Goal: Task Accomplishment & Management: Use online tool/utility

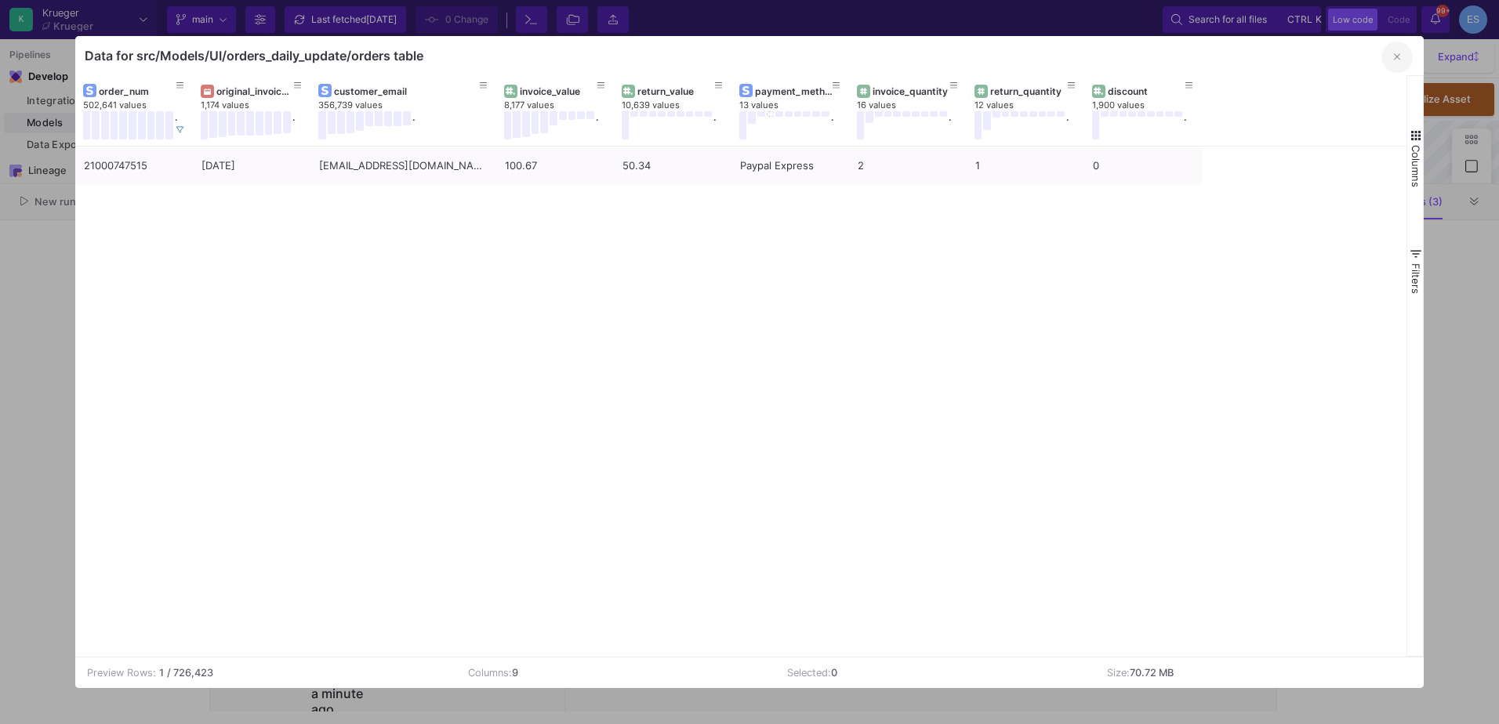
click at [1392, 59] on button "button" at bounding box center [1396, 57] width 31 height 31
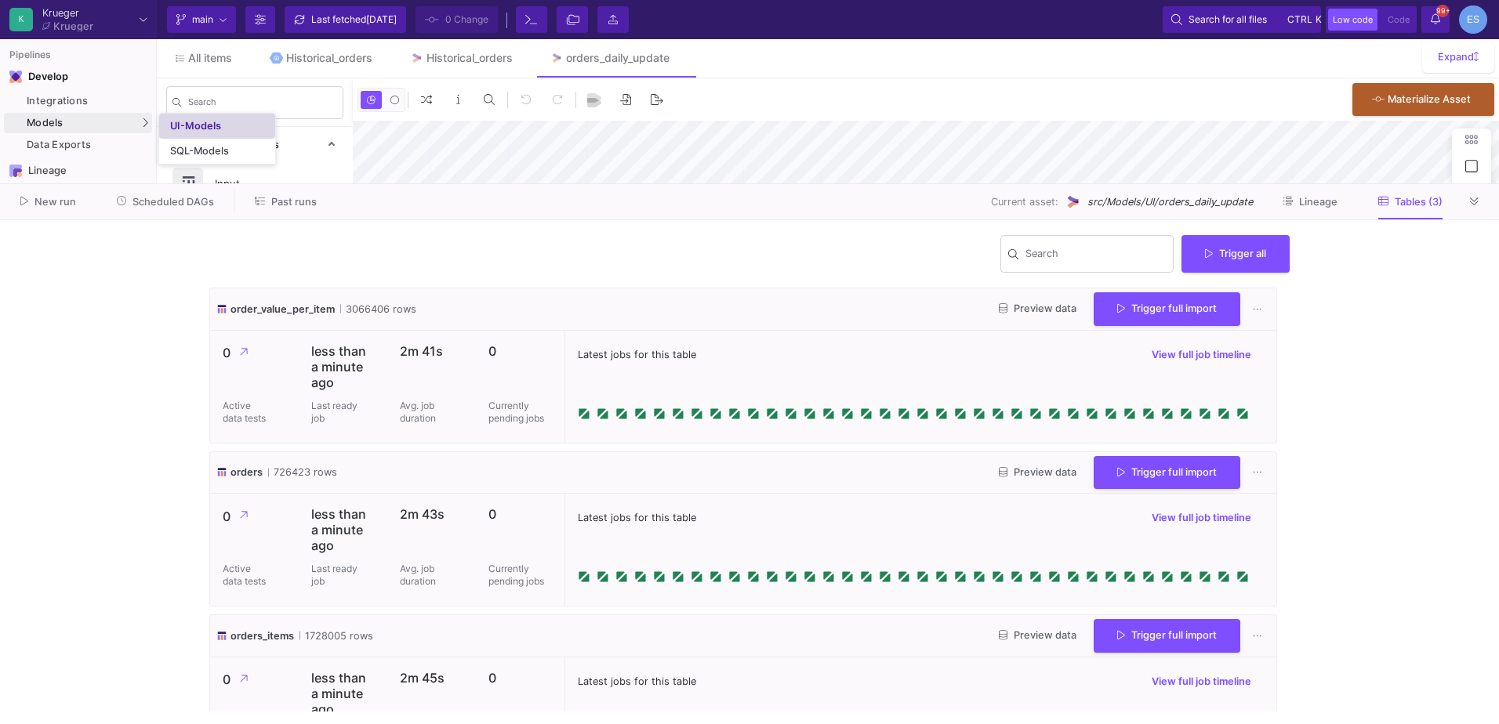
click at [199, 119] on link "UI-Models" at bounding box center [217, 126] width 116 height 25
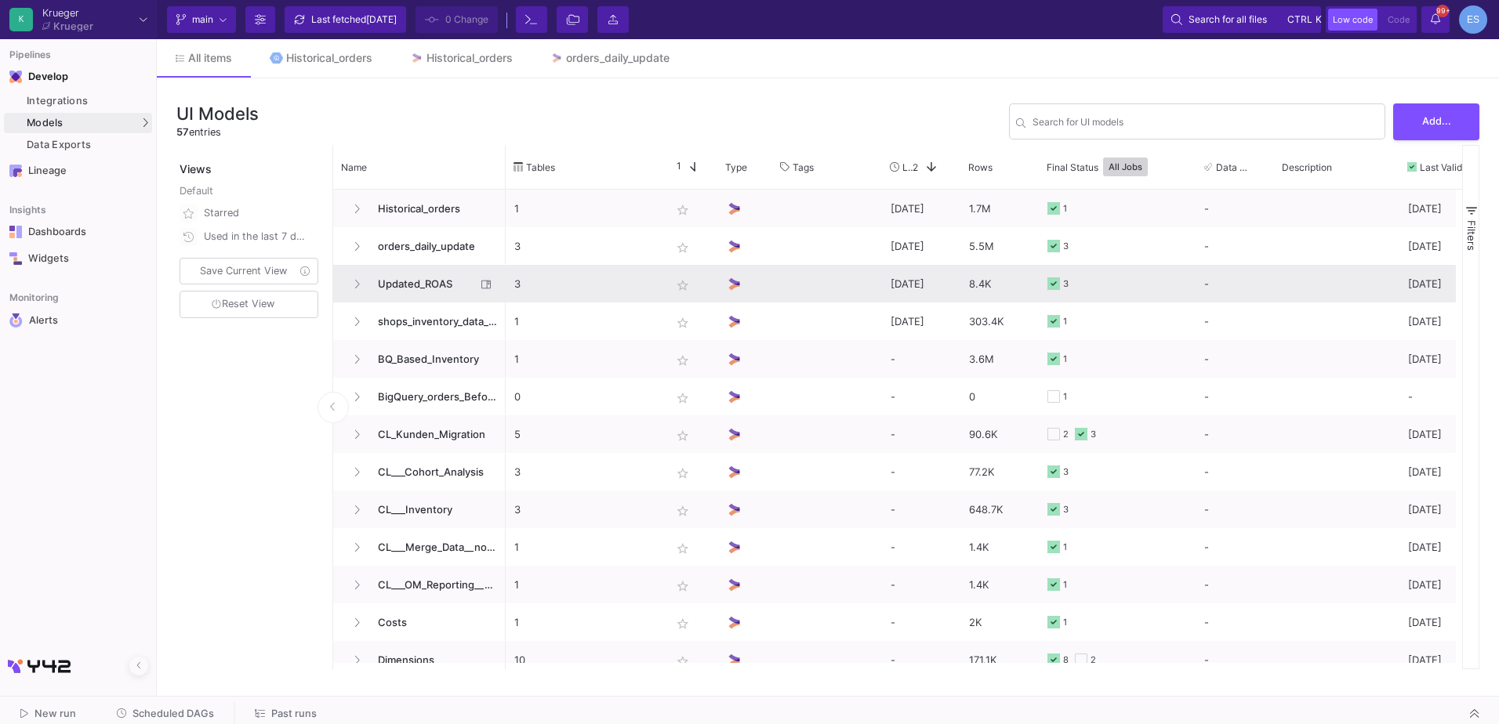
click at [426, 285] on span "Updated_ROAS" at bounding box center [421, 284] width 107 height 37
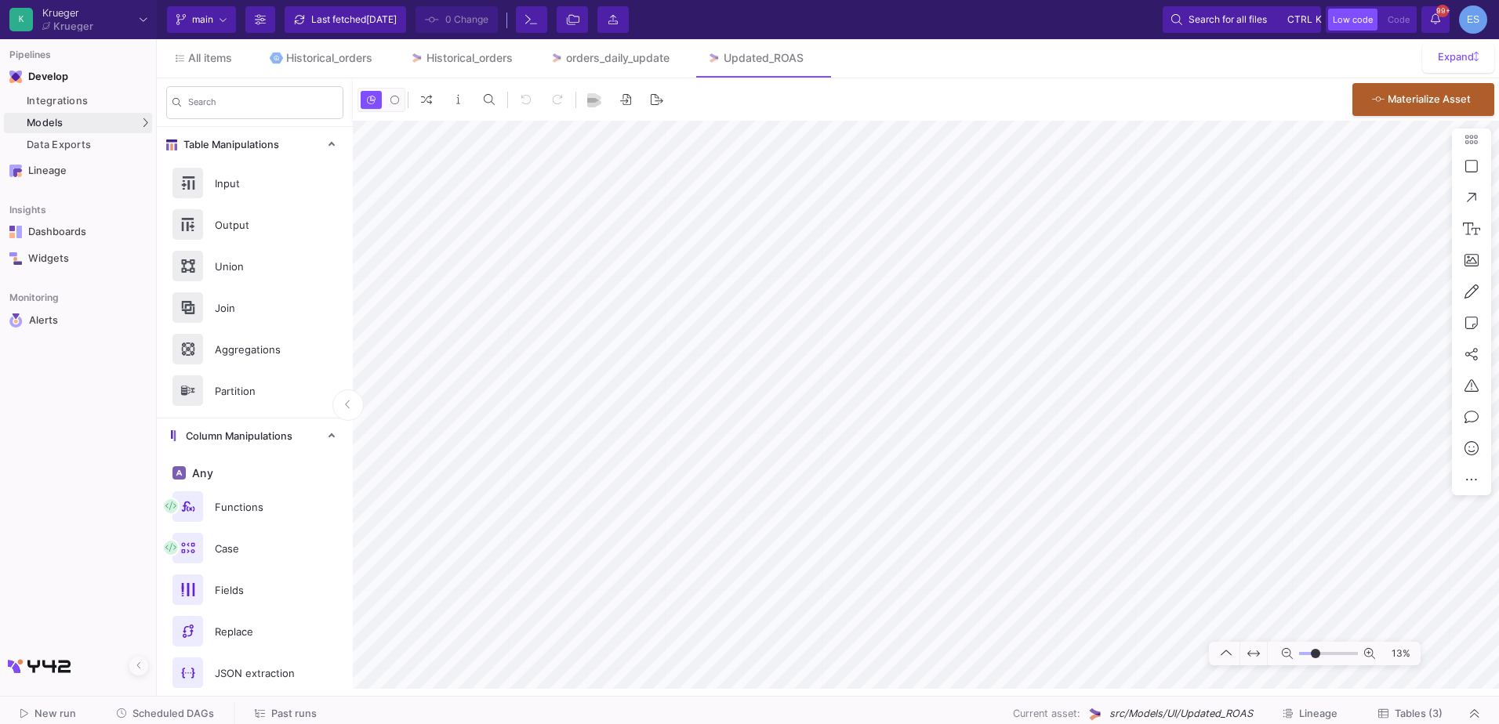
drag, startPoint x: 1305, startPoint y: 655, endPoint x: 1316, endPoint y: 659, distance: 10.7
type input "-14"
click at [1316, 659] on input "range" at bounding box center [1328, 654] width 59 height 20
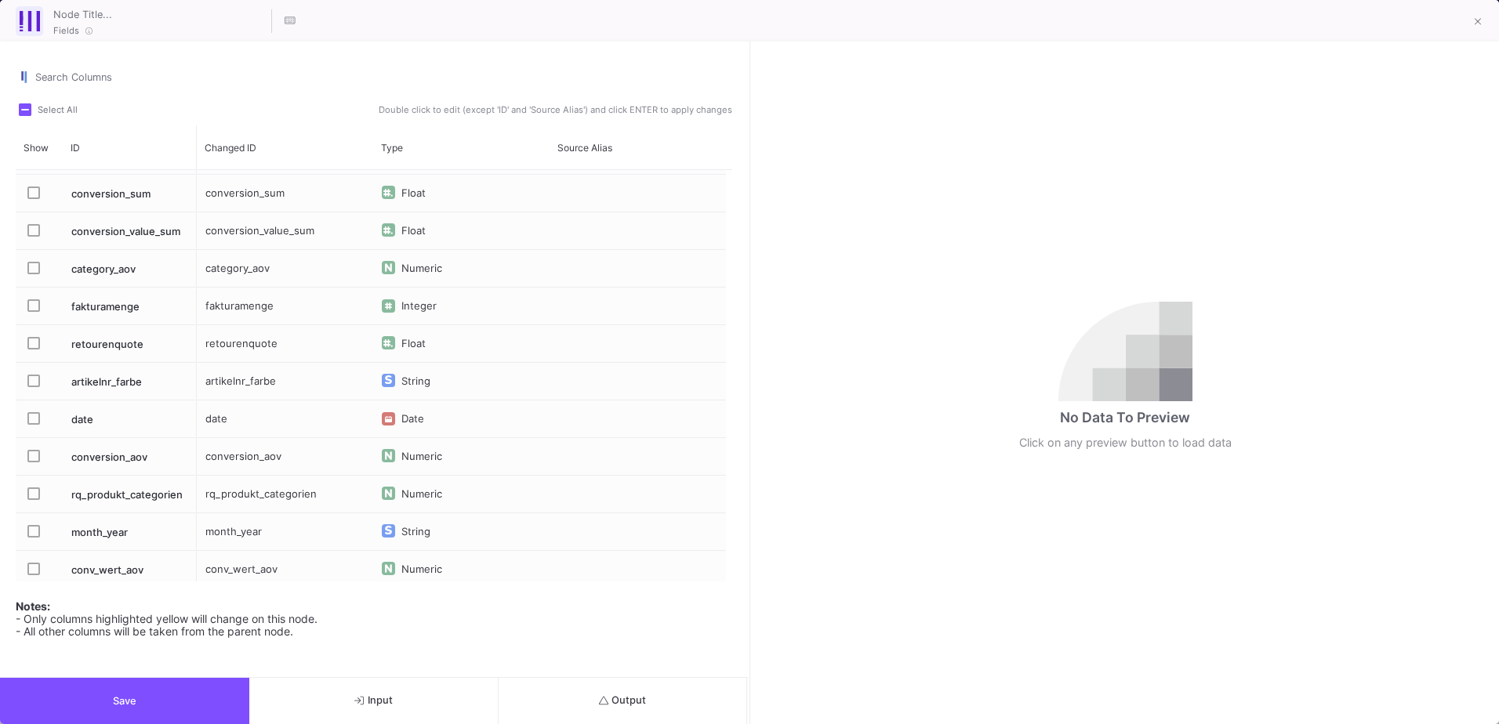
scroll to position [392, 0]
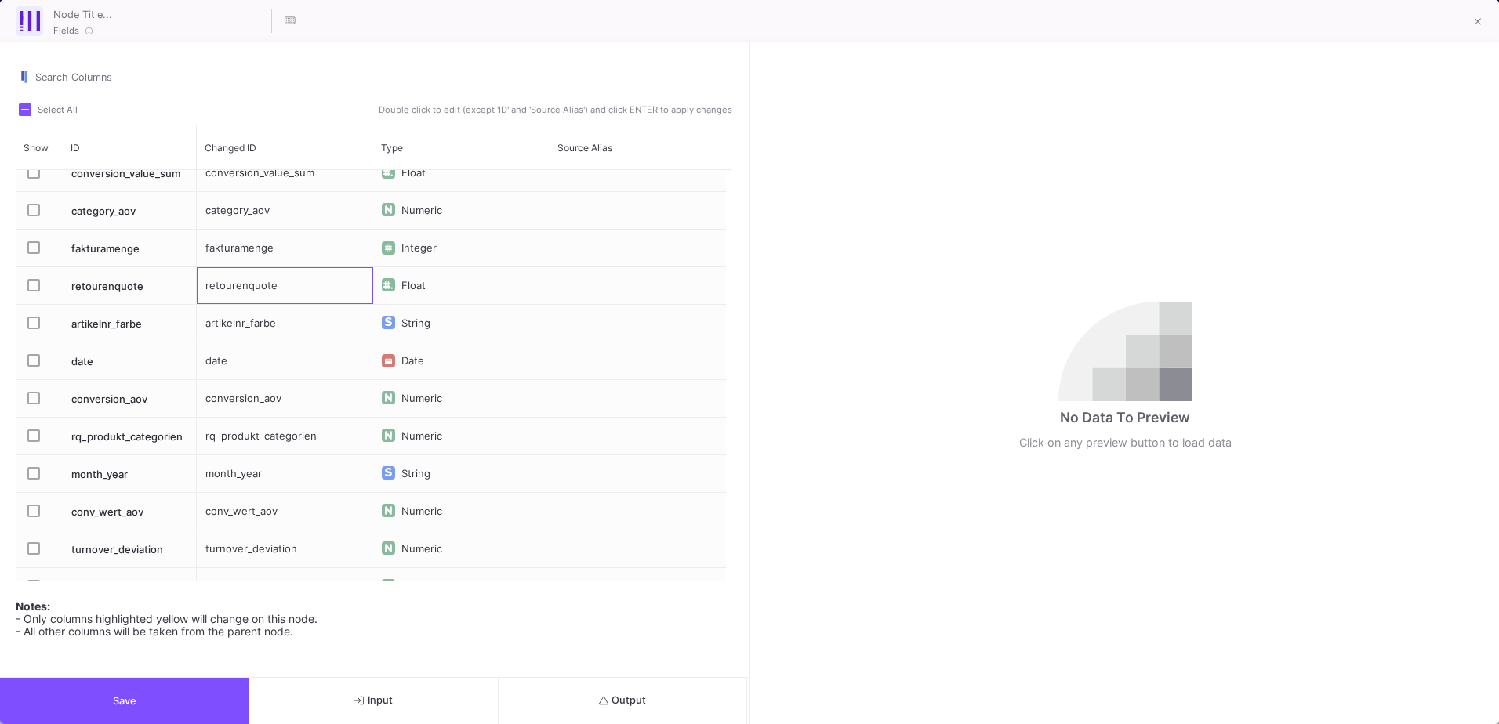
drag, startPoint x: 301, startPoint y: 287, endPoint x: 217, endPoint y: 290, distance: 83.9
click at [217, 290] on div "retourenquote" at bounding box center [285, 285] width 176 height 37
click at [1483, 18] on button at bounding box center [1477, 22] width 31 height 31
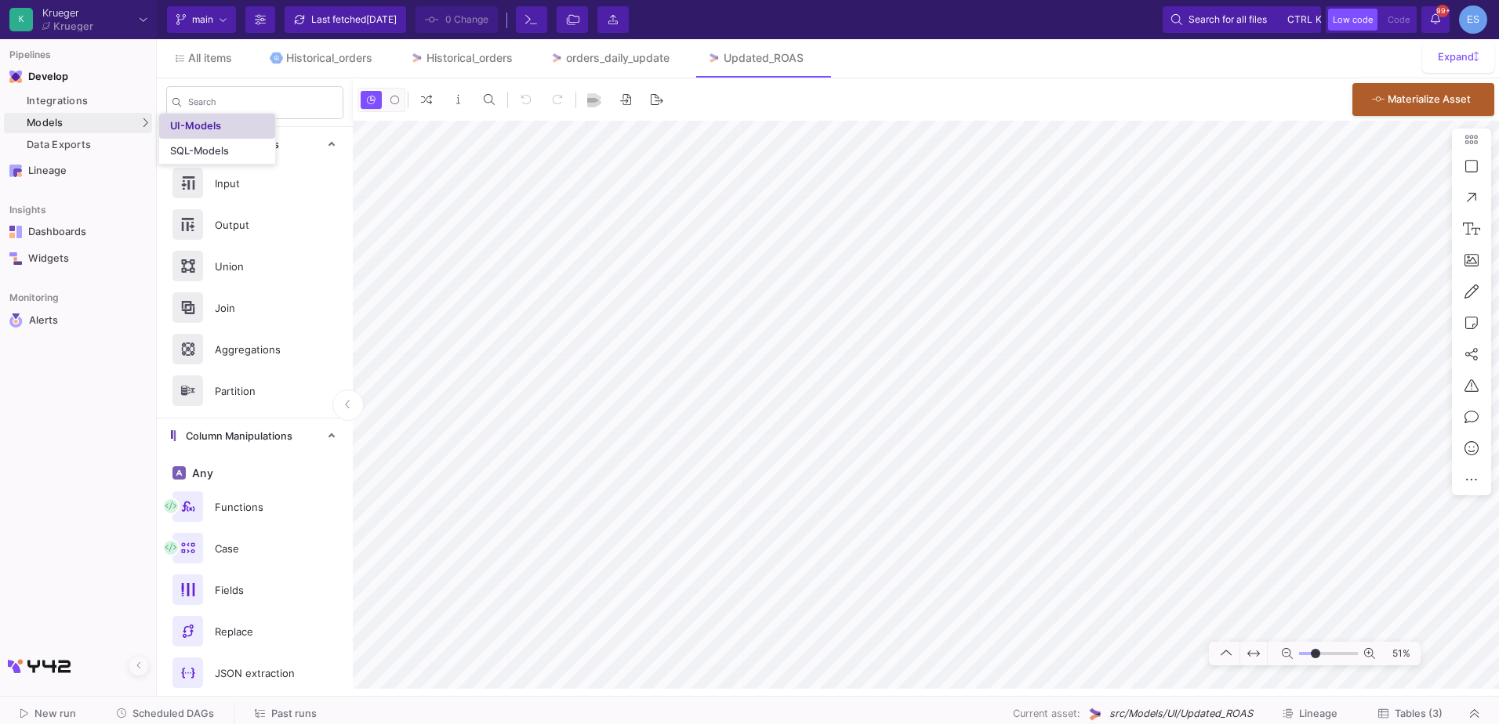
click at [204, 118] on link "UI-Models" at bounding box center [217, 126] width 116 height 25
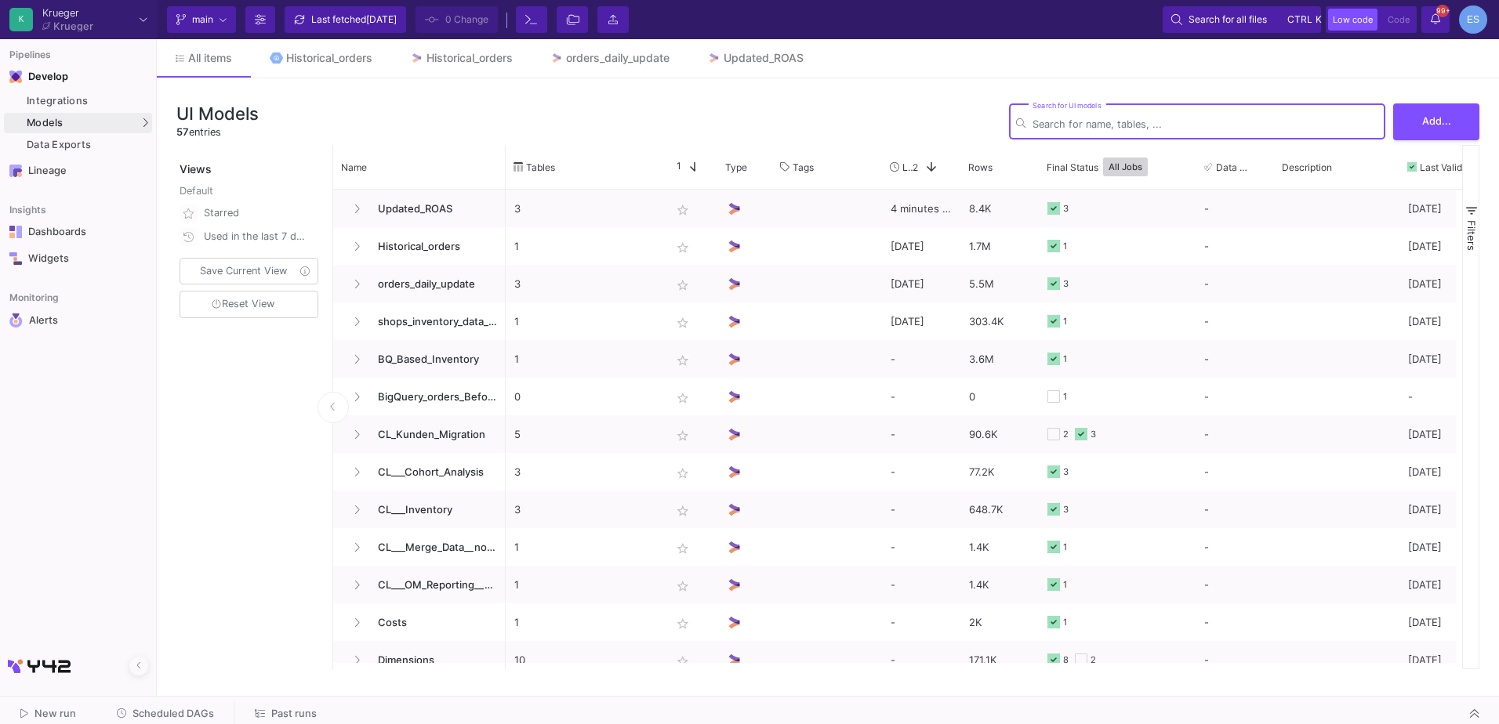
click at [1130, 120] on input "Search for UI models" at bounding box center [1206, 124] width 346 height 12
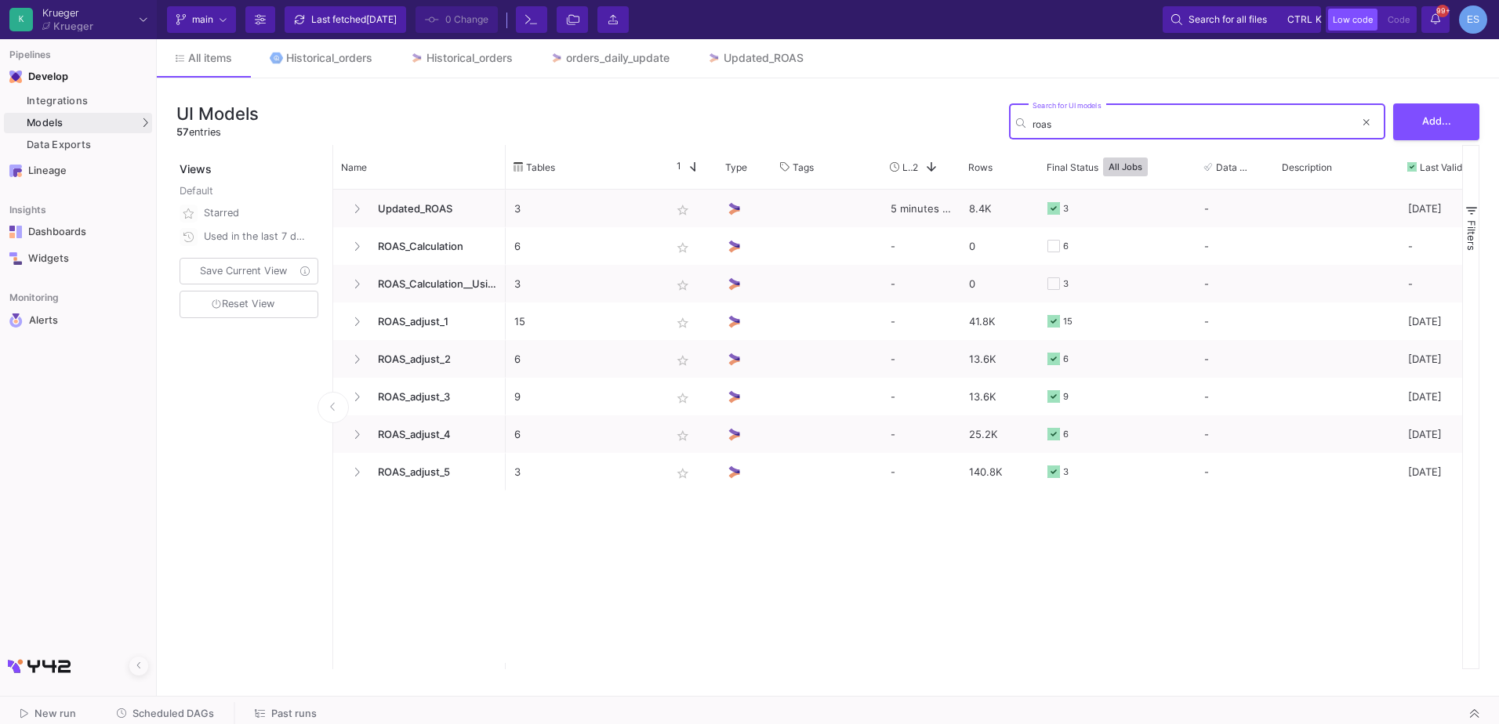
drag, startPoint x: 1063, startPoint y: 123, endPoint x: 945, endPoint y: 134, distance: 118.9
click at [945, 134] on div "UI Models 57 entries roas Search for UI models Add..." at bounding box center [827, 121] width 1303 height 47
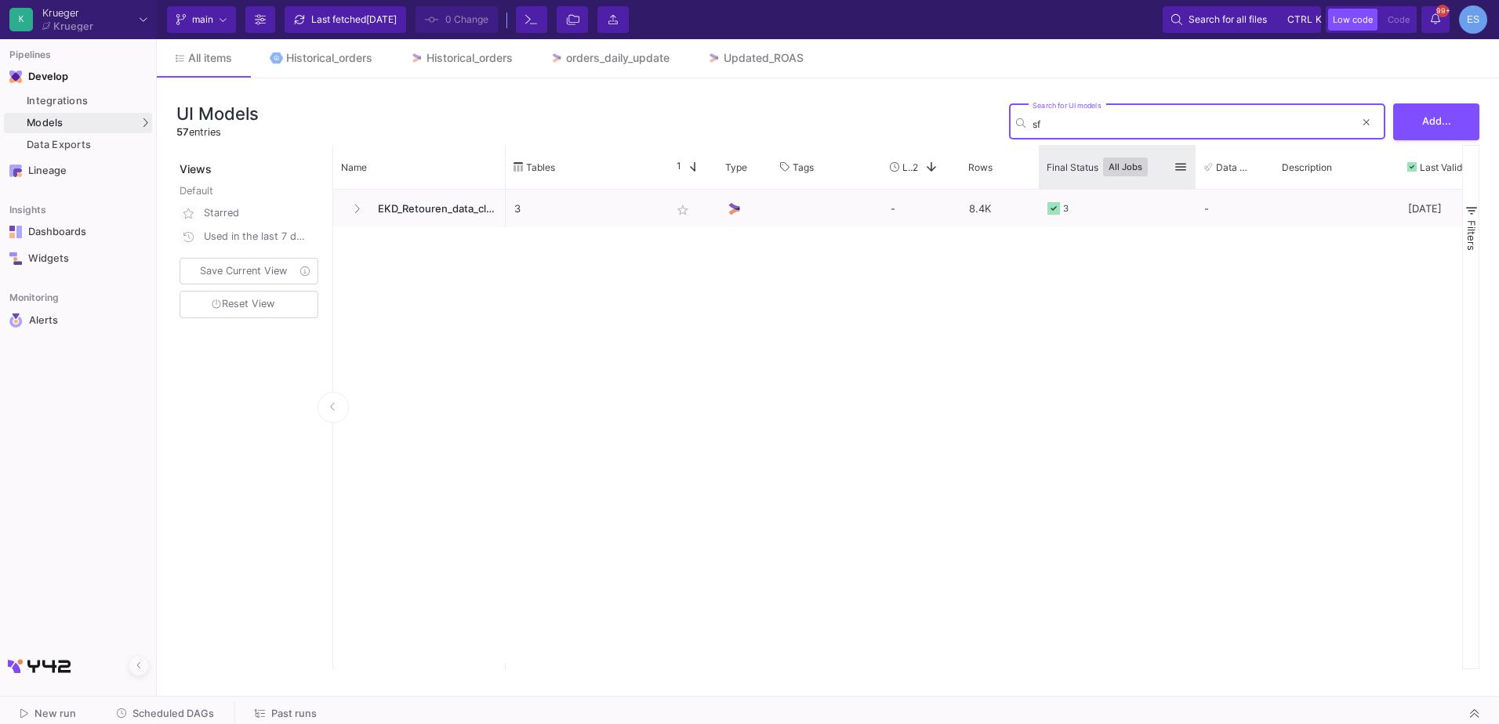
type input "s"
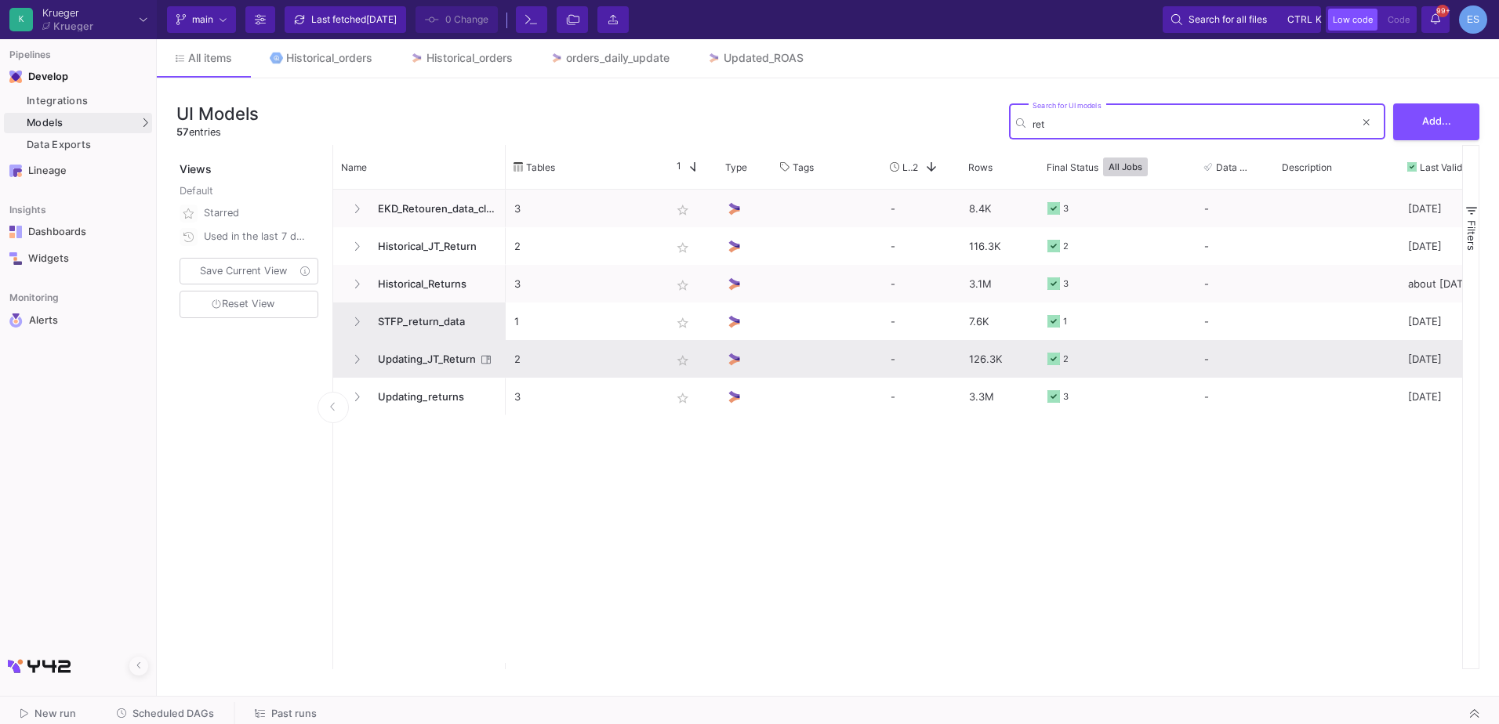
type input "ret"
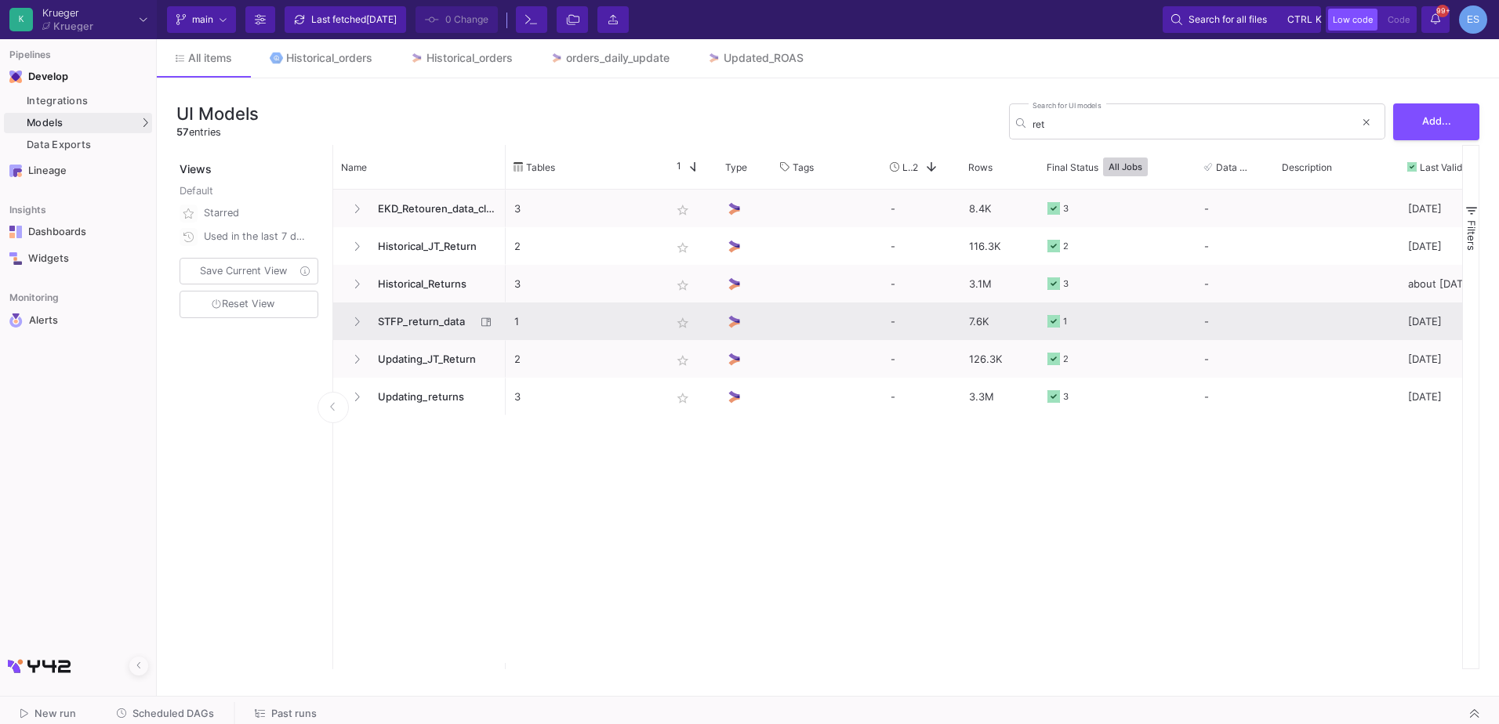
click at [423, 333] on span "STFP_return_data" at bounding box center [421, 321] width 107 height 37
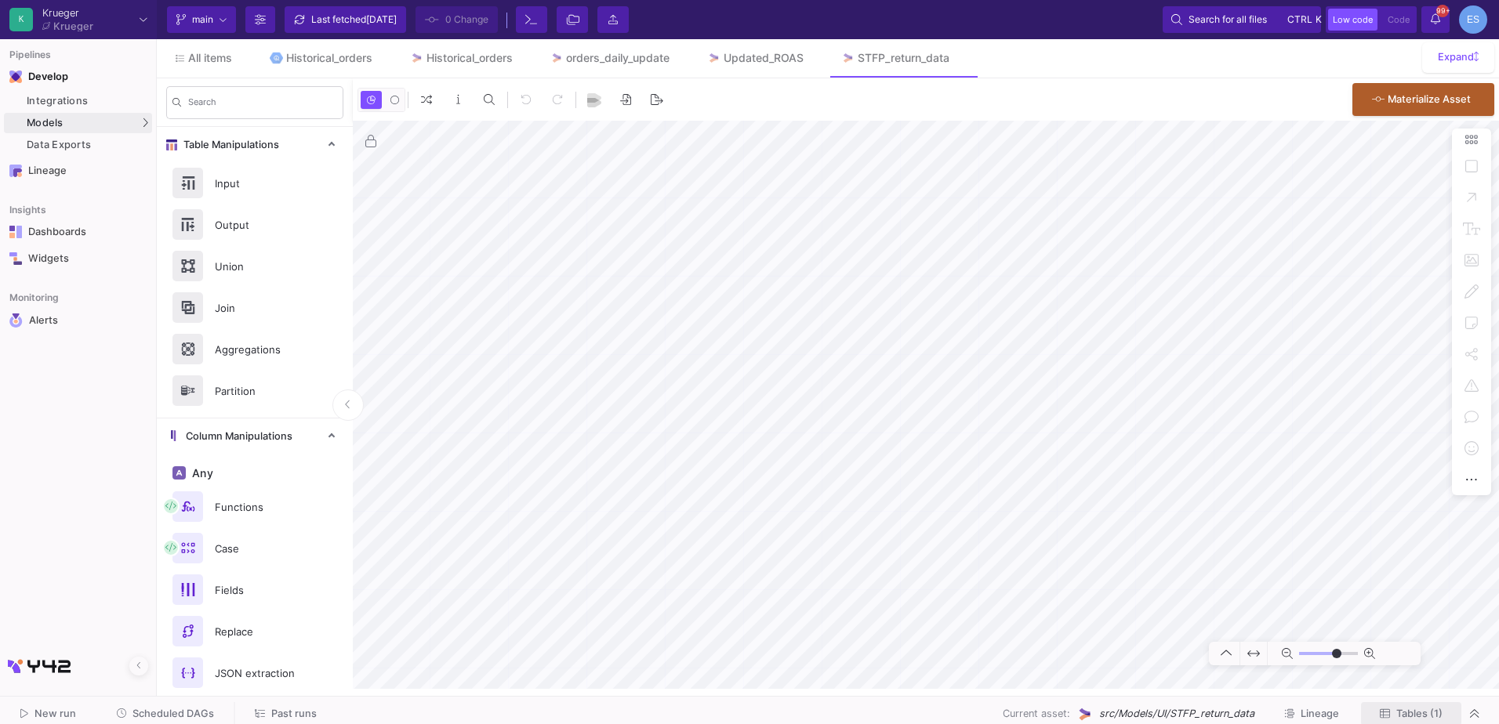
click at [1408, 717] on span "Tables (1)" at bounding box center [1419, 714] width 46 height 12
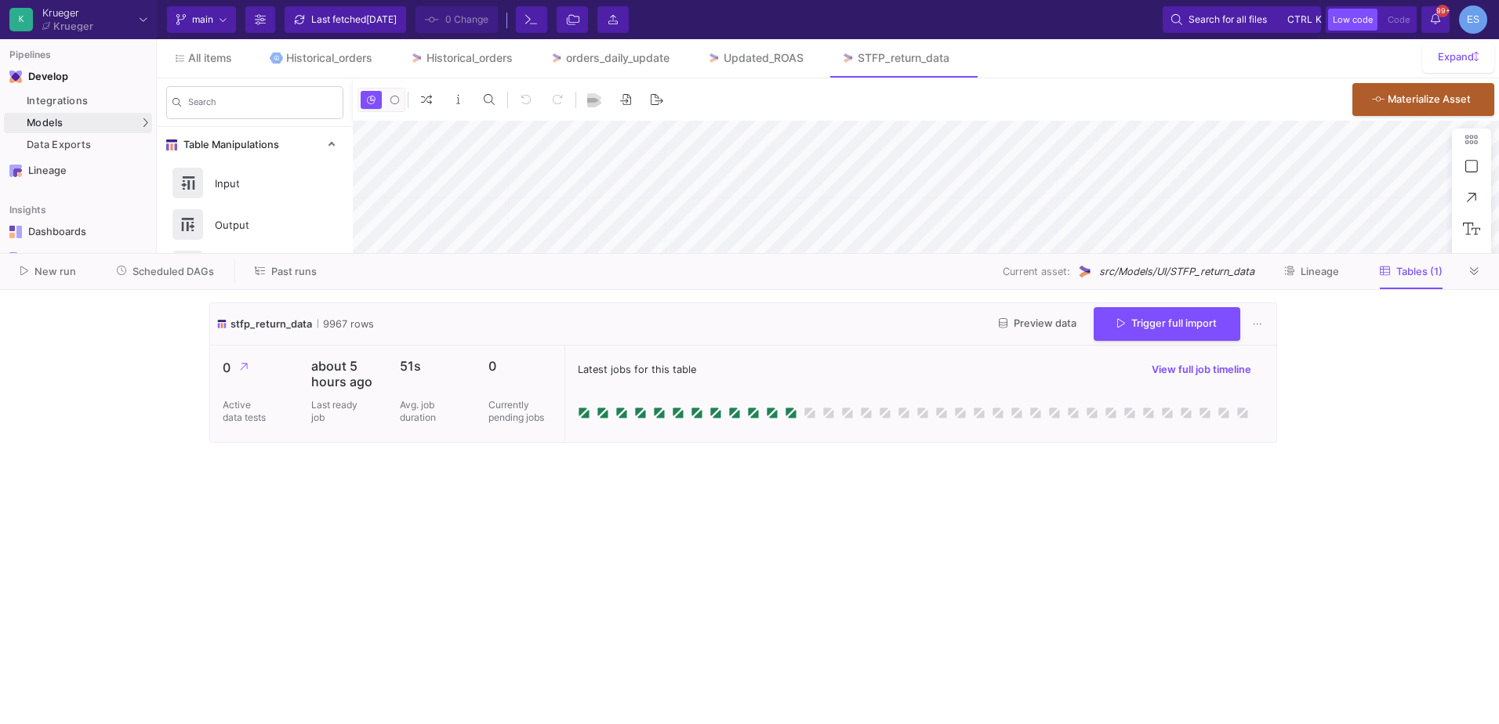
type input "-17"
click at [1038, 328] on span "Preview data" at bounding box center [1038, 324] width 78 height 12
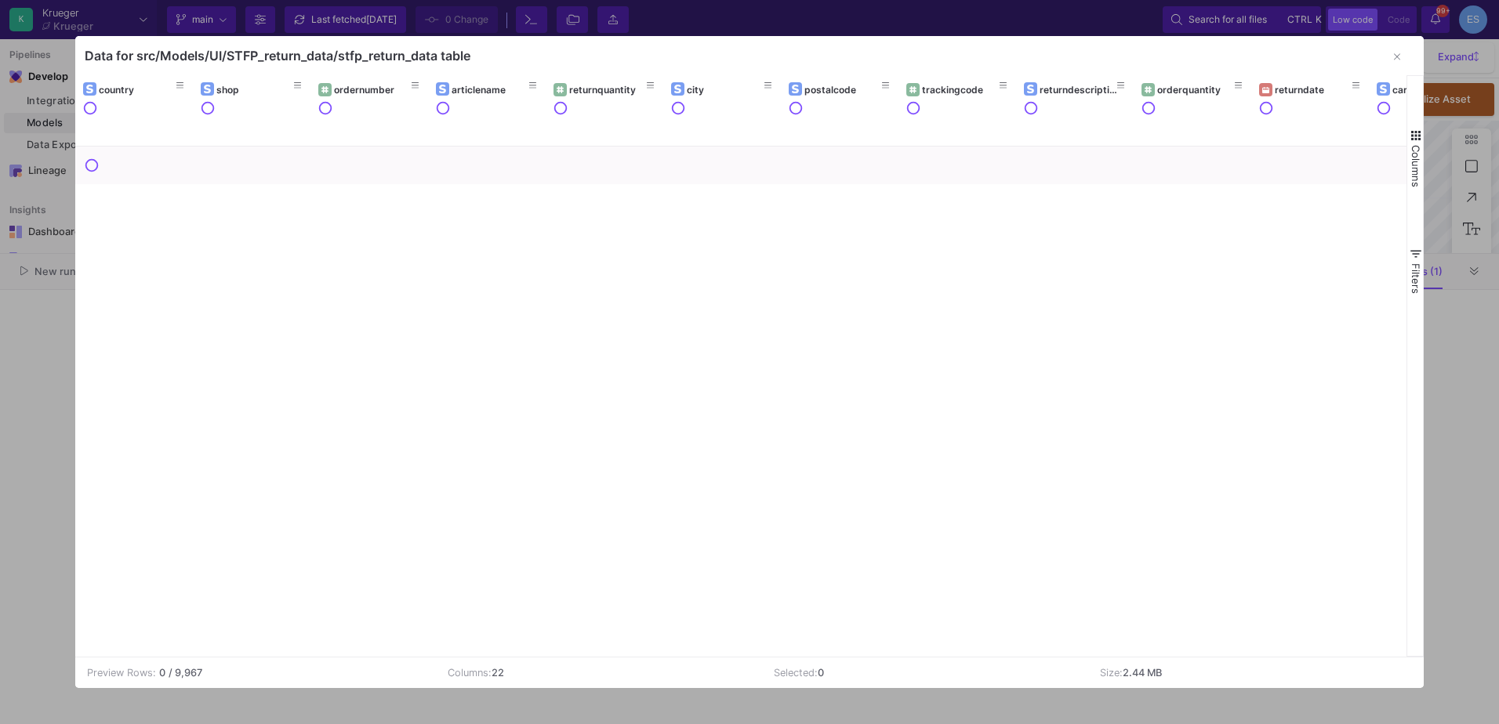
click at [1414, 146] on span "Columns" at bounding box center [1416, 166] width 13 height 42
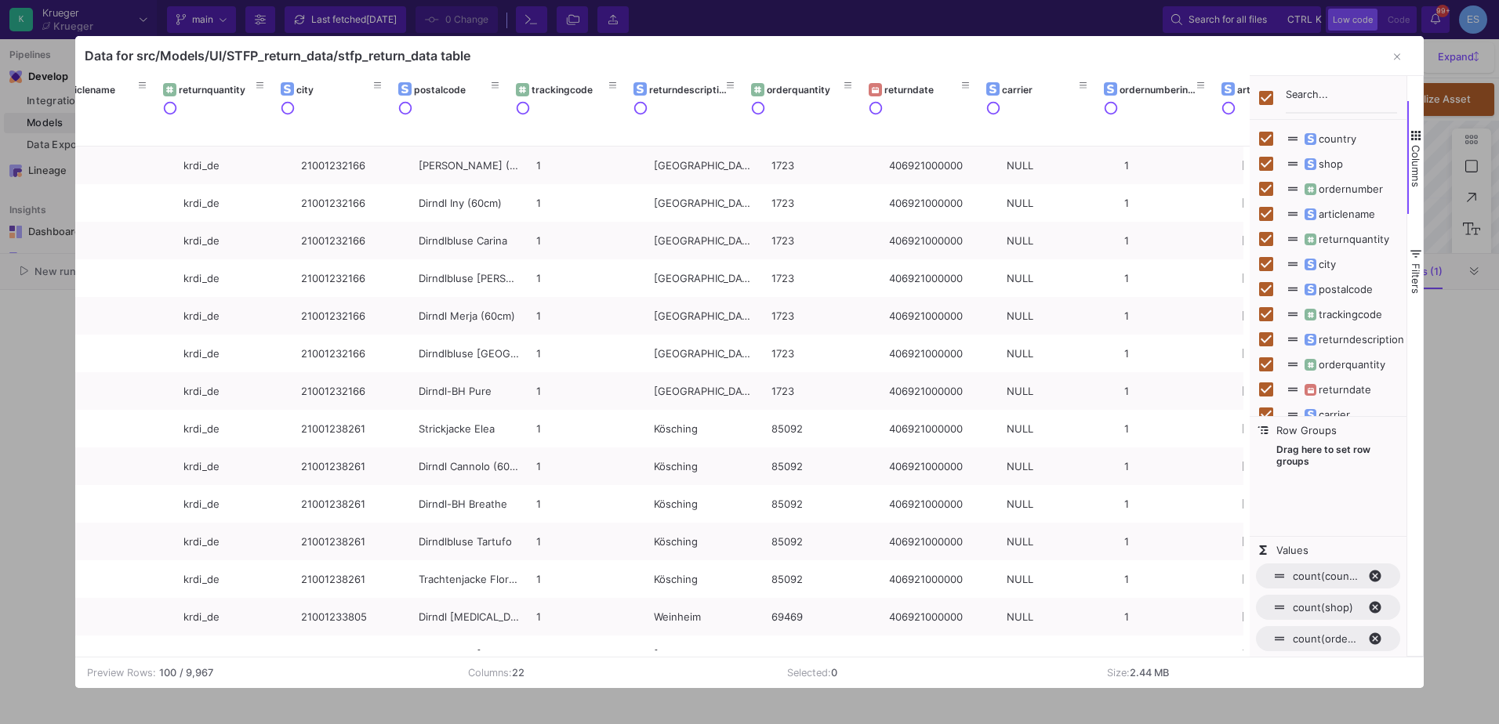
scroll to position [0, 406]
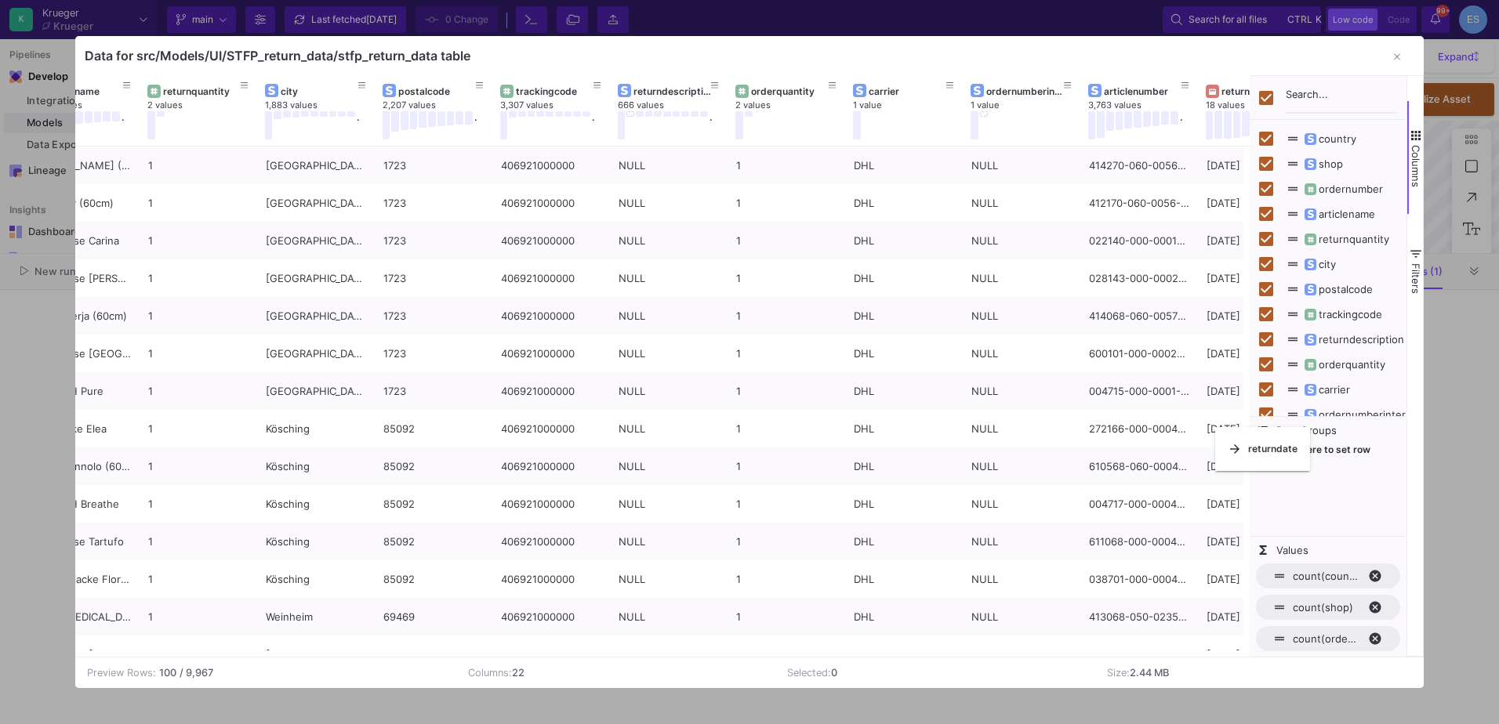
checkbox input "false"
drag, startPoint x: 889, startPoint y: 89, endPoint x: 1285, endPoint y: 492, distance: 564.4
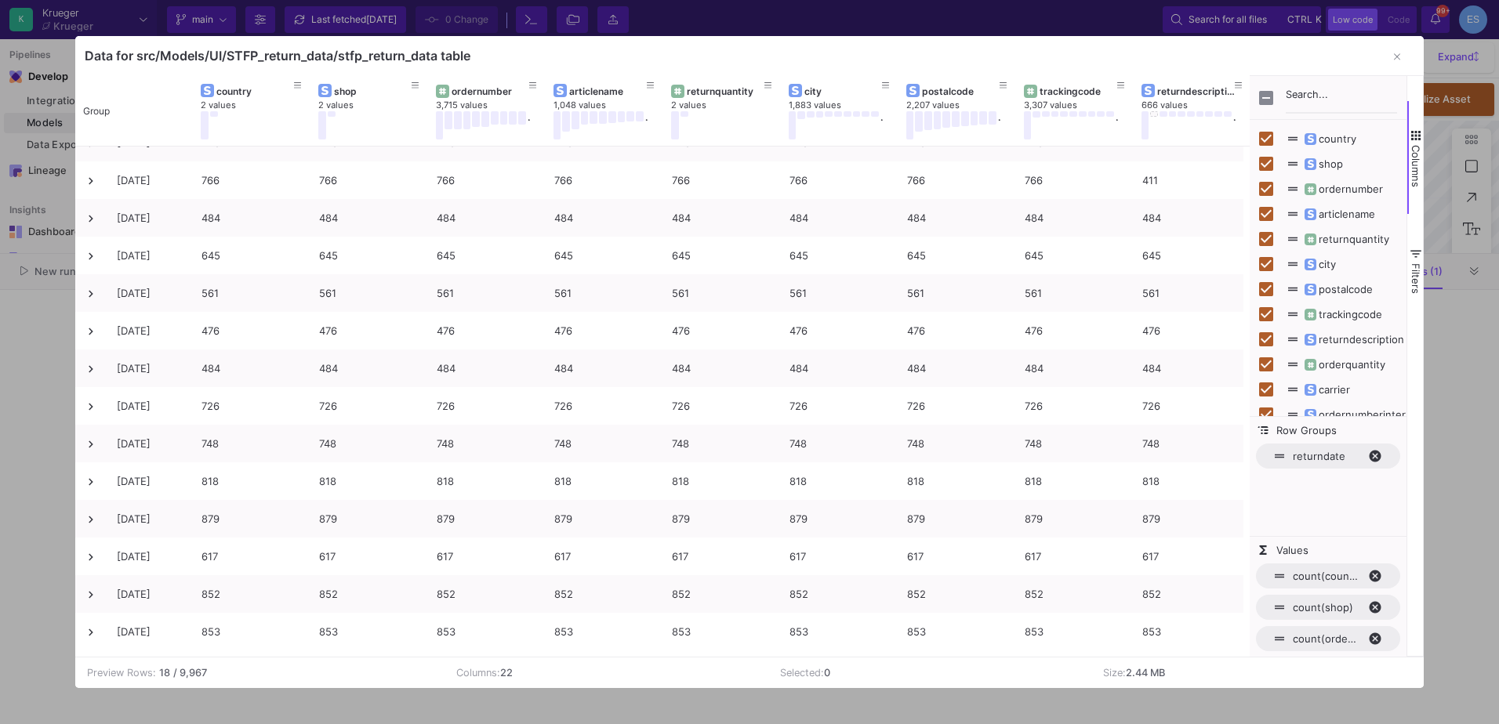
scroll to position [268, 0]
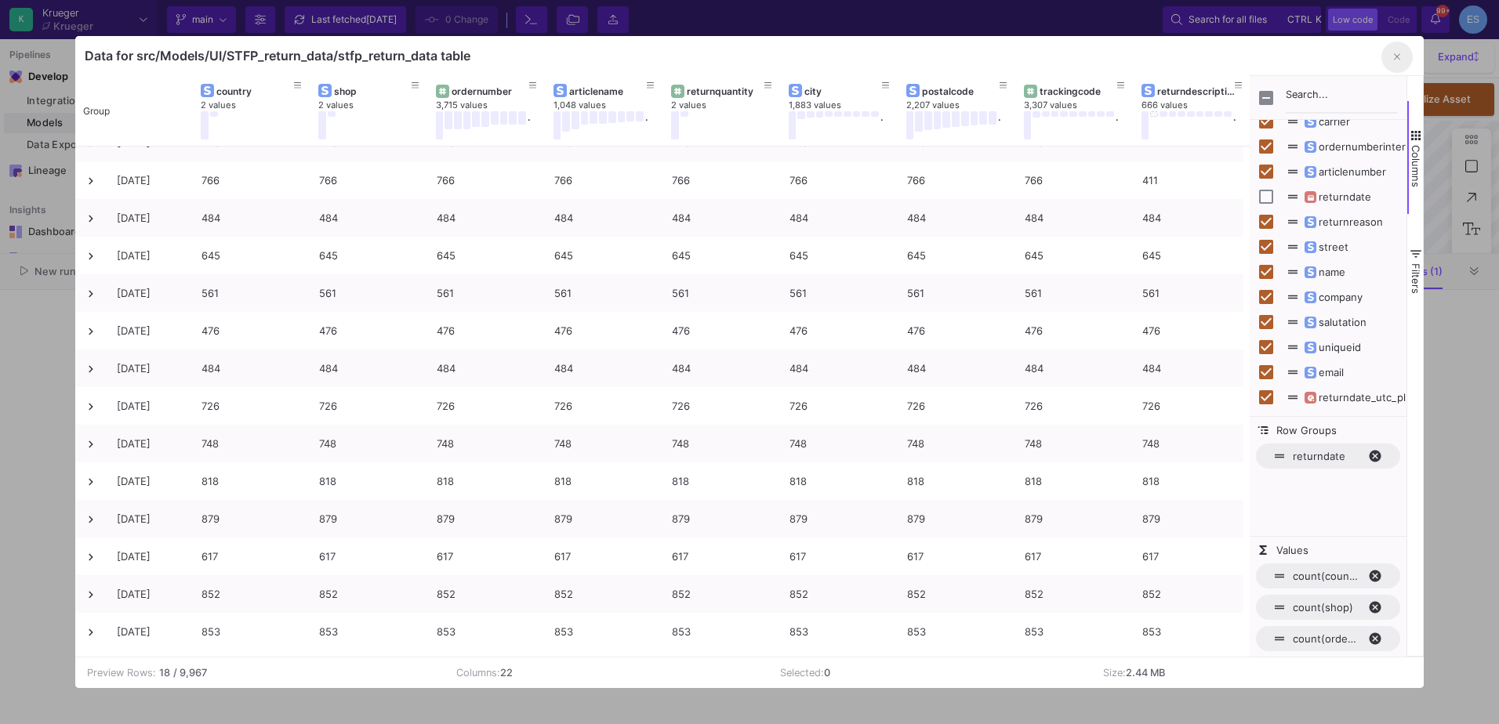
click at [1396, 55] on icon "button" at bounding box center [1397, 57] width 6 height 6
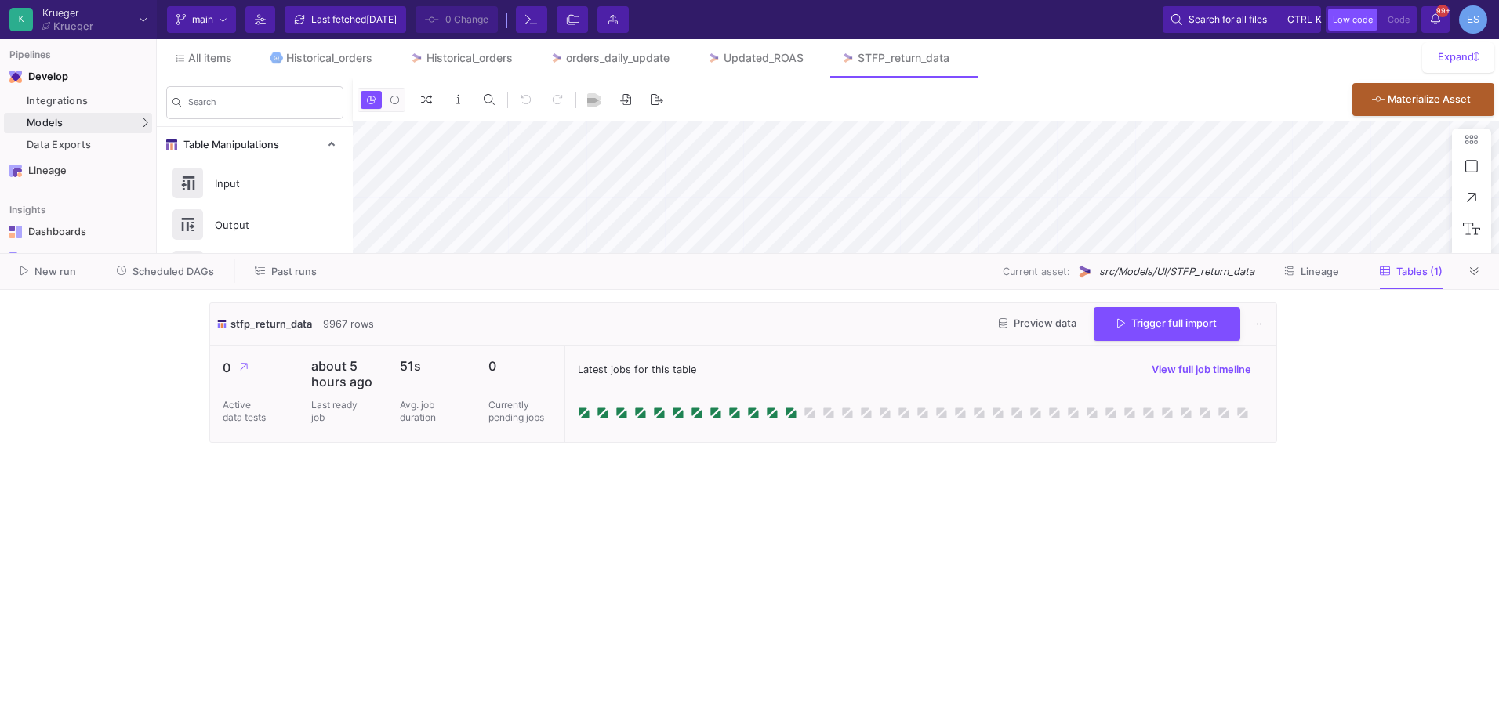
click at [1491, 262] on div "New run Scheduled DAGs Past runs Current asset: src/Models/UI/STFP_return_data …" at bounding box center [749, 272] width 1499 height 36
click at [1467, 278] on button at bounding box center [1475, 272] width 24 height 24
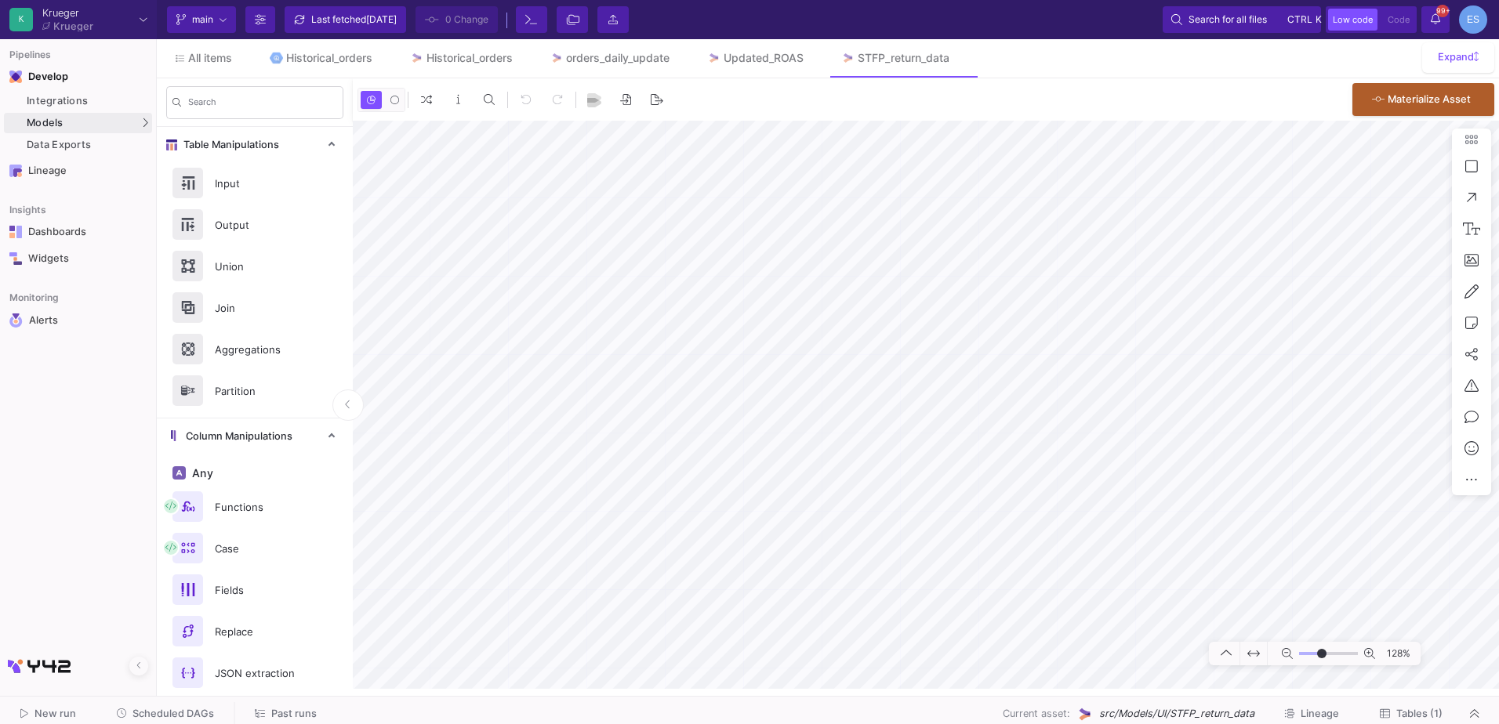
type input "5"
click at [1322, 659] on input "range" at bounding box center [1328, 654] width 59 height 20
click at [191, 132] on div "UI-Models" at bounding box center [195, 126] width 51 height 13
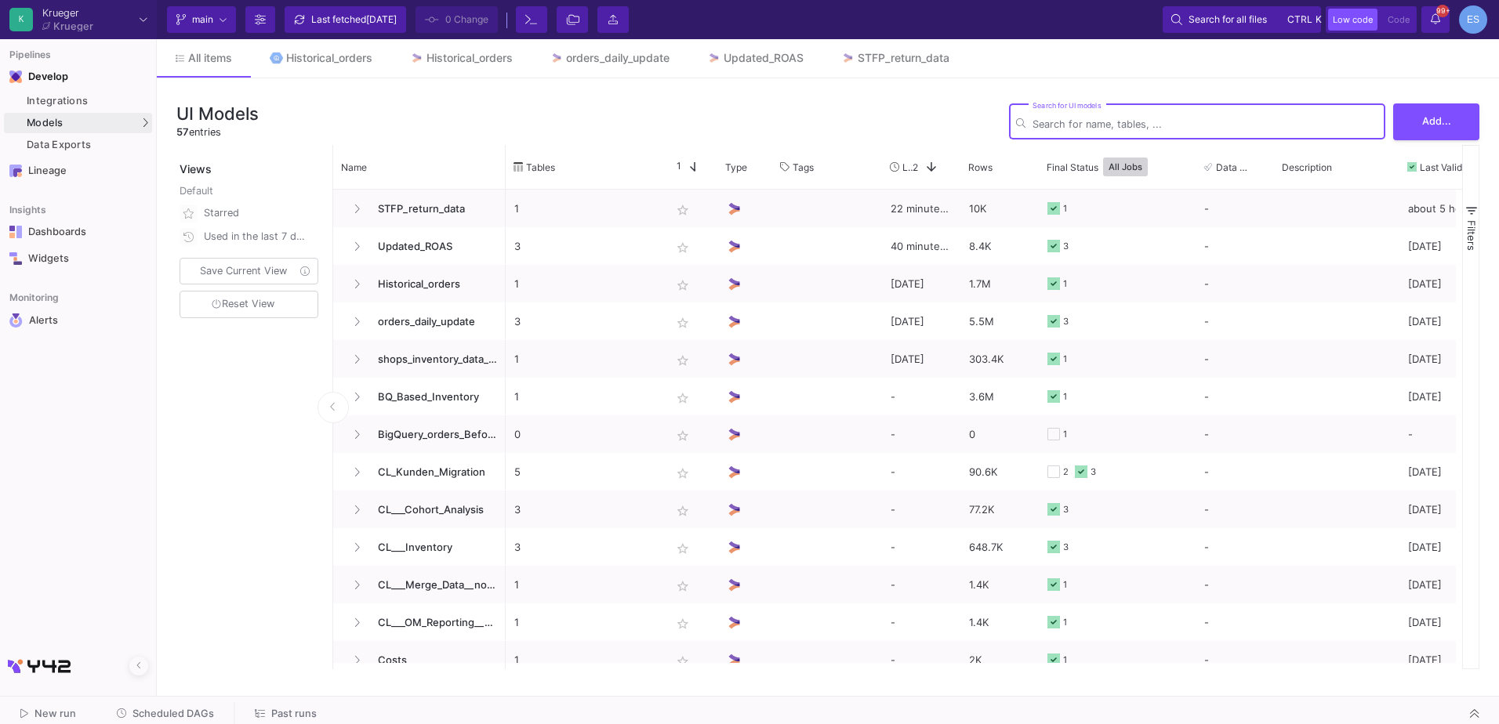
click at [1192, 120] on input "Search for UI models" at bounding box center [1206, 124] width 346 height 12
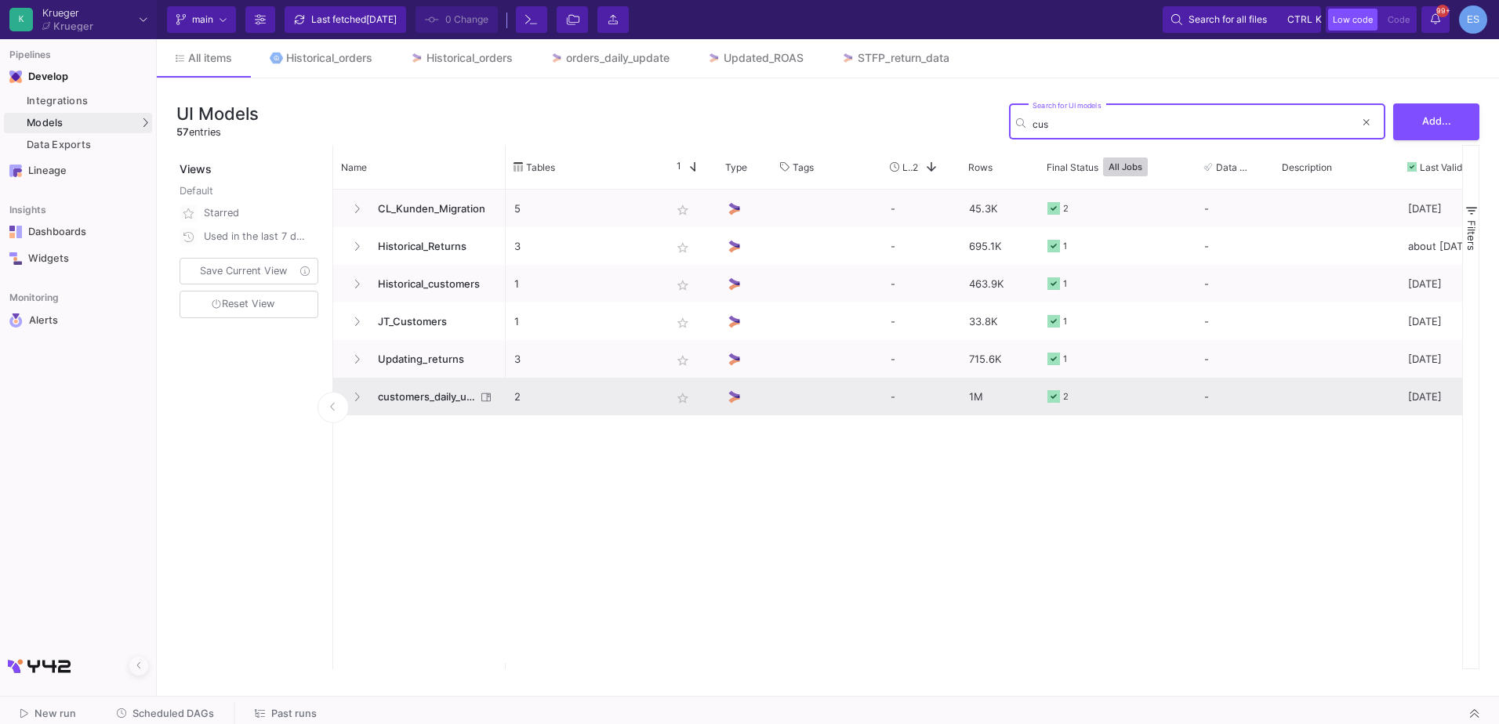
type input "cus"
click at [391, 393] on span "customers_daily_update" at bounding box center [421, 397] width 107 height 37
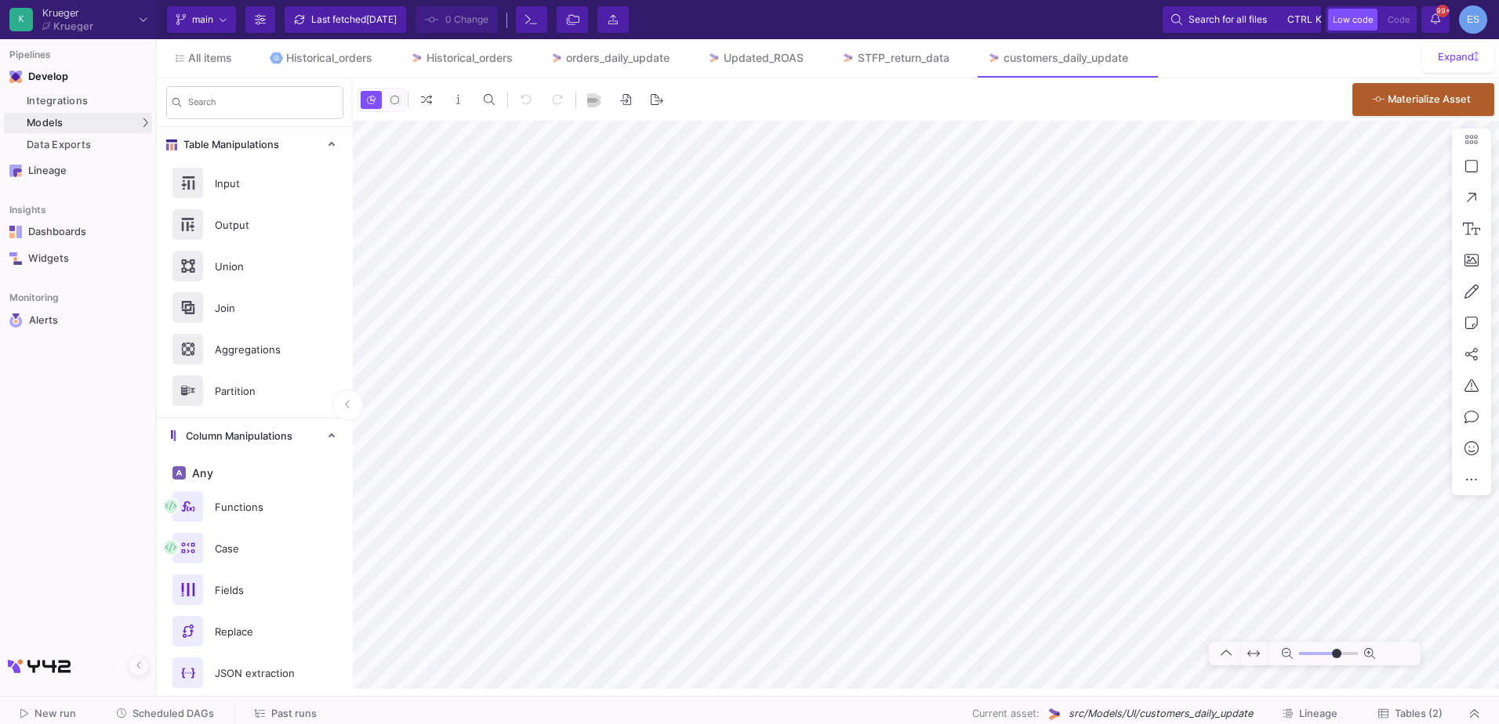
click at [1419, 720] on button "Tables (2)" at bounding box center [1410, 714] width 102 height 24
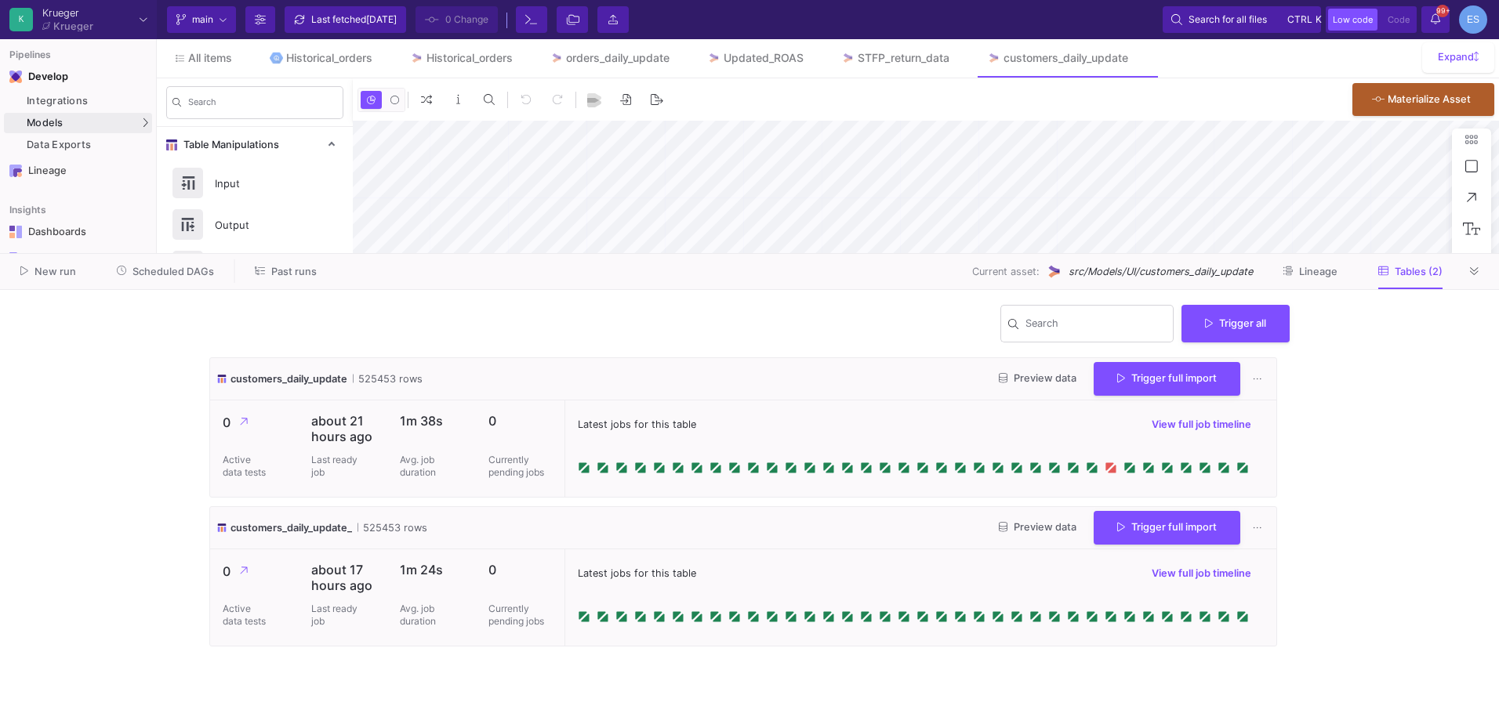
type input "-31"
click at [1000, 531] on icon at bounding box center [1003, 528] width 9 height 10
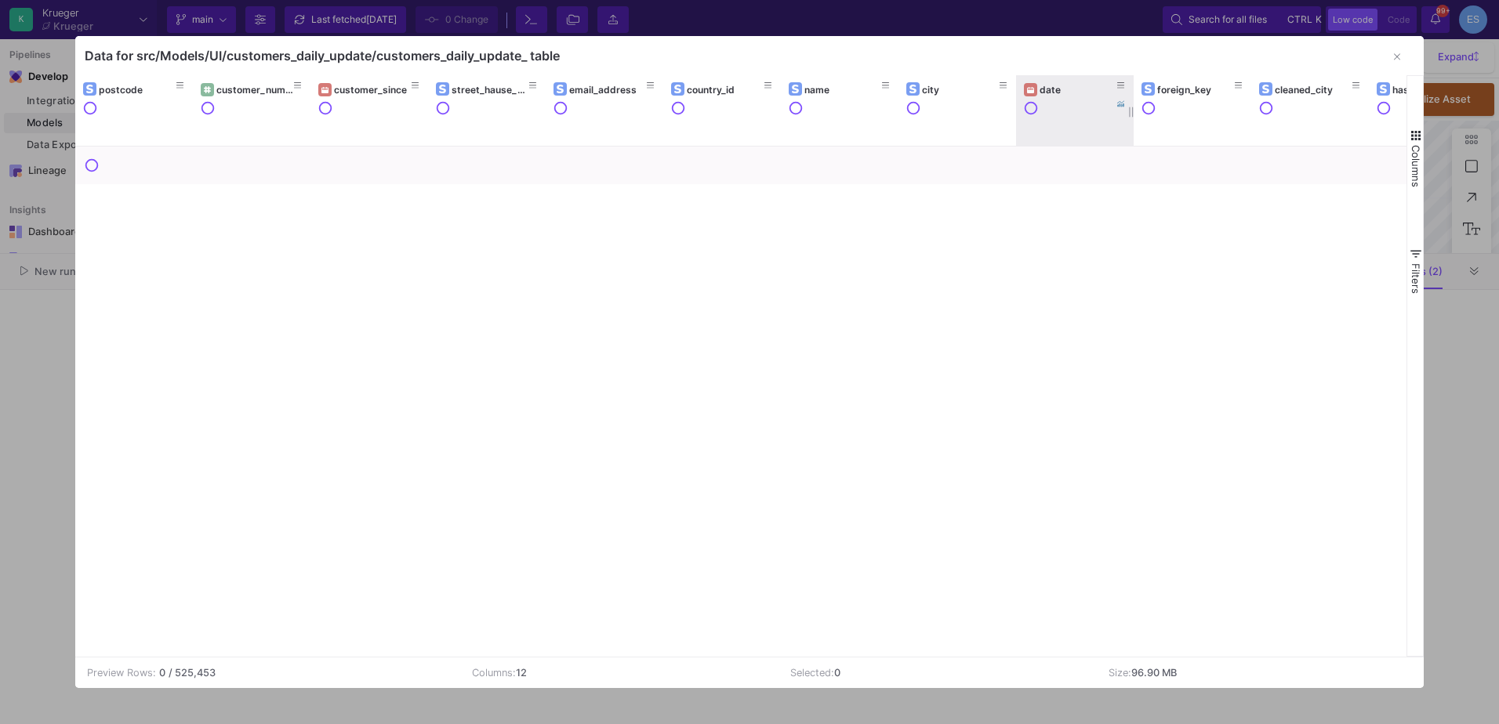
click at [1072, 100] on y42-header-renderer "date" at bounding box center [1075, 111] width 102 height 60
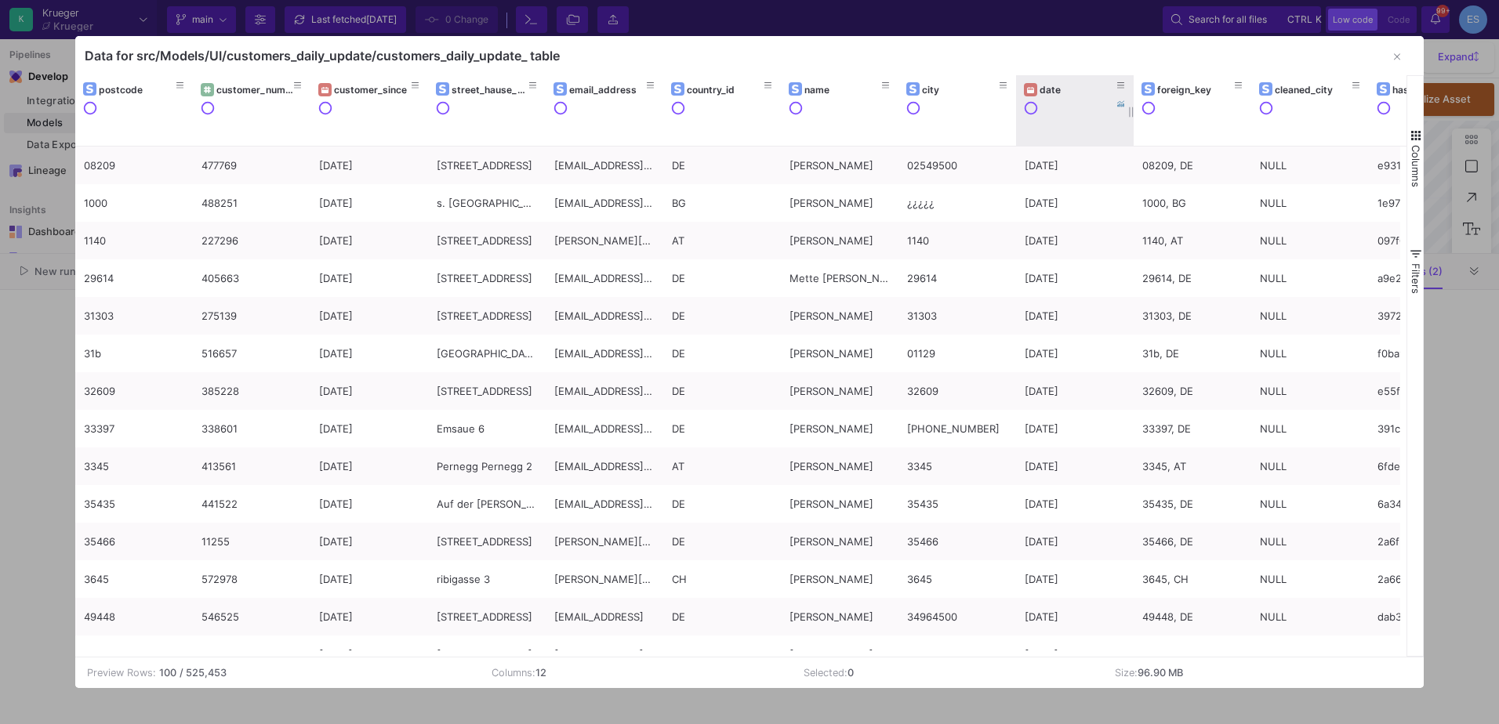
click at [1065, 99] on y42-header-renderer "date" at bounding box center [1075, 111] width 102 height 60
click at [1030, 86] on img at bounding box center [1030, 89] width 7 height 7
click at [1045, 90] on div "date" at bounding box center [1079, 90] width 78 height 12
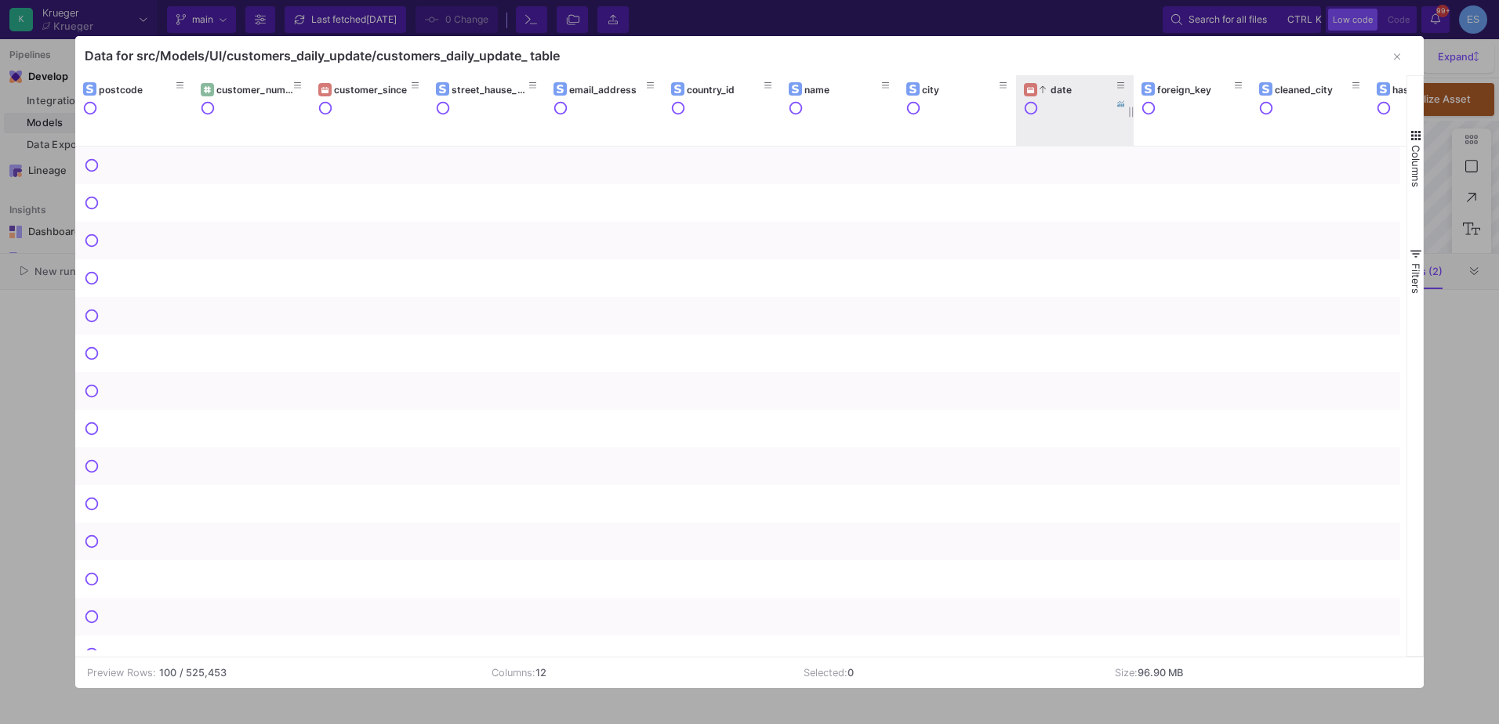
click at [1045, 90] on div "date" at bounding box center [1079, 90] width 78 height 12
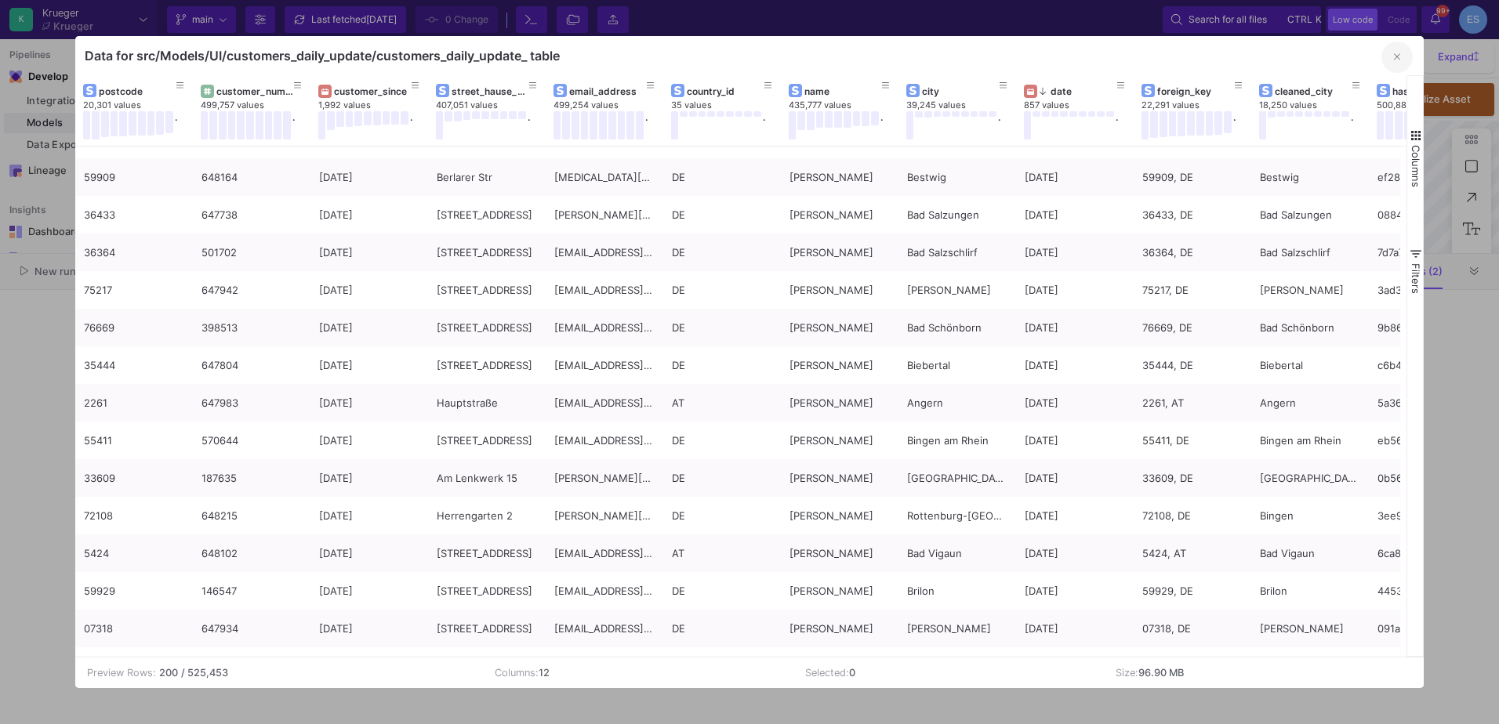
click at [1395, 59] on icon "button" at bounding box center [1397, 57] width 6 height 10
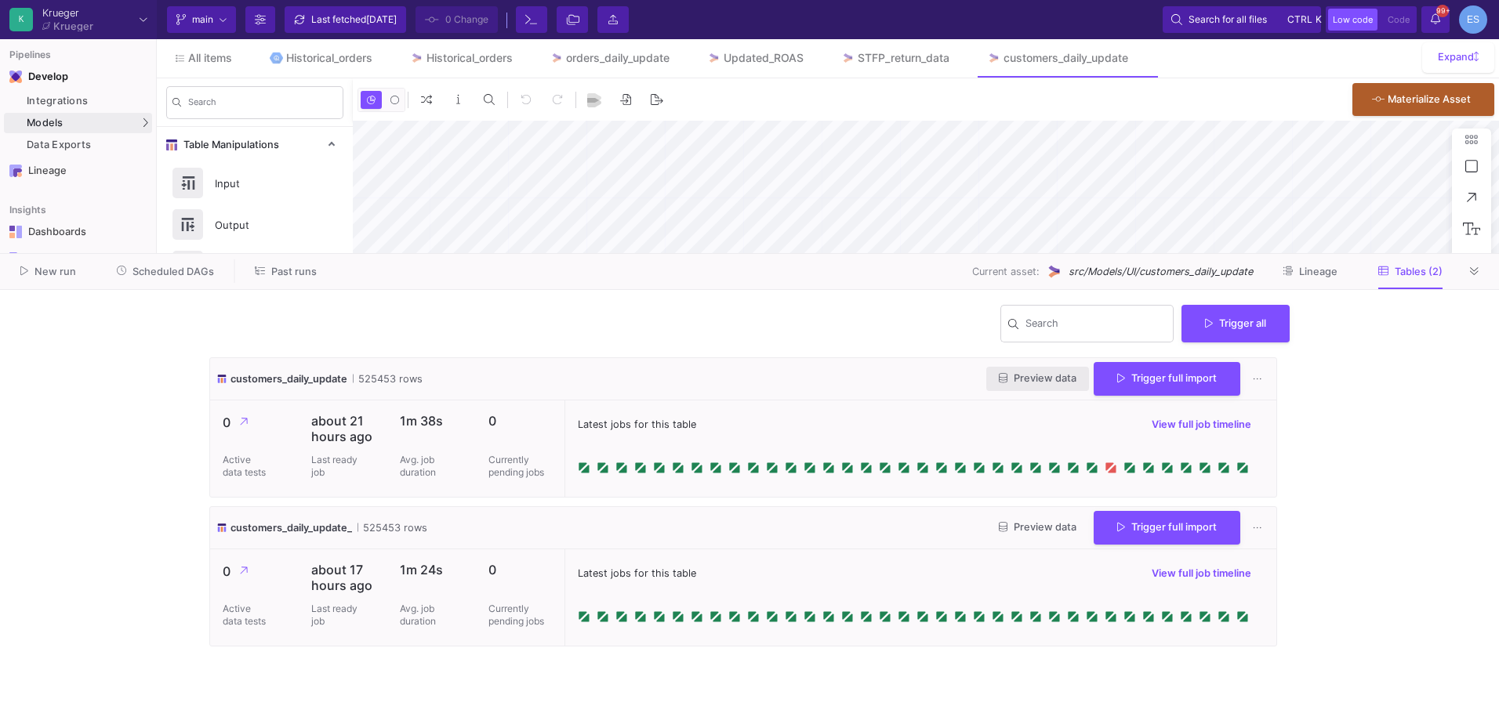
click at [1012, 376] on span "Preview data" at bounding box center [1038, 378] width 78 height 12
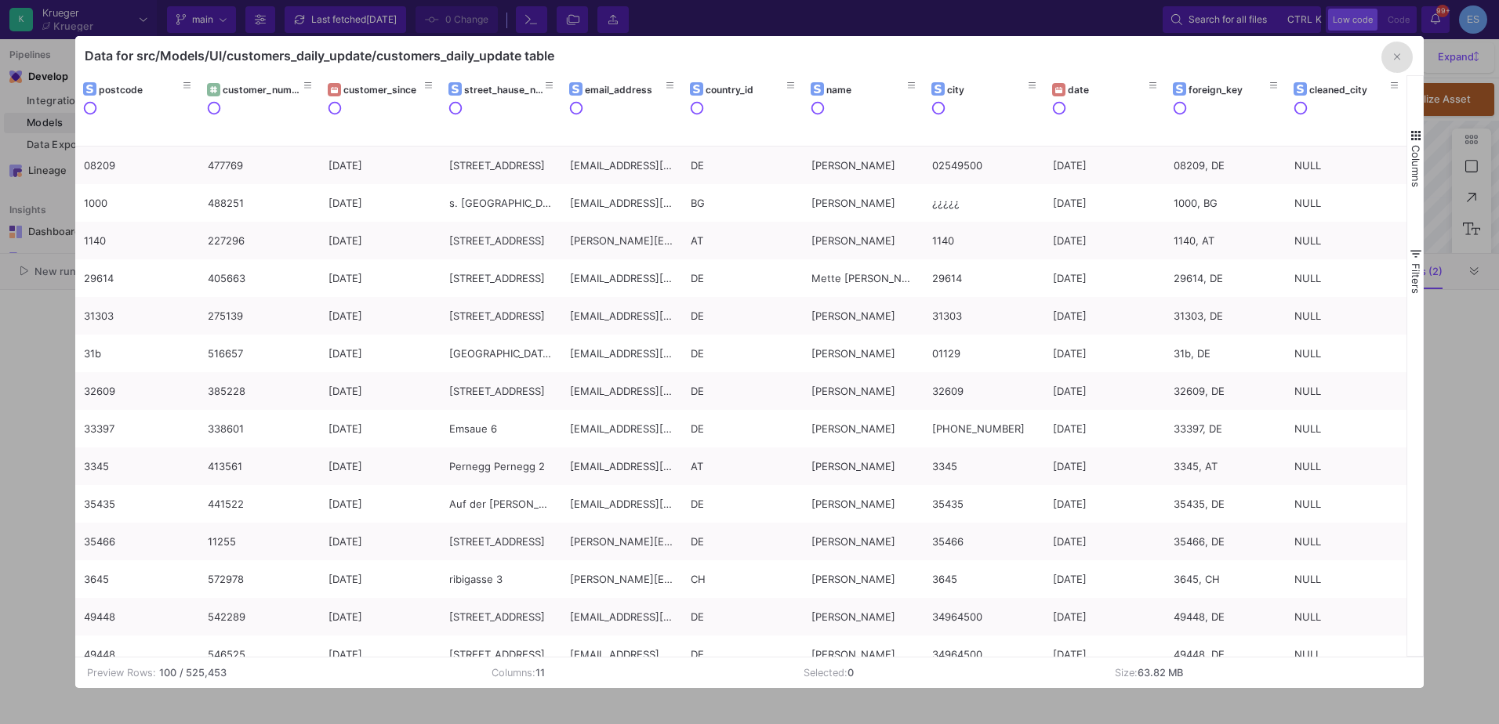
click at [1410, 143] on button "Columns" at bounding box center [1415, 157] width 16 height 113
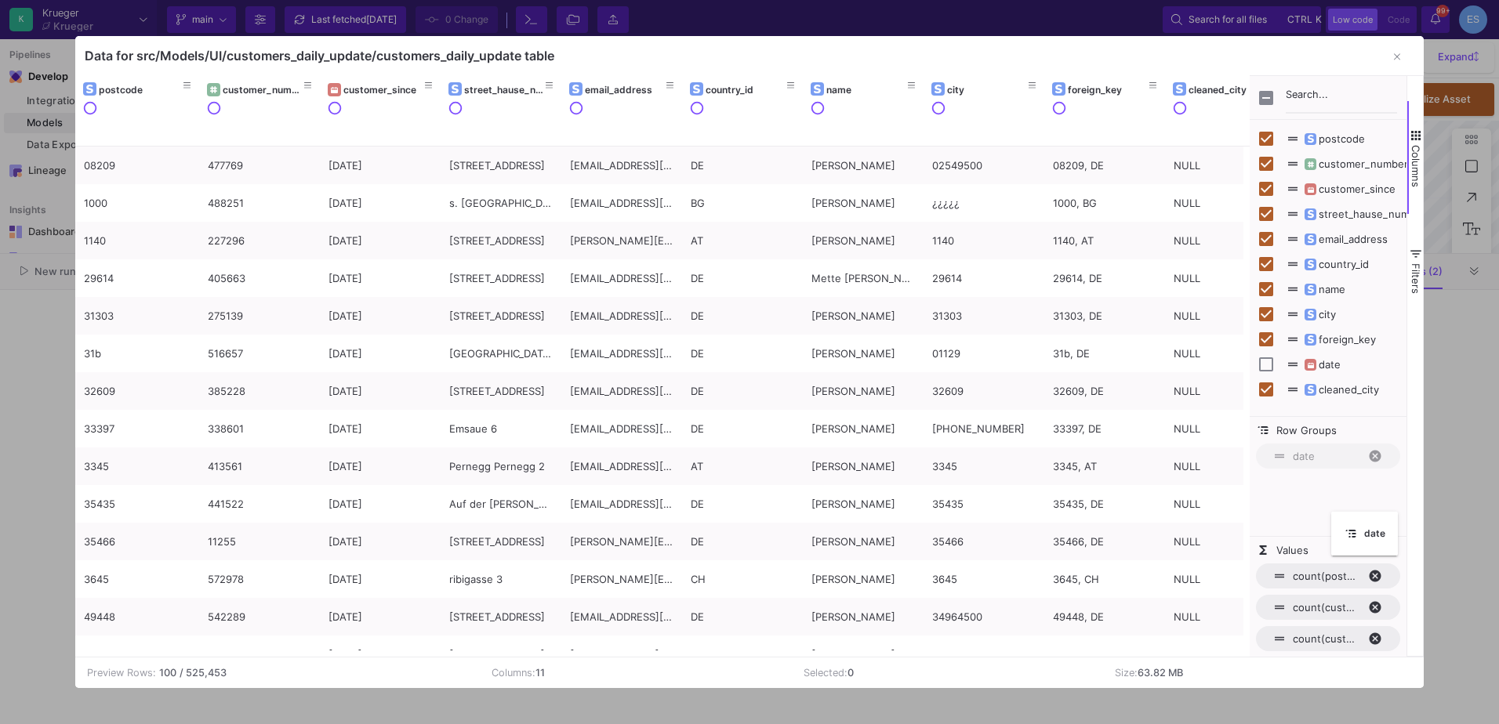
checkbox input "true"
checkbox input "false"
drag, startPoint x: 1091, startPoint y: 96, endPoint x: 1319, endPoint y: 448, distance: 419.9
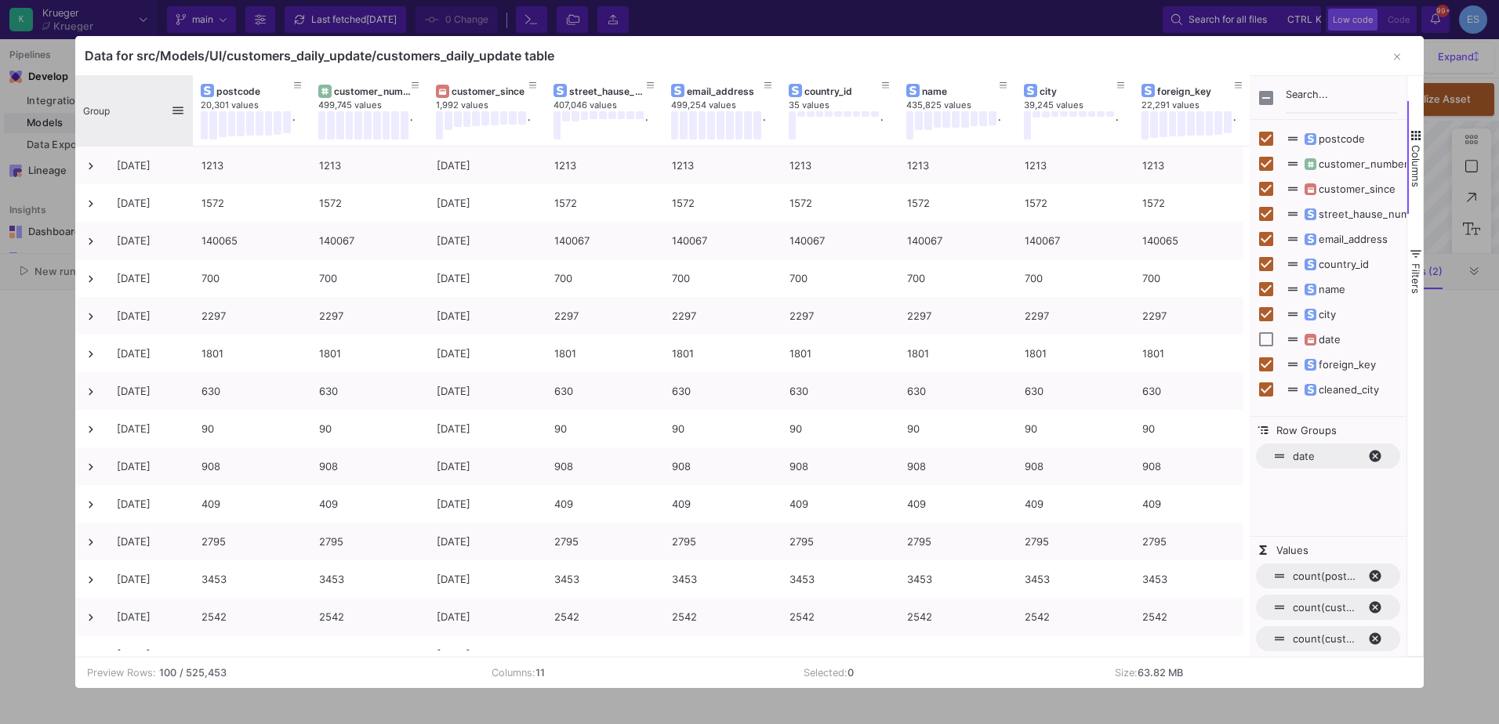
click at [118, 113] on div "Group" at bounding box center [127, 110] width 88 height 63
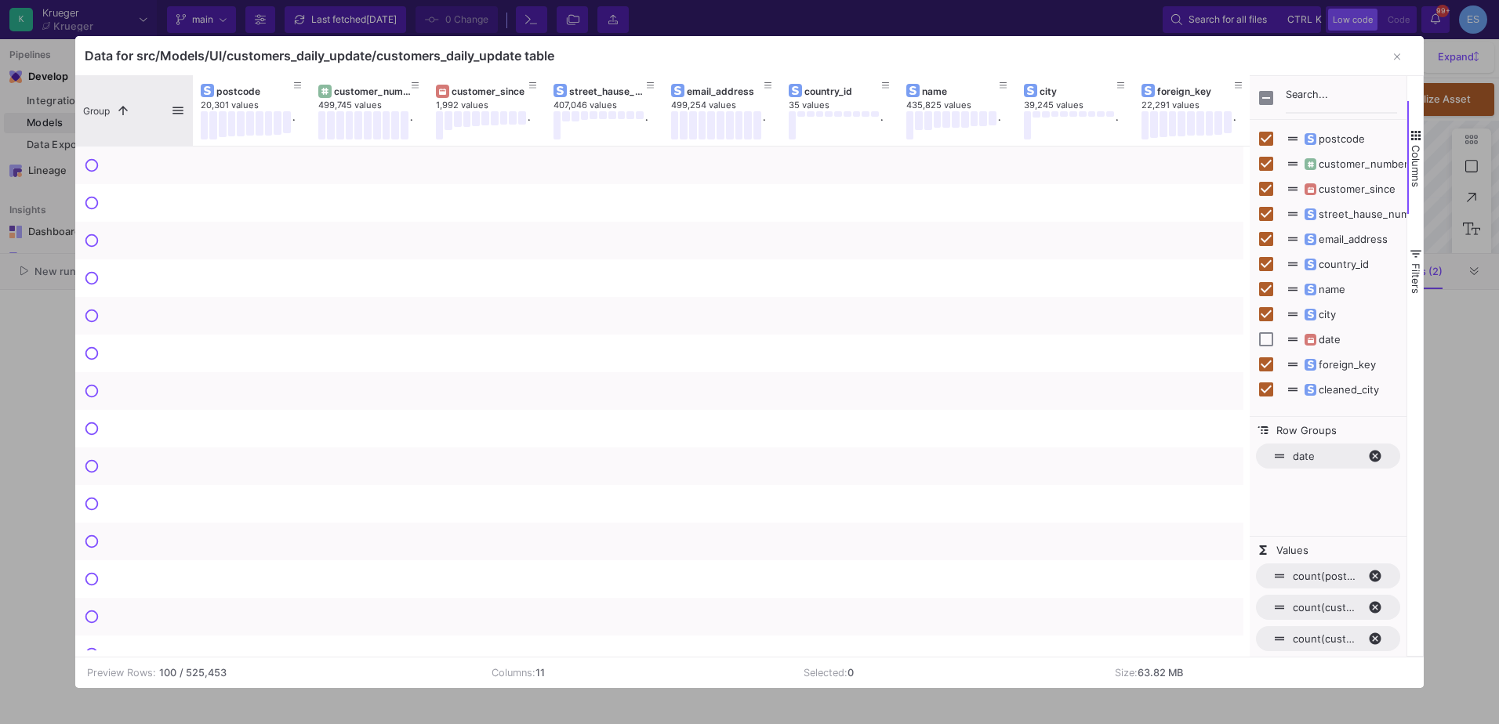
click at [118, 113] on span at bounding box center [123, 110] width 14 height 14
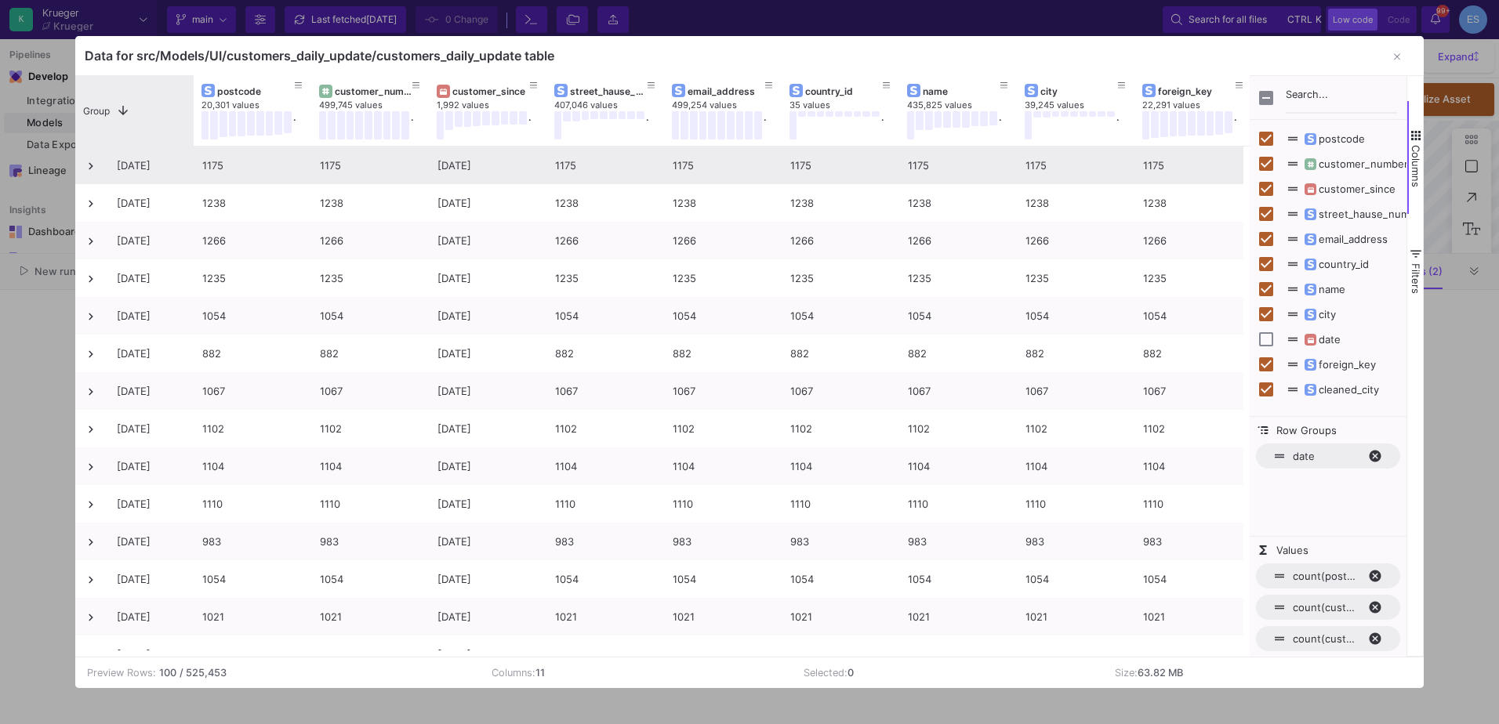
drag, startPoint x: 189, startPoint y: 116, endPoint x: 185, endPoint y: 173, distance: 57.4
click at [185, 173] on div "postcode 20,301 values . customer_number 499,745 values . customer_since 1,992 …" at bounding box center [662, 366] width 1175 height 582
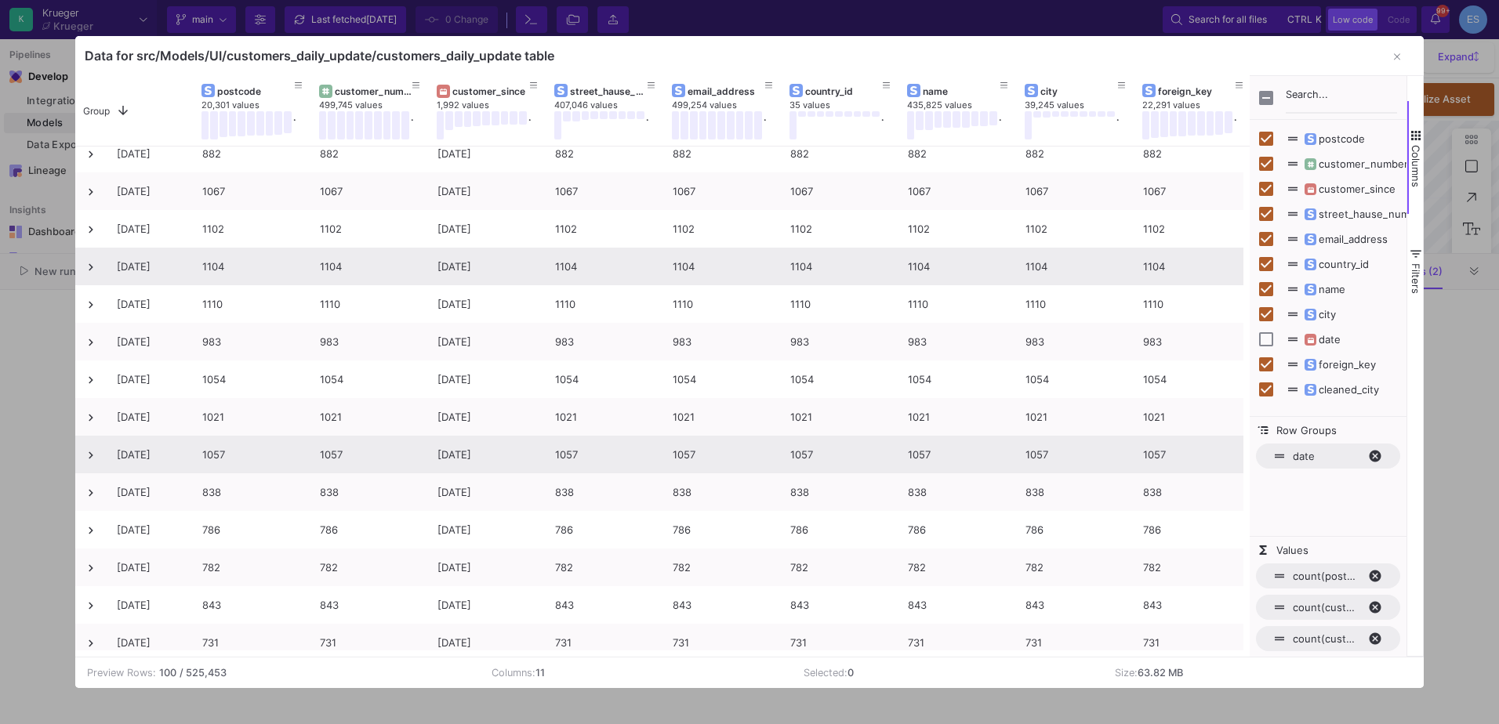
scroll to position [235, 0]
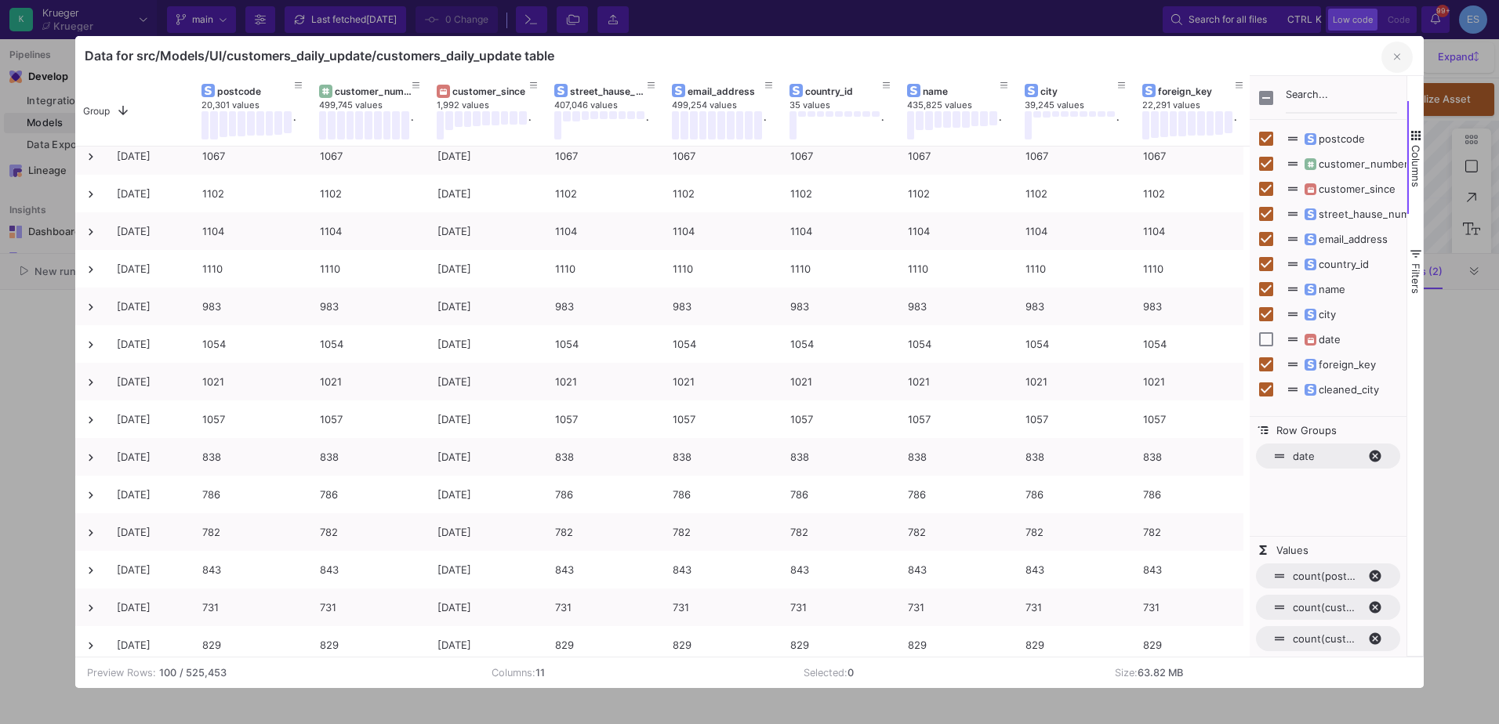
click at [1401, 62] on button "button" at bounding box center [1396, 57] width 31 height 31
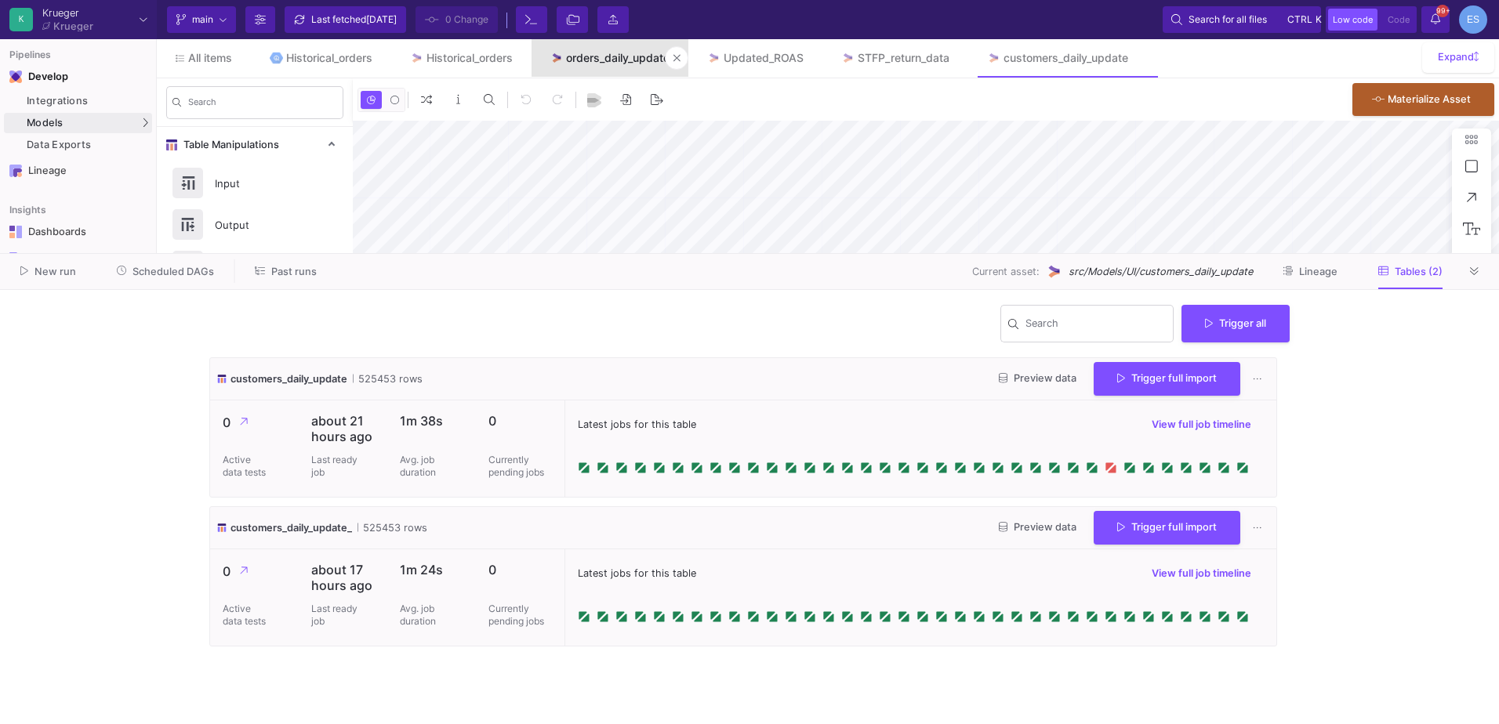
click at [632, 69] on link "orders_daily_update" at bounding box center [611, 58] width 158 height 38
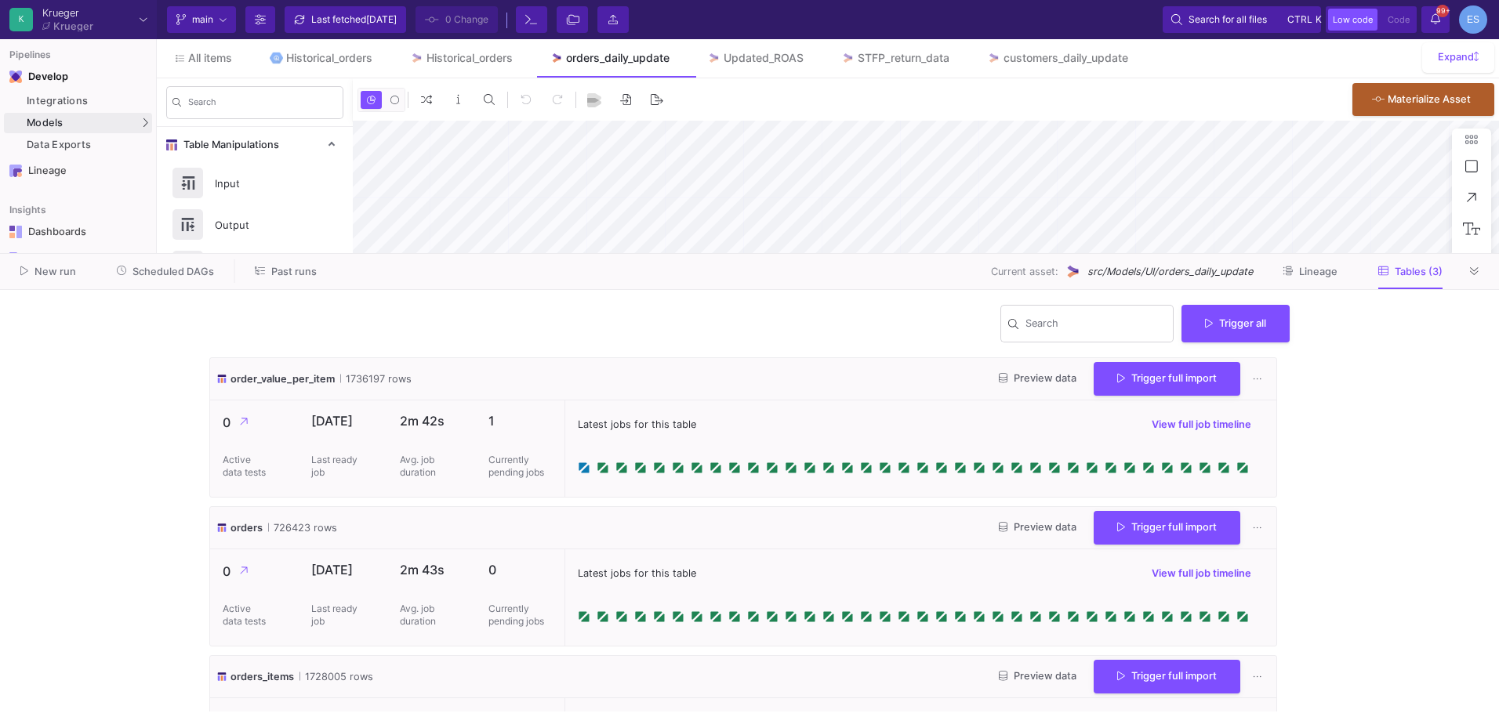
scroll to position [85, 0]
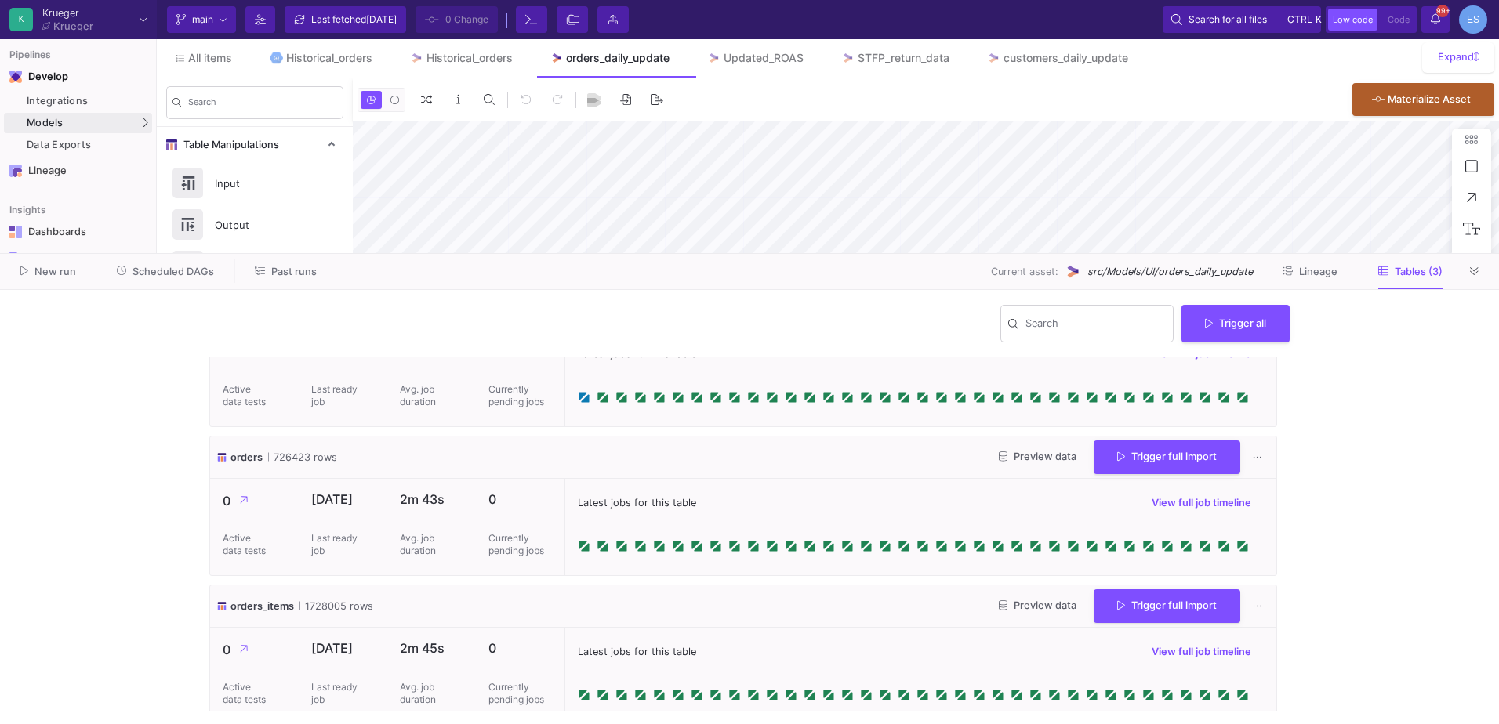
type input "-46"
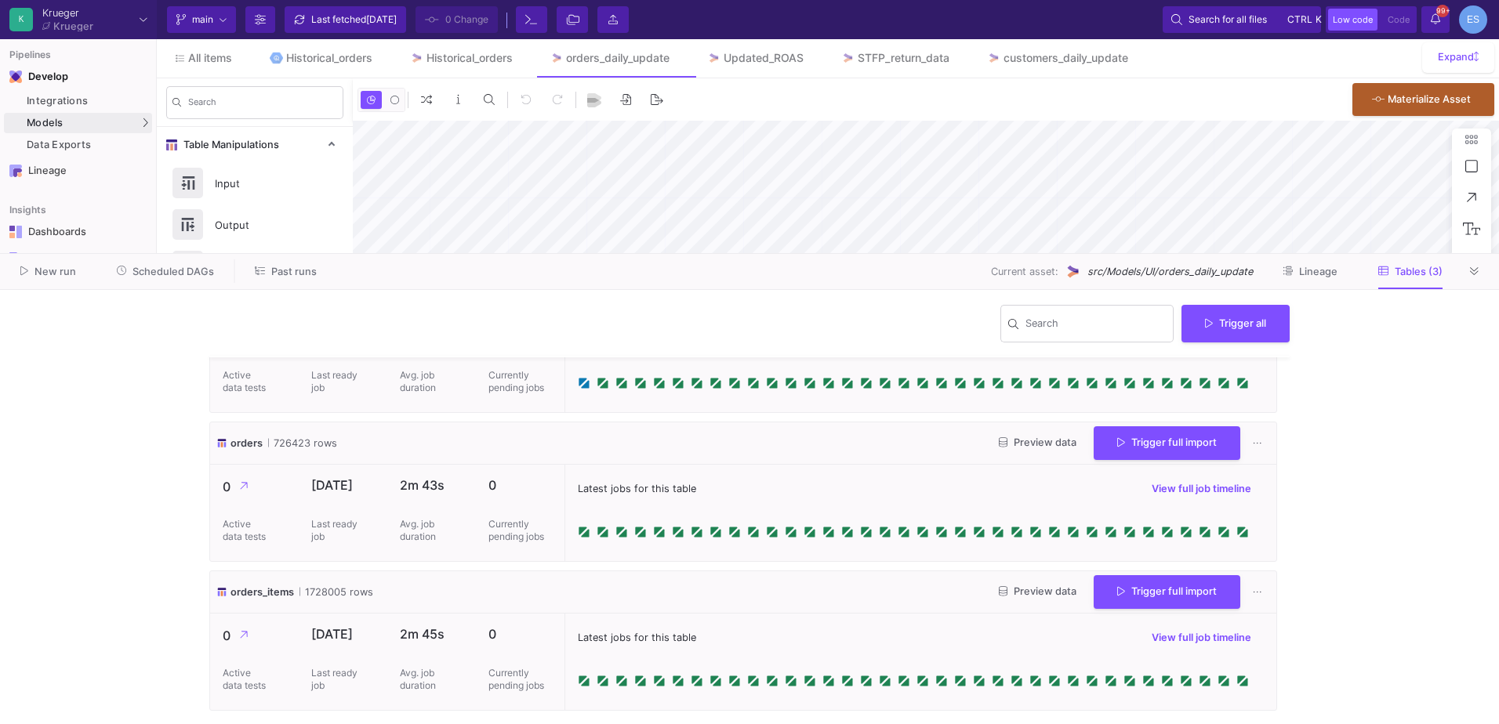
click at [1051, 447] on span "Preview data" at bounding box center [1038, 443] width 78 height 12
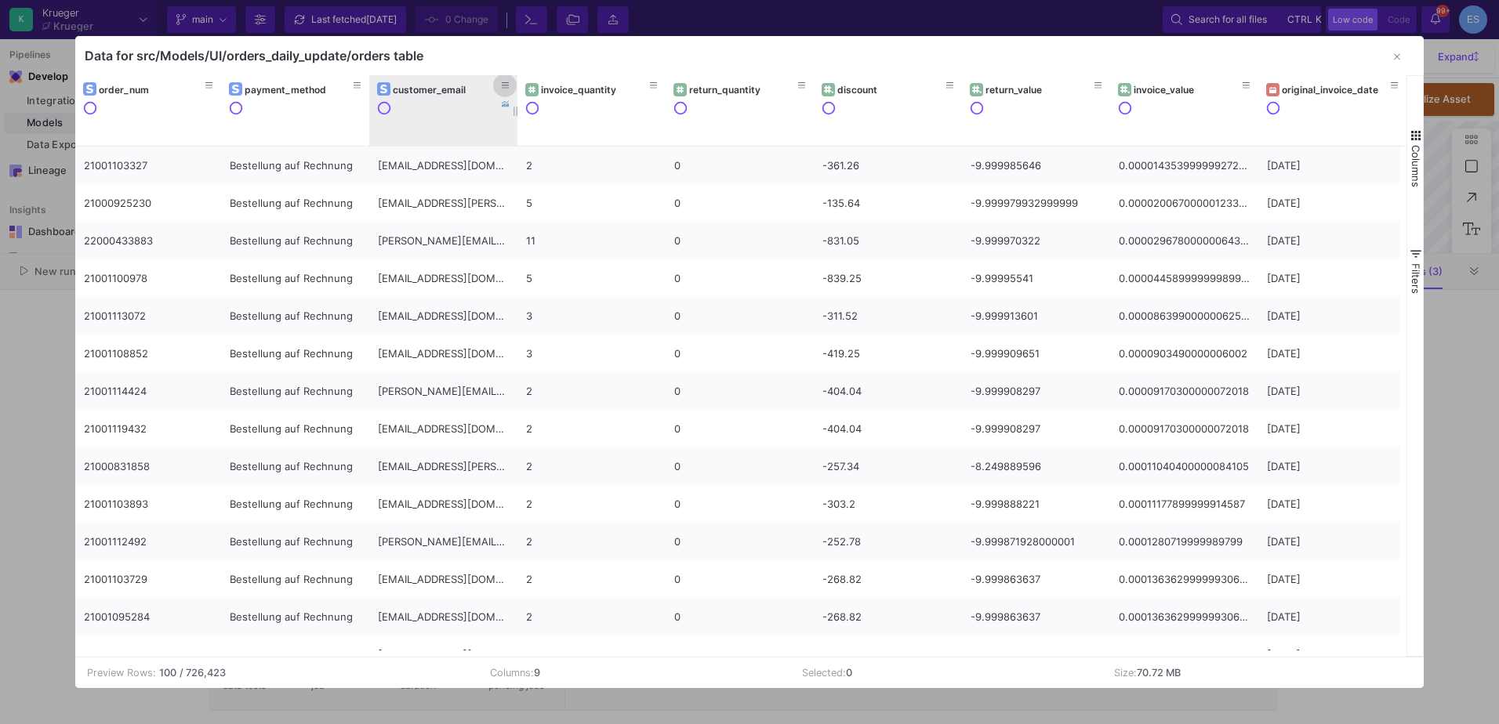
click at [505, 83] on icon at bounding box center [506, 85] width 8 height 6
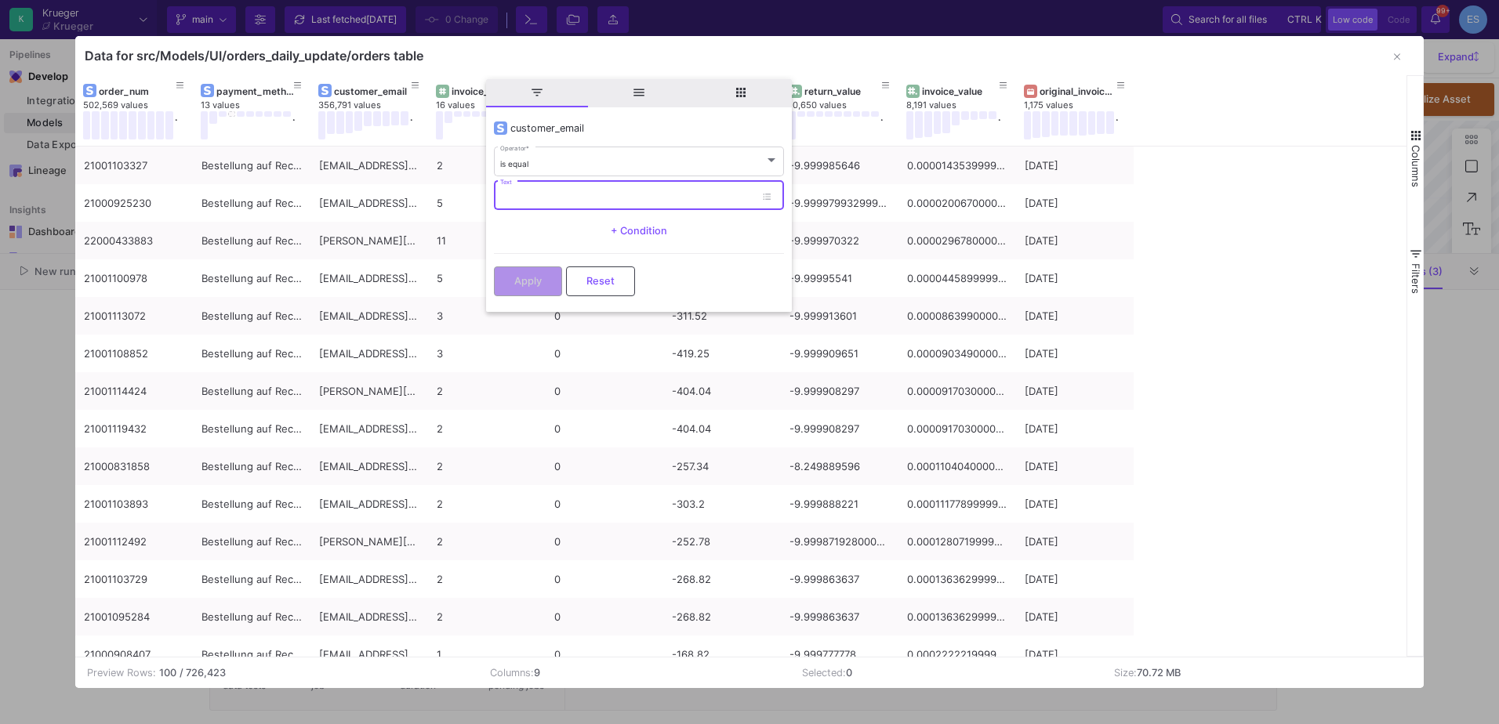
click at [550, 198] on input "Text" at bounding box center [627, 198] width 255 height 10
paste input "[EMAIL_ADDRESS][DOMAIN_NAME]"
type input "[EMAIL_ADDRESS][DOMAIN_NAME]"
click at [548, 274] on button "Apply" at bounding box center [528, 280] width 68 height 30
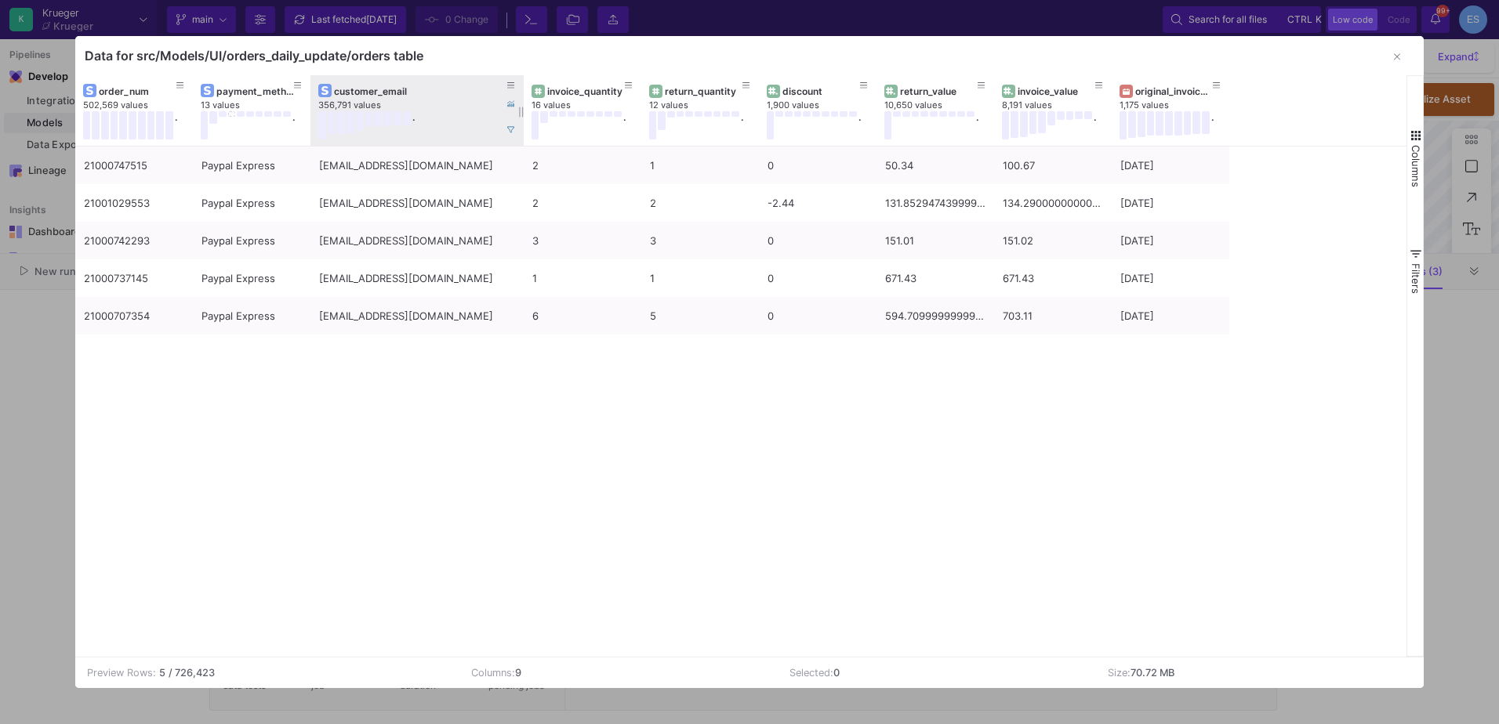
drag, startPoint x: 426, startPoint y: 88, endPoint x: 522, endPoint y: 102, distance: 96.7
click at [522, 102] on div at bounding box center [524, 110] width 6 height 71
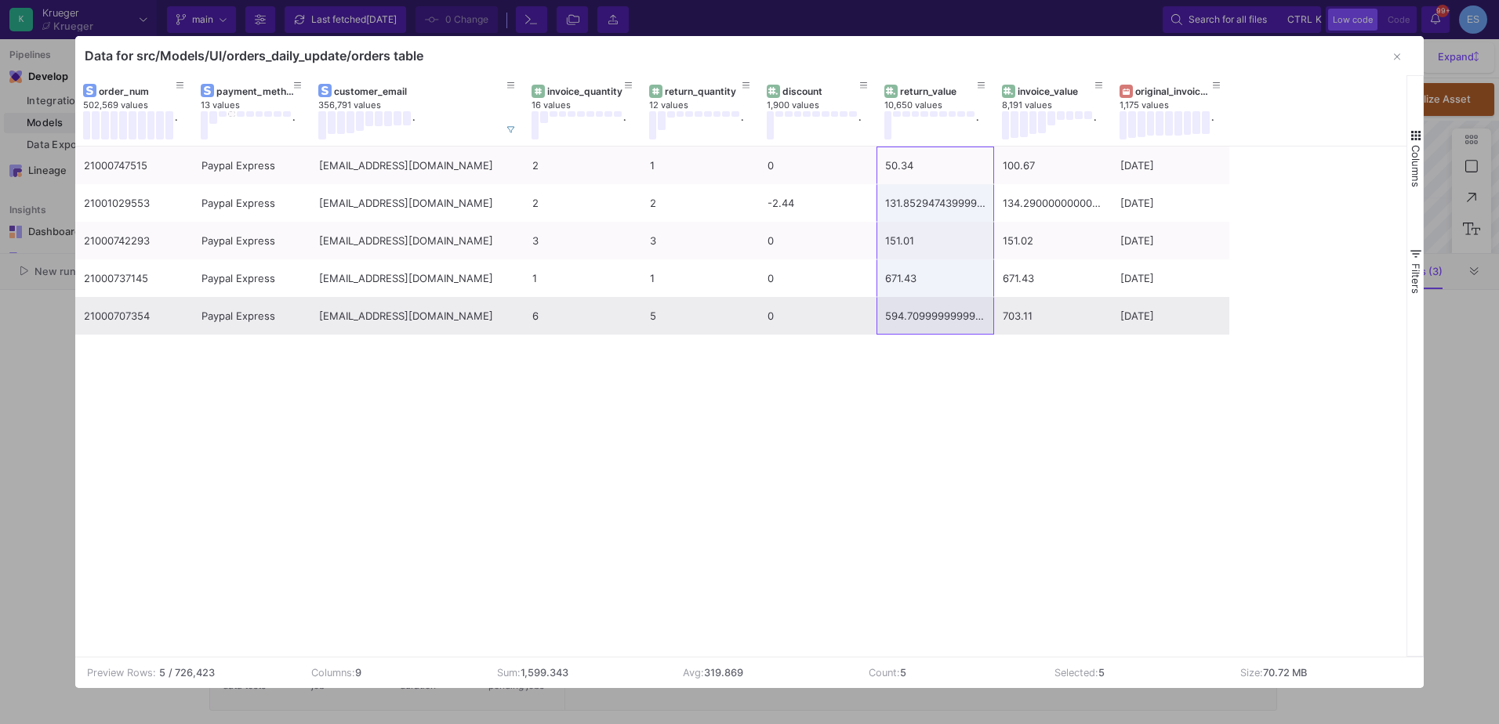
drag, startPoint x: 929, startPoint y: 170, endPoint x: 928, endPoint y: 311, distance: 141.1
click at [928, 311] on div "21000747515 Paypal Express [EMAIL_ADDRESS][DOMAIN_NAME] 2 1 0 50.34 100.67 [DAT…" at bounding box center [652, 241] width 1154 height 188
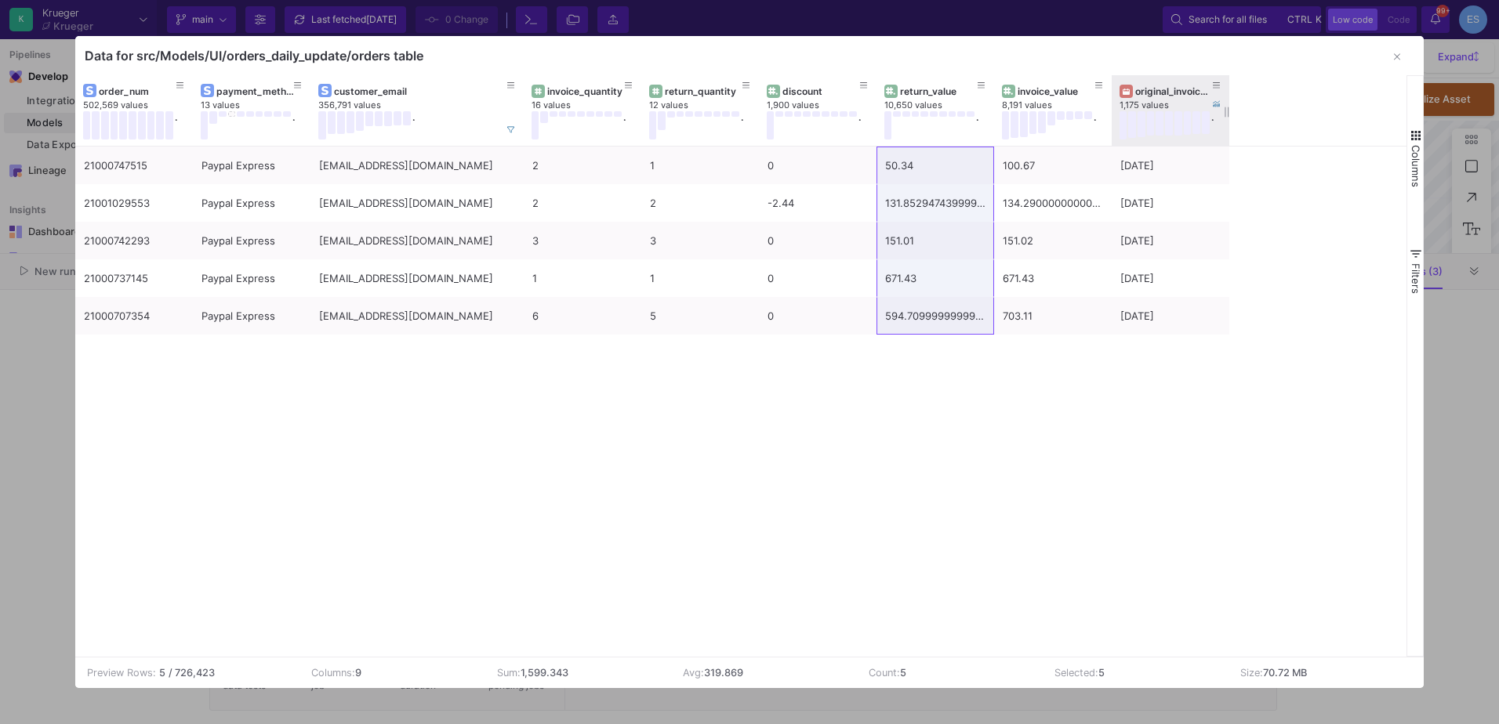
click at [1165, 89] on div "original_invoice_date" at bounding box center [1174, 91] width 78 height 12
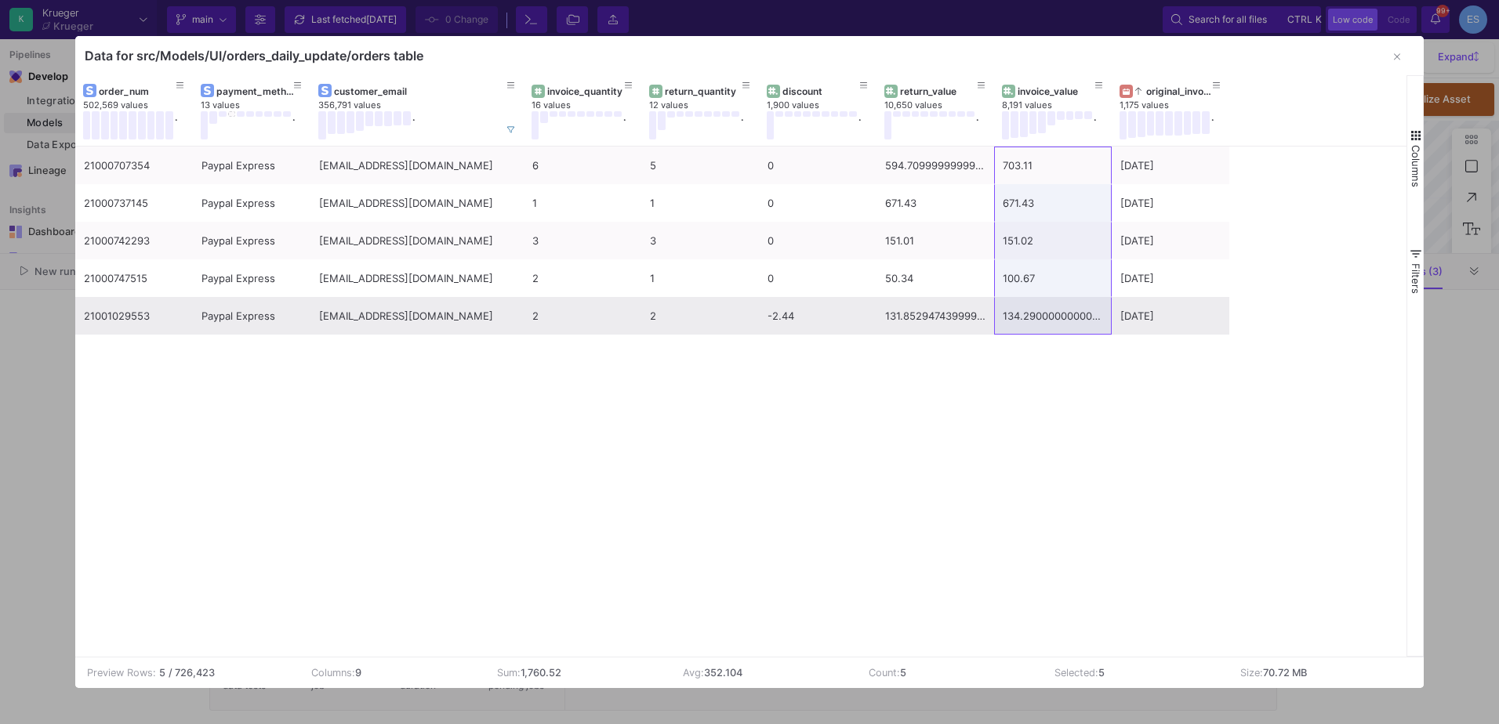
drag, startPoint x: 1054, startPoint y: 165, endPoint x: 1081, endPoint y: 321, distance: 158.4
click at [1081, 321] on div "21000707354 Paypal Express [EMAIL_ADDRESS][DOMAIN_NAME] 6 5 0 594.7099999999999…" at bounding box center [652, 241] width 1154 height 188
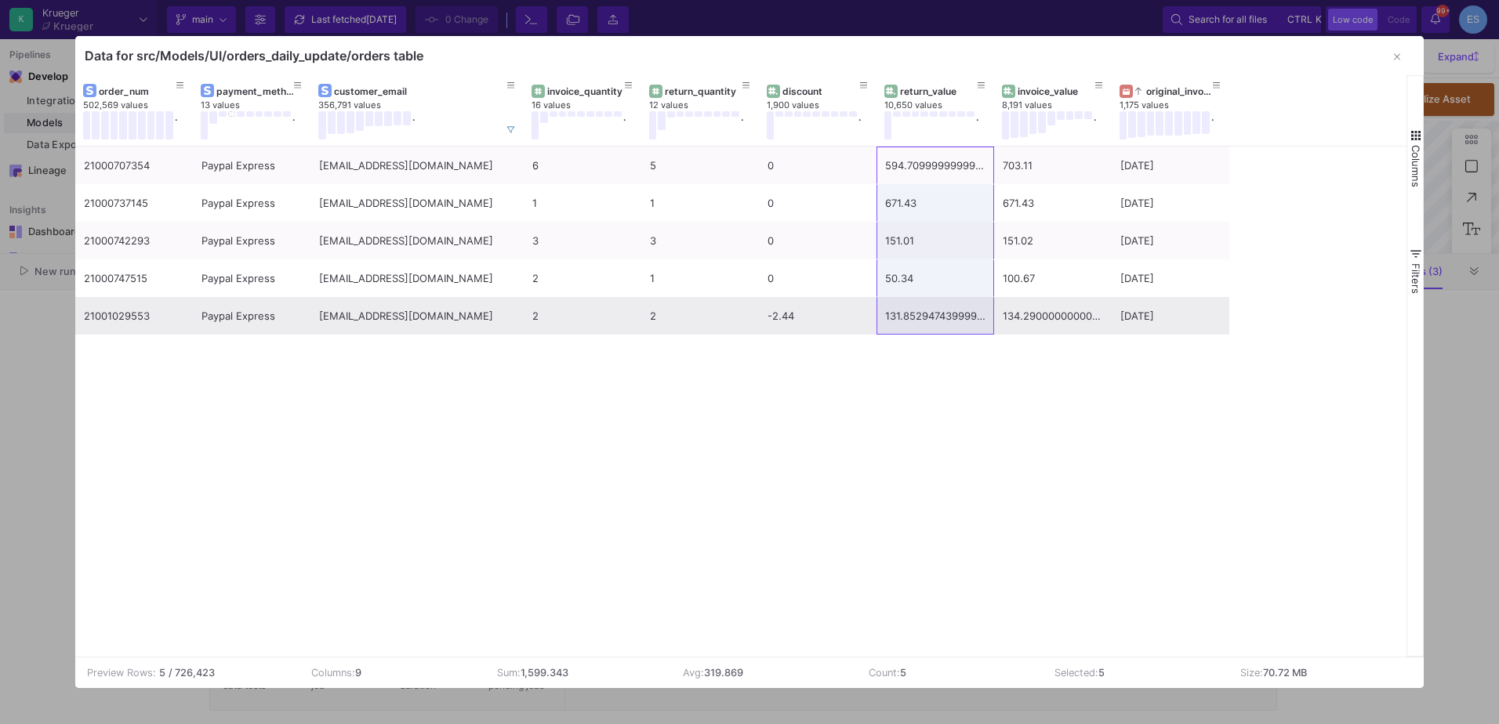
drag, startPoint x: 931, startPoint y: 151, endPoint x: 953, endPoint y: 310, distance: 159.9
click at [953, 310] on div "21000707354 Paypal Express [EMAIL_ADDRESS][DOMAIN_NAME] 6 5 0 594.7099999999999…" at bounding box center [652, 241] width 1154 height 188
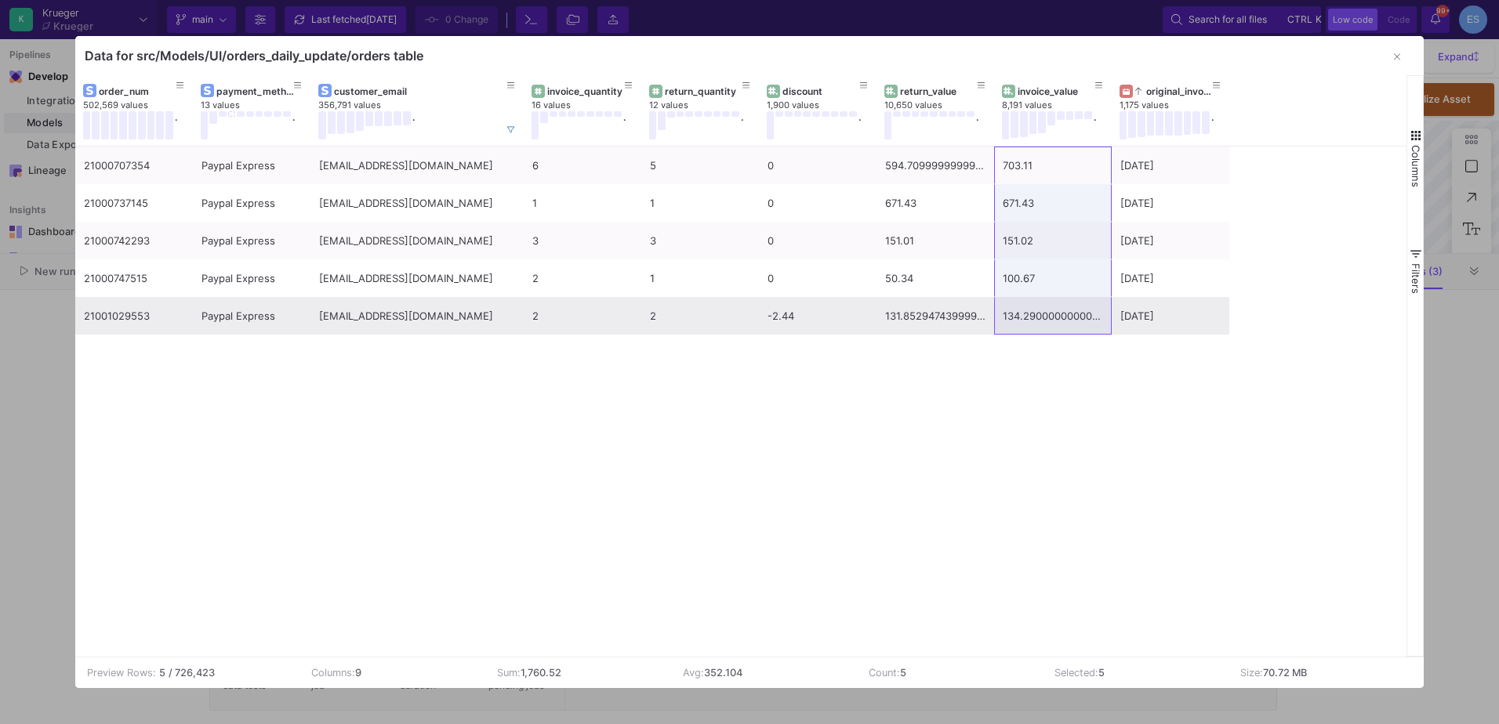
drag, startPoint x: 1069, startPoint y: 154, endPoint x: 1062, endPoint y: 318, distance: 164.0
click at [1062, 318] on div "21000707354 Paypal Express [EMAIL_ADDRESS][DOMAIN_NAME] 6 5 0 594.7099999999999…" at bounding box center [652, 241] width 1154 height 188
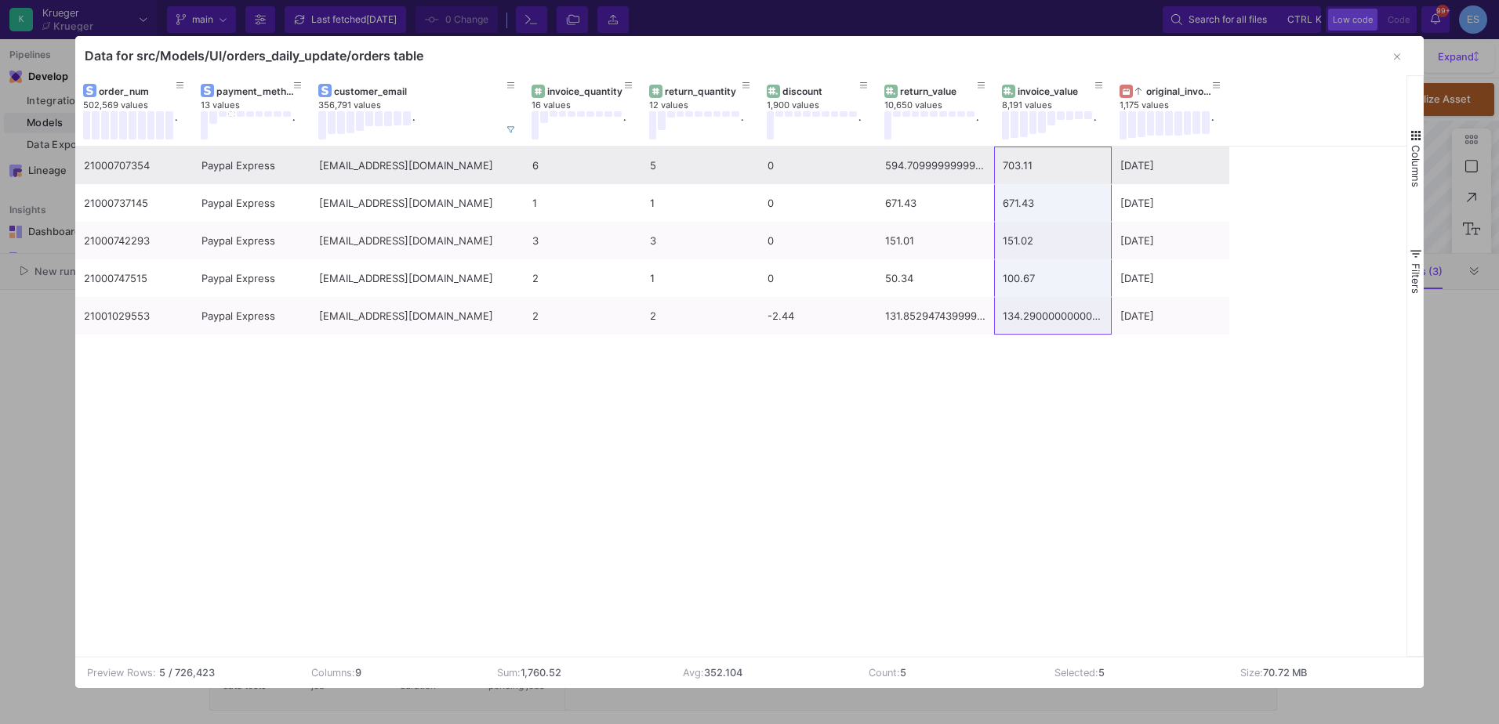
click at [373, 173] on div "[EMAIL_ADDRESS][DOMAIN_NAME]" at bounding box center [417, 165] width 196 height 37
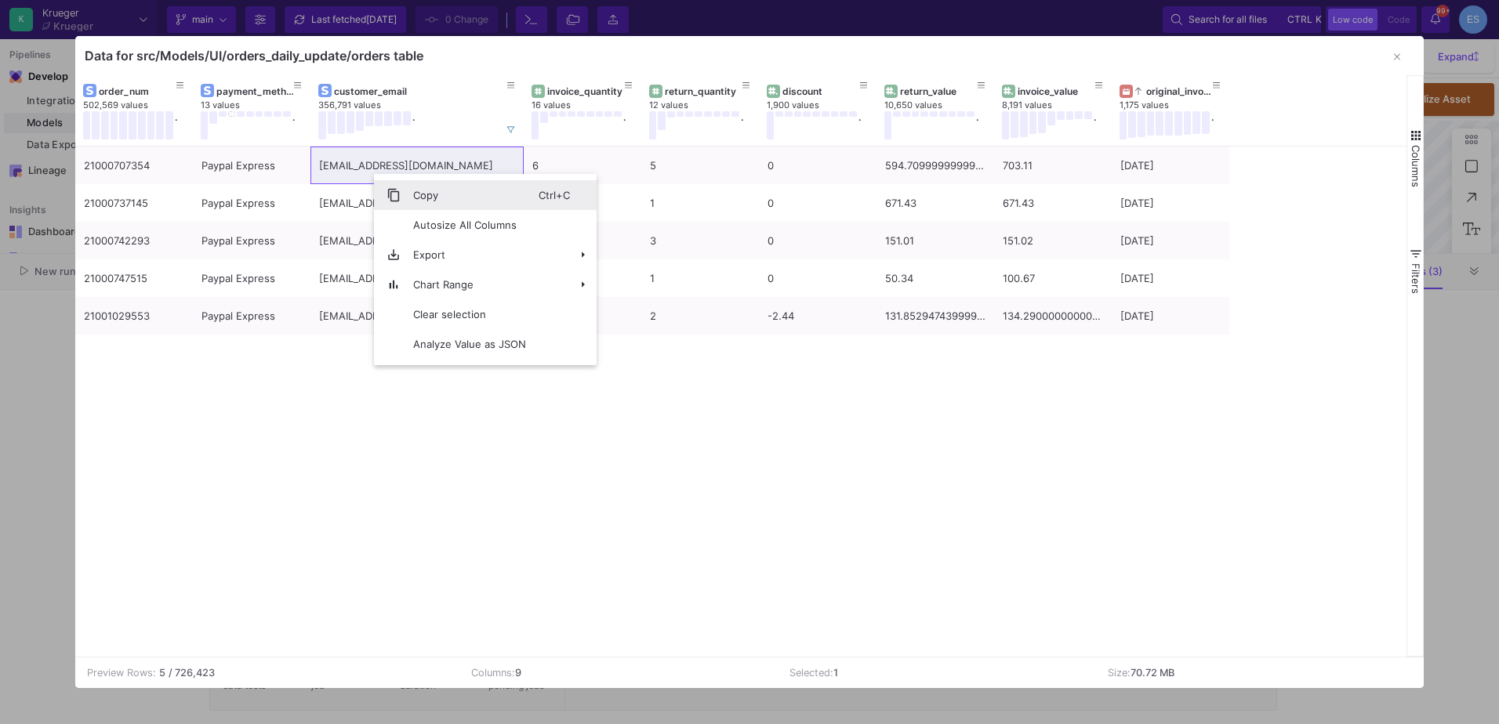
click at [432, 205] on span "Copy" at bounding box center [470, 195] width 138 height 30
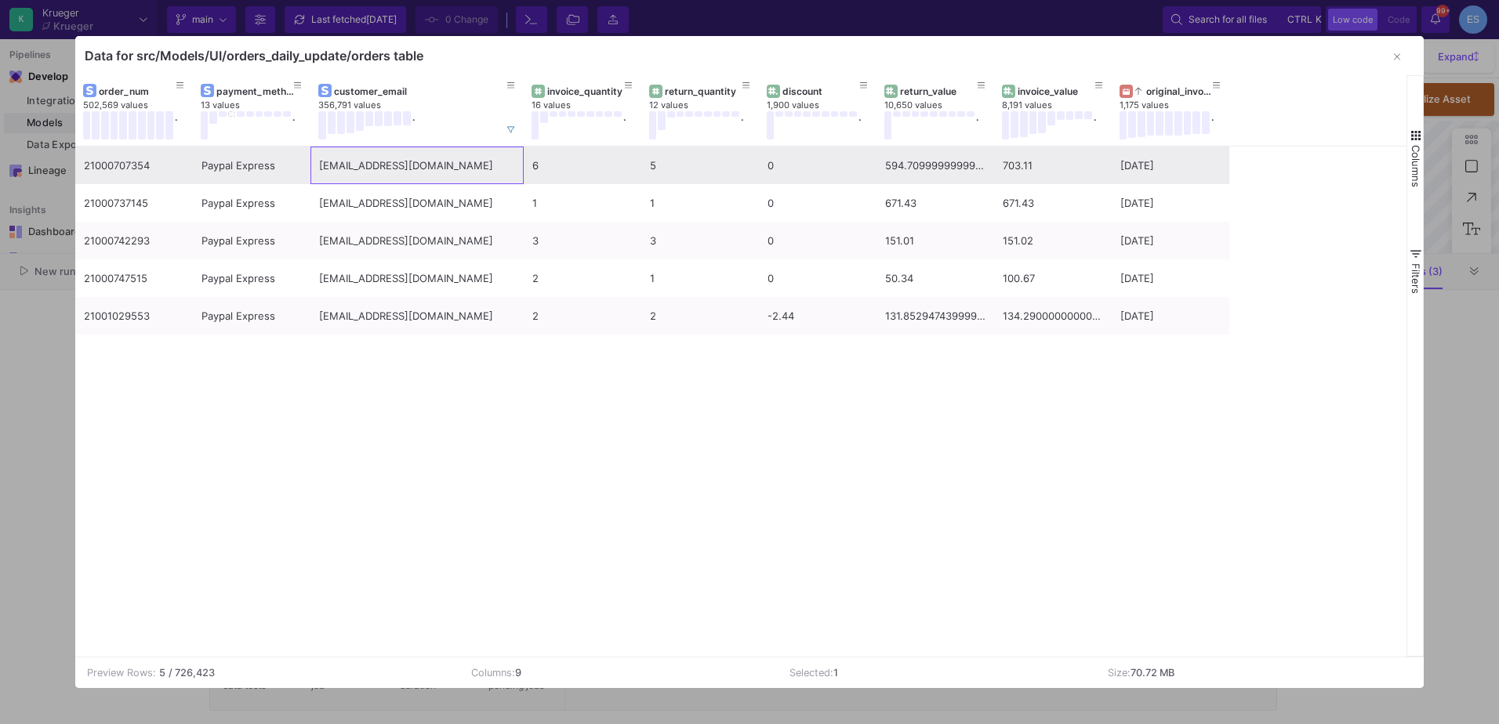
click at [445, 175] on div "[EMAIL_ADDRESS][DOMAIN_NAME]" at bounding box center [417, 165] width 196 height 37
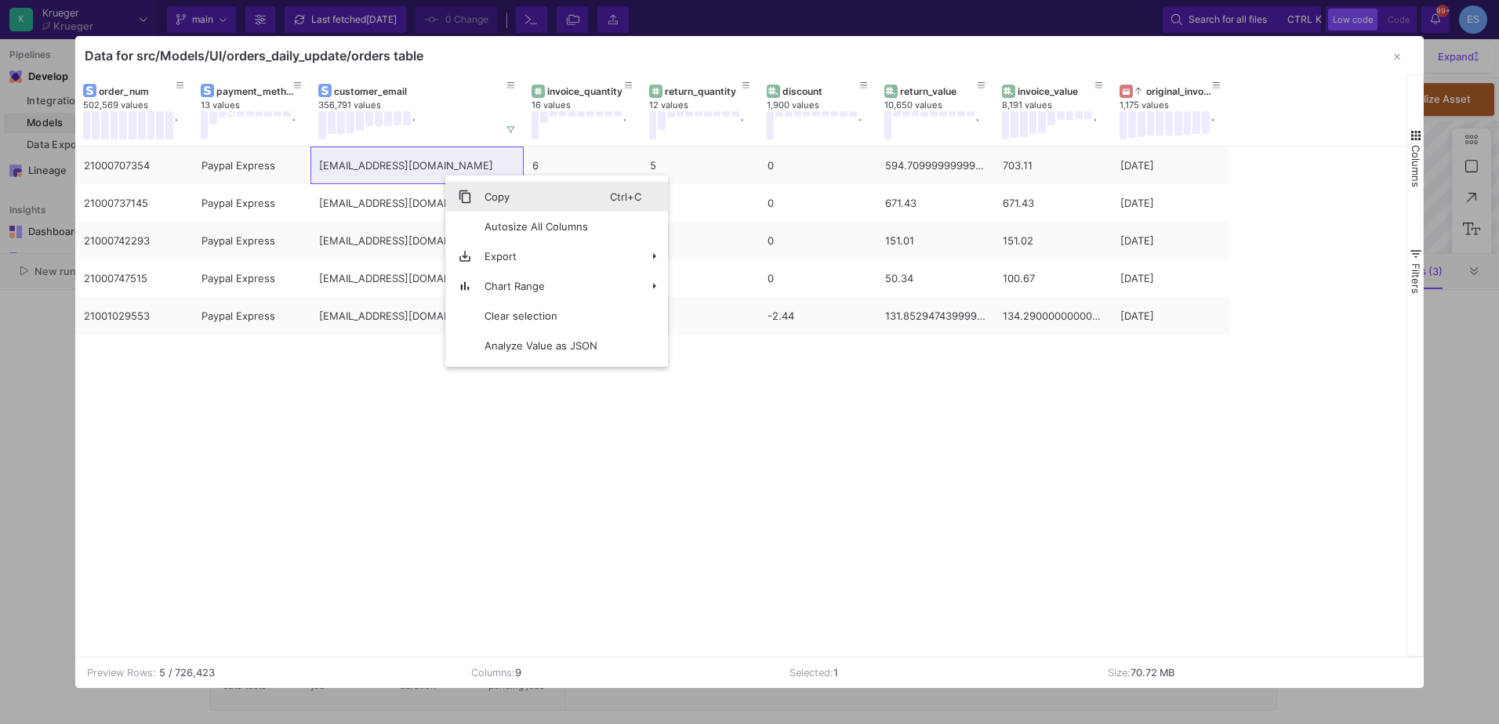
click at [465, 189] on span "Context Menu" at bounding box center [458, 197] width 27 height 30
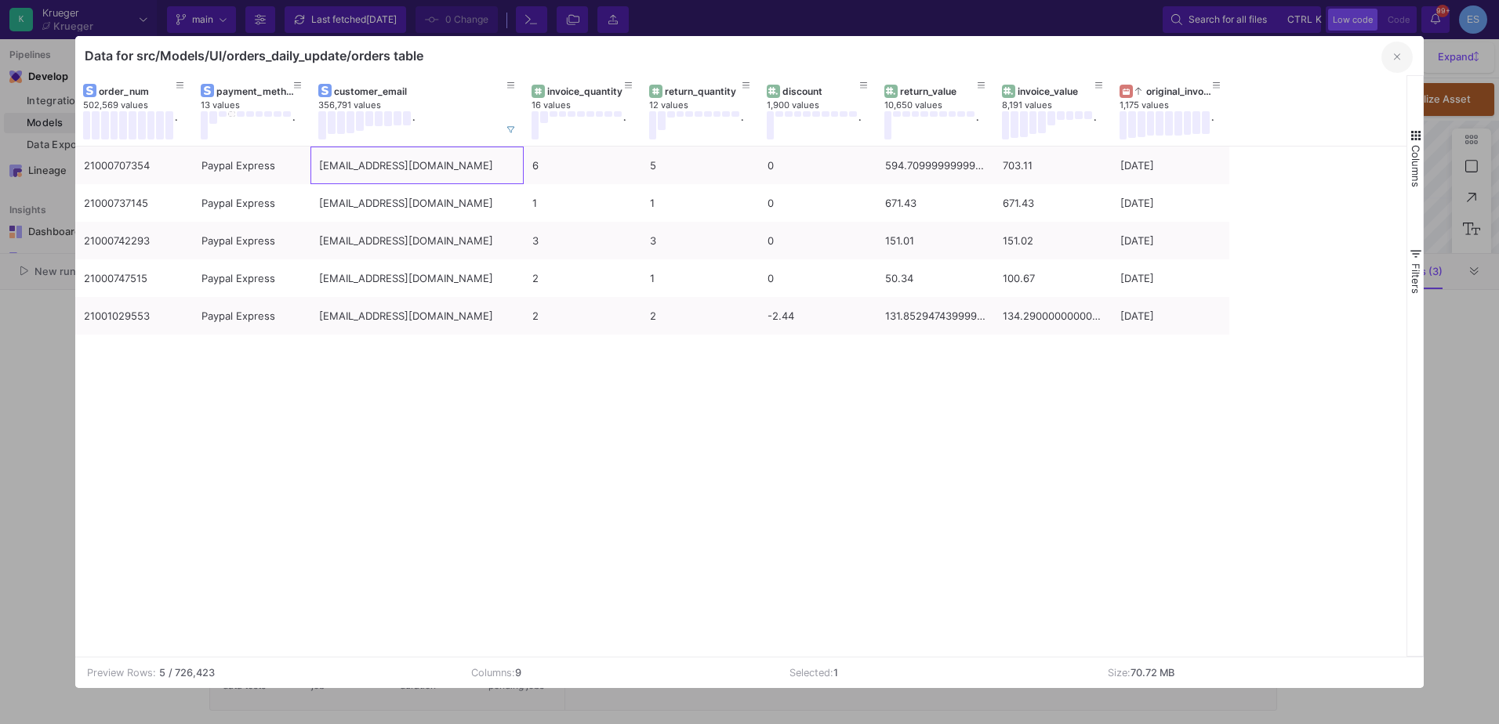
click at [1402, 58] on button "button" at bounding box center [1396, 57] width 31 height 31
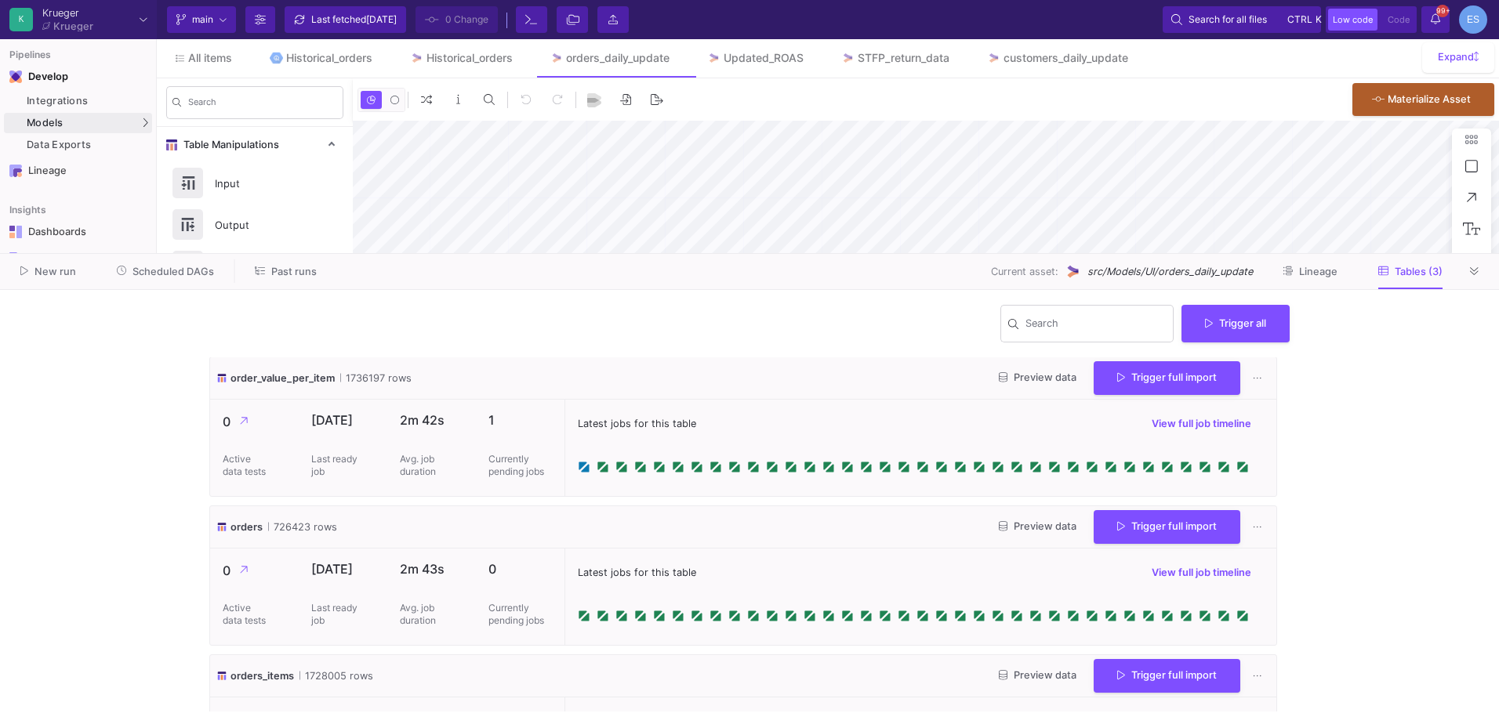
scroll to position [0, 0]
drag, startPoint x: 1021, startPoint y: 376, endPoint x: 250, endPoint y: 568, distance: 794.2
click at [270, 561] on div "order_value_per_item 1736197 rows Preview data Trigger full import 0 Active dat…" at bounding box center [749, 577] width 1080 height 439
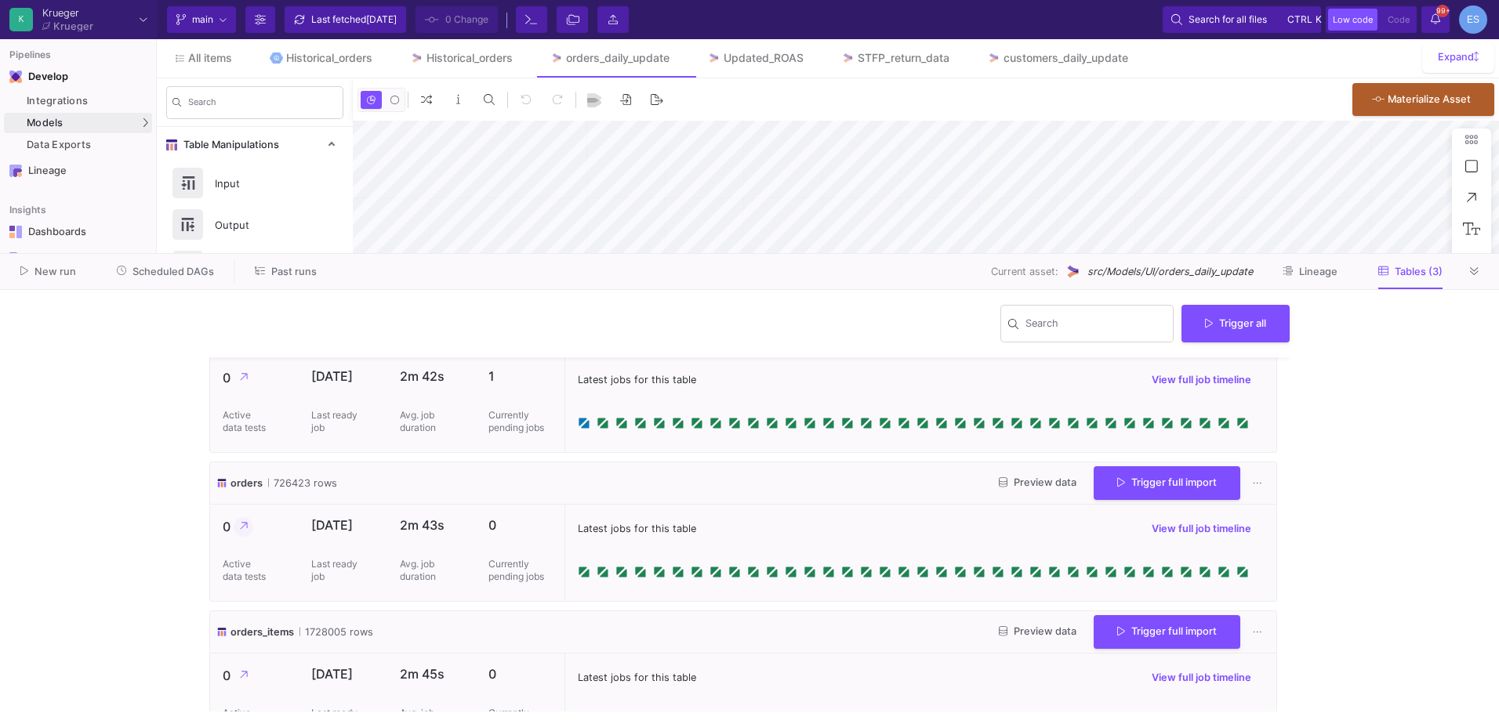
scroll to position [85, 0]
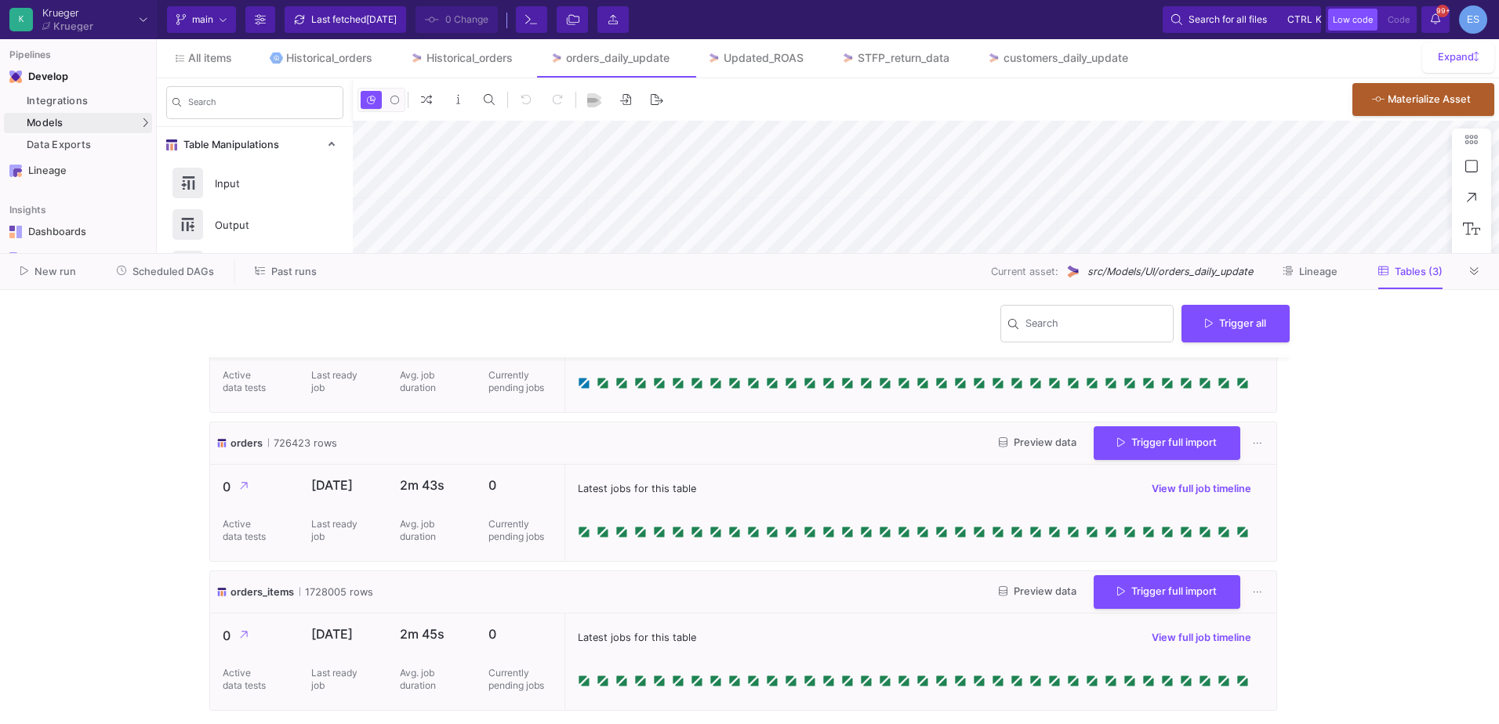
click at [993, 584] on button "Preview data" at bounding box center [1037, 592] width 103 height 24
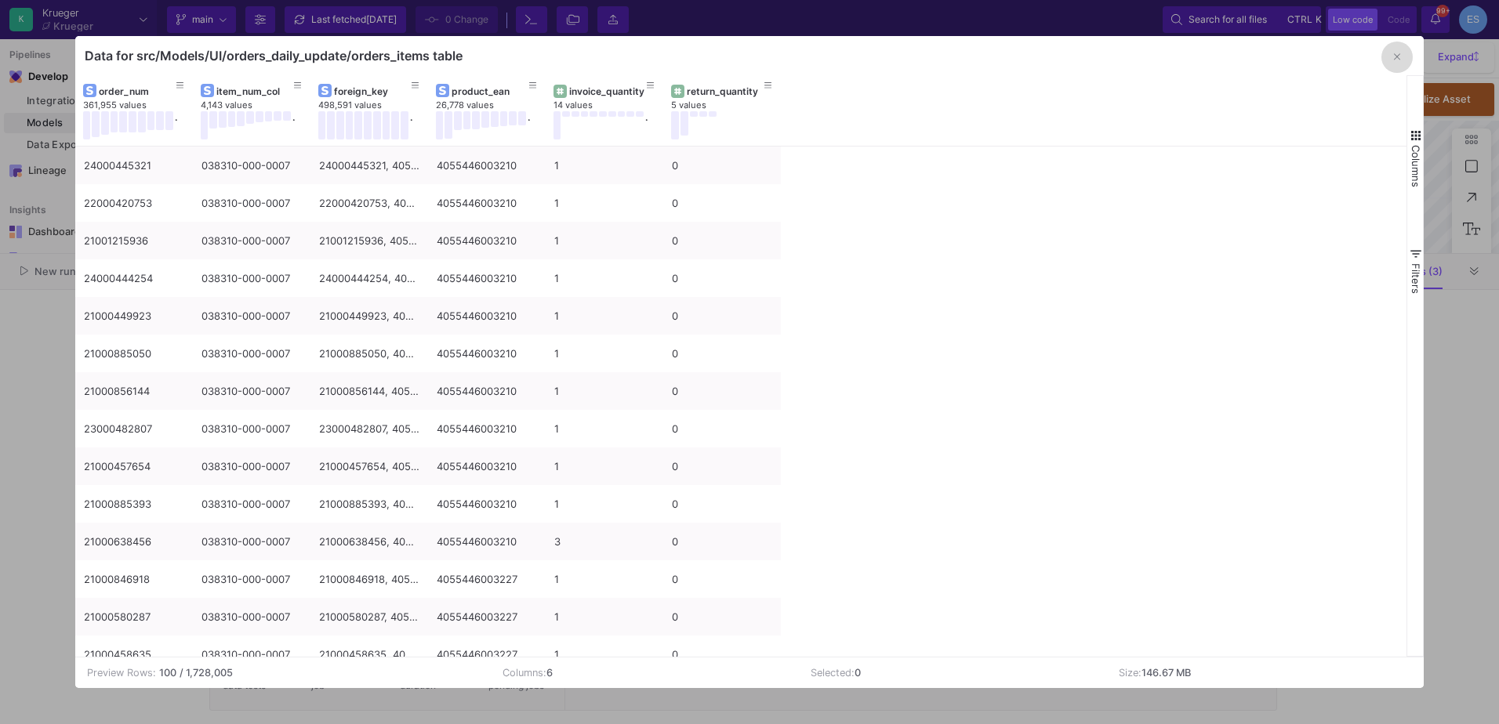
click at [1393, 67] on button "button" at bounding box center [1396, 57] width 31 height 31
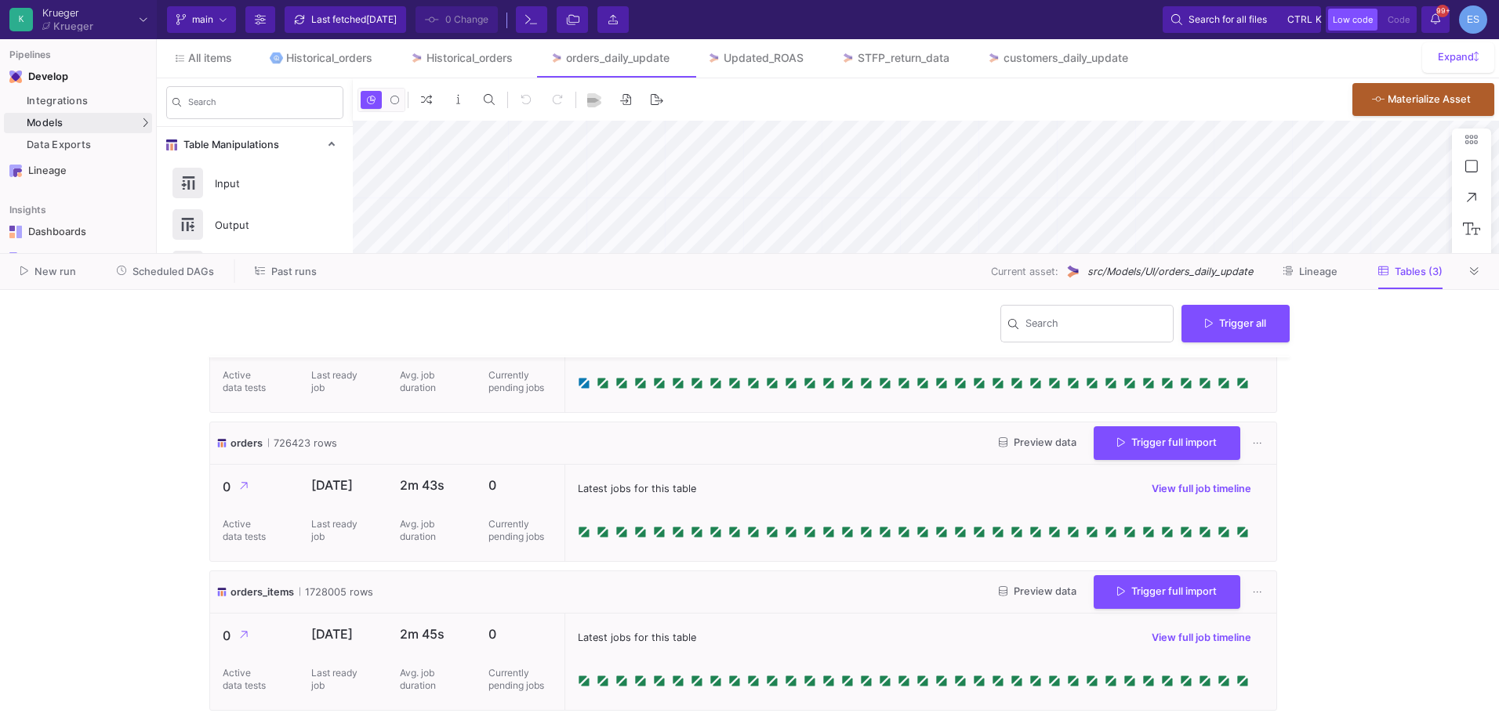
click at [1032, 441] on span "Preview data" at bounding box center [1038, 443] width 78 height 12
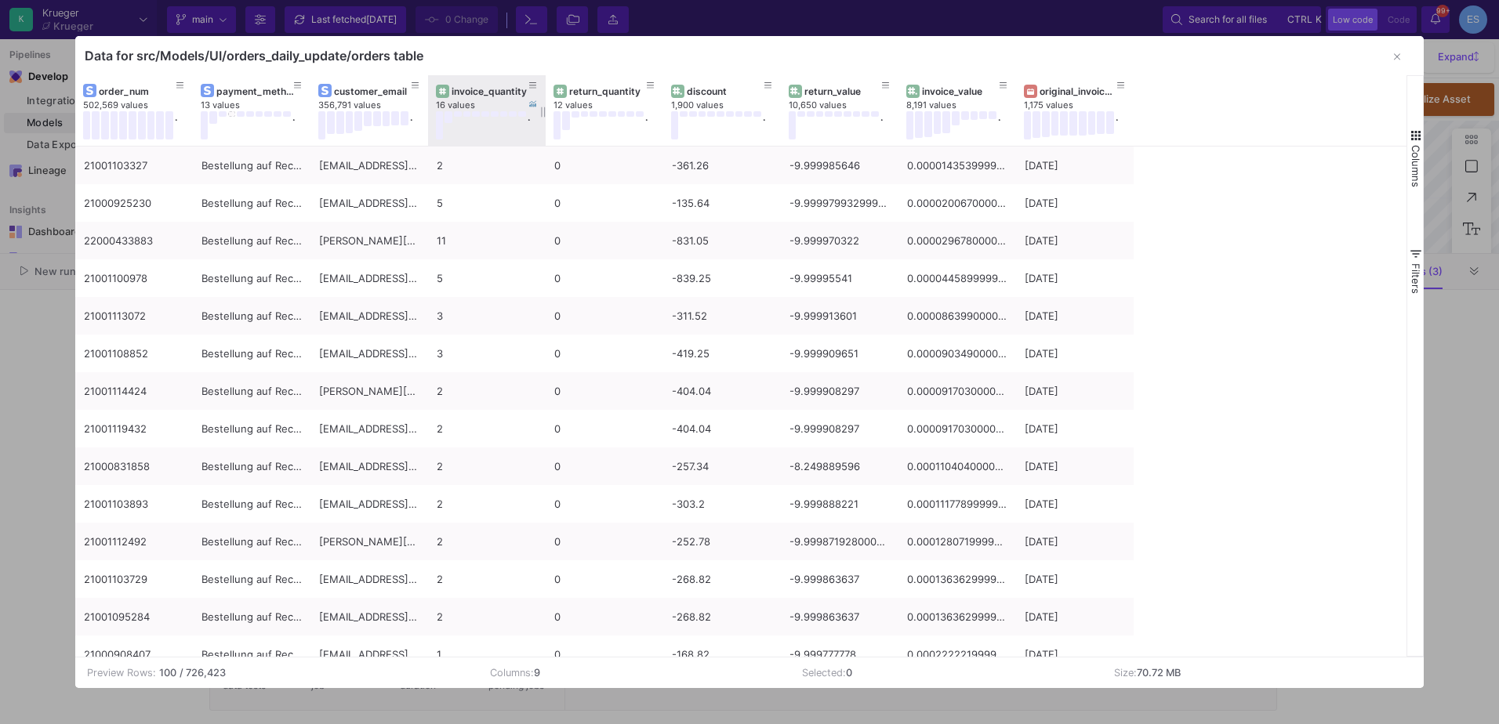
click at [513, 80] on div "invoice_quantity 16 values ." at bounding box center [487, 110] width 102 height 71
click at [423, 87] on button at bounding box center [416, 86] width 24 height 24
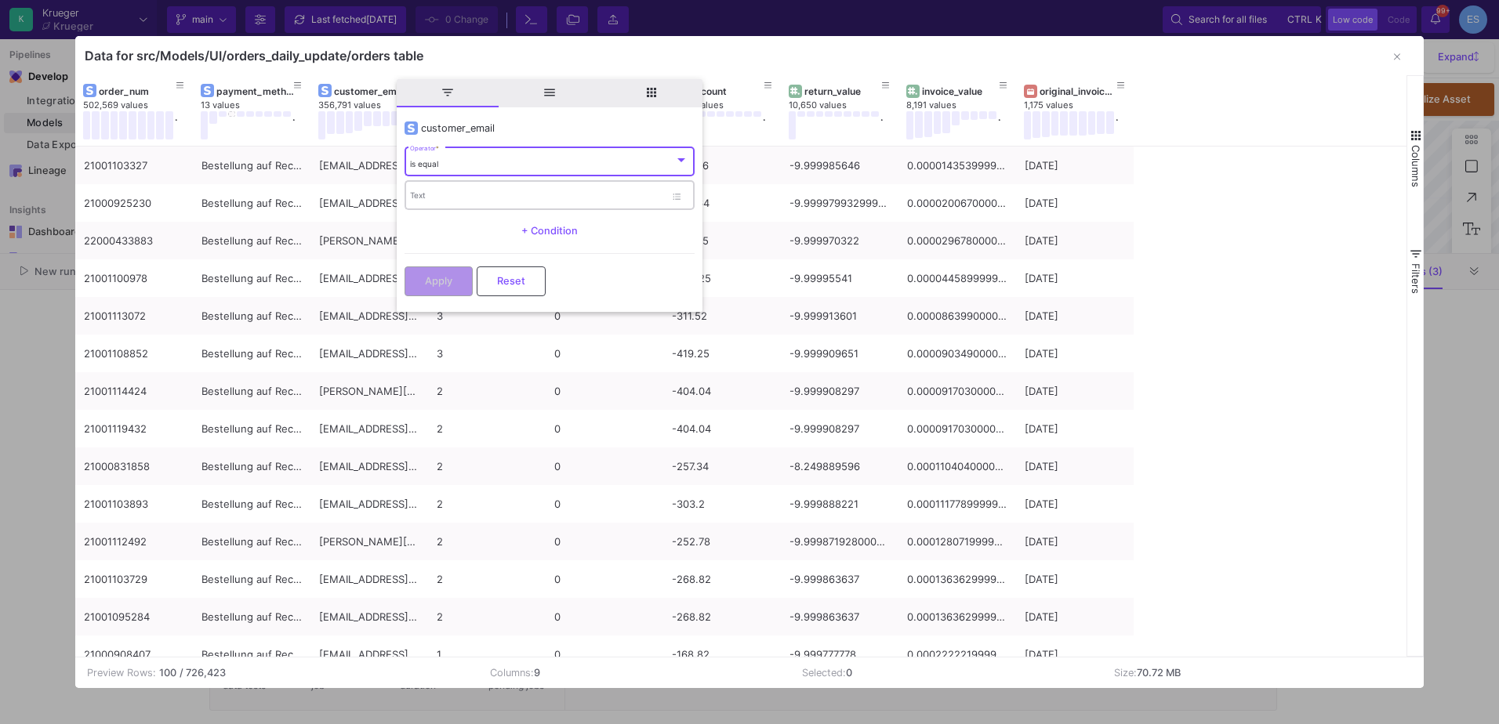
click at [438, 202] on div "Text" at bounding box center [537, 195] width 255 height 32
paste input "[EMAIL_ADDRESS][DOMAIN_NAME]"
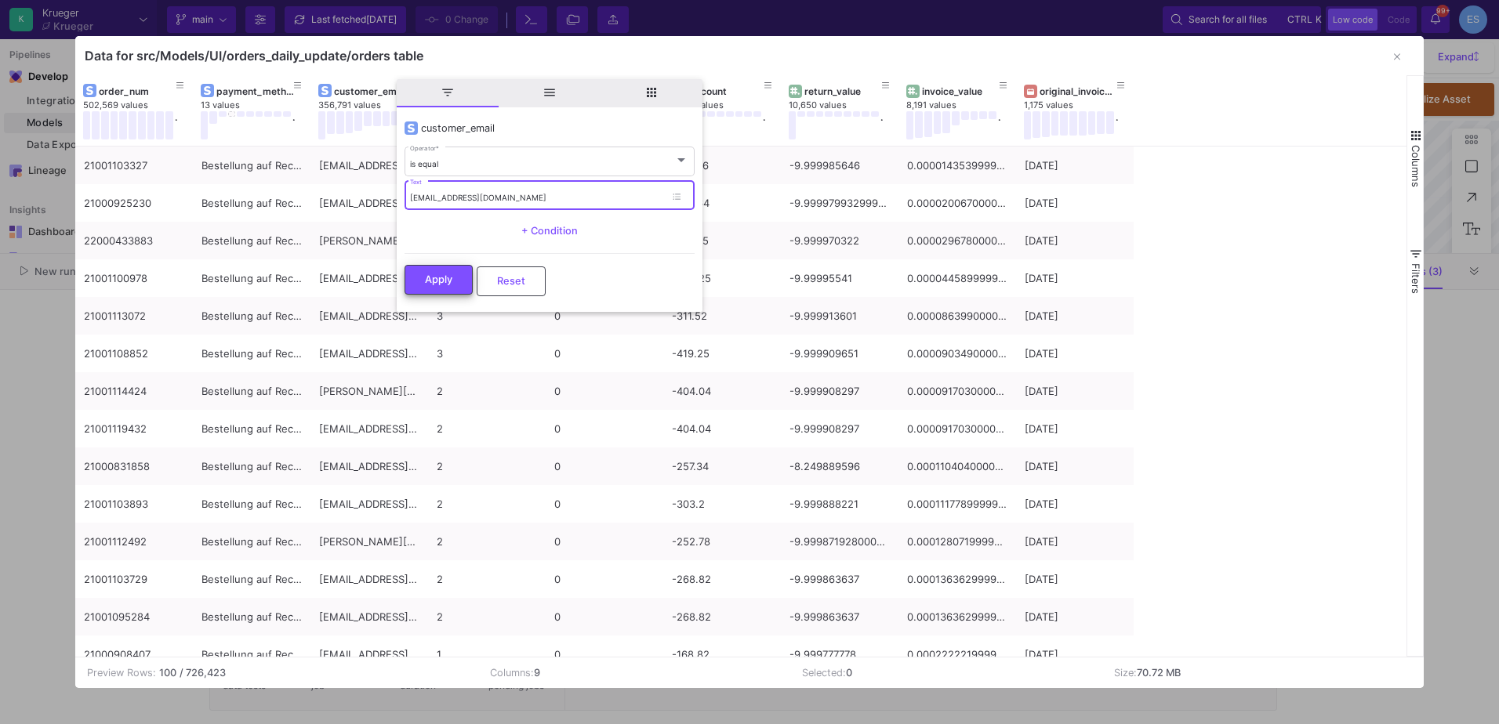
type input "[EMAIL_ADDRESS][DOMAIN_NAME]"
click at [452, 292] on button "Apply" at bounding box center [439, 280] width 68 height 30
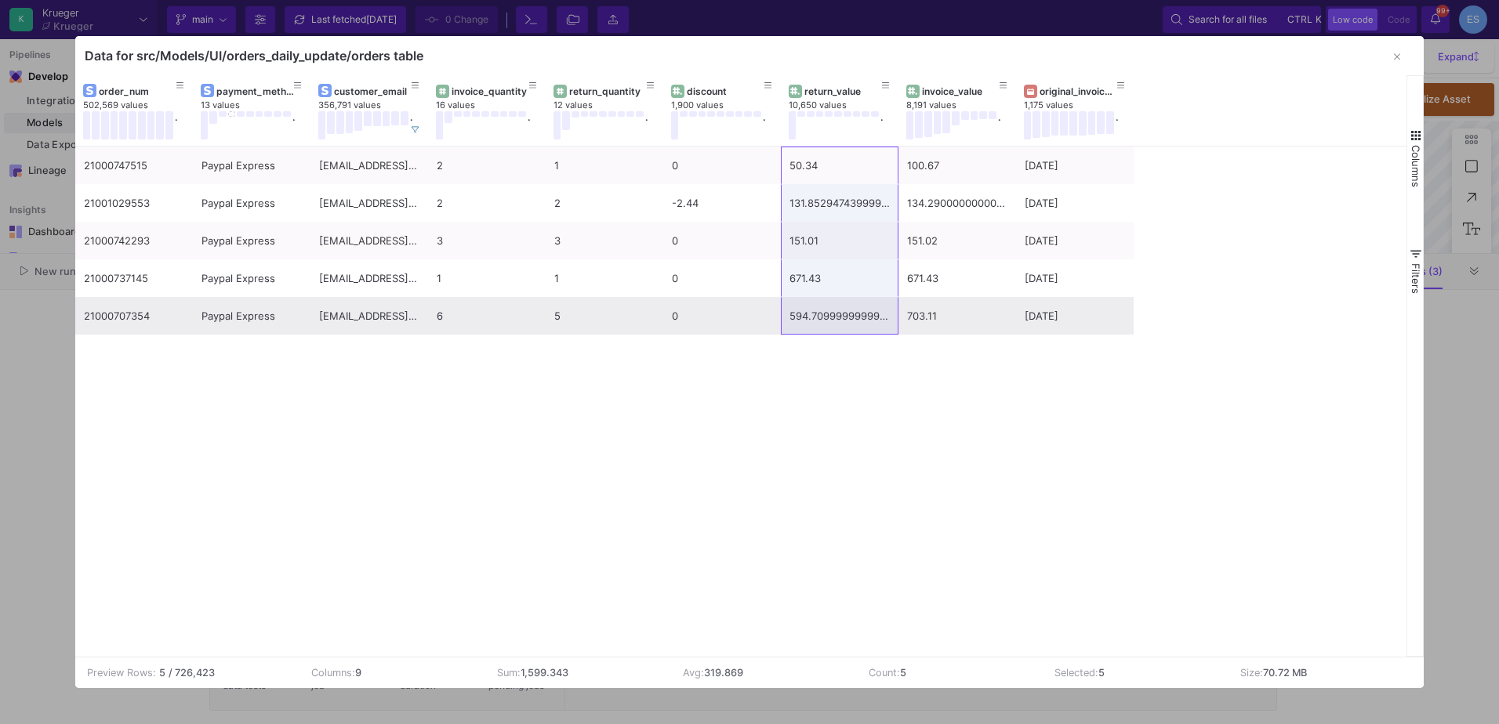
drag, startPoint x: 821, startPoint y: 160, endPoint x: 803, endPoint y: 326, distance: 167.2
click at [803, 326] on div "21000747515 Paypal Express [EMAIL_ADDRESS][DOMAIN_NAME] 2 1 0 50.34 100.67 [DAT…" at bounding box center [604, 241] width 1058 height 188
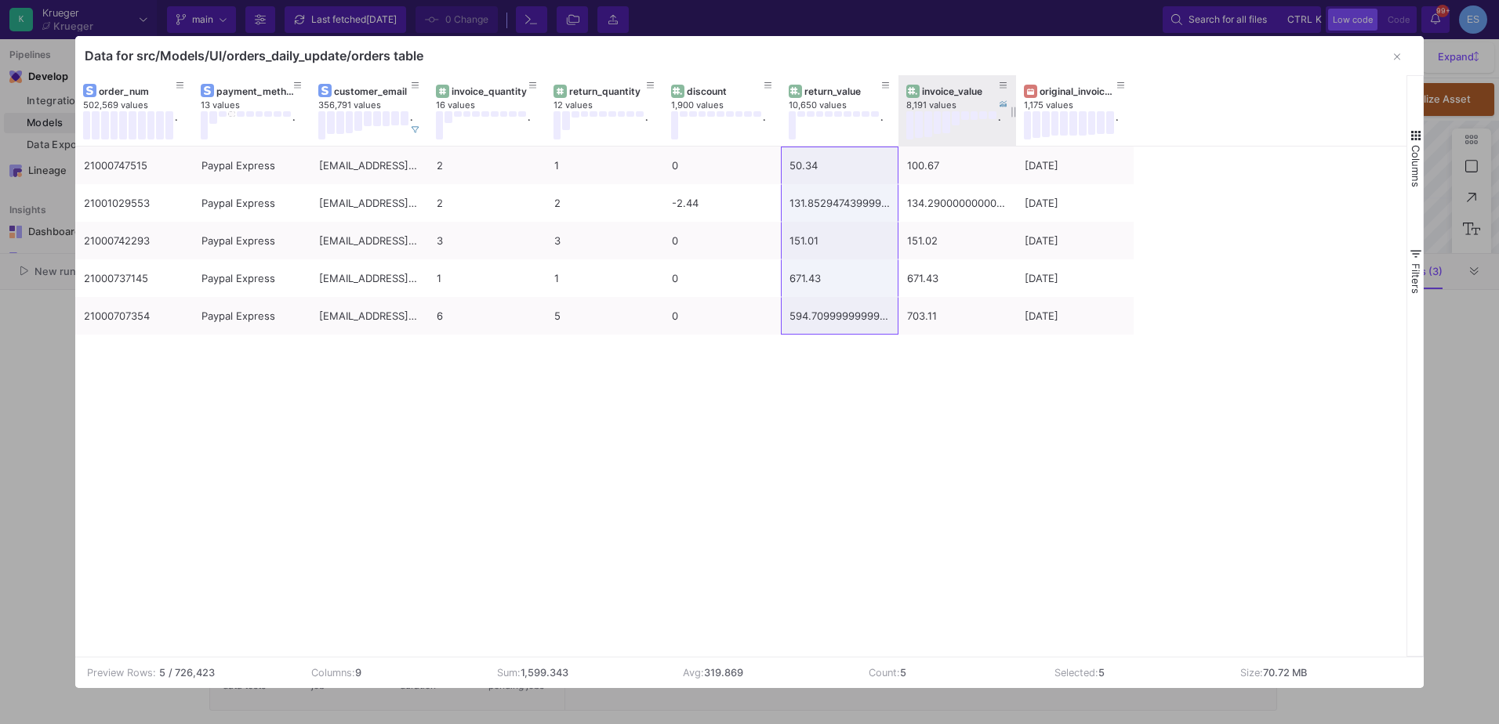
click at [953, 145] on div "invoice_value 8,191 values ." at bounding box center [957, 110] width 102 height 71
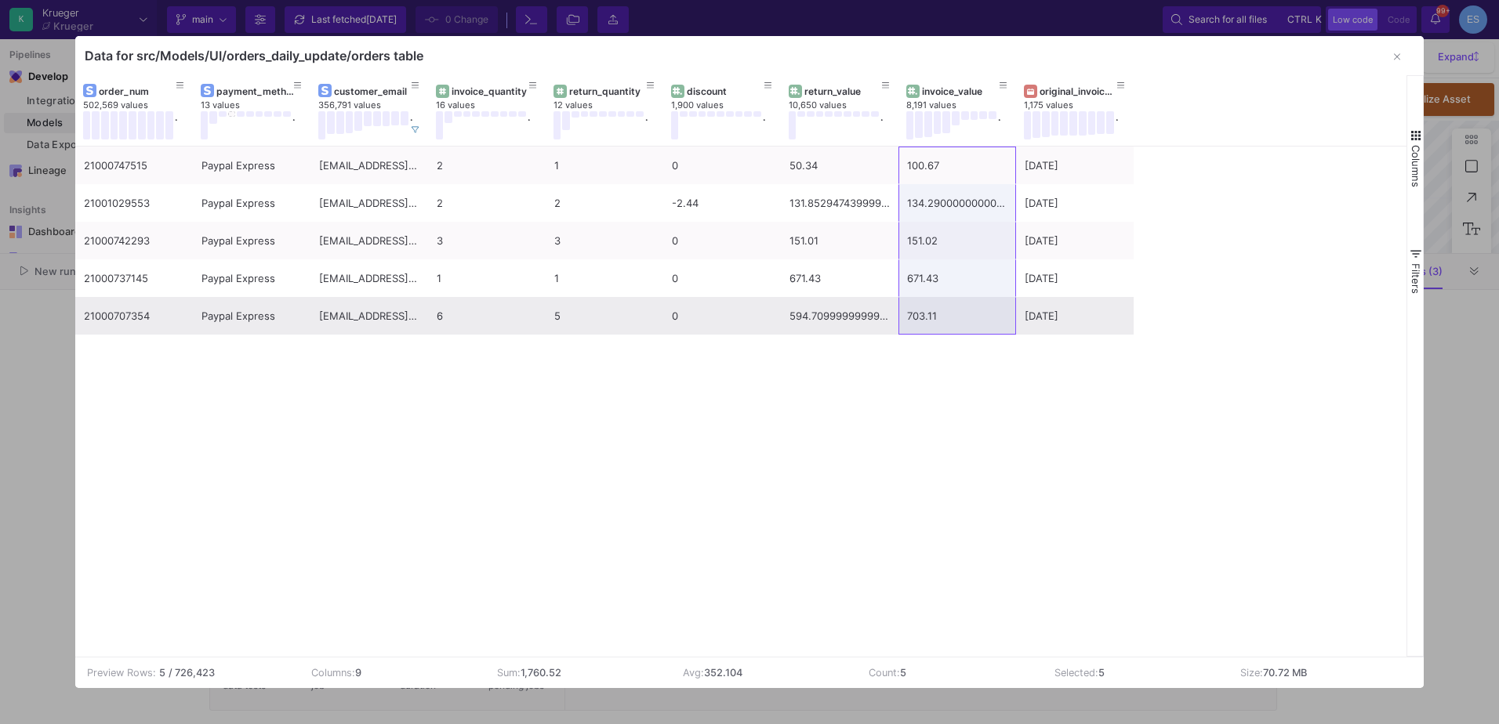
drag, startPoint x: 950, startPoint y: 164, endPoint x: 957, endPoint y: 307, distance: 143.6
click at [957, 307] on div "21000747515 Paypal Express [EMAIL_ADDRESS][DOMAIN_NAME] 2 1 0 50.34 100.67 [DAT…" at bounding box center [604, 241] width 1058 height 188
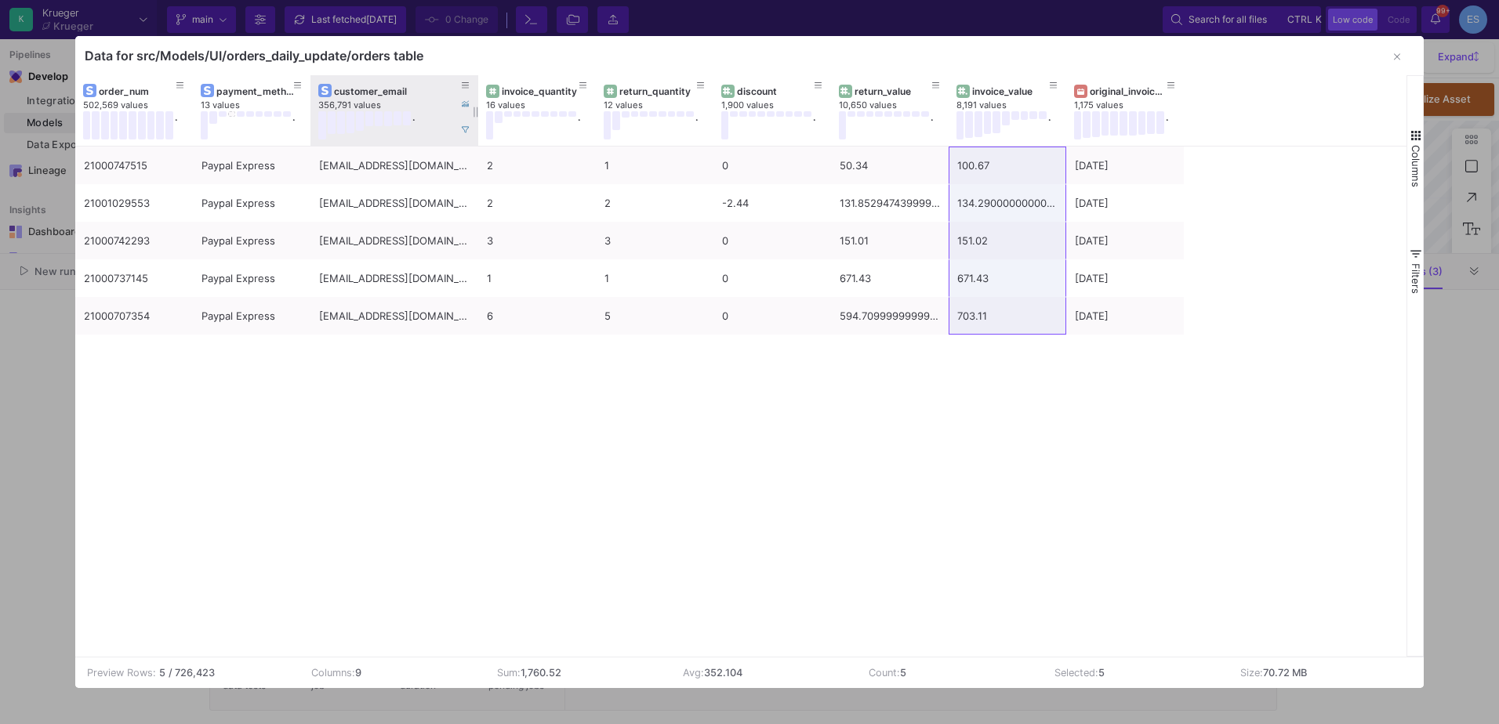
drag, startPoint x: 426, startPoint y: 88, endPoint x: 477, endPoint y: 110, distance: 54.8
click at [477, 110] on div at bounding box center [478, 110] width 6 height 71
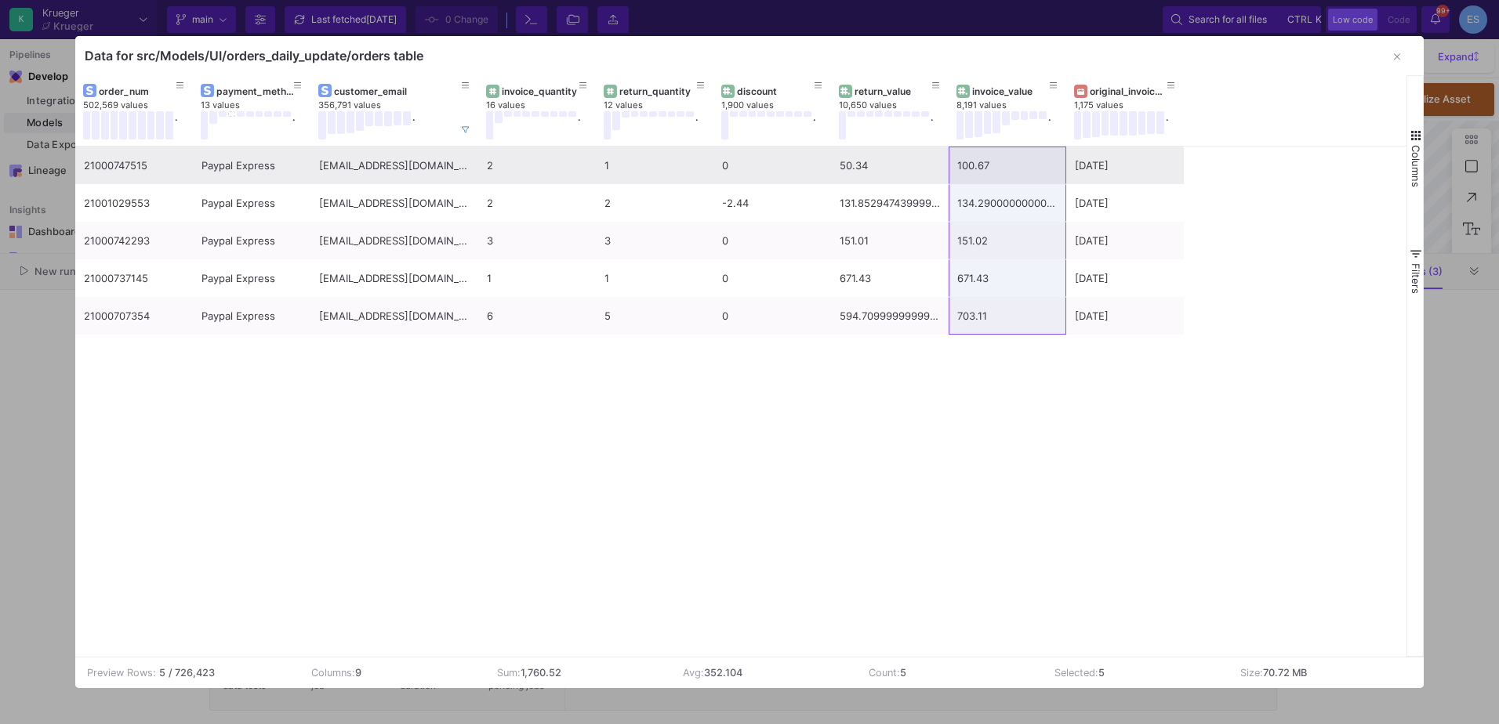
click at [142, 172] on div "21000747515" at bounding box center [134, 165] width 100 height 37
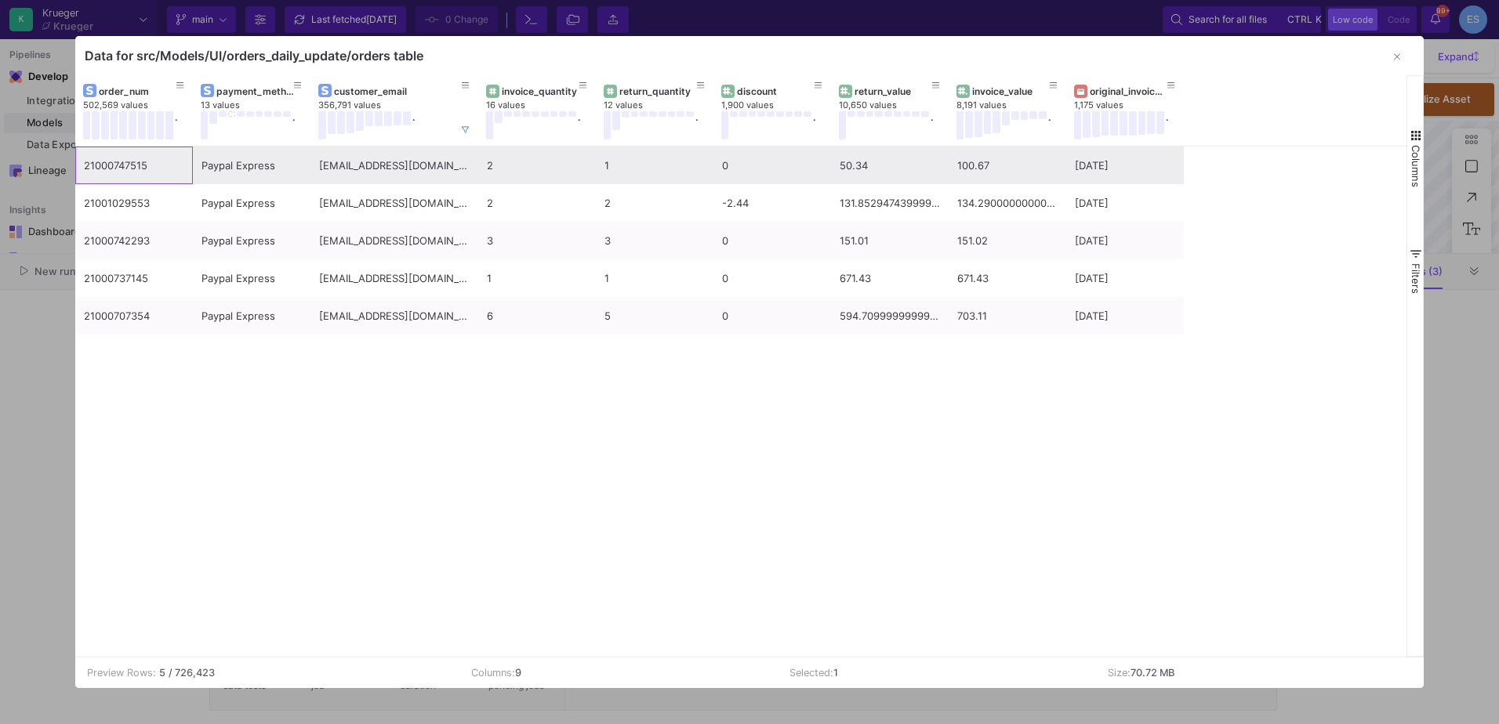
click at [214, 182] on div "Paypal Express" at bounding box center [251, 165] width 100 height 37
drag, startPoint x: 100, startPoint y: 172, endPoint x: 1331, endPoint y: 156, distance: 1231.0
click at [1331, 156] on div "21000747515 Paypal Express [EMAIL_ADDRESS][DOMAIN_NAME] 2 1 0 50.34 100.67 [DAT…" at bounding box center [741, 402] width 1332 height 510
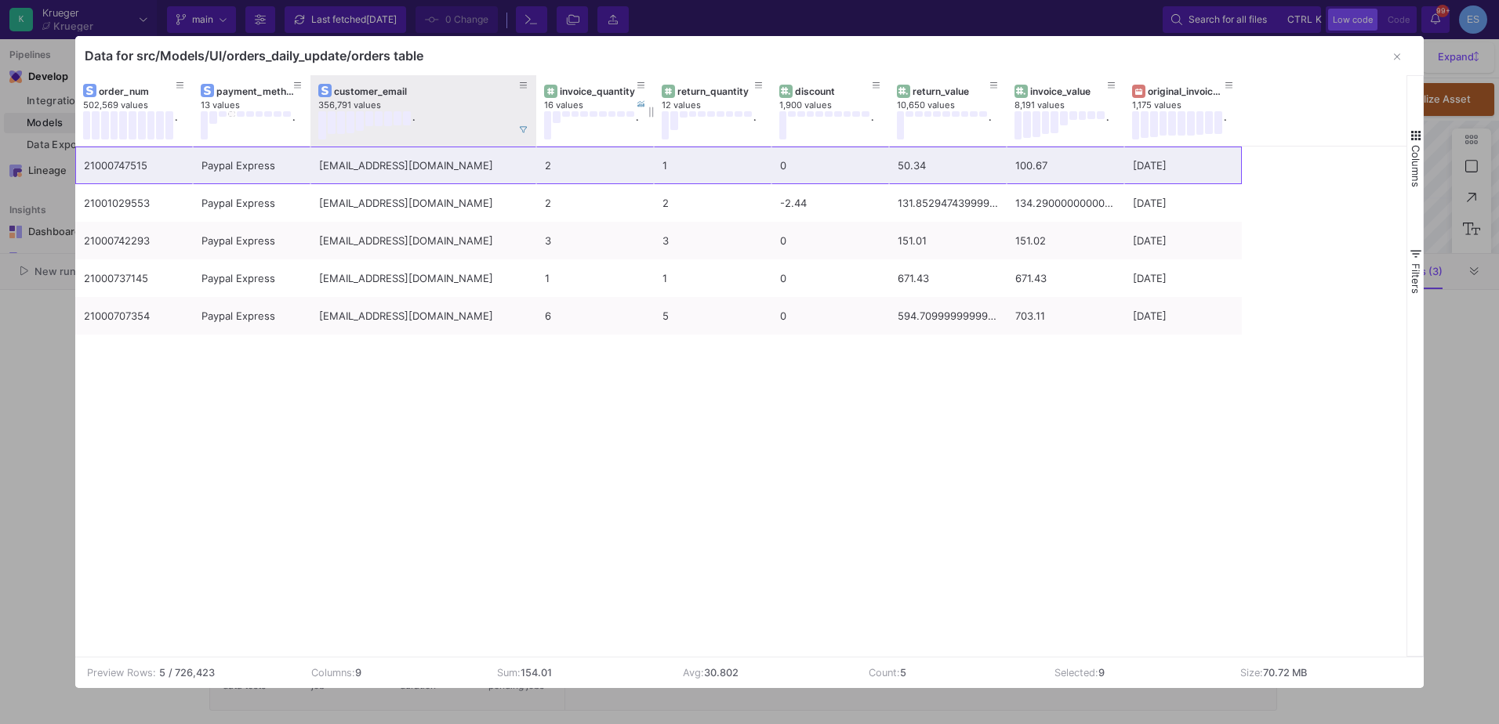
drag, startPoint x: 475, startPoint y: 89, endPoint x: 533, endPoint y: 92, distance: 58.1
click at [533, 92] on div at bounding box center [536, 110] width 6 height 71
click at [588, 470] on div "21000747515 Paypal Express [EMAIL_ADDRESS][DOMAIN_NAME] 2 1 0 50.34 100.67 [DAT…" at bounding box center [741, 402] width 1332 height 510
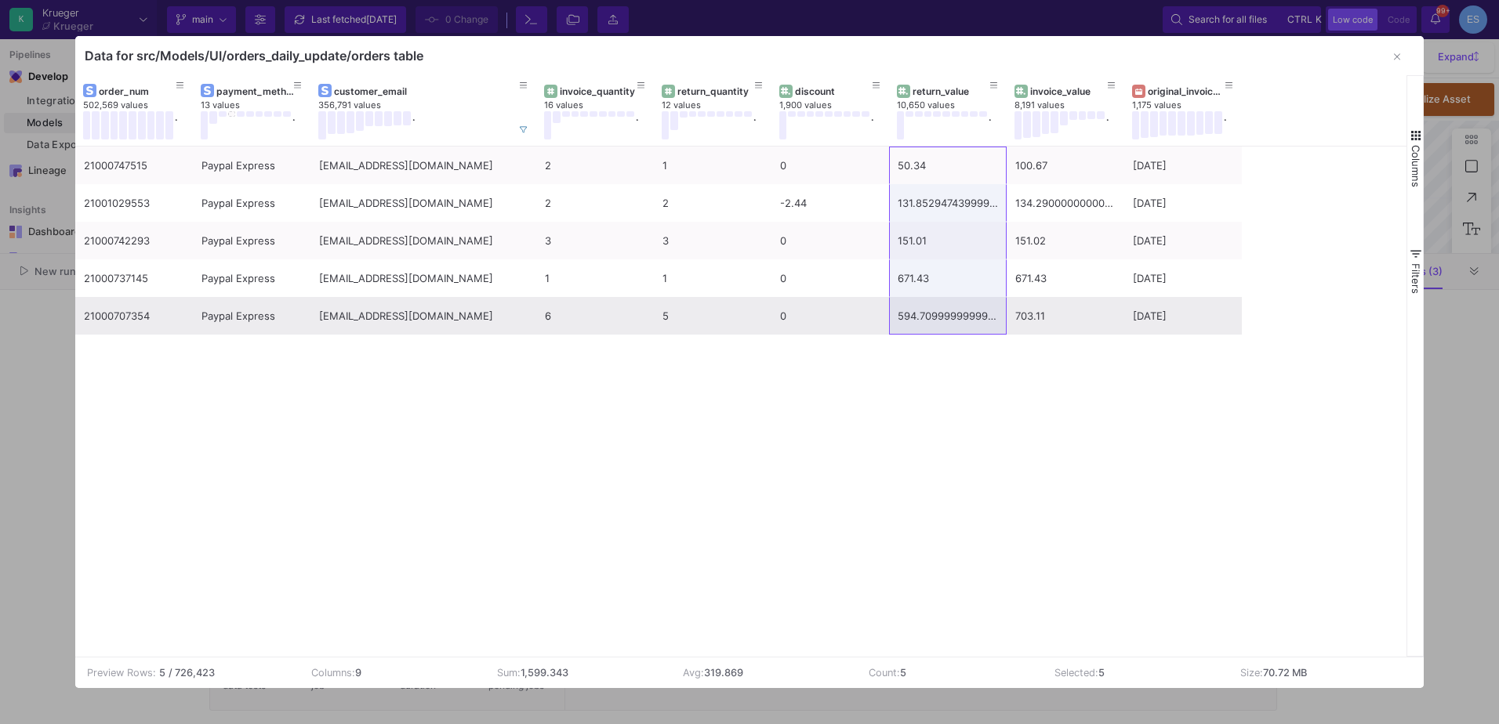
drag, startPoint x: 926, startPoint y: 160, endPoint x: 945, endPoint y: 314, distance: 155.6
click at [945, 314] on div "21000747515 Paypal Express [EMAIL_ADDRESS][DOMAIN_NAME] 2 1 0 50.34 100.67 [DAT…" at bounding box center [658, 241] width 1167 height 188
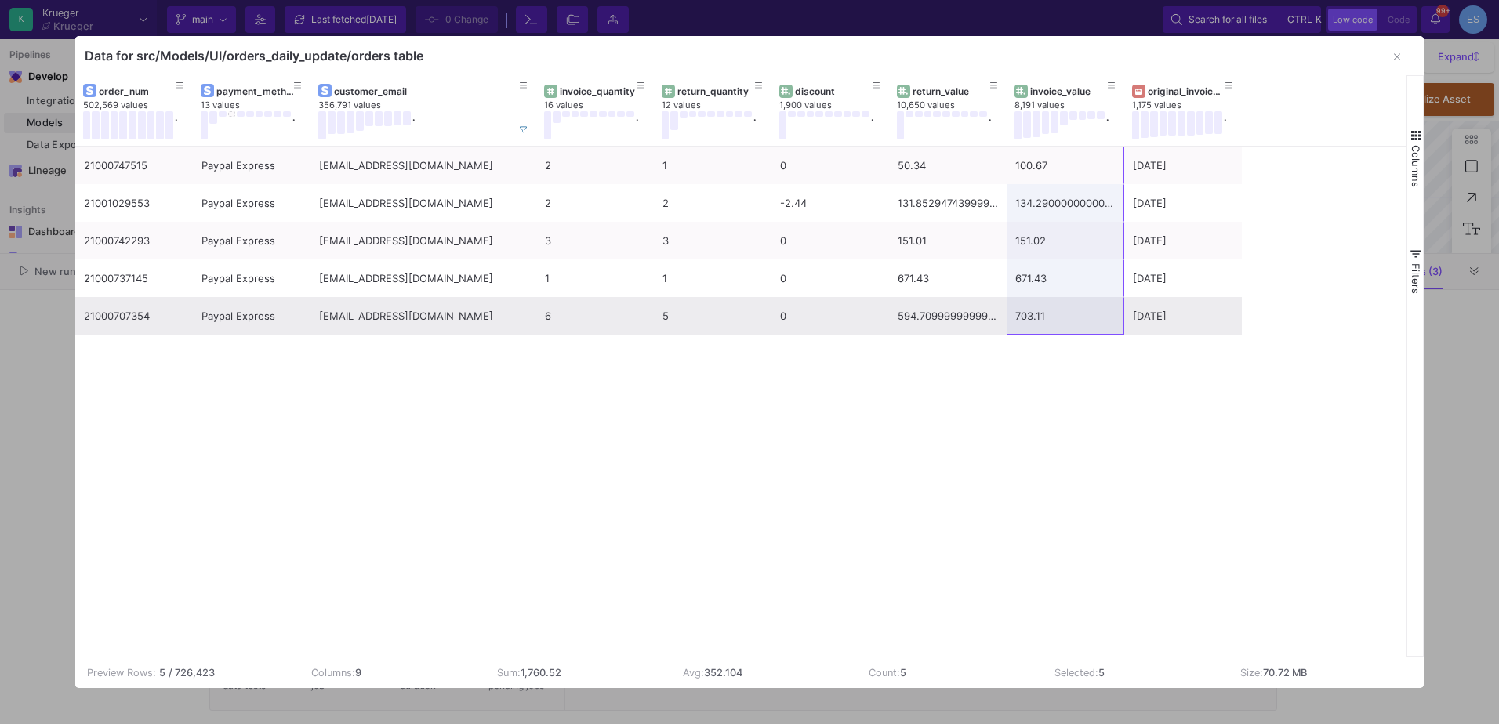
drag, startPoint x: 1085, startPoint y: 162, endPoint x: 1088, endPoint y: 318, distance: 155.3
click at [1088, 318] on div "21000747515 Paypal Express [EMAIL_ADDRESS][DOMAIN_NAME] 2 1 0 50.34 100.67 [DAT…" at bounding box center [658, 241] width 1167 height 188
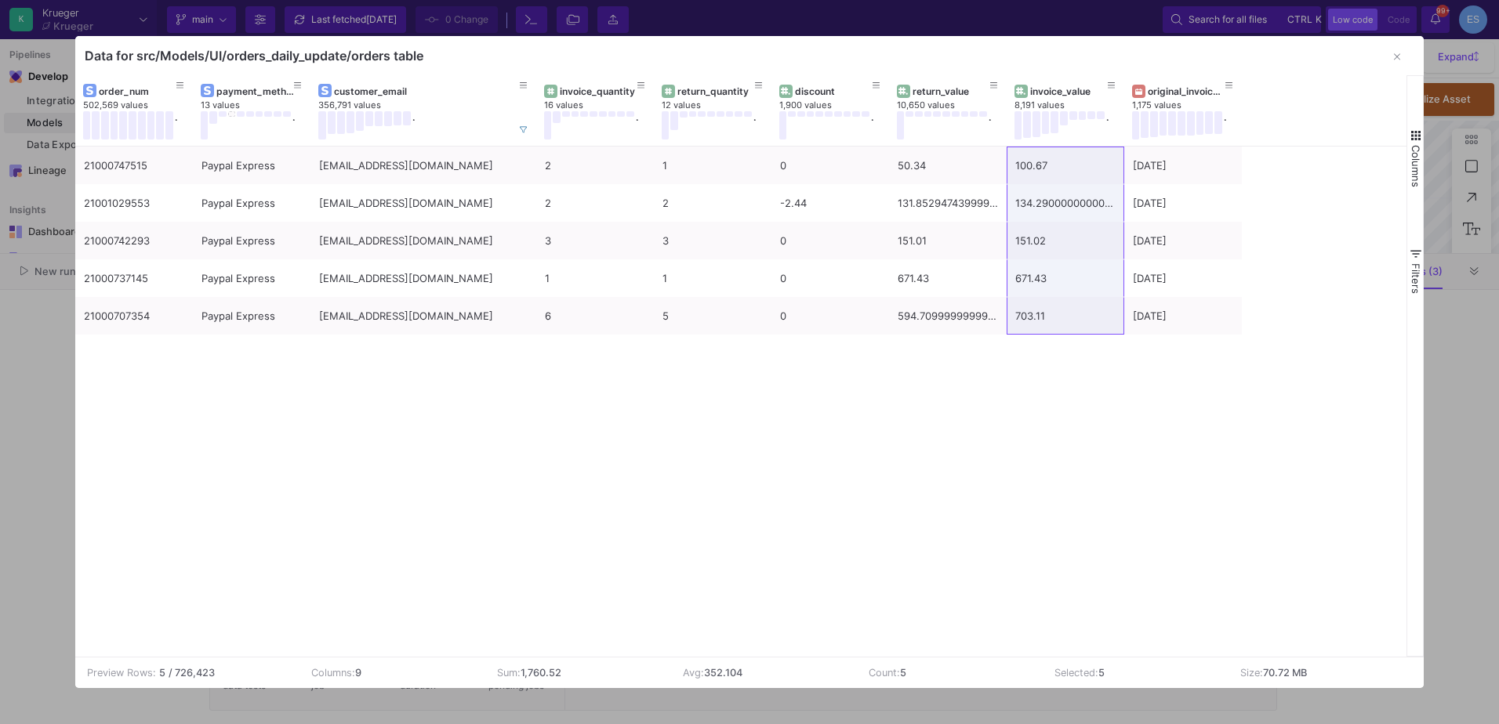
click at [569, 490] on div "21000747515 Paypal Express [EMAIL_ADDRESS][DOMAIN_NAME] 2 1 0 50.34 100.67 [DAT…" at bounding box center [741, 402] width 1332 height 510
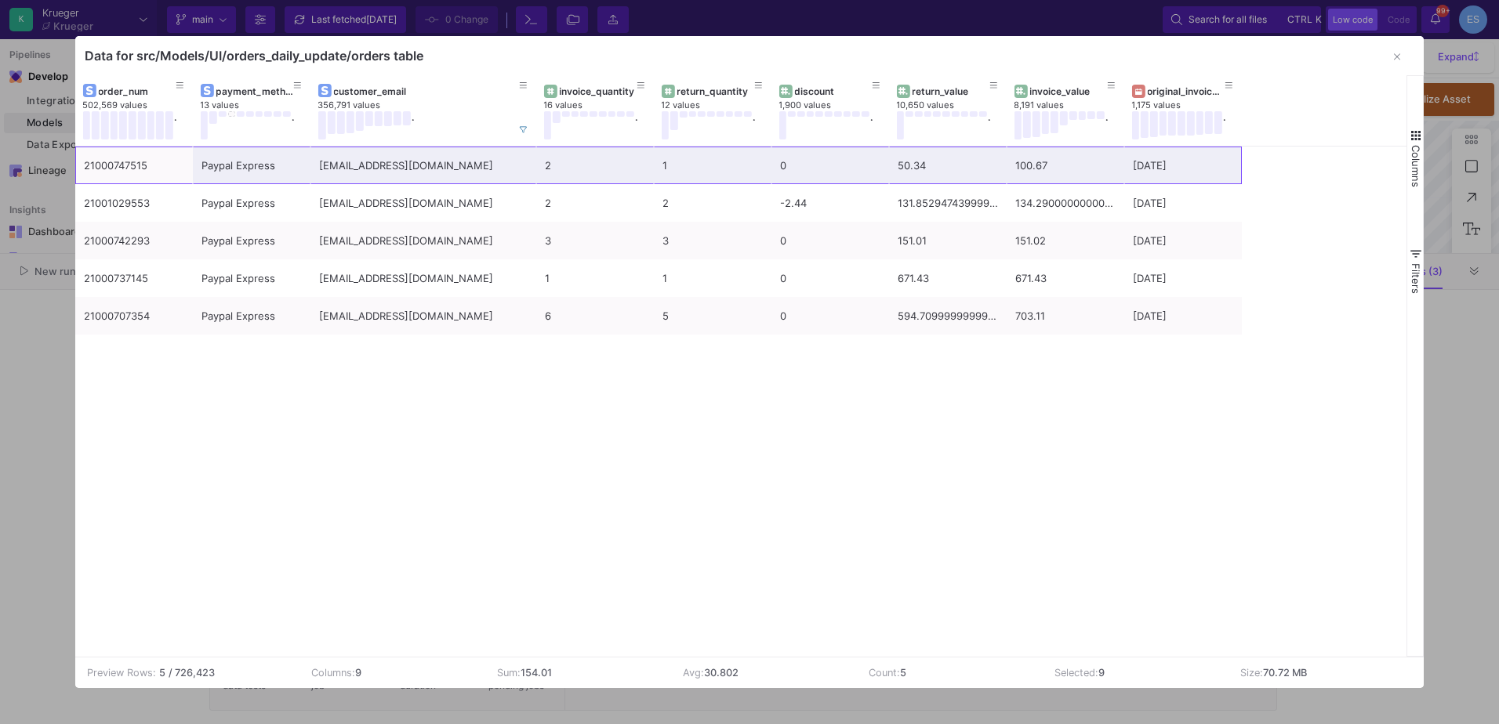
drag, startPoint x: 155, startPoint y: 162, endPoint x: 1448, endPoint y: 146, distance: 1292.9
click at [1448, 146] on div "Data for src/Models/UI/orders_daily_update/orders table Drag here to set row gr…" at bounding box center [749, 362] width 1499 height 724
click at [390, 399] on div "21000747515 Paypal Express [EMAIL_ADDRESS][DOMAIN_NAME] 2 1 0 50.34 100.67 [DAT…" at bounding box center [741, 402] width 1332 height 510
click at [951, 497] on div "21000747515 Paypal Express [EMAIL_ADDRESS][DOMAIN_NAME] 2 1 0 50.34 100.67 [DAT…" at bounding box center [741, 402] width 1332 height 510
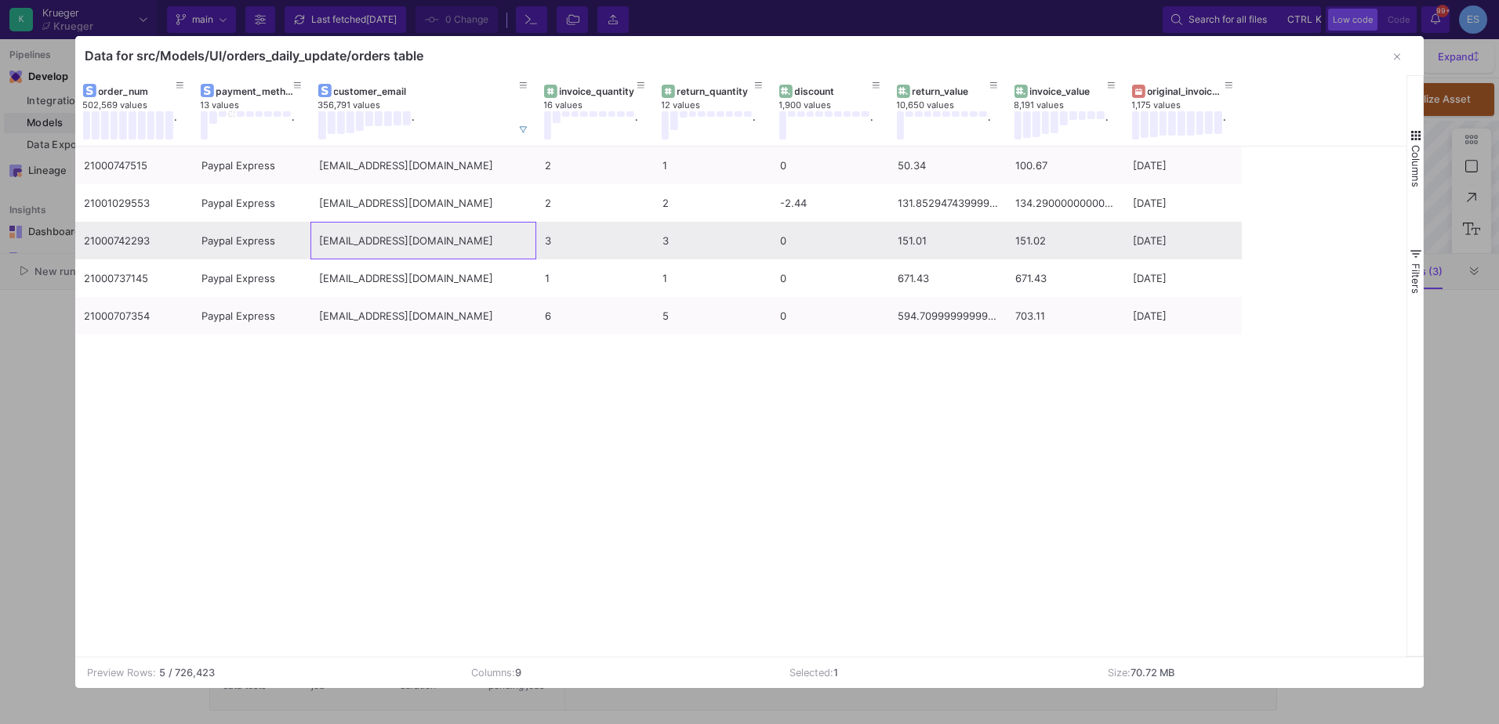
click at [437, 245] on div "[EMAIL_ADDRESS][DOMAIN_NAME]" at bounding box center [423, 241] width 209 height 37
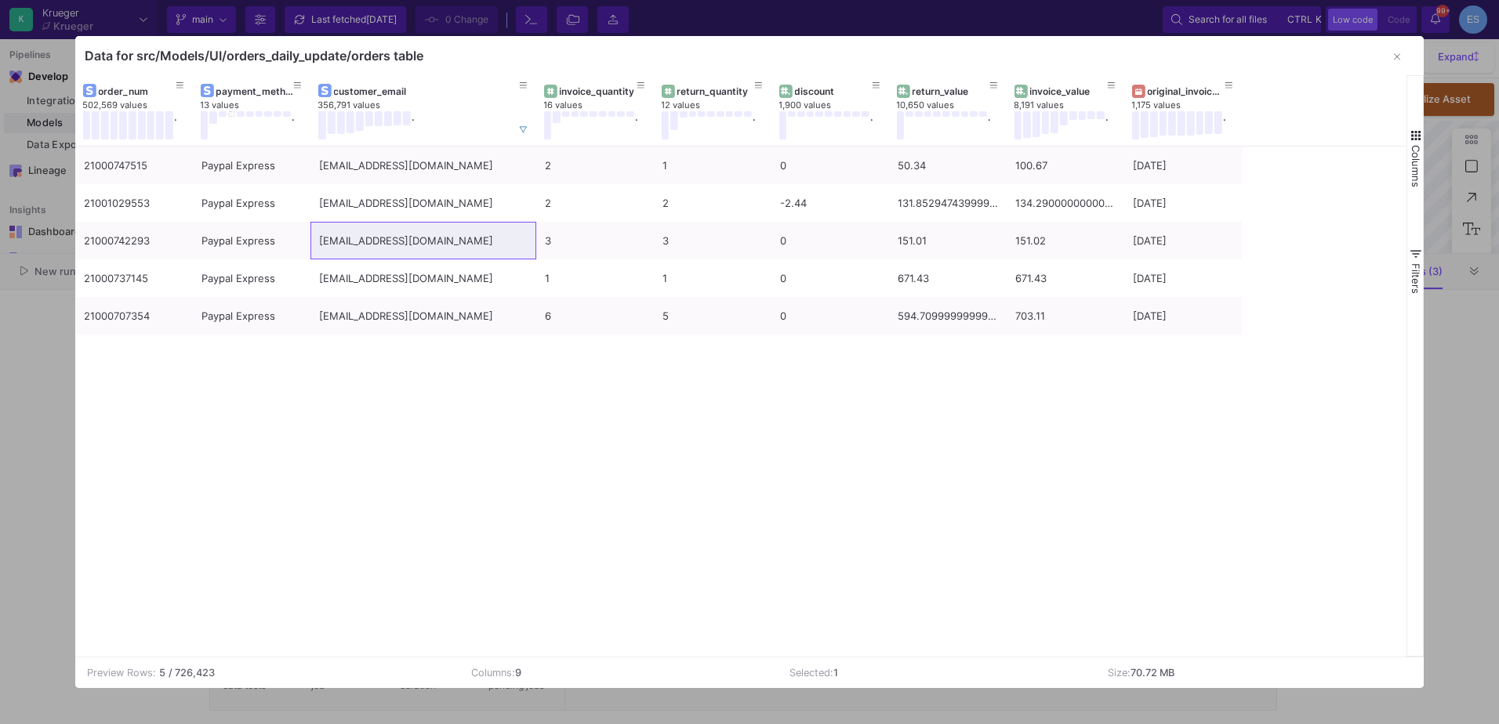
click at [446, 377] on div "21000747515 Paypal Express [EMAIL_ADDRESS][DOMAIN_NAME] 2 1 0 50.34 100.67 [DAT…" at bounding box center [741, 402] width 1332 height 510
click at [446, 372] on div "21000747515 Paypal Express [EMAIL_ADDRESS][DOMAIN_NAME] 2 1 0 50.34 100.67 [DAT…" at bounding box center [741, 402] width 1332 height 510
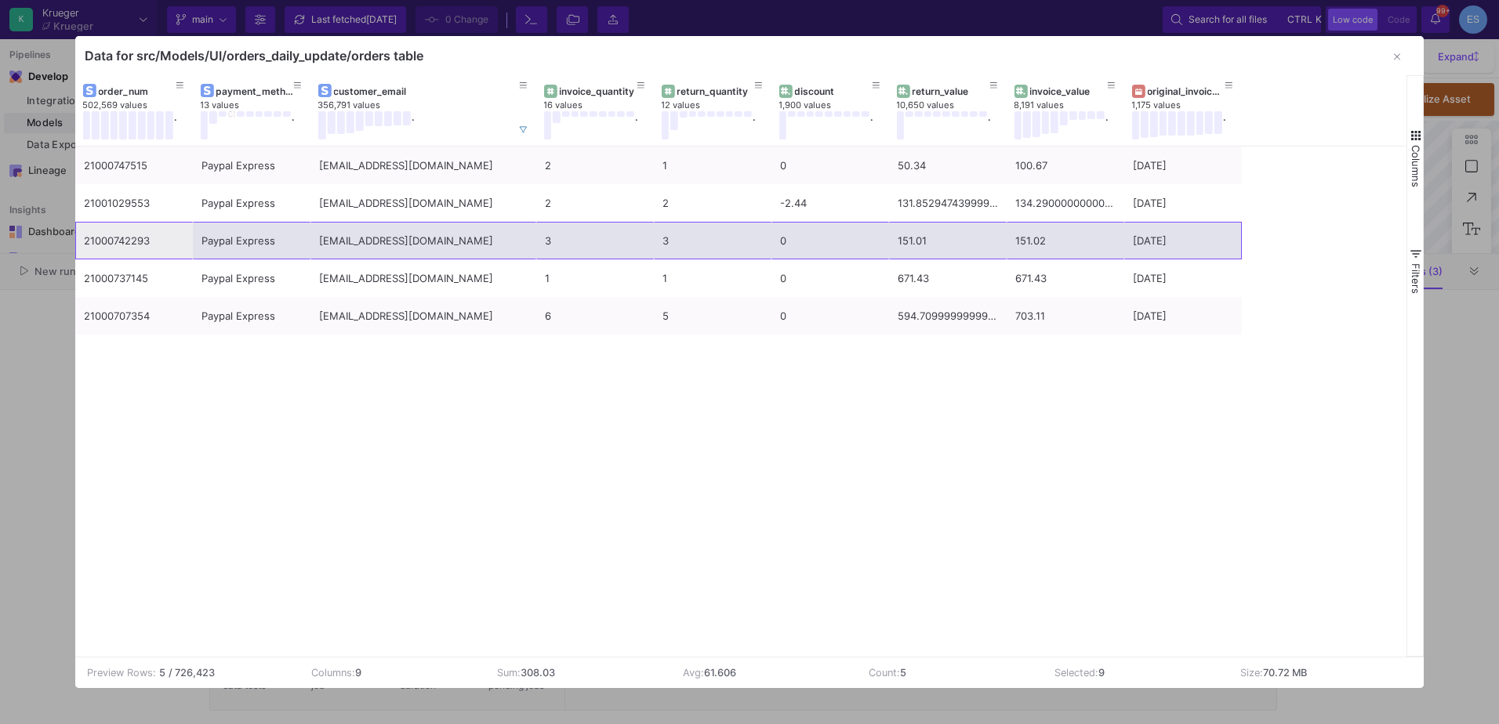
drag, startPoint x: 119, startPoint y: 238, endPoint x: 1217, endPoint y: 241, distance: 1097.6
click at [1217, 241] on div "21000742293 Paypal Express [EMAIL_ADDRESS][DOMAIN_NAME] 3 3 0 151.01 151.02 [DA…" at bounding box center [658, 241] width 1167 height 38
click at [1040, 249] on div "151.02" at bounding box center [1065, 241] width 100 height 37
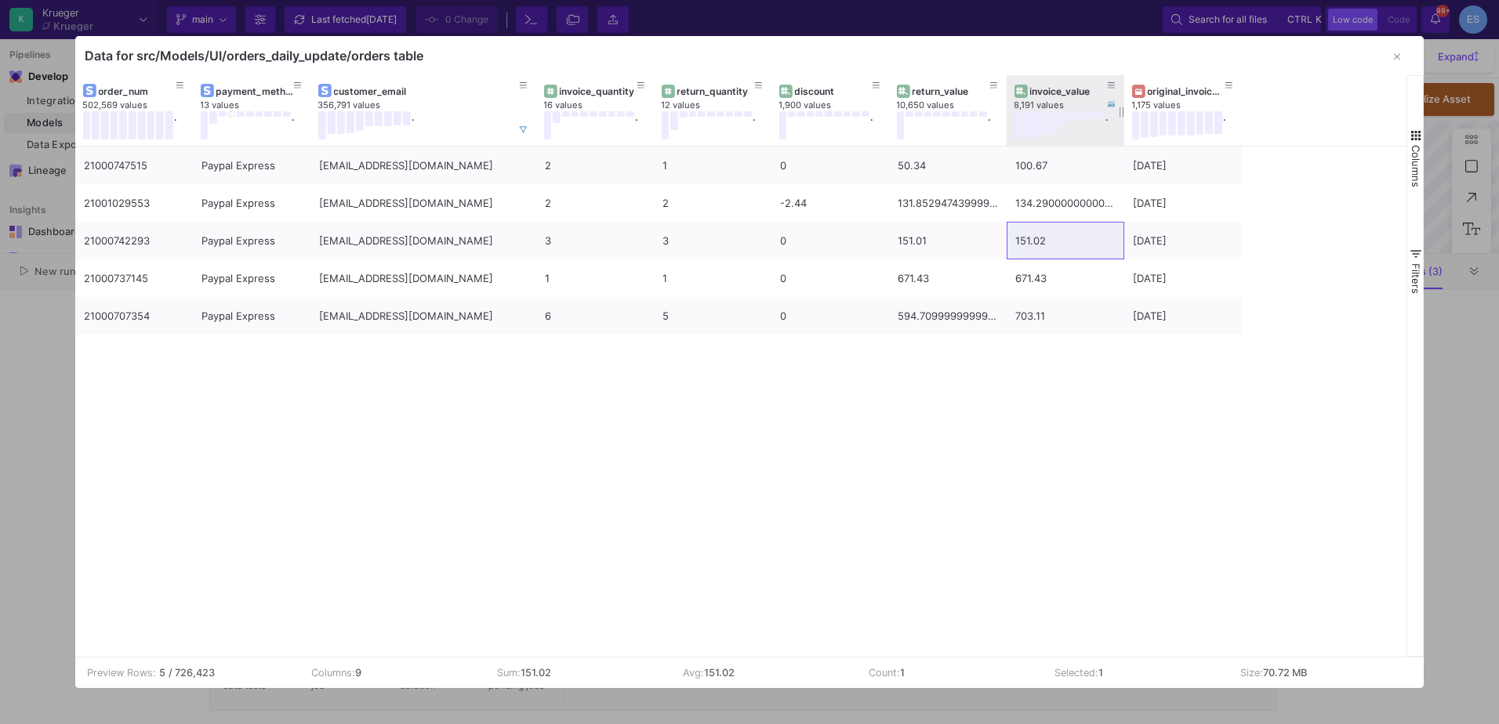
click at [1060, 83] on div "invoice_value" at bounding box center [1065, 90] width 102 height 17
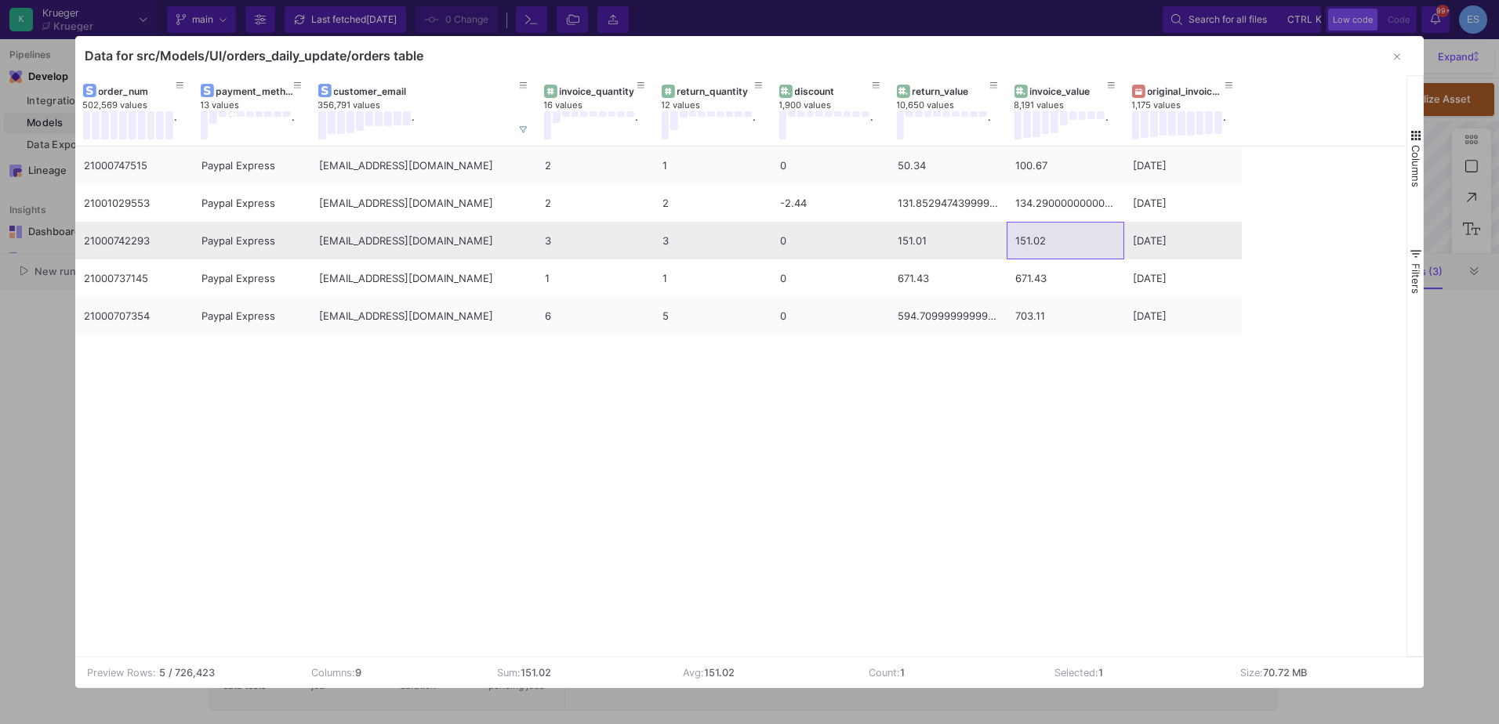
click at [1059, 249] on div "151.02" at bounding box center [1065, 241] width 100 height 37
click at [913, 252] on div "151.01" at bounding box center [948, 241] width 100 height 37
click at [1028, 256] on div "151.02" at bounding box center [1065, 241] width 100 height 37
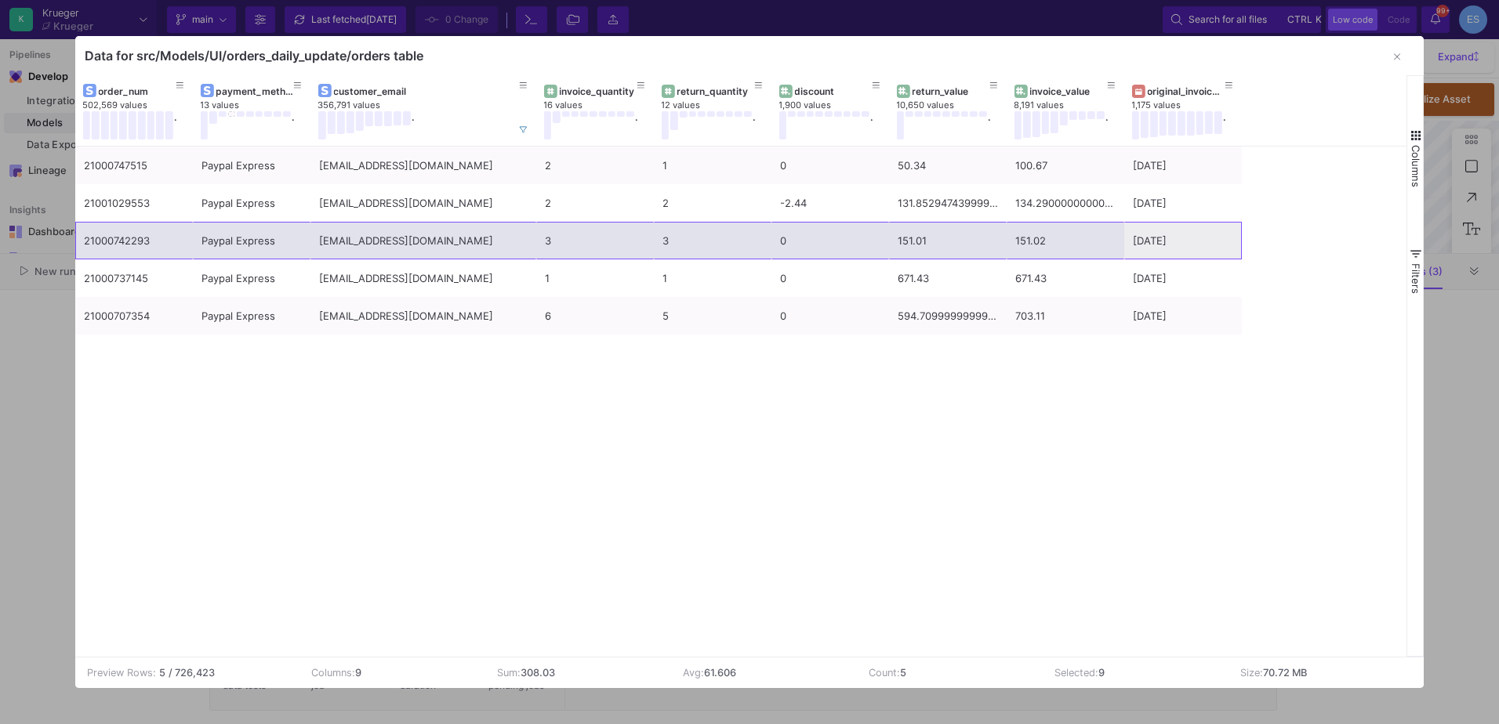
drag, startPoint x: 1203, startPoint y: 246, endPoint x: 95, endPoint y: 245, distance: 1108.6
click at [95, 245] on div "21000742293 Paypal Express katarina.press88@googlemail.com 3 3 0 151.01 151.02 …" at bounding box center [658, 241] width 1167 height 38
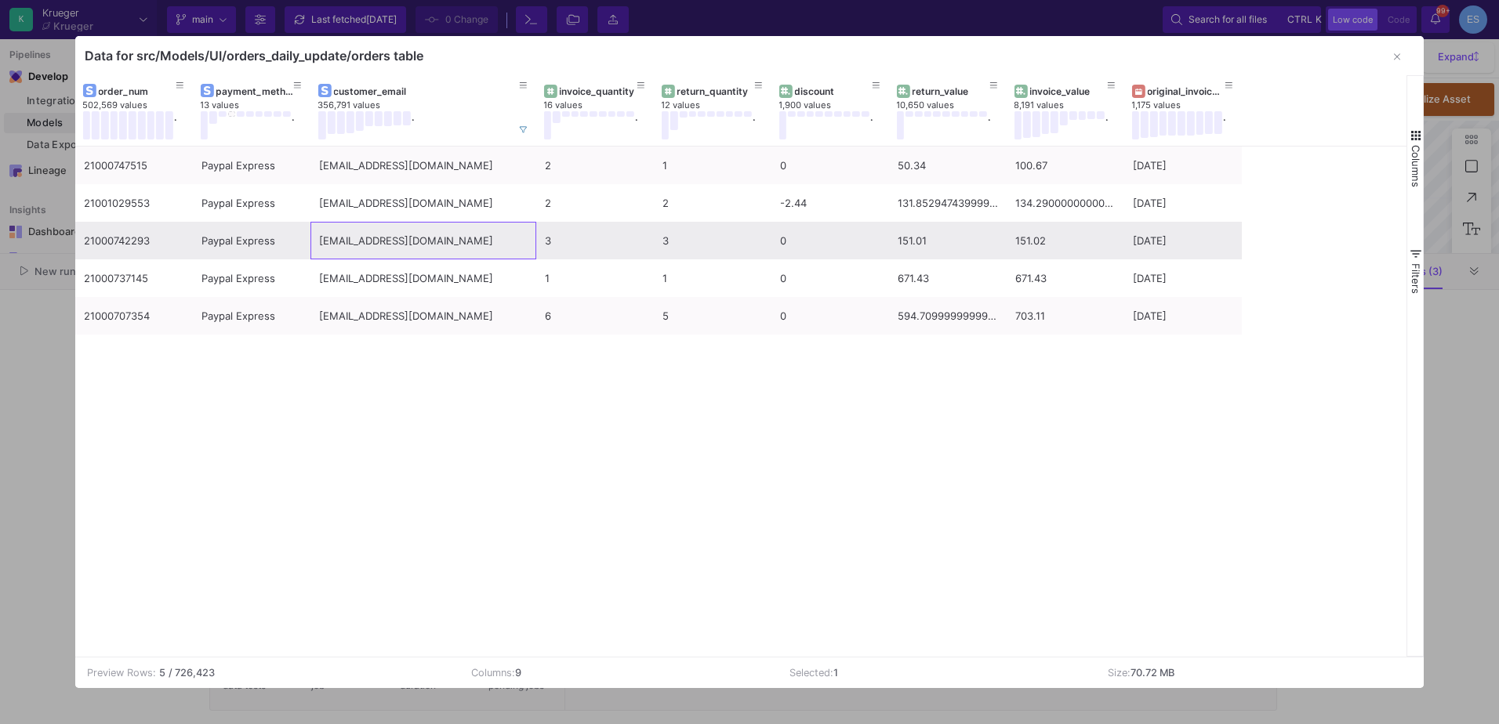
click at [444, 233] on div "katarina.press88@googlemail.com" at bounding box center [423, 241] width 209 height 37
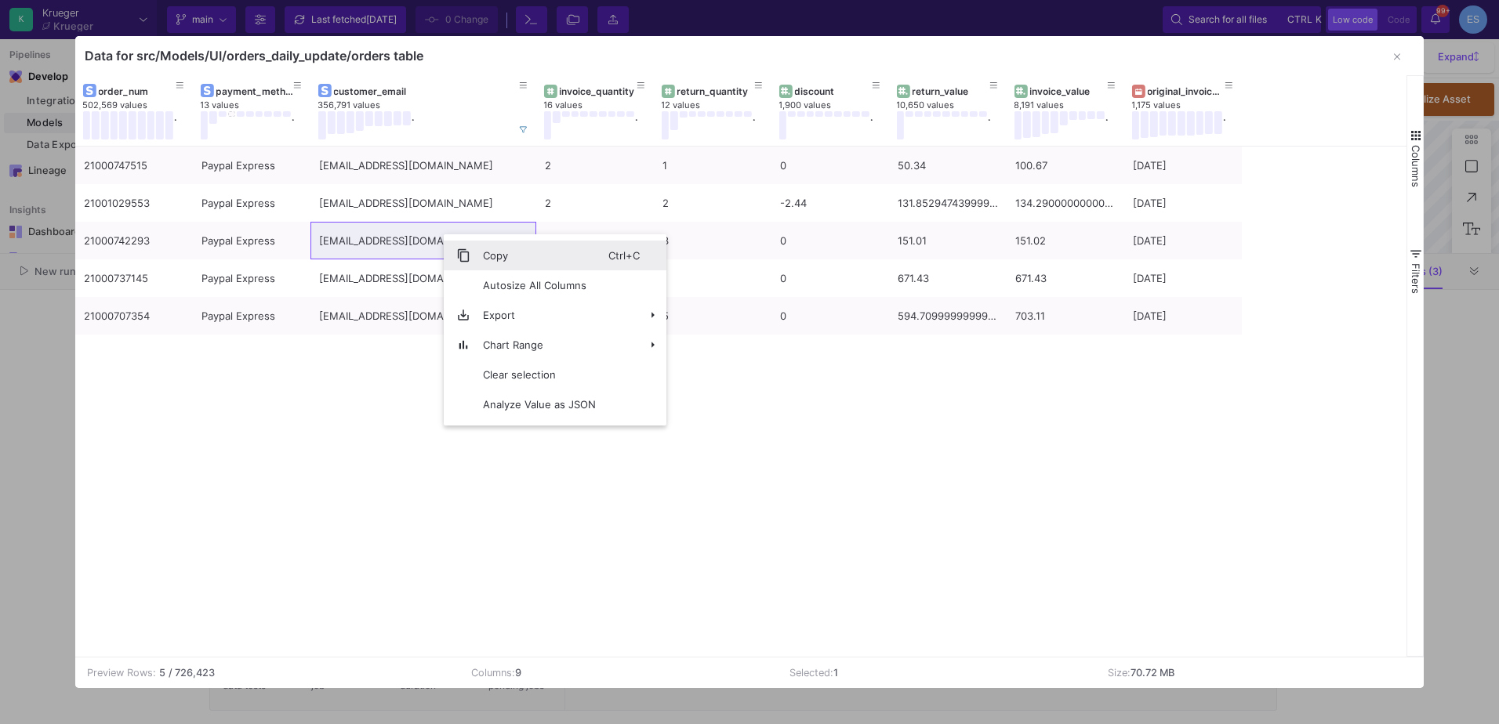
click at [476, 252] on span "Copy" at bounding box center [539, 256] width 138 height 30
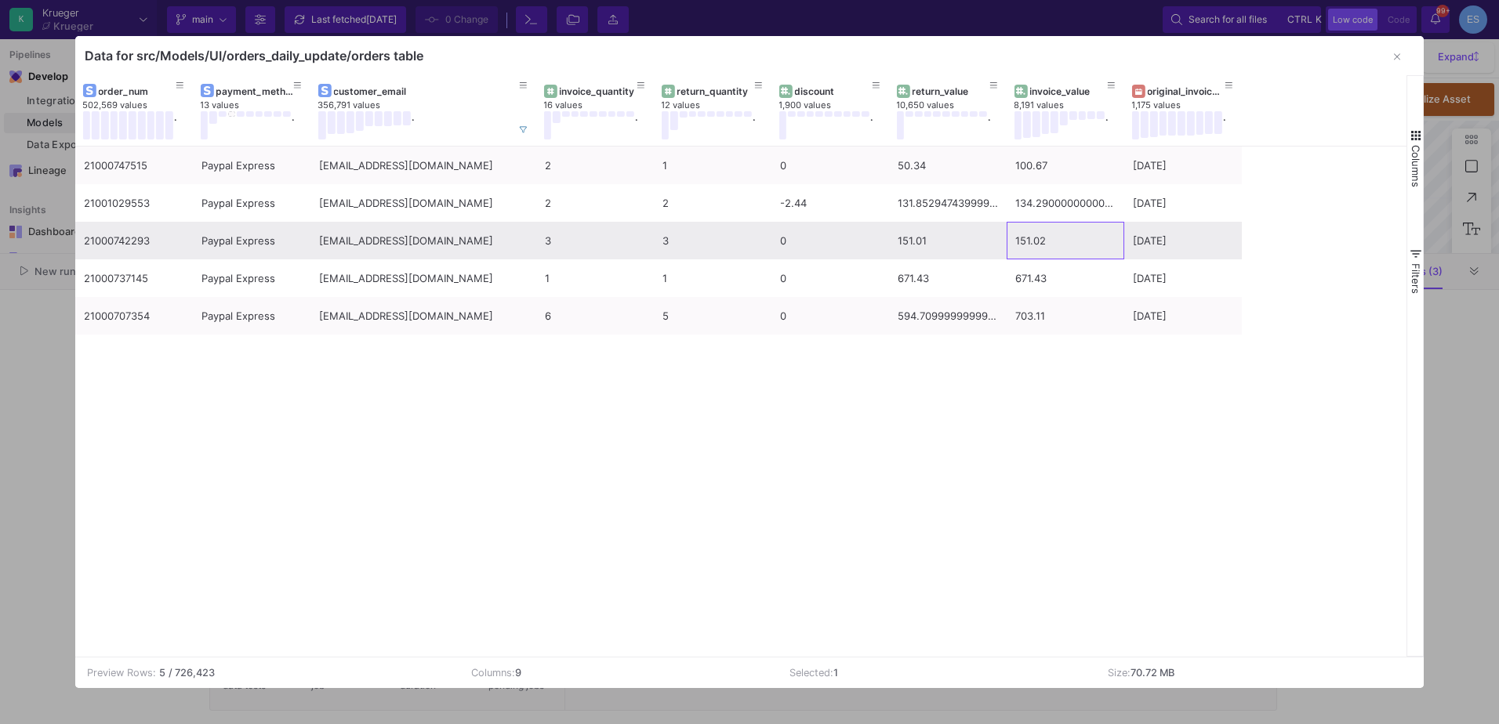
click at [1052, 252] on div "151.02" at bounding box center [1065, 241] width 100 height 37
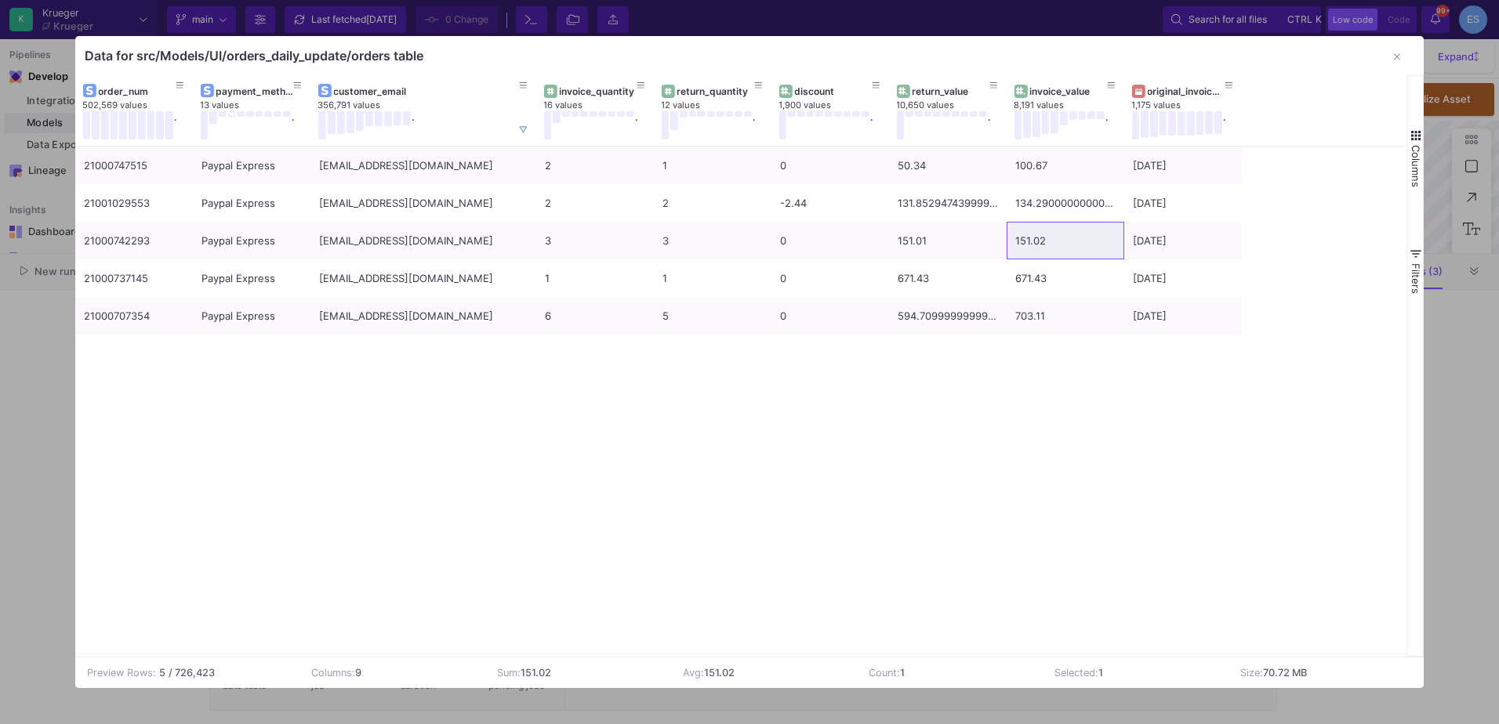
drag, startPoint x: 1402, startPoint y: 55, endPoint x: 1196, endPoint y: 581, distance: 564.7
click at [1196, 581] on div "Data for src/Models/UI/orders_daily_update/orders table Drag here to set row gr…" at bounding box center [749, 362] width 1349 height 652
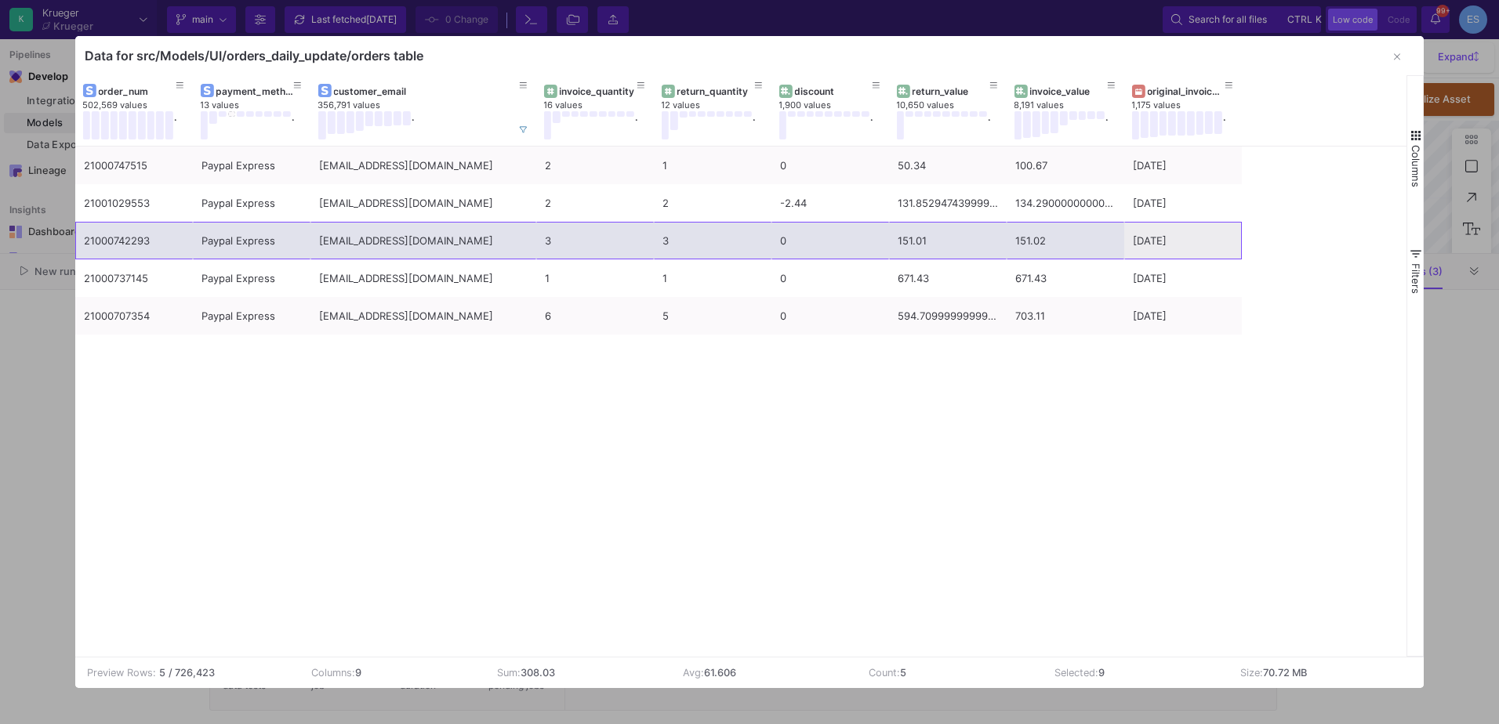
drag, startPoint x: 1196, startPoint y: 241, endPoint x: 105, endPoint y: 249, distance: 1090.6
click at [105, 249] on div "21000742293 Paypal Express katarina.press88@googlemail.com 3 3 0 151.01 151.02 …" at bounding box center [658, 241] width 1167 height 38
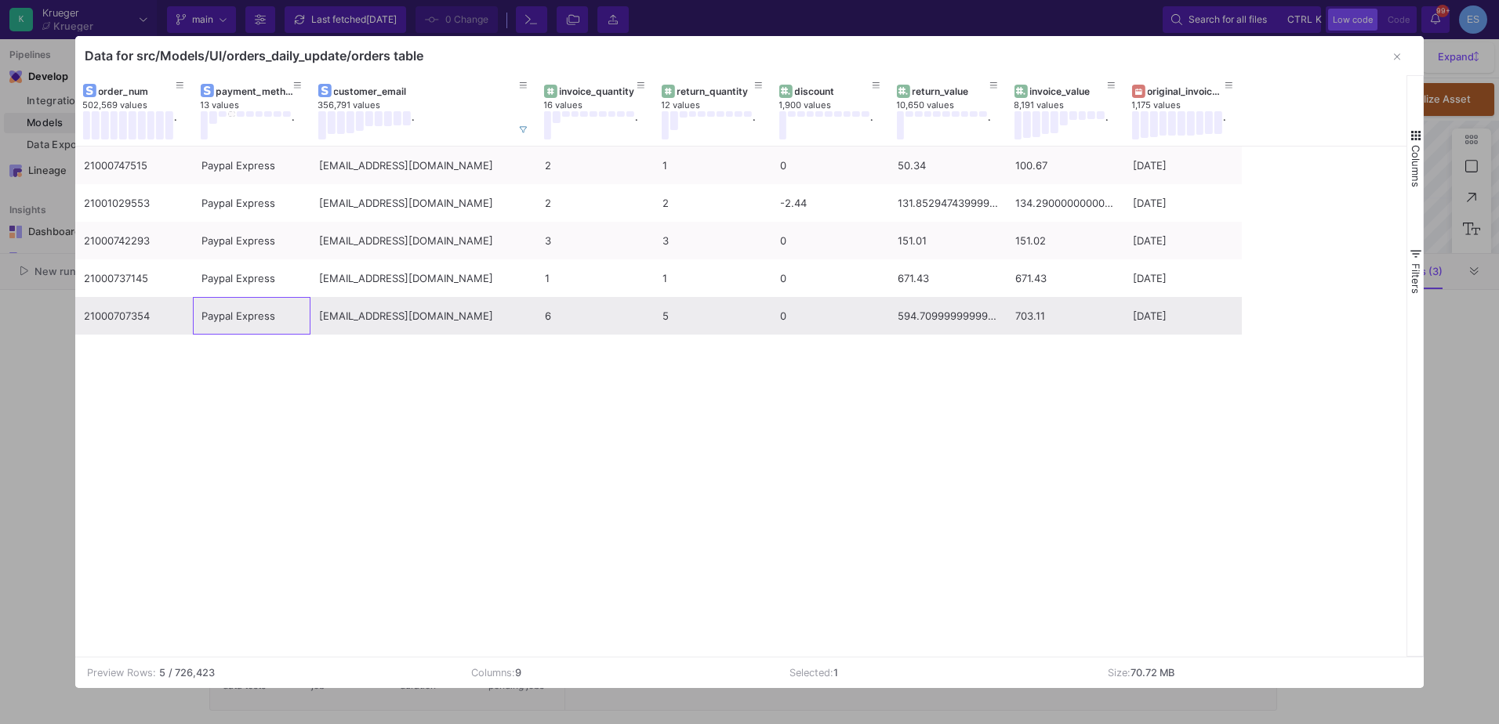
click at [194, 305] on div "Paypal Express" at bounding box center [252, 316] width 118 height 38
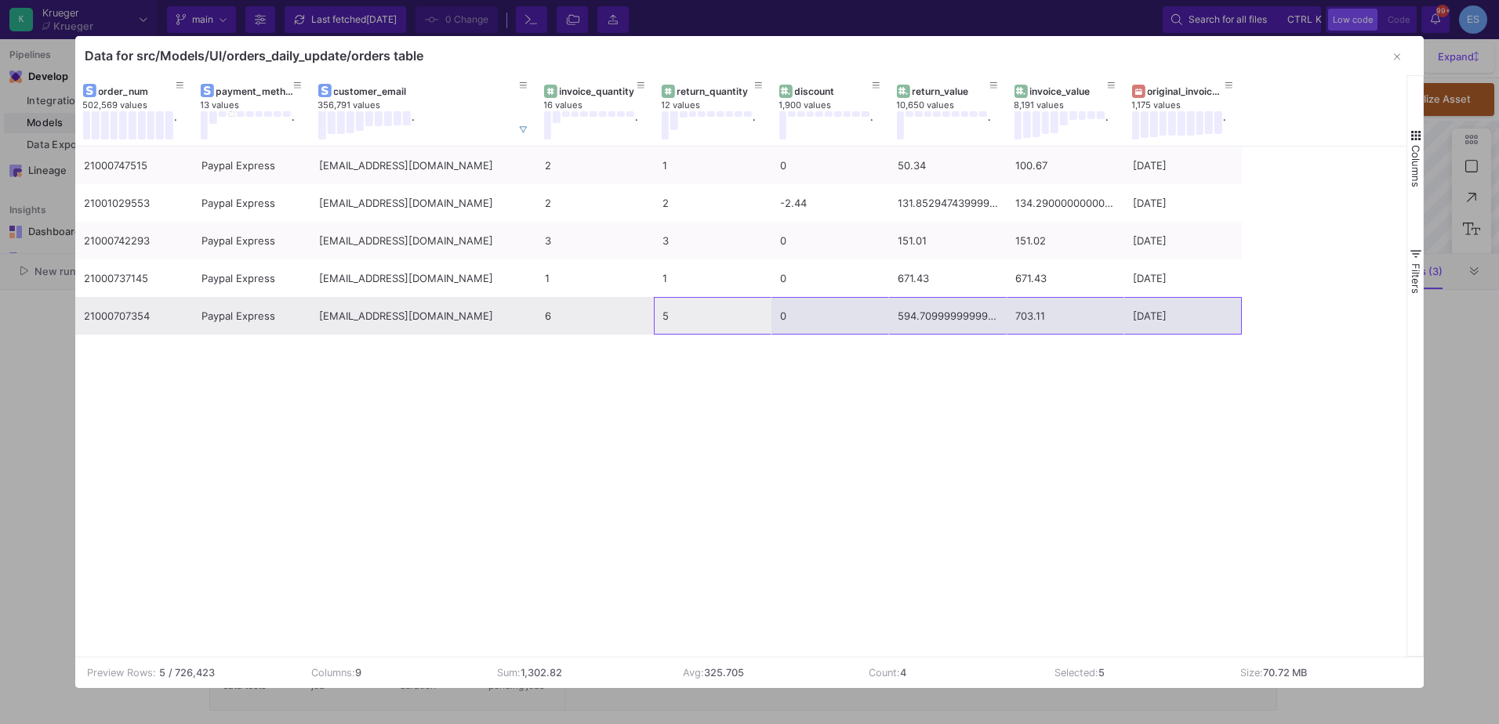
drag, startPoint x: 769, startPoint y: 314, endPoint x: 1186, endPoint y: 318, distance: 417.1
click at [1186, 318] on div "21000707354 Paypal Express katarina.press88@googlemail.com 6 5 0 594.7099999999…" at bounding box center [658, 316] width 1167 height 38
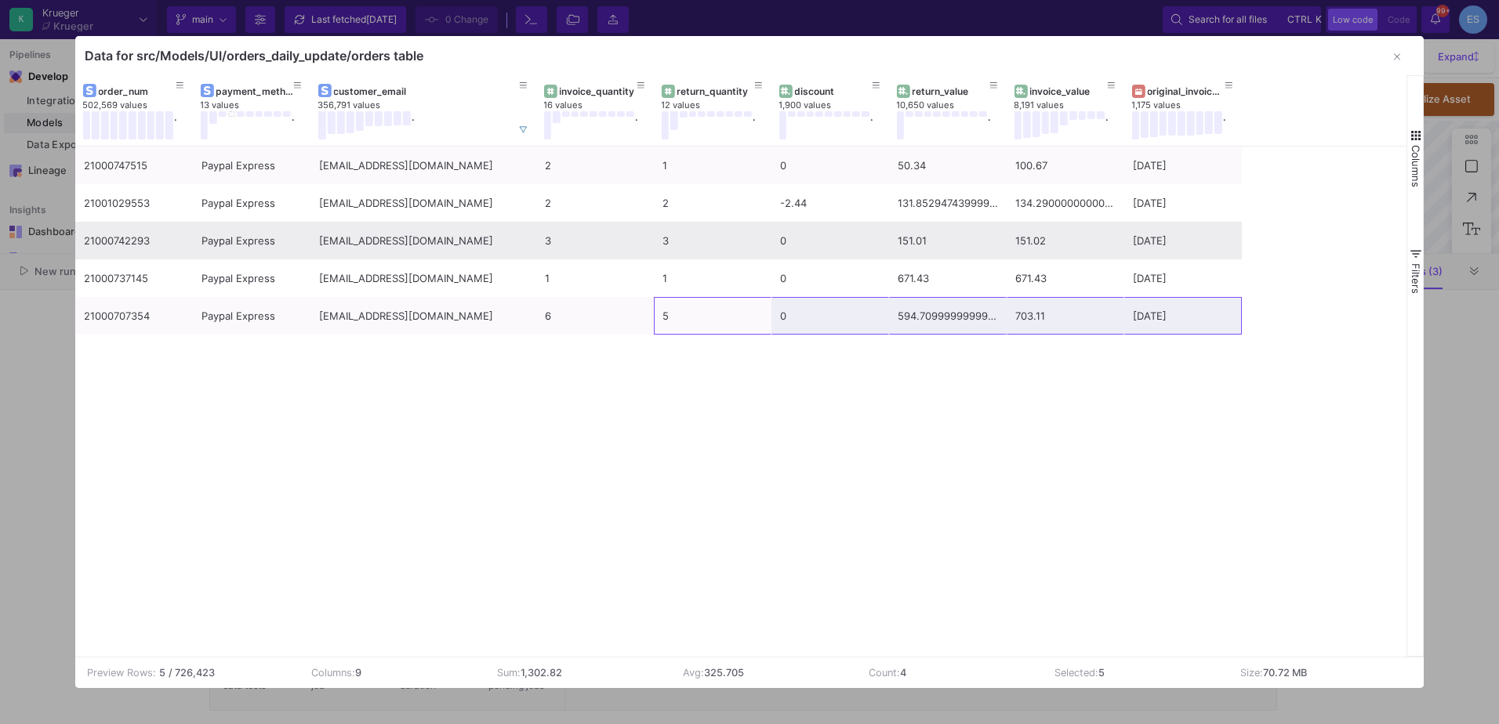
click at [656, 242] on div "3" at bounding box center [713, 241] width 118 height 38
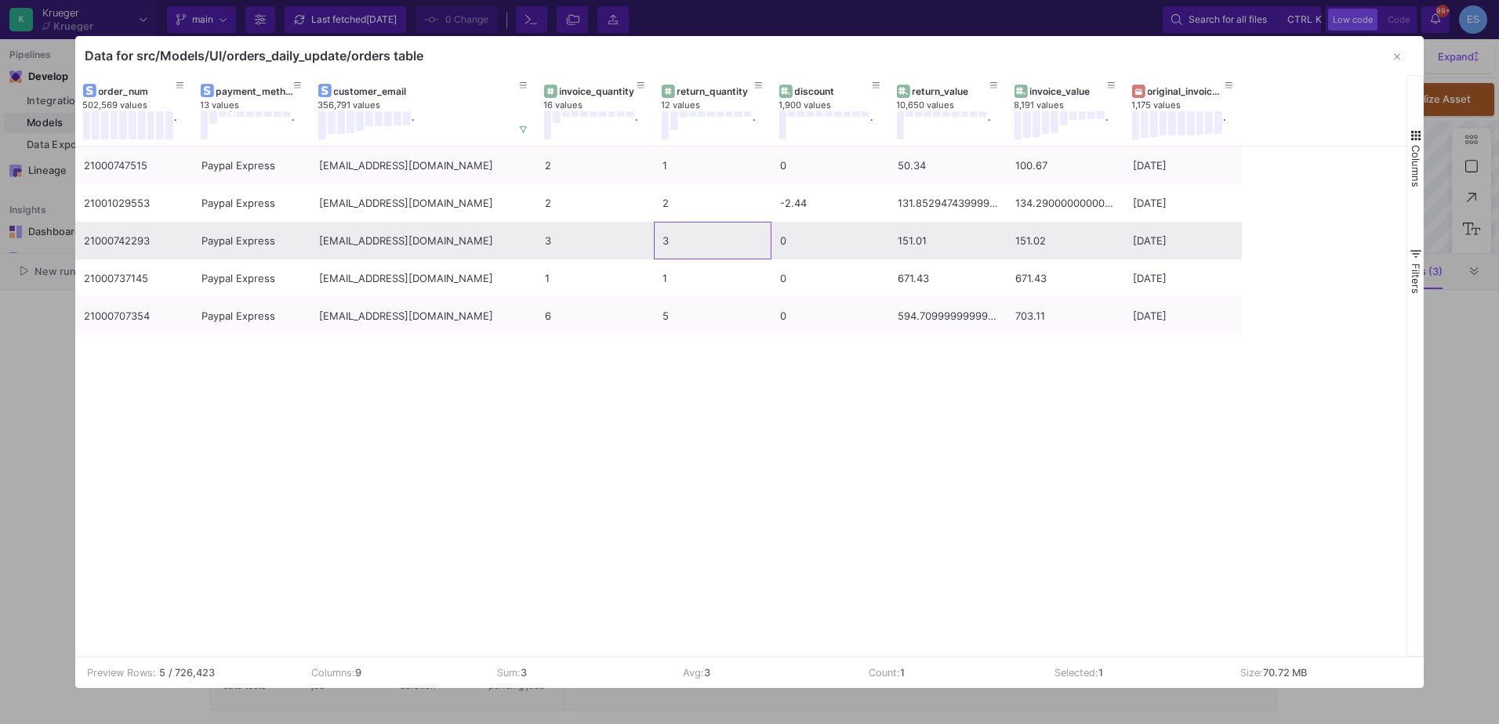
click at [561, 240] on div "3" at bounding box center [595, 241] width 100 height 37
click at [666, 248] on div "3" at bounding box center [712, 241] width 100 height 37
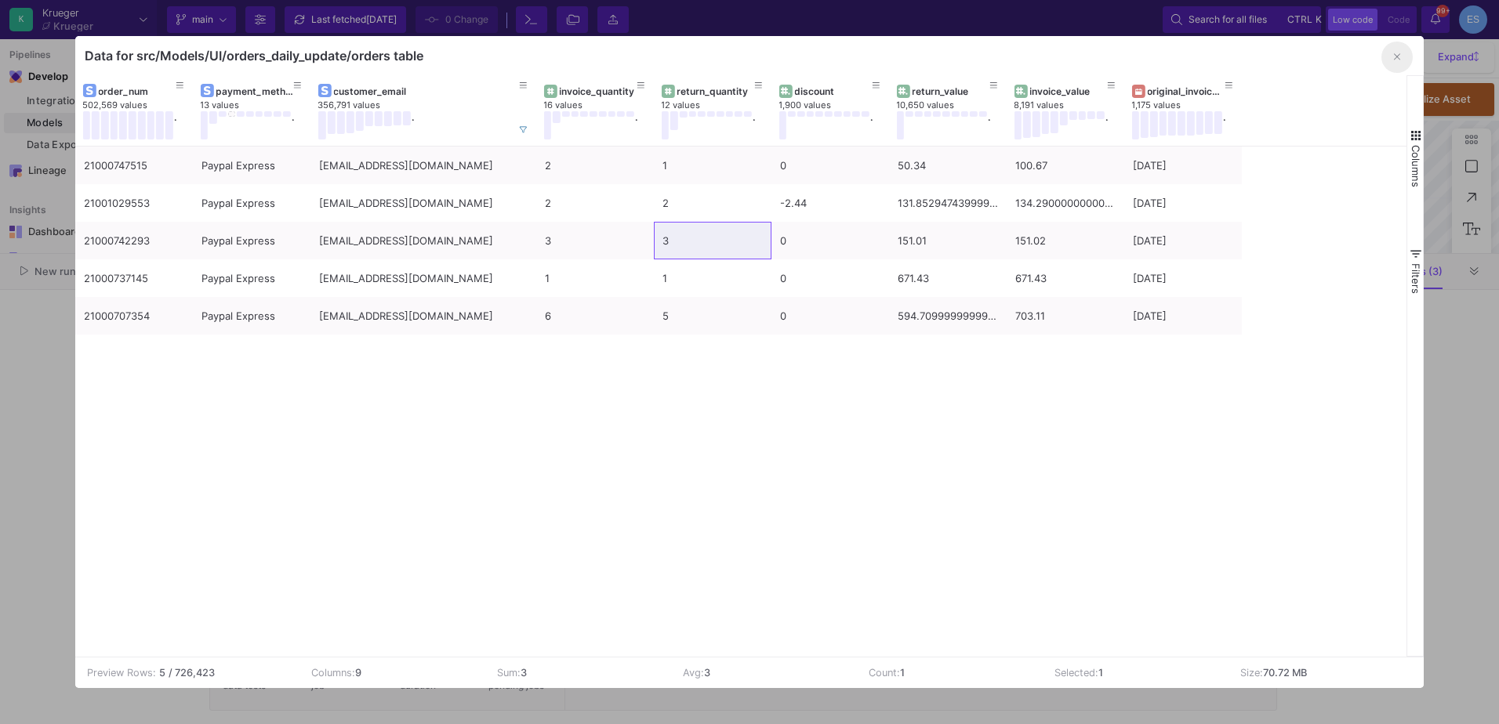
click at [1395, 64] on button "button" at bounding box center [1396, 57] width 31 height 31
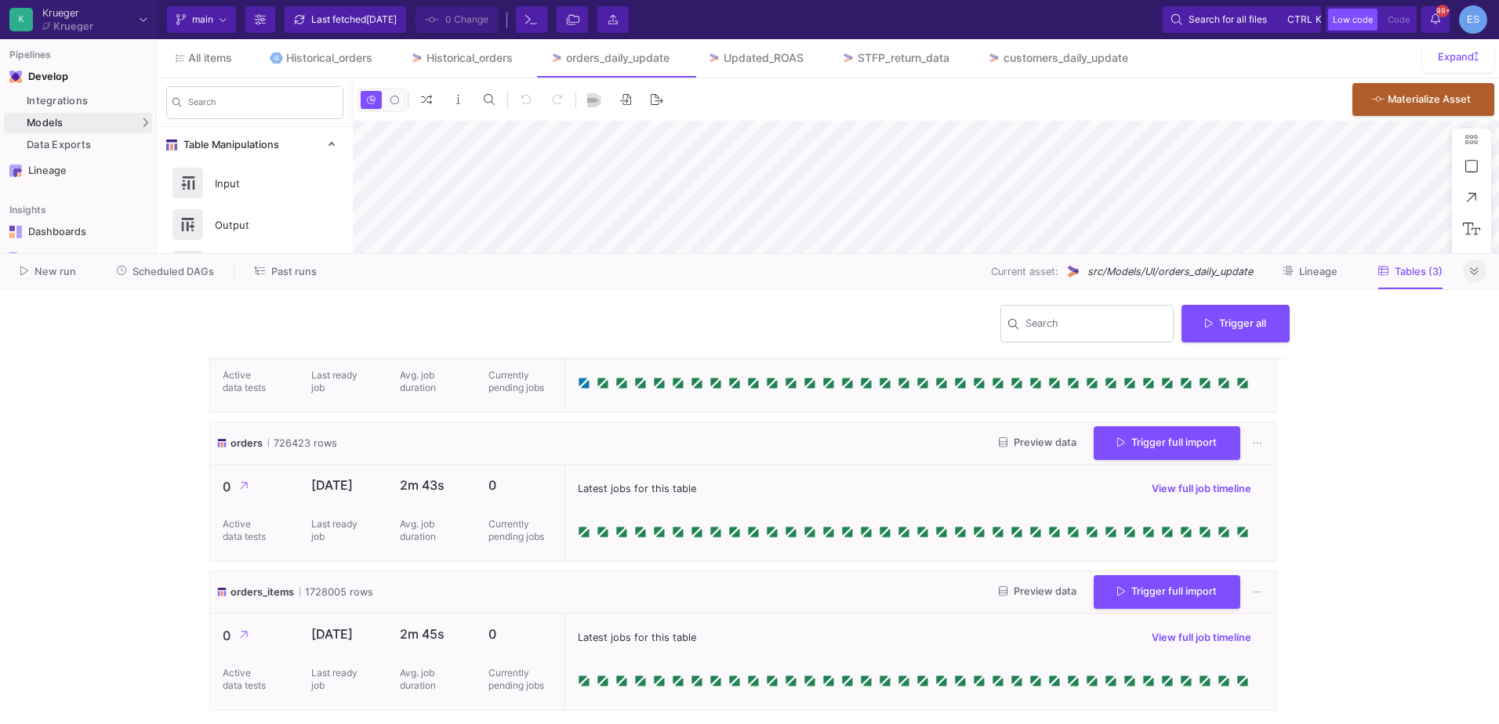
click at [1472, 281] on button at bounding box center [1475, 272] width 24 height 24
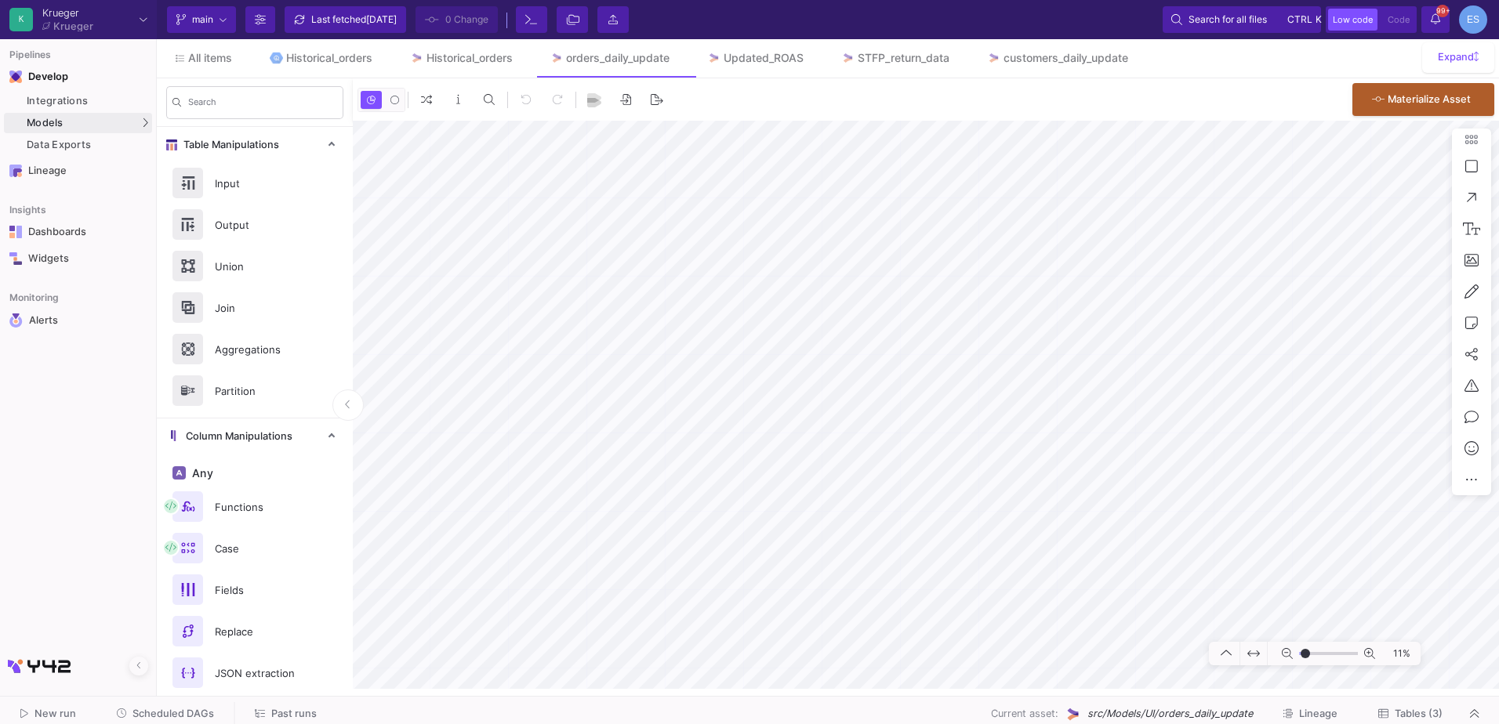
click at [1419, 717] on span "Tables (3)" at bounding box center [1419, 714] width 48 height 12
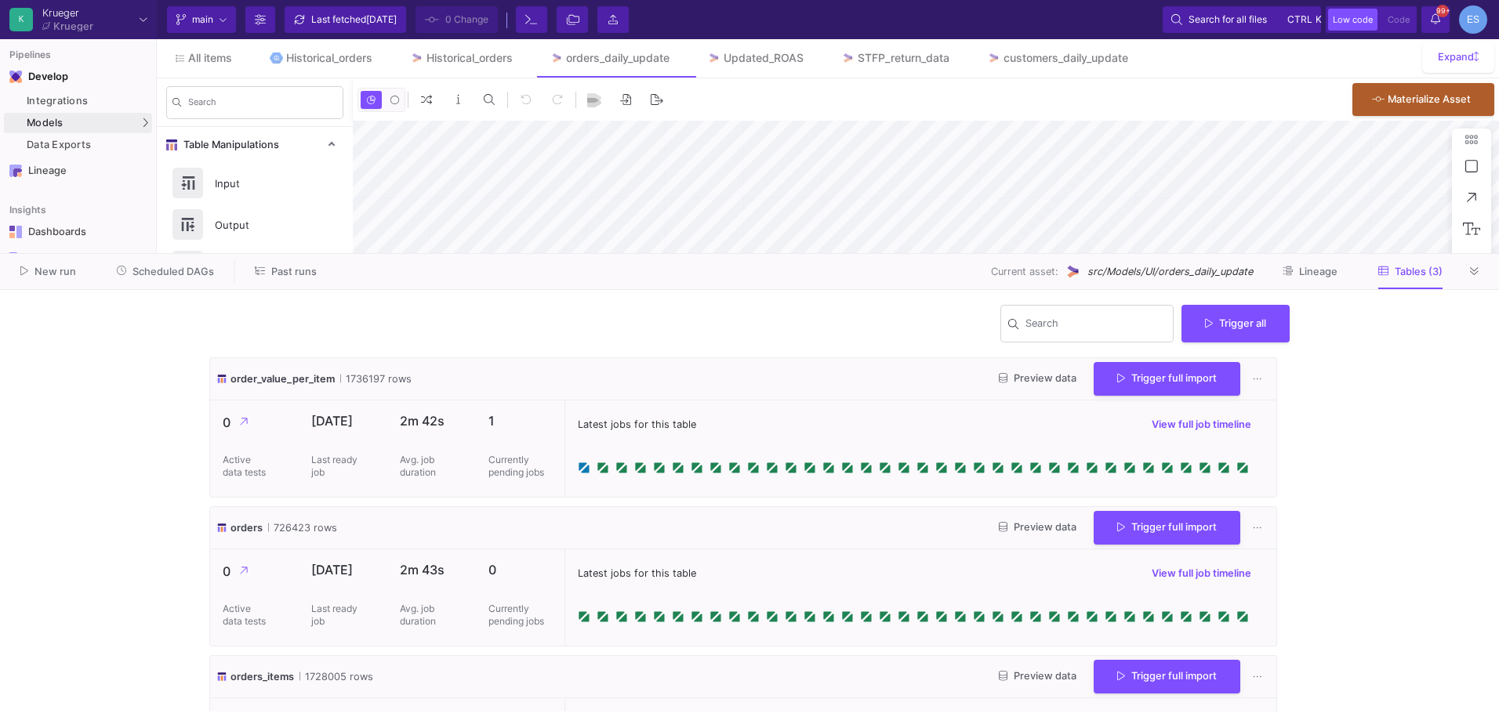
click at [1001, 528] on span "Preview data" at bounding box center [1038, 527] width 78 height 12
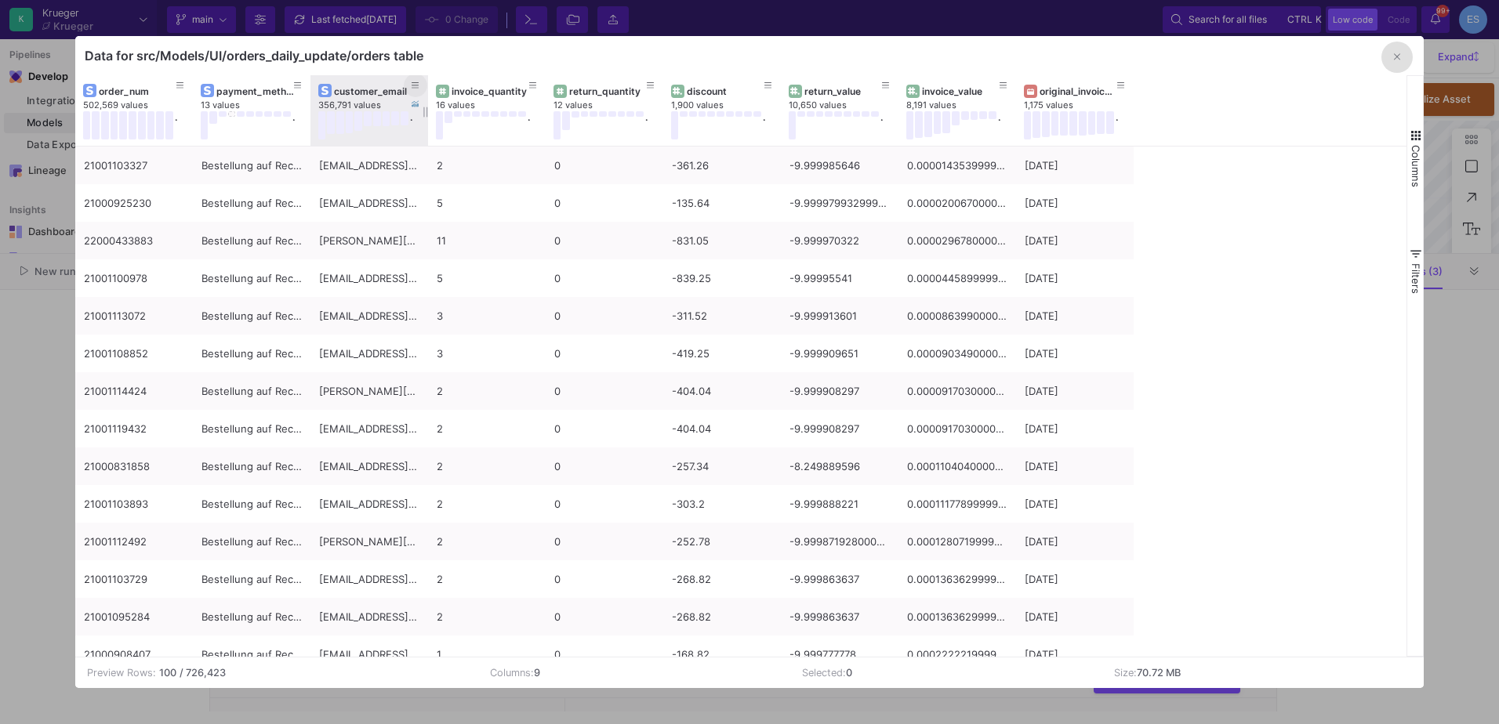
click at [417, 89] on icon at bounding box center [416, 86] width 8 height 9
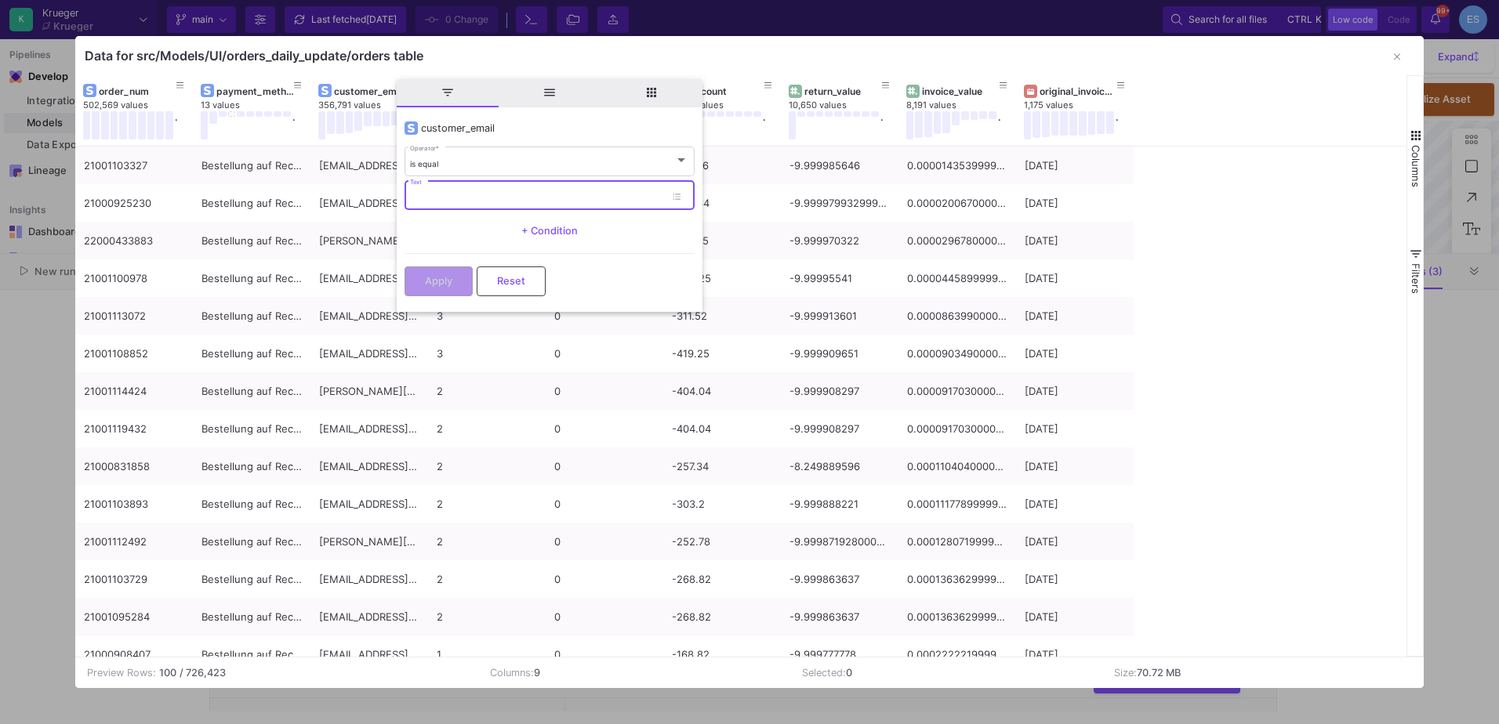
click at [467, 193] on input "Text" at bounding box center [537, 198] width 255 height 10
paste input "[EMAIL_ADDRESS][DOMAIN_NAME]"
type input "[EMAIL_ADDRESS][DOMAIN_NAME]"
click at [440, 281] on span "Apply" at bounding box center [438, 280] width 27 height 12
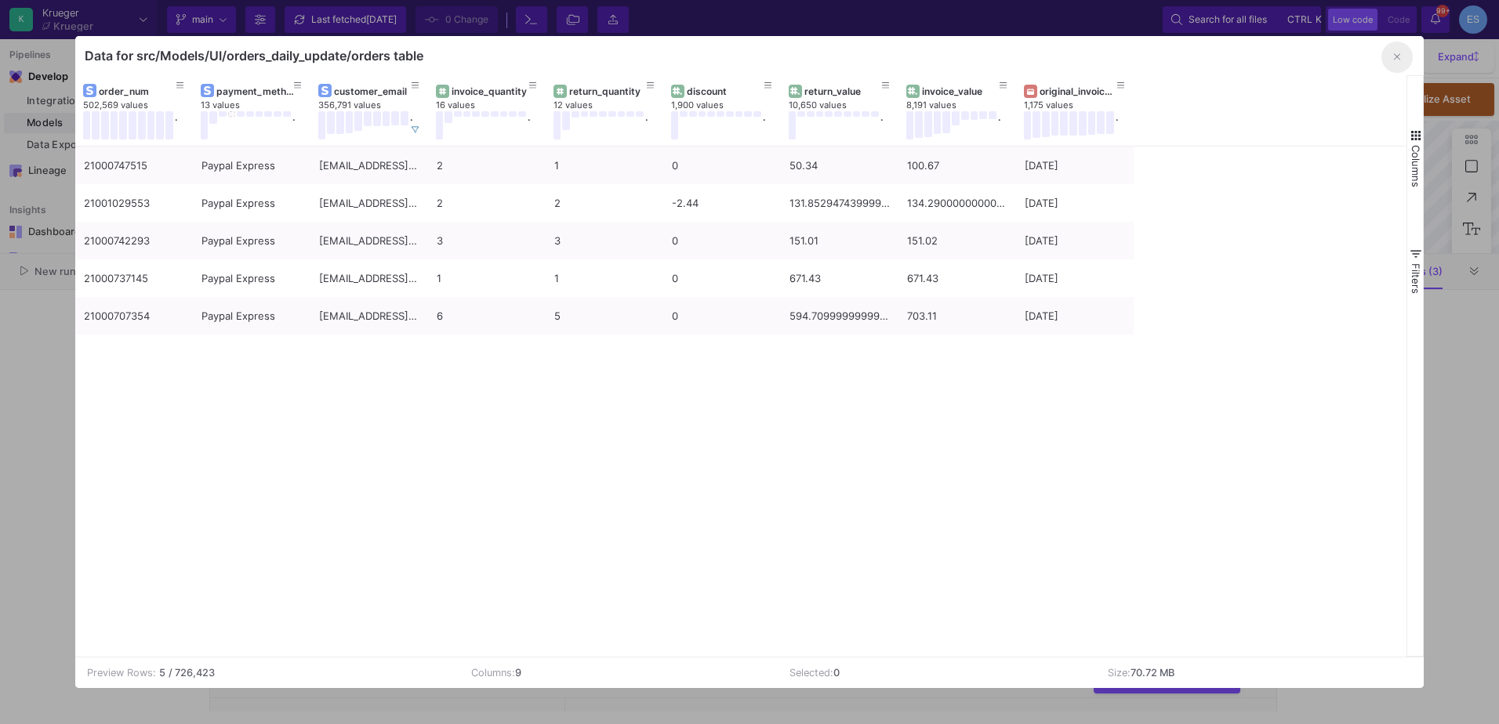
click at [1392, 61] on button "button" at bounding box center [1396, 57] width 31 height 31
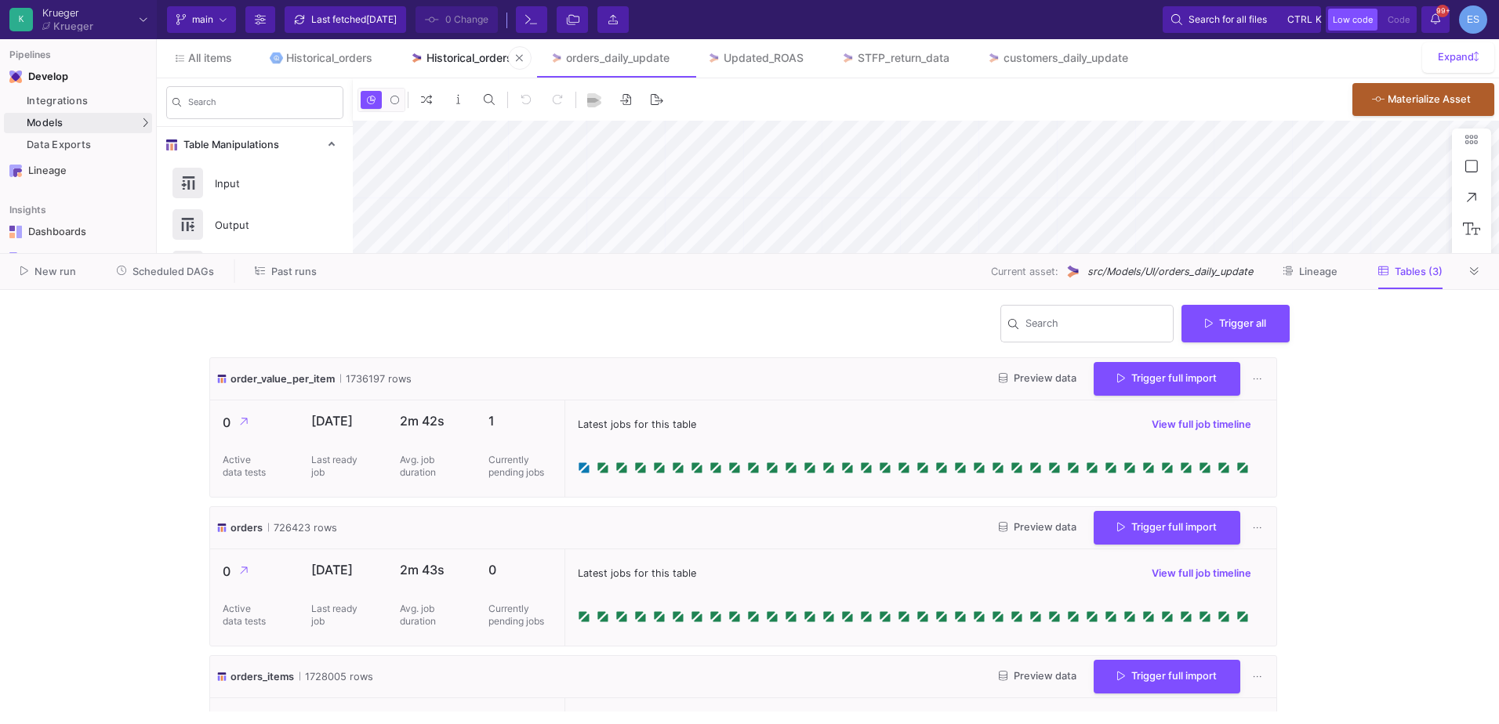
click at [469, 46] on link "Historical_orders" at bounding box center [461, 58] width 140 height 38
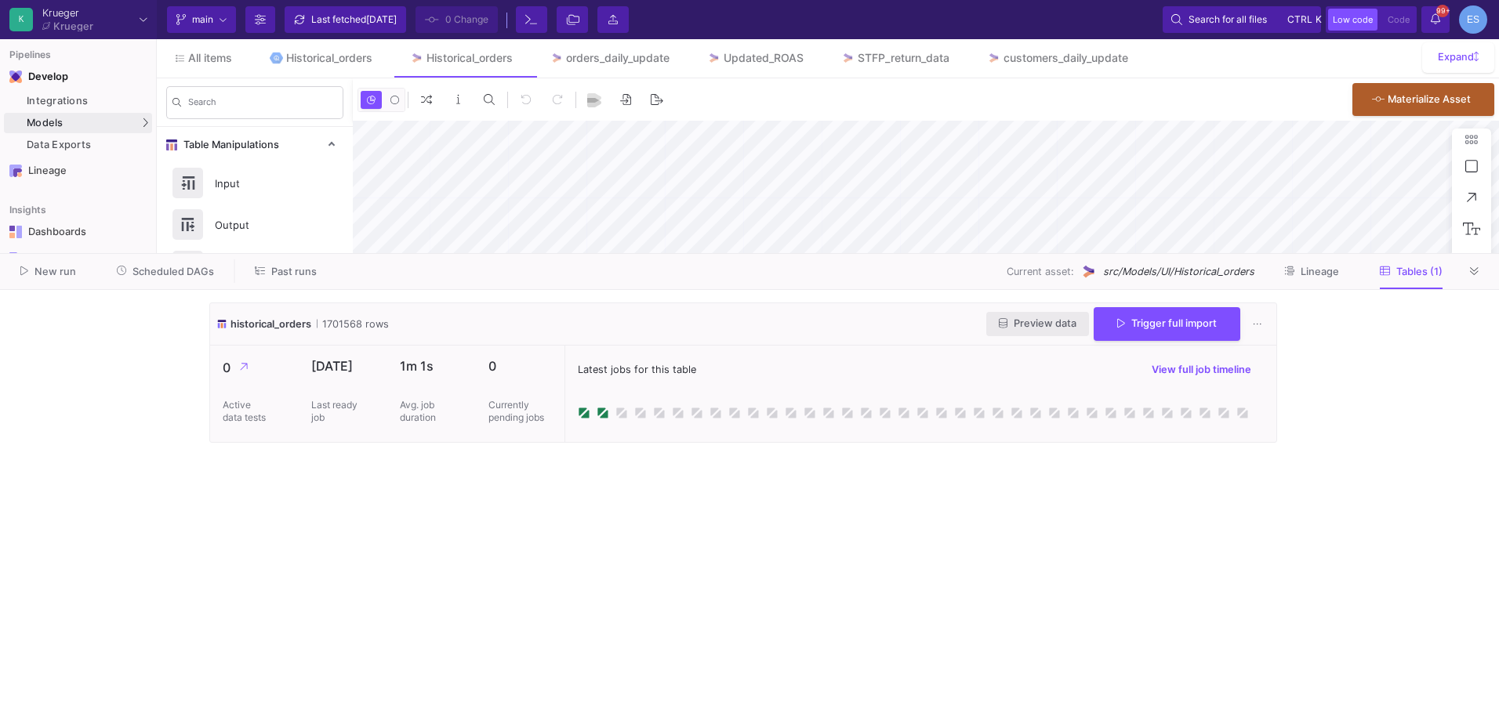
click at [1056, 320] on span "Preview data" at bounding box center [1038, 324] width 78 height 12
type input "-37"
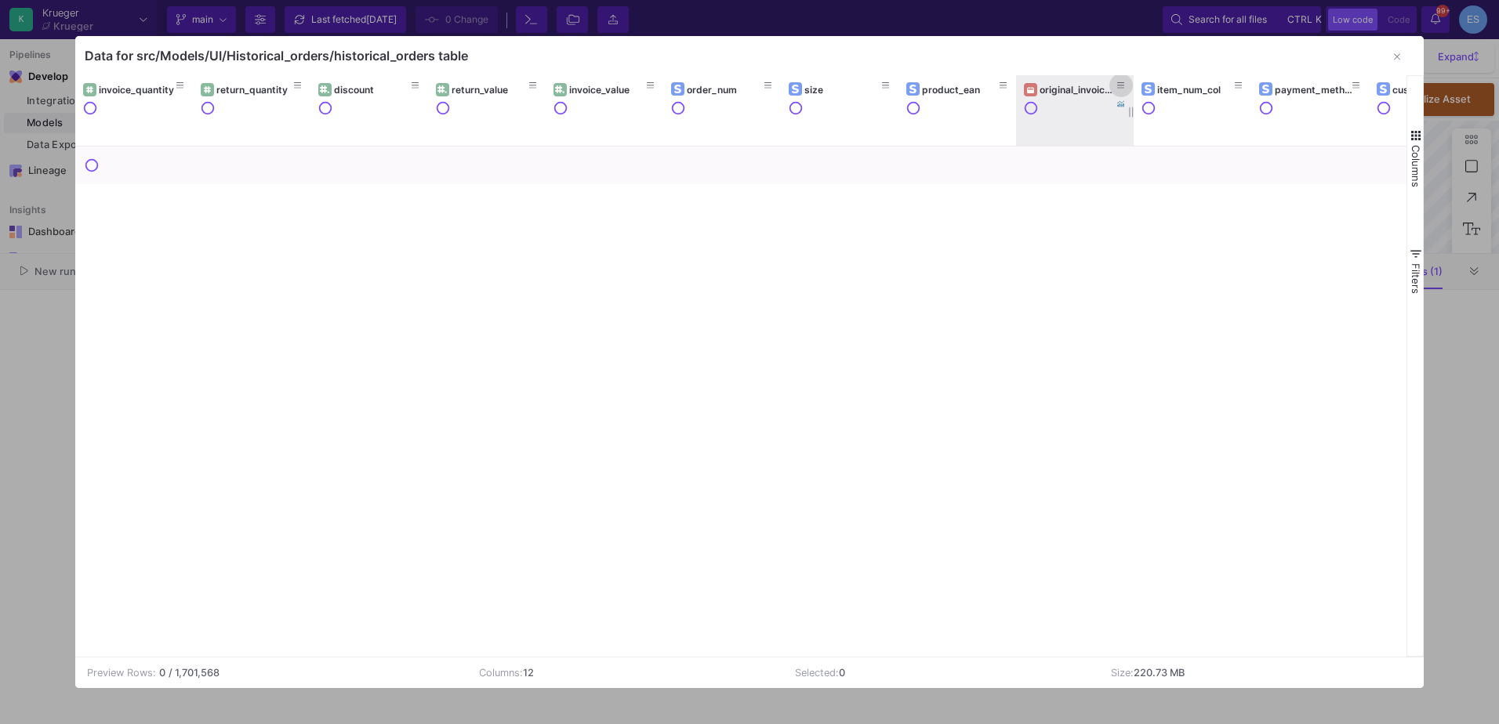
click at [1120, 83] on icon at bounding box center [1121, 85] width 8 height 6
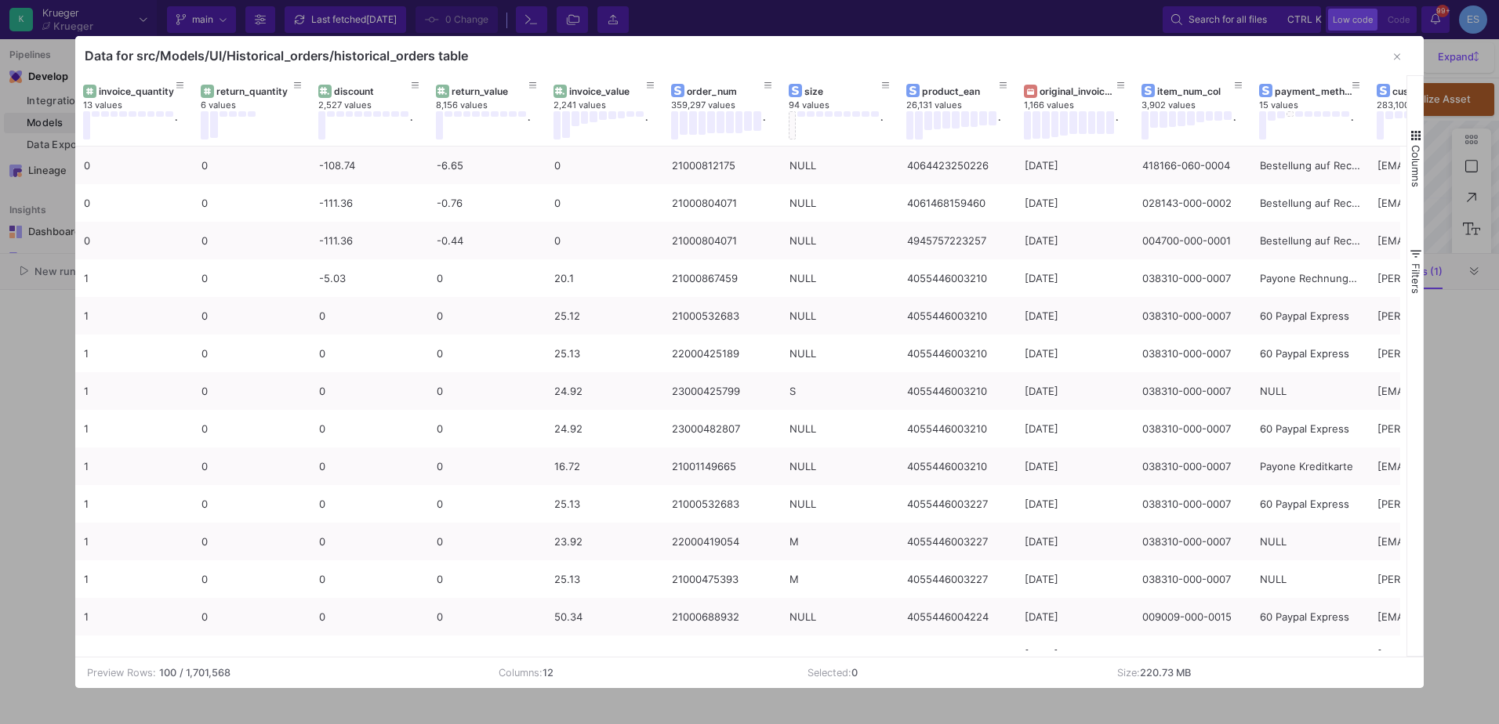
click at [923, 60] on div "Data for src/Models/UI/Historical_orders/historical_orders table" at bounding box center [749, 55] width 1349 height 39
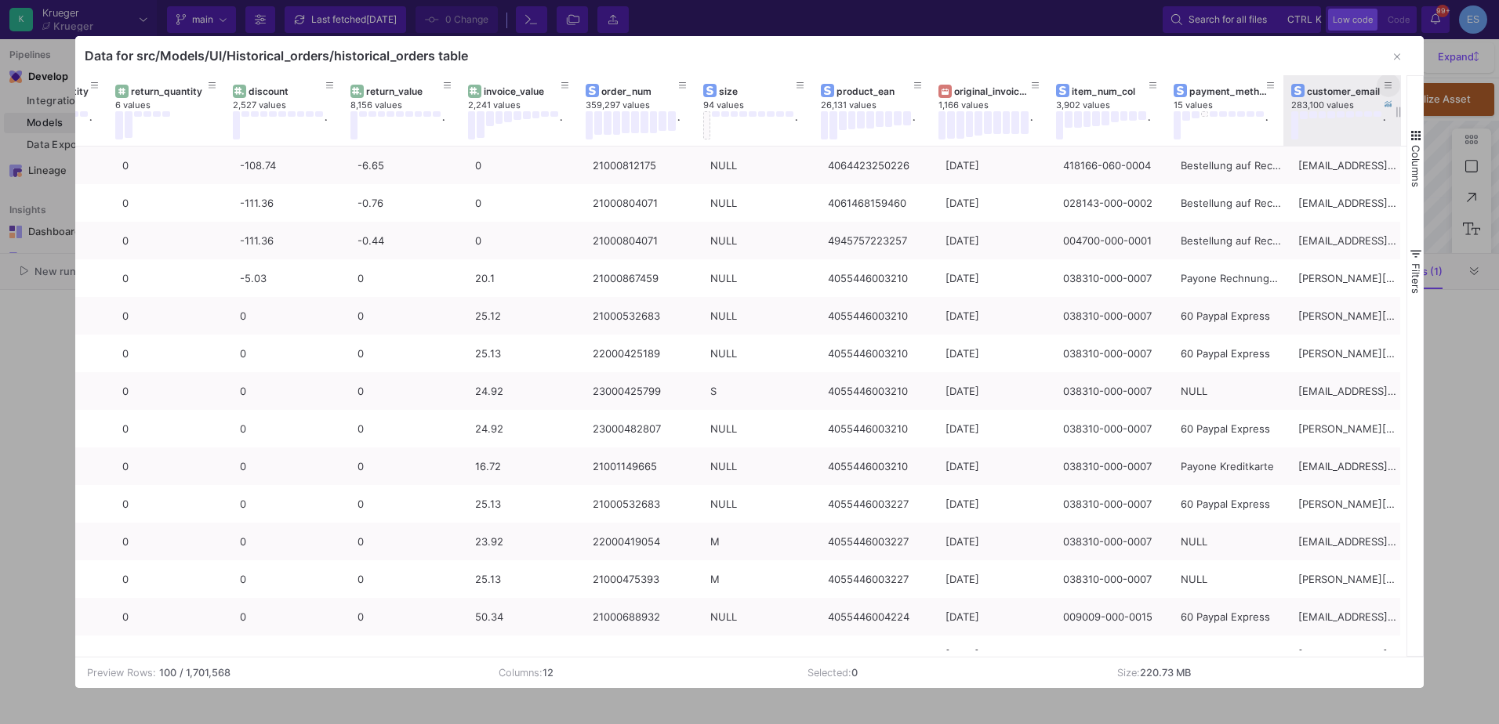
click at [1385, 82] on icon at bounding box center [1389, 86] width 8 height 9
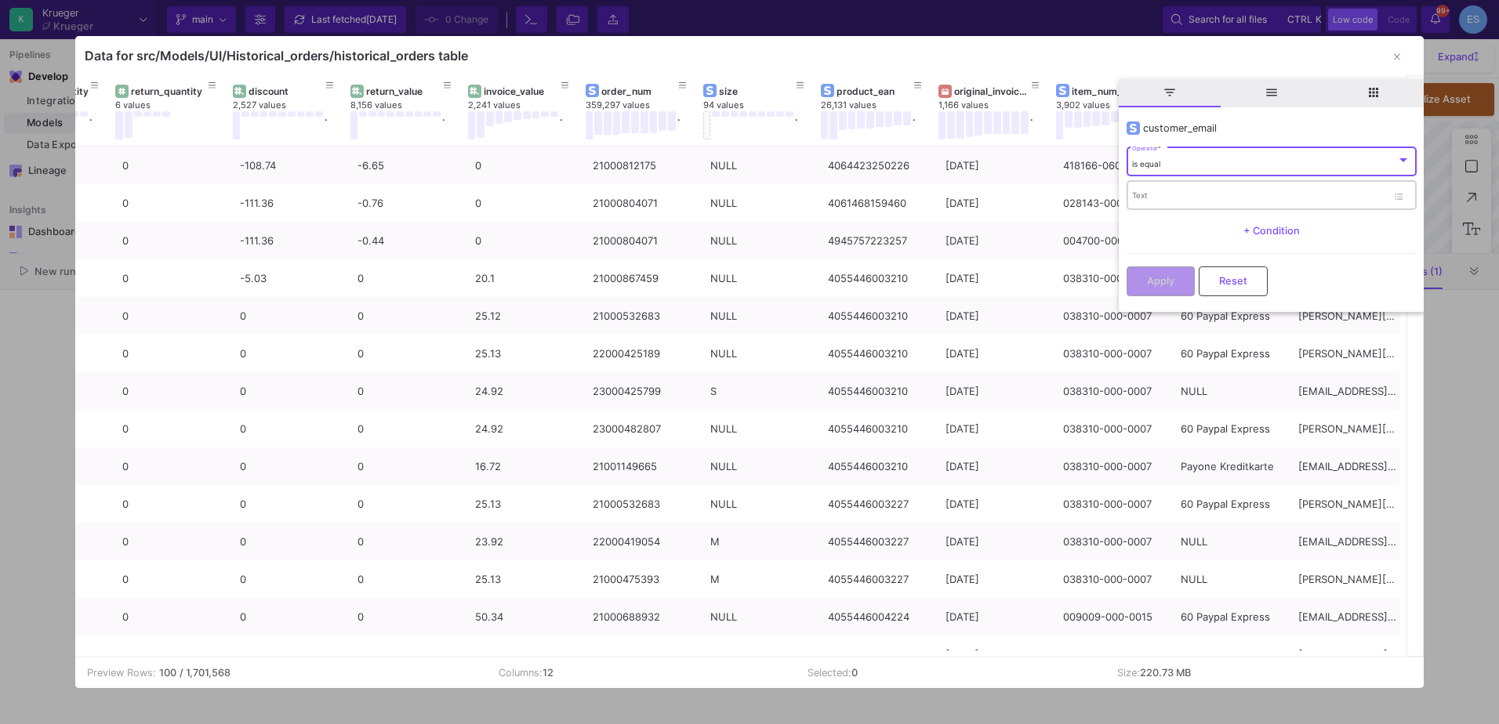
click at [1160, 194] on input "Text" at bounding box center [1259, 198] width 255 height 10
paste input "[EMAIL_ADDRESS][DOMAIN_NAME]"
type input "[EMAIL_ADDRESS][DOMAIN_NAME]"
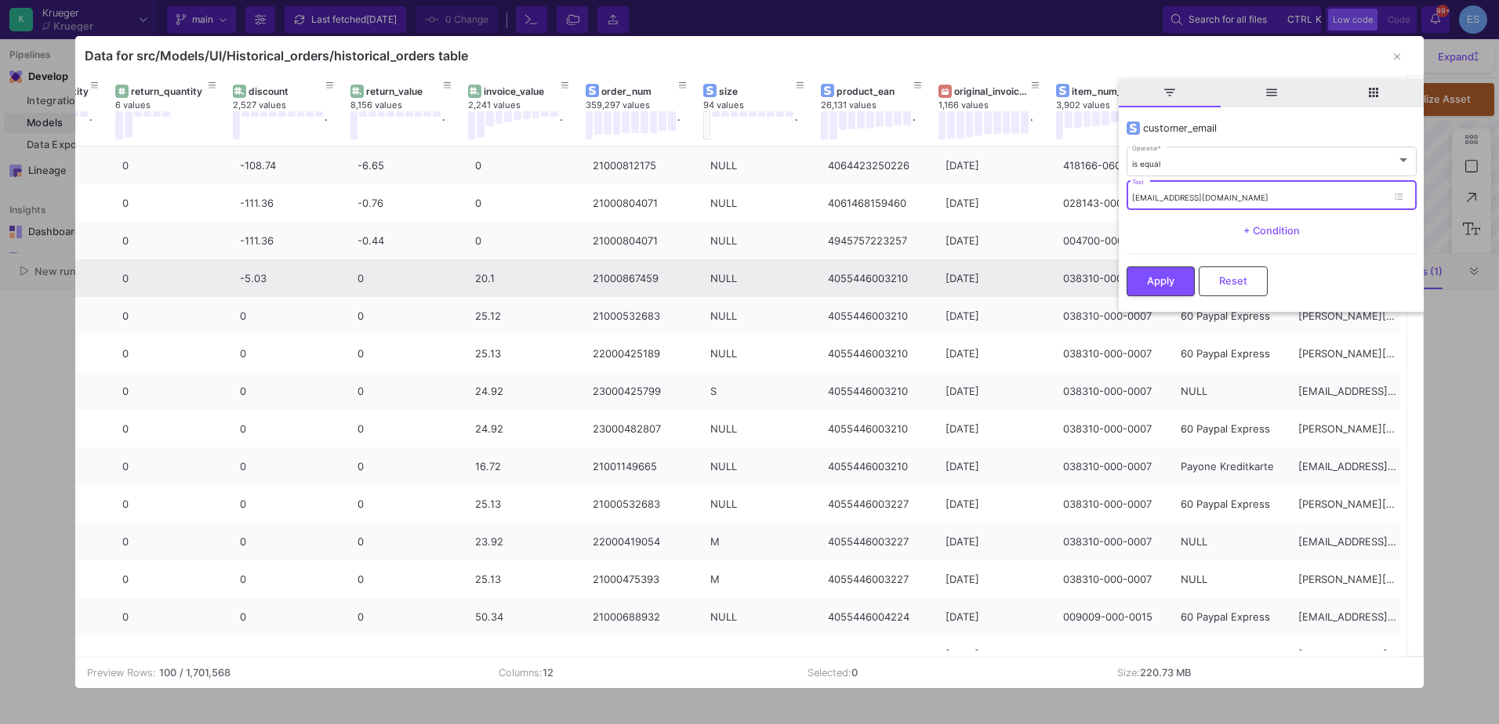
click at [1164, 286] on button "Apply" at bounding box center [1161, 282] width 68 height 30
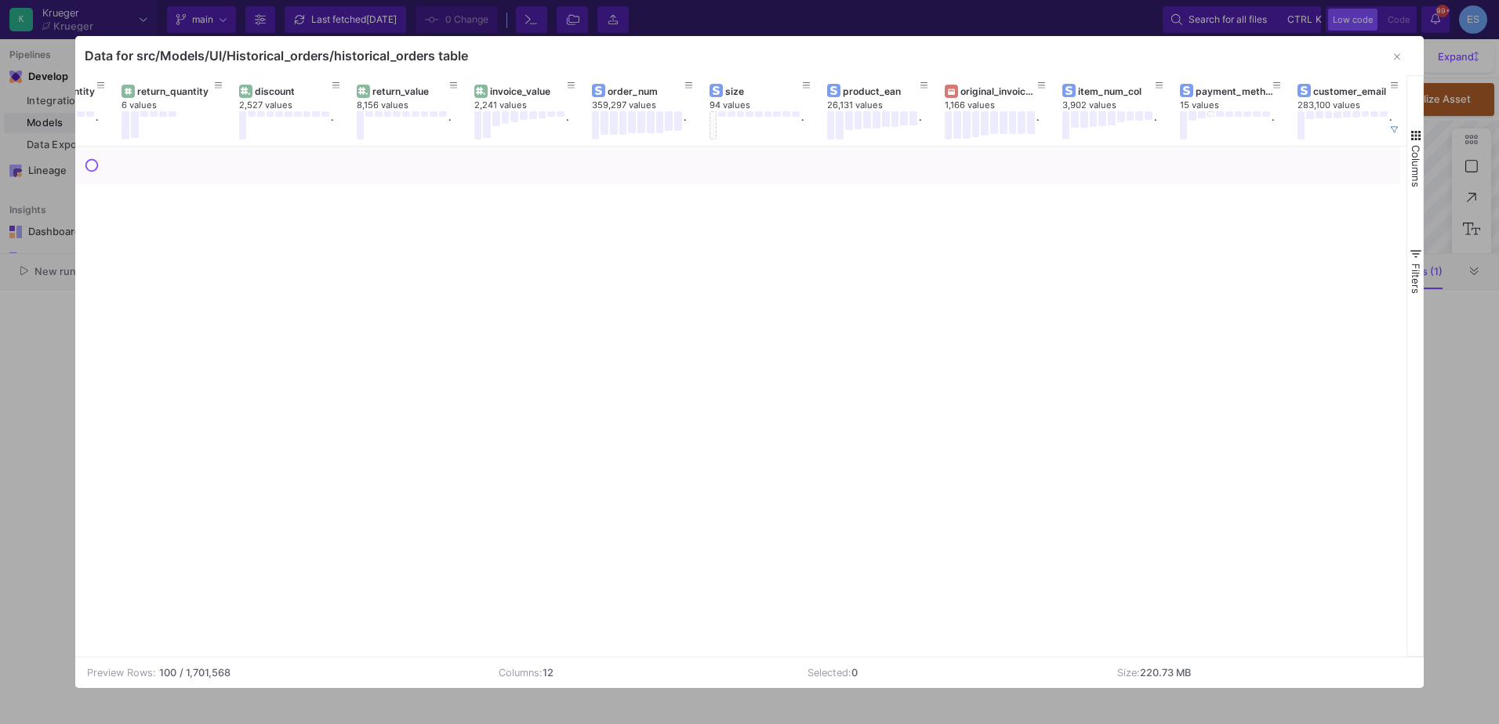
scroll to position [0, 79]
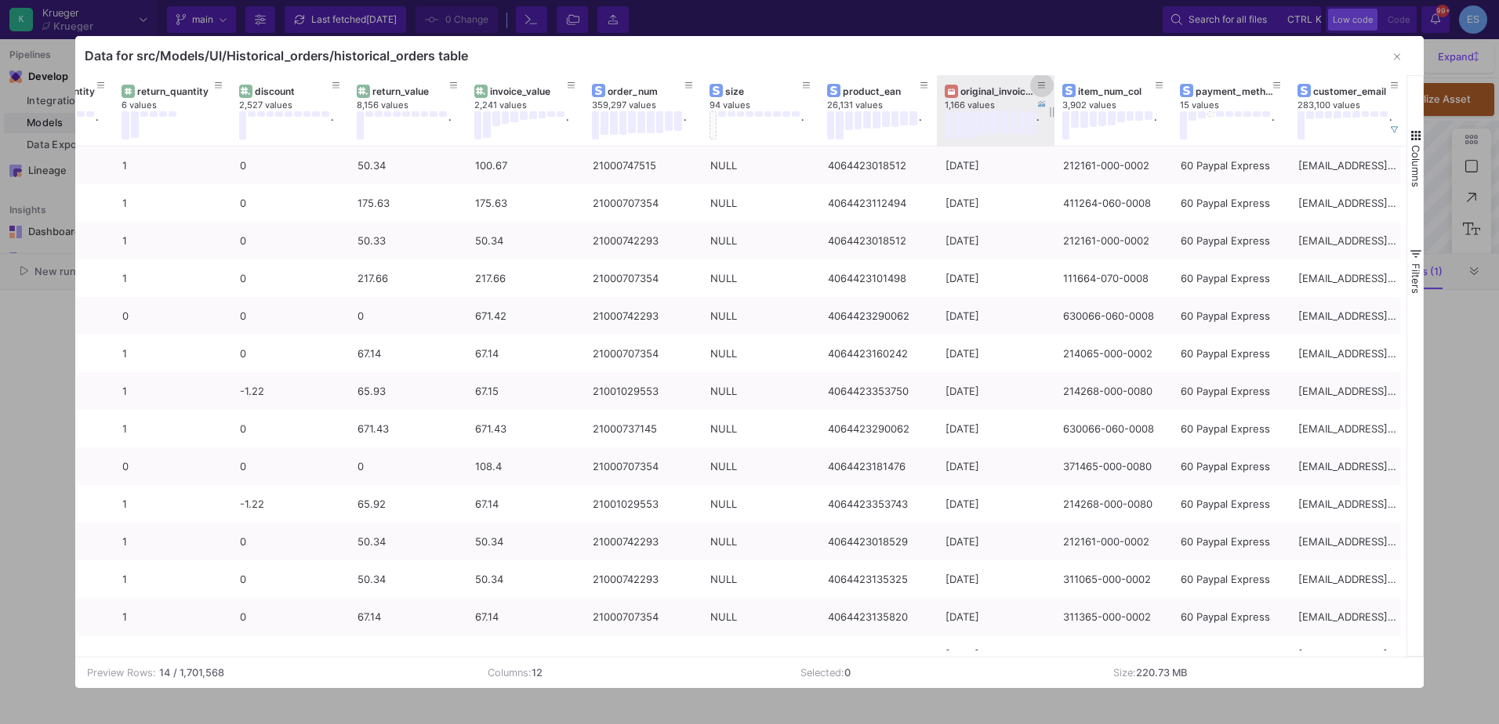
click at [1043, 89] on icon at bounding box center [1042, 85] width 8 height 6
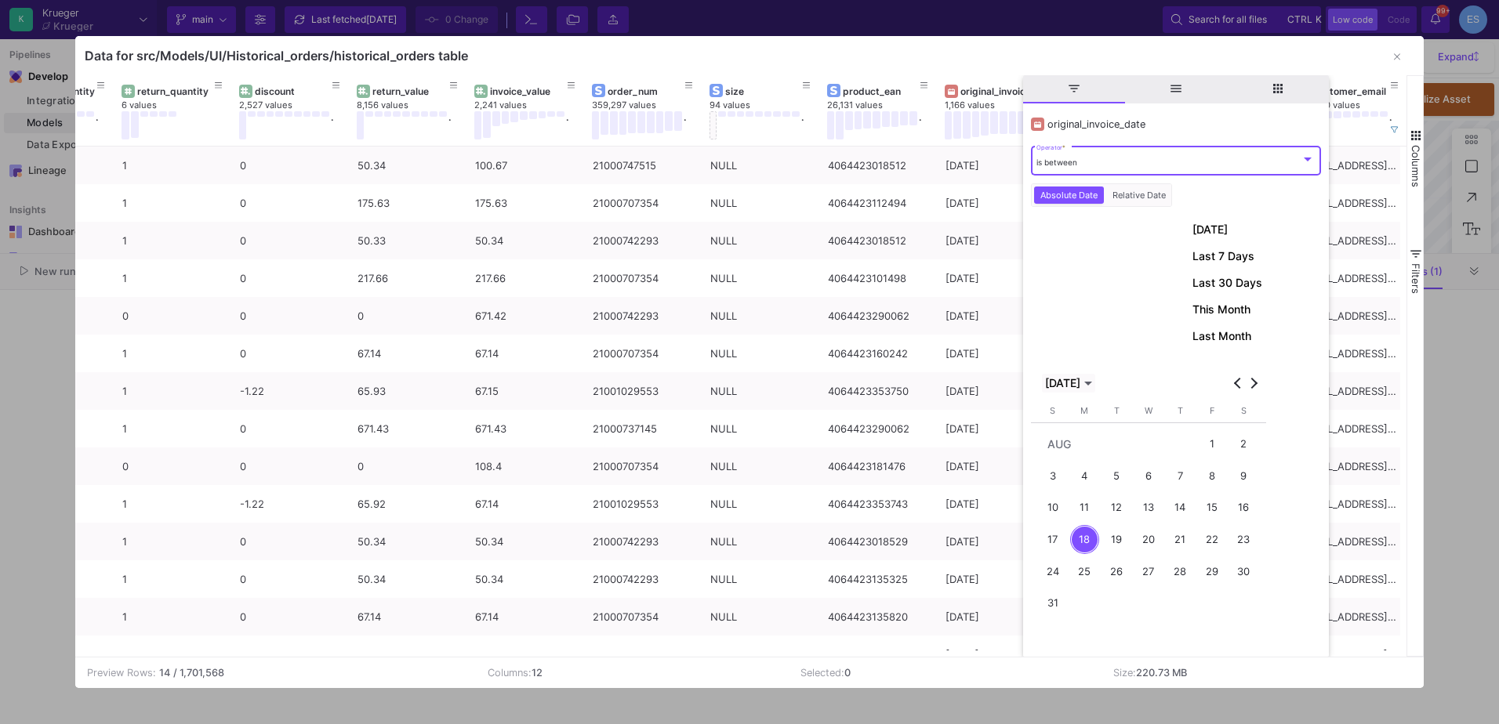
click at [1080, 383] on span "AUG 2025" at bounding box center [1062, 383] width 35 height 13
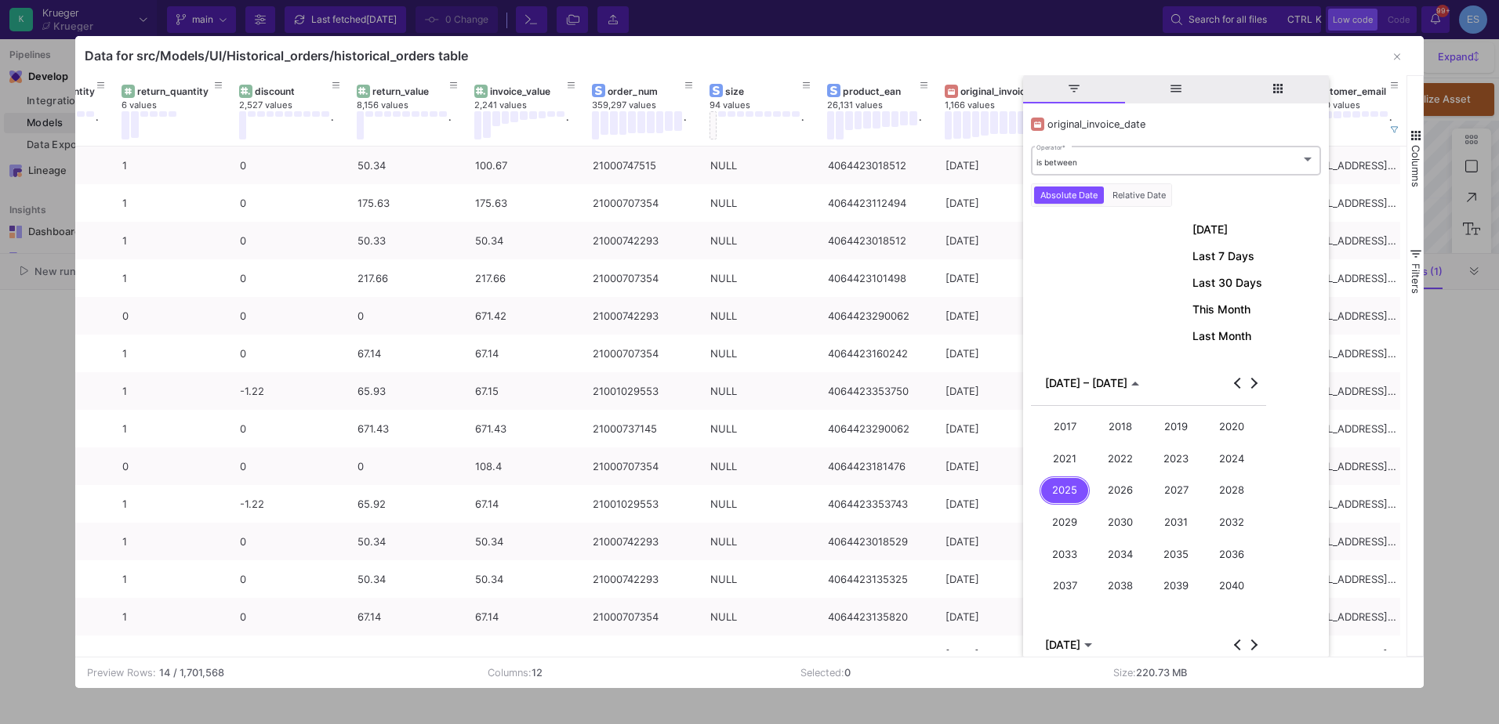
click at [1063, 147] on div "is between Operator *" at bounding box center [1175, 159] width 278 height 32
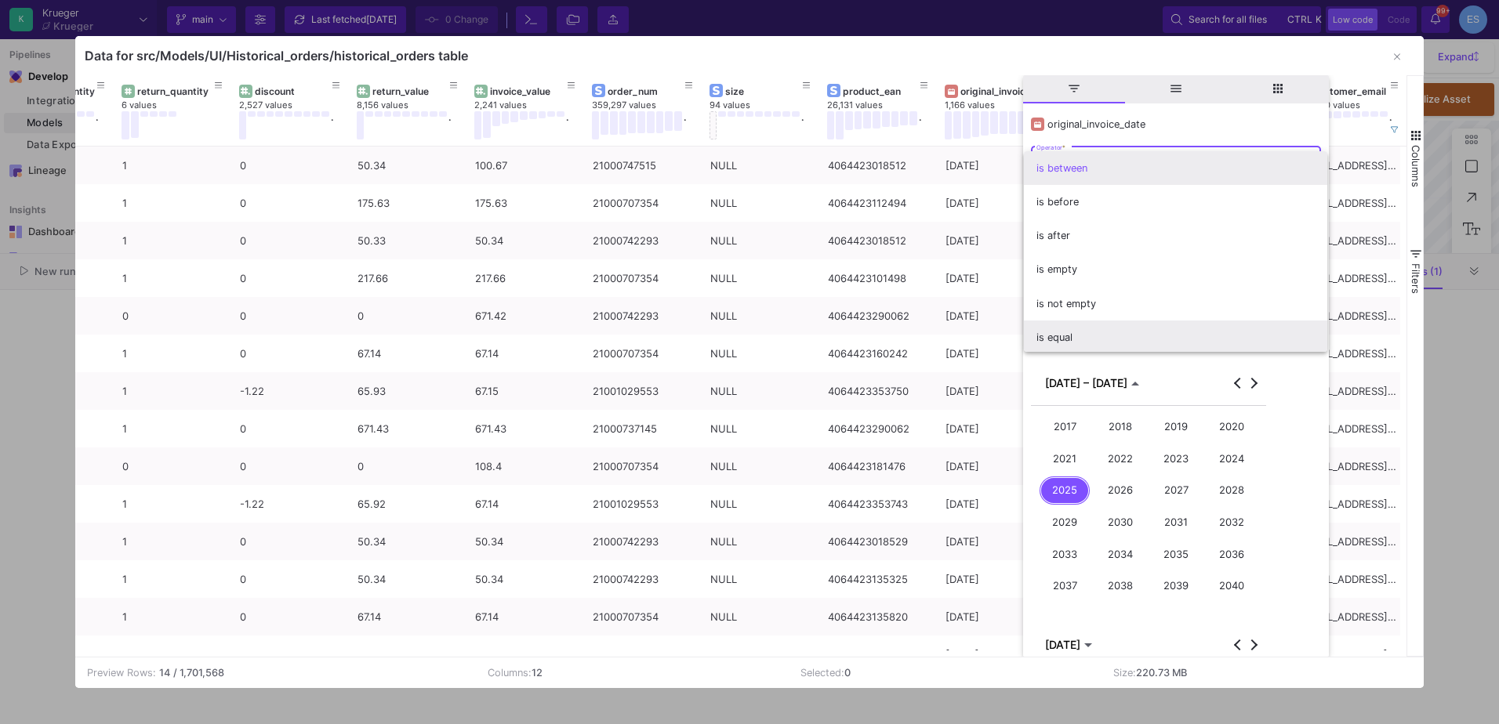
click at [1082, 336] on span "is equal" at bounding box center [1175, 338] width 278 height 34
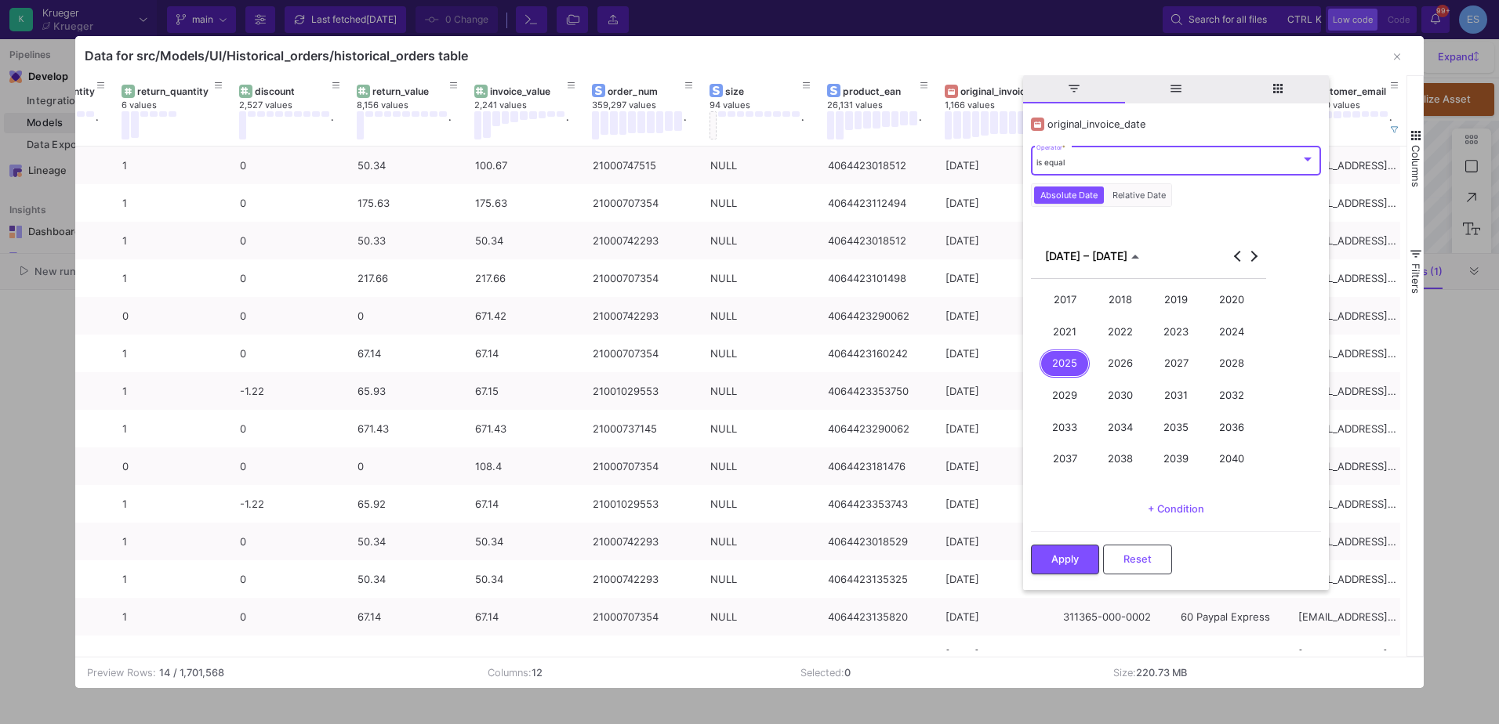
click at [1180, 342] on div "2023" at bounding box center [1176, 332] width 50 height 29
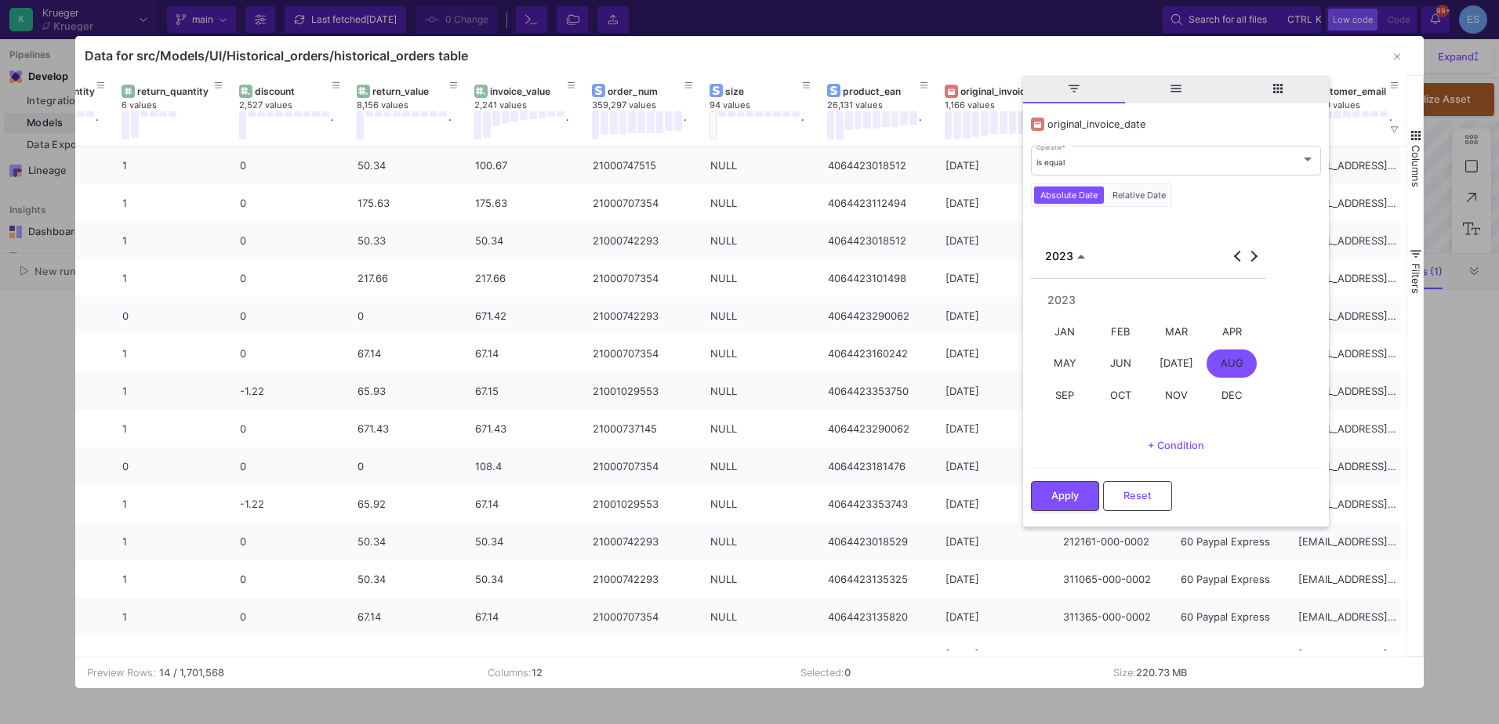
click at [1235, 361] on div "AUG" at bounding box center [1232, 364] width 50 height 29
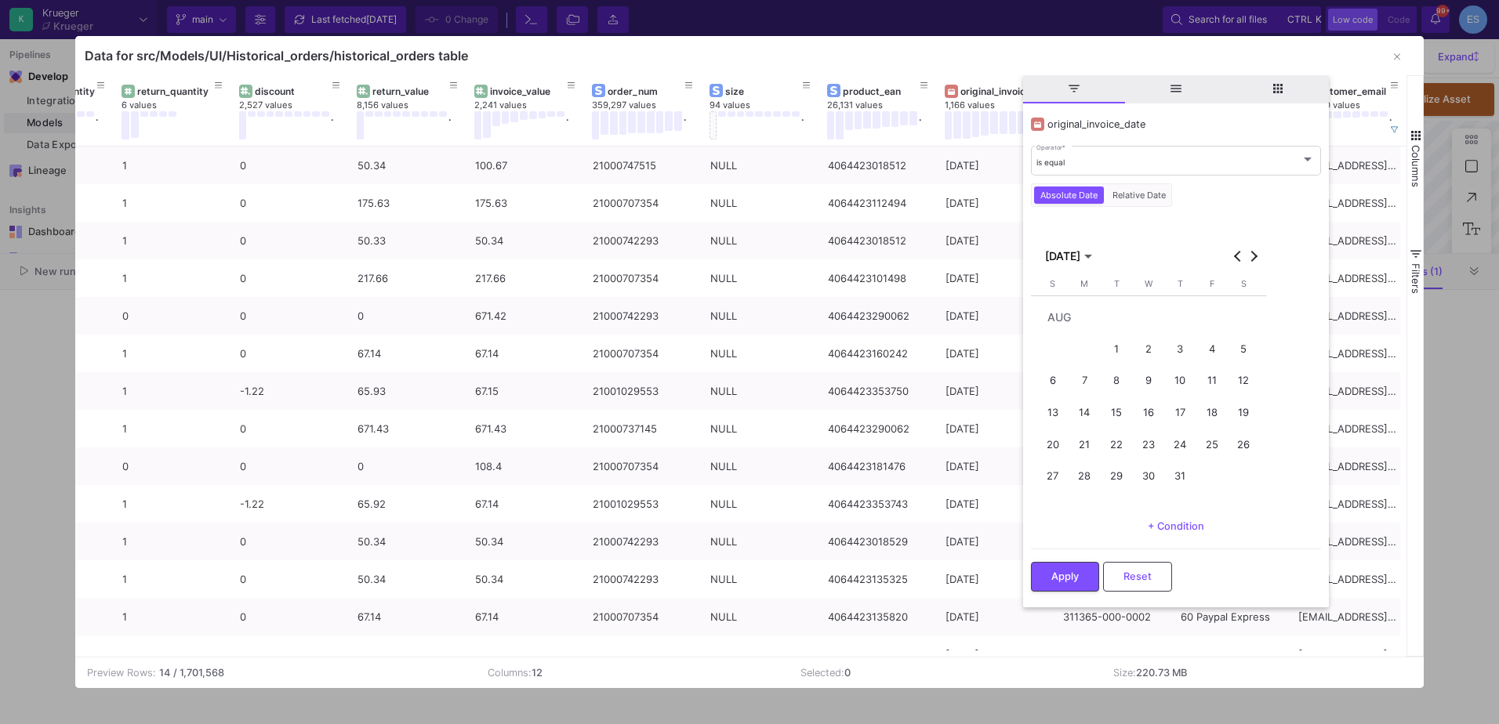
click at [1123, 484] on div "29" at bounding box center [1116, 476] width 29 height 29
click at [1076, 573] on span "Apply" at bounding box center [1064, 575] width 27 height 12
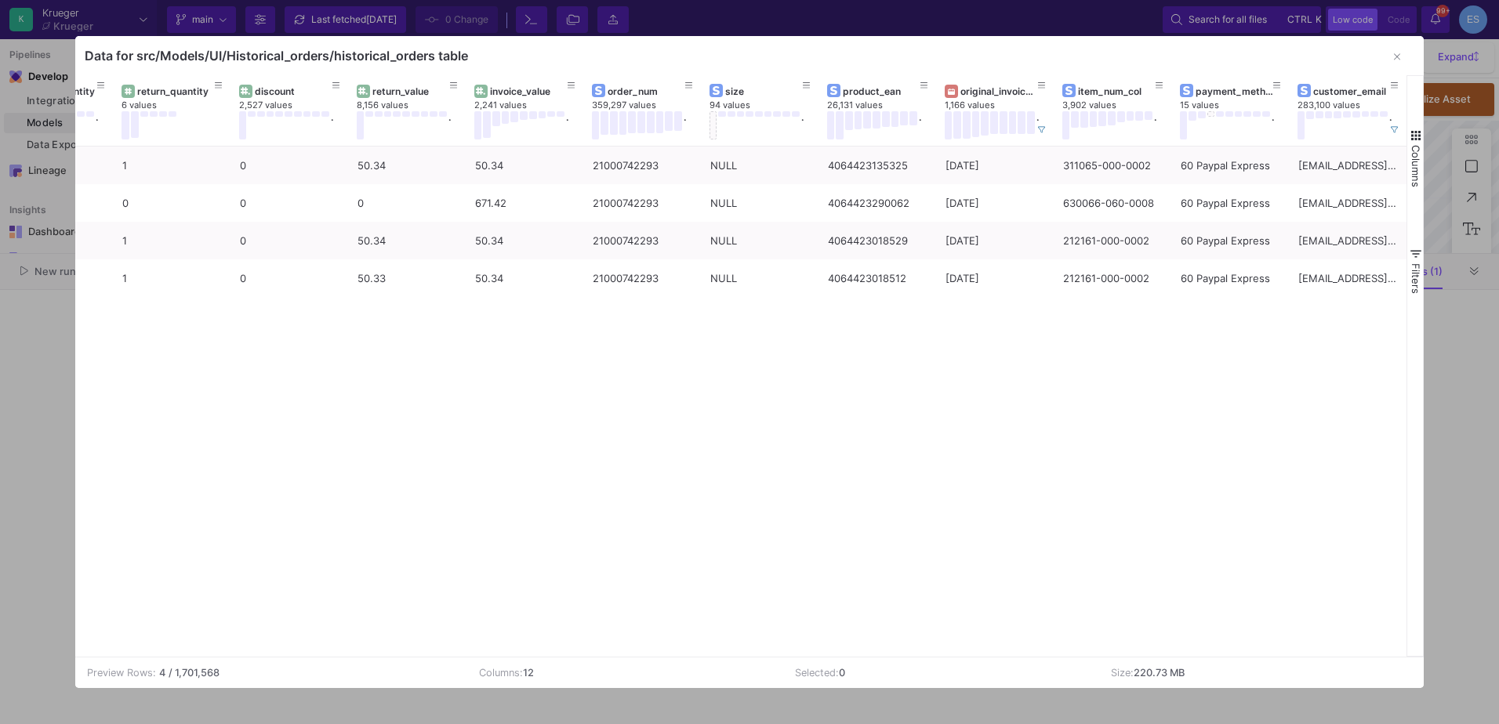
drag, startPoint x: 293, startPoint y: 657, endPoint x: 281, endPoint y: 659, distance: 12.6
click at [281, 659] on td "Preview Rows: 4 / 1,701,568" at bounding box center [271, 673] width 393 height 31
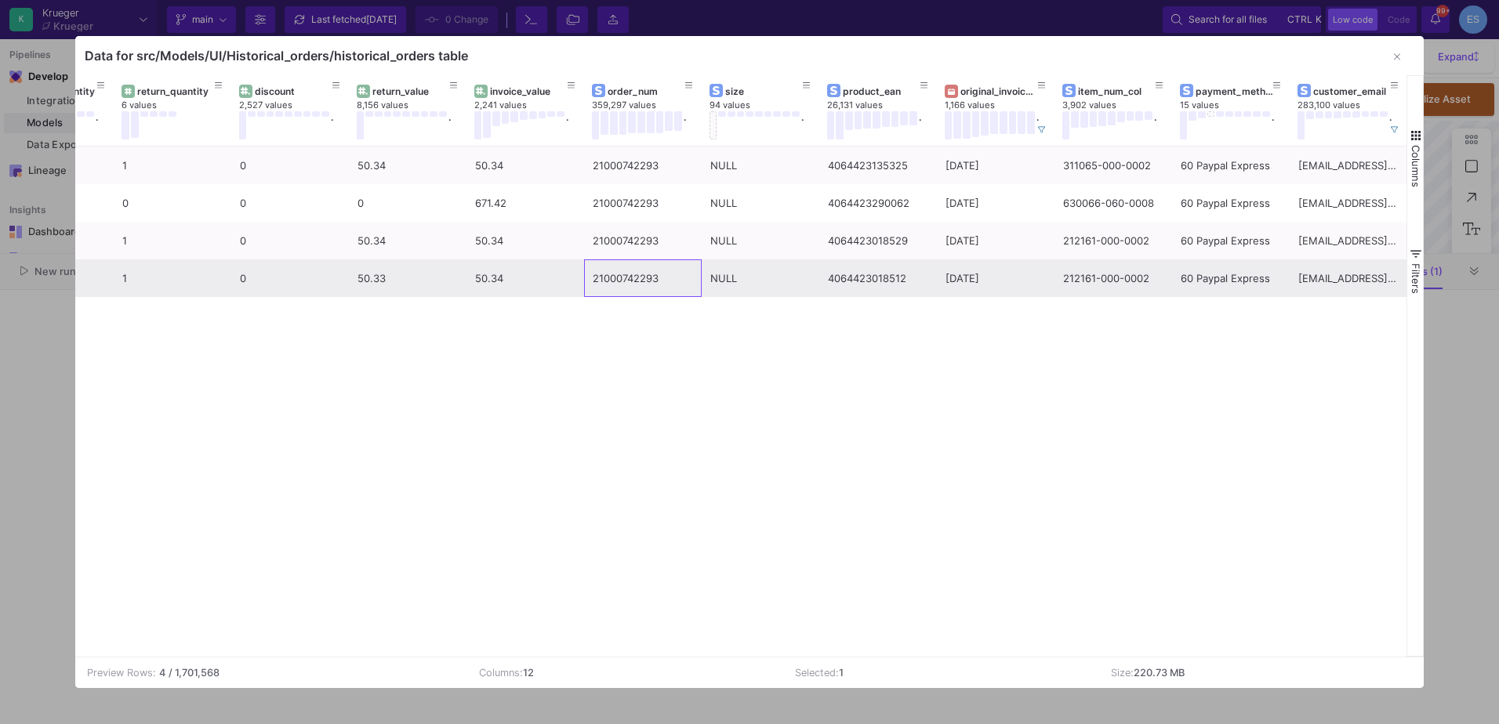
click at [593, 281] on div "21000742293" at bounding box center [643, 278] width 100 height 37
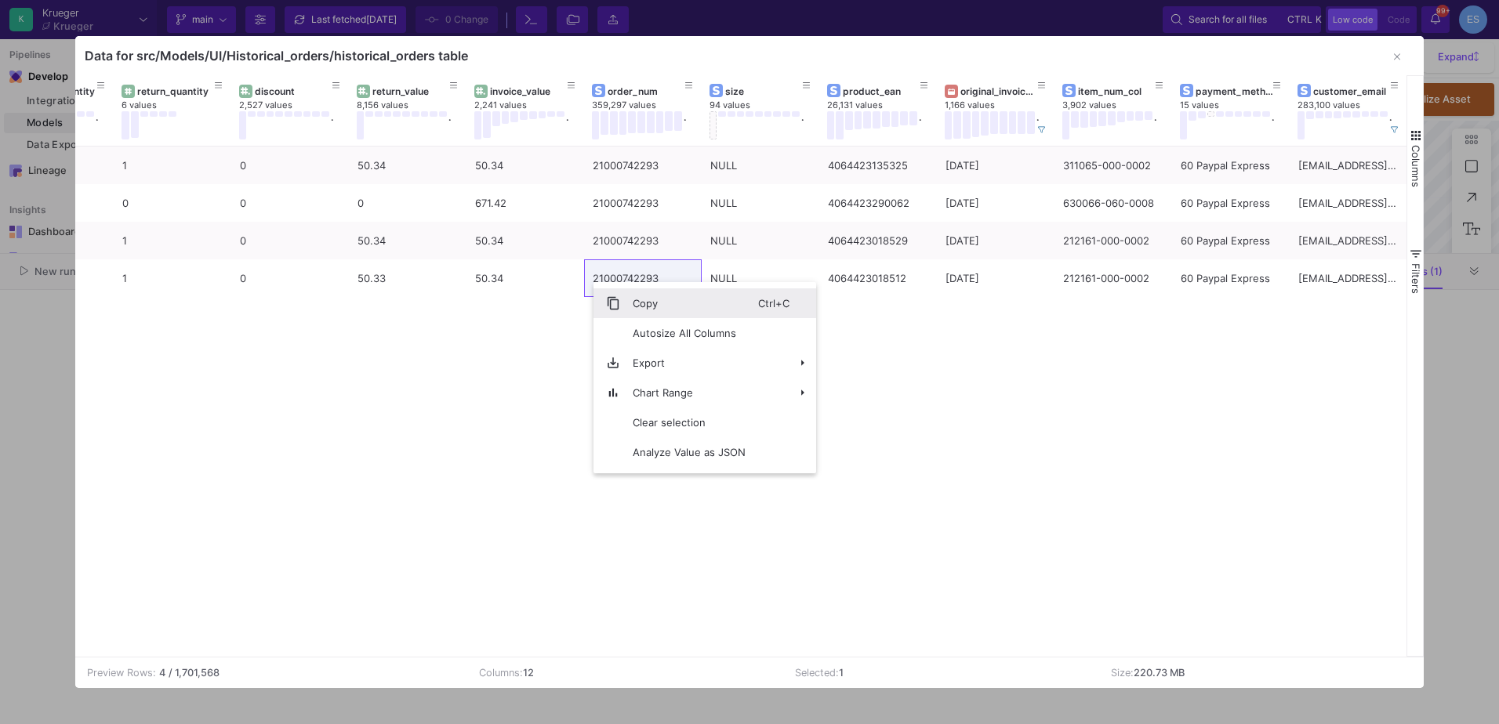
click at [644, 300] on span "Copy" at bounding box center [689, 304] width 138 height 30
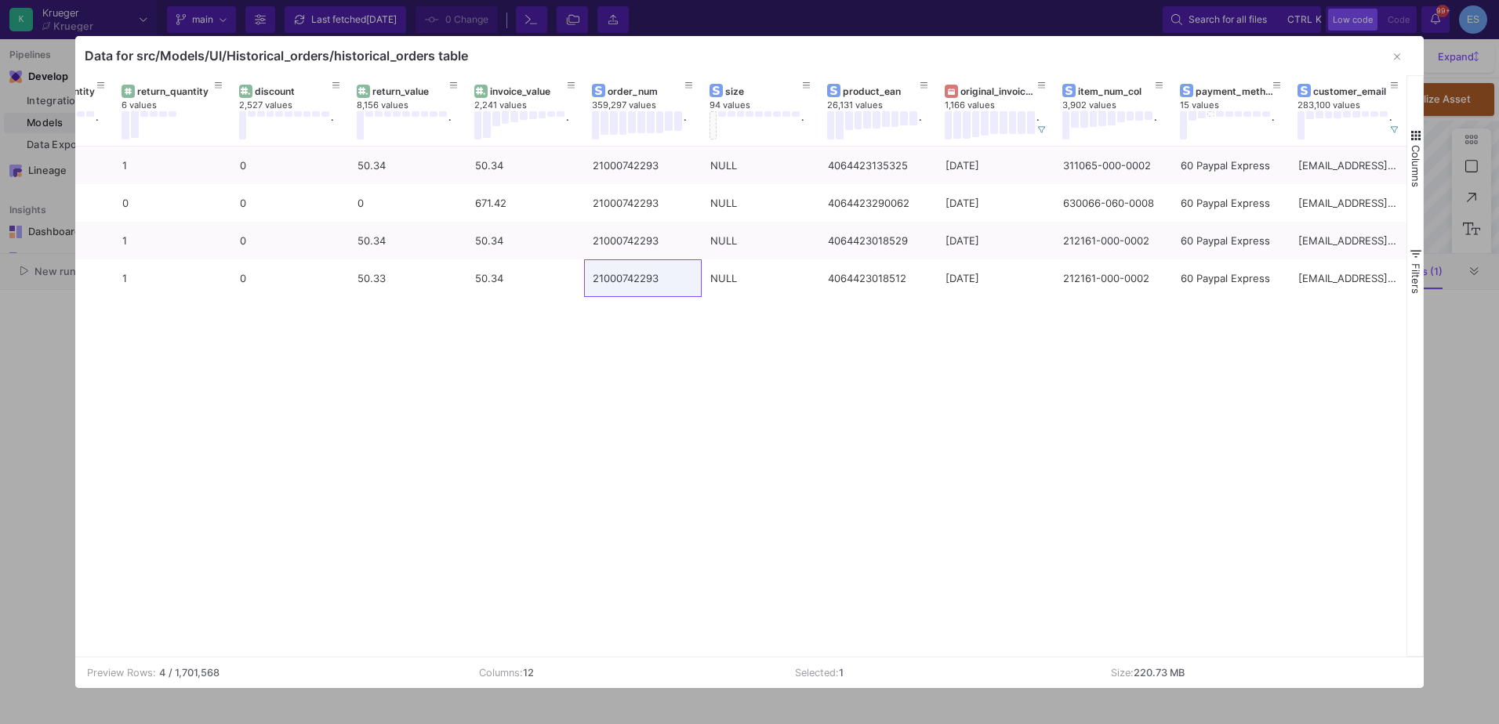
click at [585, 406] on div "1 1 0 50.34 50.34 21000742293 NULL 4064423135325 29/08/23 311065-000-0002 60 Pa…" at bounding box center [741, 402] width 1332 height 510
click at [452, 576] on div "1 1 0 50.34 50.34 21000742293 NULL 4064423135325 29/08/23 311065-000-0002 60 Pa…" at bounding box center [741, 402] width 1332 height 510
click at [802, 8] on div at bounding box center [749, 362] width 1499 height 724
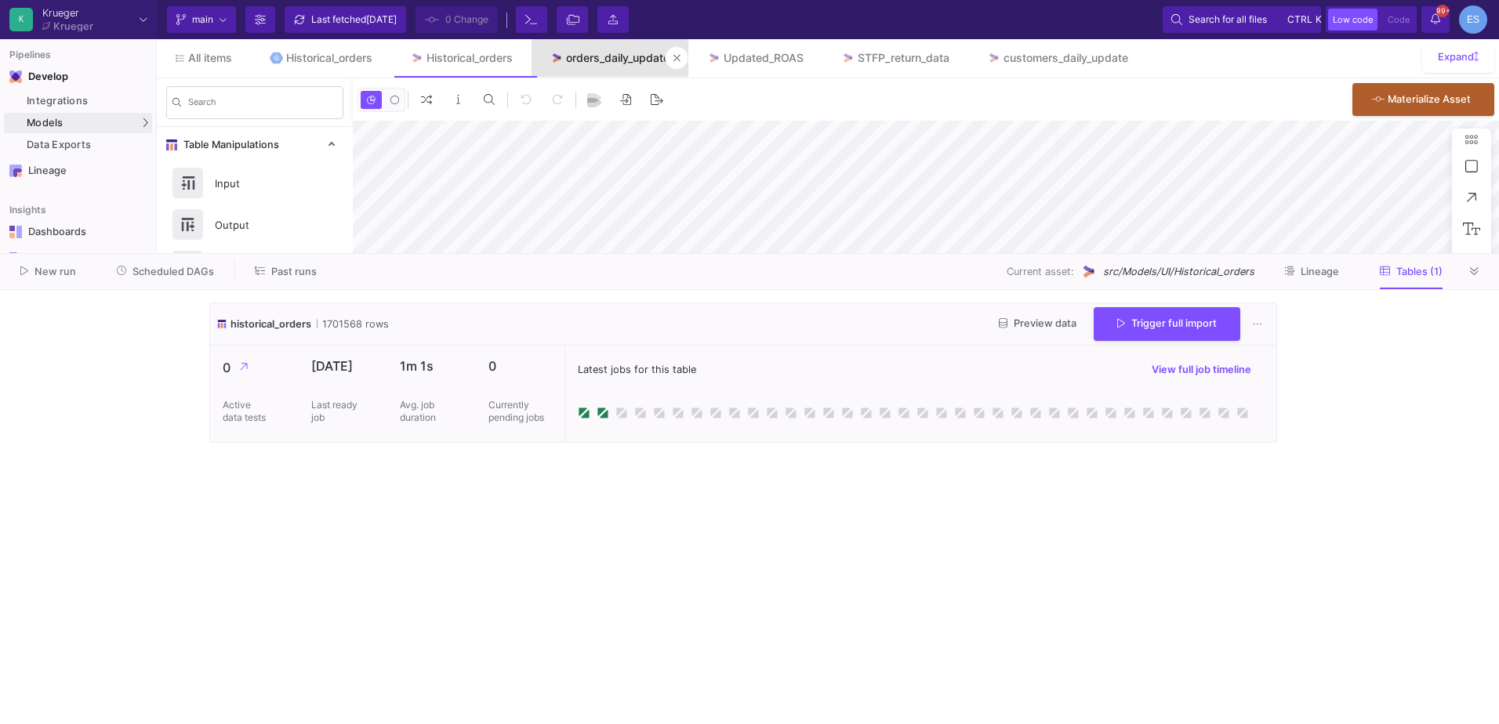
click at [593, 59] on div "orders_daily_update" at bounding box center [617, 58] width 103 height 13
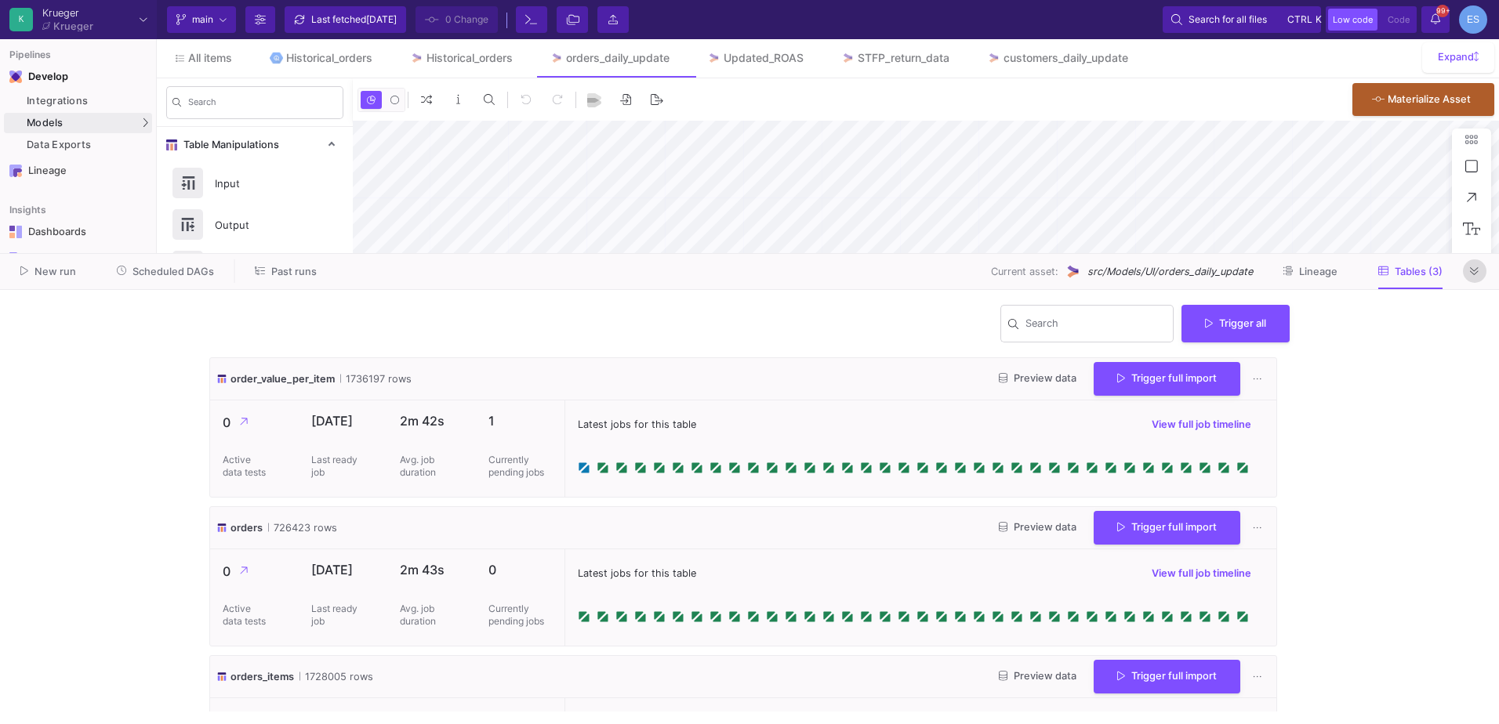
click at [1472, 269] on icon at bounding box center [1474, 271] width 9 height 8
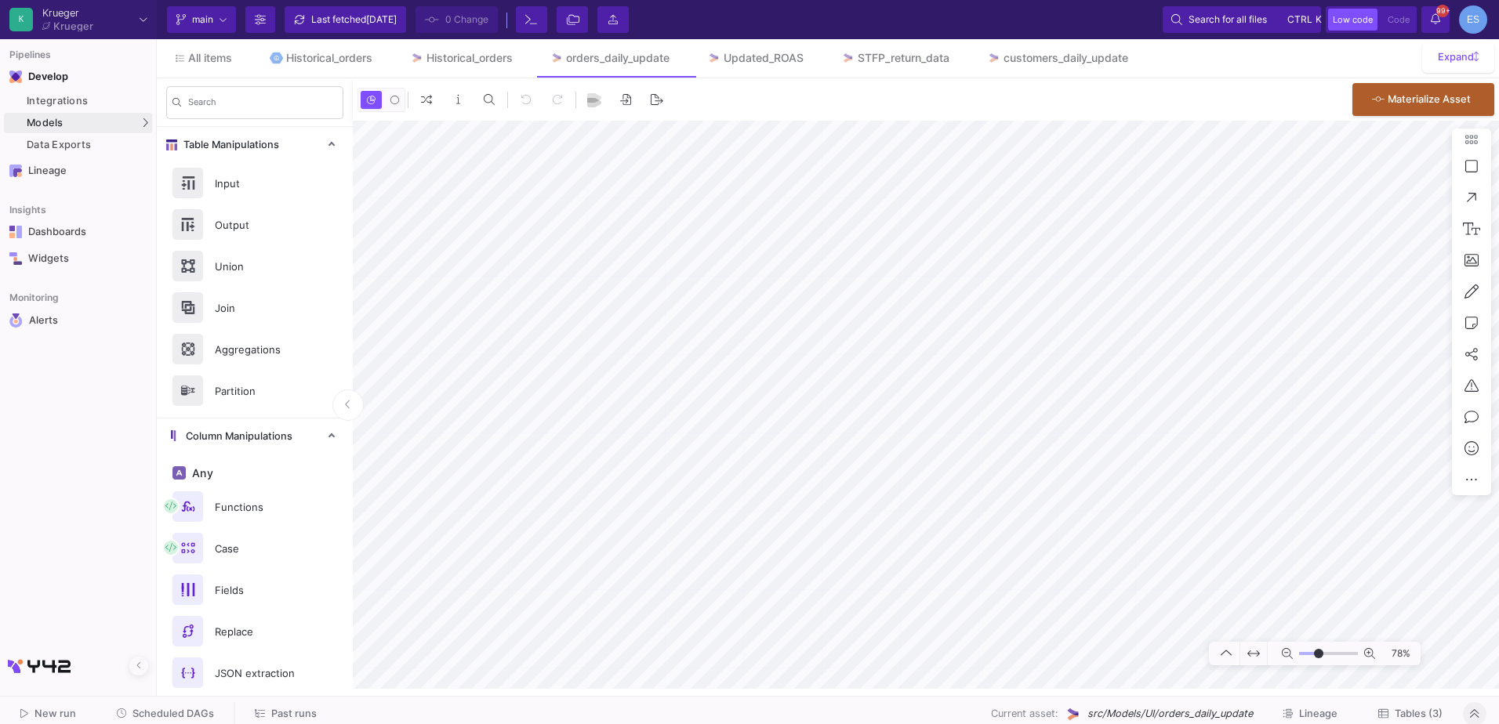
drag, startPoint x: 1305, startPoint y: 655, endPoint x: 1319, endPoint y: 657, distance: 13.4
type input "-5"
click at [1319, 657] on input "range" at bounding box center [1328, 654] width 59 height 20
click at [0, 290] on html "K Krueger Krueger Current branch main Branch Options Last fetched 3 days ago 0 …" at bounding box center [749, 362] width 1499 height 724
click at [524, 94] on icon at bounding box center [526, 99] width 11 height 11
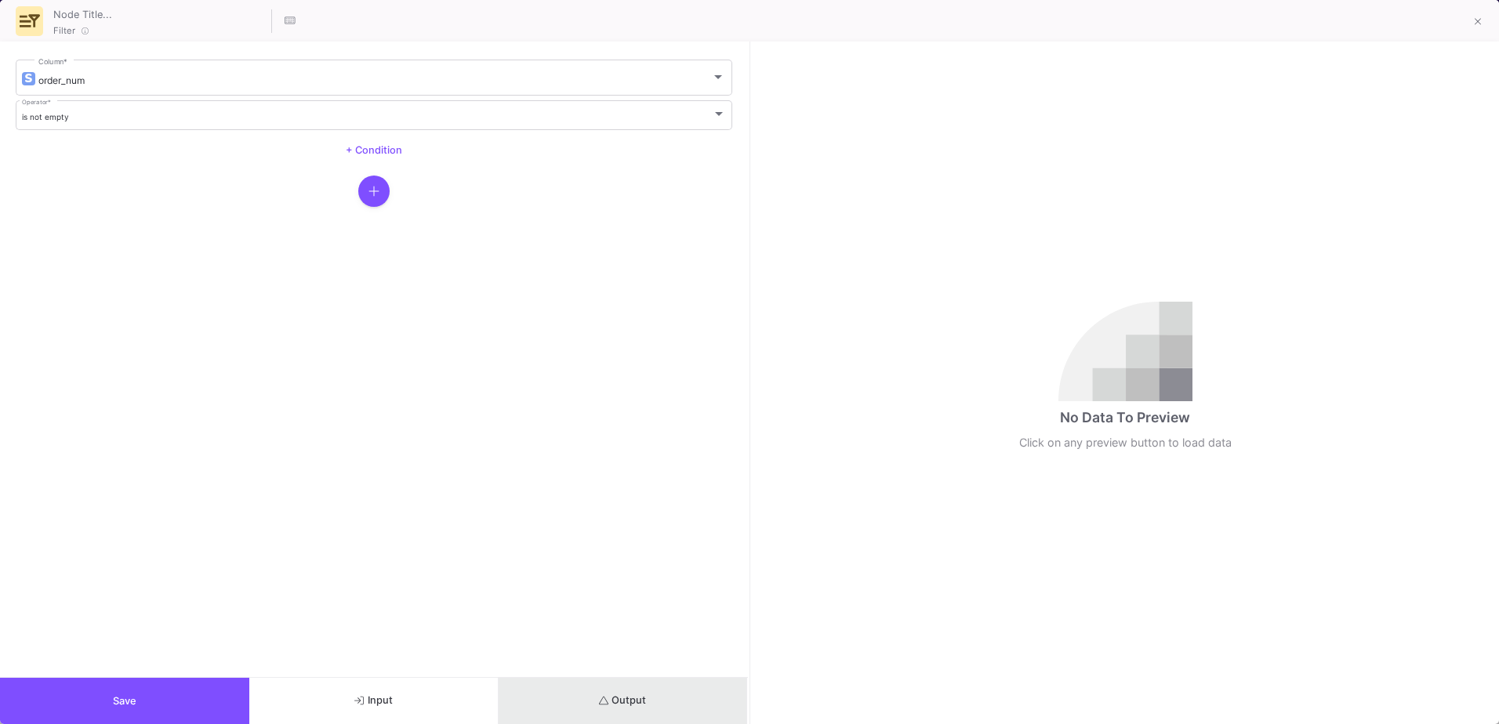
click at [677, 688] on button "Output" at bounding box center [623, 701] width 249 height 46
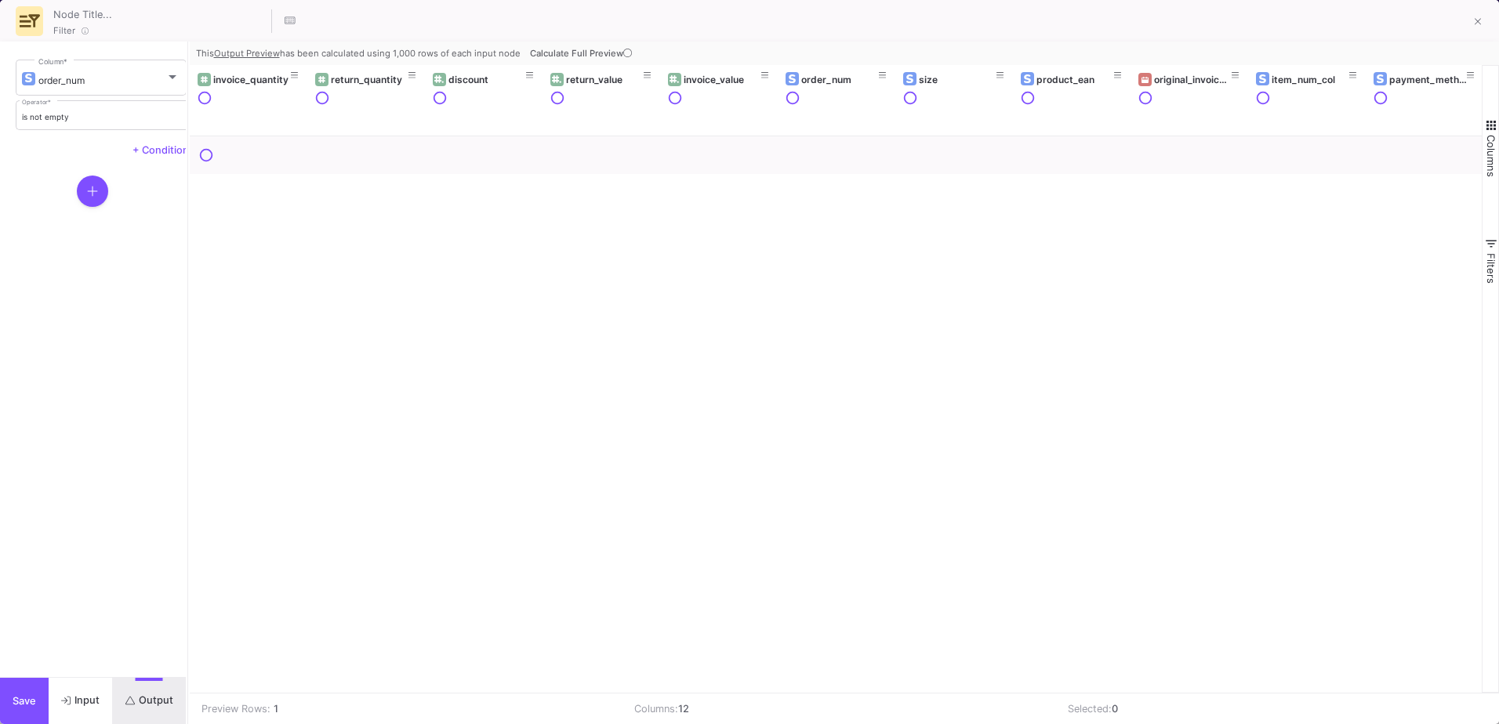
drag, startPoint x: 749, startPoint y: 604, endPoint x: 187, endPoint y: 630, distance: 562.7
click at [187, 630] on div at bounding box center [188, 383] width 4 height 683
click at [623, 54] on icon at bounding box center [627, 53] width 9 height 9
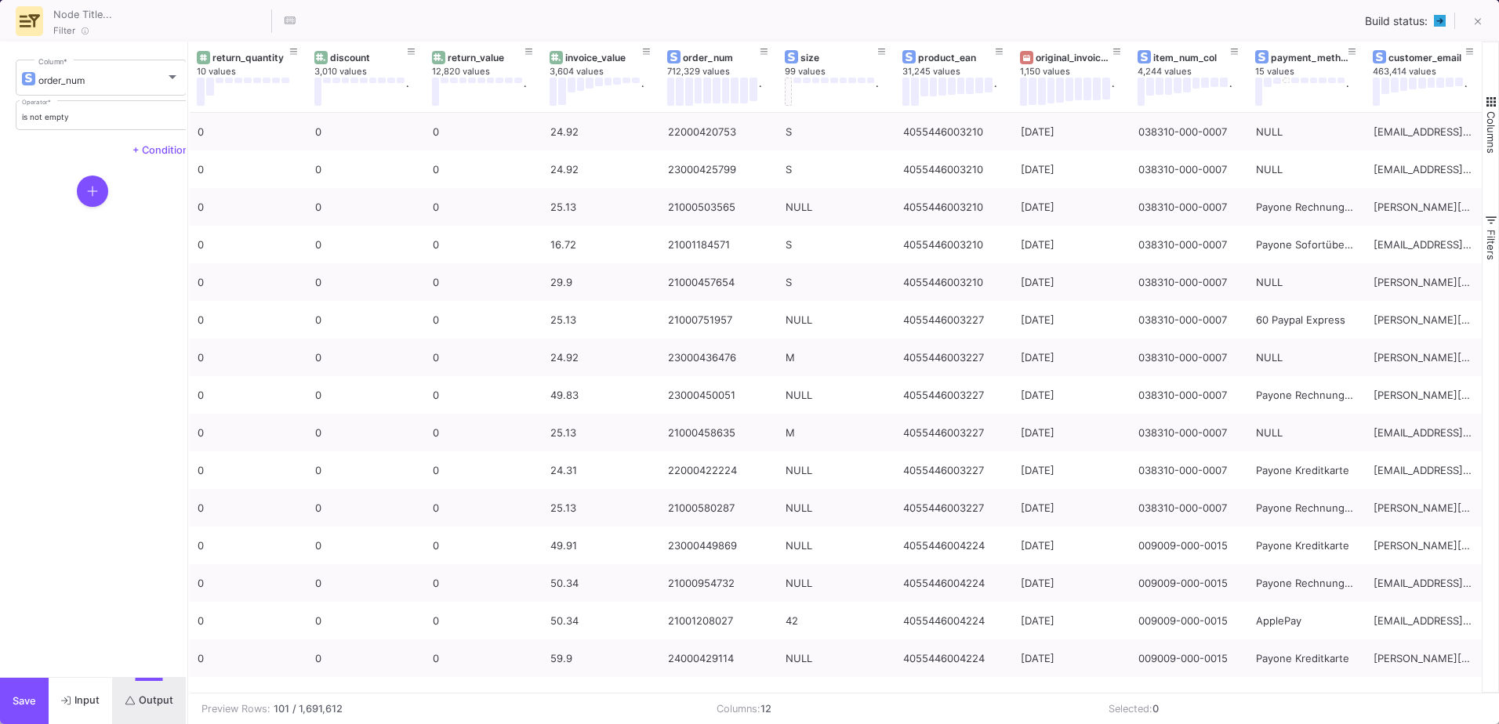
scroll to position [0, 125]
click at [756, 53] on icon at bounding box center [758, 52] width 8 height 9
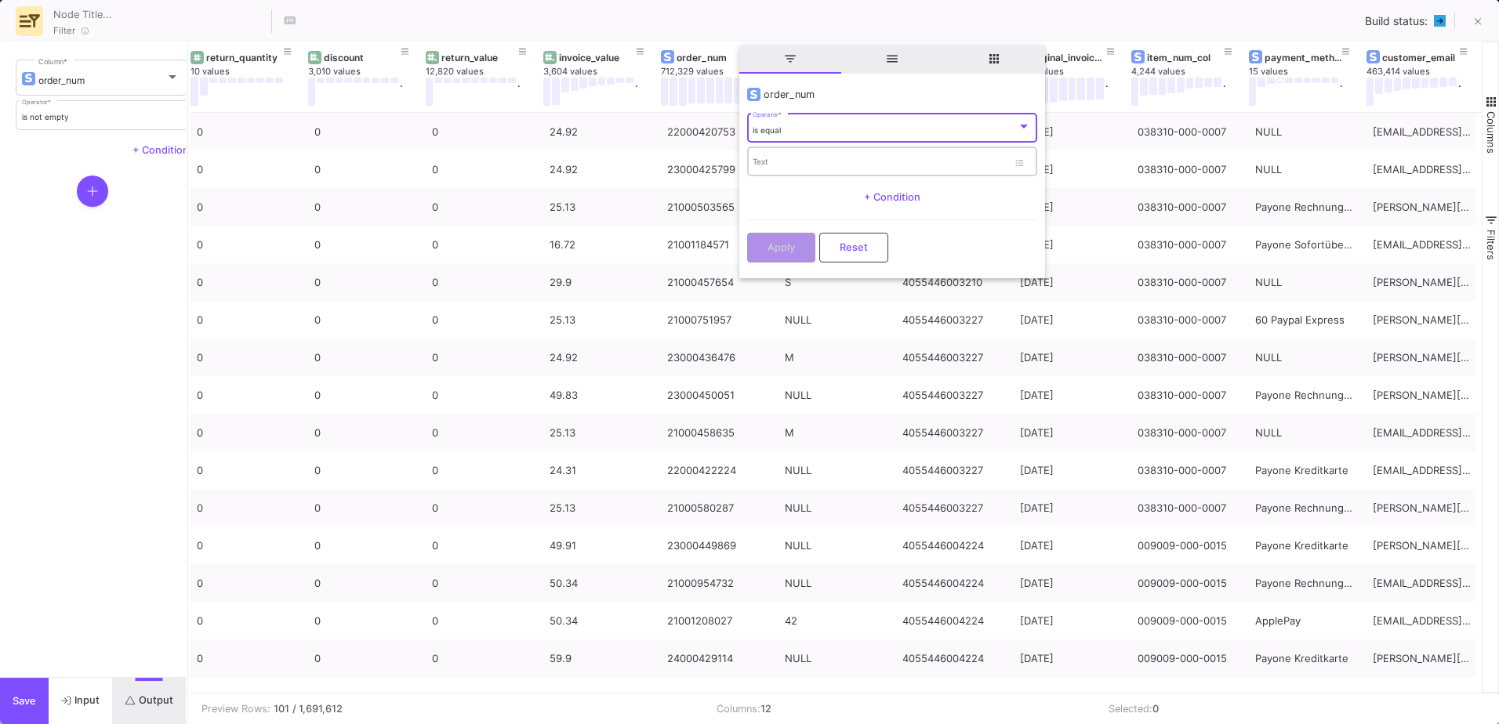
click at [793, 152] on div "Text" at bounding box center [880, 161] width 255 height 32
paste input "21000742293"
type input "21000742293"
click at [800, 245] on button "Apply" at bounding box center [781, 246] width 68 height 30
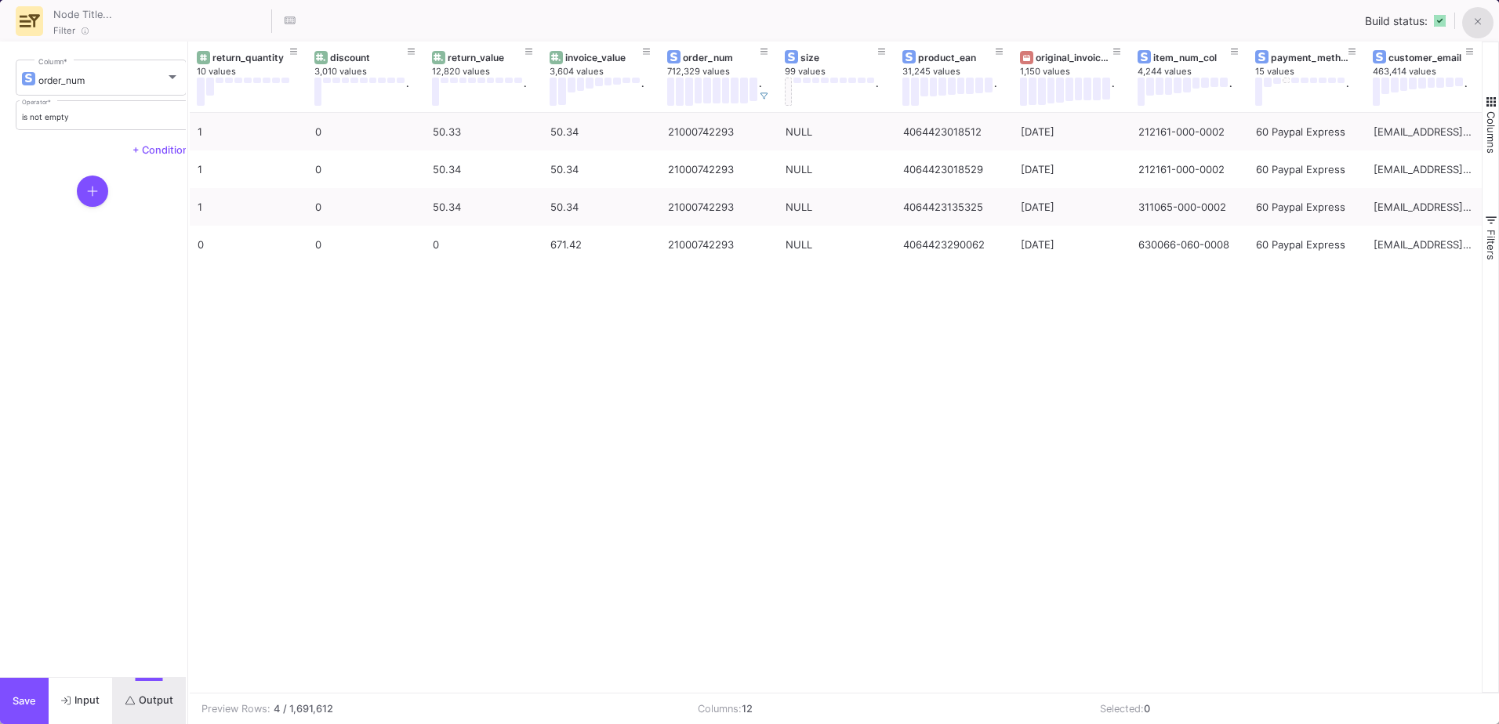
click at [1478, 29] on span at bounding box center [1478, 21] width 7 height 16
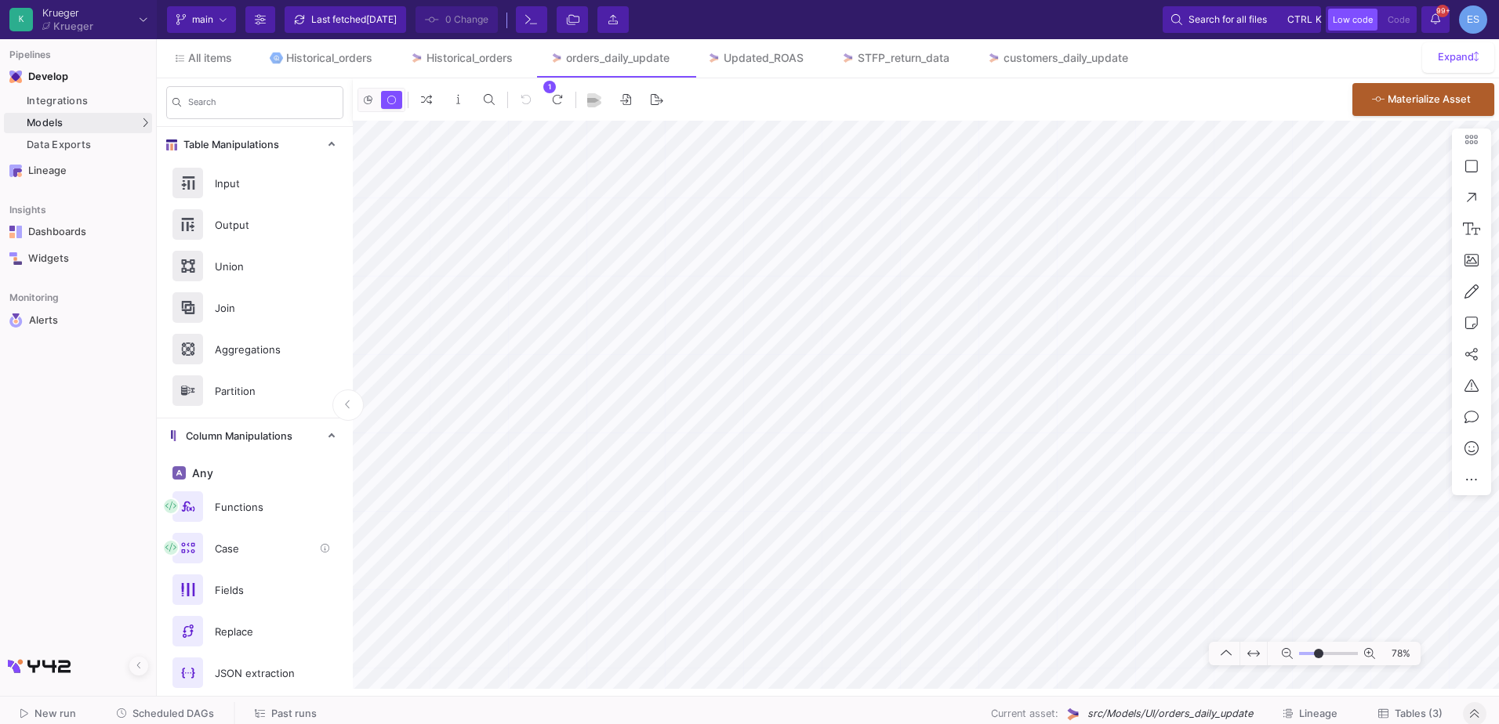
click at [292, 546] on mat-sidenav-container "Search Table Manipulations Input Output Union Join Aggregations Partition Colum…" at bounding box center [828, 383] width 1342 height 611
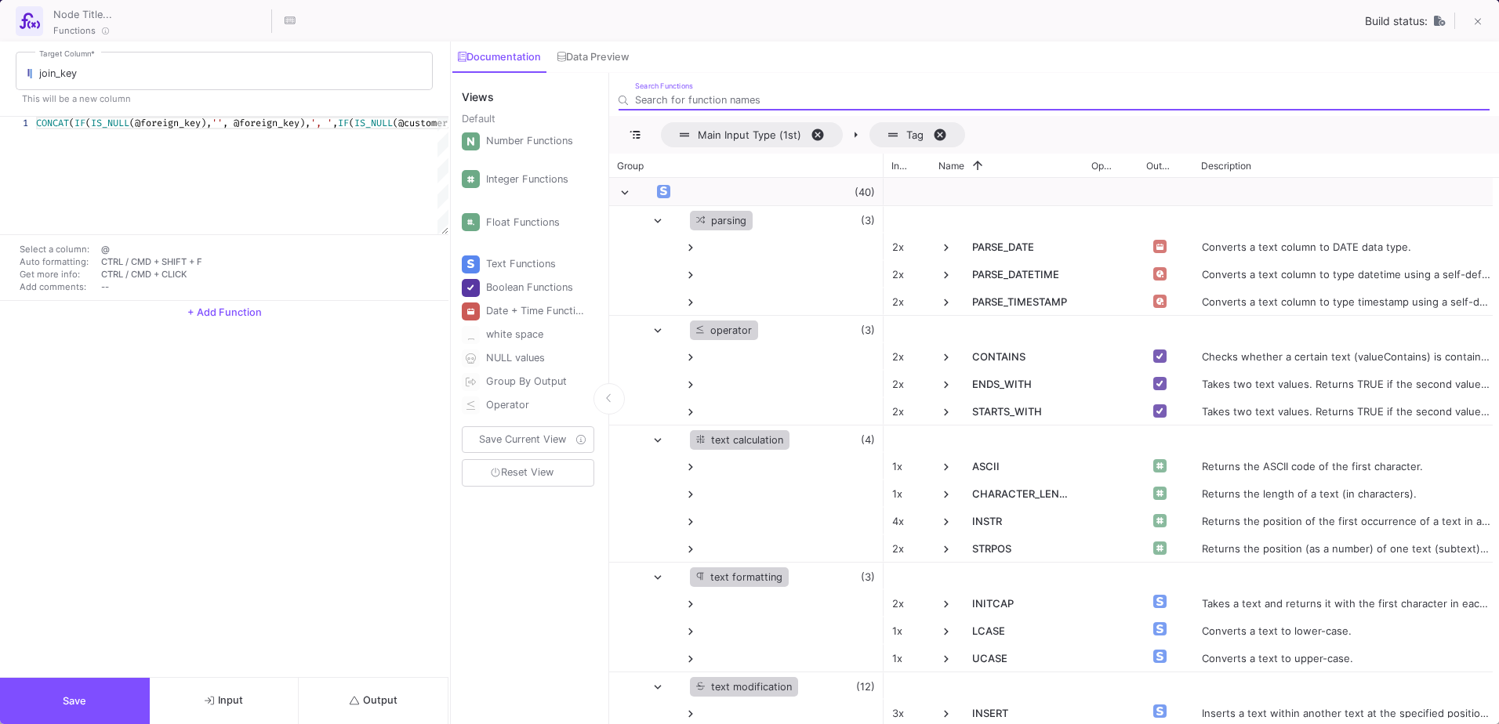
click at [372, 710] on button "Output" at bounding box center [374, 701] width 150 height 46
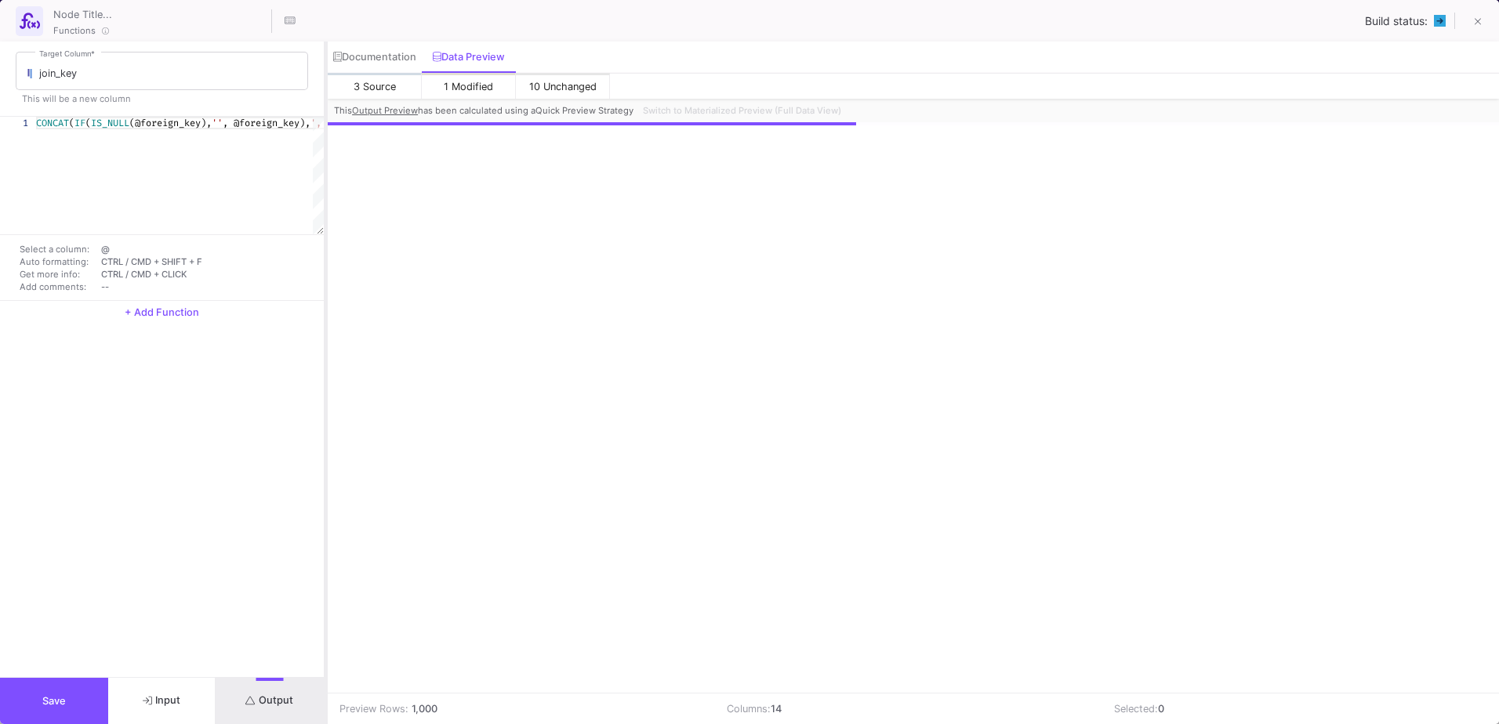
scroll to position [0, 492]
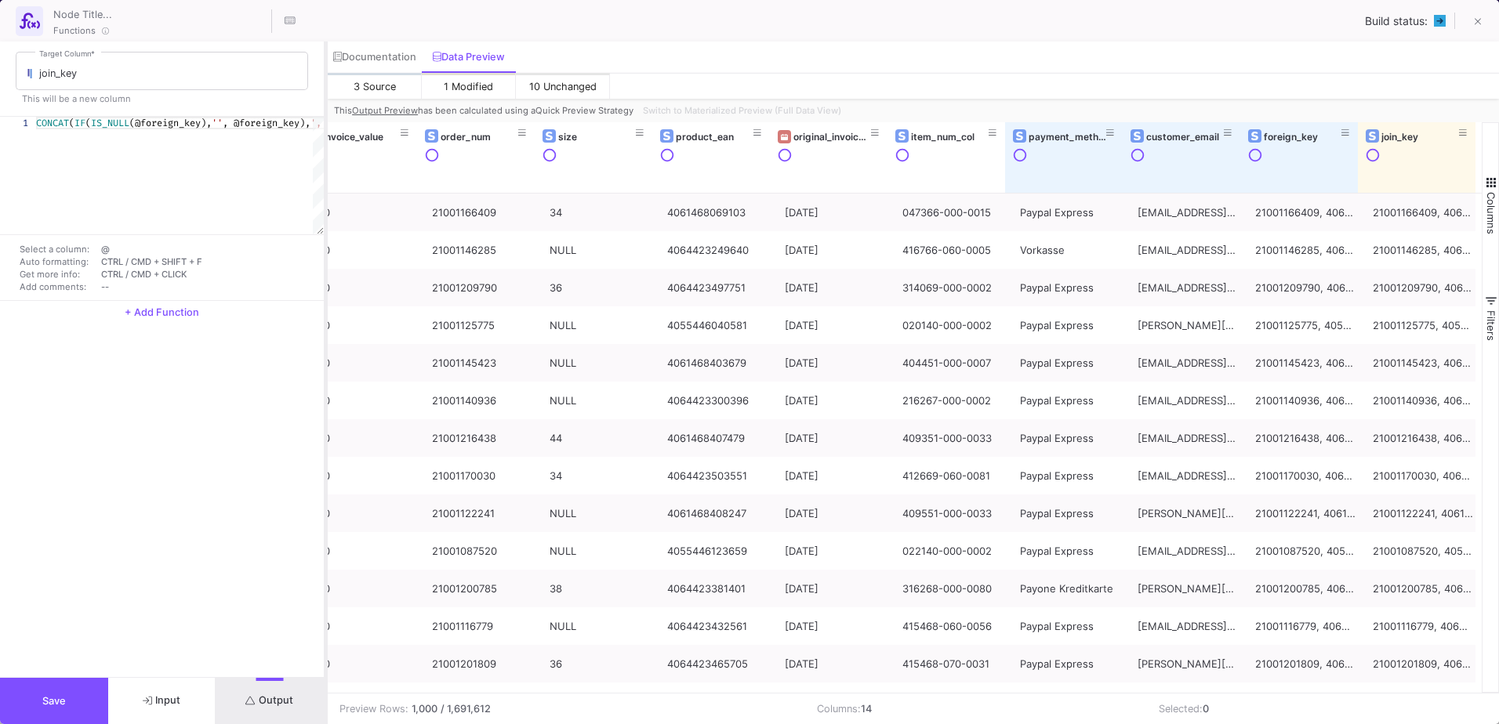
drag, startPoint x: 451, startPoint y: 184, endPoint x: 326, endPoint y: 201, distance: 125.8
click at [326, 201] on div at bounding box center [326, 383] width 4 height 683
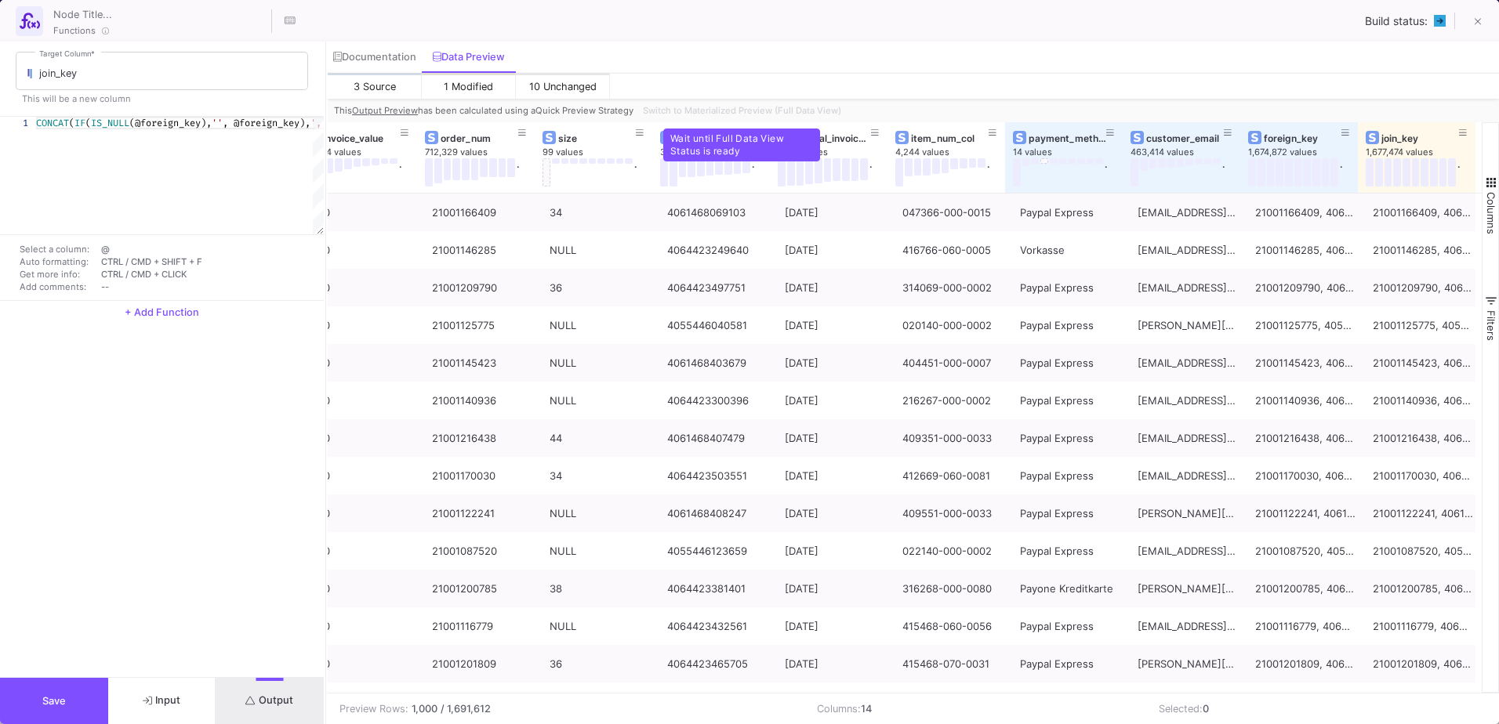
click at [798, 110] on div "Switch to Materialized Preview (Full Data View)" at bounding box center [741, 111] width 208 height 24
click at [828, 107] on span "Switch to Materialized Preview (Full Data View)" at bounding box center [742, 110] width 198 height 11
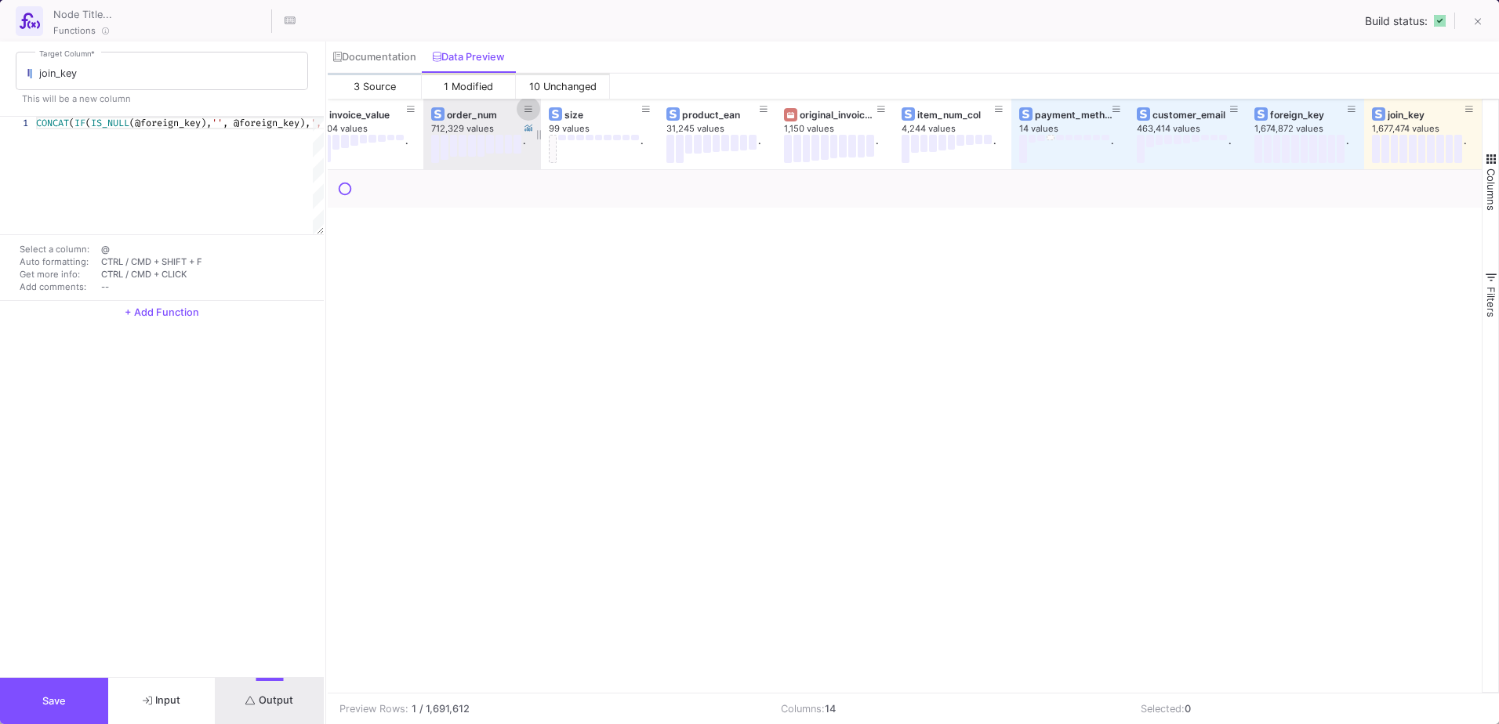
click at [527, 108] on icon at bounding box center [528, 109] width 8 height 9
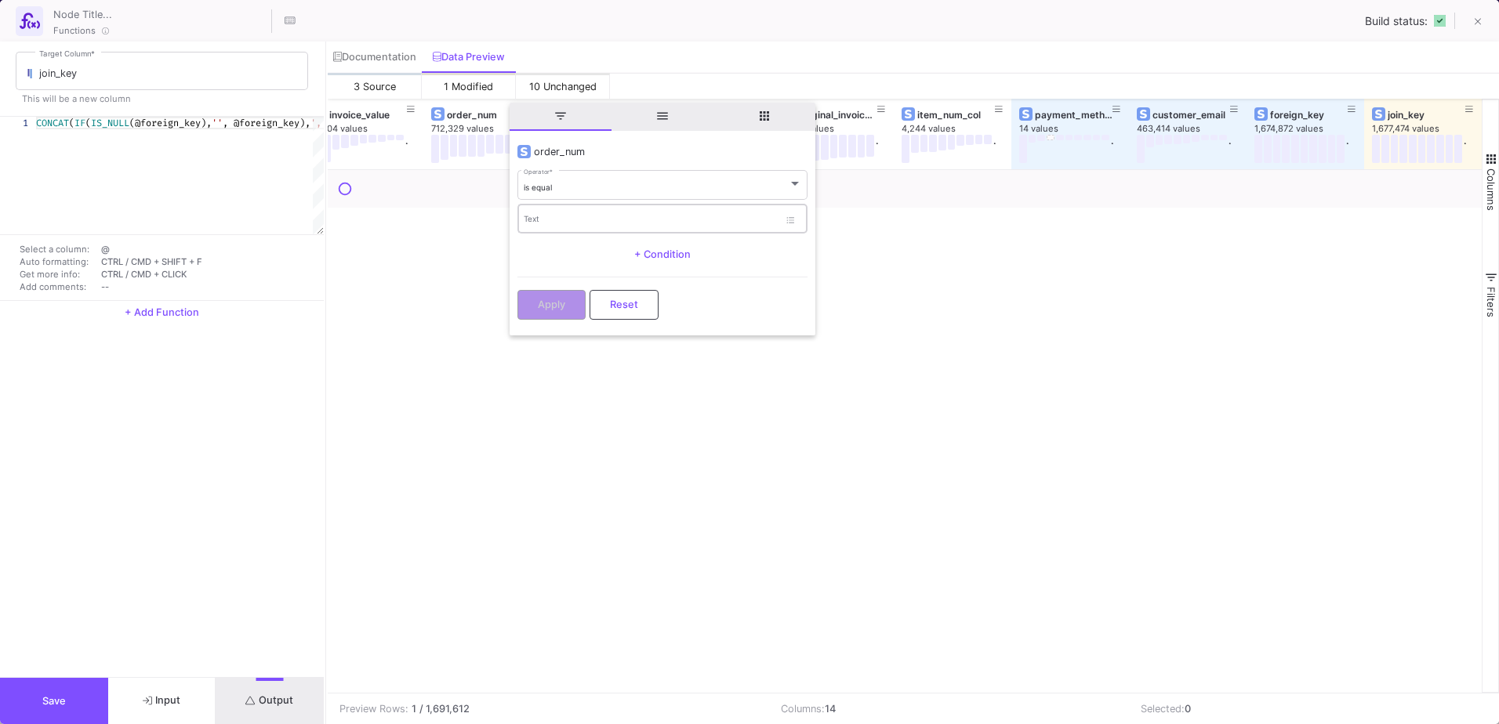
click at [554, 213] on div "Text" at bounding box center [651, 218] width 255 height 32
paste input "21000742293"
type input "21000742293"
click at [567, 301] on button "Apply" at bounding box center [551, 304] width 68 height 30
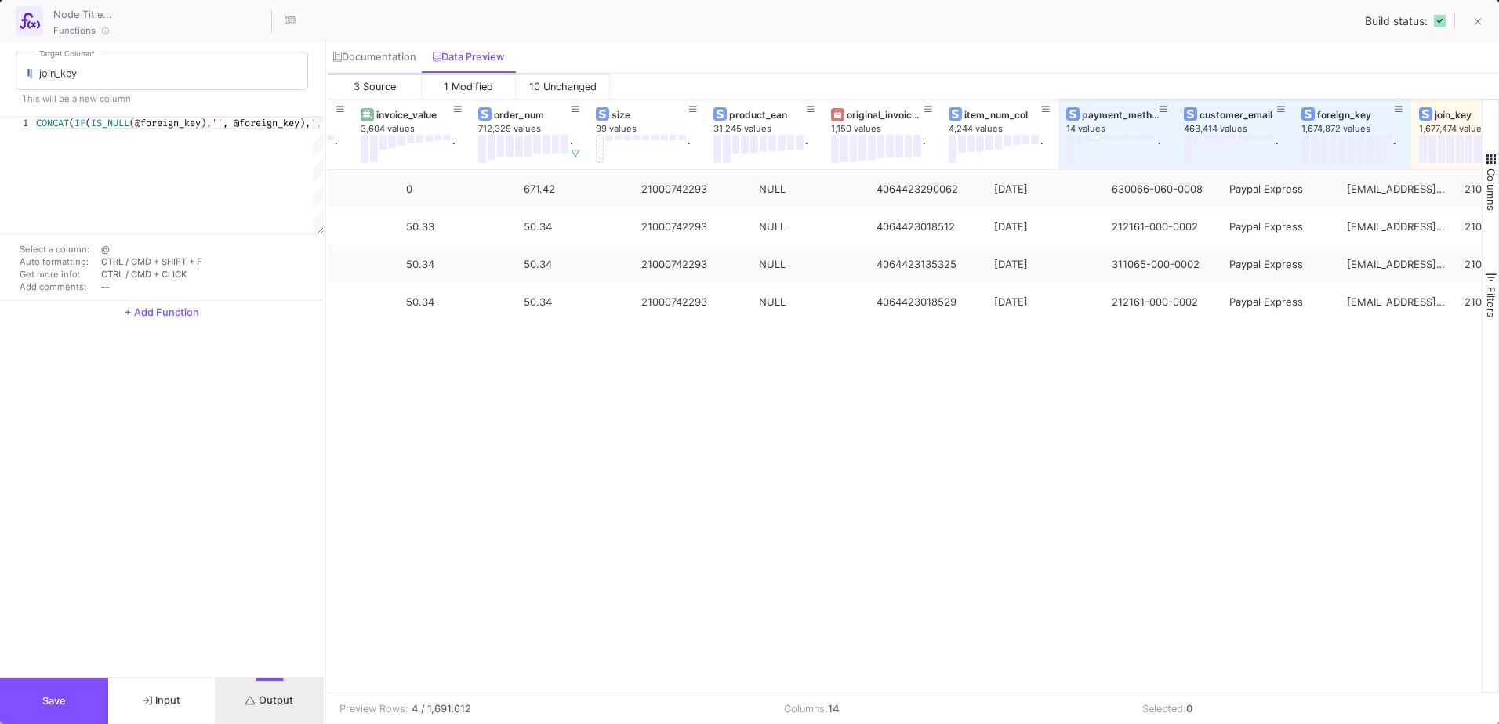
scroll to position [0, 270]
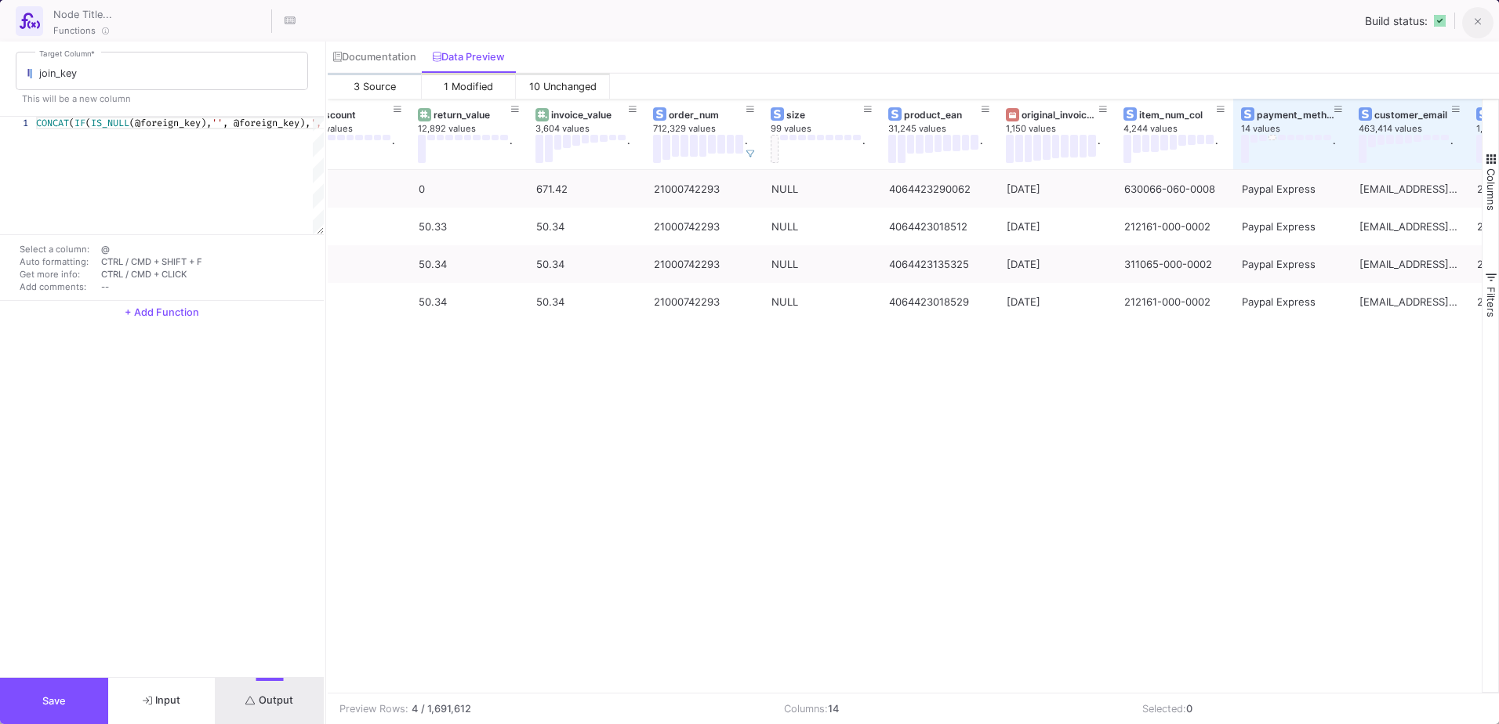
click at [1475, 27] on icon at bounding box center [1478, 21] width 7 height 11
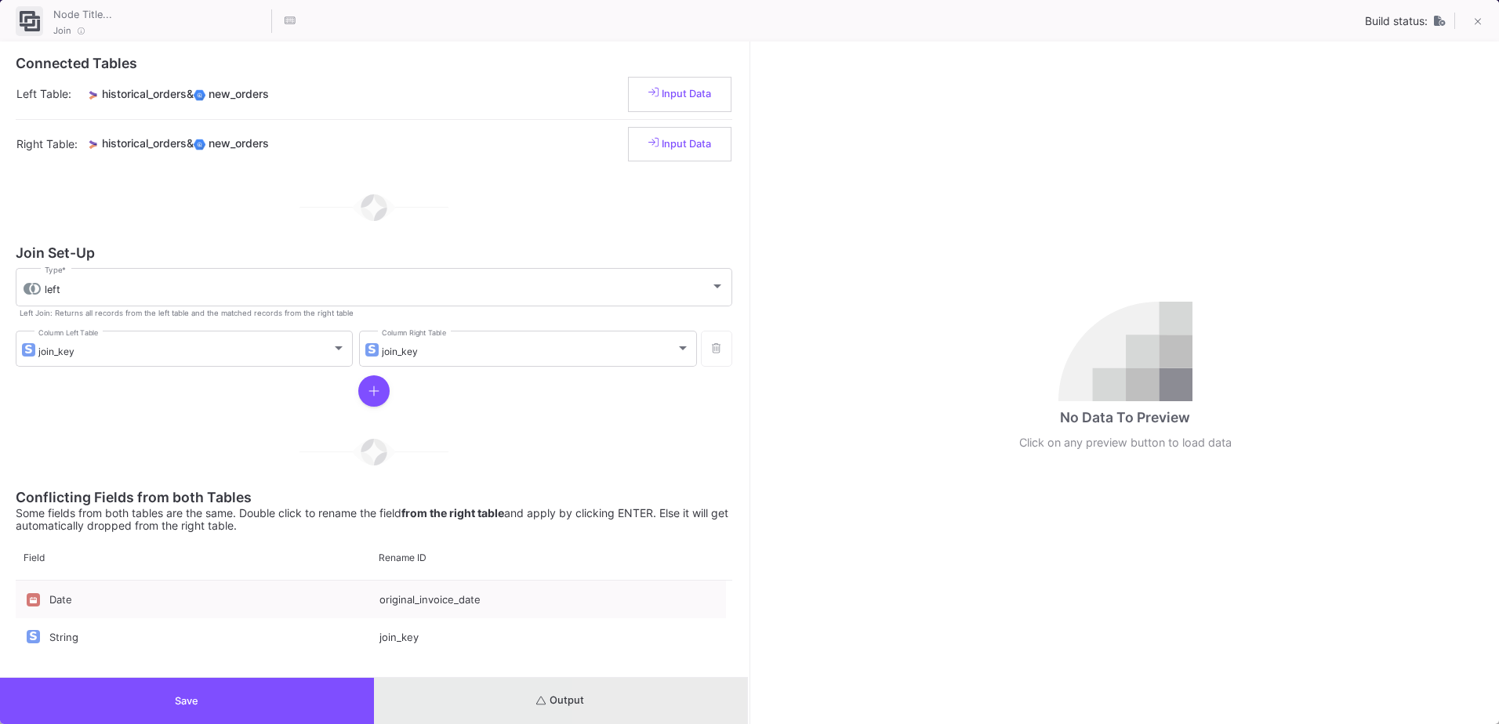
click at [706, 710] on button "Output" at bounding box center [561, 701] width 374 height 46
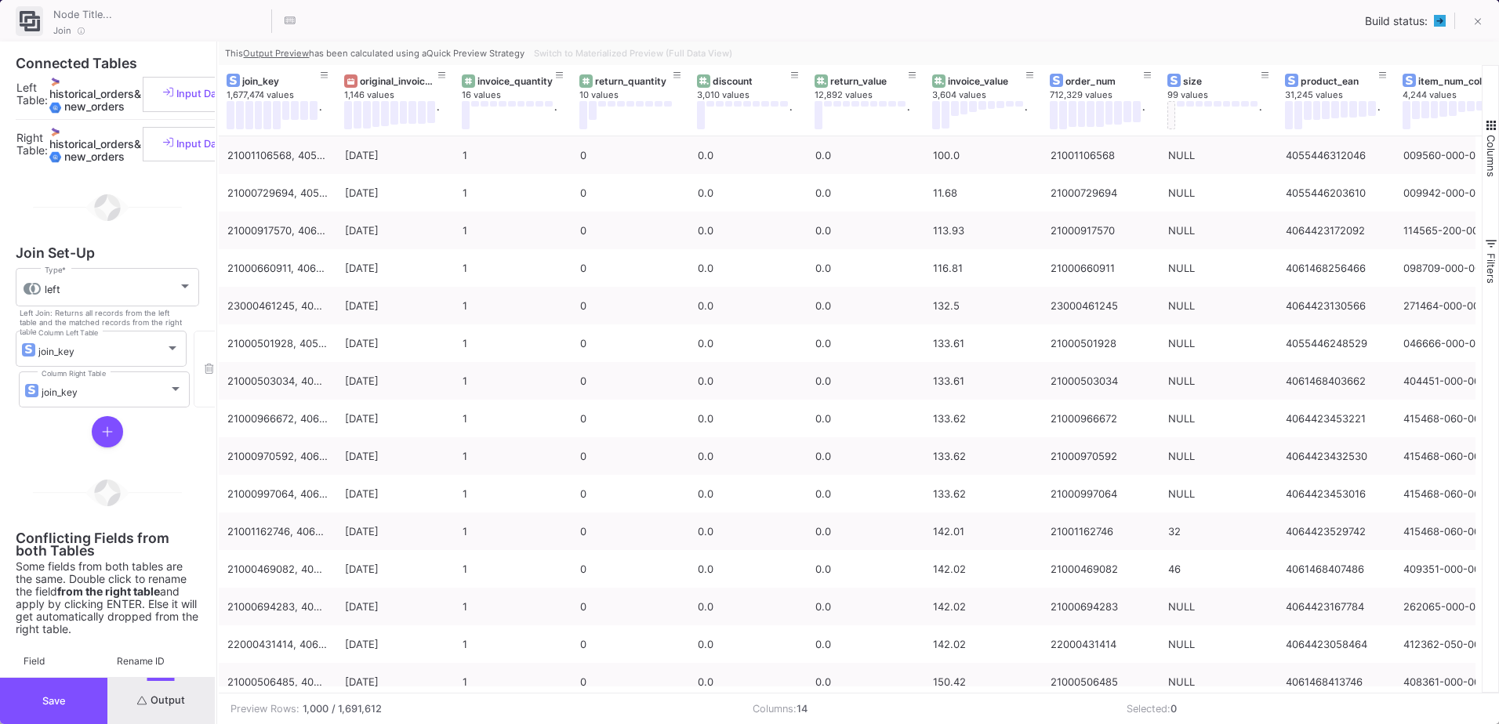
drag, startPoint x: 749, startPoint y: 434, endPoint x: 216, endPoint y: 499, distance: 536.4
click at [216, 499] on div at bounding box center [217, 383] width 4 height 683
click at [722, 56] on span "Switch to Materialized Preview (Full Data View)" at bounding box center [633, 53] width 198 height 11
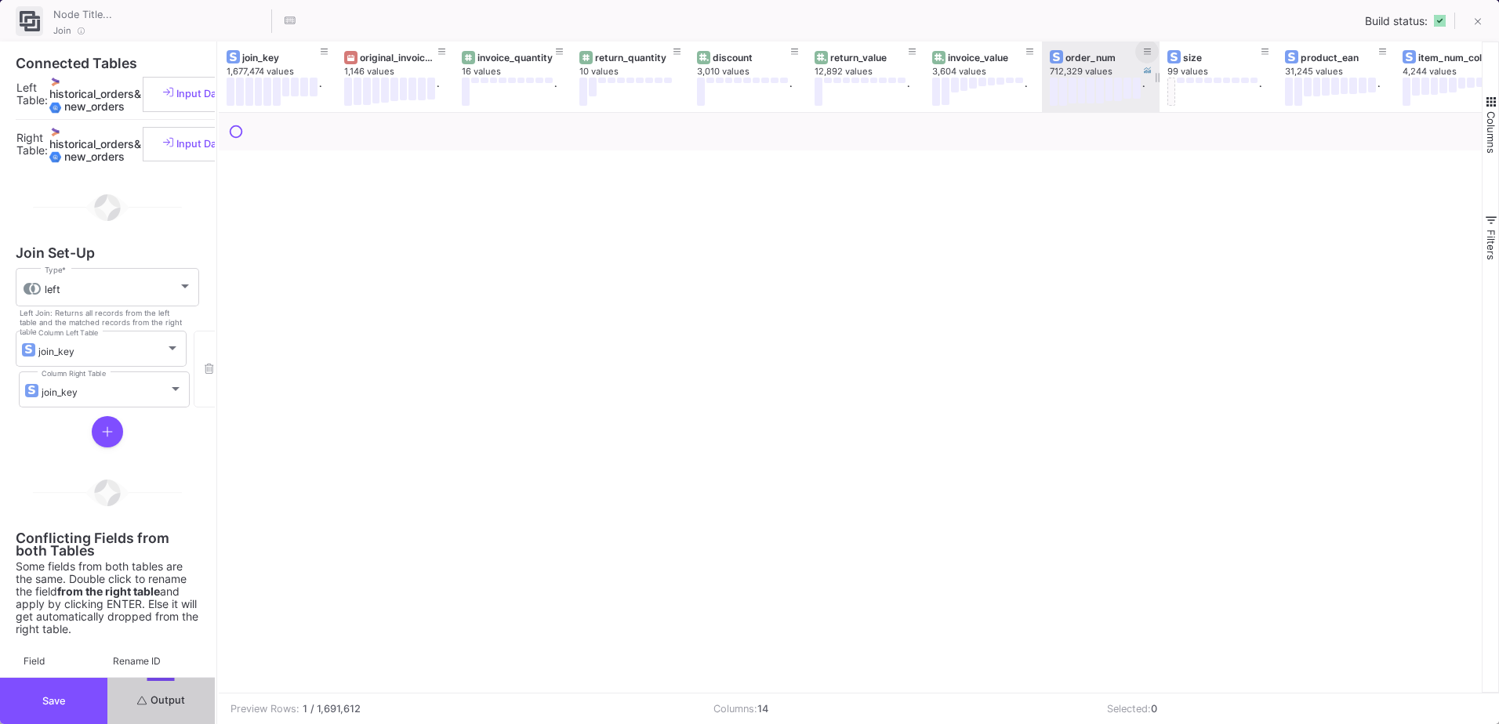
click at [1145, 55] on icon at bounding box center [1148, 52] width 8 height 9
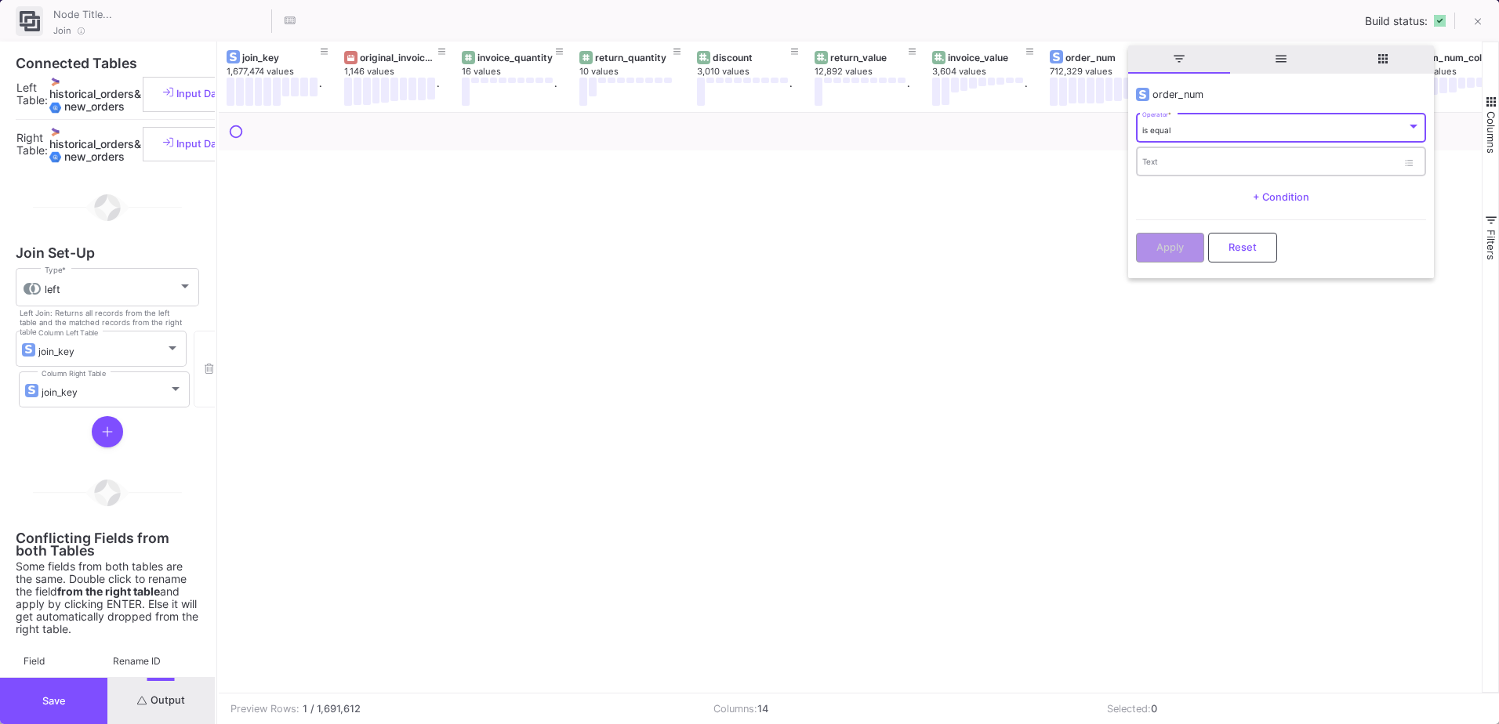
click at [1151, 167] on input "Text" at bounding box center [1269, 164] width 255 height 10
click at [1160, 167] on input "Text" at bounding box center [1269, 164] width 255 height 10
paste input "21000742293"
type input "21000742293"
click at [1174, 238] on button "Apply" at bounding box center [1170, 246] width 68 height 30
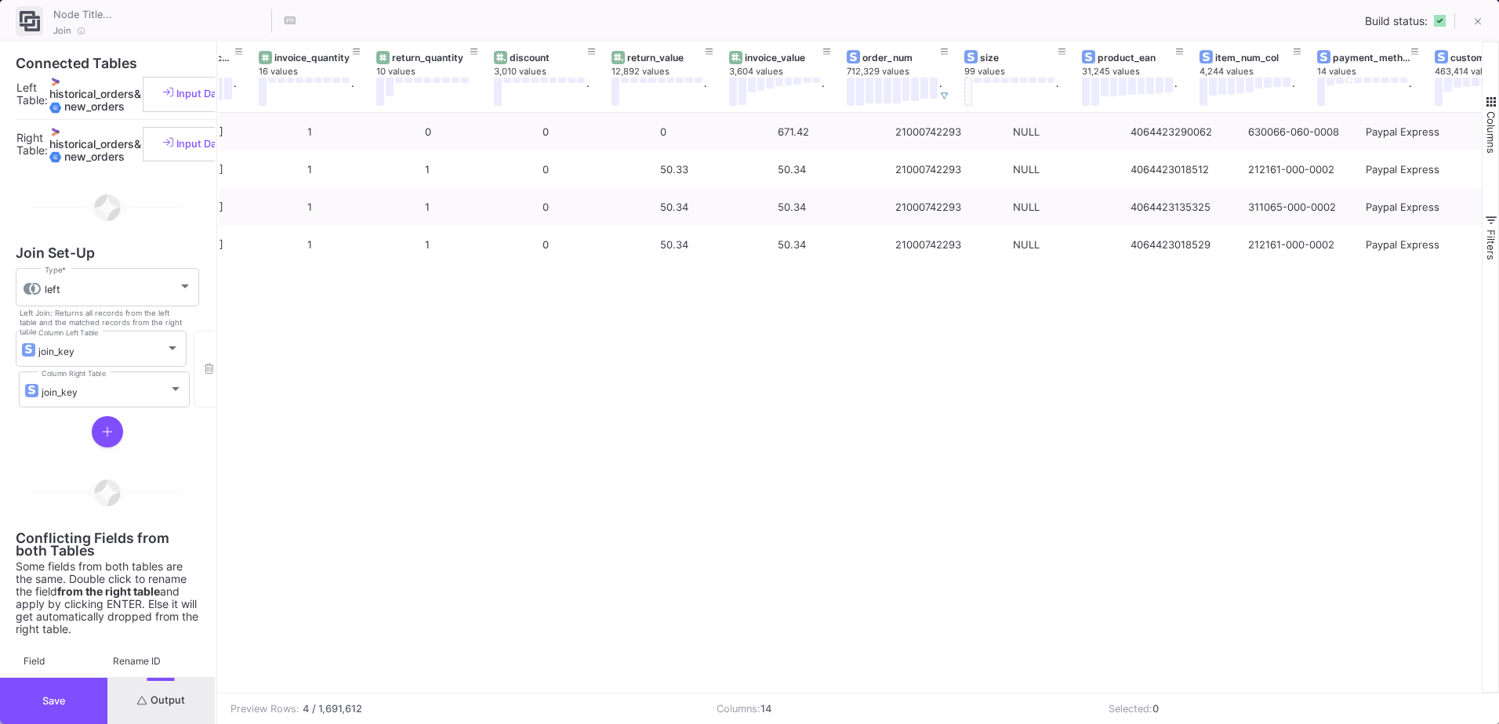
scroll to position [0, 0]
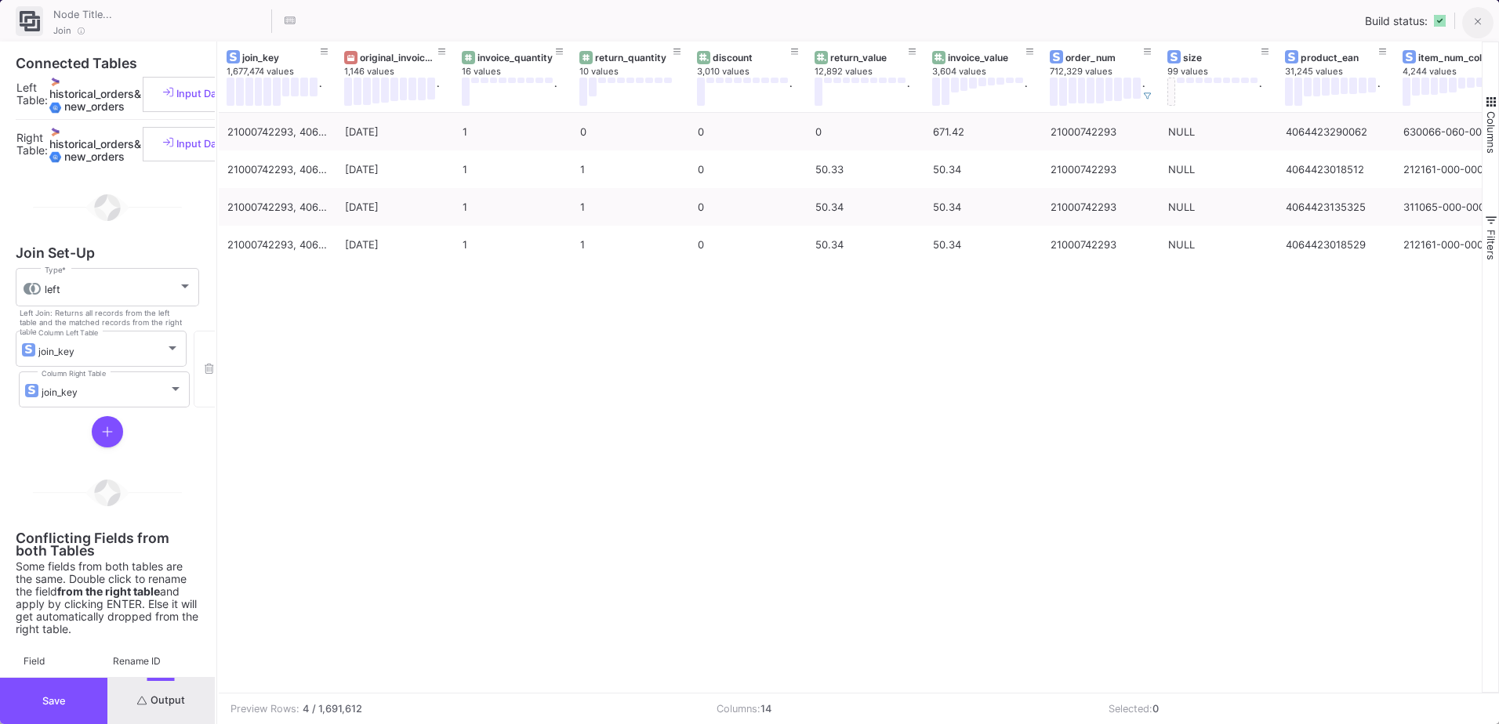
click at [1481, 27] on icon at bounding box center [1478, 21] width 7 height 11
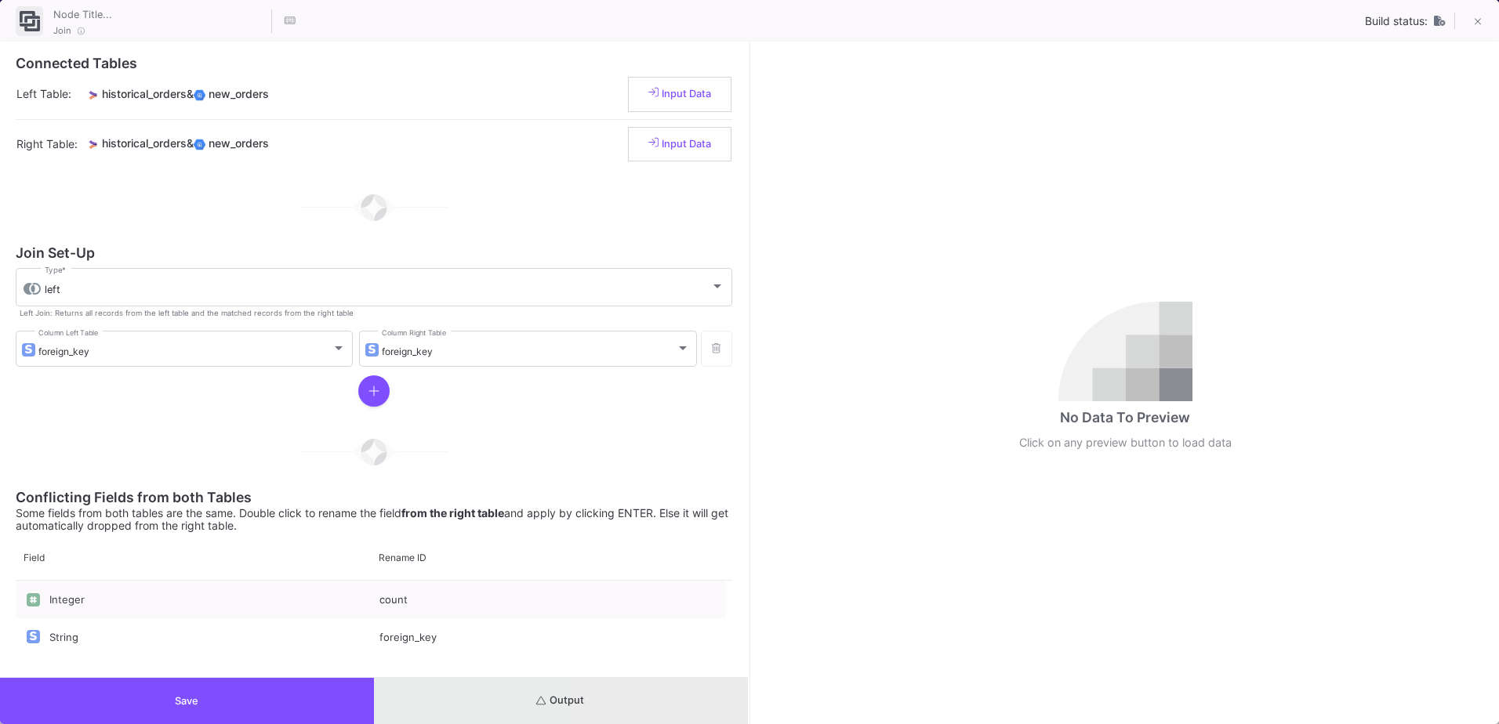
click at [673, 691] on button "Output" at bounding box center [561, 701] width 374 height 46
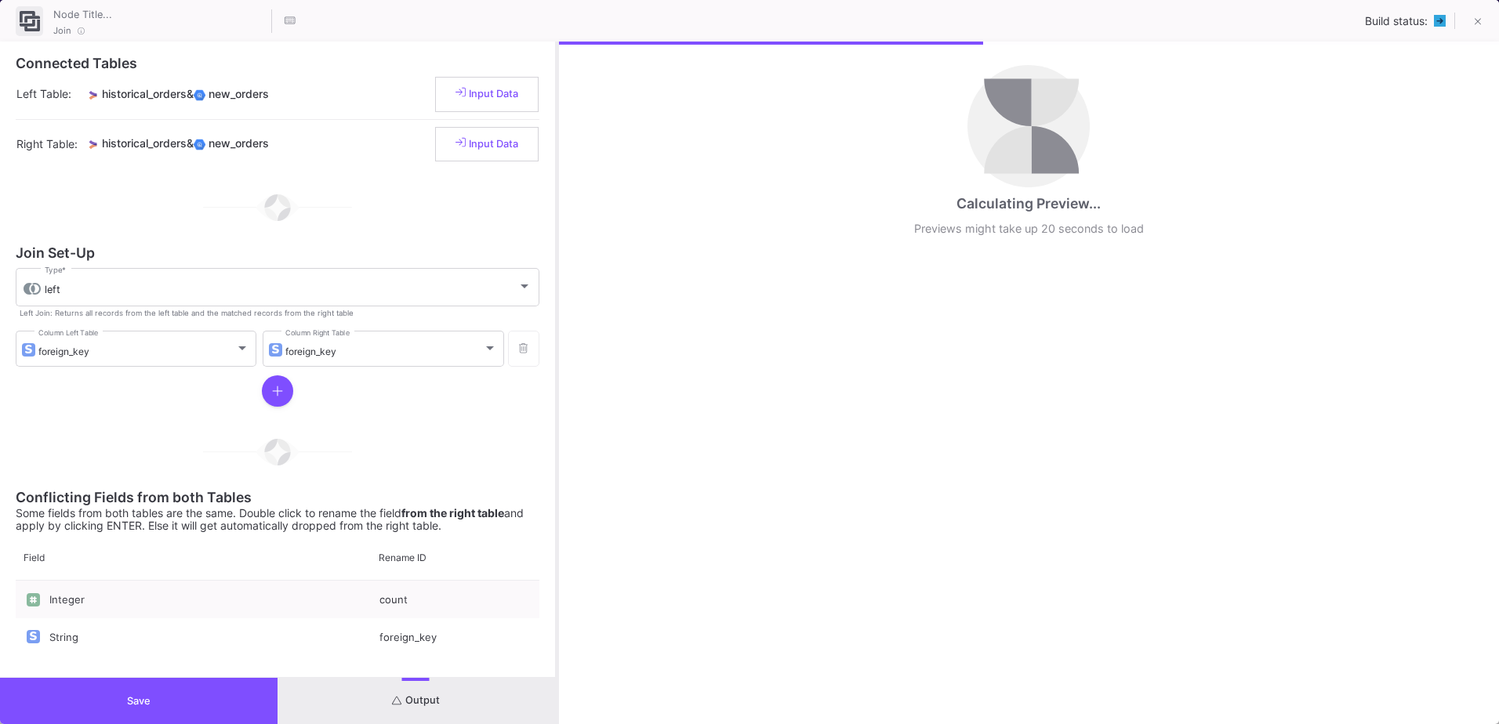
drag, startPoint x: 749, startPoint y: 441, endPoint x: 556, endPoint y: 445, distance: 192.9
click at [556, 445] on div at bounding box center [557, 383] width 4 height 683
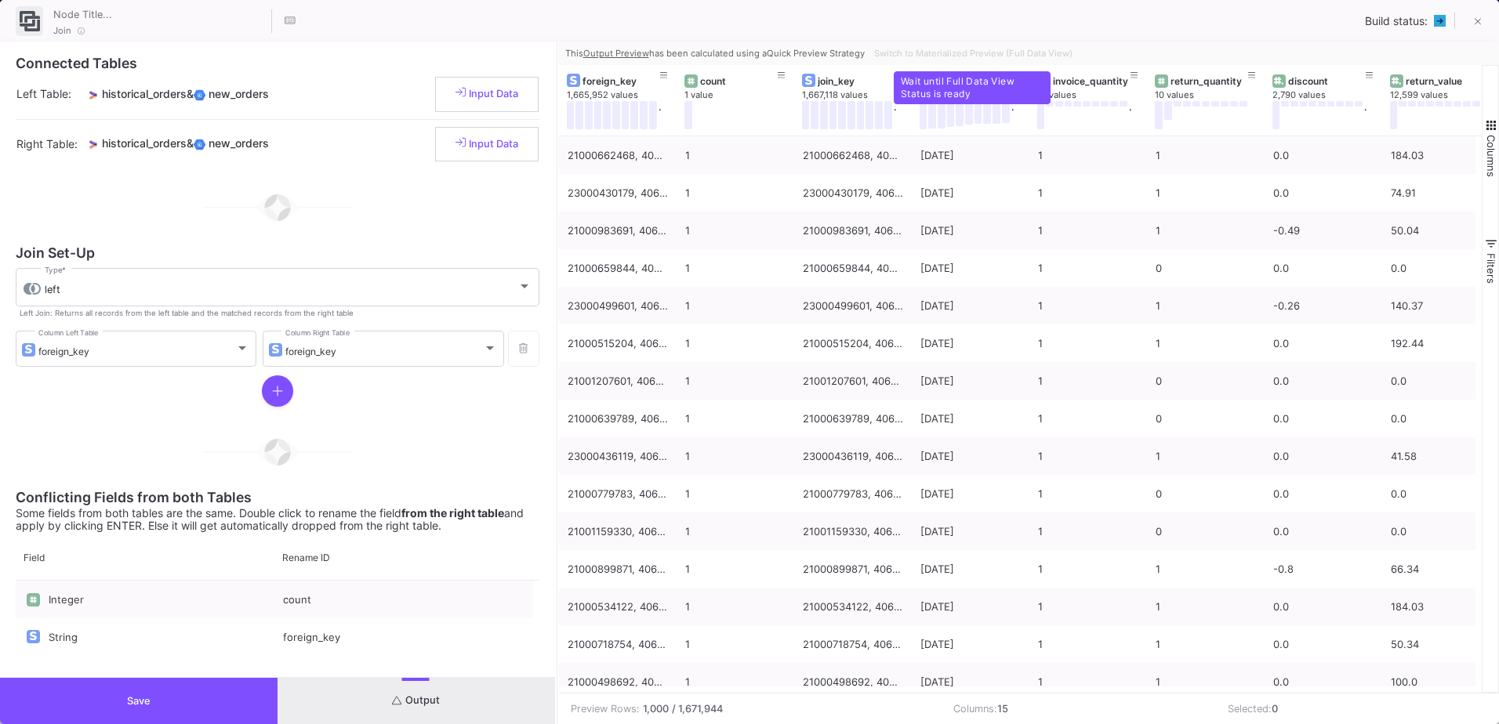
click at [978, 54] on div "Switch to Materialized Preview (Full Data View)" at bounding box center [972, 54] width 208 height 24
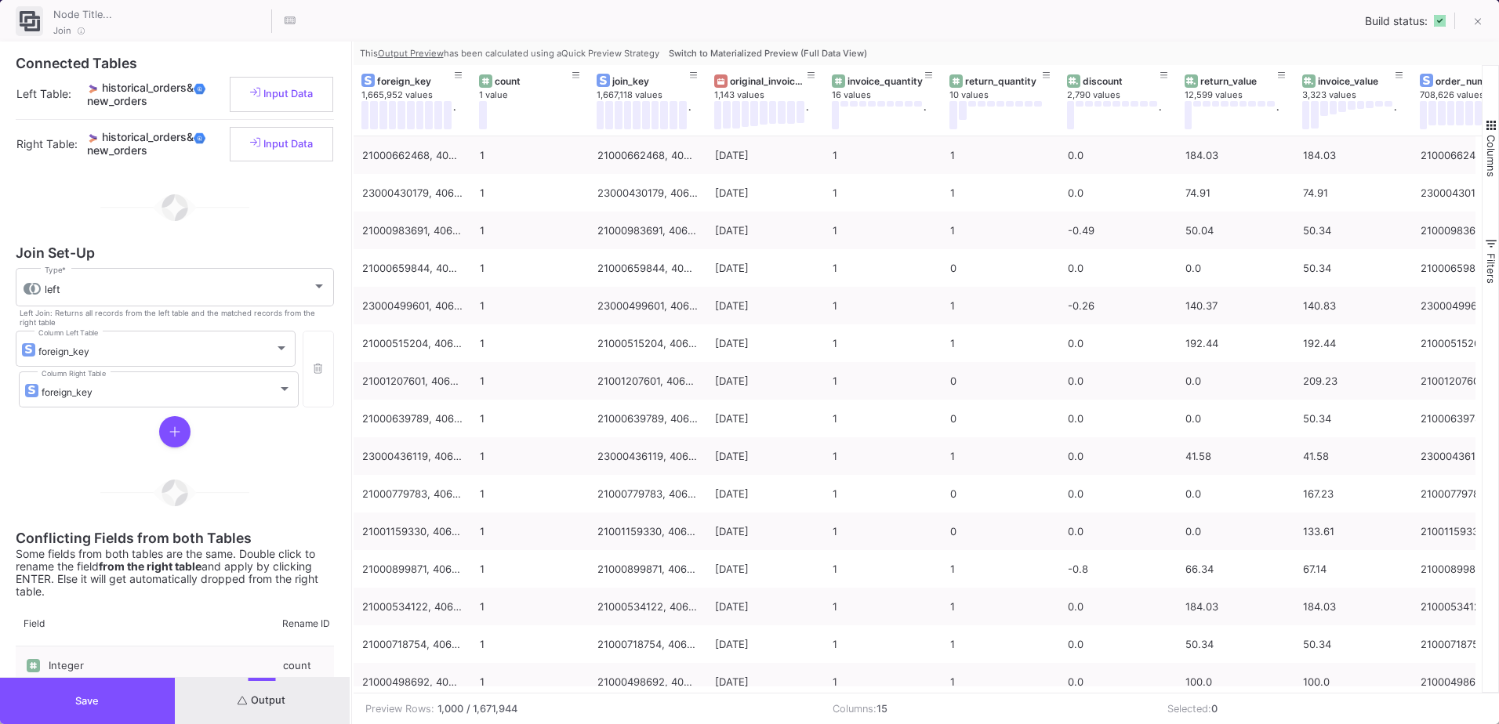
drag, startPoint x: 556, startPoint y: 254, endPoint x: 350, endPoint y: 281, distance: 207.1
click at [350, 281] on div at bounding box center [352, 383] width 4 height 683
click at [701, 53] on span "Switch to Materialized Preview (Full Data View)" at bounding box center [768, 53] width 198 height 11
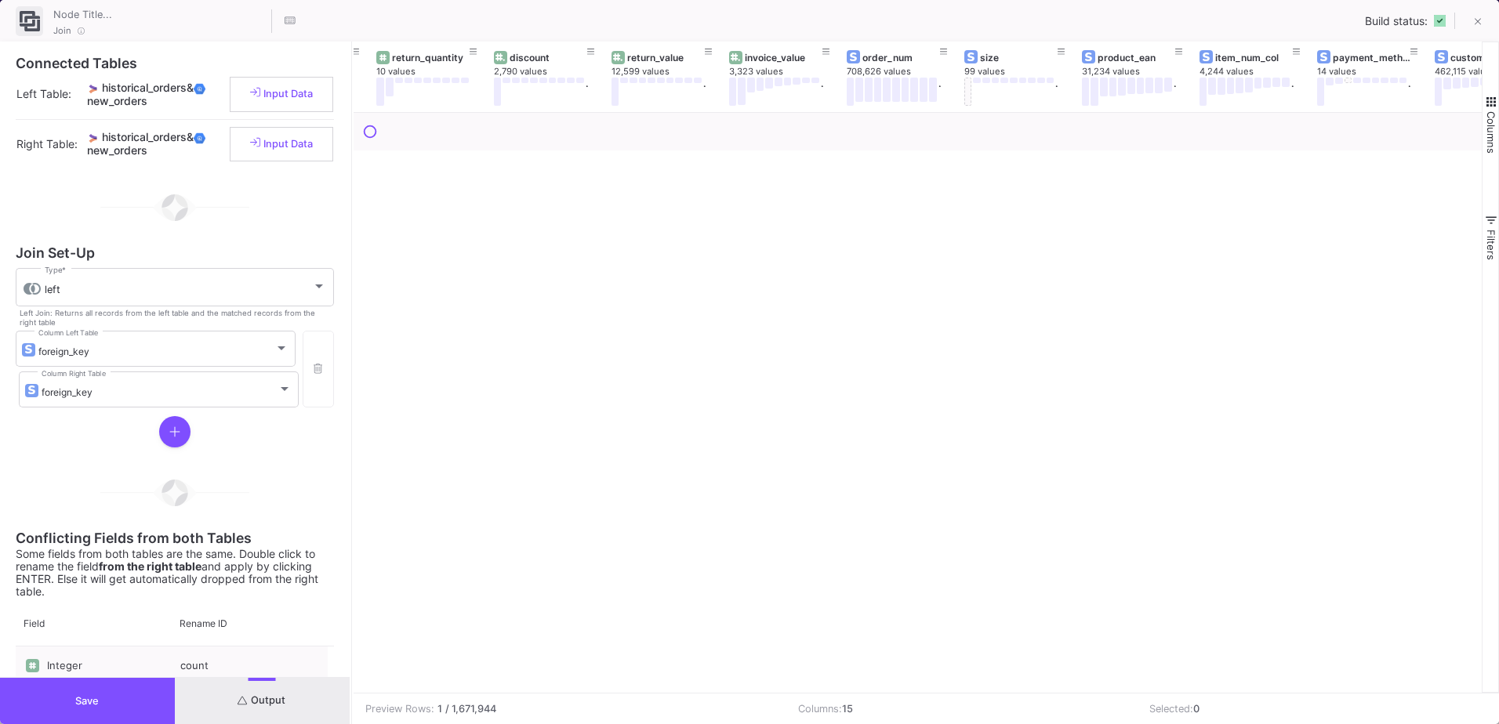
scroll to position [0, 612]
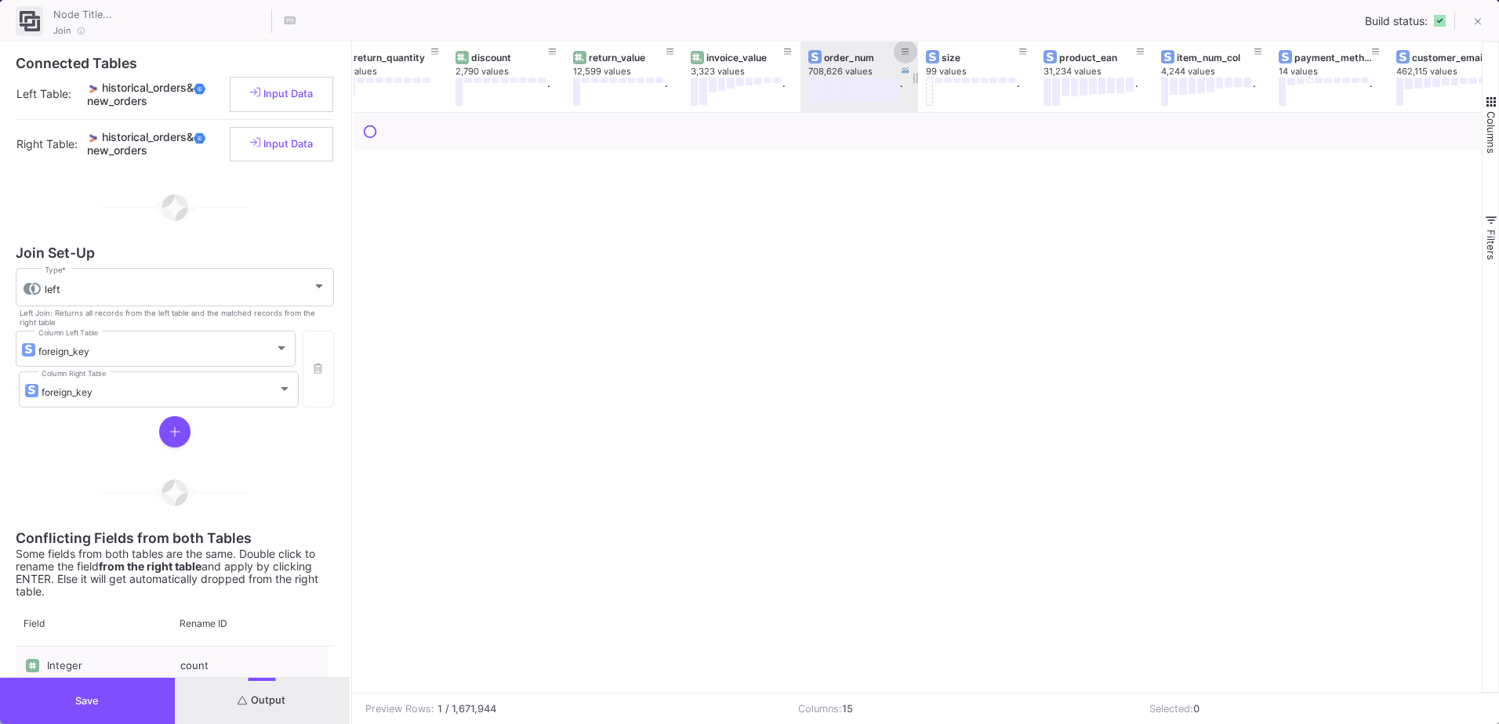
click at [905, 49] on icon at bounding box center [906, 52] width 8 height 9
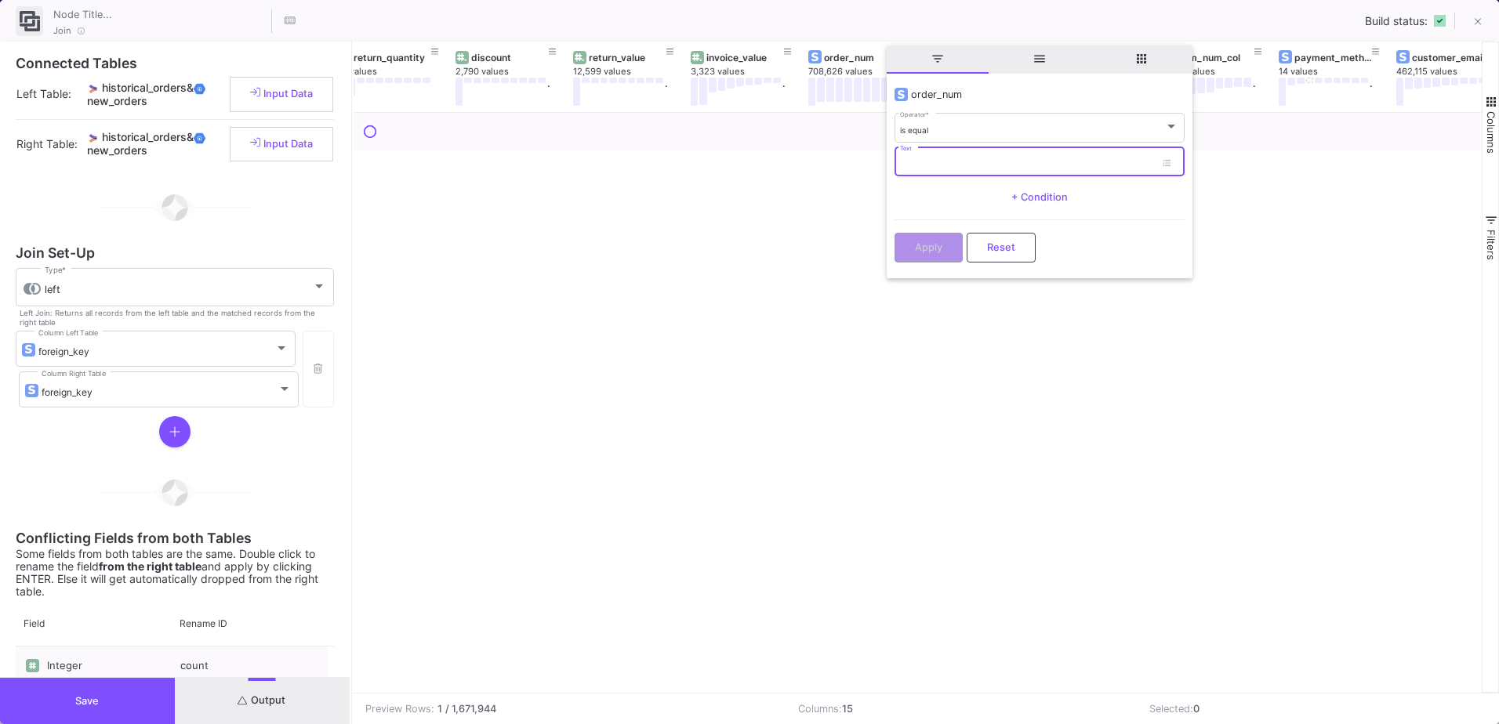
click at [919, 163] on input "Text" at bounding box center [1027, 164] width 255 height 10
paste input "21000742293"
type input "21000742293"
click at [938, 253] on button "Apply" at bounding box center [929, 246] width 68 height 30
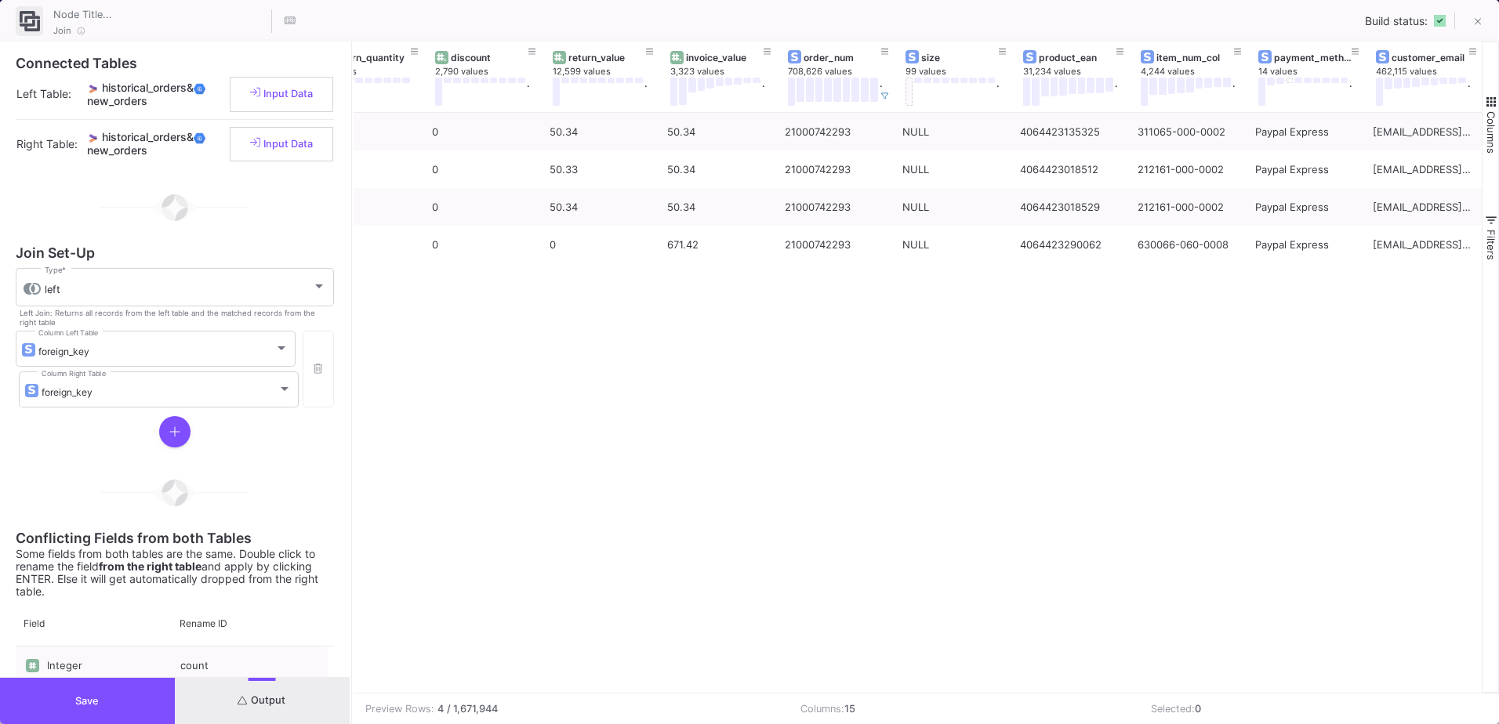
scroll to position [0, 0]
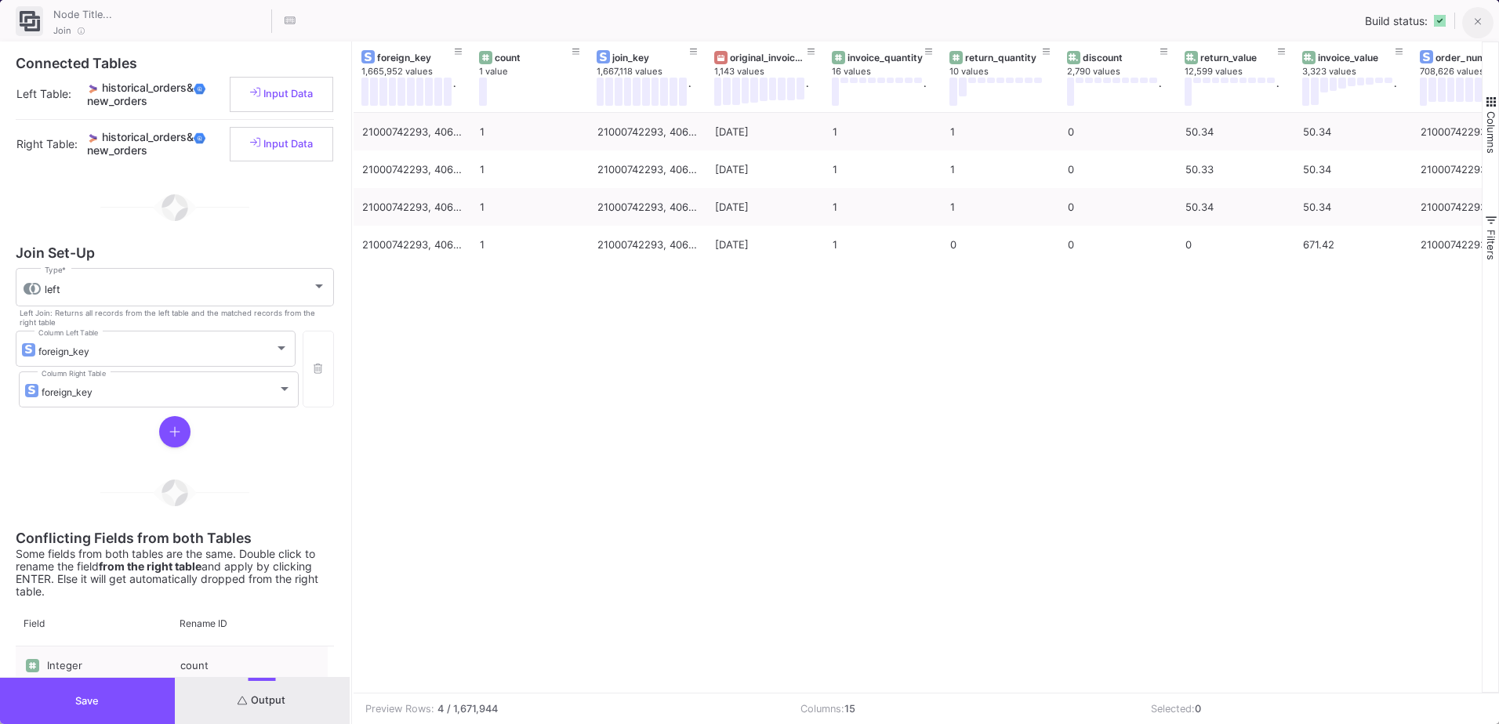
click at [1479, 24] on icon at bounding box center [1477, 22] width 7 height 7
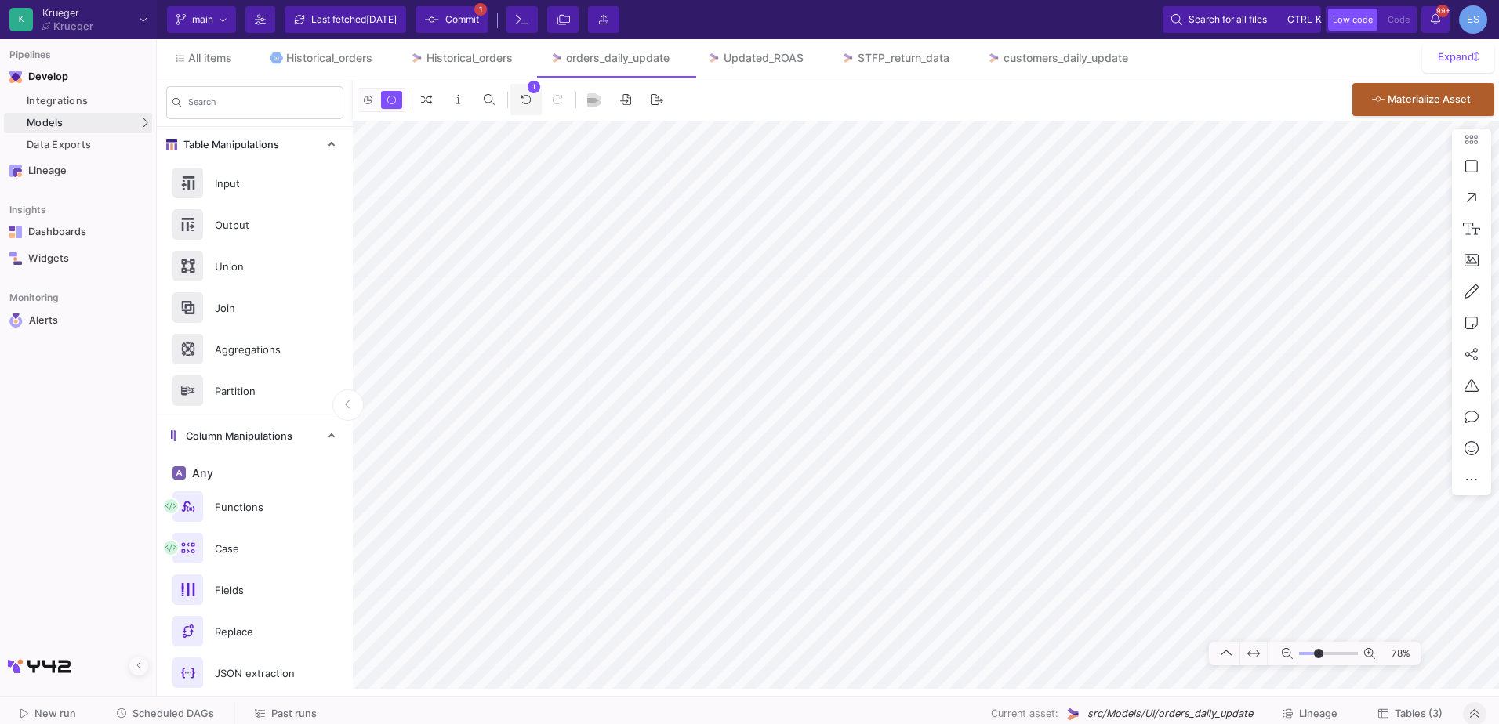
click at [525, 96] on icon at bounding box center [526, 99] width 11 height 11
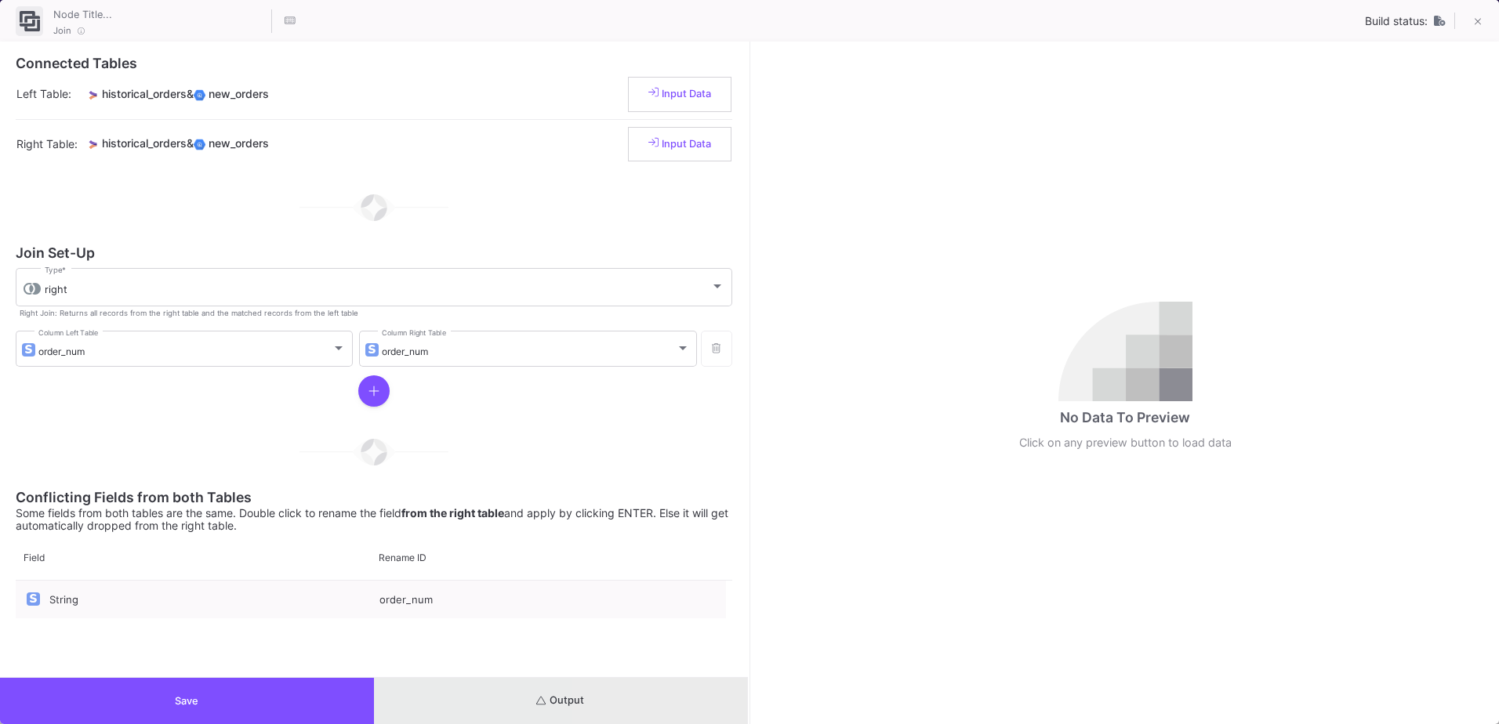
click at [644, 700] on button "Output" at bounding box center [561, 701] width 374 height 46
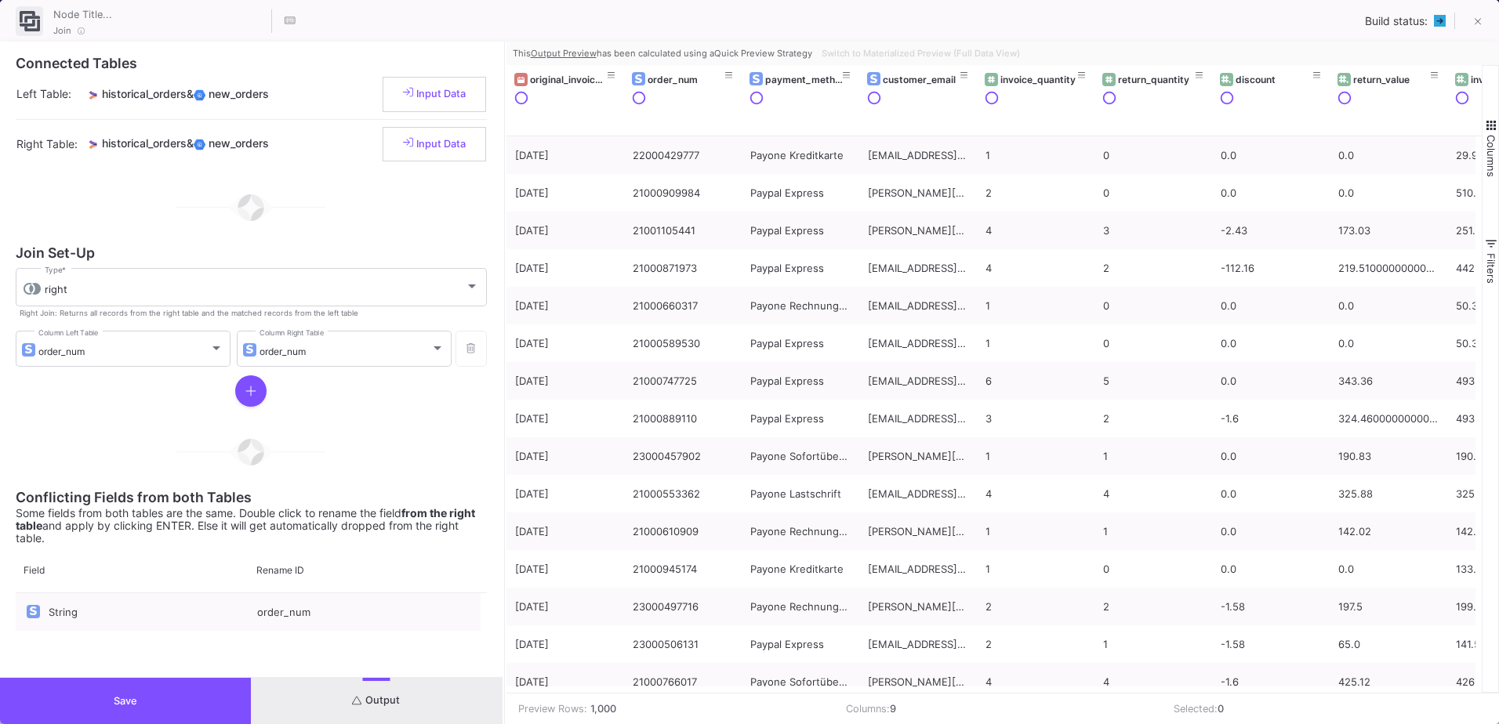
drag, startPoint x: 748, startPoint y: 354, endPoint x: 503, endPoint y: 361, distance: 245.5
click at [503, 361] on div at bounding box center [505, 383] width 4 height 683
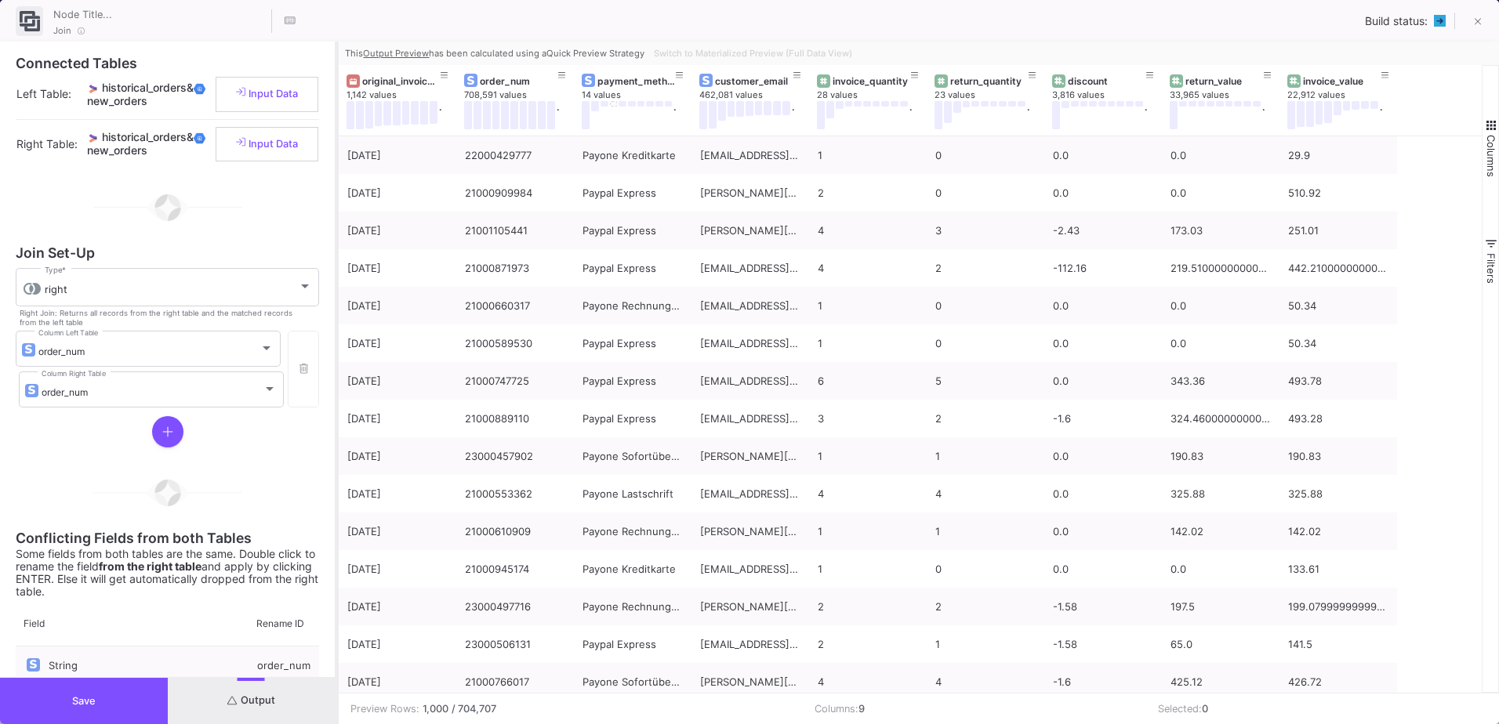
drag, startPoint x: 505, startPoint y: 132, endPoint x: 338, endPoint y: 165, distance: 170.4
click at [338, 165] on div at bounding box center [337, 383] width 4 height 683
click at [707, 58] on span "Switch to Materialized Preview (Full Data View)" at bounding box center [753, 53] width 198 height 11
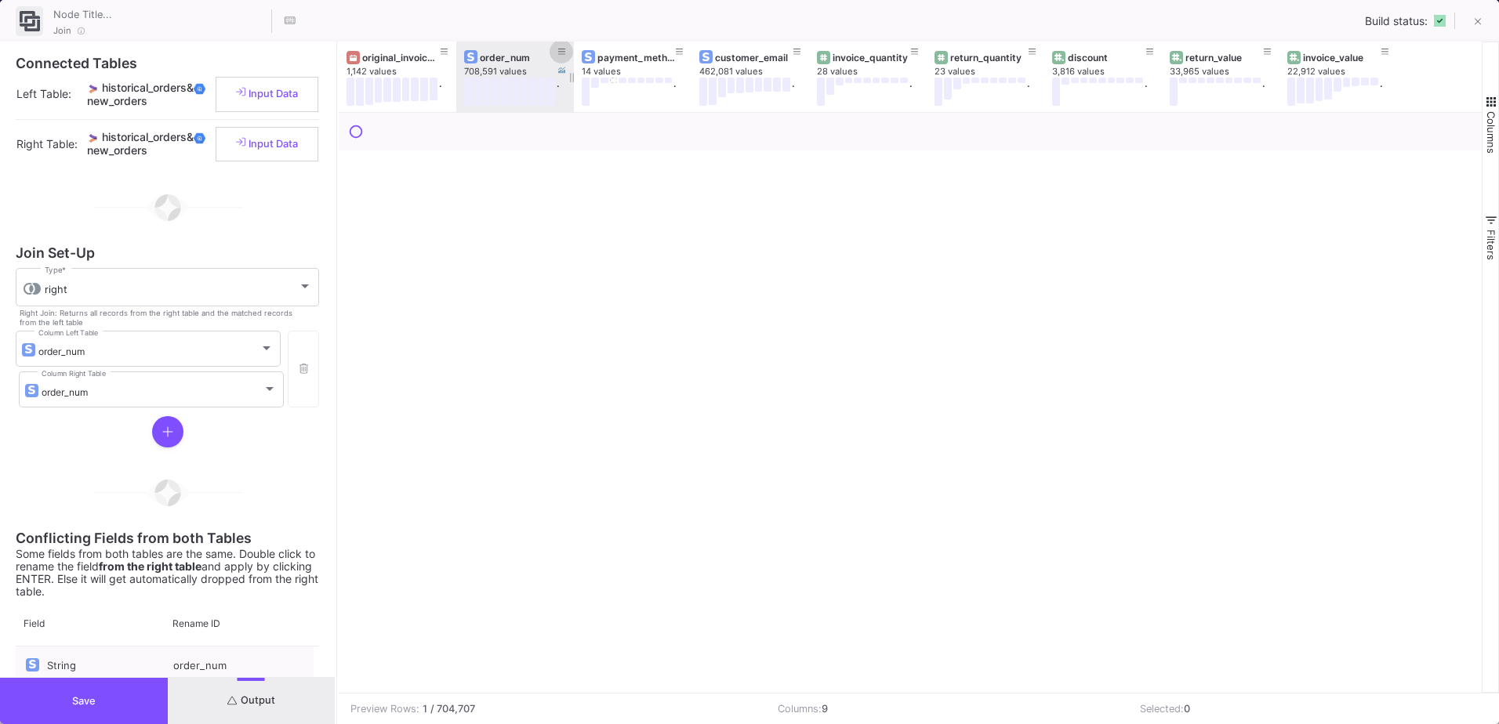
click at [566, 49] on button at bounding box center [562, 52] width 24 height 24
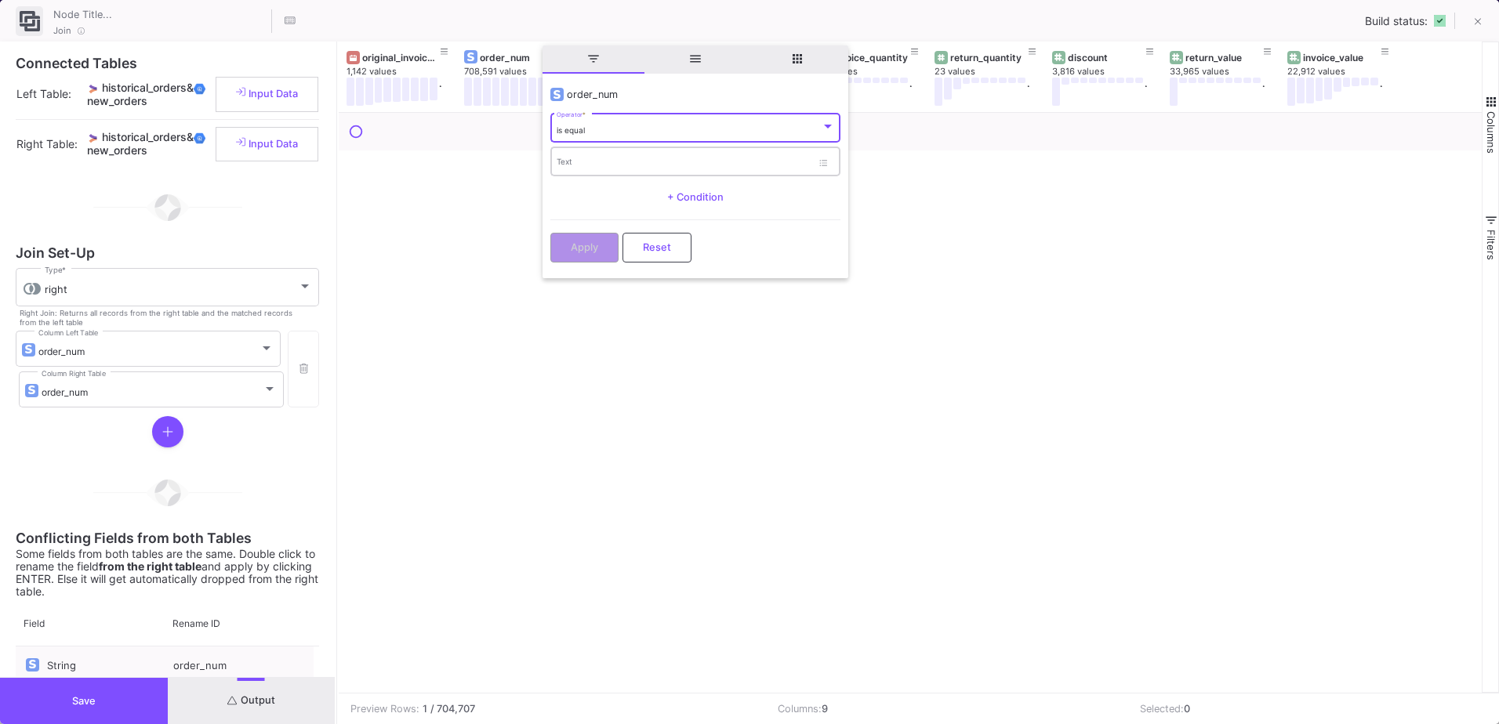
click at [616, 162] on input "Text" at bounding box center [684, 164] width 255 height 10
paste input "21000742293"
type input "21000742293"
click at [590, 251] on span "Apply" at bounding box center [584, 246] width 27 height 12
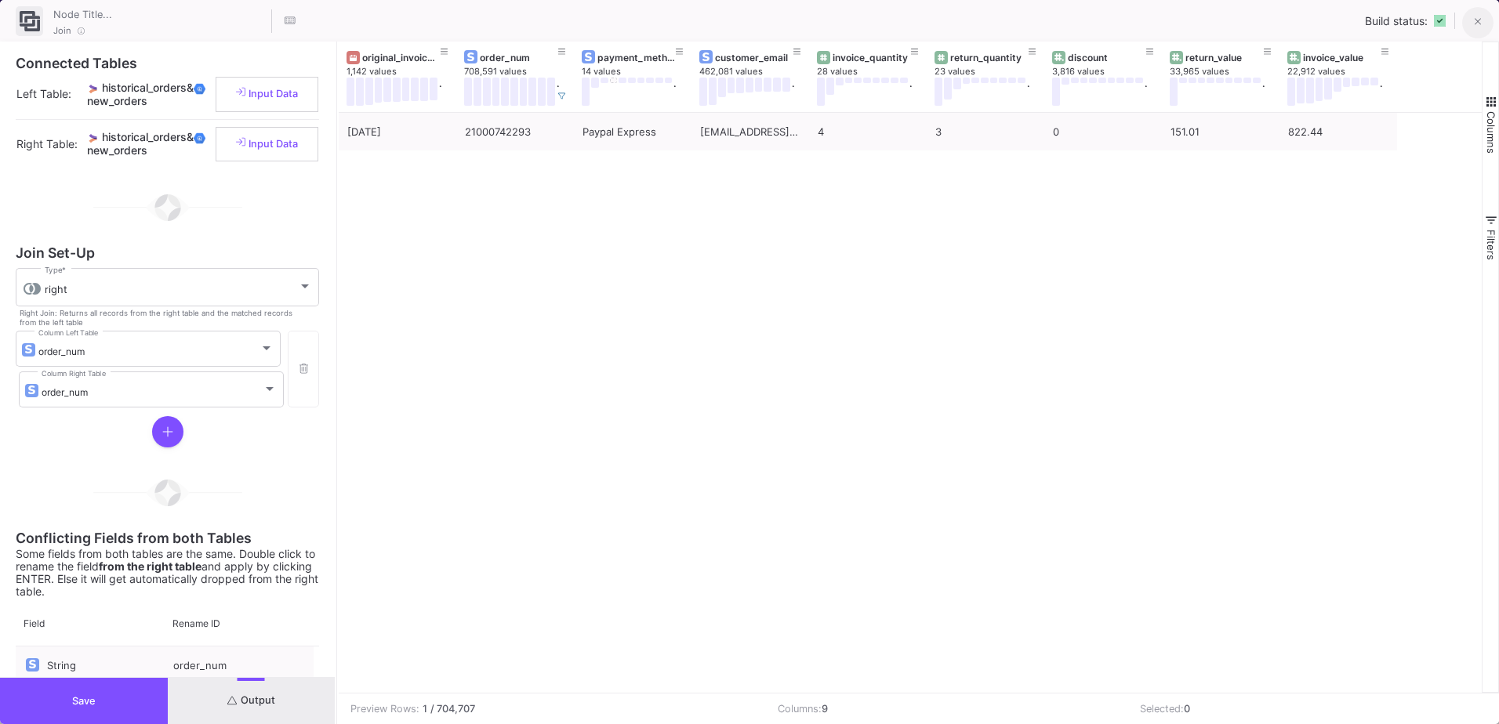
click at [1472, 23] on button at bounding box center [1477, 22] width 31 height 31
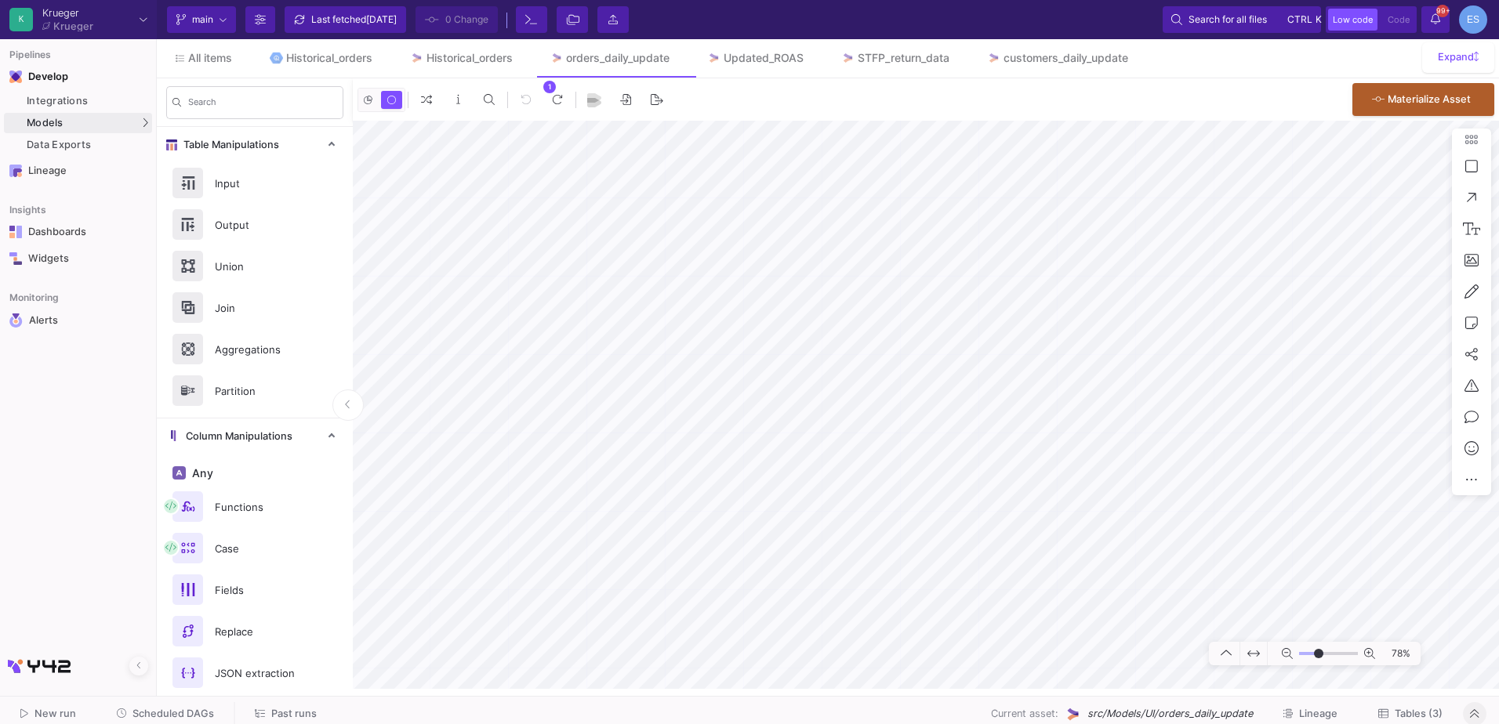
click at [1443, 716] on button "Tables (3)" at bounding box center [1410, 714] width 102 height 24
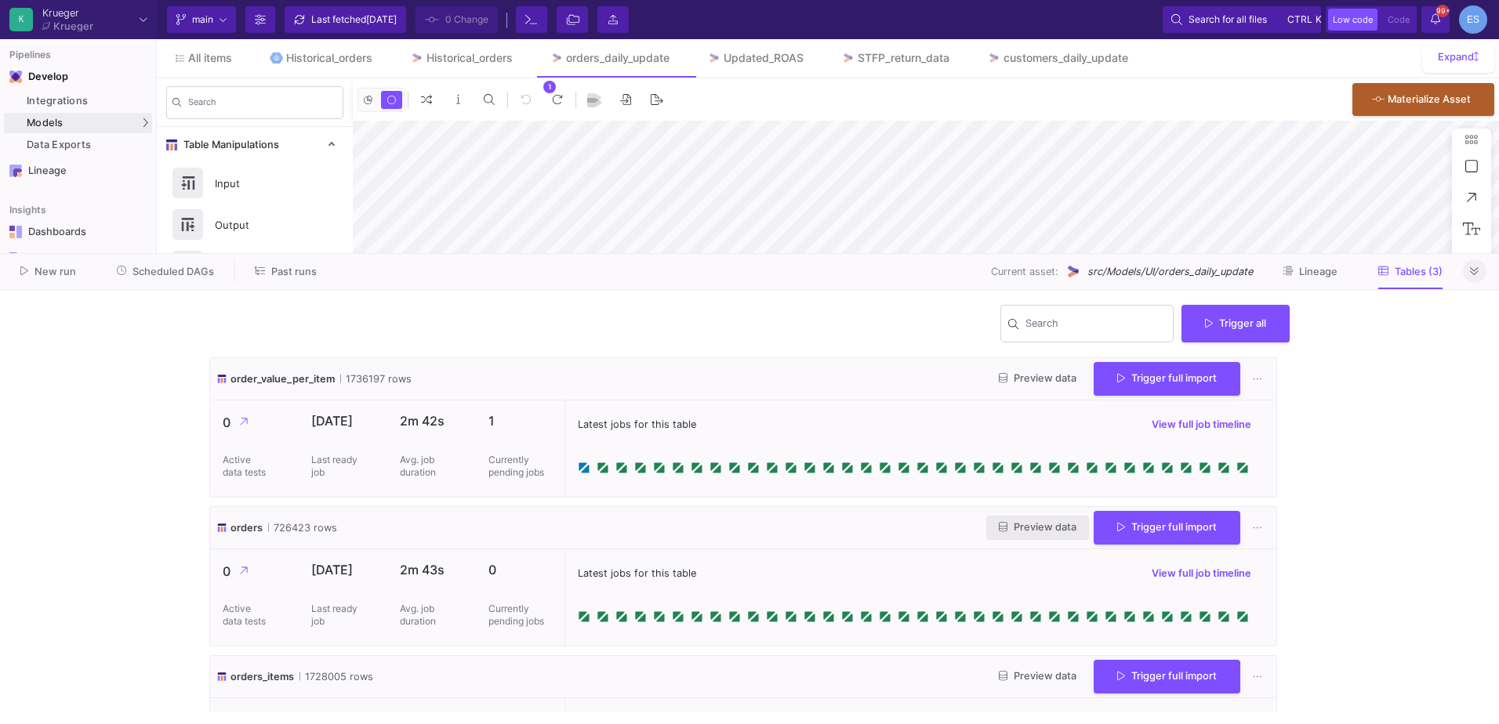
click at [1020, 521] on button "Preview data" at bounding box center [1037, 528] width 103 height 24
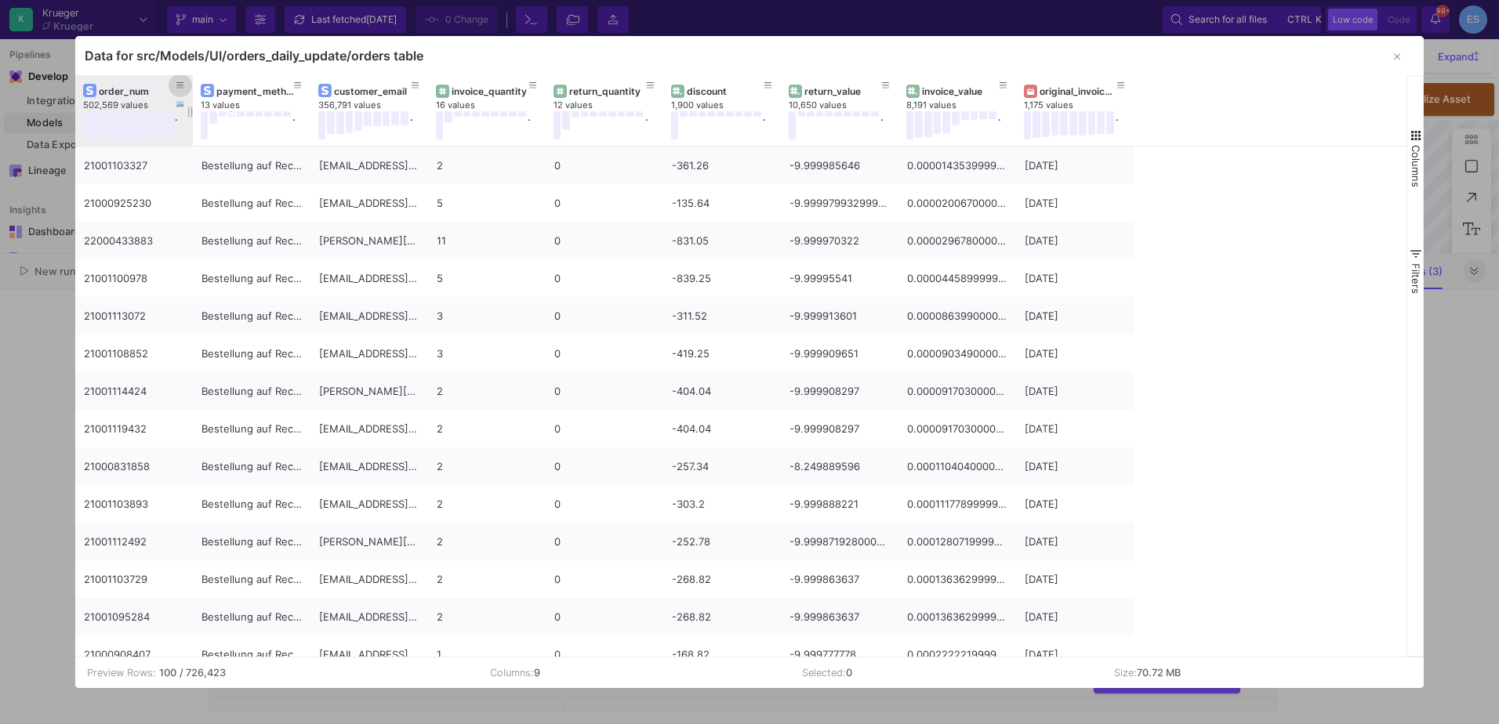
click at [175, 85] on button at bounding box center [181, 86] width 24 height 24
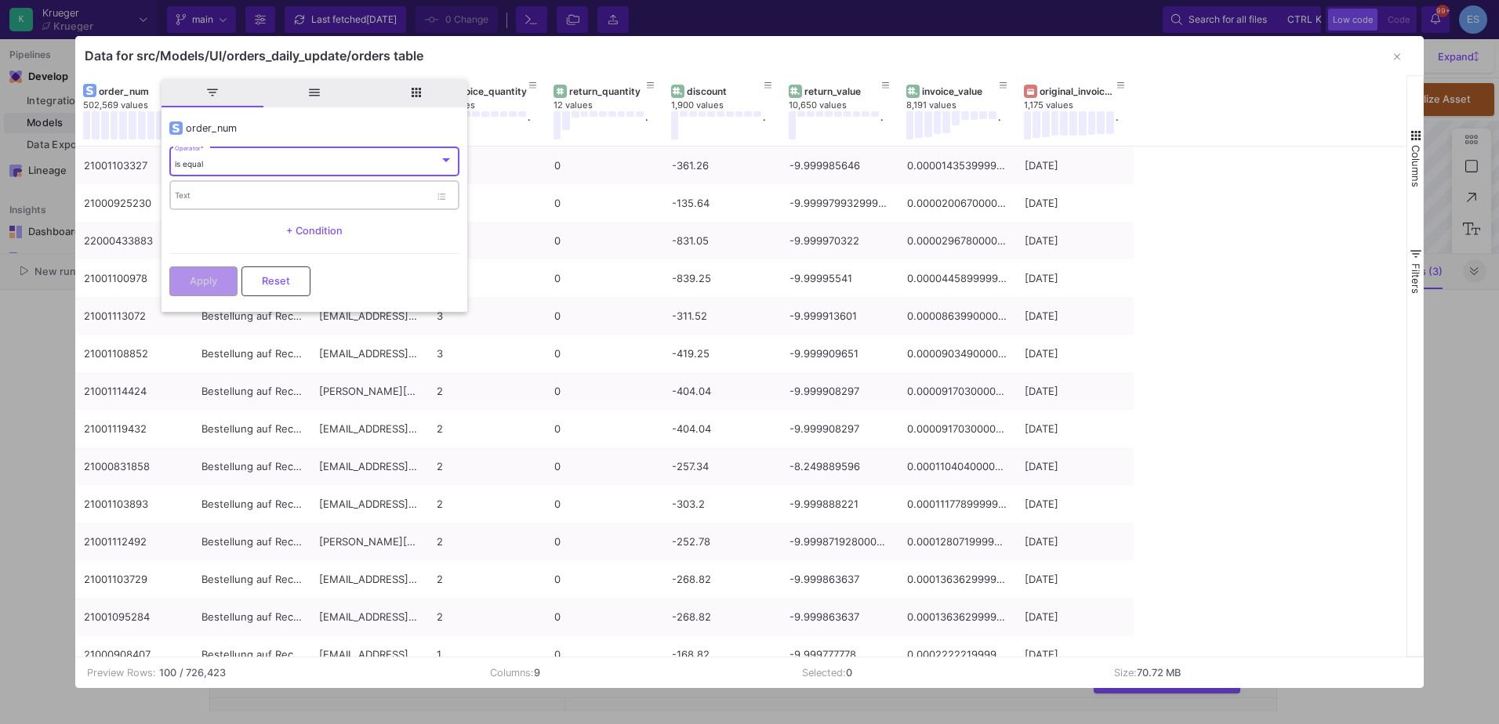
click at [195, 190] on div "Text" at bounding box center [302, 195] width 255 height 32
click at [195, 193] on input "Text" at bounding box center [302, 198] width 255 height 10
click at [289, 200] on input "Text" at bounding box center [302, 198] width 255 height 10
paste input "21000742293"
type input "21000742293"
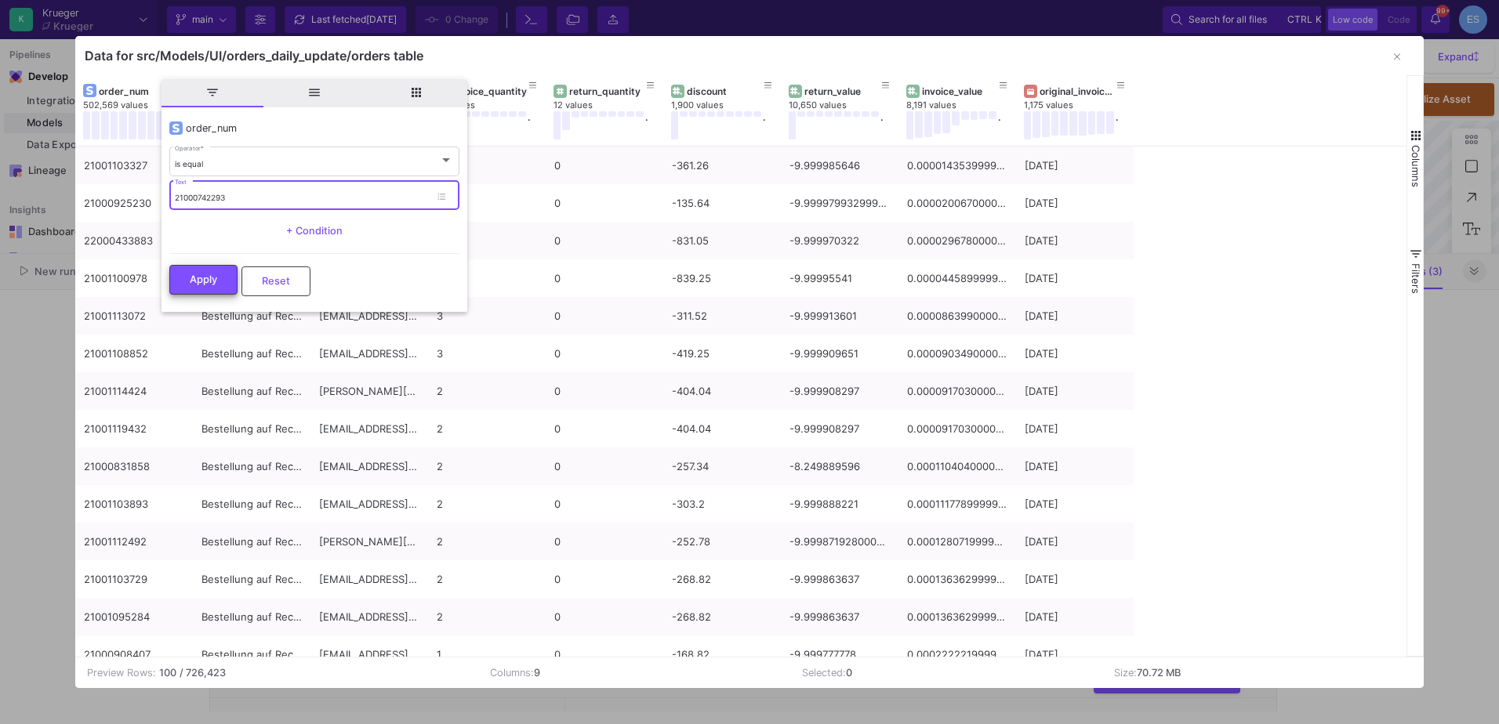
click at [227, 287] on button "Apply" at bounding box center [203, 280] width 68 height 30
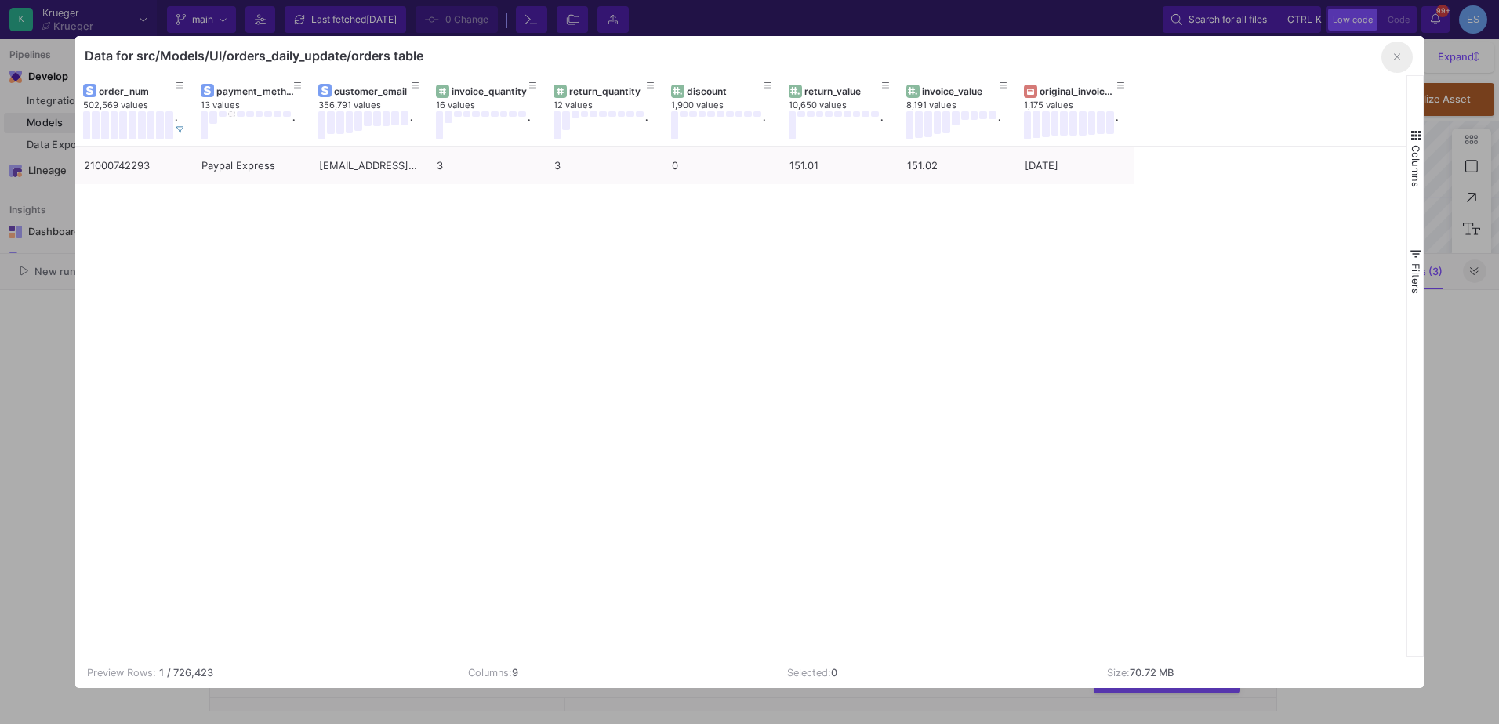
click at [1406, 60] on button "button" at bounding box center [1396, 57] width 31 height 31
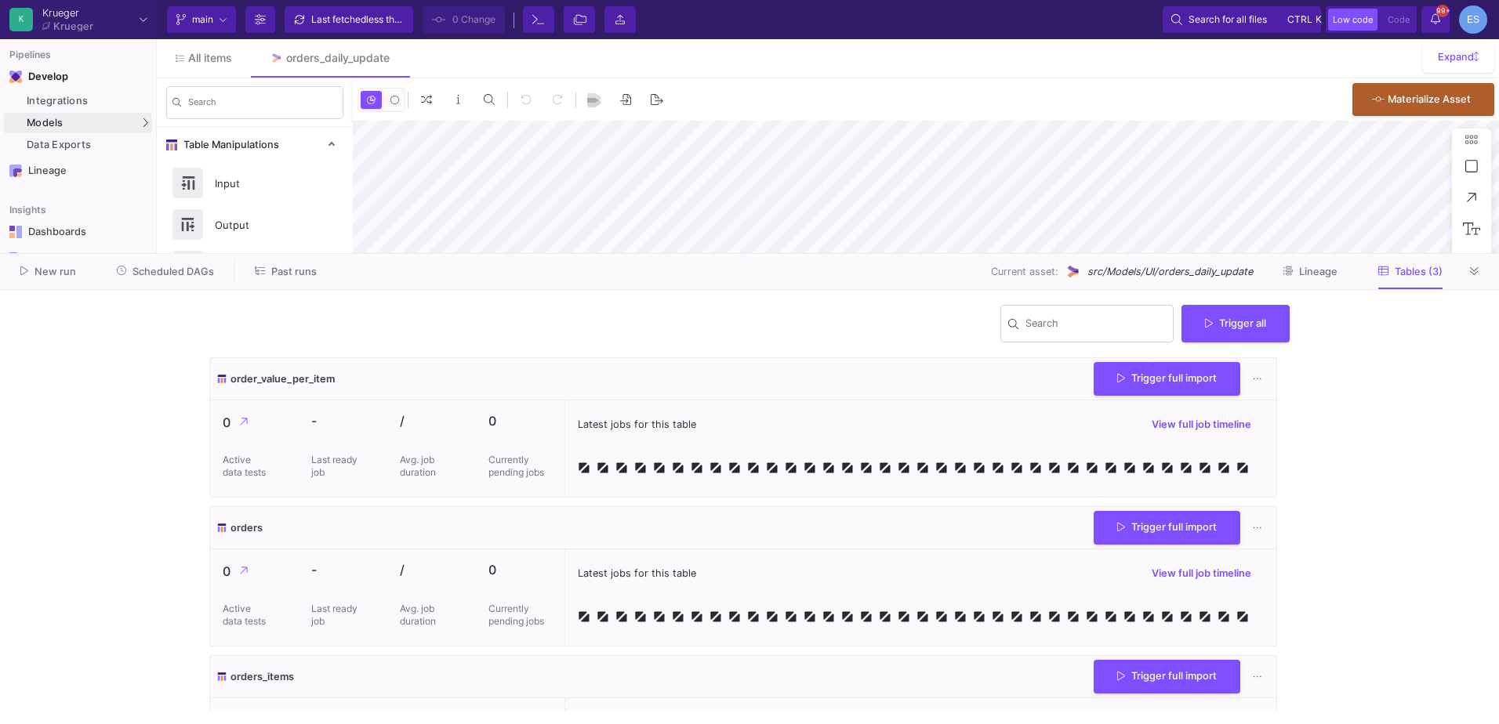
type input "-46"
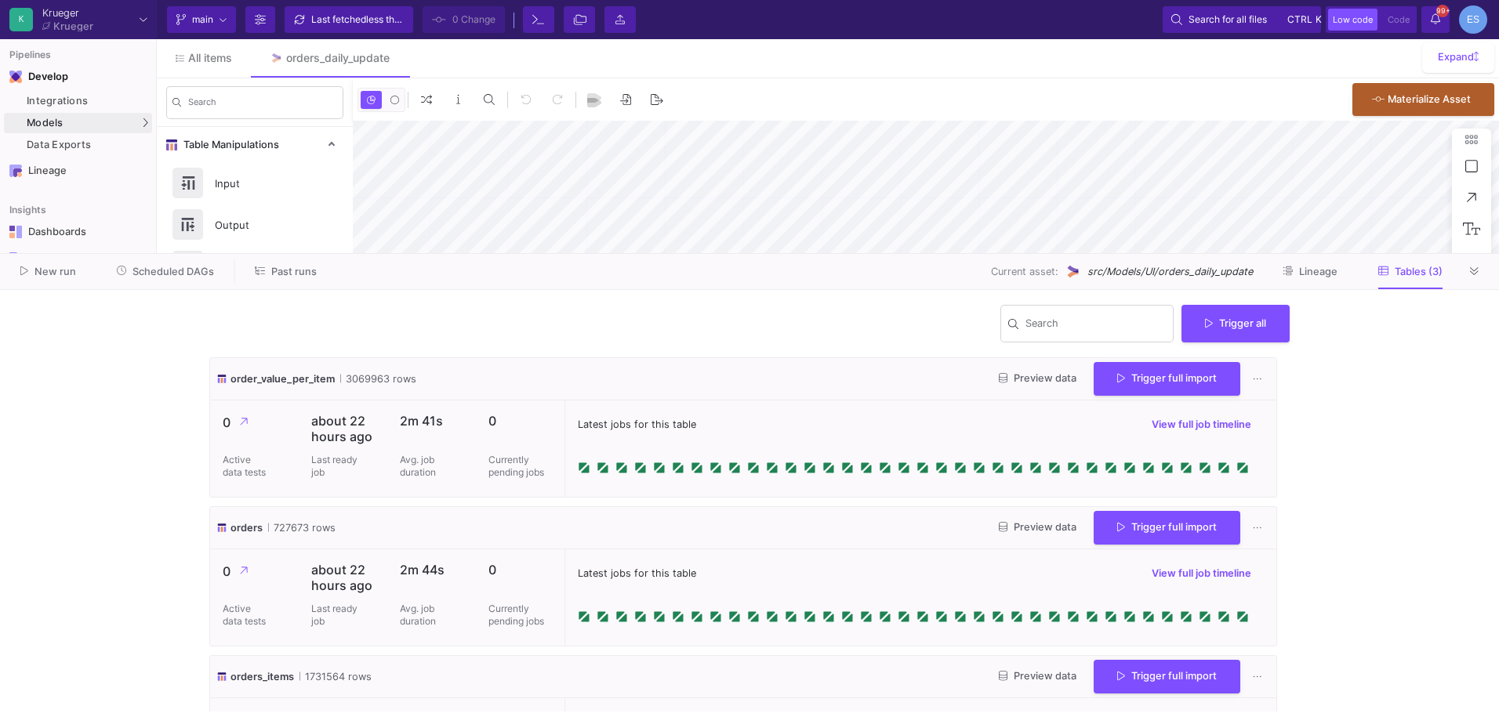
click at [1021, 528] on span "Preview data" at bounding box center [1038, 527] width 78 height 12
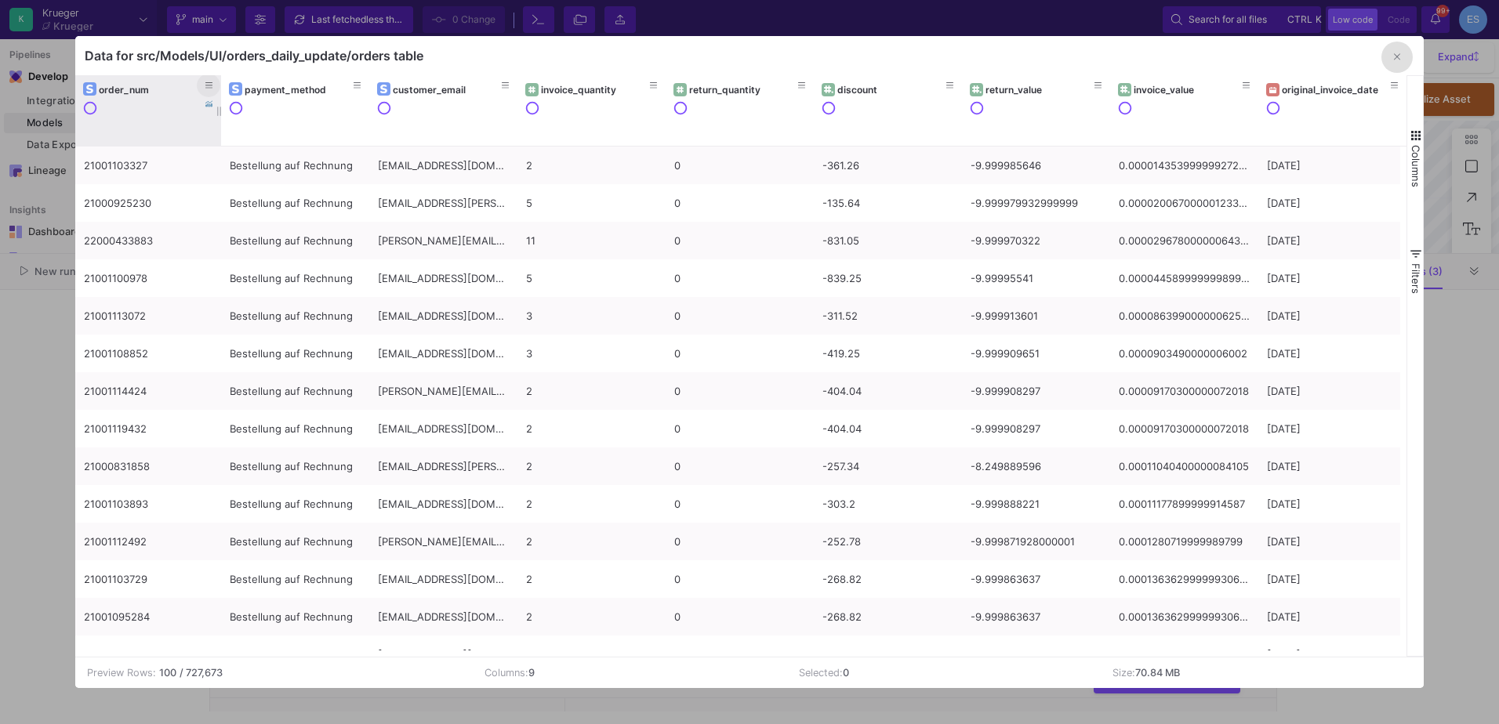
click at [209, 85] on icon at bounding box center [209, 86] width 8 height 9
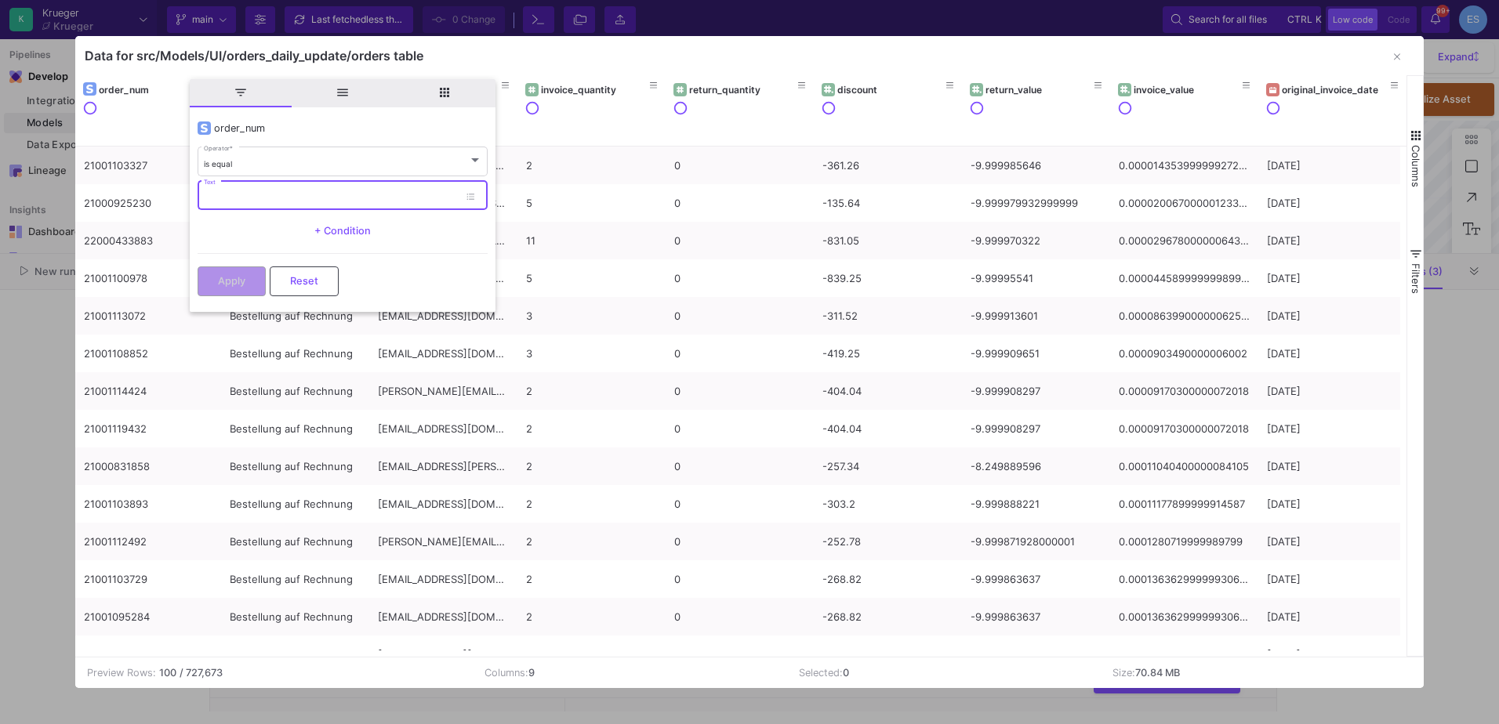
click at [221, 194] on input "Text" at bounding box center [331, 198] width 255 height 10
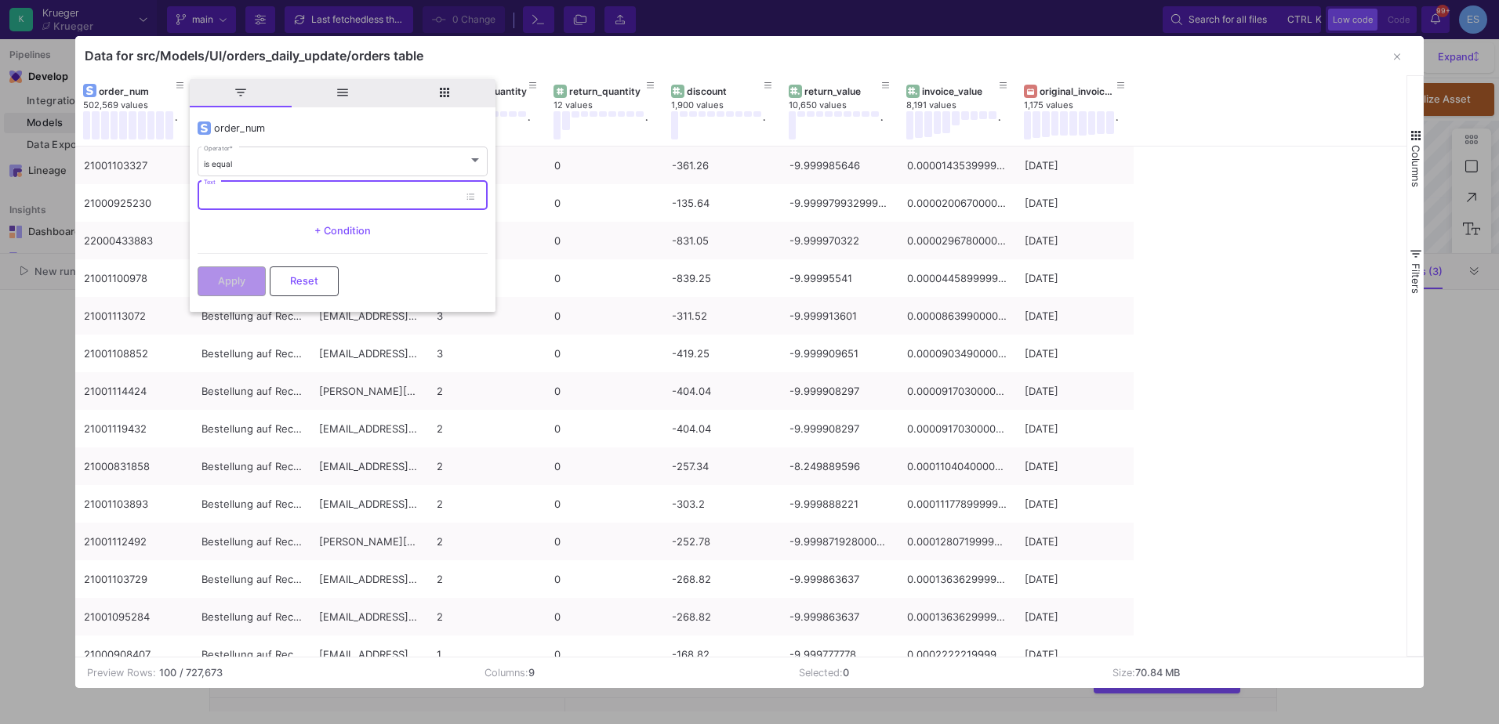
paste input "21000742293"
type input "21000742293"
click at [241, 274] on span "Apply" at bounding box center [231, 280] width 27 height 12
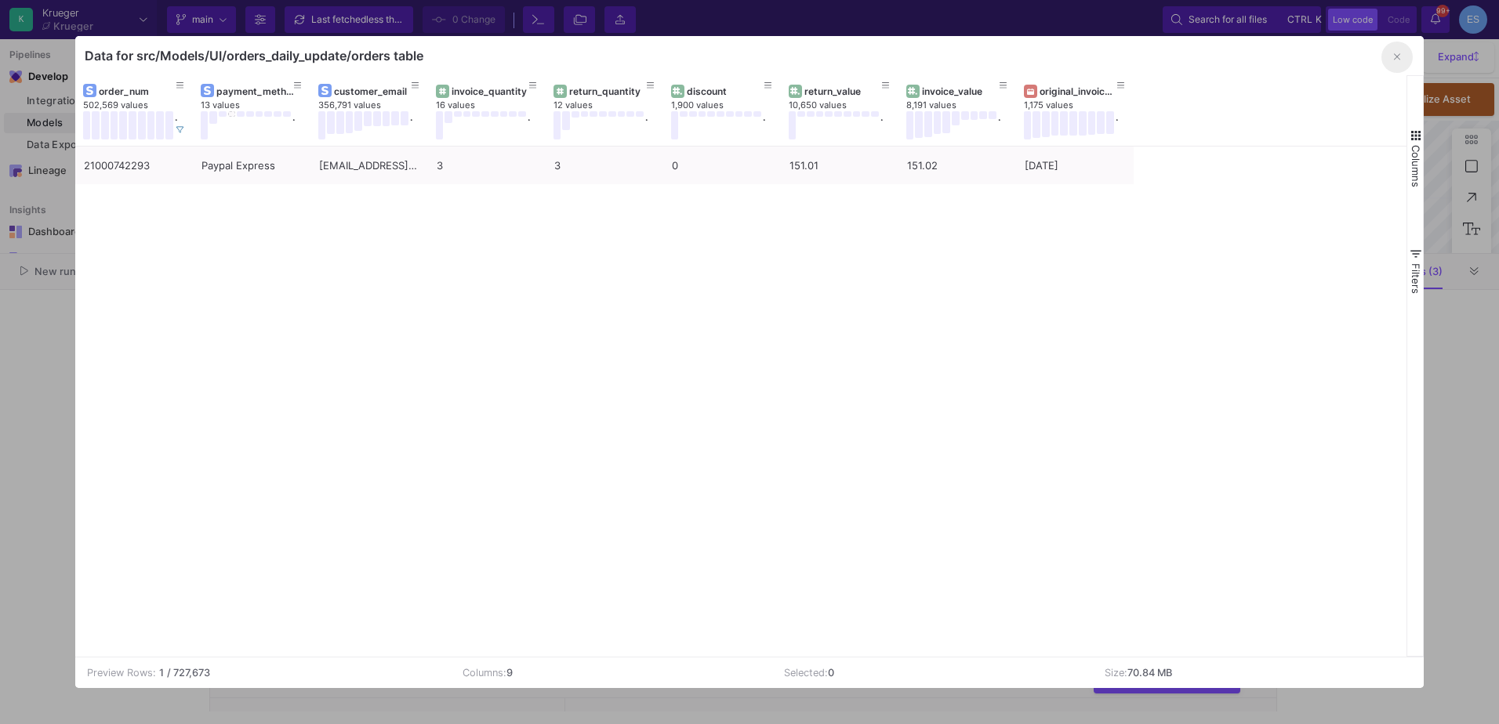
click at [1395, 64] on button "button" at bounding box center [1396, 57] width 31 height 31
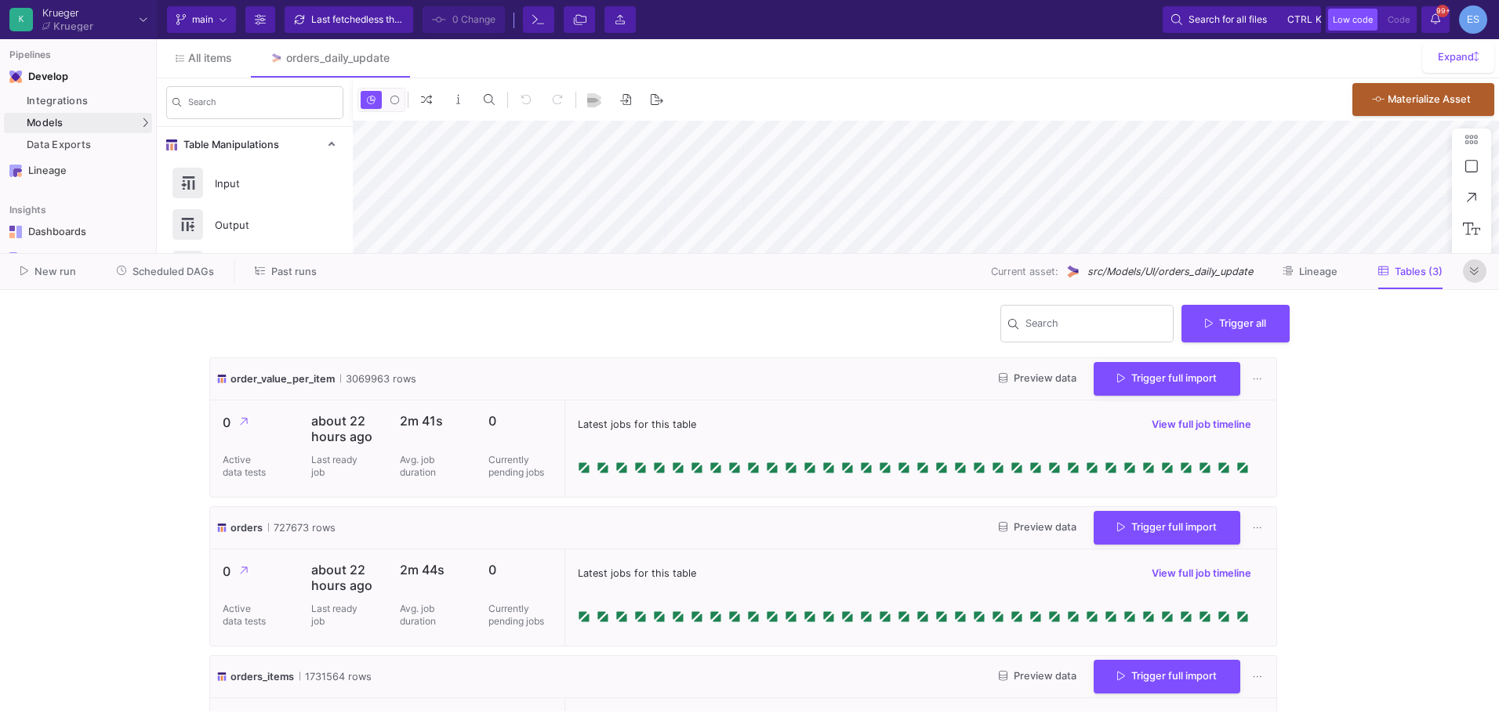
click at [1477, 271] on icon at bounding box center [1474, 272] width 9 height 10
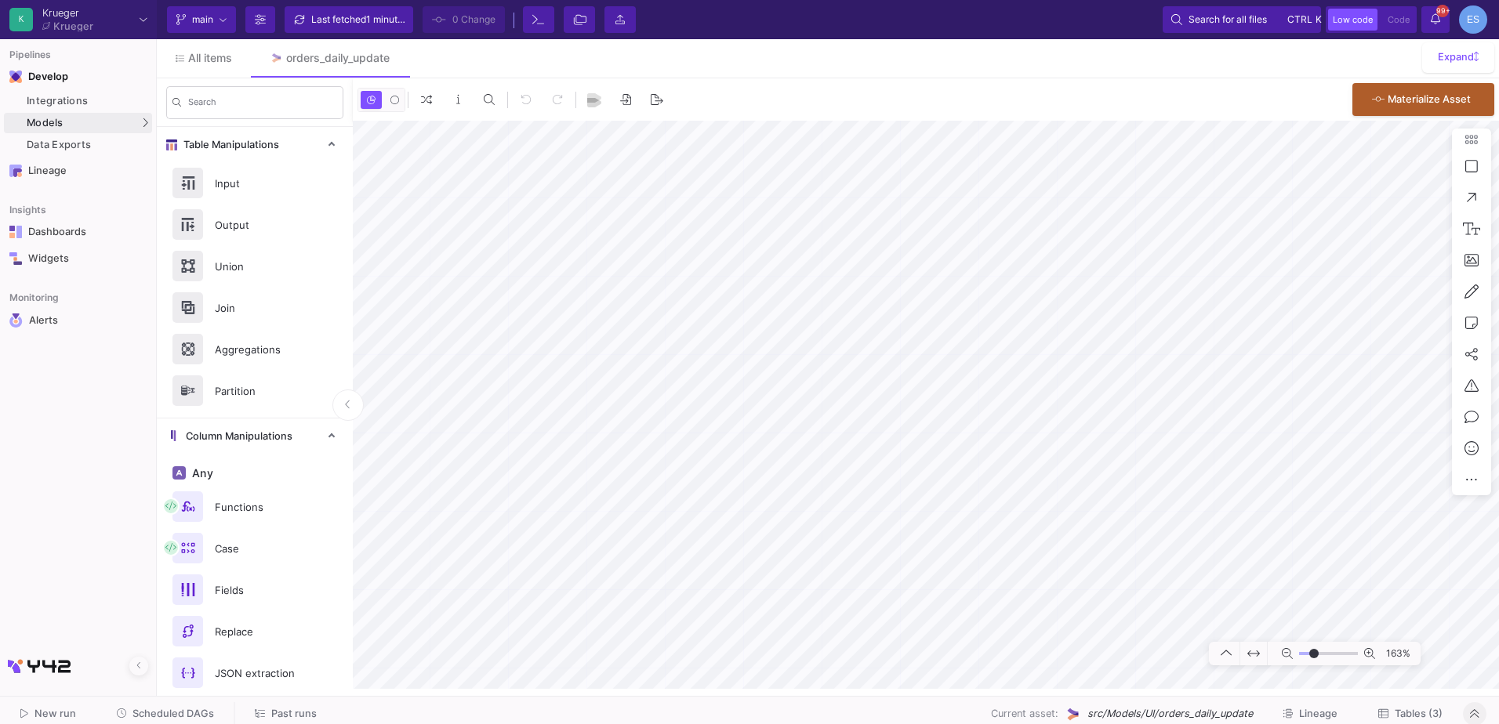
drag, startPoint x: 1306, startPoint y: 656, endPoint x: 1314, endPoint y: 654, distance: 8.2
type input "-19"
click at [1314, 654] on input "range" at bounding box center [1328, 654] width 59 height 20
click at [195, 521] on mat-sidenav-container "Search Table Manipulations Input Output Union Join Aggregations Partition Colum…" at bounding box center [828, 383] width 1342 height 611
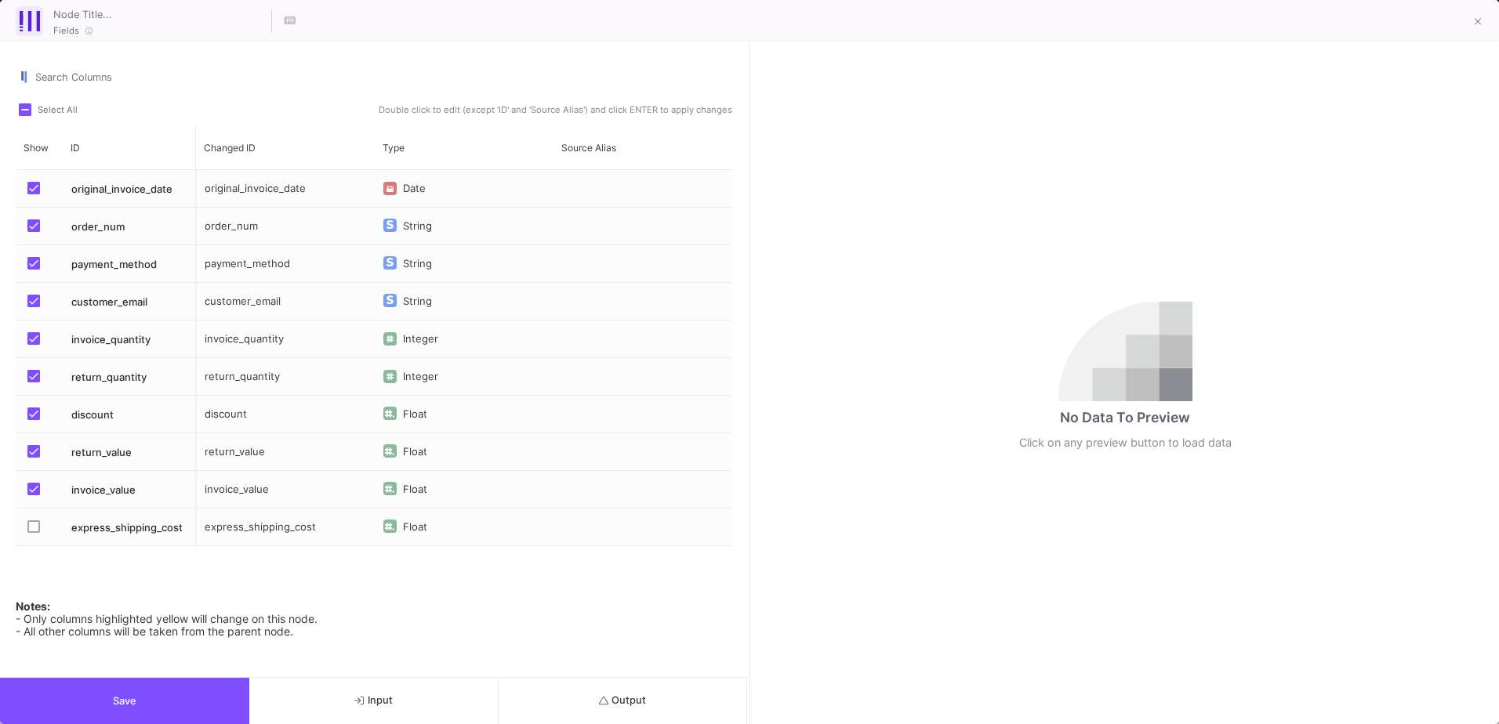
click at [688, 708] on button "Output" at bounding box center [623, 701] width 249 height 46
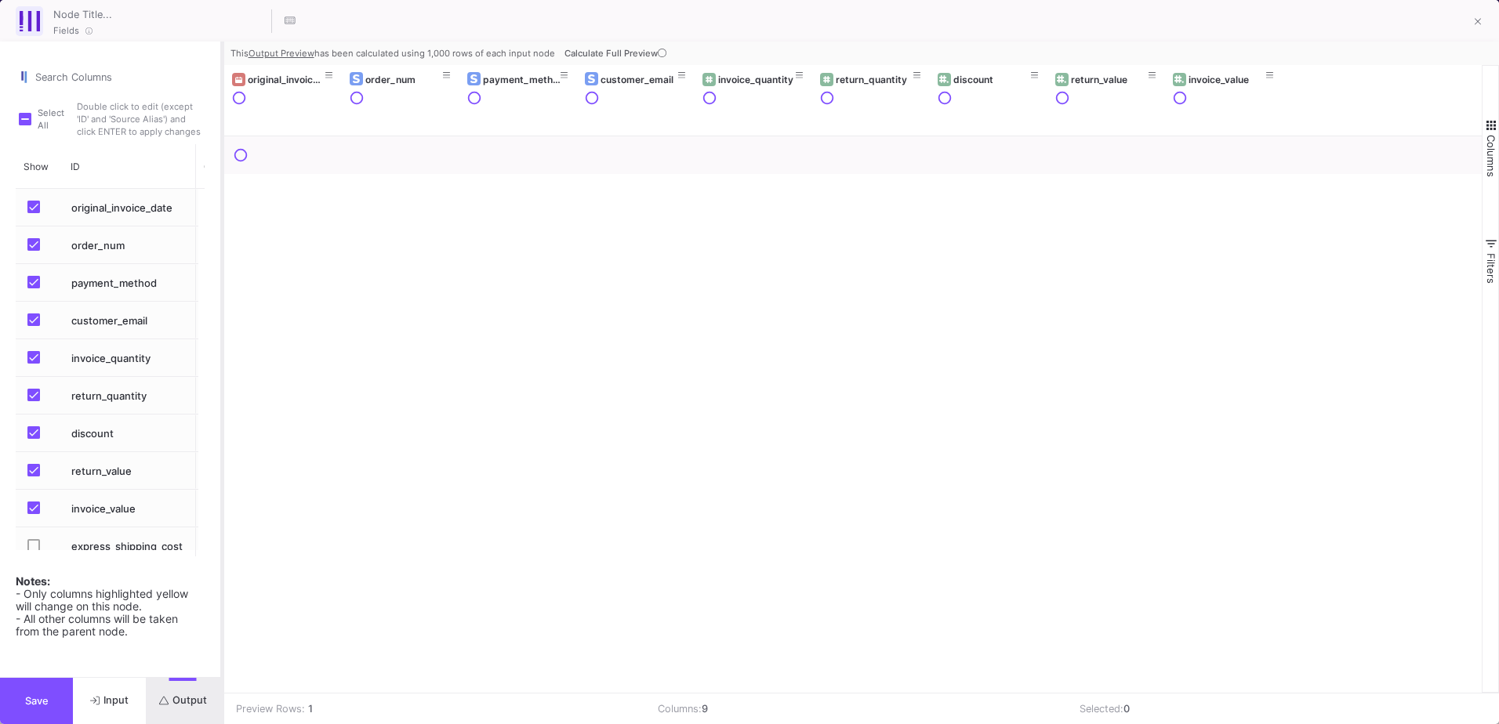
drag, startPoint x: 750, startPoint y: 498, endPoint x: 222, endPoint y: 542, distance: 529.5
click at [222, 542] on div at bounding box center [222, 383] width 4 height 683
click at [663, 54] on icon at bounding box center [662, 53] width 9 height 9
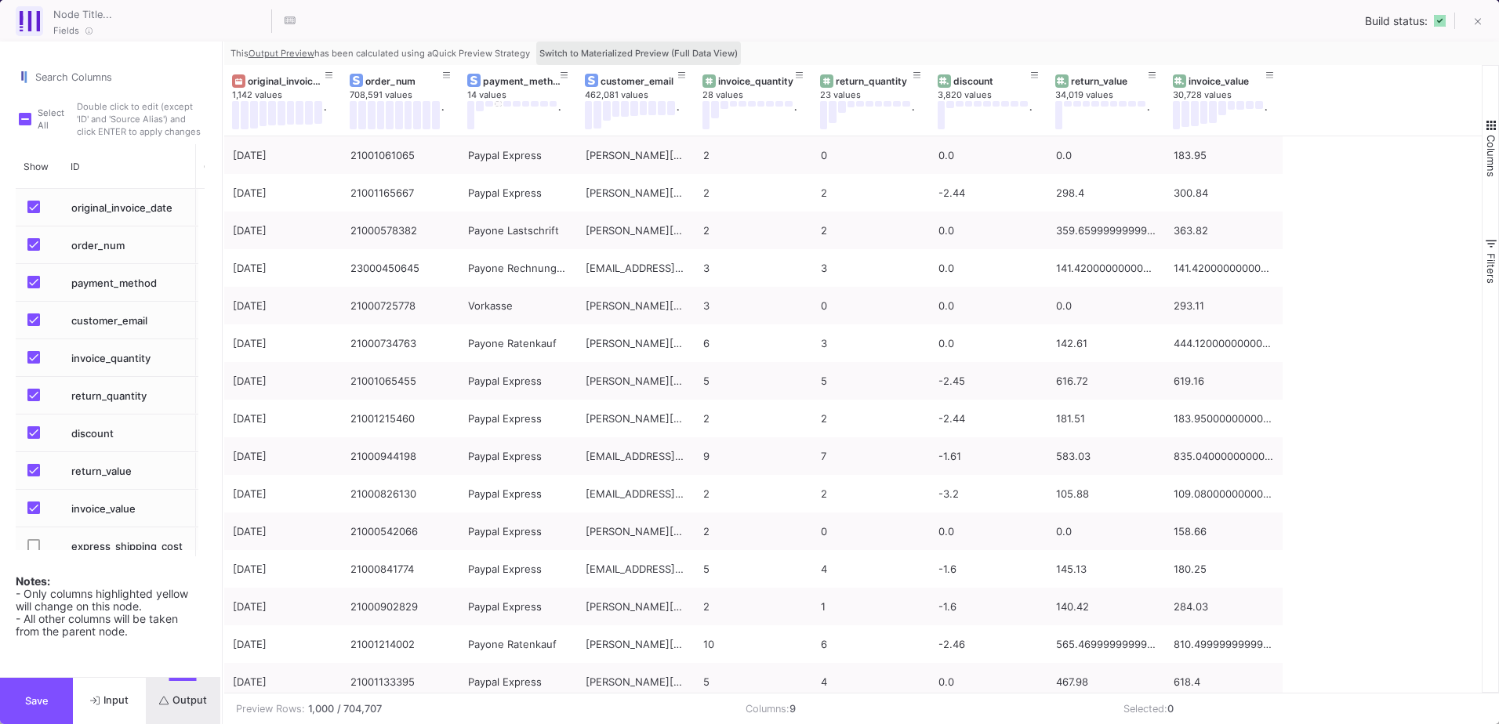
click at [647, 49] on span "Switch to Materialized Preview (Full Data View)" at bounding box center [638, 53] width 198 height 11
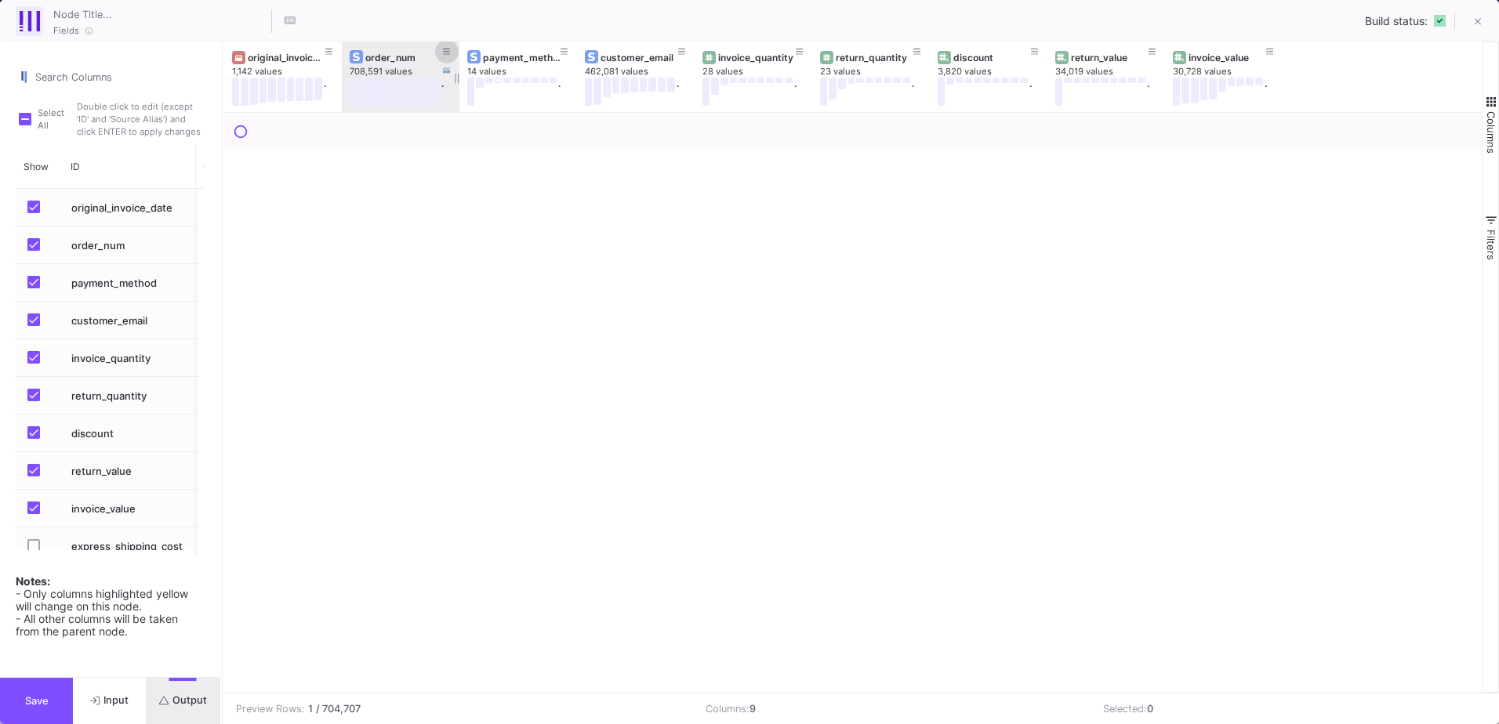
click at [448, 50] on icon at bounding box center [447, 52] width 8 height 9
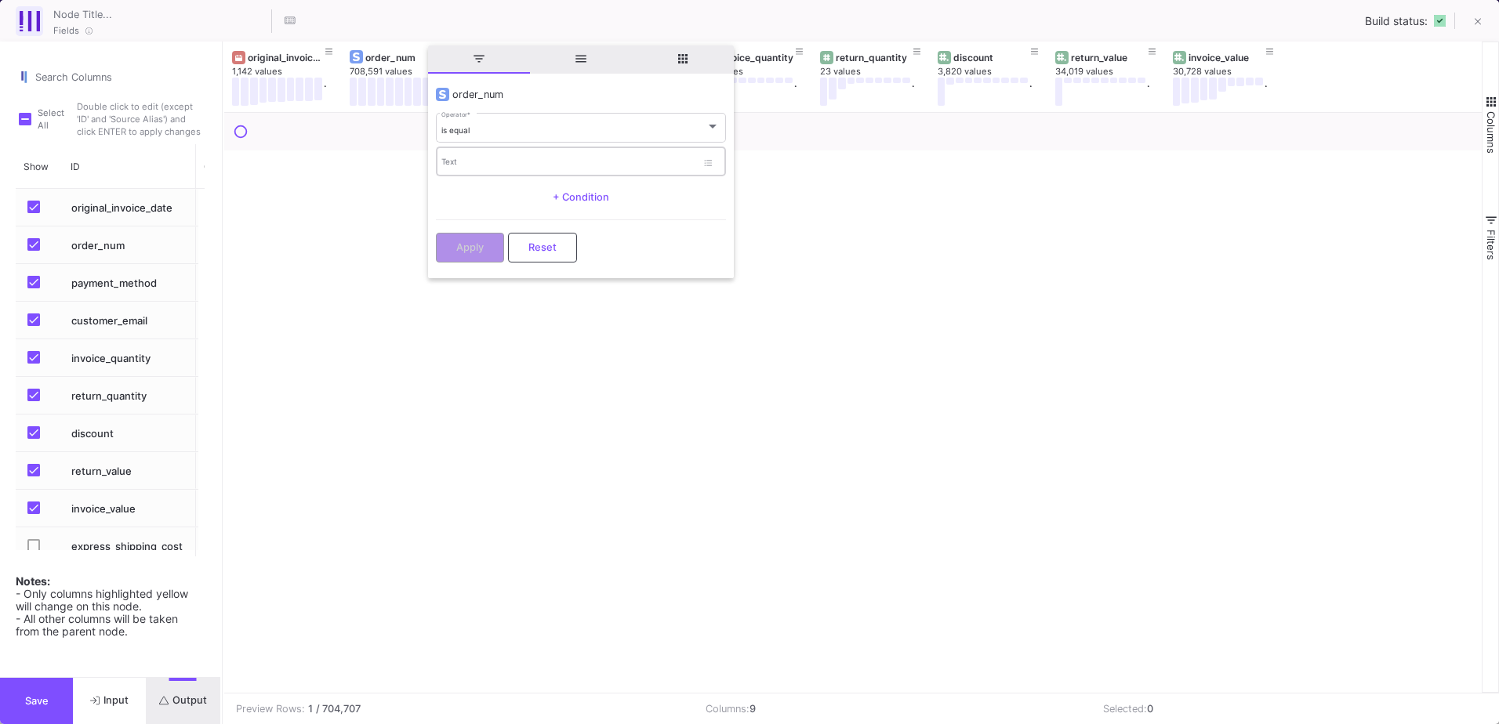
click at [490, 168] on div "Text" at bounding box center [568, 161] width 255 height 32
paste input "21000742293"
type input "21000742293"
click at [485, 240] on button "Apply" at bounding box center [470, 246] width 68 height 30
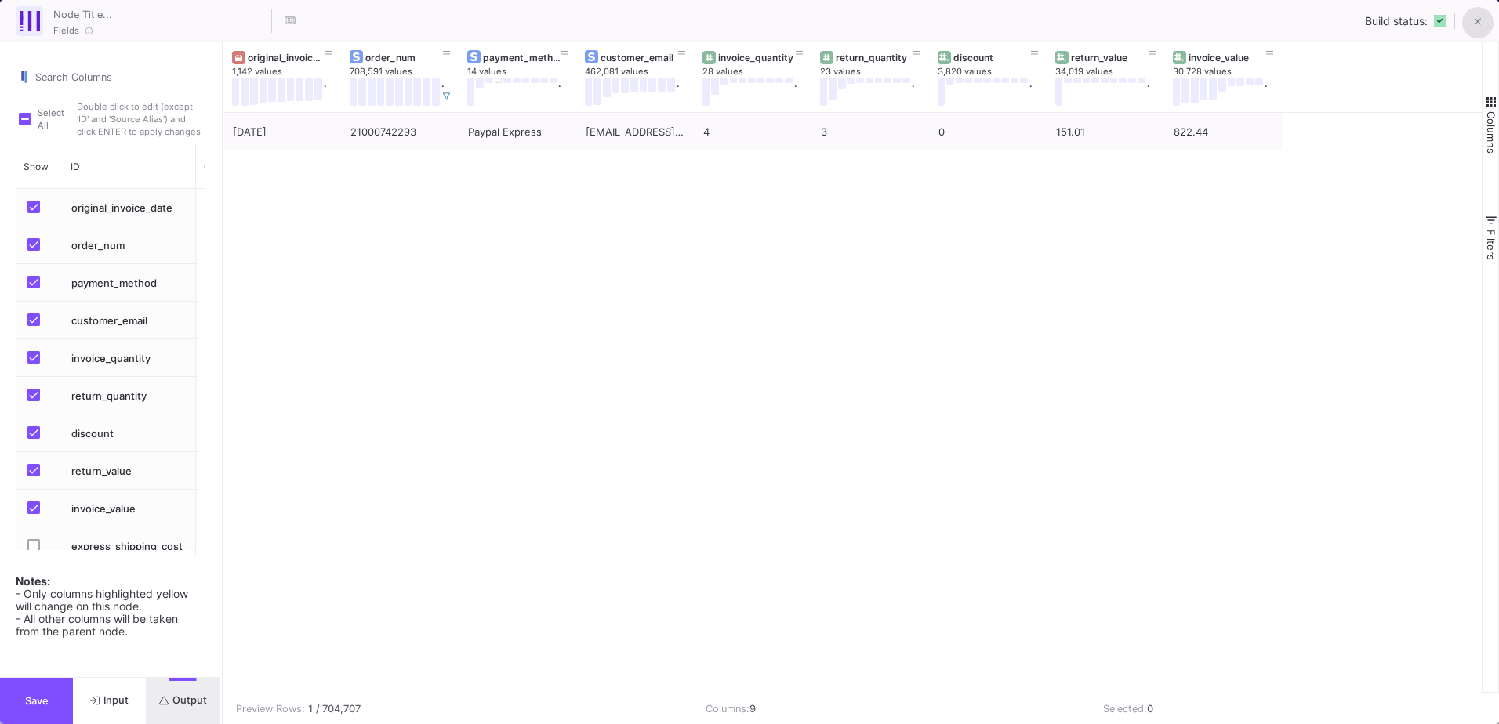
click at [1485, 22] on button at bounding box center [1477, 22] width 31 height 31
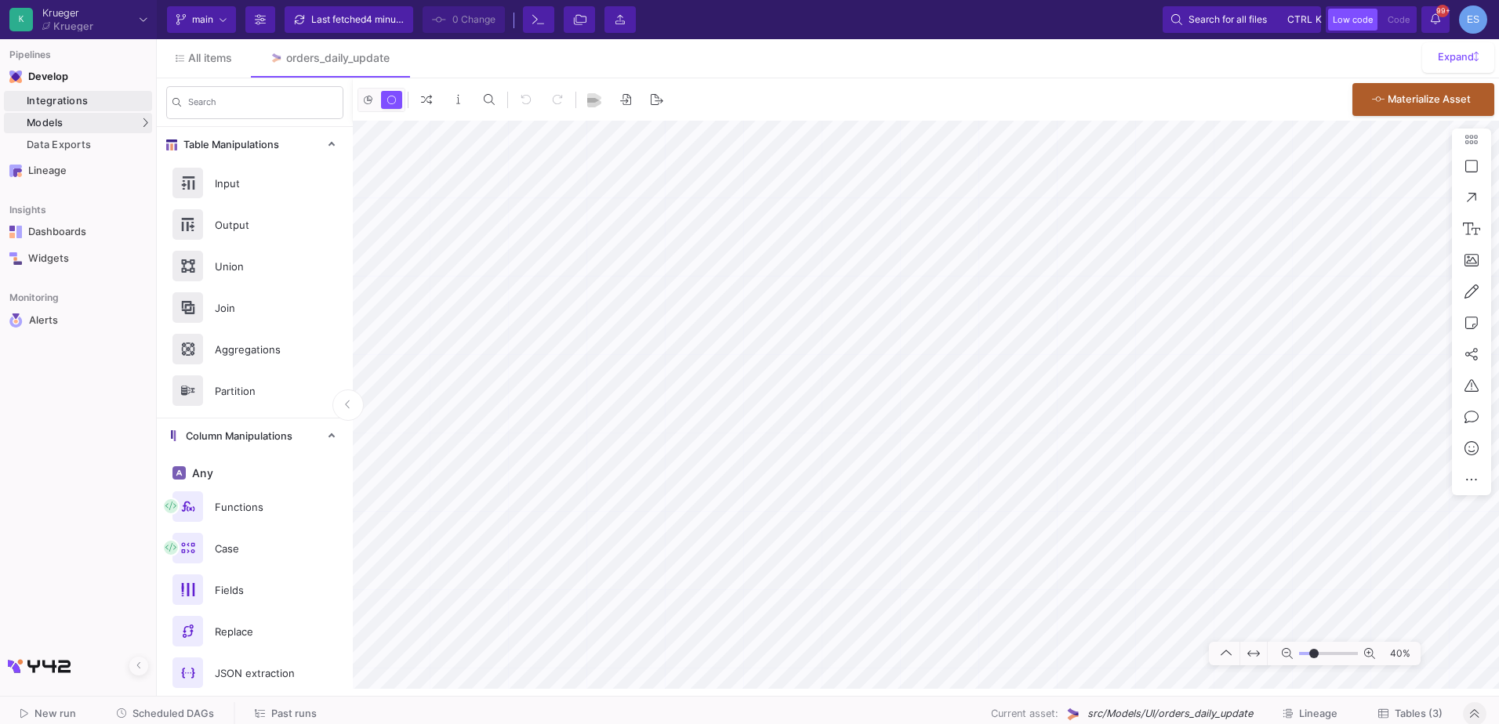
click at [103, 111] on link "Integrations" at bounding box center [78, 101] width 148 height 20
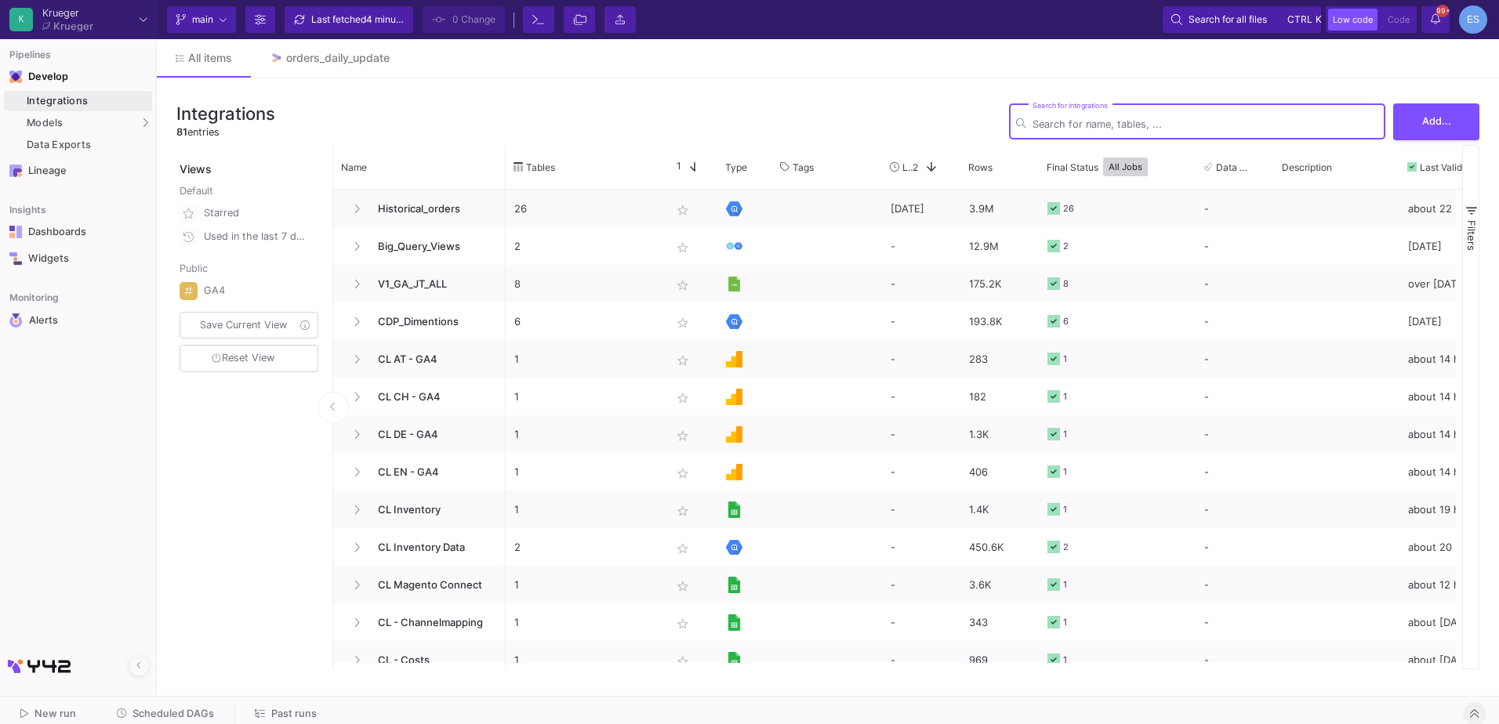
click at [1107, 122] on input "Search for integrations" at bounding box center [1206, 124] width 346 height 12
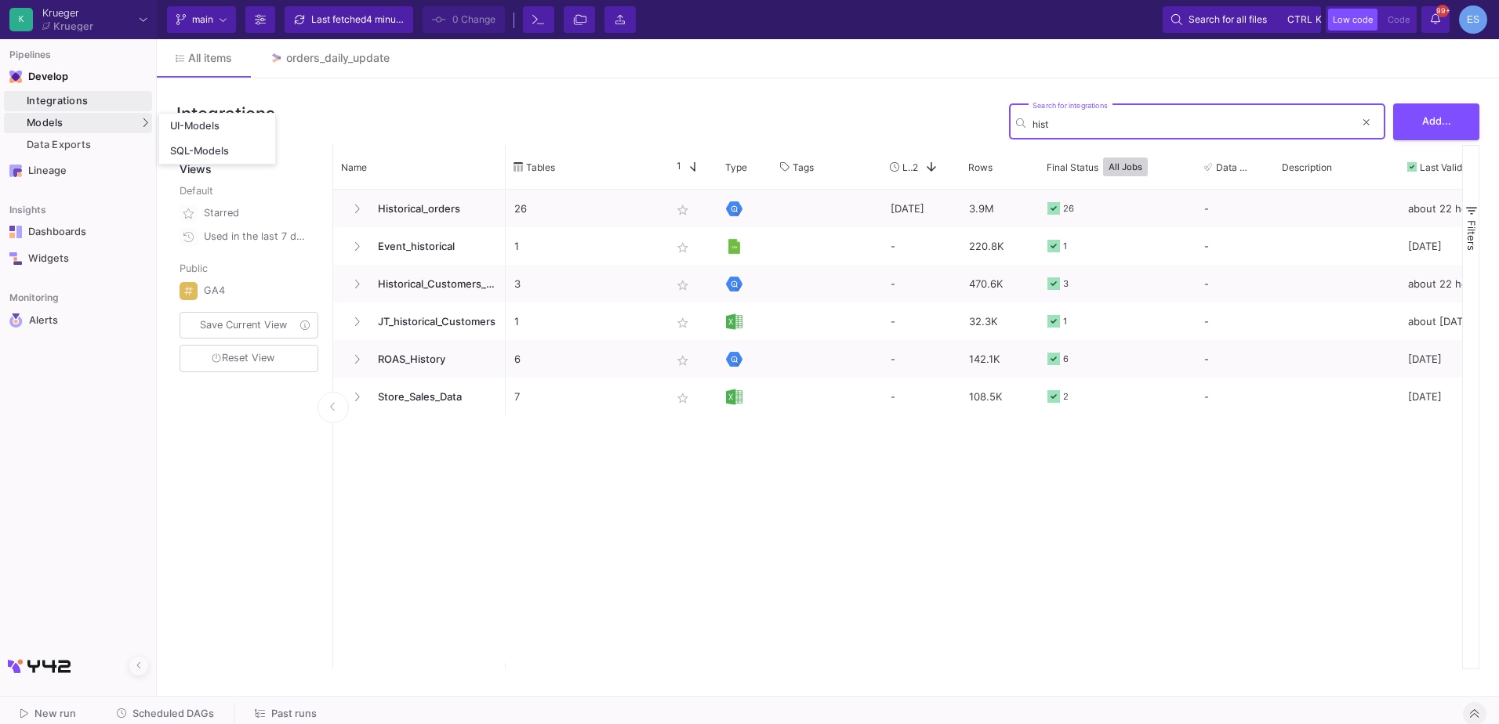
type input "hist"
click at [73, 130] on div "Models" at bounding box center [78, 123] width 148 height 20
click at [96, 120] on div "Models" at bounding box center [78, 123] width 148 height 20
click at [214, 125] on div "UI-Models" at bounding box center [195, 126] width 51 height 13
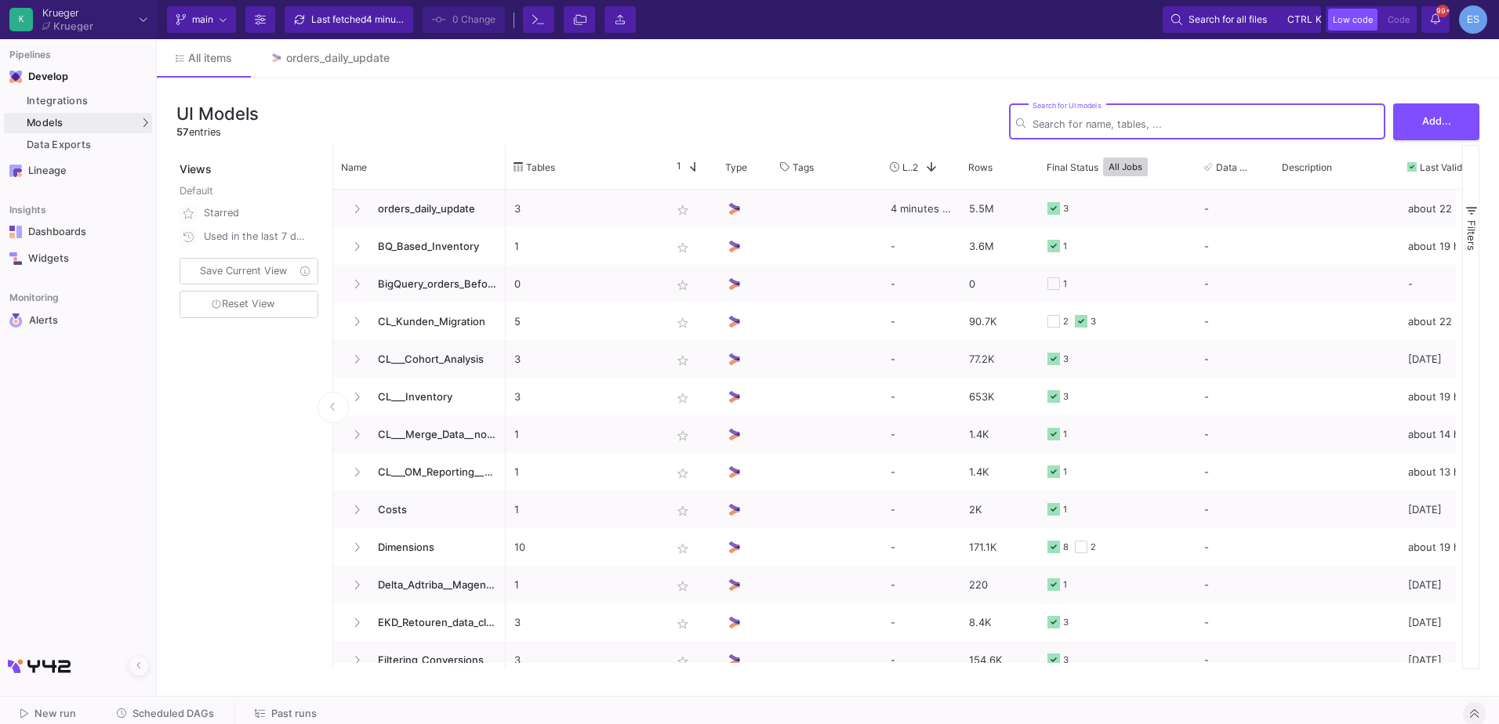
click at [1291, 121] on input "Search for UI models" at bounding box center [1206, 124] width 346 height 12
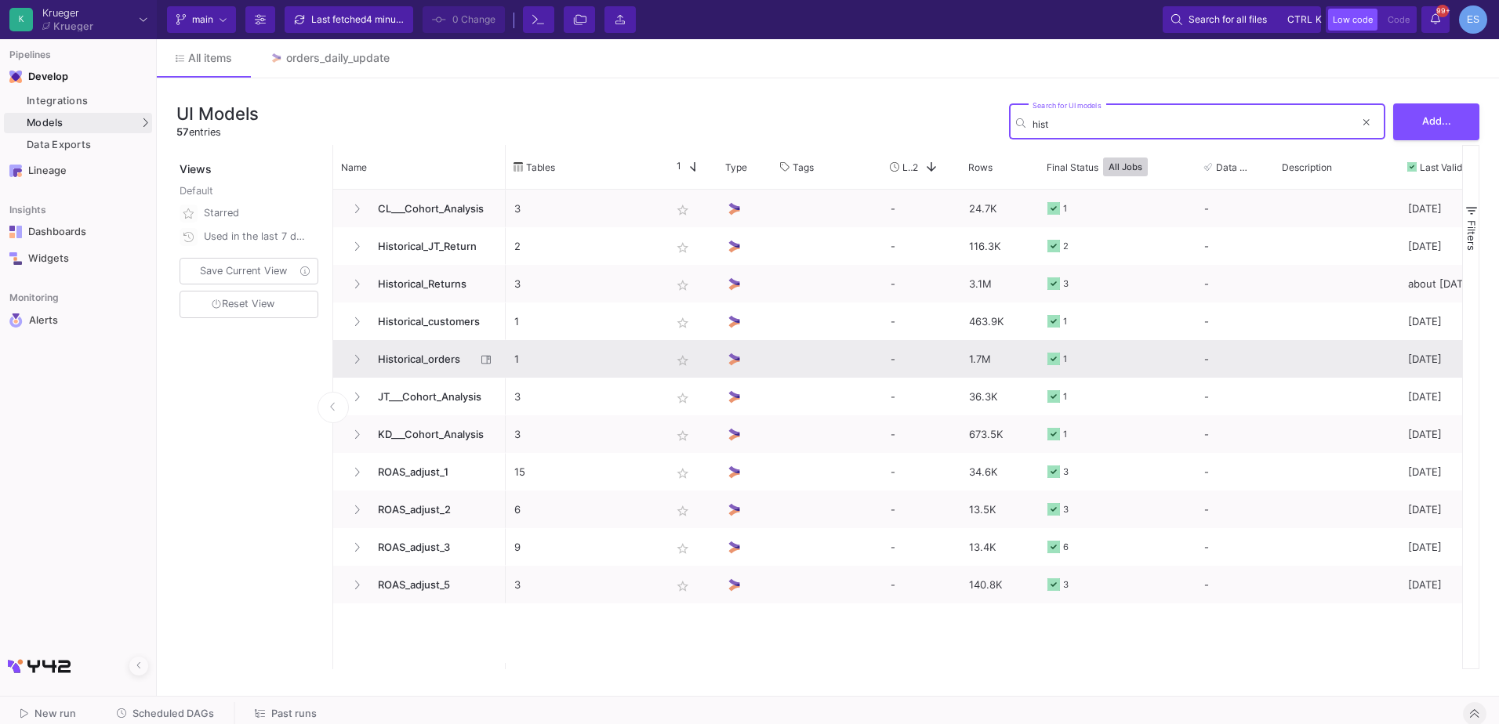
type input "hist"
click at [466, 360] on span "Historical_orders" at bounding box center [421, 359] width 107 height 37
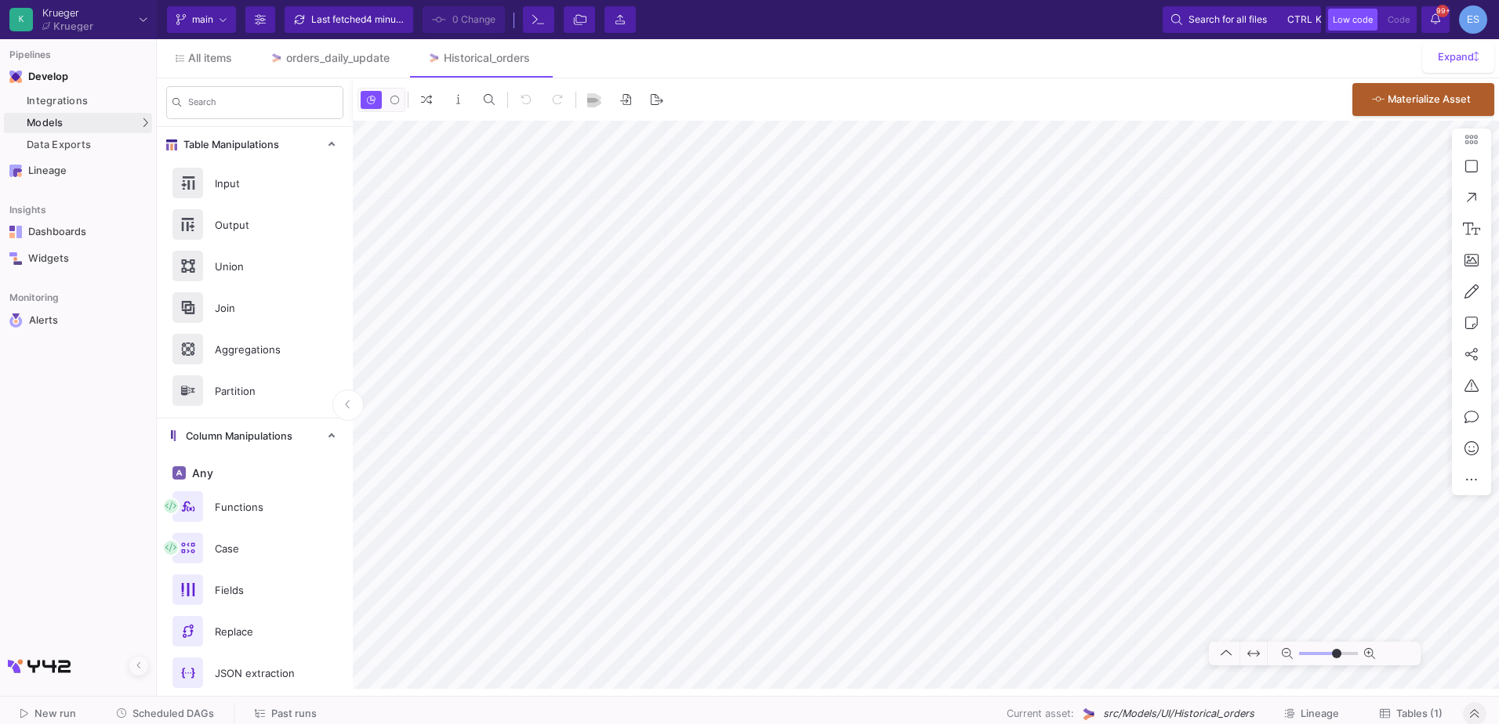
type input "-37"
click at [1398, 706] on button "Tables (1)" at bounding box center [1411, 714] width 100 height 24
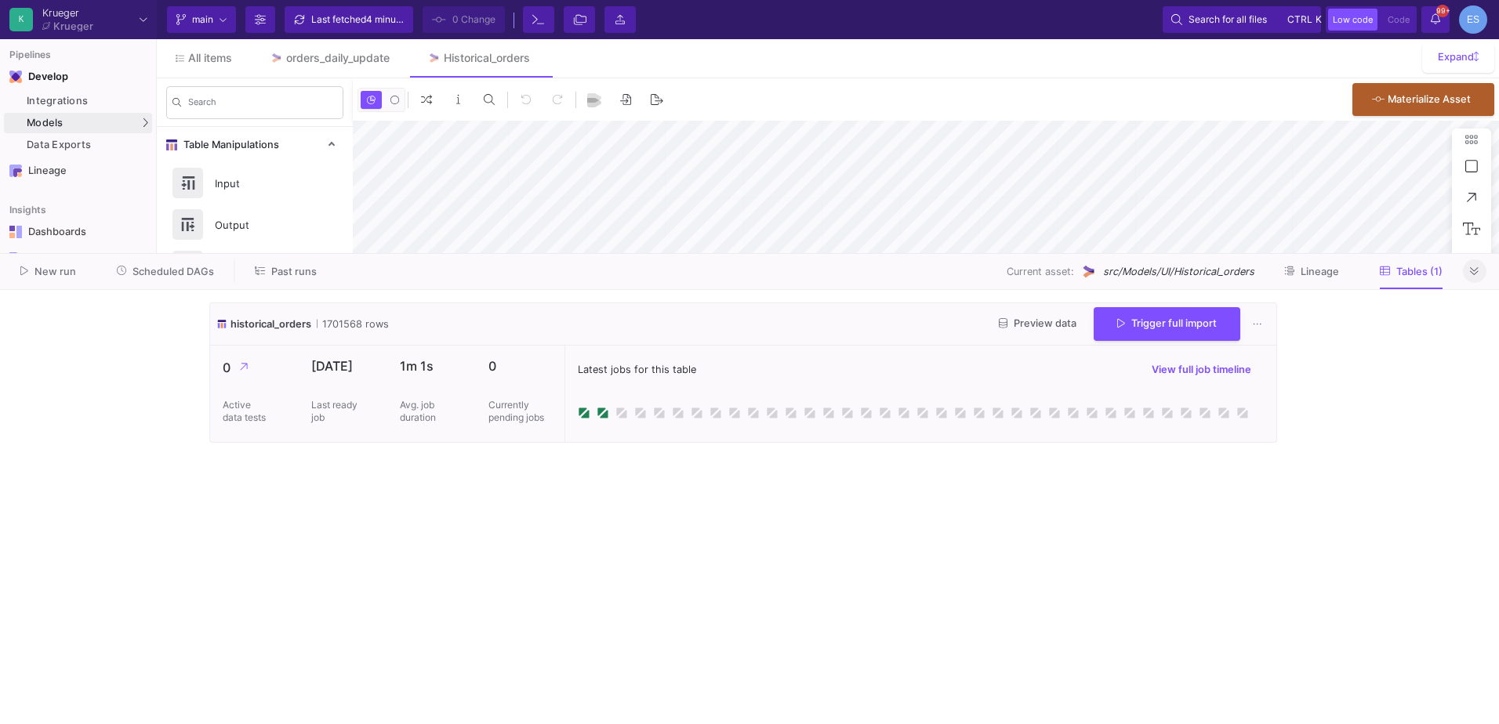
type input "-37"
click at [1022, 331] on button "Preview data" at bounding box center [1037, 324] width 103 height 24
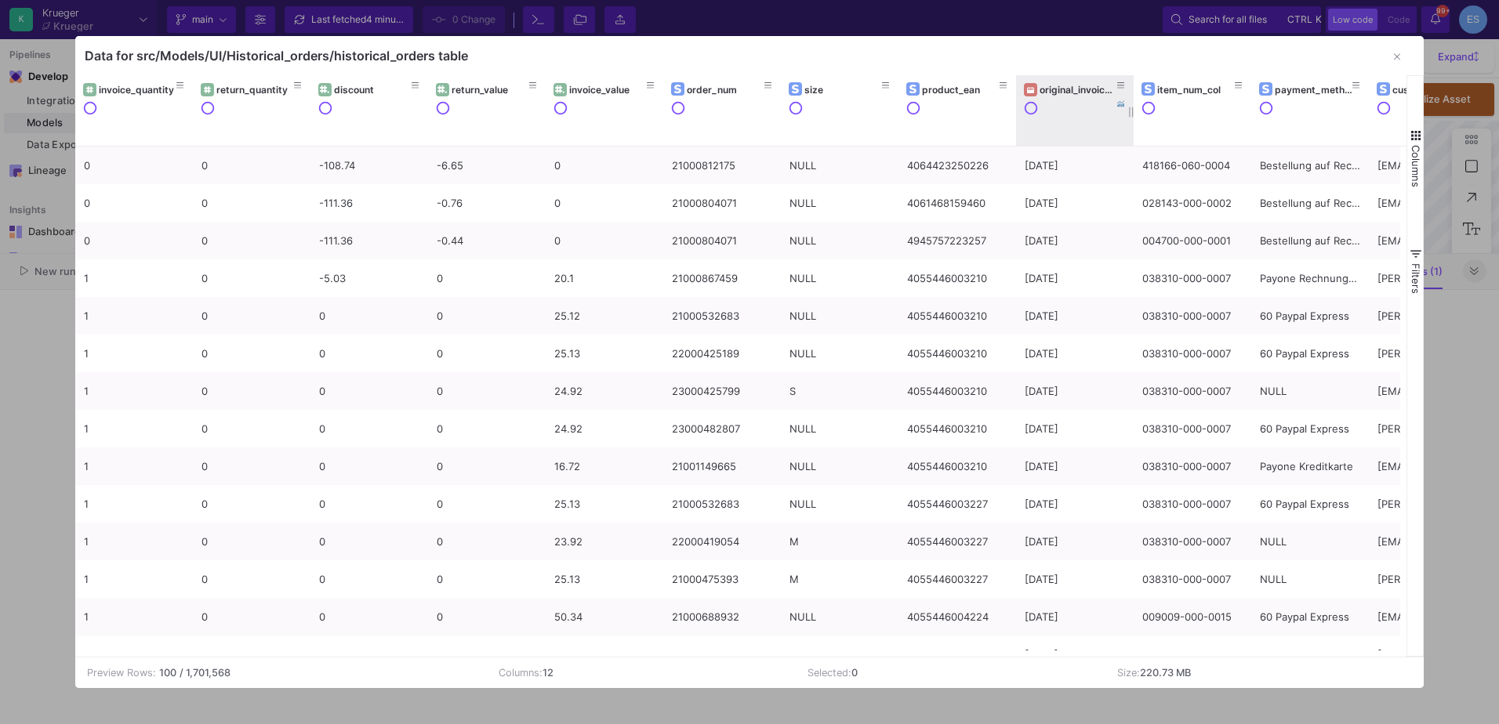
click at [1086, 98] on div "original_invoice_date" at bounding box center [1075, 89] width 102 height 17
click at [1075, 93] on div "original_invoice_date" at bounding box center [1079, 90] width 78 height 12
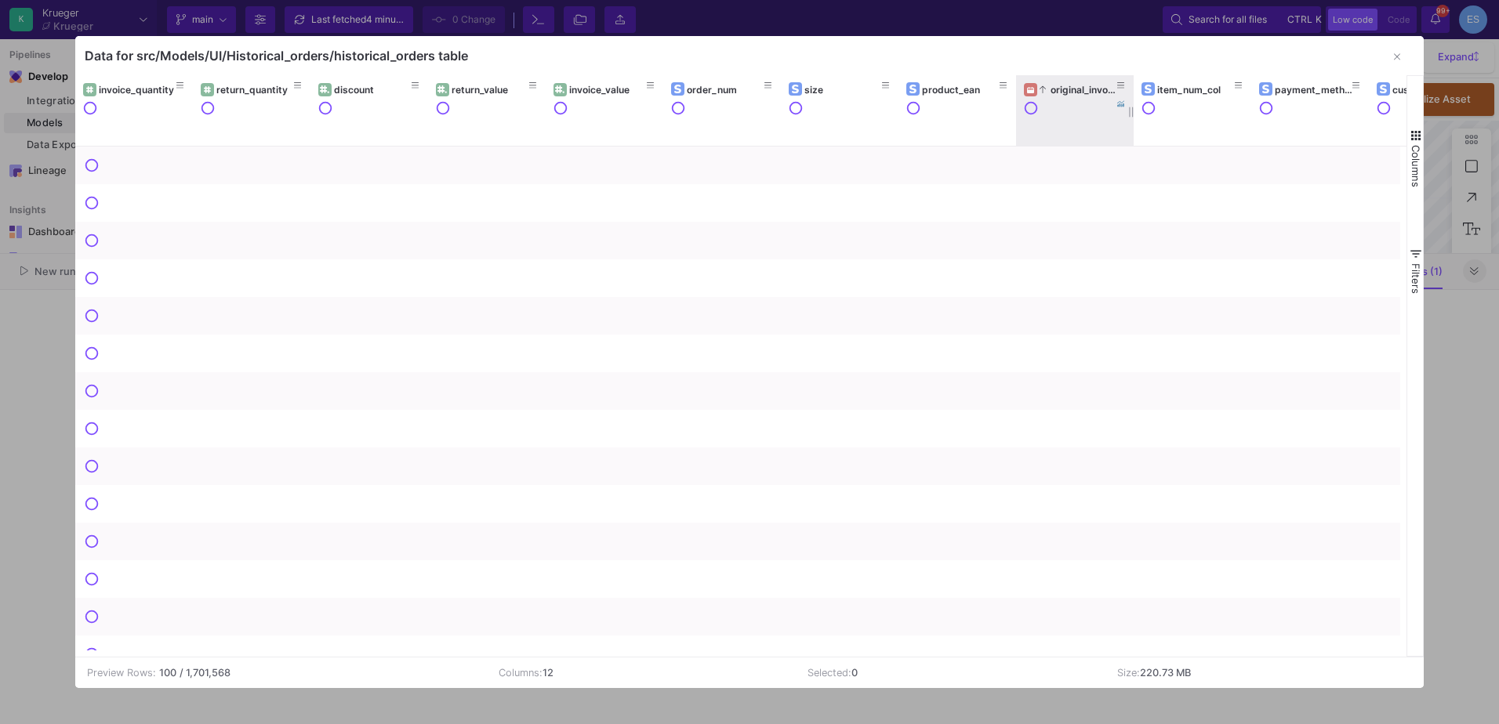
click at [1075, 90] on div "original_invoice_date" at bounding box center [1079, 90] width 78 height 12
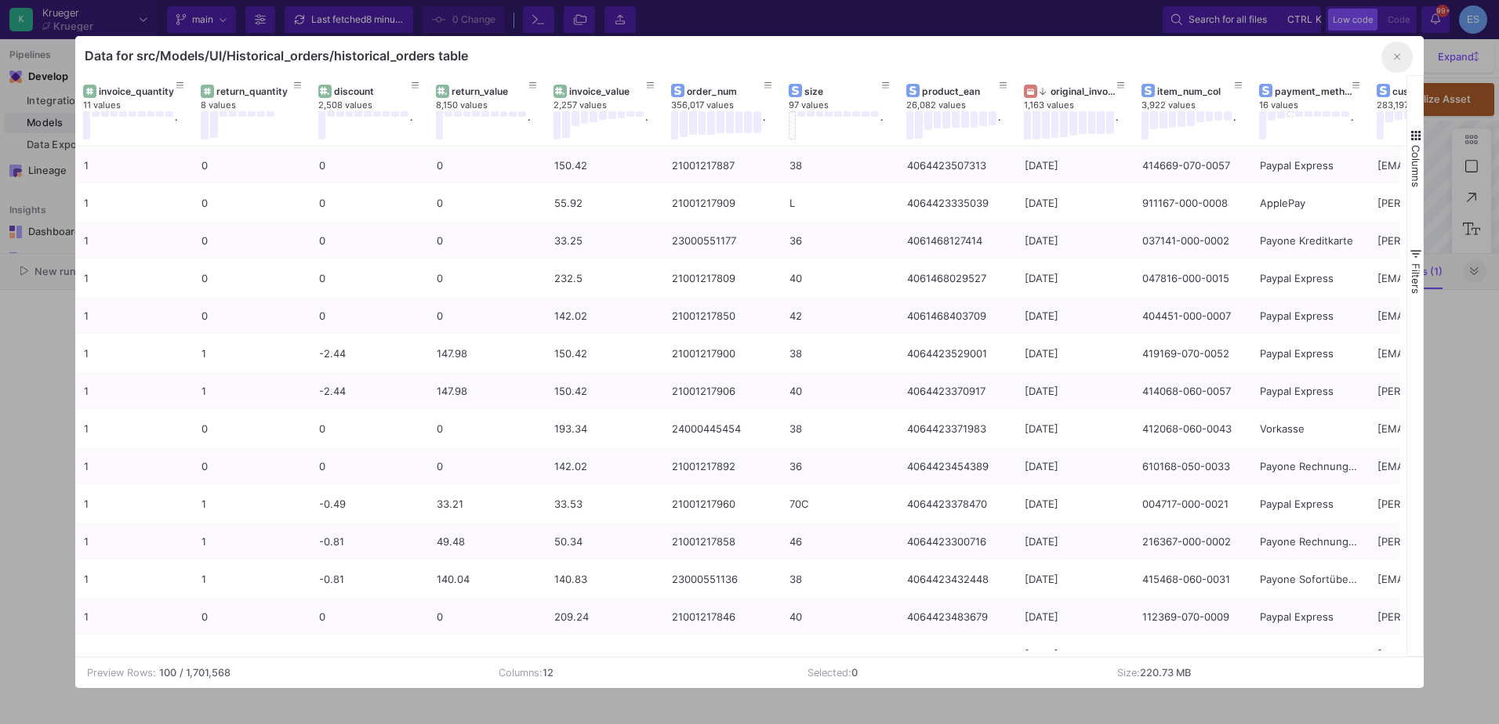
click at [1404, 55] on button "button" at bounding box center [1396, 57] width 31 height 31
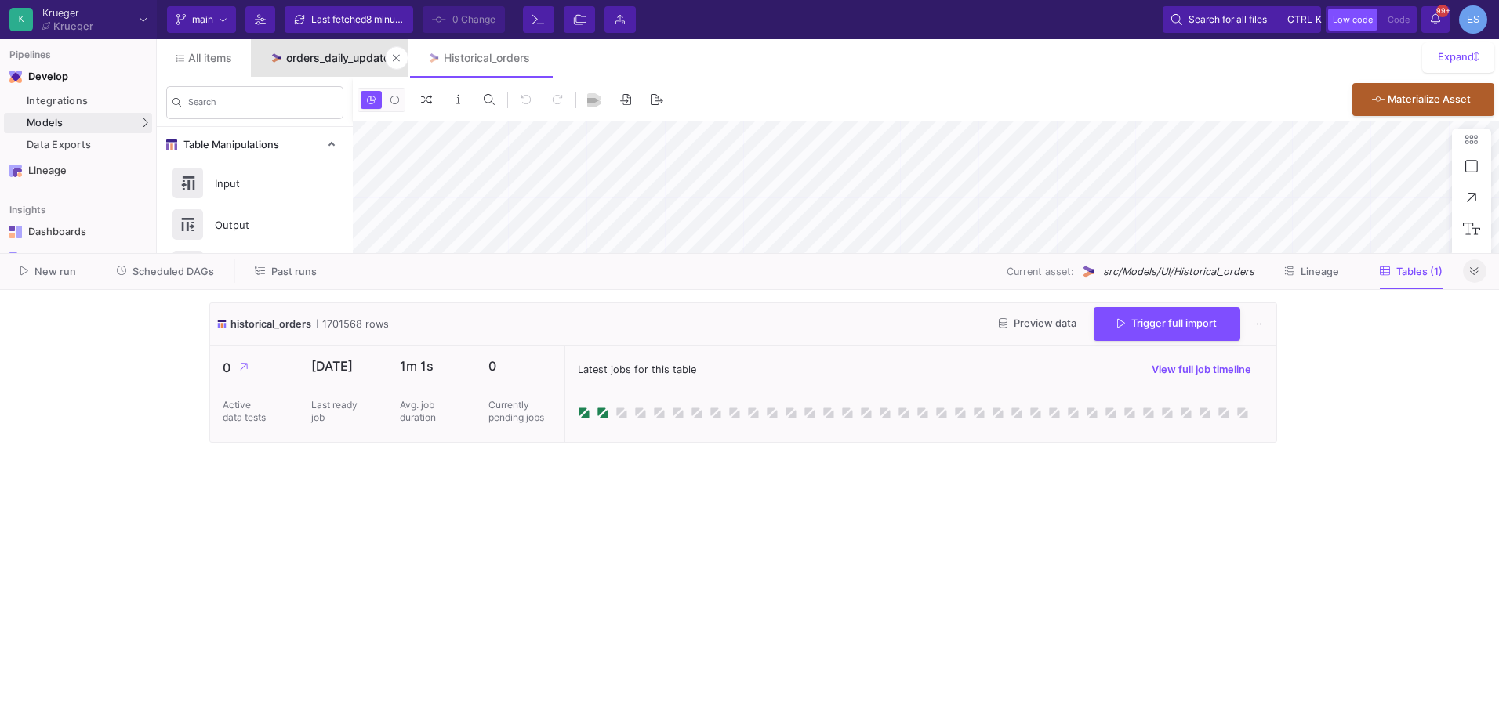
click at [308, 56] on div "orders_daily_update" at bounding box center [337, 58] width 103 height 13
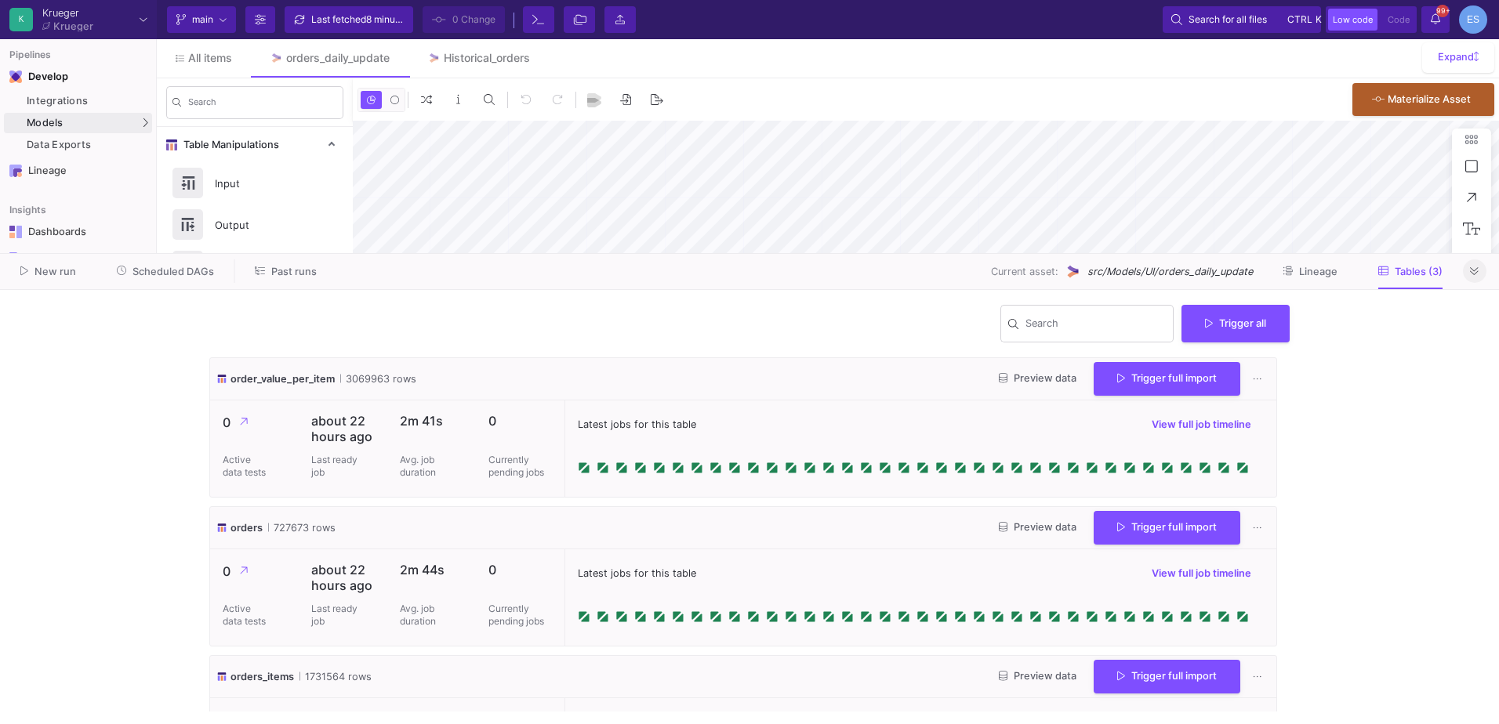
click at [1467, 270] on button at bounding box center [1475, 272] width 24 height 24
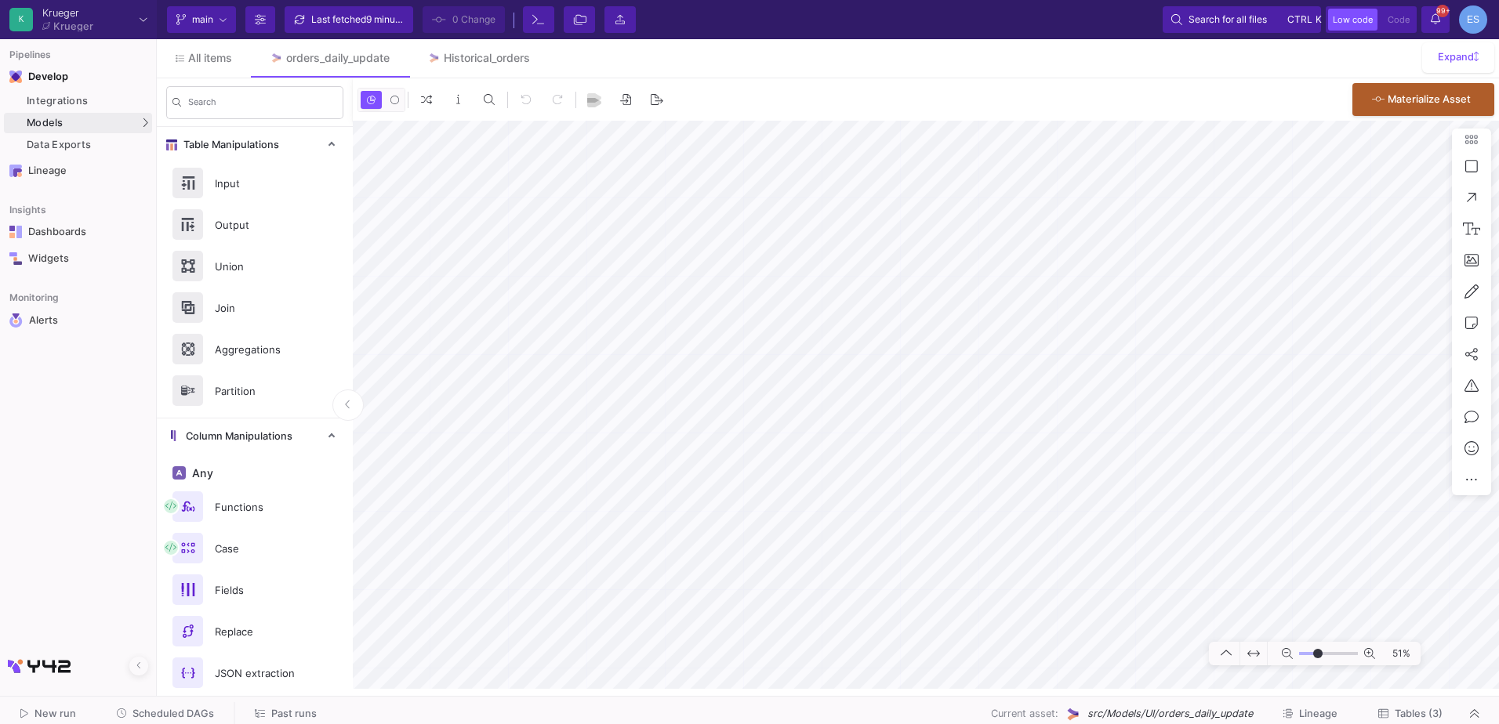
drag, startPoint x: 1310, startPoint y: 652, endPoint x: 1318, endPoint y: 653, distance: 8.0
click at [1318, 653] on input "range" at bounding box center [1328, 654] width 59 height 20
click at [1311, 655] on input "range" at bounding box center [1328, 654] width 59 height 20
drag, startPoint x: 1310, startPoint y: 655, endPoint x: 1320, endPoint y: 656, distance: 10.3
type input "0"
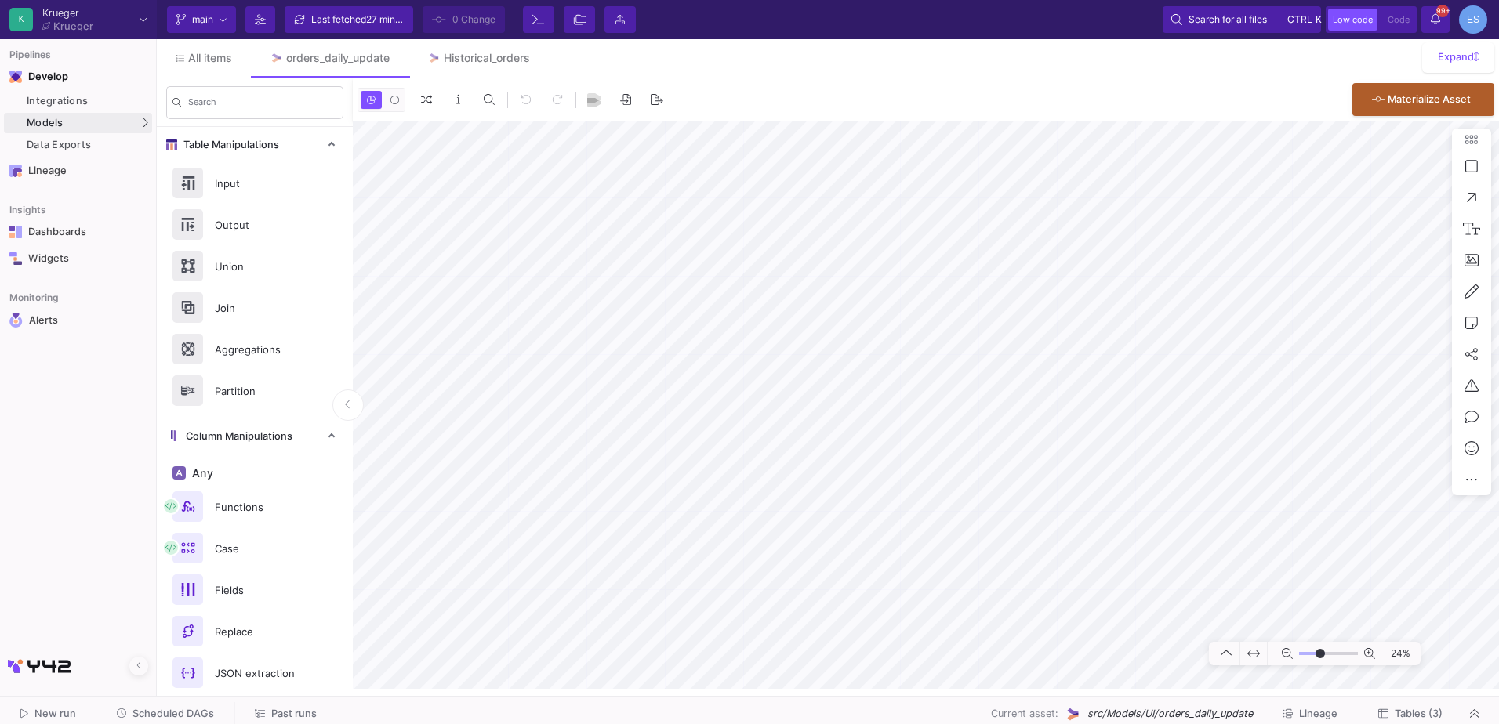
click at [1320, 656] on input "range" at bounding box center [1328, 654] width 59 height 20
click at [1498, 595] on html "K Krueger Krueger Current branch main Branch Options Last fetched 28 minutes ag…" at bounding box center [749, 362] width 1499 height 724
click at [75, 91] on link "Integrations" at bounding box center [78, 101] width 148 height 20
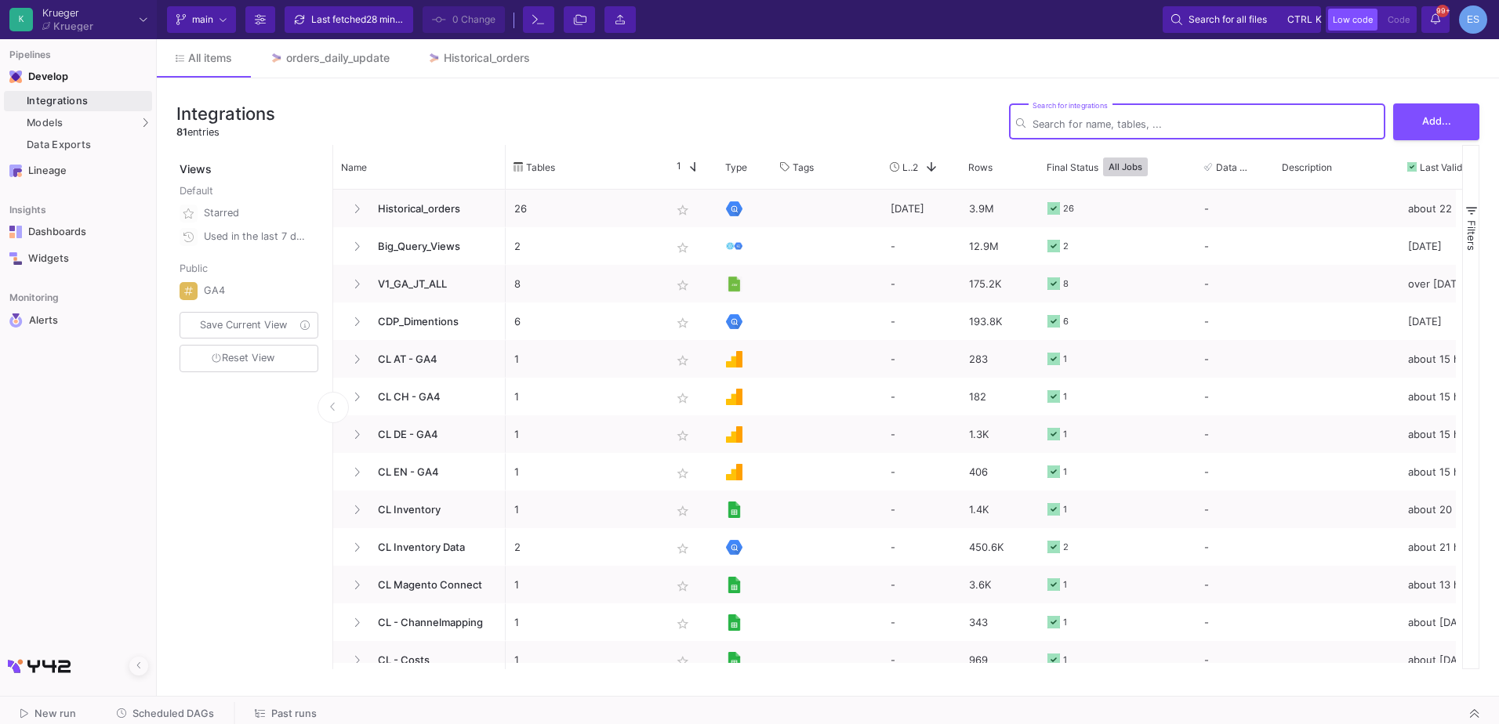
click at [1078, 113] on div "Search for integrations" at bounding box center [1206, 120] width 346 height 38
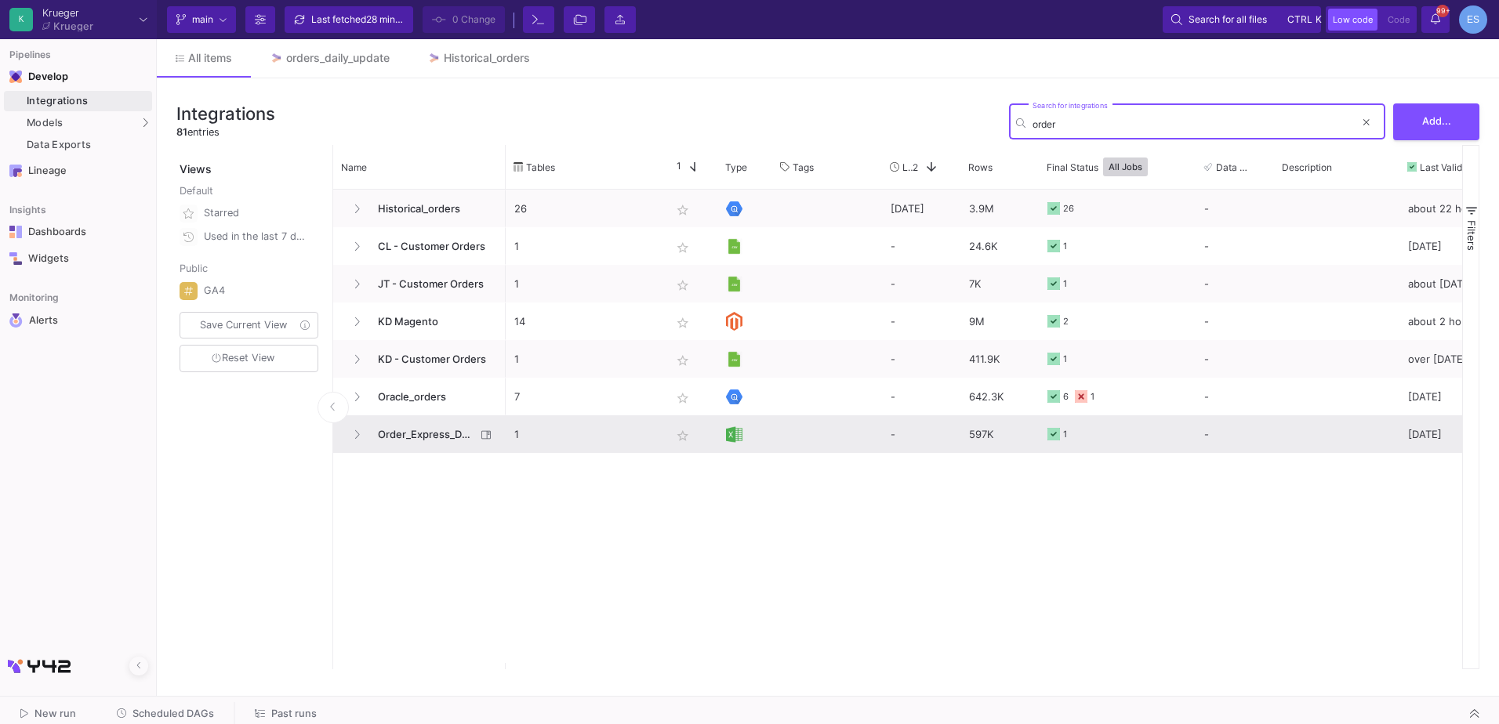
type input "order"
click at [407, 450] on span "Order_Express_Delivery_Costs" at bounding box center [421, 434] width 107 height 37
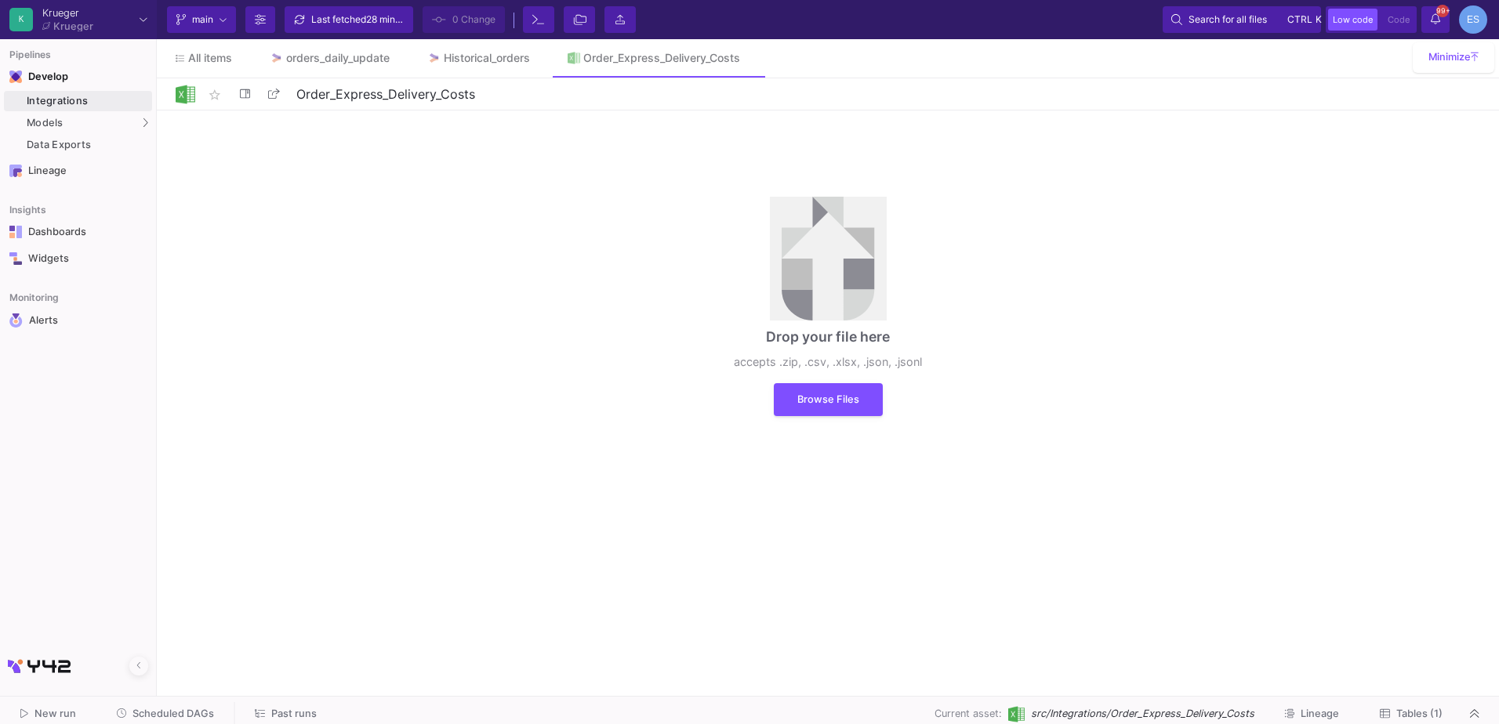
click at [1439, 710] on span "Tables (1)" at bounding box center [1419, 714] width 46 height 12
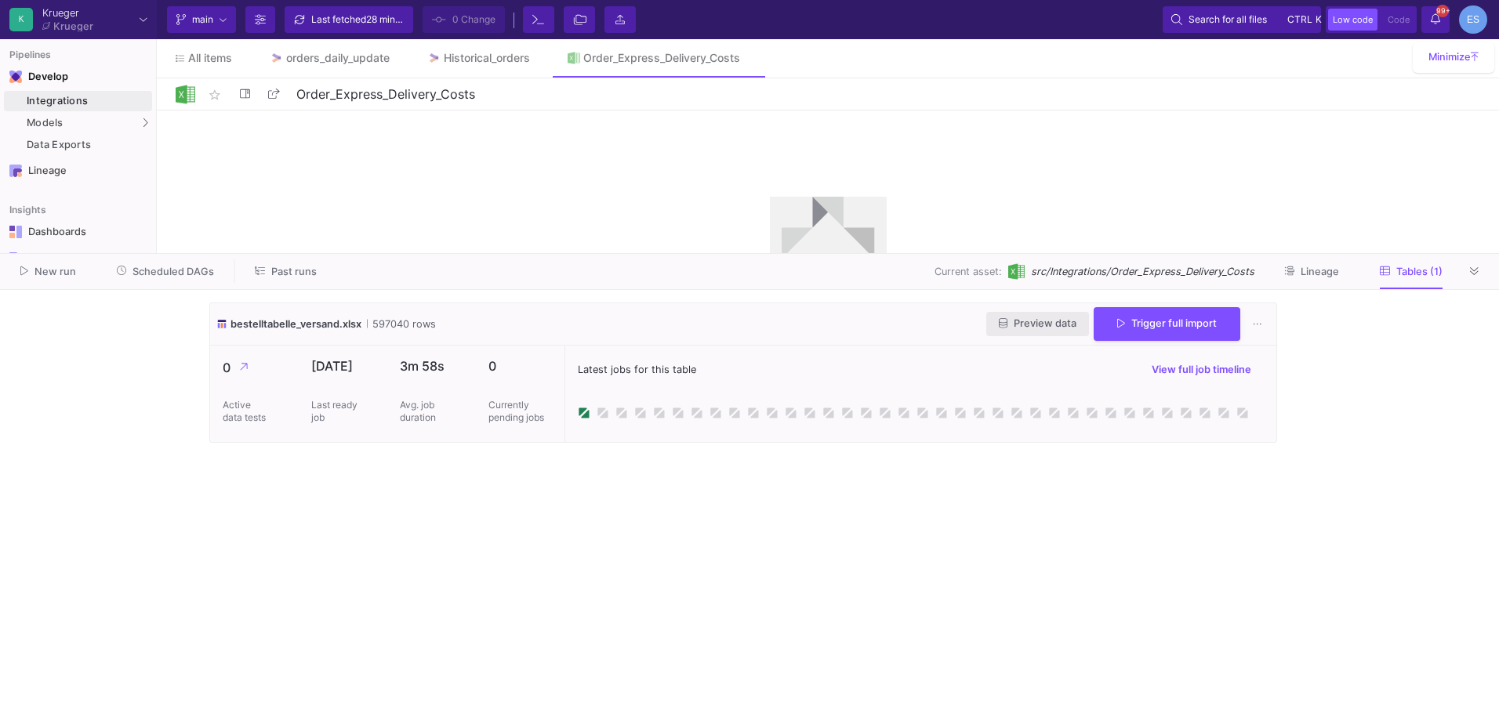
click at [1045, 328] on span "Preview data" at bounding box center [1038, 324] width 78 height 12
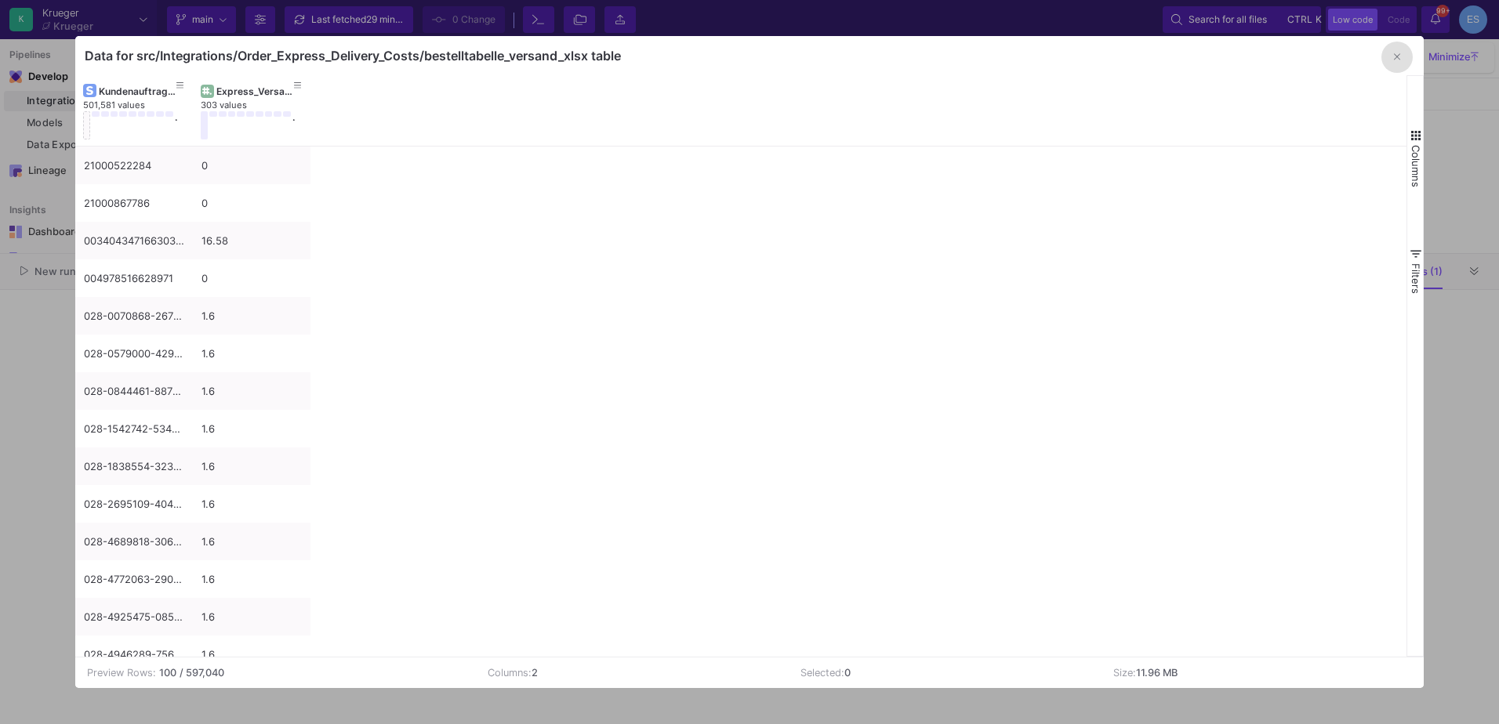
click at [1391, 59] on button "button" at bounding box center [1396, 57] width 31 height 31
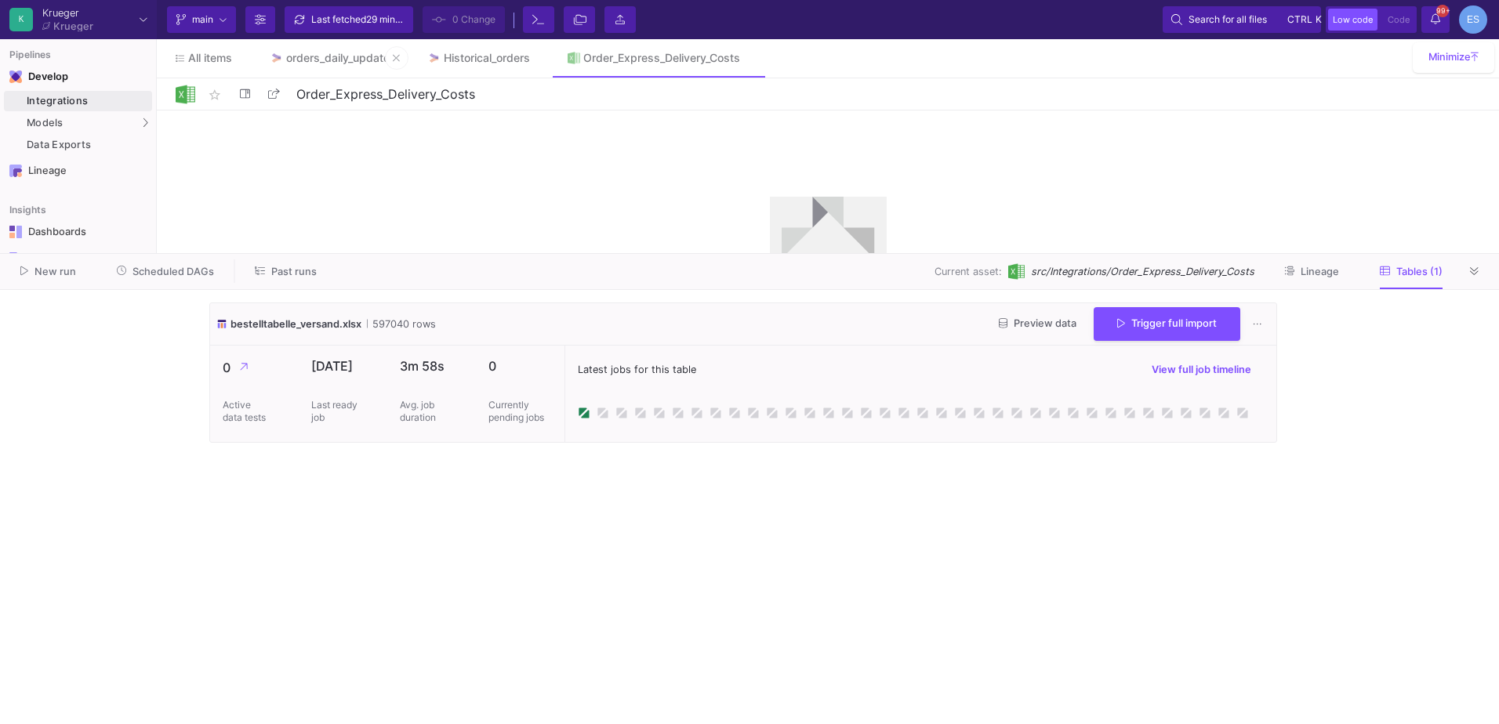
click at [282, 60] on img at bounding box center [276, 58] width 13 height 13
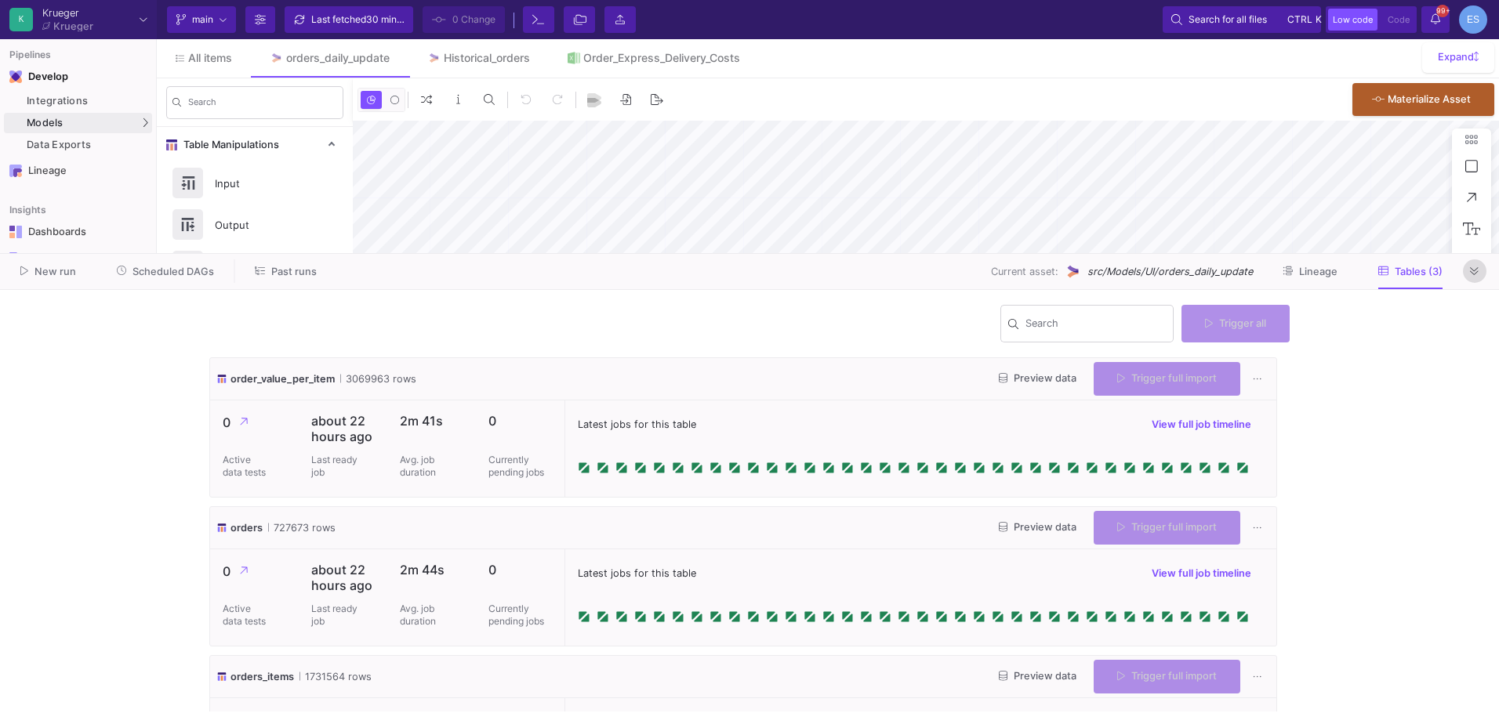
click at [1469, 272] on button at bounding box center [1475, 272] width 24 height 24
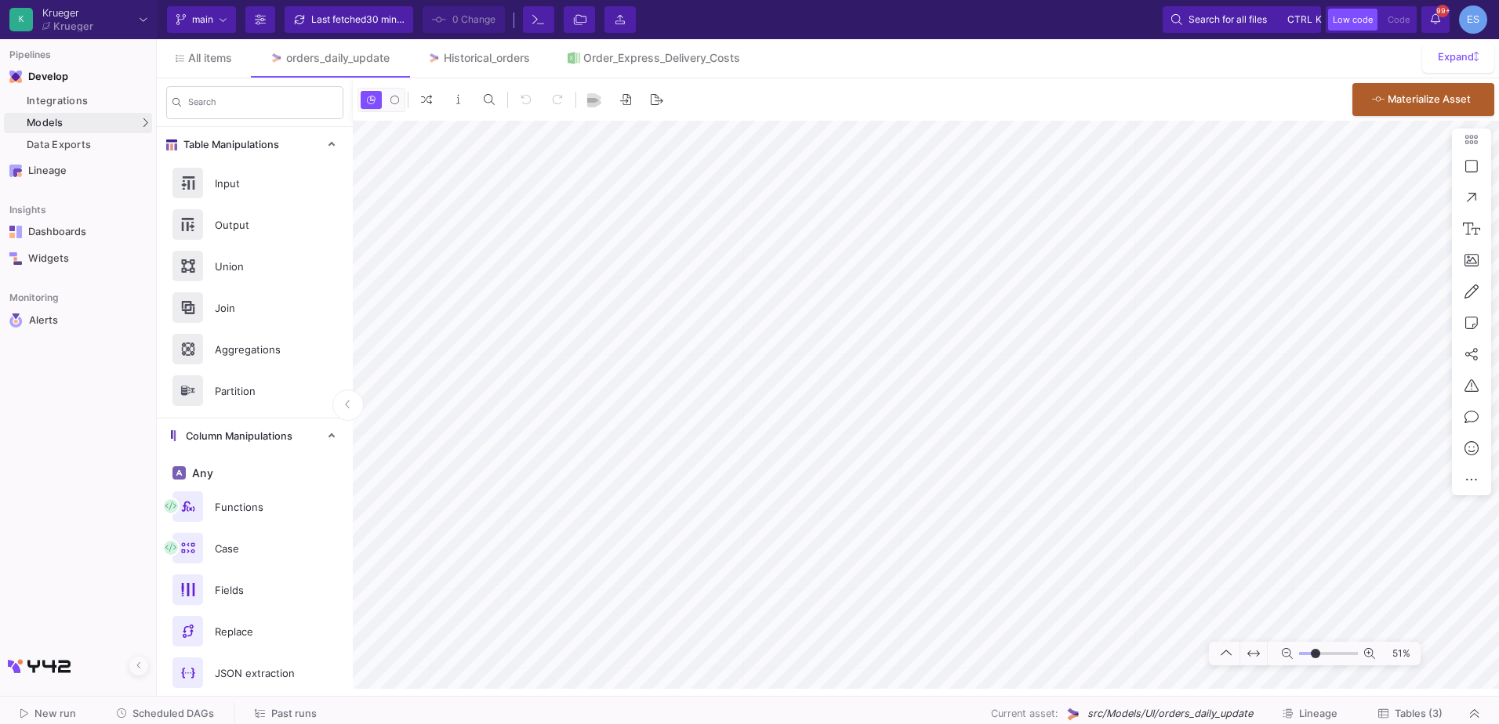
drag, startPoint x: 1305, startPoint y: 654, endPoint x: 1316, endPoint y: 655, distance: 10.2
click at [1316, 655] on input "range" at bounding box center [1328, 654] width 59 height 20
drag, startPoint x: 1315, startPoint y: 654, endPoint x: 1303, endPoint y: 654, distance: 11.8
click at [1303, 654] on input "range" at bounding box center [1328, 654] width 59 height 20
drag, startPoint x: 1303, startPoint y: 654, endPoint x: 1319, endPoint y: 659, distance: 17.1
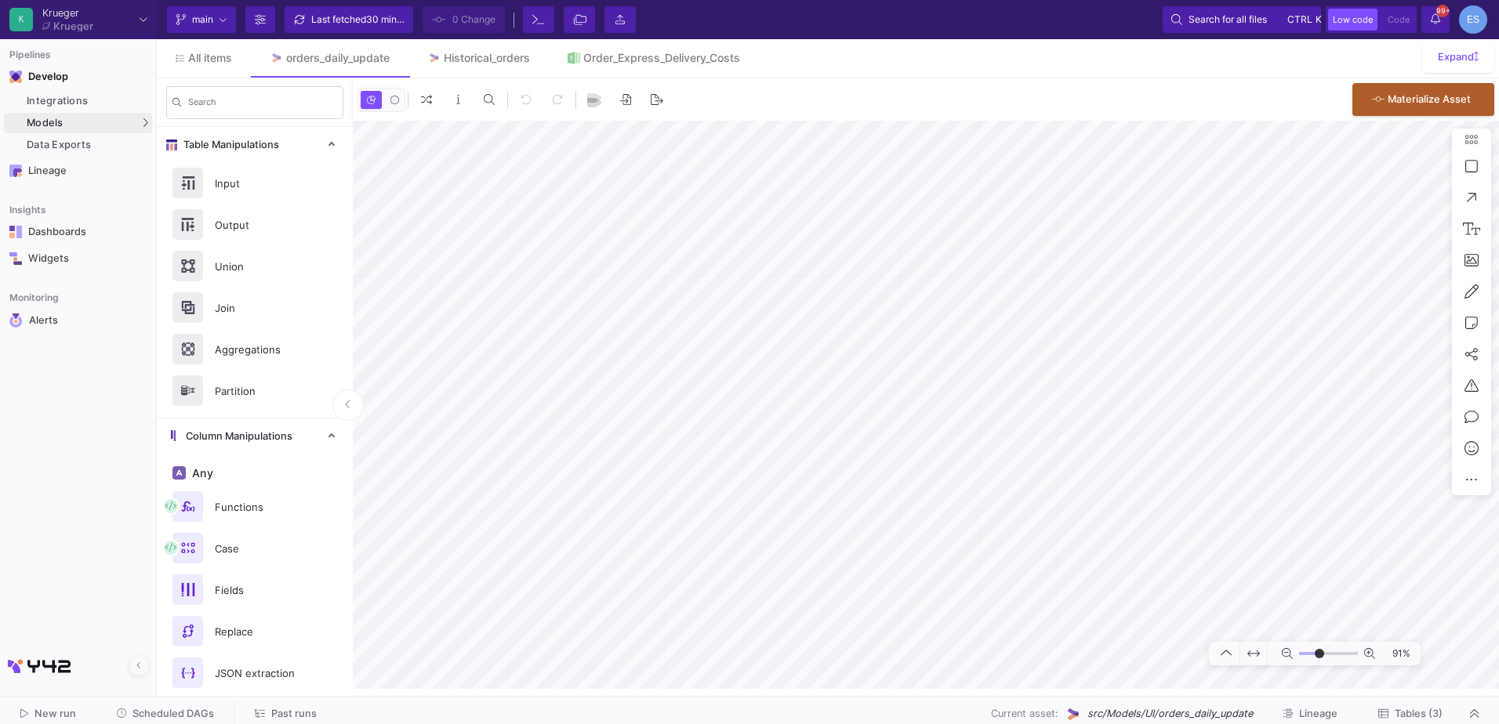
click at [1319, 659] on input "range" at bounding box center [1328, 654] width 59 height 20
click at [1472, 441] on div "91%" at bounding box center [926, 405] width 1146 height 568
click at [1286, 655] on icon at bounding box center [1287, 653] width 11 height 11
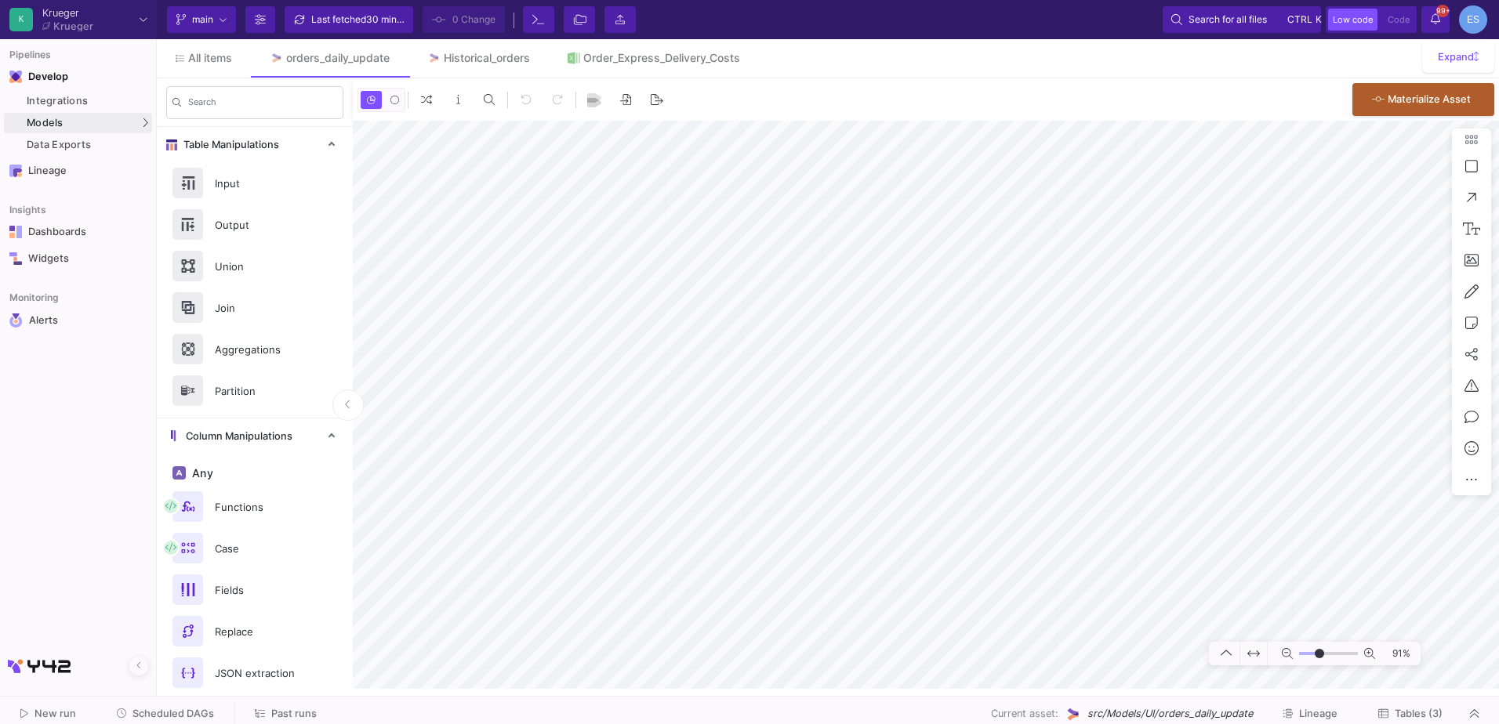
click at [1285, 655] on icon at bounding box center [1287, 653] width 11 height 11
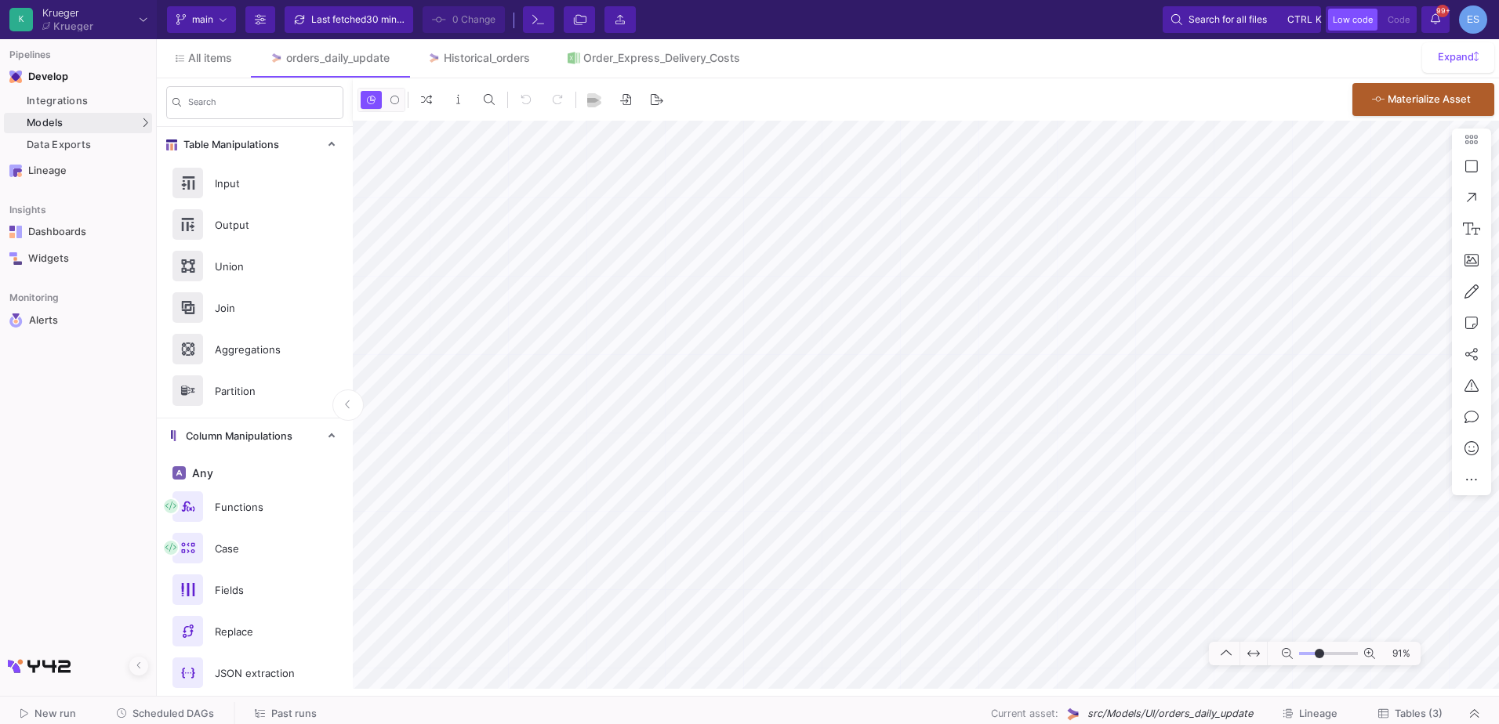
click at [1285, 656] on icon at bounding box center [1287, 653] width 11 height 11
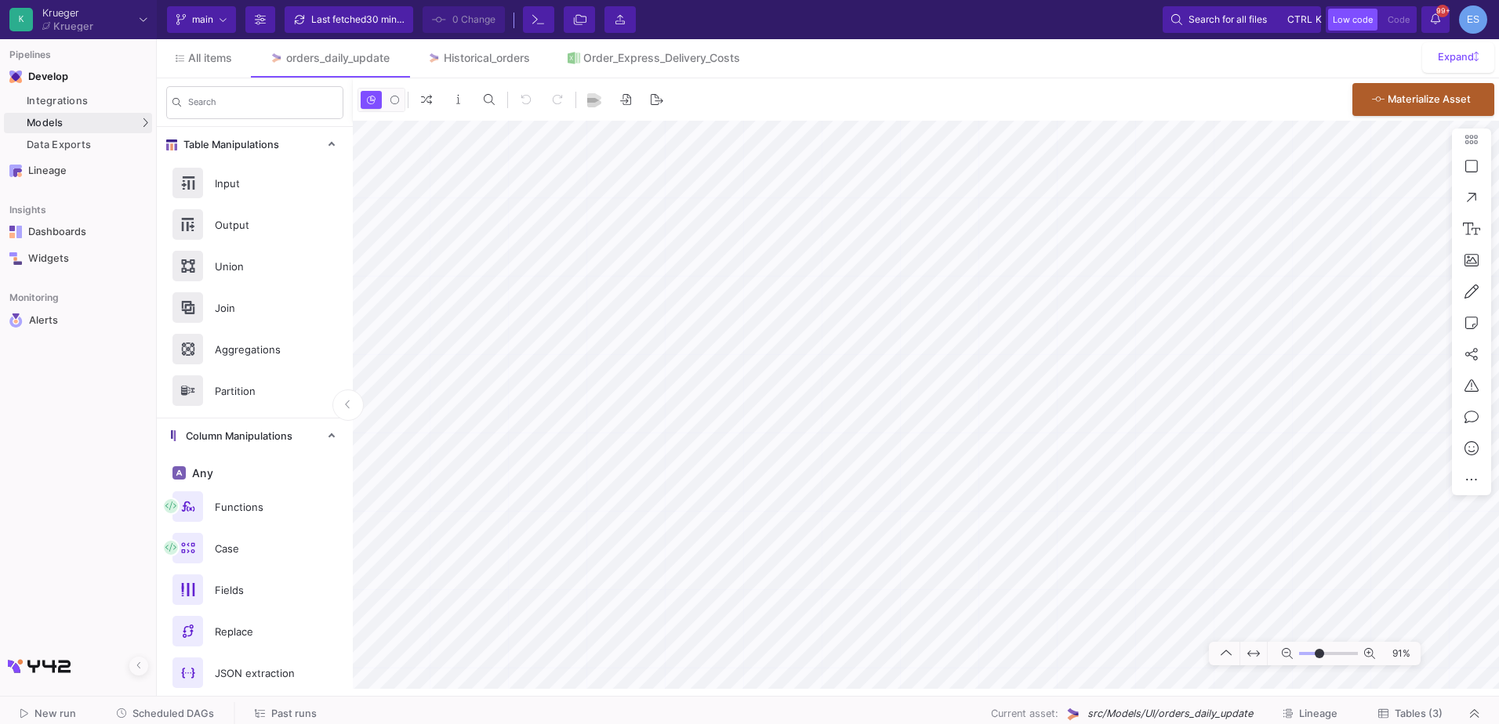
click at [1285, 656] on icon at bounding box center [1287, 653] width 11 height 11
type input "-19"
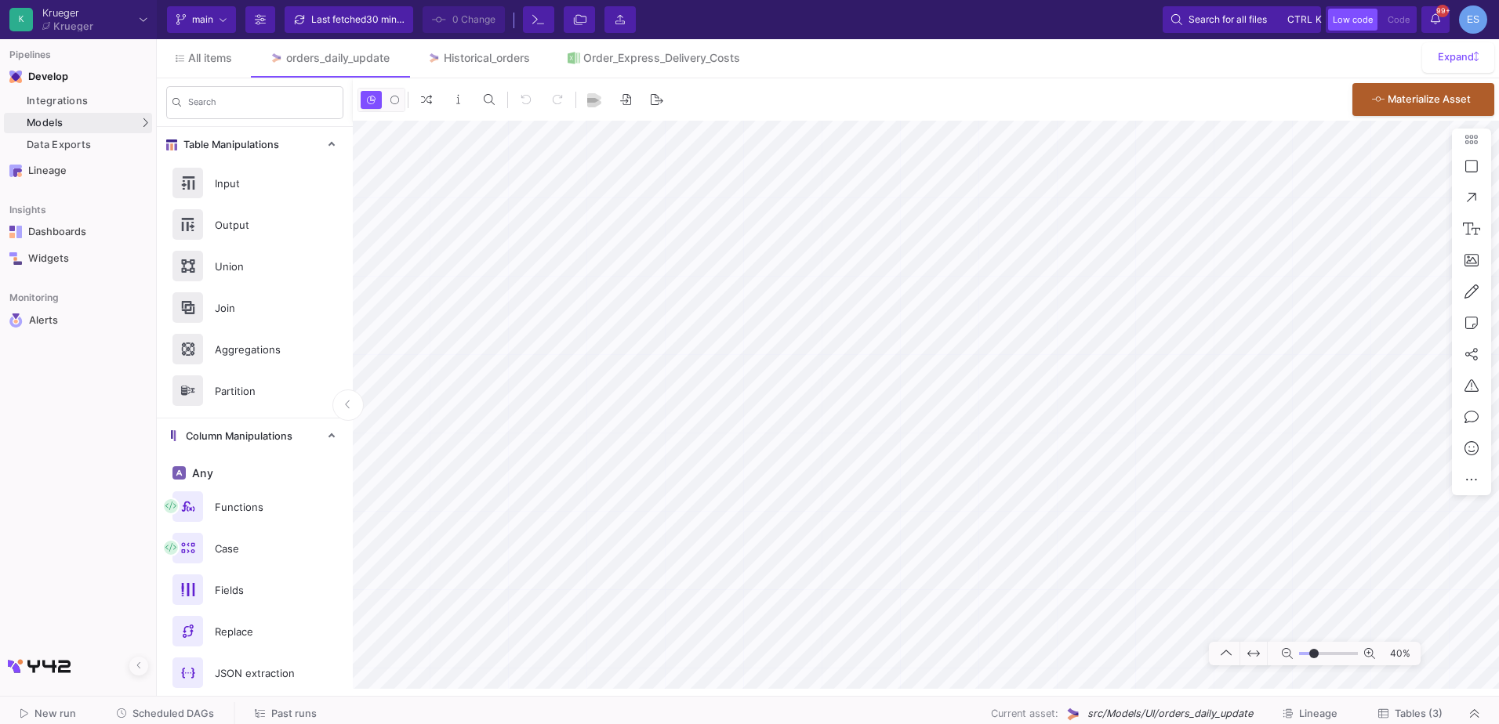
click at [1498, 560] on html "K Krueger Krueger Current branch main Branch Options Last fetched 30 minutes ag…" at bounding box center [749, 362] width 1499 height 724
click at [0, 408] on html "K Krueger Krueger Current branch main Branch Options Last fetched 30 minutes ag…" at bounding box center [749, 362] width 1499 height 724
click at [0, 454] on html "K Krueger Krueger Current branch main Branch Options Last fetched 30 minutes ag…" at bounding box center [749, 362] width 1499 height 724
click at [621, 56] on div "Order_Express_Delivery_Costs" at bounding box center [661, 58] width 157 height 13
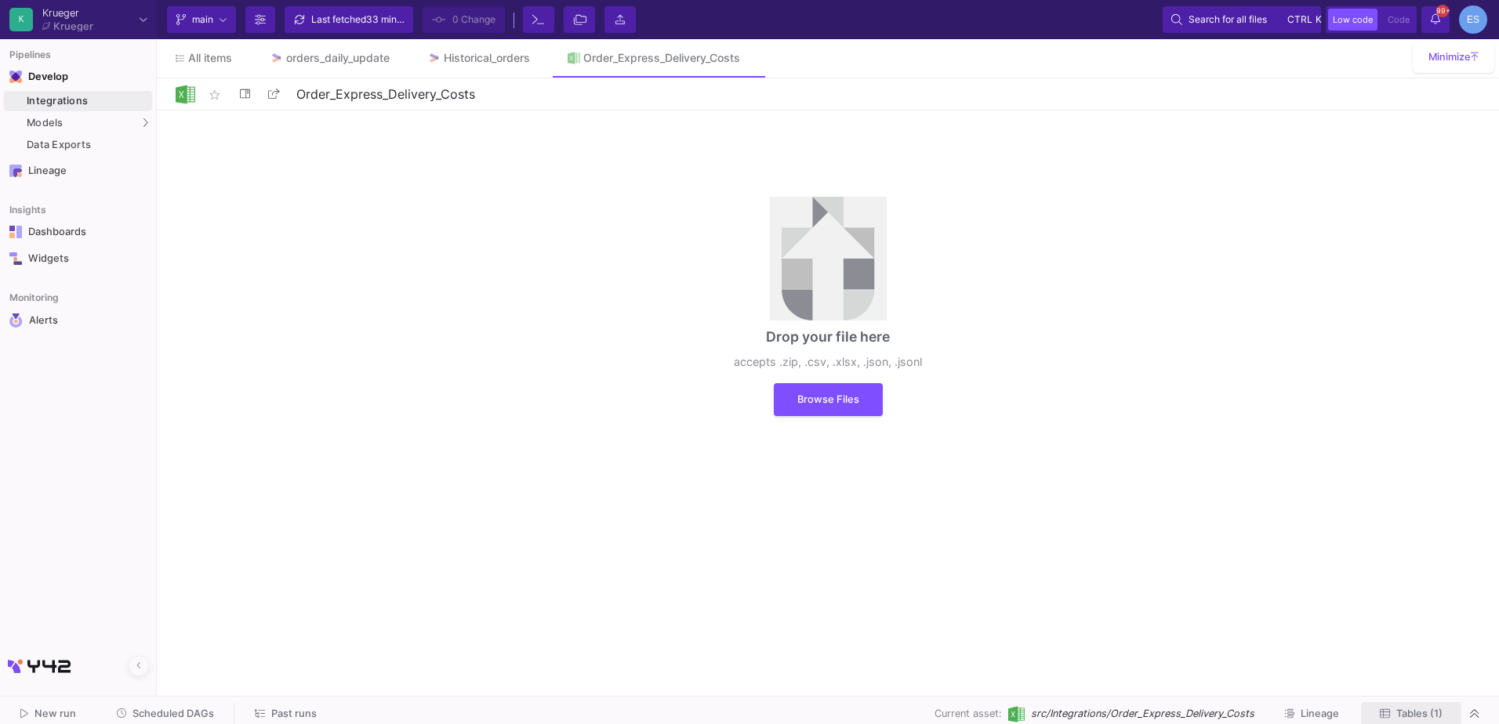
click at [1423, 708] on span "Tables (1)" at bounding box center [1419, 714] width 46 height 12
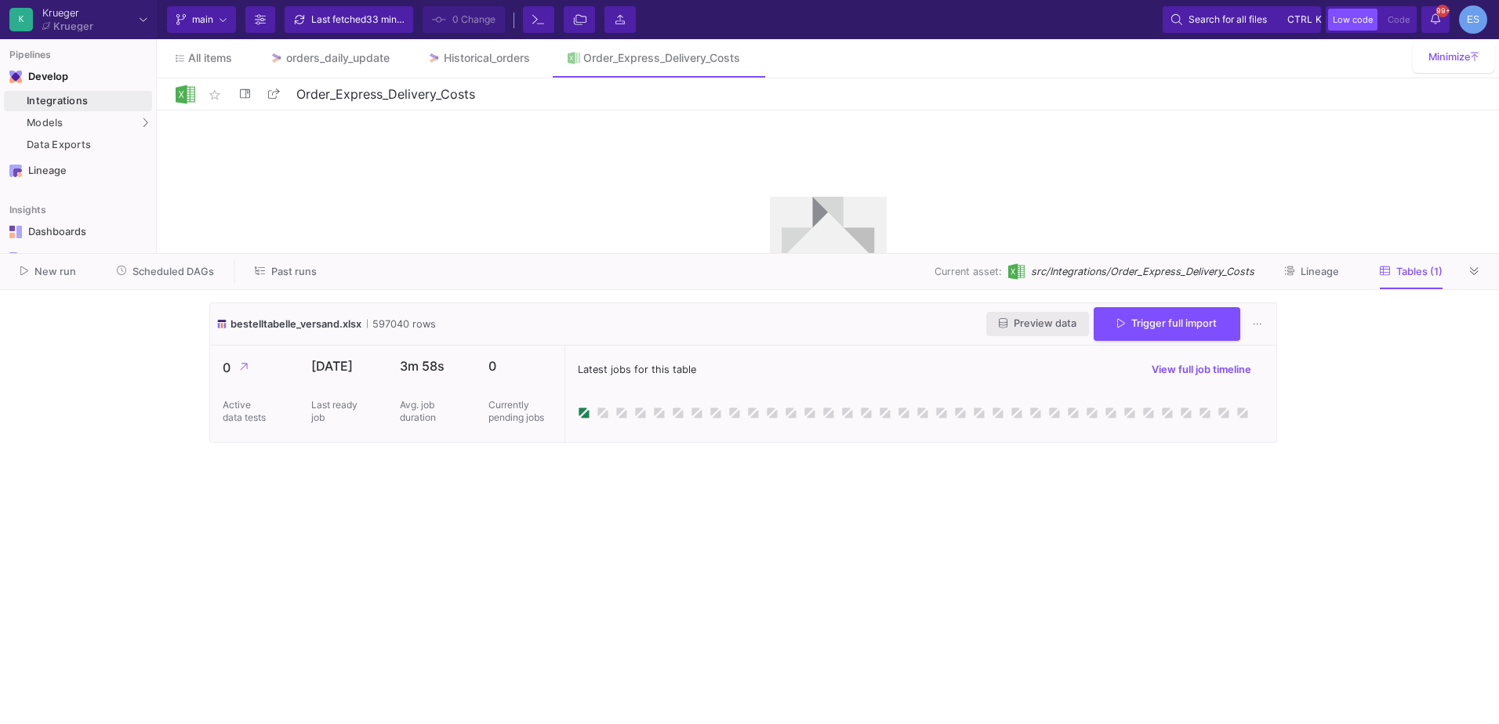
click at [1062, 326] on span "Preview data" at bounding box center [1038, 324] width 78 height 12
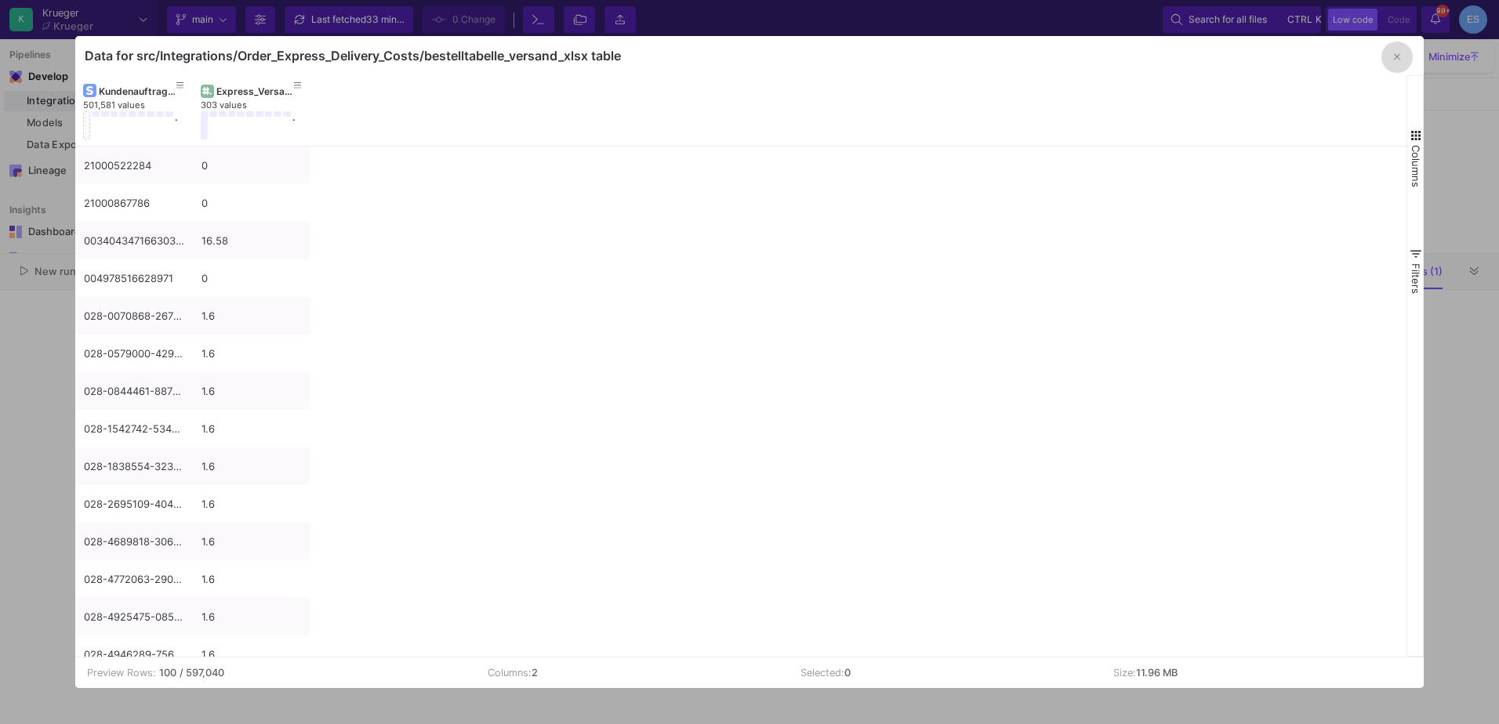
click at [1392, 53] on button "button" at bounding box center [1396, 57] width 31 height 31
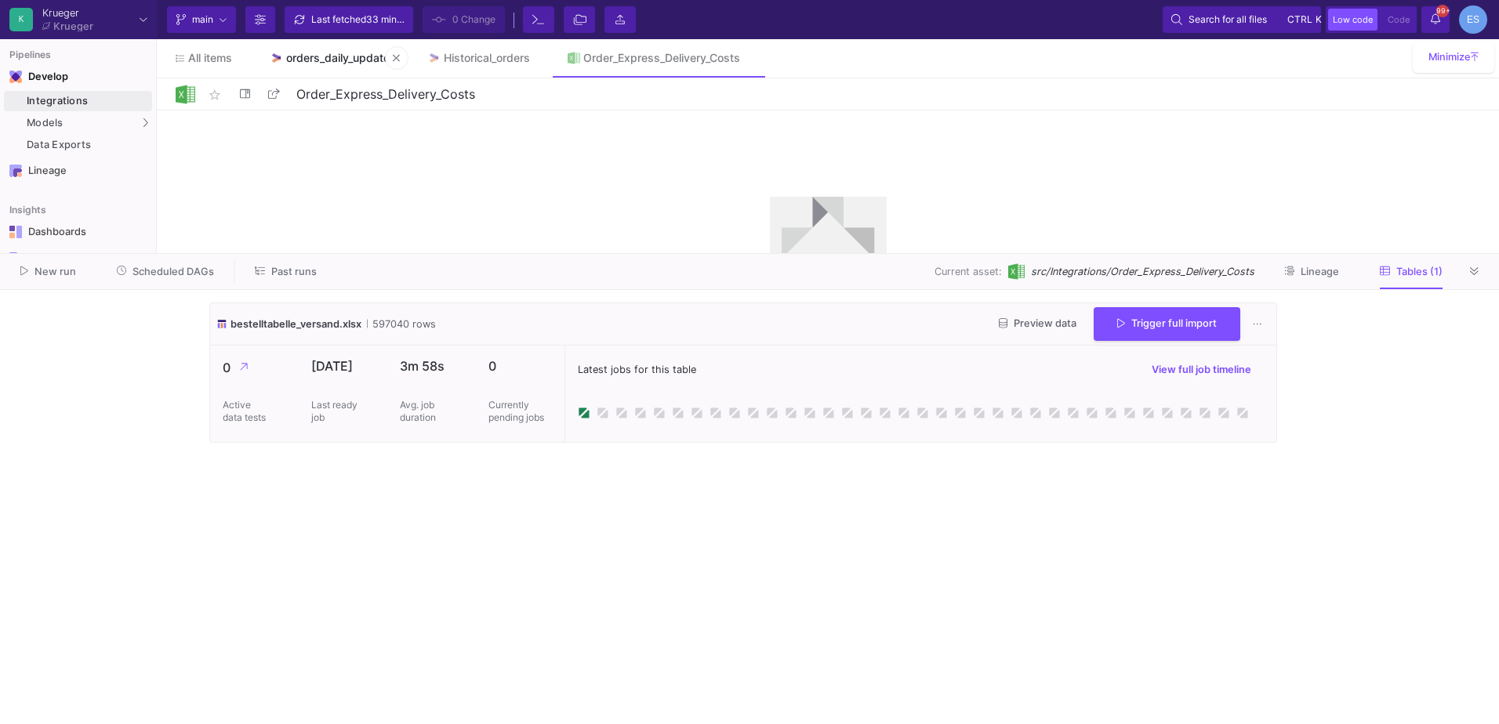
click at [369, 61] on div "orders_daily_update" at bounding box center [337, 58] width 103 height 13
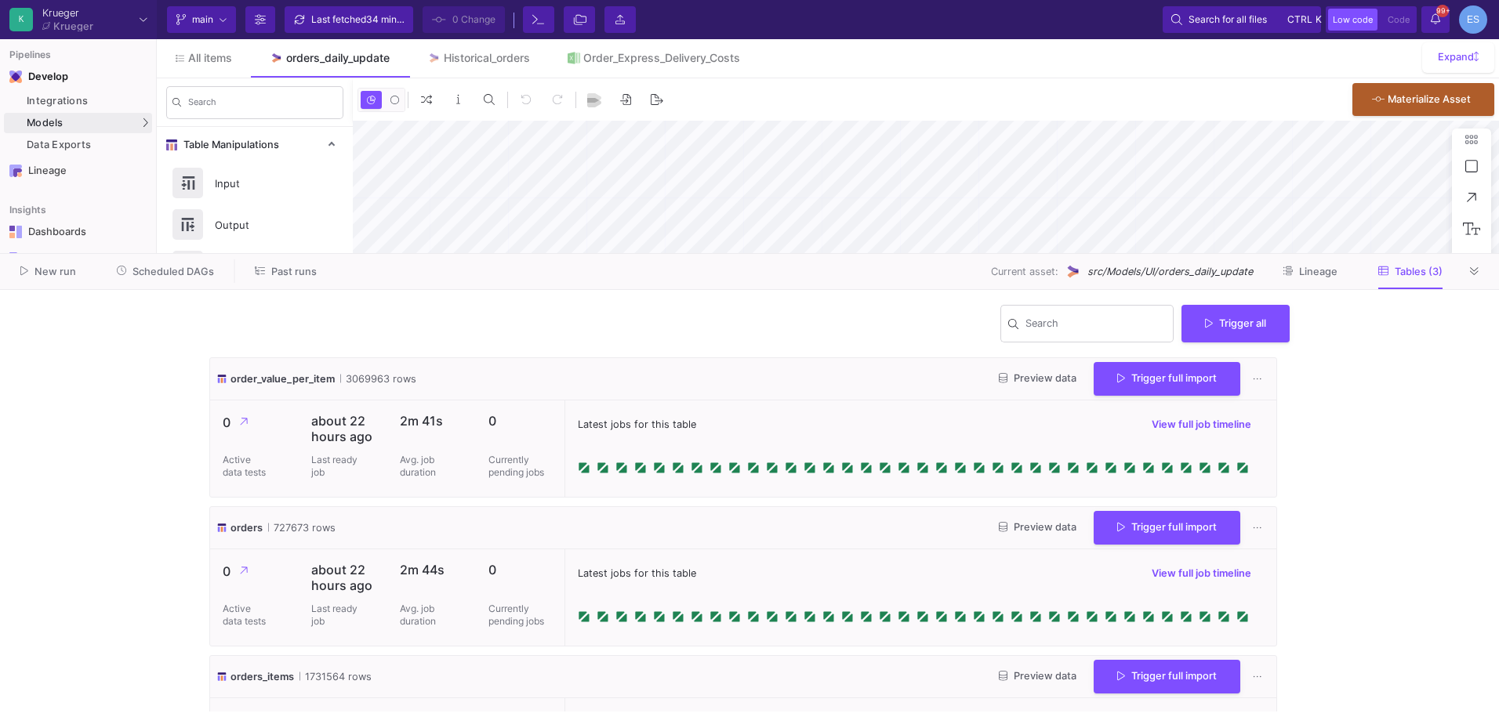
type input "-46"
click at [1011, 540] on div "Preview data Trigger full import" at bounding box center [1128, 528] width 284 height 34
click at [1016, 530] on span "Preview data" at bounding box center [1038, 527] width 78 height 12
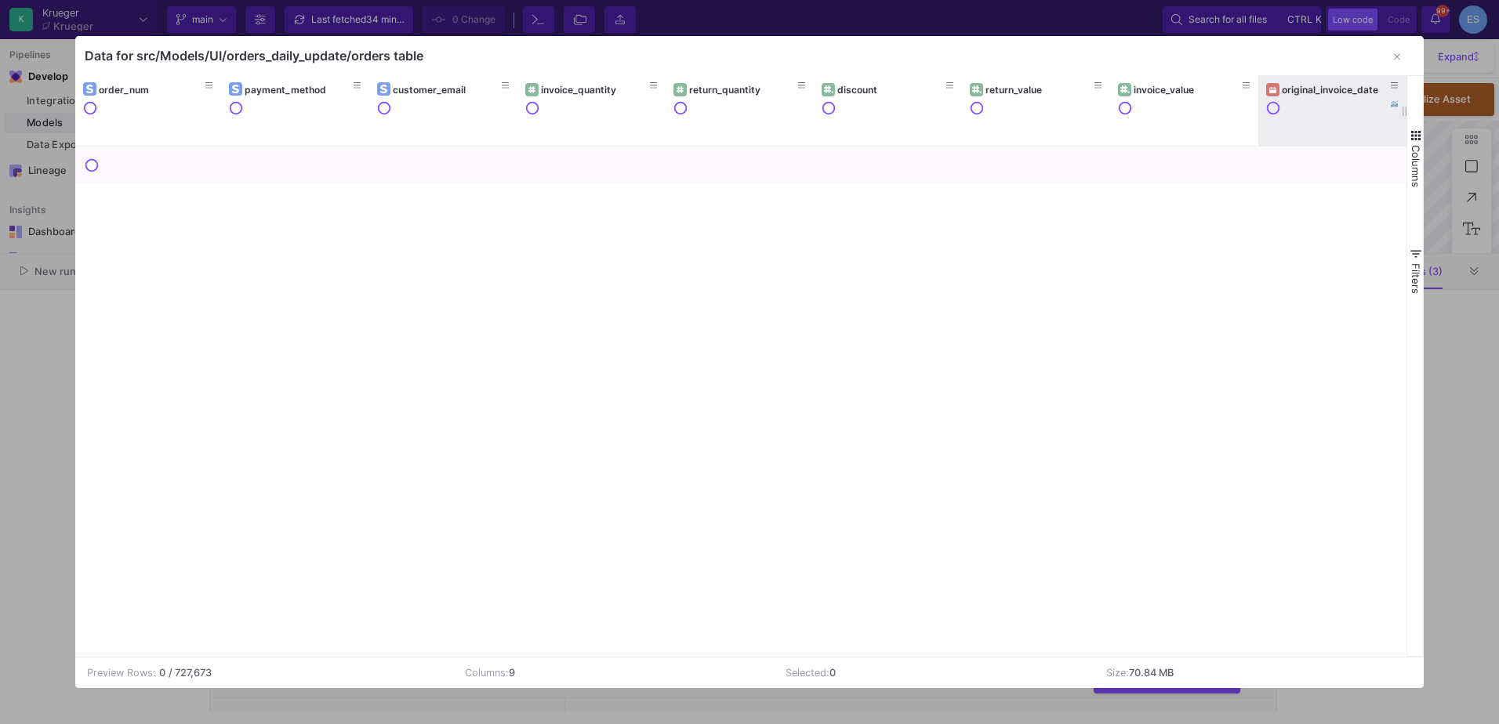
click at [1313, 96] on div "original_invoice_date" at bounding box center [1332, 89] width 132 height 17
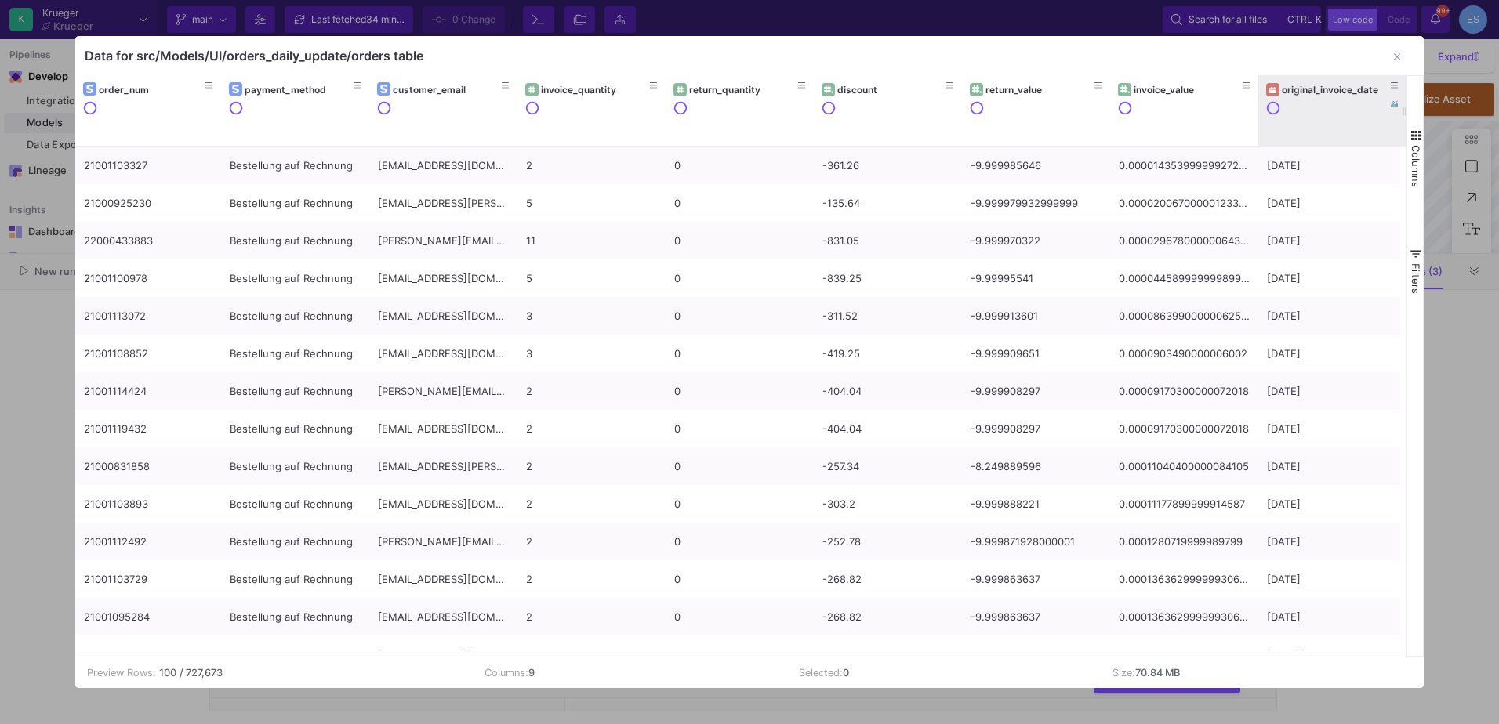
click at [1313, 96] on div "original_invoice_date" at bounding box center [1332, 89] width 132 height 17
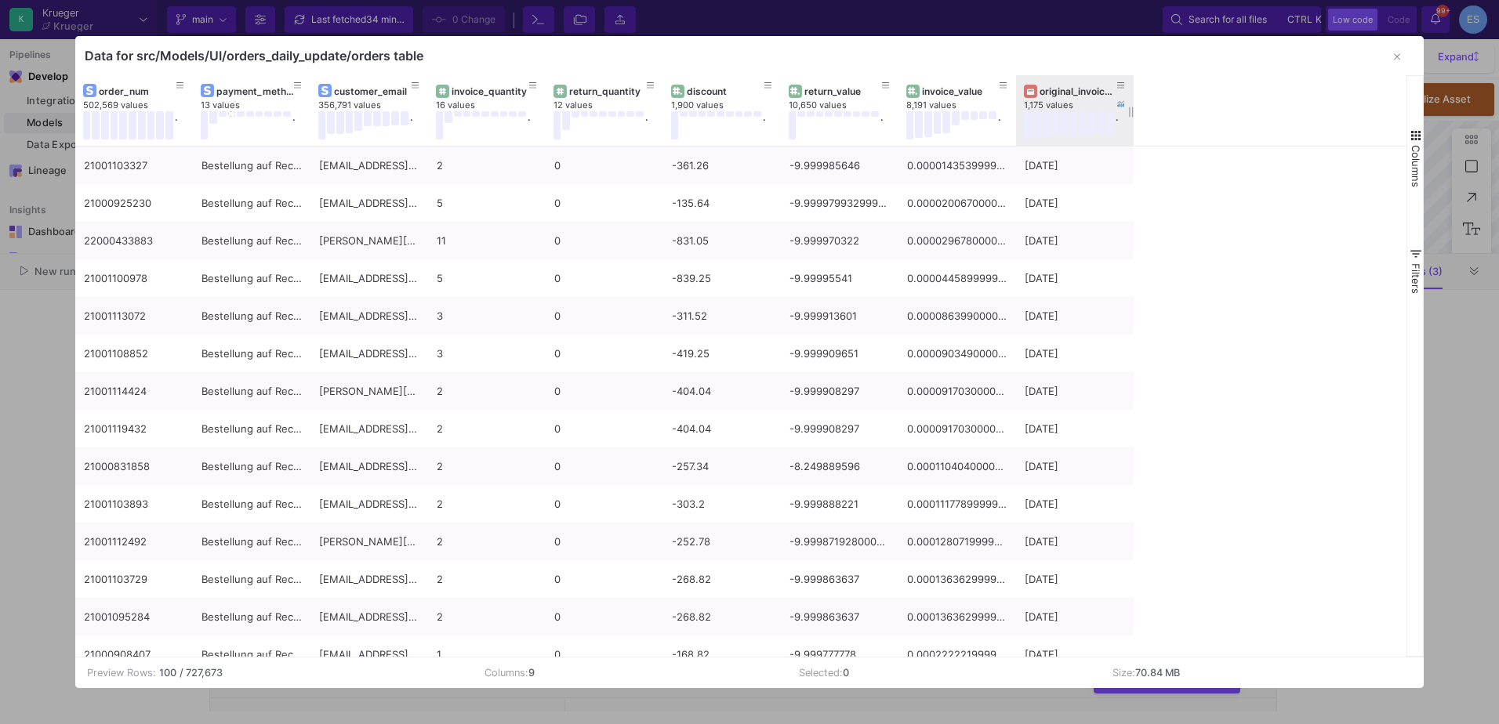
click at [1054, 93] on div "original_invoice_date" at bounding box center [1079, 91] width 78 height 12
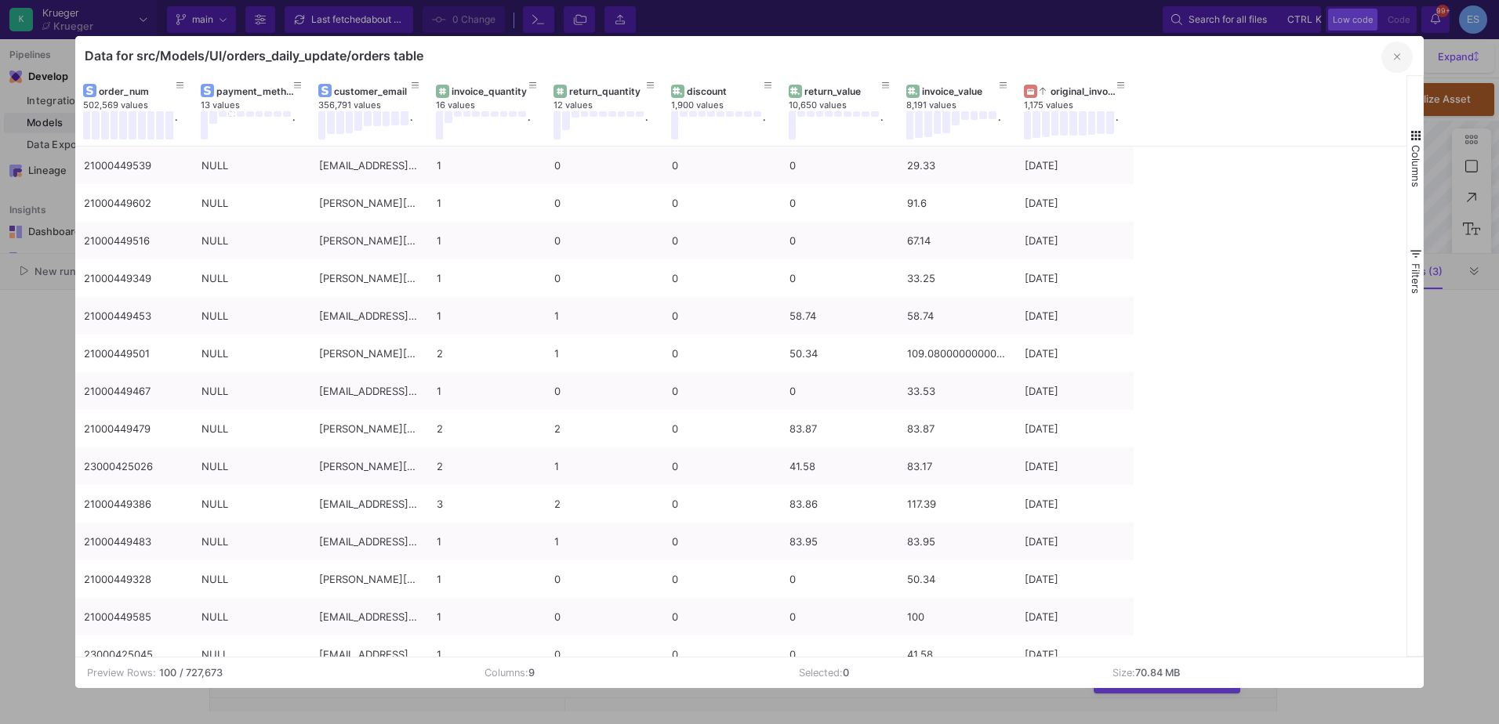
click at [1403, 60] on button "button" at bounding box center [1396, 57] width 31 height 31
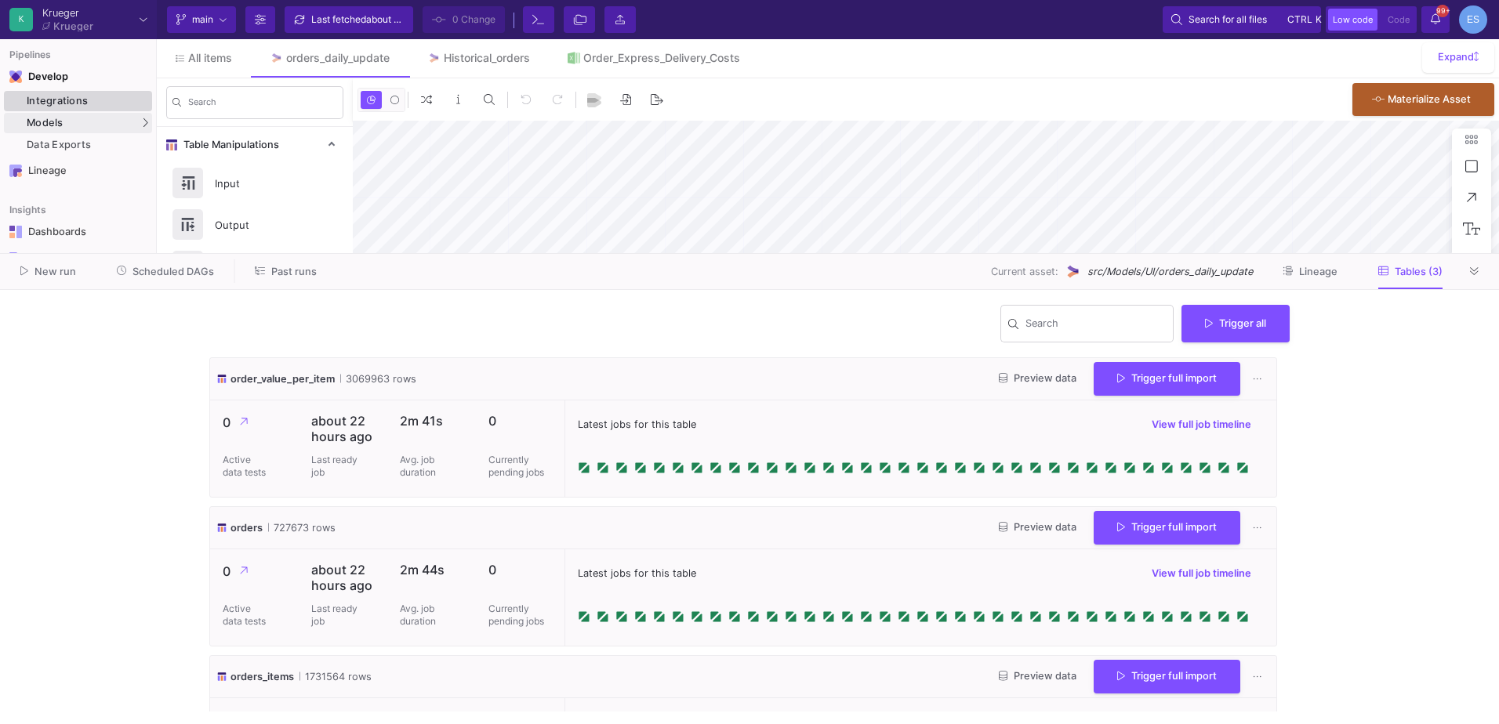
click at [93, 100] on div "Integrations" at bounding box center [88, 101] width 122 height 13
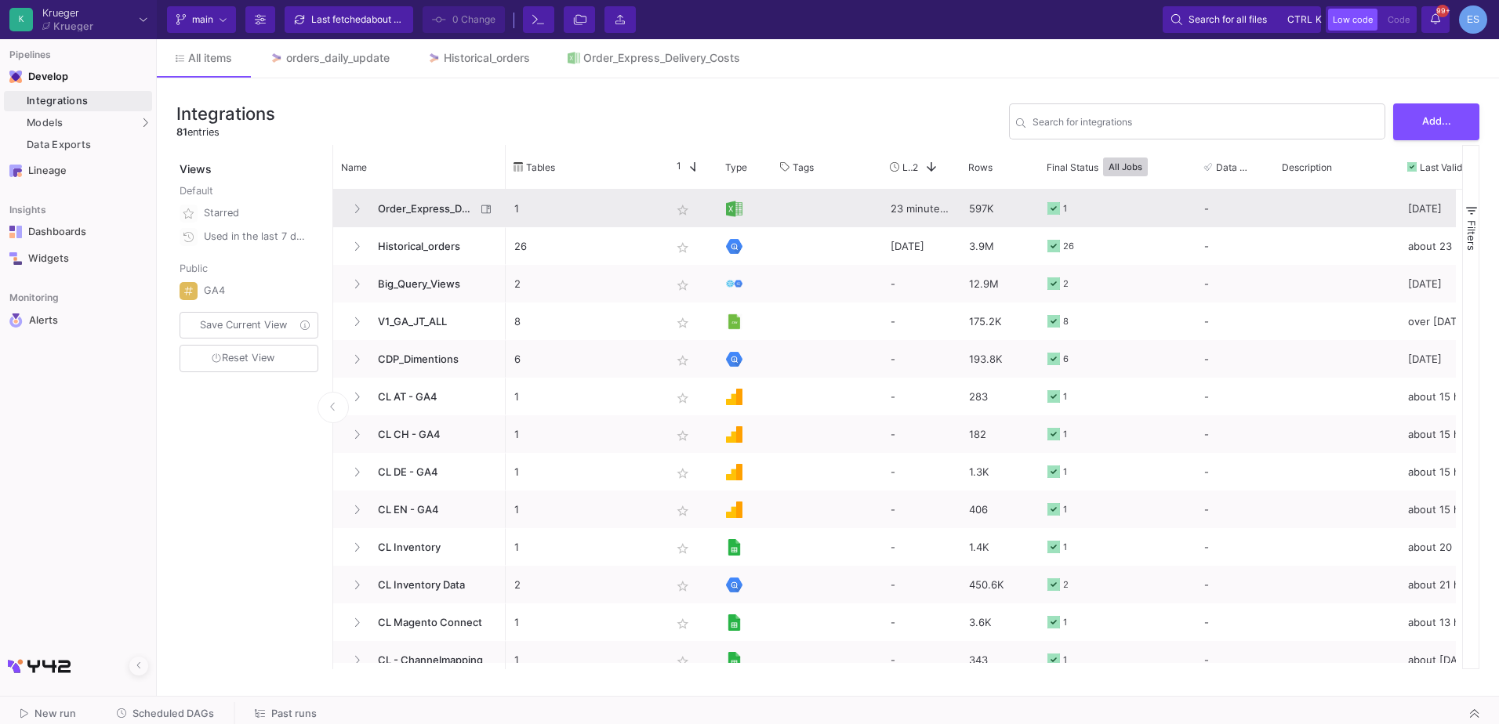
click at [435, 207] on span "Order_Express_Delivery_Costs" at bounding box center [421, 209] width 107 height 37
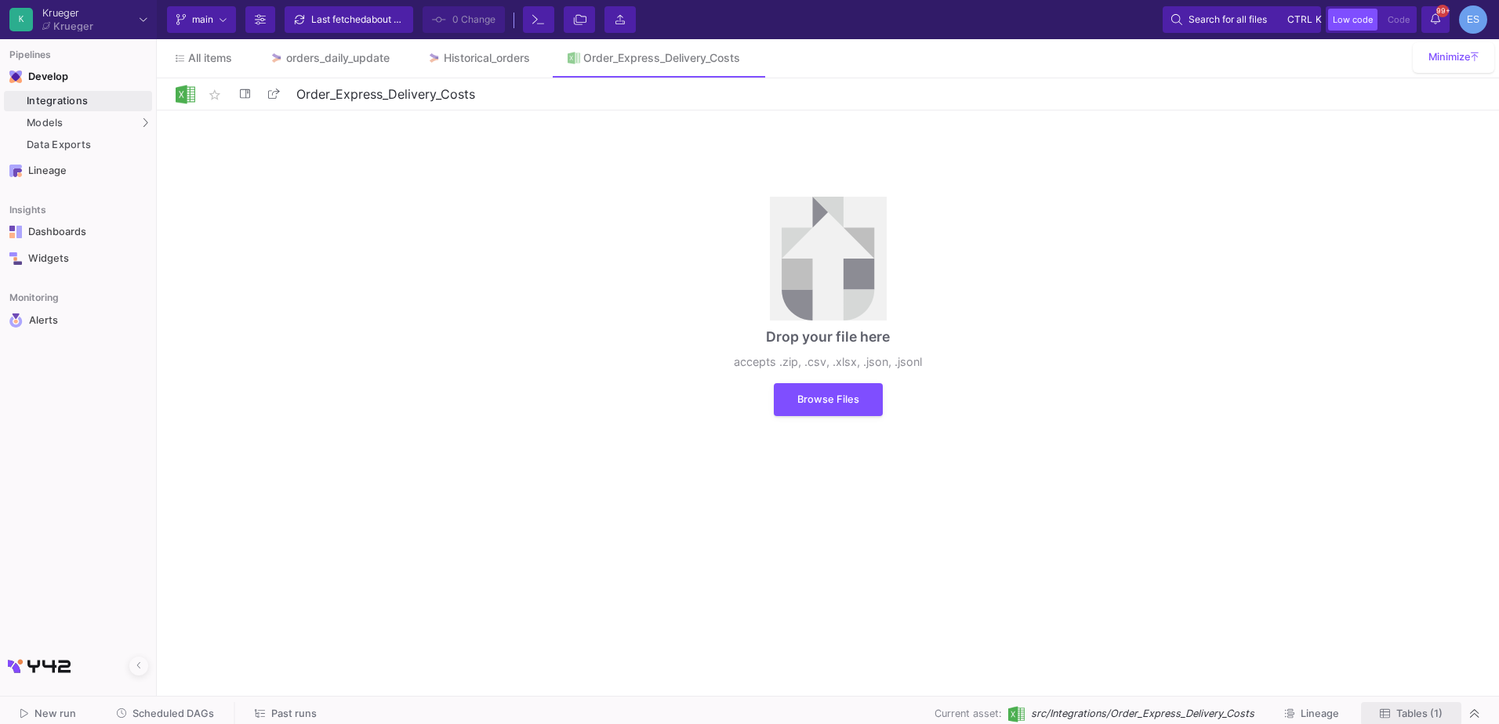
click at [1439, 706] on button "Tables (1)" at bounding box center [1411, 714] width 100 height 24
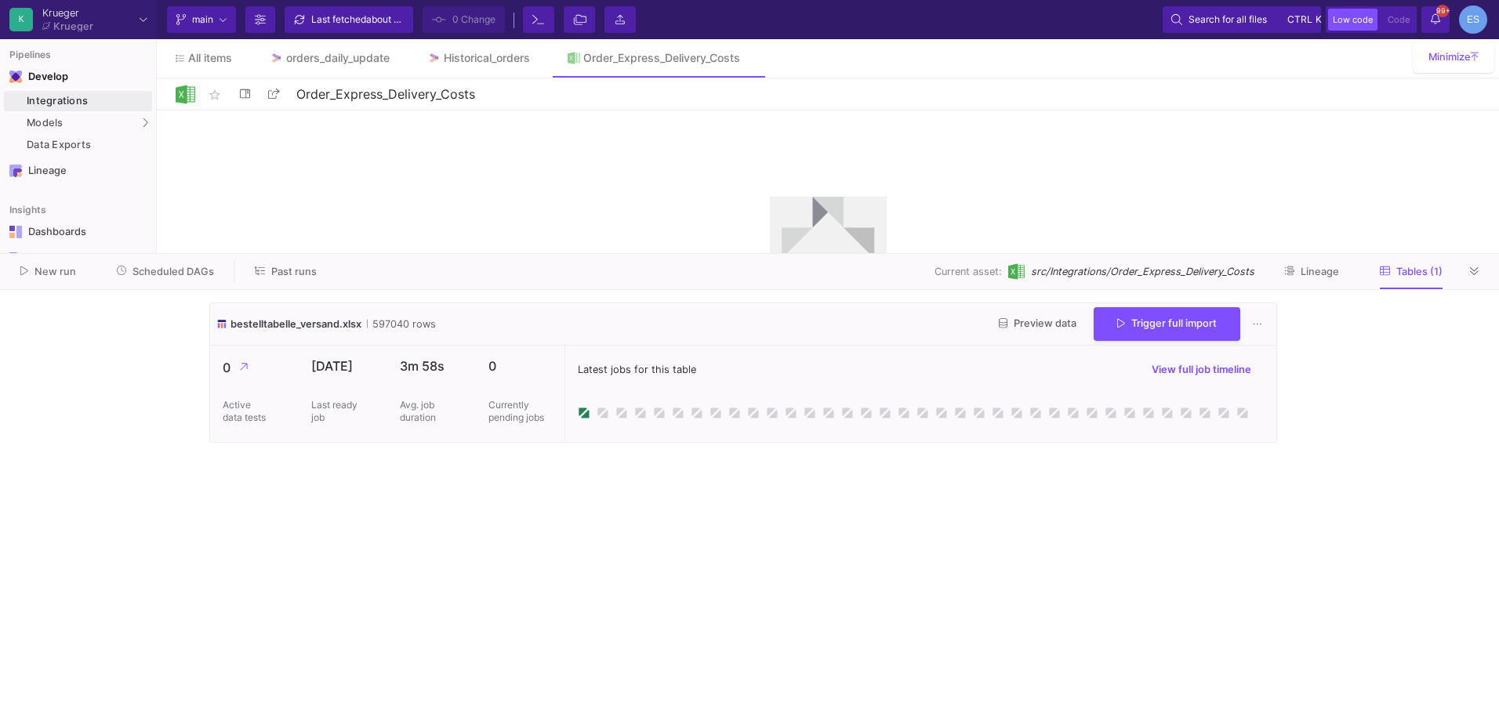
click at [1018, 321] on span "Preview data" at bounding box center [1038, 324] width 78 height 12
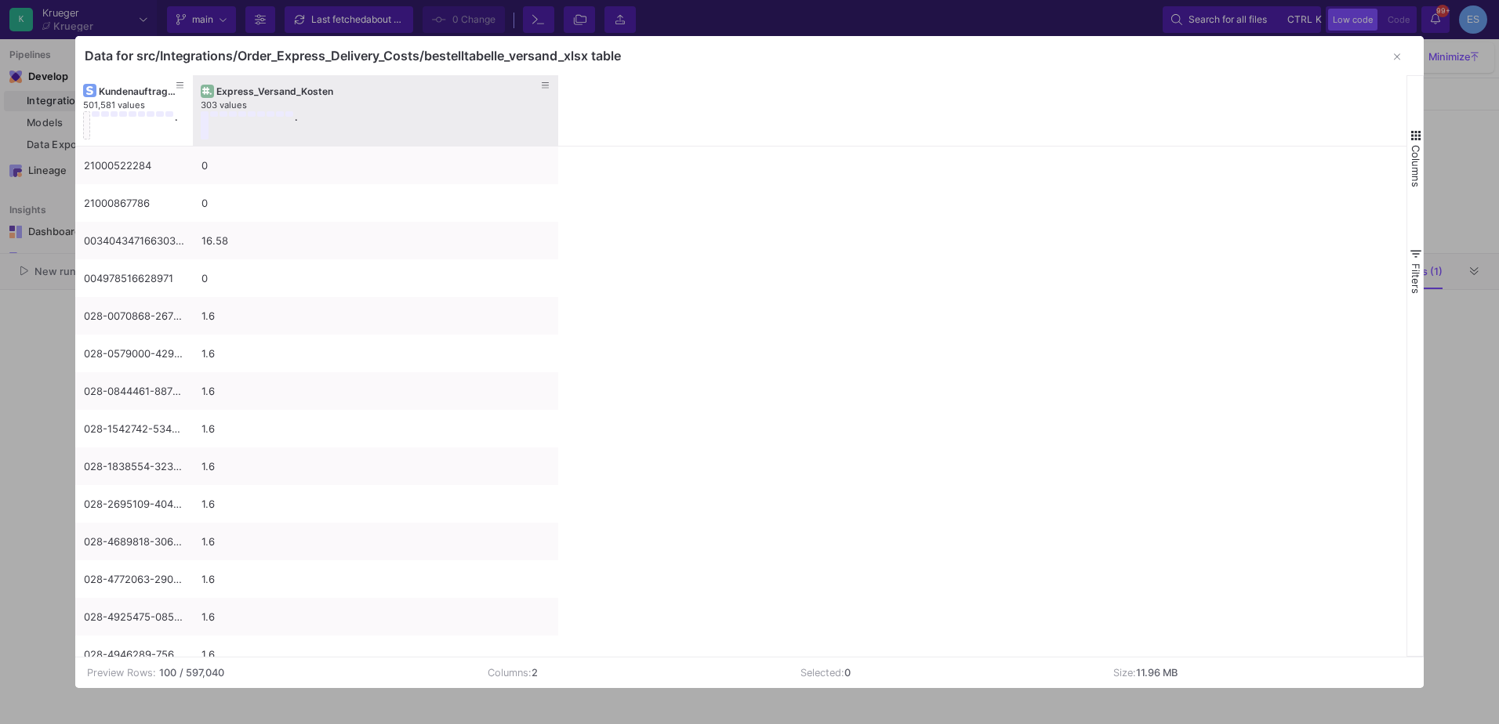
drag, startPoint x: 310, startPoint y: 86, endPoint x: 557, endPoint y: 84, distance: 247.8
click at [557, 84] on div at bounding box center [558, 110] width 6 height 71
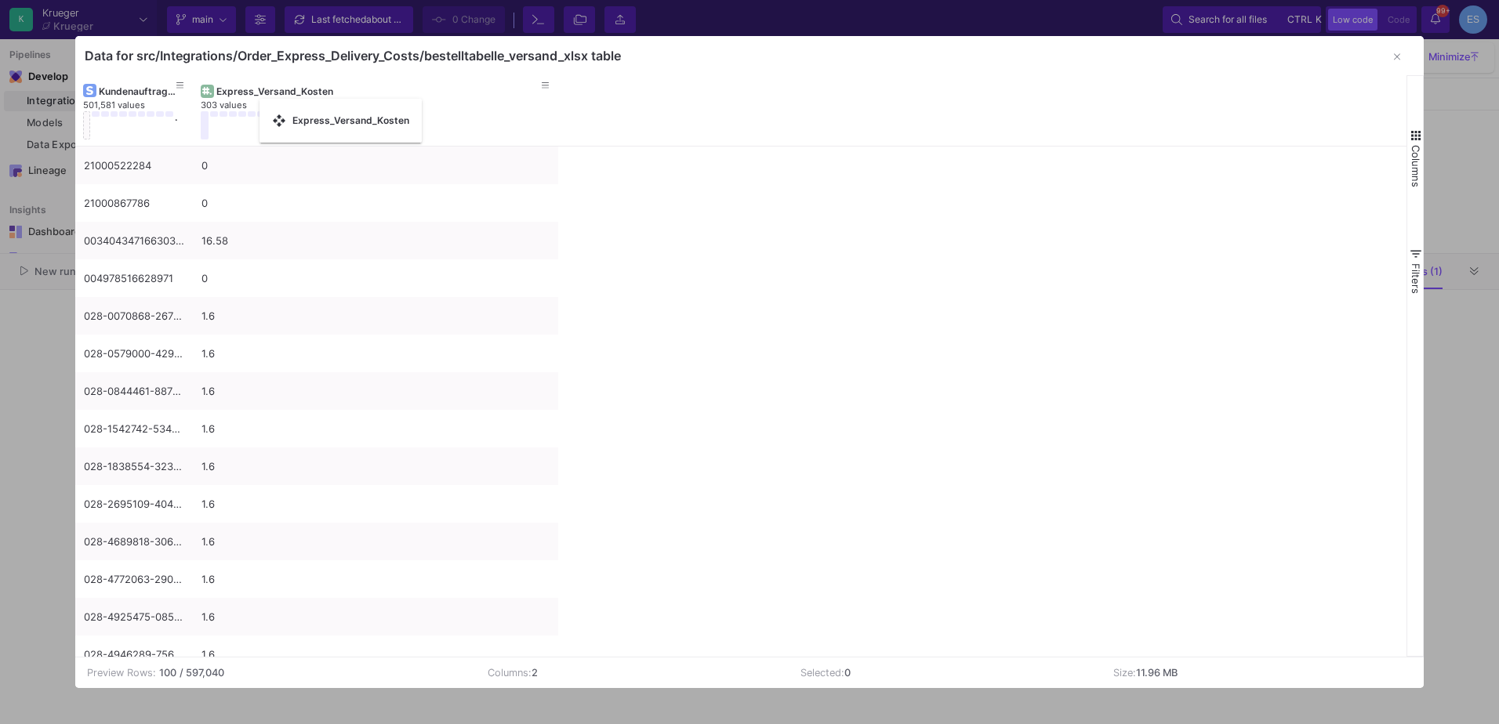
drag, startPoint x: 378, startPoint y: 89, endPoint x: 267, endPoint y: 108, distance: 112.1
click at [1394, 56] on icon "button" at bounding box center [1397, 57] width 6 height 10
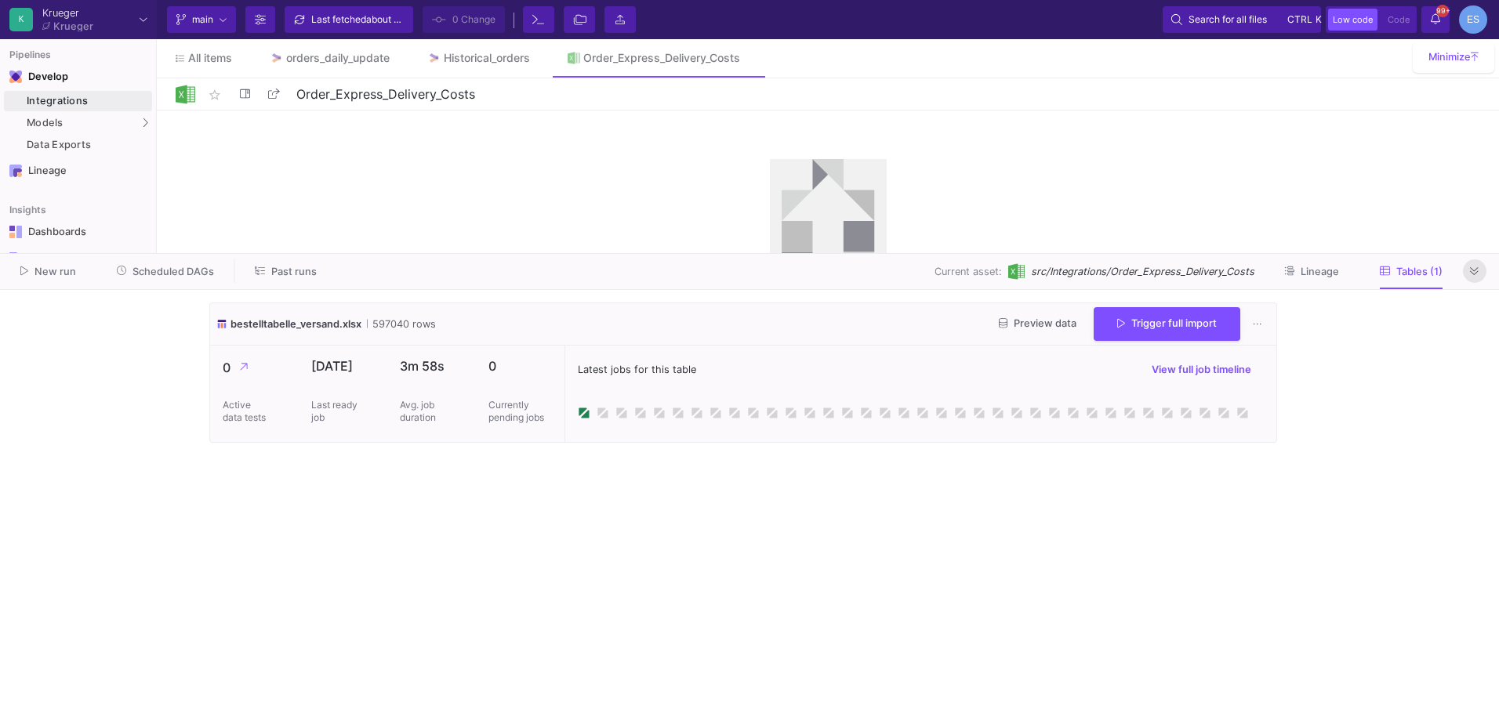
click at [1478, 272] on icon at bounding box center [1474, 271] width 9 height 8
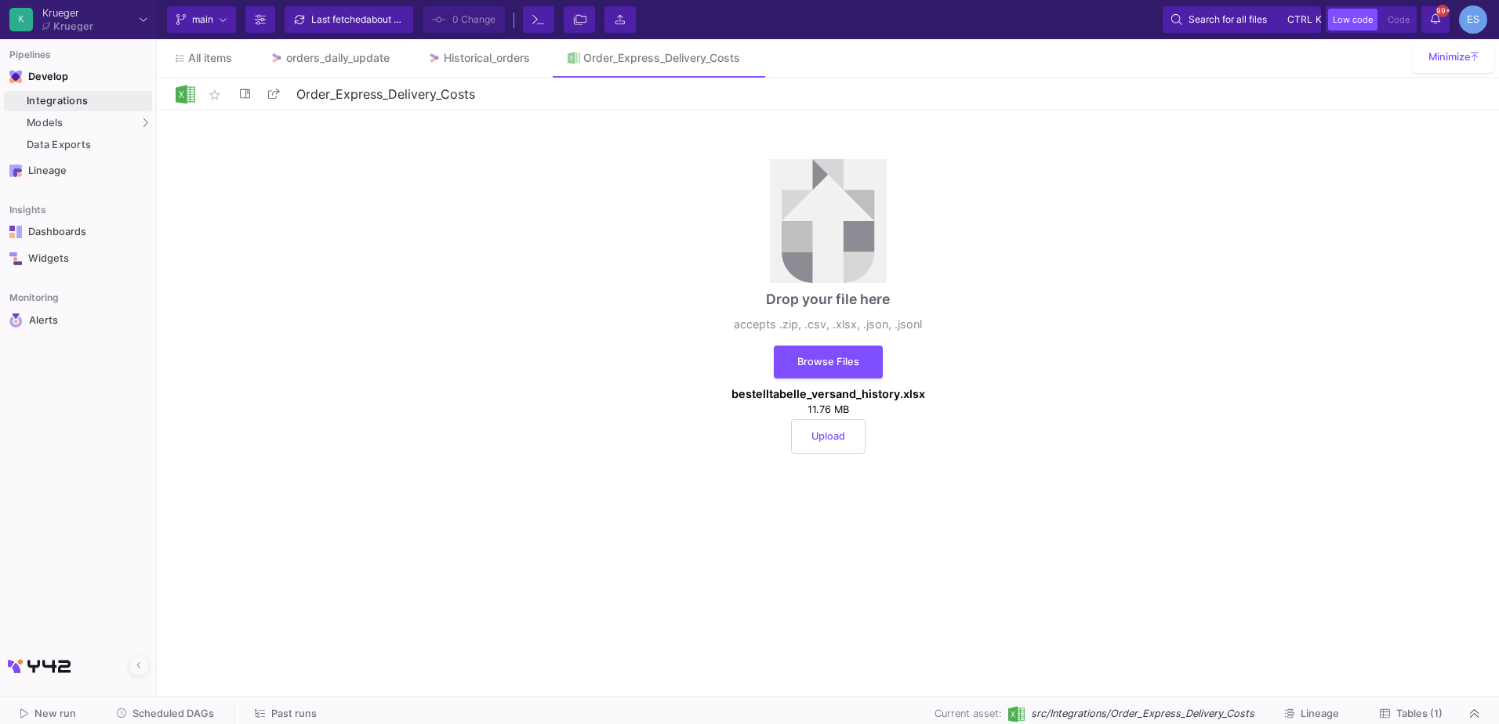
click at [817, 442] on button "Upload" at bounding box center [828, 436] width 74 height 34
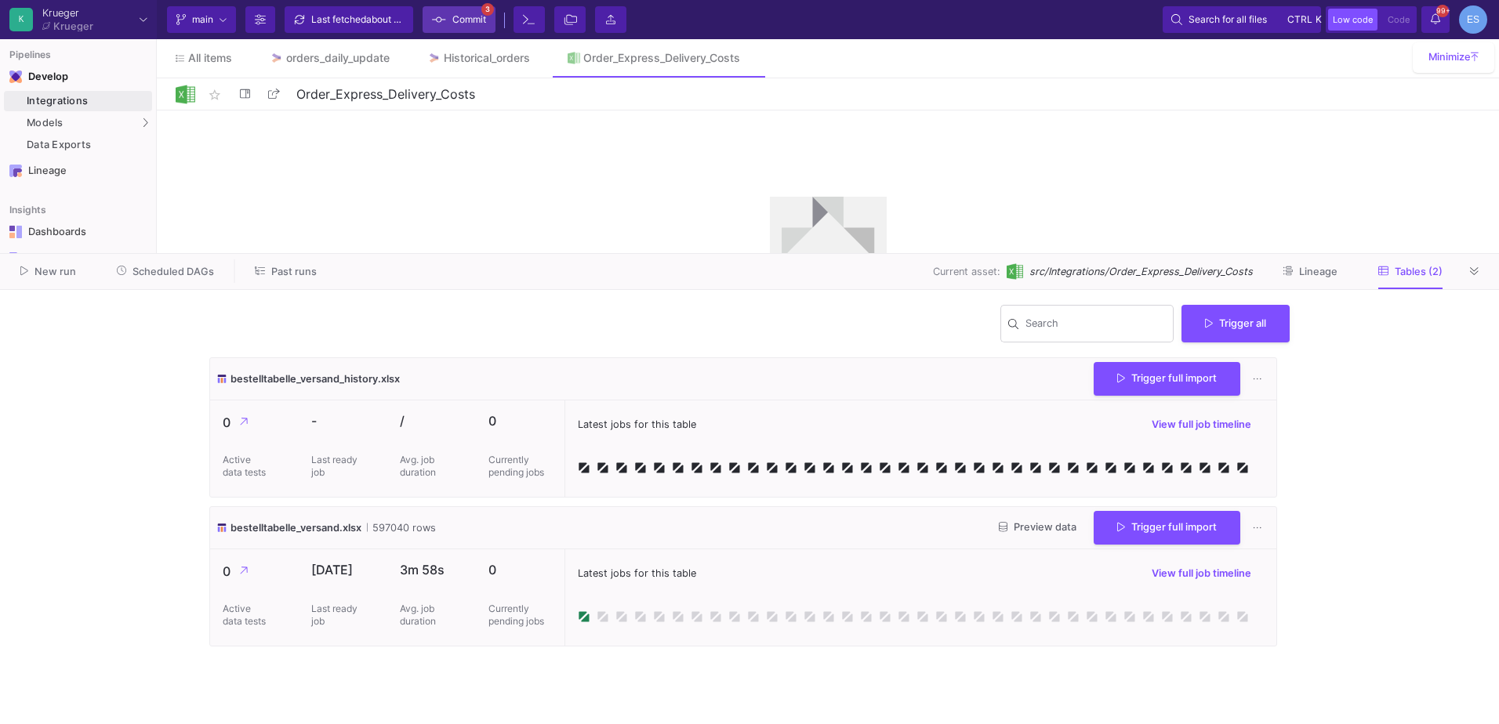
click at [439, 18] on icon at bounding box center [439, 19] width 14 height 11
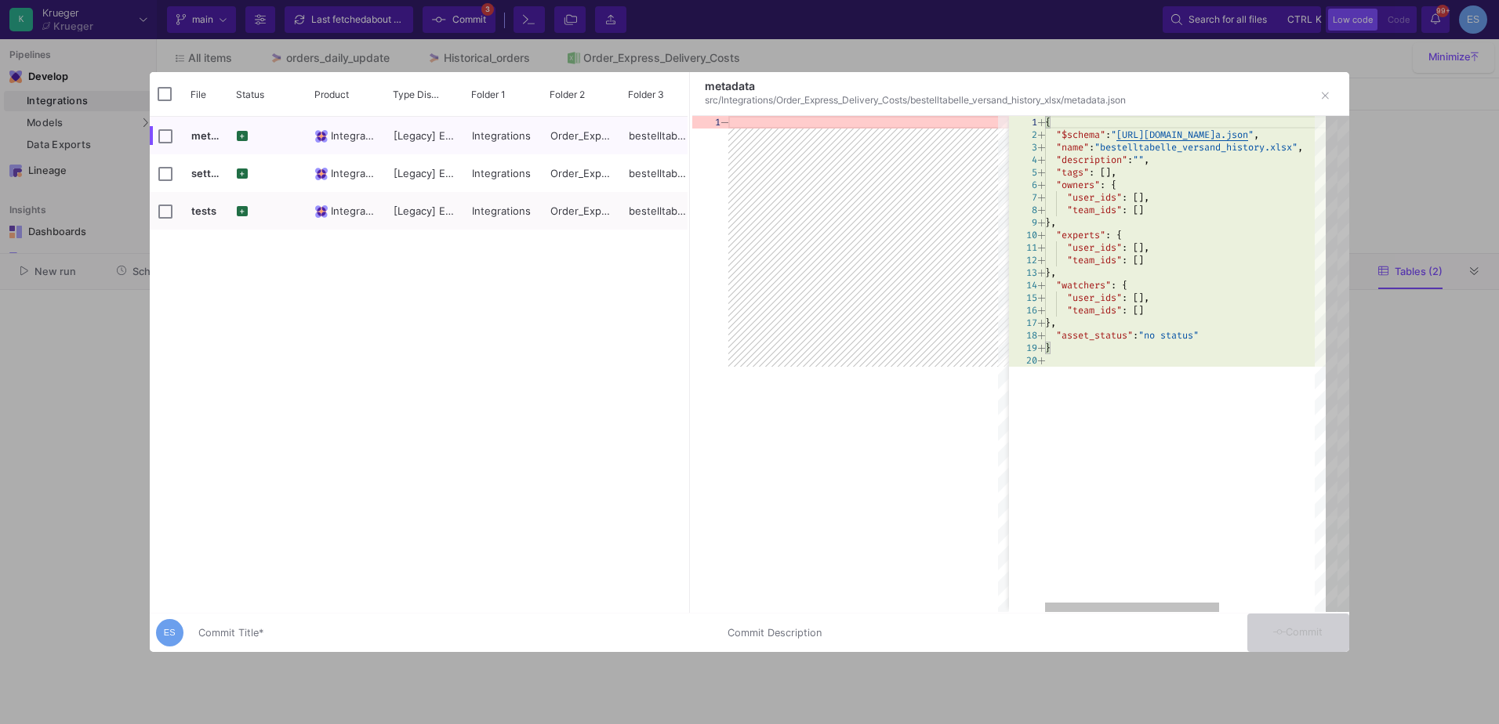
click at [424, 625] on div "Commit Title *" at bounding box center [453, 629] width 510 height 29
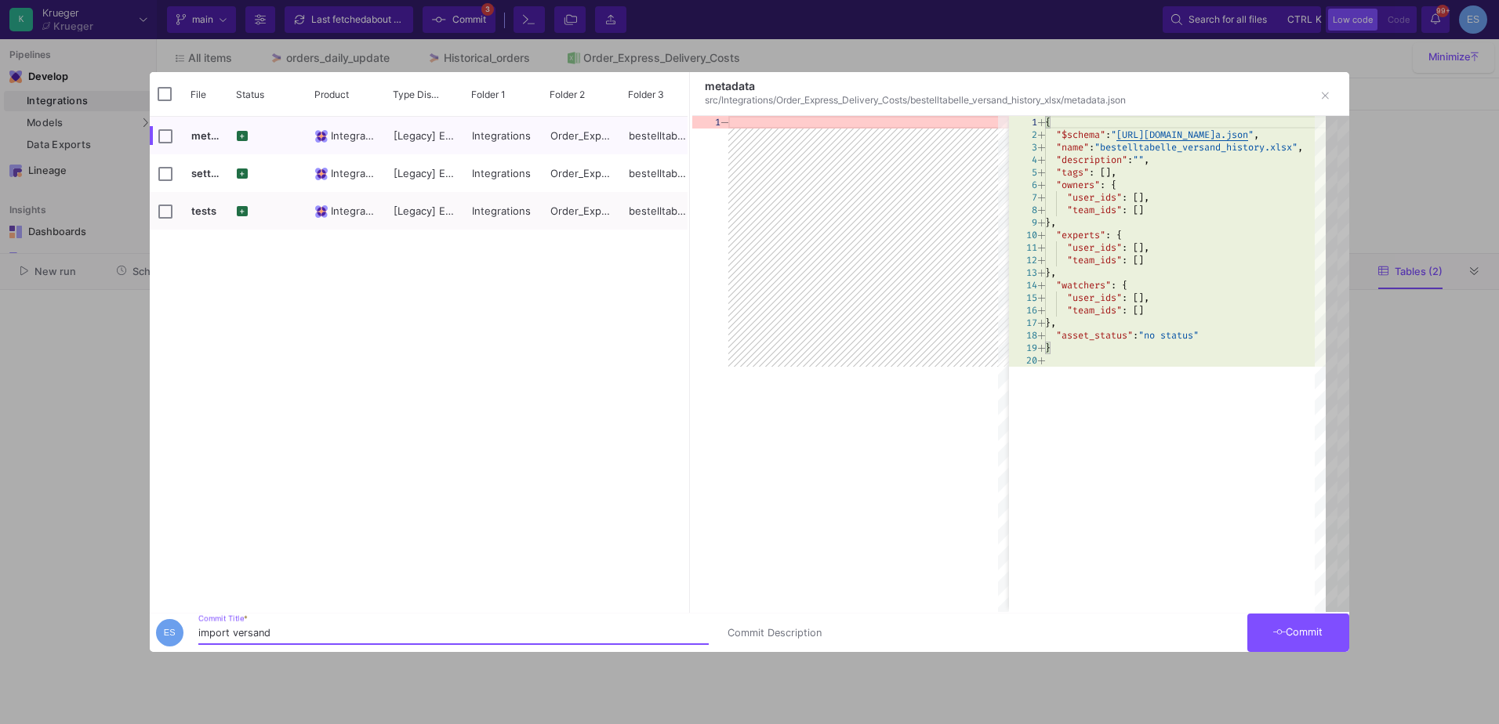
type input "import versand"
click at [1326, 631] on button "Commit" at bounding box center [1298, 633] width 102 height 38
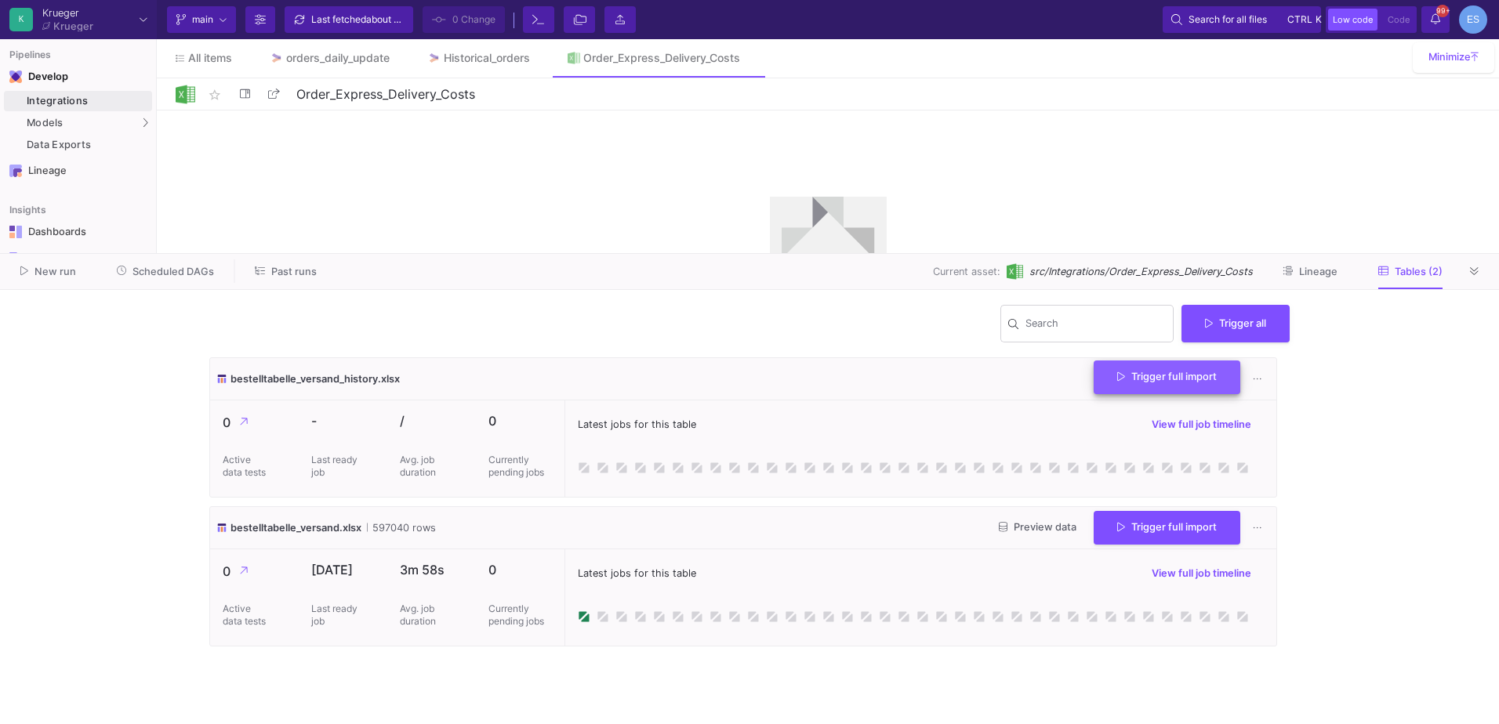
click at [1149, 391] on button "Trigger full import" at bounding box center [1167, 378] width 147 height 34
click at [460, 64] on div "Historical_orders" at bounding box center [487, 58] width 86 height 13
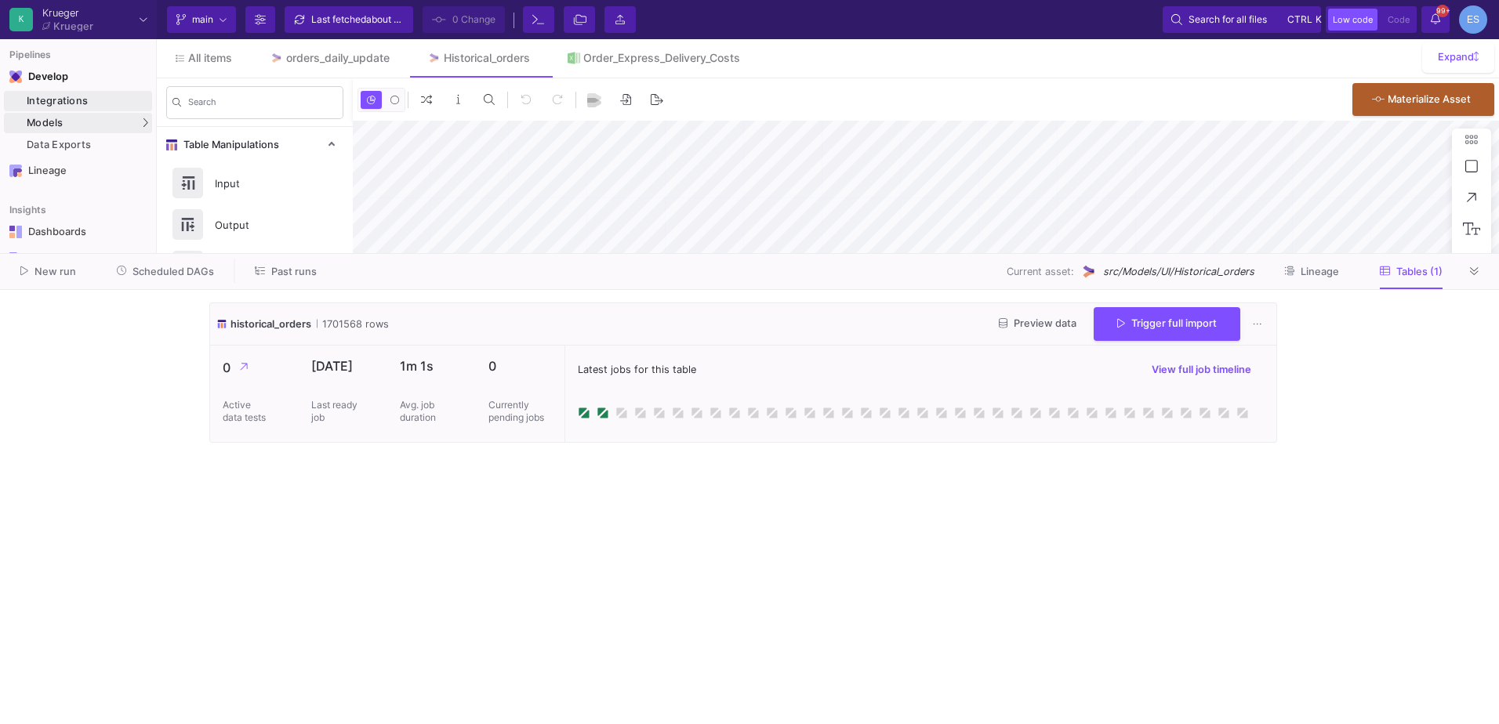
click at [91, 98] on div "Integrations" at bounding box center [88, 101] width 122 height 13
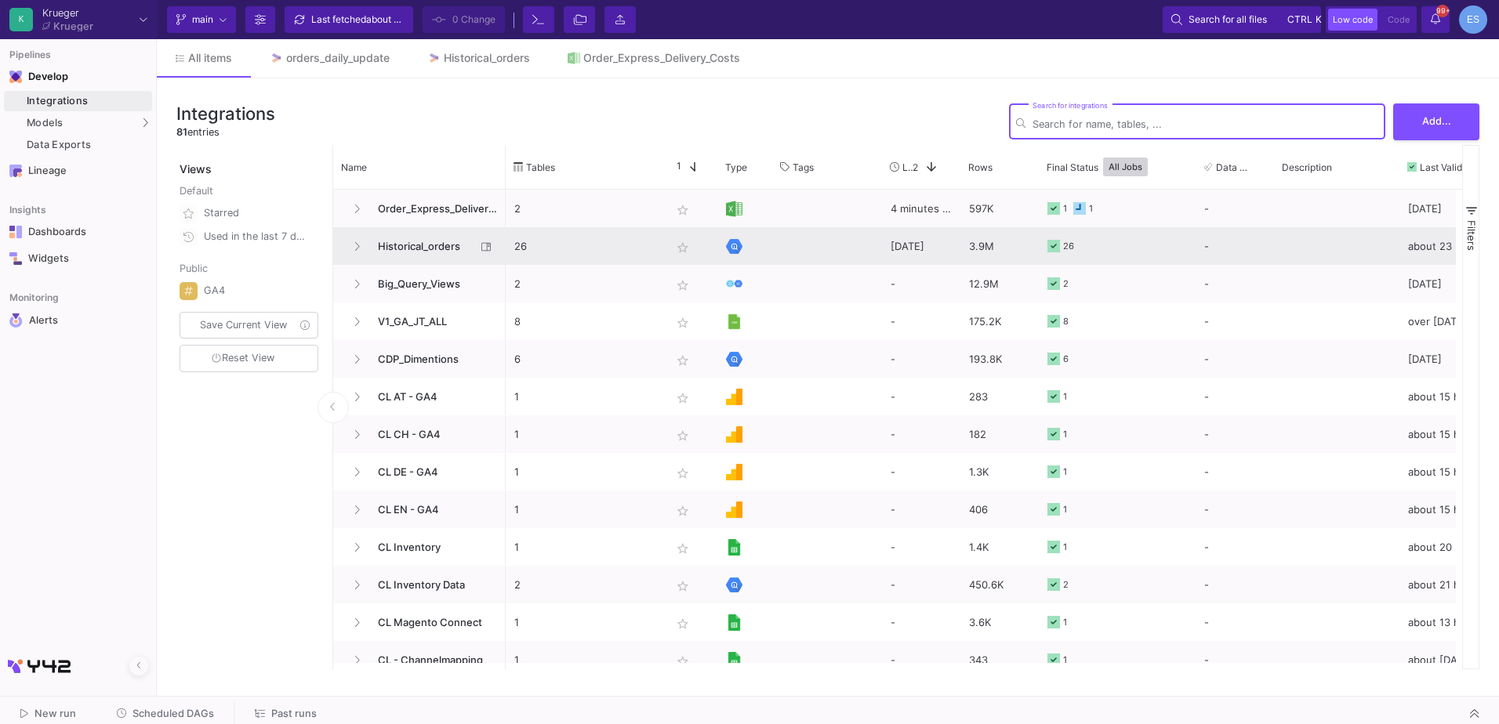
click at [448, 252] on span "Historical_orders" at bounding box center [421, 246] width 107 height 37
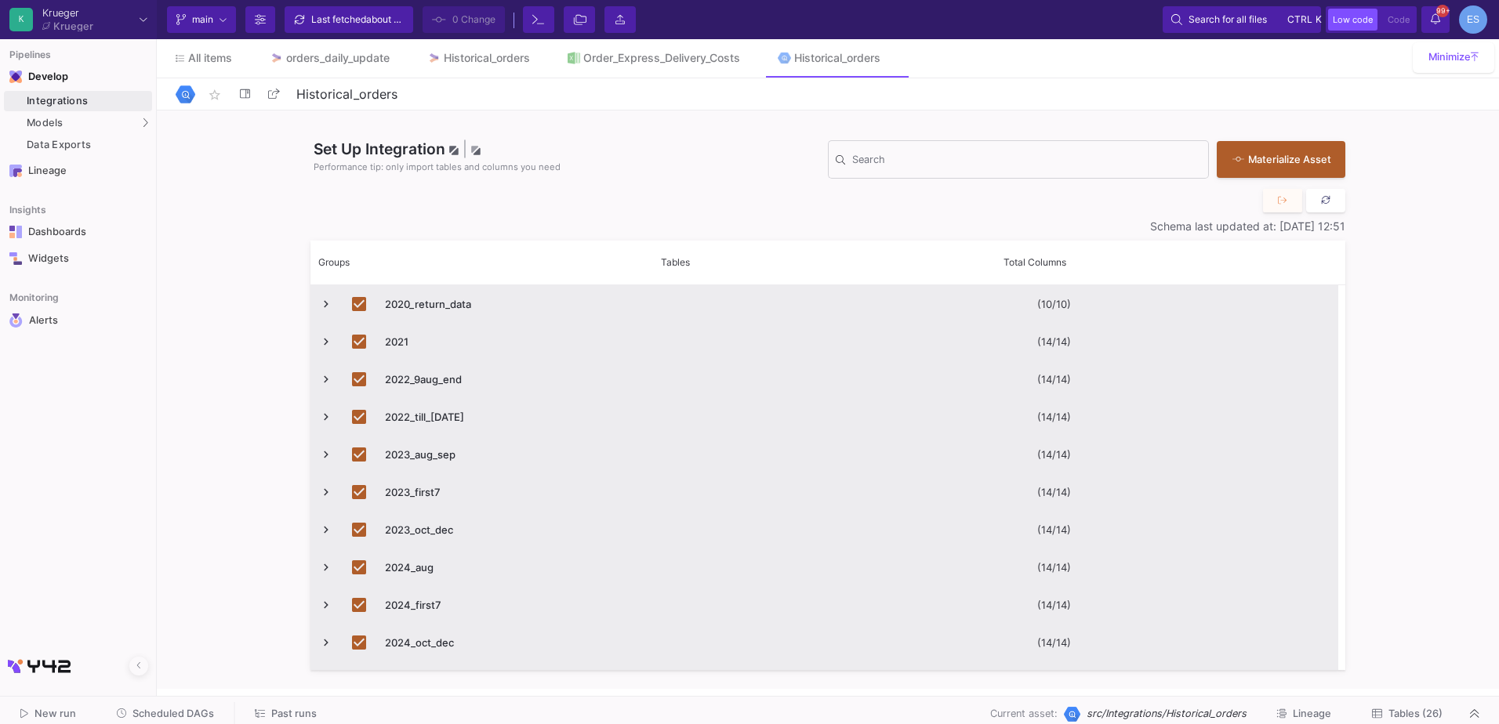
click at [1324, 198] on icon at bounding box center [1326, 200] width 10 height 10
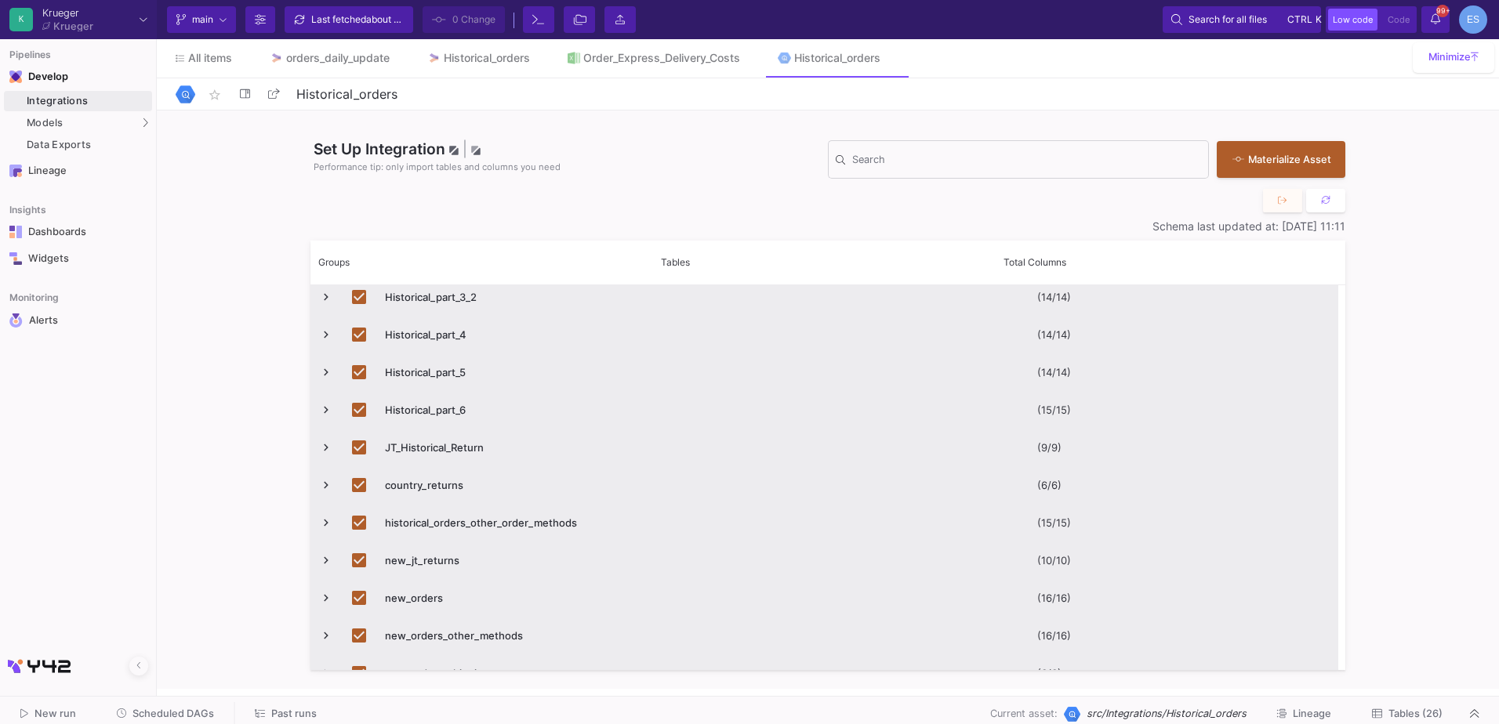
scroll to position [631, 0]
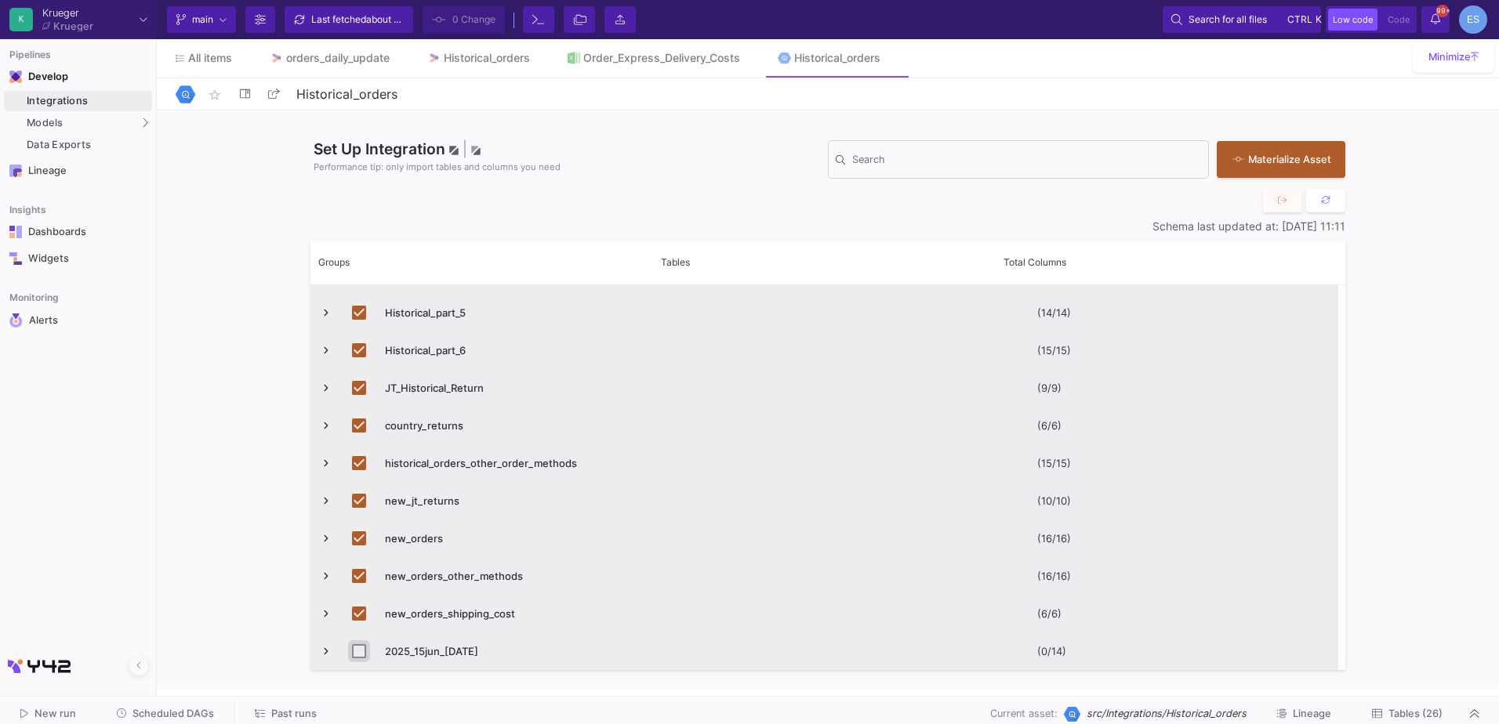
click at [355, 648] on input "Press Space to toggle row selection (unchecked)" at bounding box center [359, 651] width 14 height 14
checkbox input "true"
click at [444, 31] on fa-icon at bounding box center [439, 20] width 14 height 24
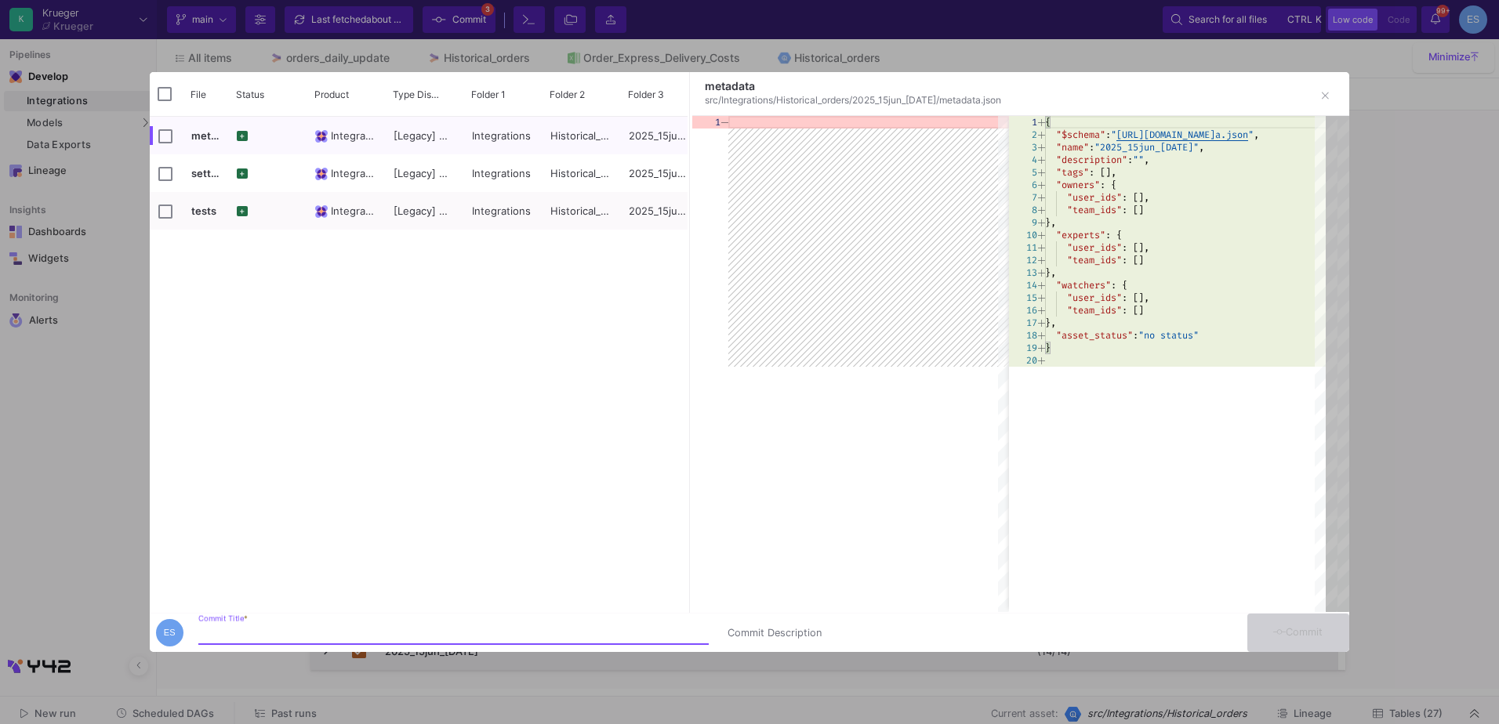
click at [339, 630] on input "Commit Title *" at bounding box center [453, 633] width 510 height 13
type input "historical order"
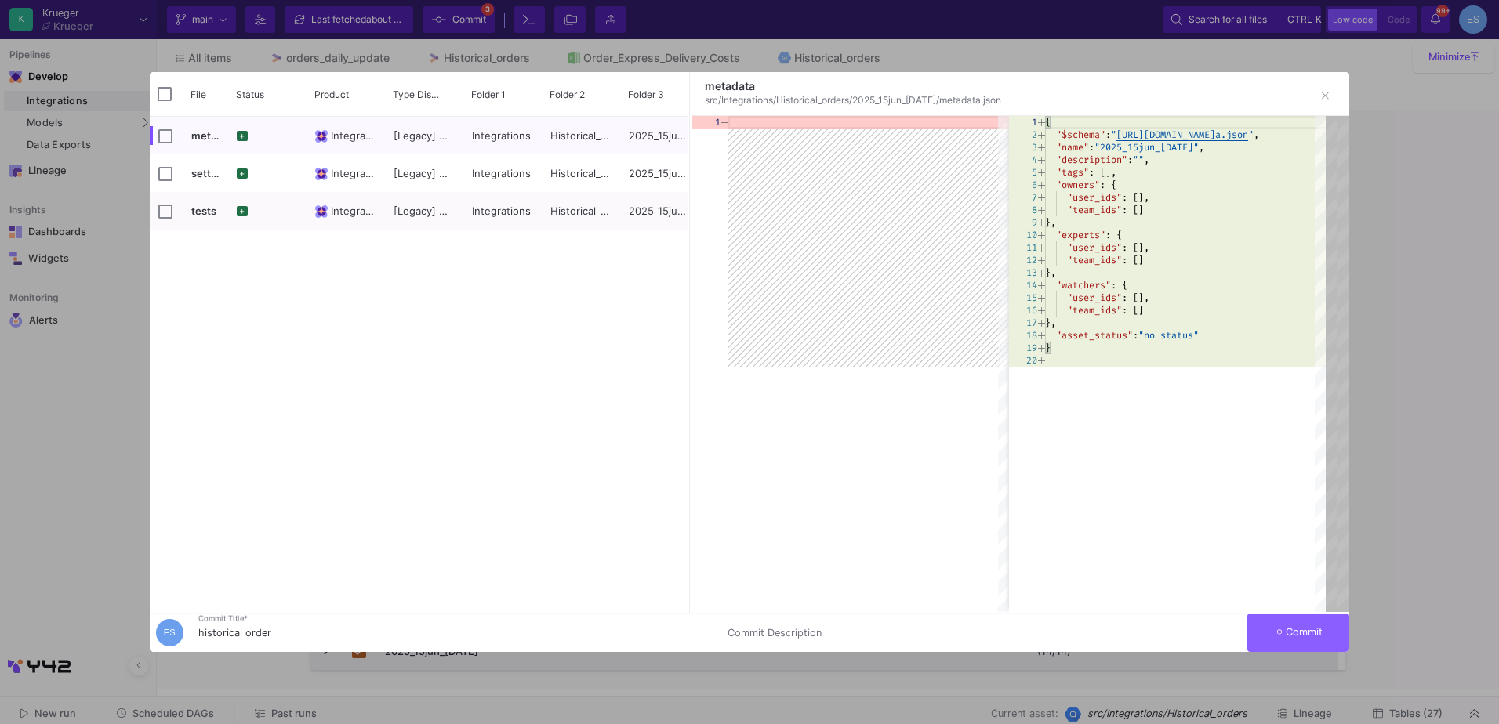
click at [1325, 638] on button "Commit" at bounding box center [1298, 633] width 102 height 38
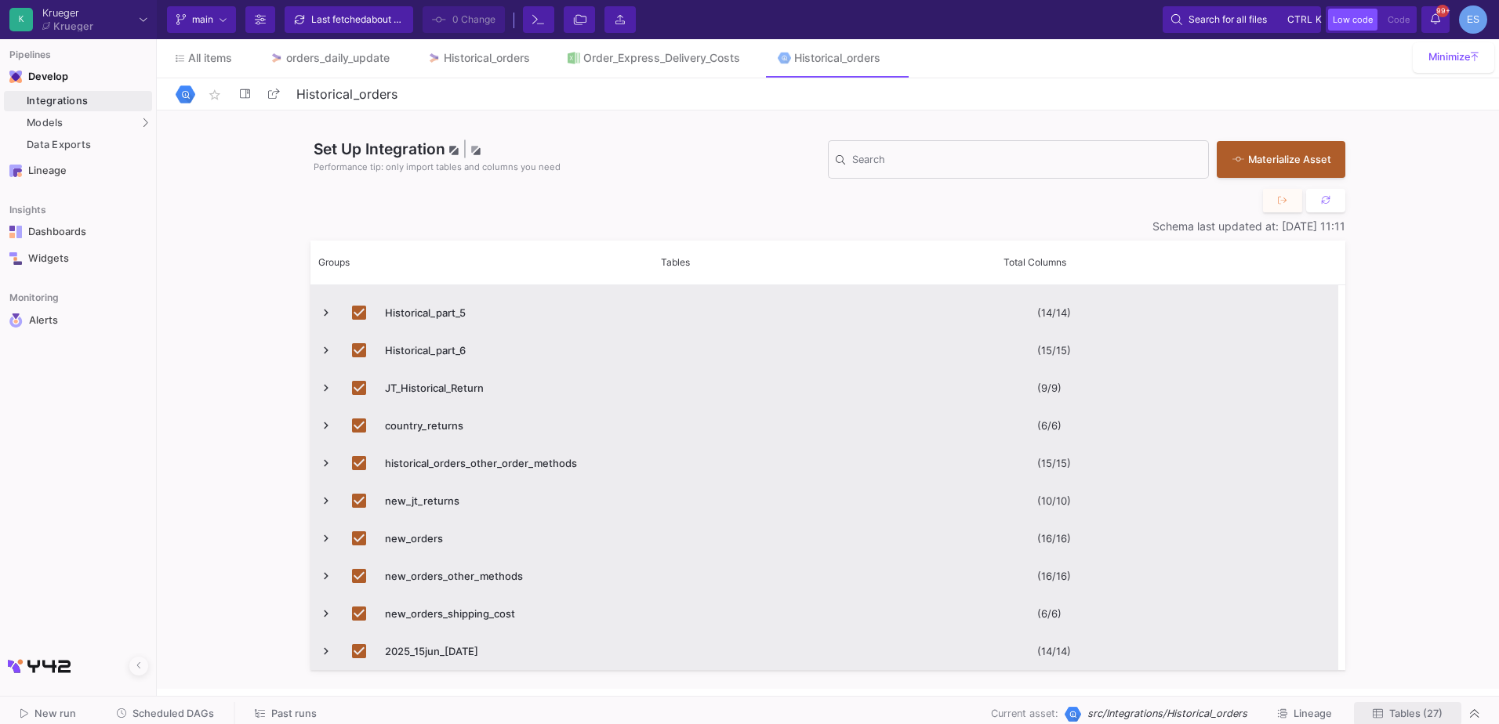
click at [1450, 713] on button "Tables (27)" at bounding box center [1407, 714] width 107 height 24
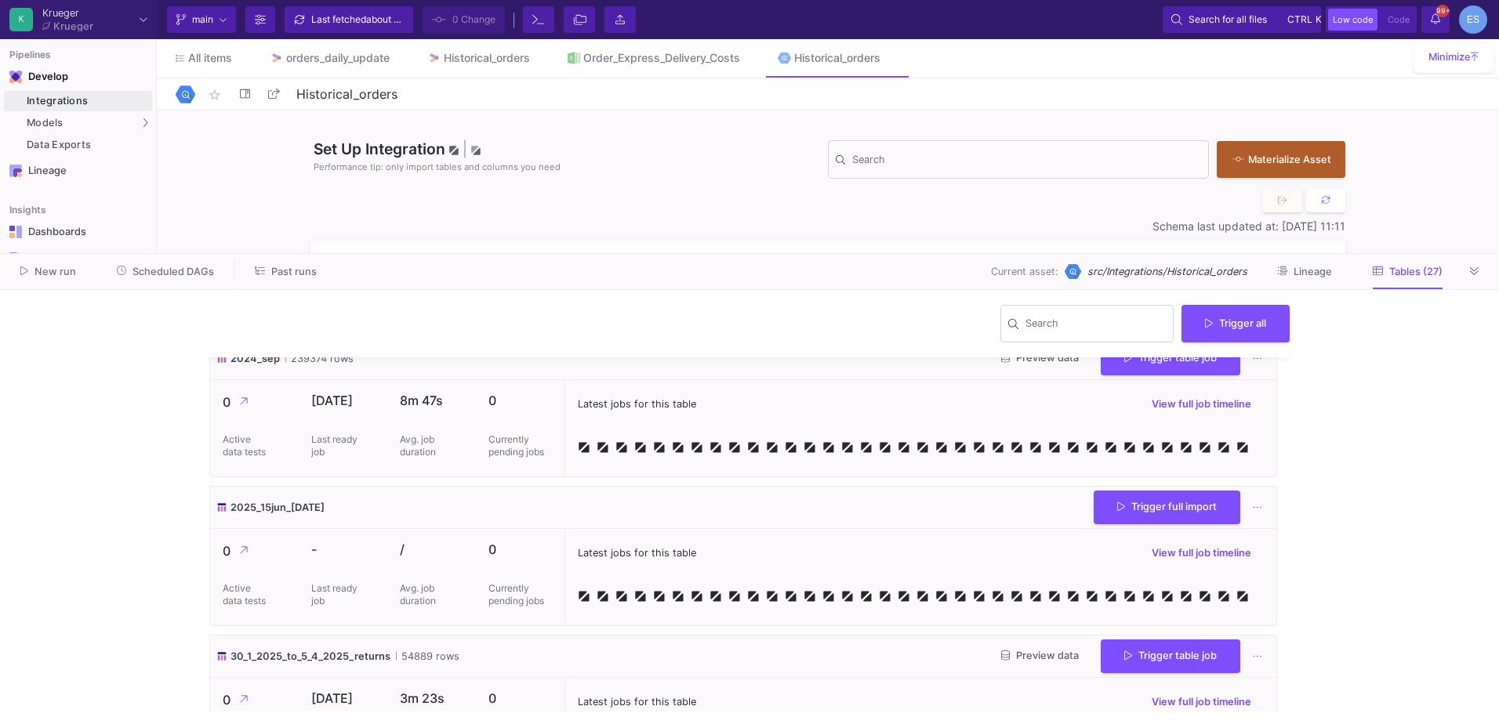
scroll to position [1479, 0]
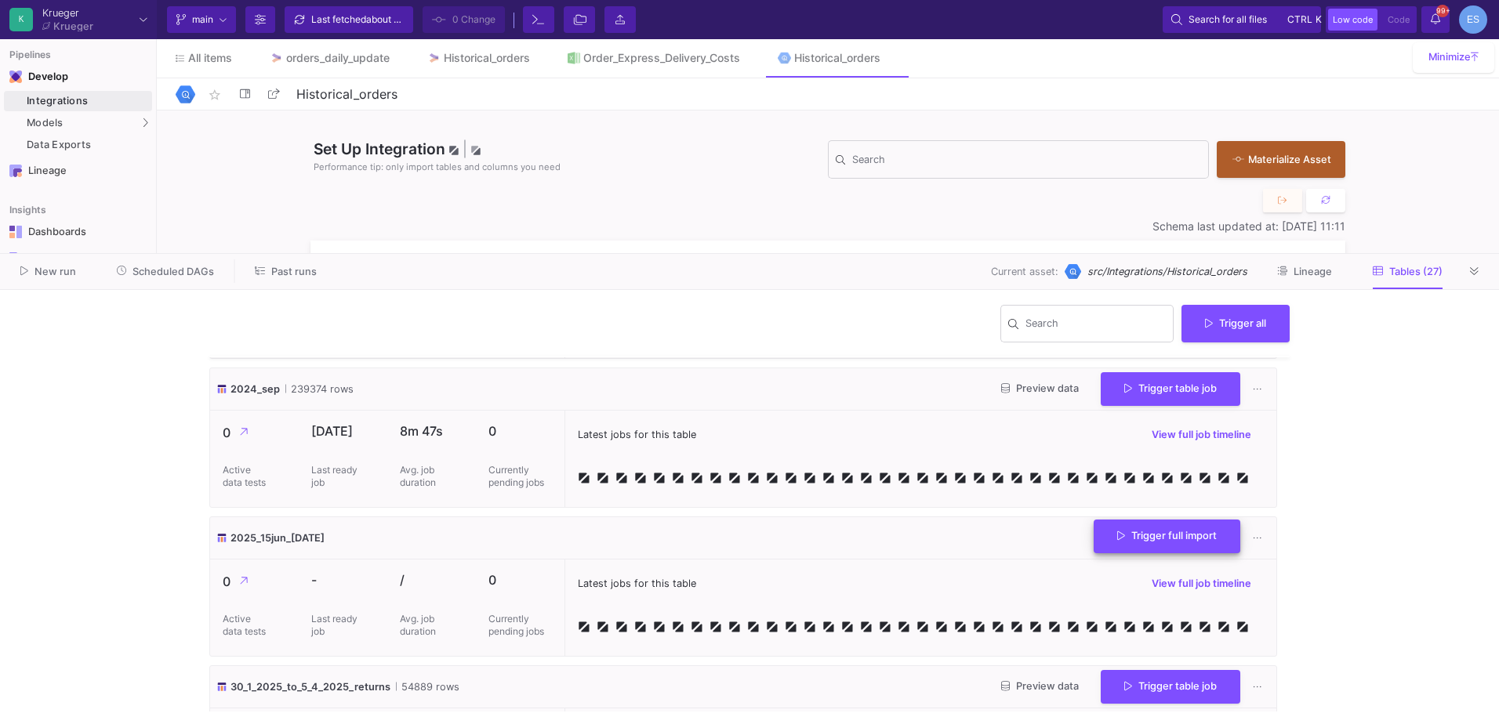
click at [1142, 541] on span "Trigger full import" at bounding box center [1167, 536] width 100 height 12
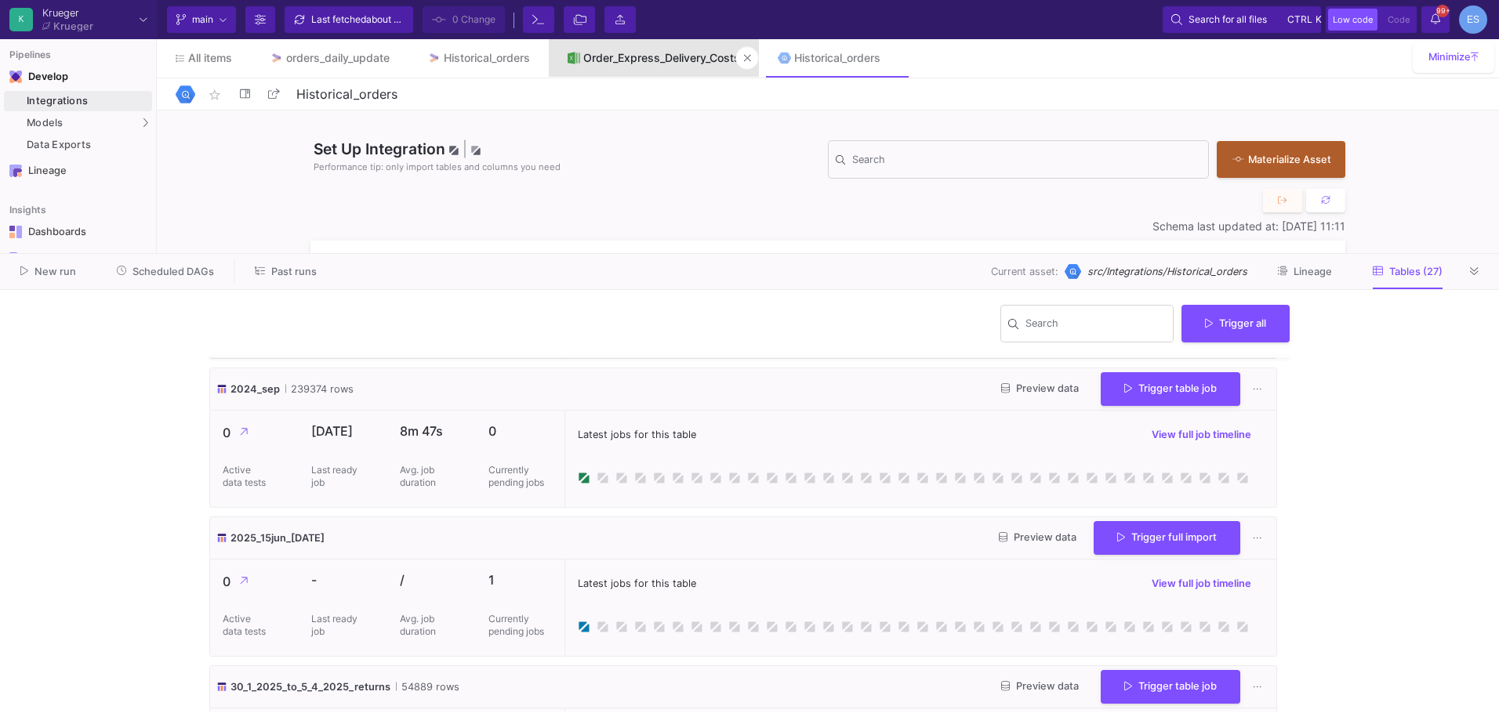
click at [658, 64] on link "Order_Express_Delivery_Costs" at bounding box center [654, 58] width 211 height 38
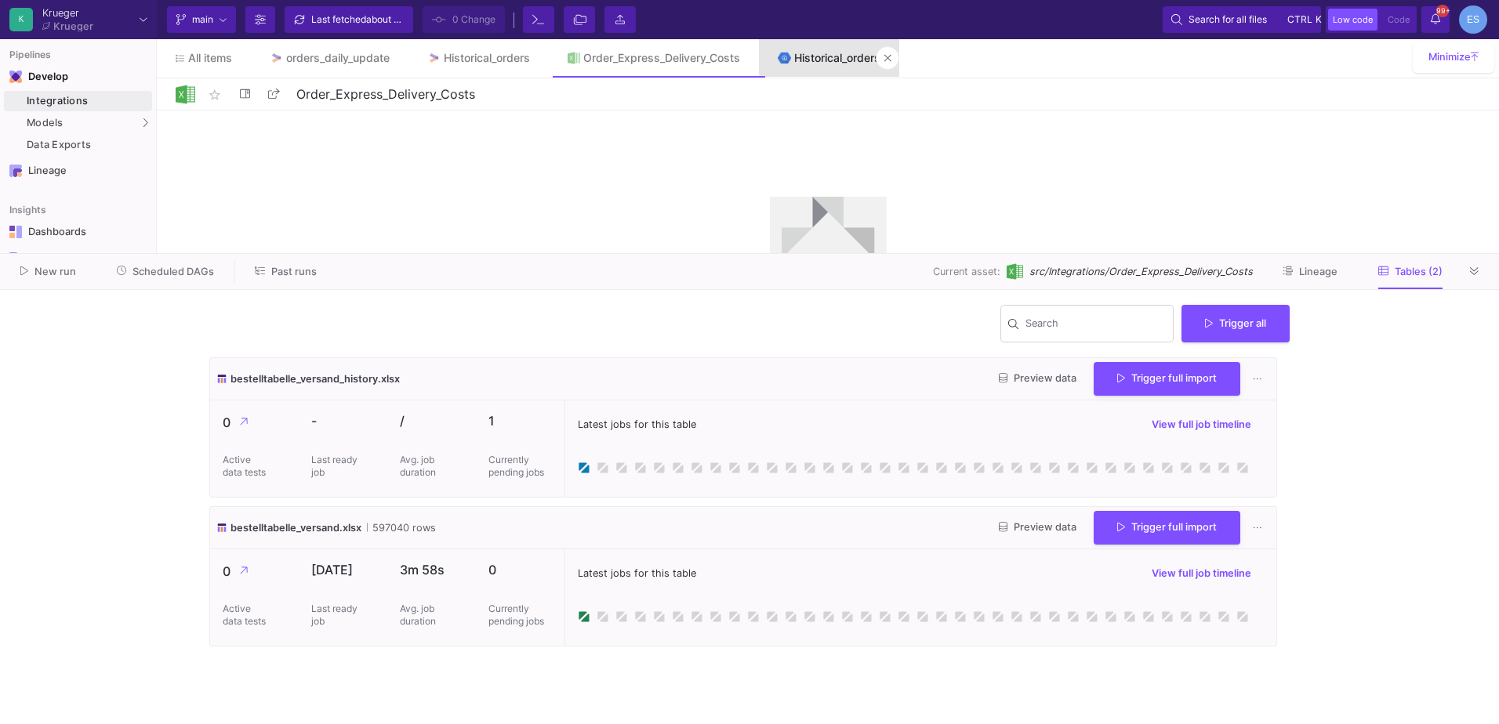
click at [861, 53] on div "Historical_orders" at bounding box center [837, 58] width 86 height 13
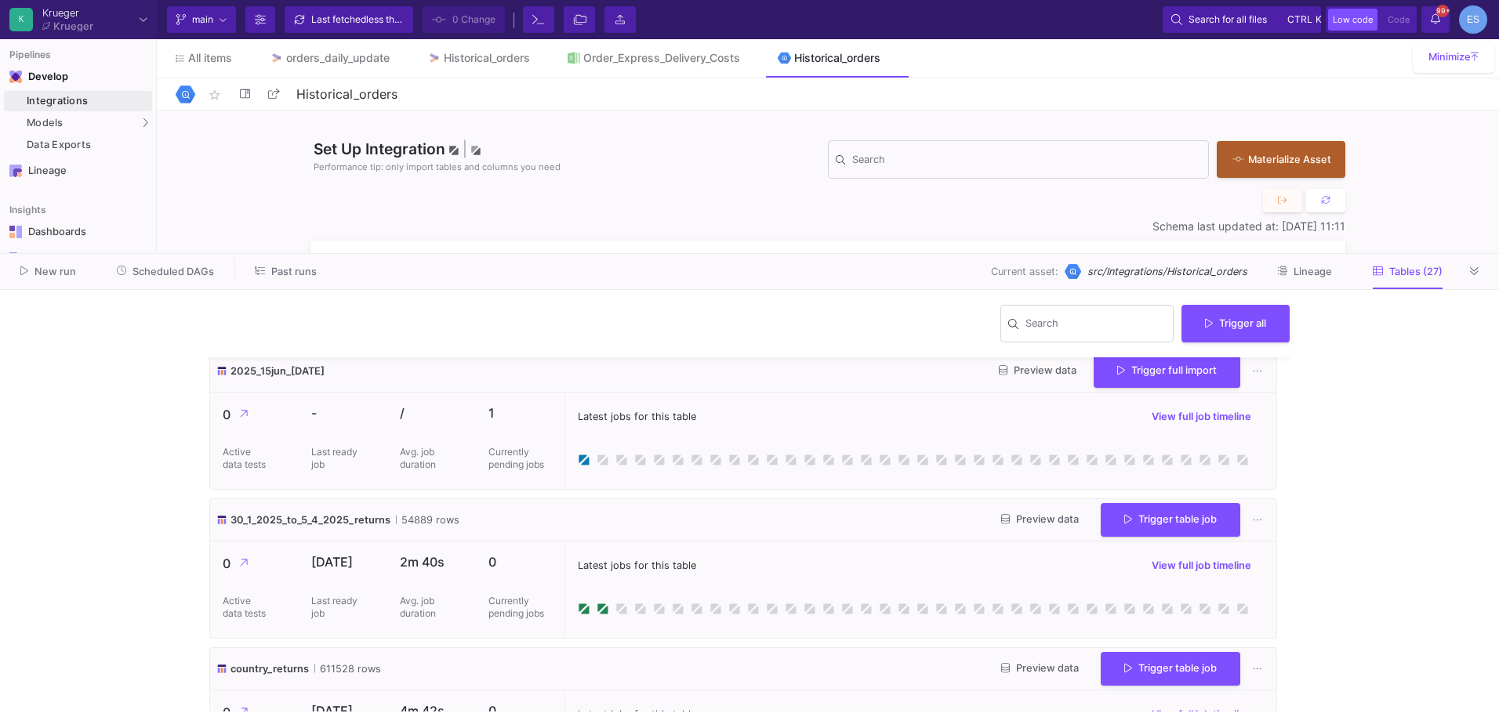
scroll to position [1568, 0]
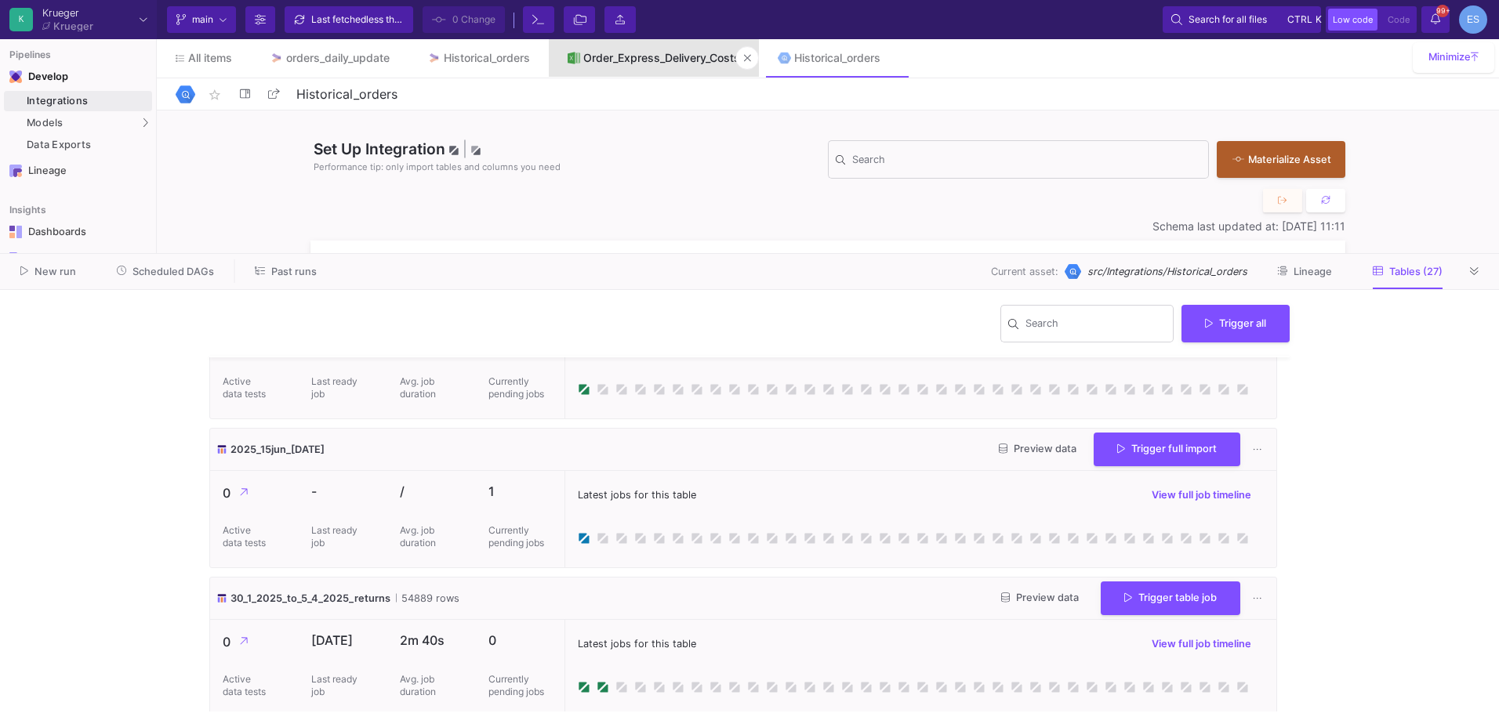
click at [670, 67] on link "Order_Express_Delivery_Costs" at bounding box center [654, 58] width 211 height 38
type input "Order_Express_Delivery_Costs"
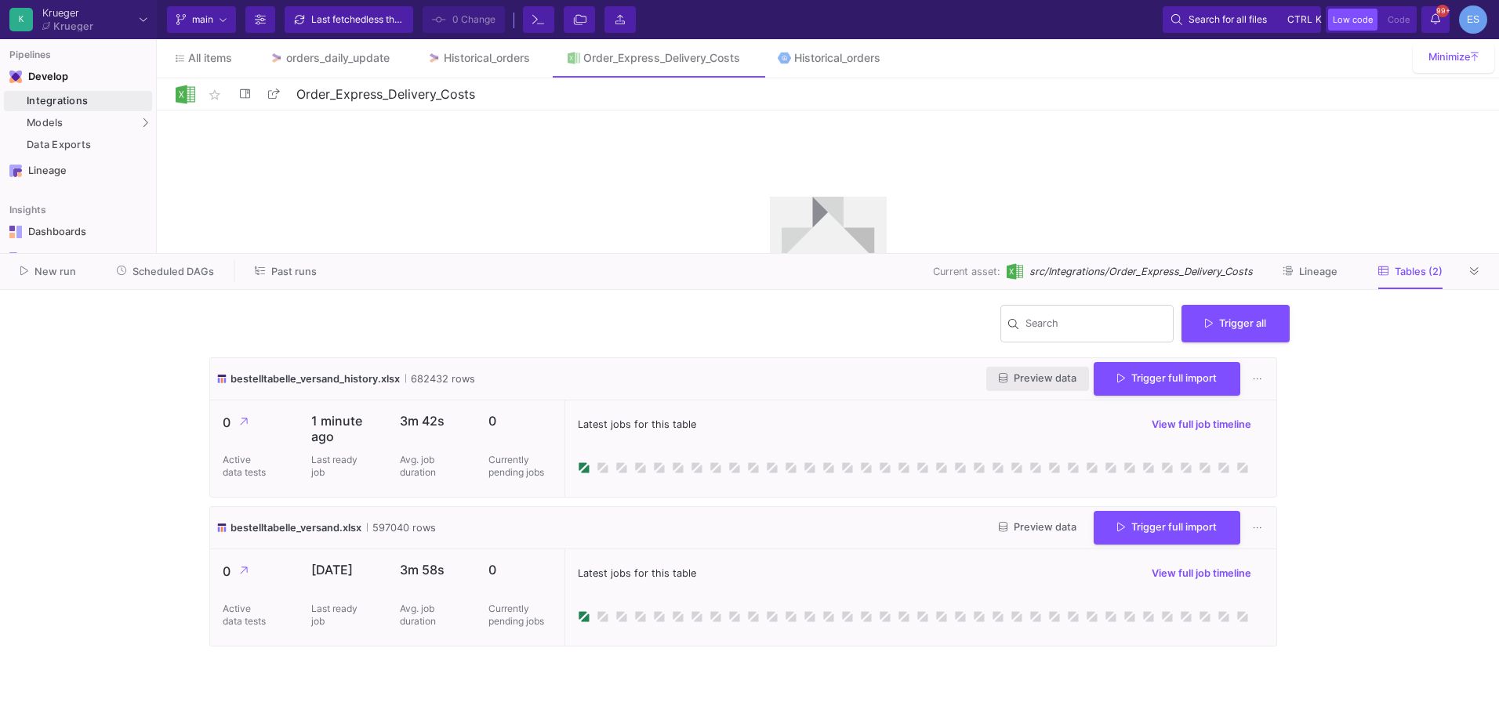
click at [1054, 379] on span "Preview data" at bounding box center [1038, 378] width 78 height 12
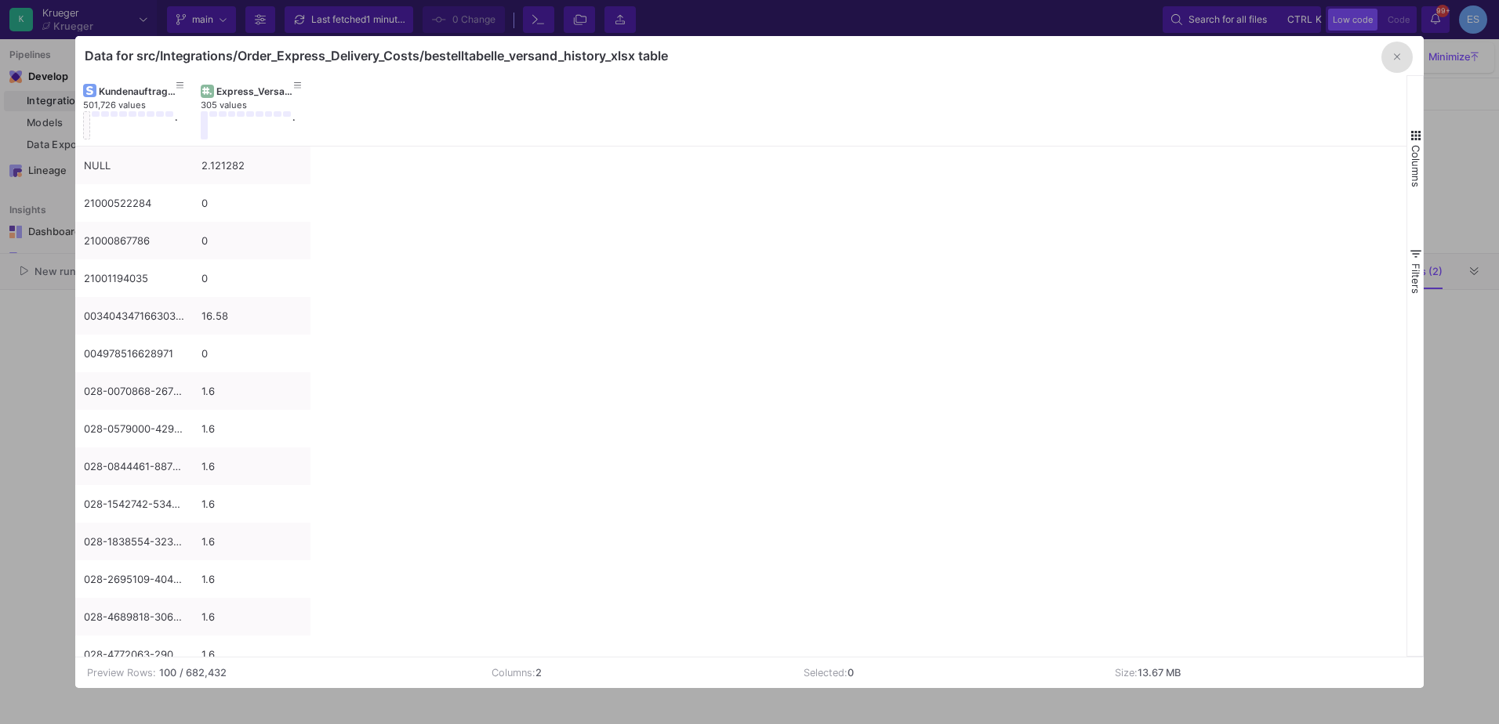
click at [1389, 67] on button "button" at bounding box center [1396, 57] width 31 height 31
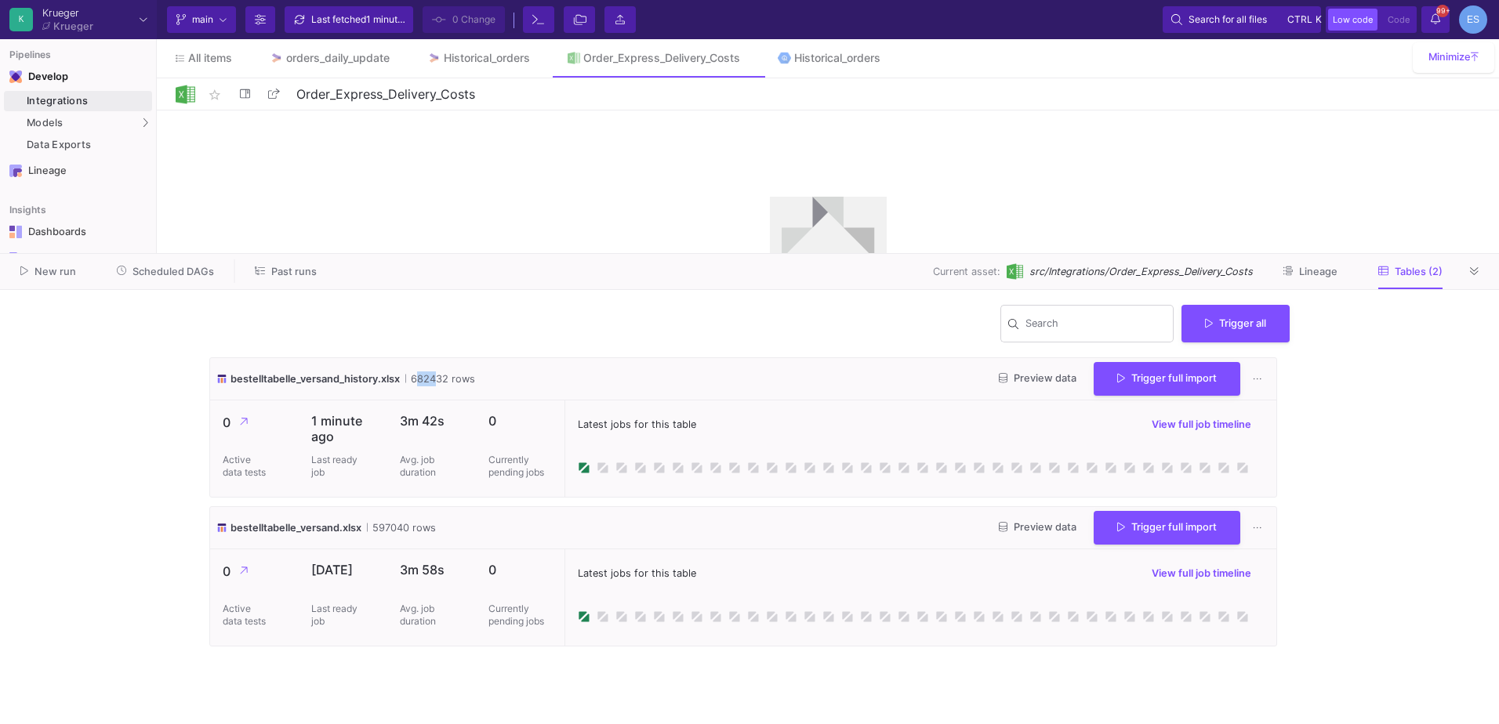
drag, startPoint x: 430, startPoint y: 380, endPoint x: 409, endPoint y: 381, distance: 20.4
click at [409, 381] on span "682432 rows" at bounding box center [440, 379] width 70 height 15
drag, startPoint x: 412, startPoint y: 528, endPoint x: 390, endPoint y: 530, distance: 22.1
click at [390, 530] on span "597040 rows" at bounding box center [401, 528] width 69 height 15
drag, startPoint x: 390, startPoint y: 530, endPoint x: 423, endPoint y: 583, distance: 62.4
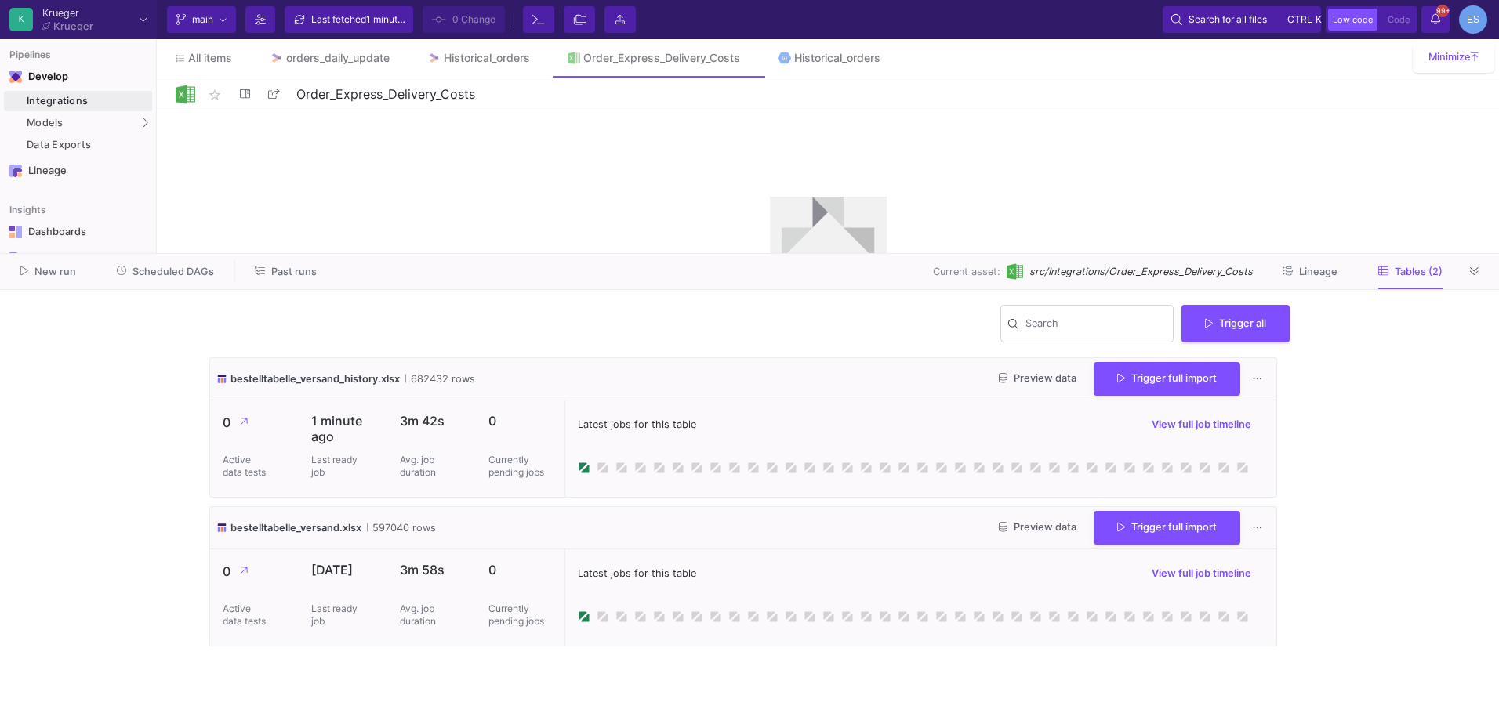
click at [423, 583] on div "3m 58s Avg. job duration" at bounding box center [431, 598] width 89 height 96
click at [503, 61] on div "Historical_orders" at bounding box center [487, 58] width 86 height 13
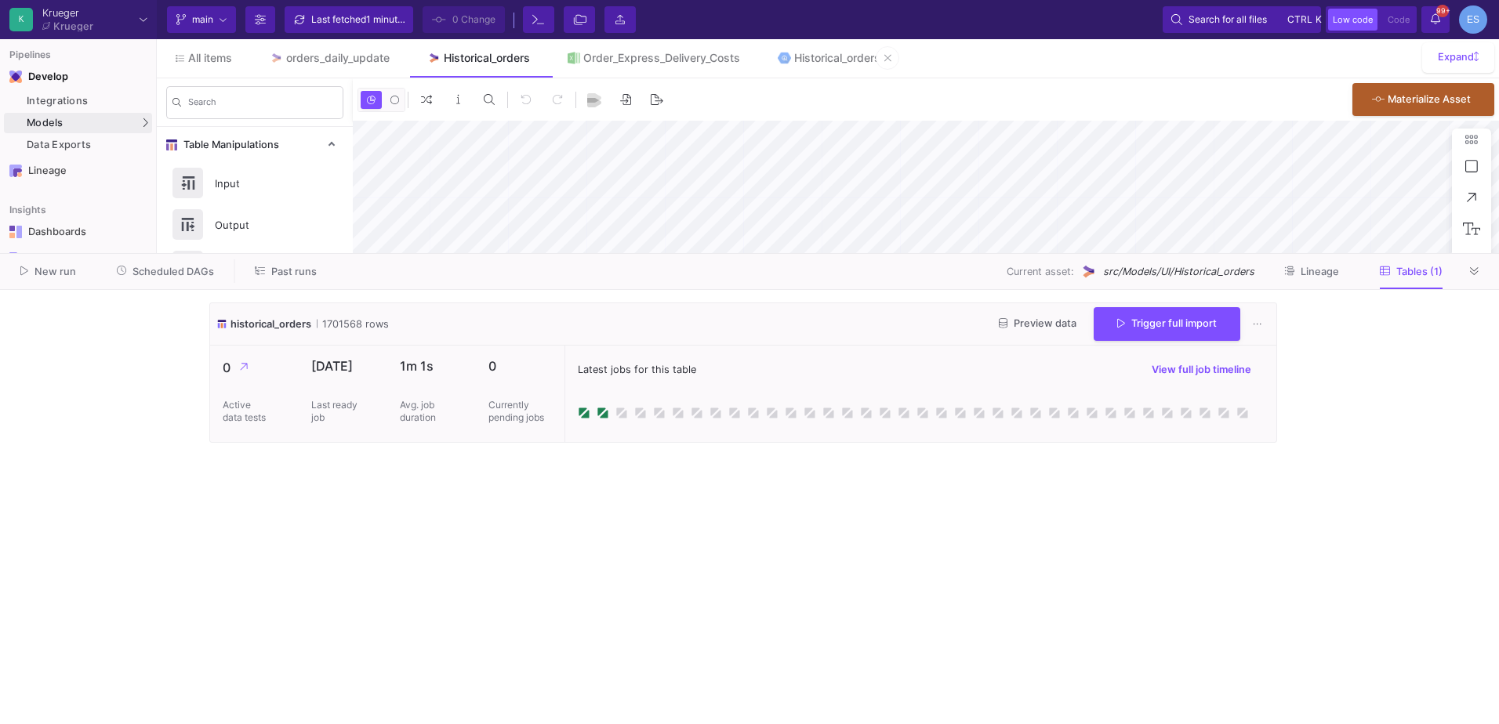
type input "-37"
click at [1479, 274] on icon at bounding box center [1474, 272] width 9 height 10
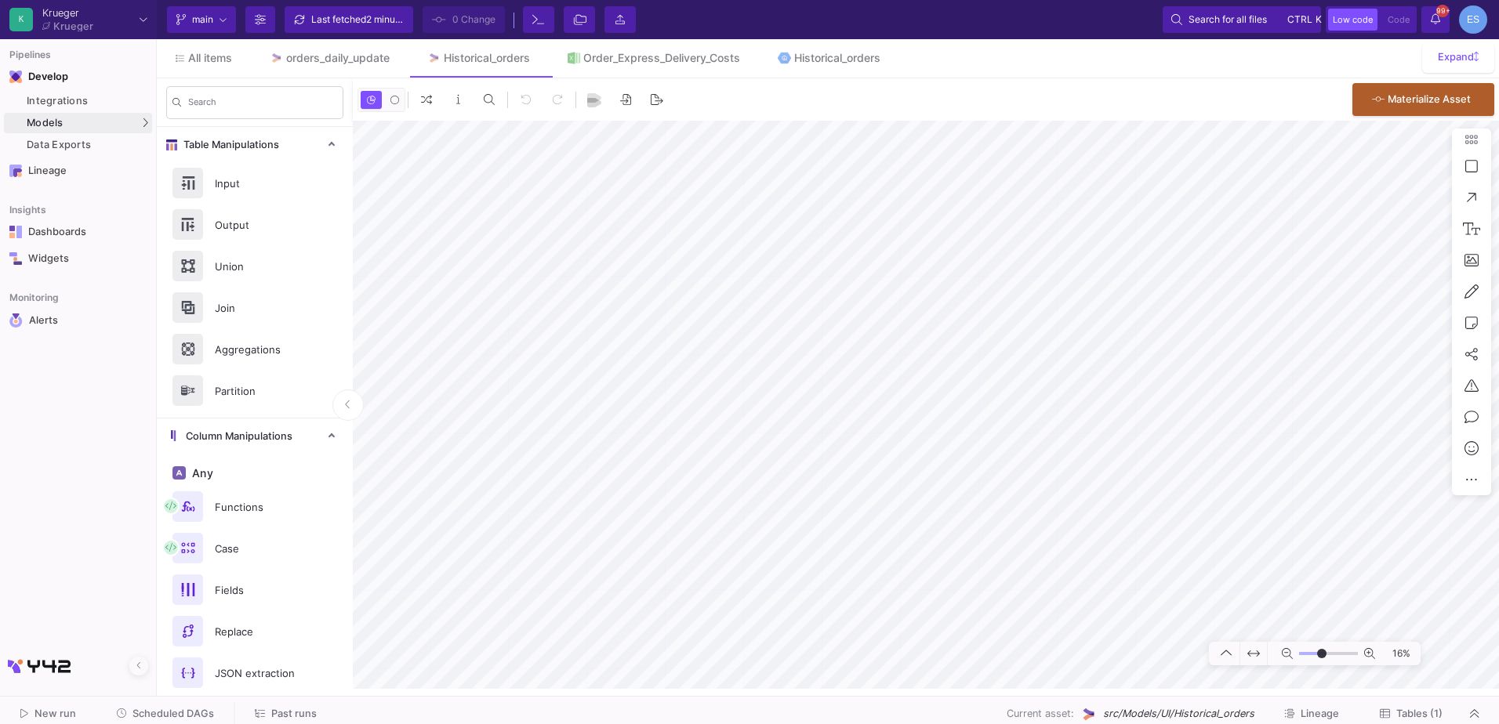
drag, startPoint x: 1308, startPoint y: 657, endPoint x: 1322, endPoint y: 664, distance: 15.8
type input "5"
click at [1322, 664] on input "range" at bounding box center [1328, 654] width 59 height 20
click at [1498, 620] on html "K Krueger Krueger Current branch main Branch Options Last fetched 2 minutes ago…" at bounding box center [749, 362] width 1499 height 724
click at [1417, 717] on as-split "K Krueger Krueger Current branch main Branch Options Last fetched 2 minutes ago…" at bounding box center [749, 362] width 1499 height 724
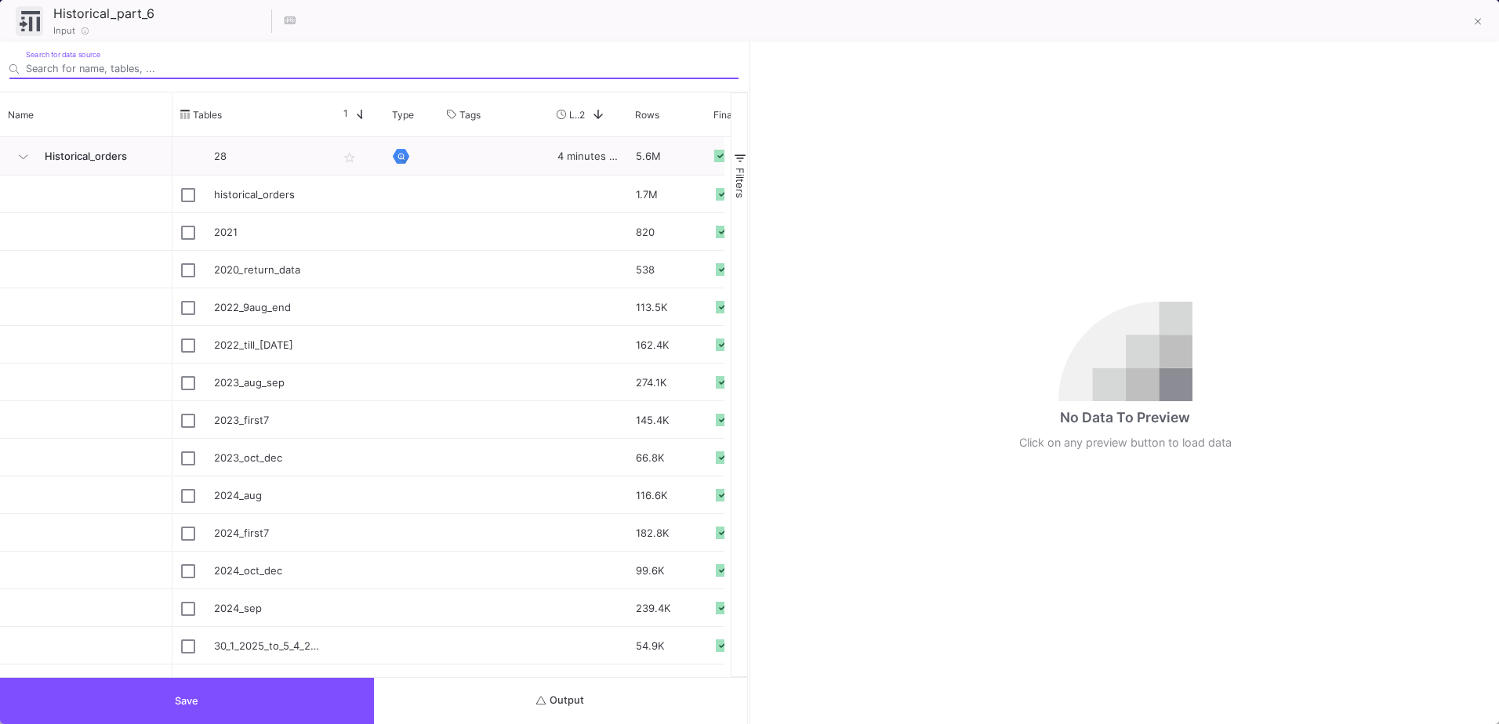
click at [601, 691] on button "Output" at bounding box center [561, 701] width 374 height 46
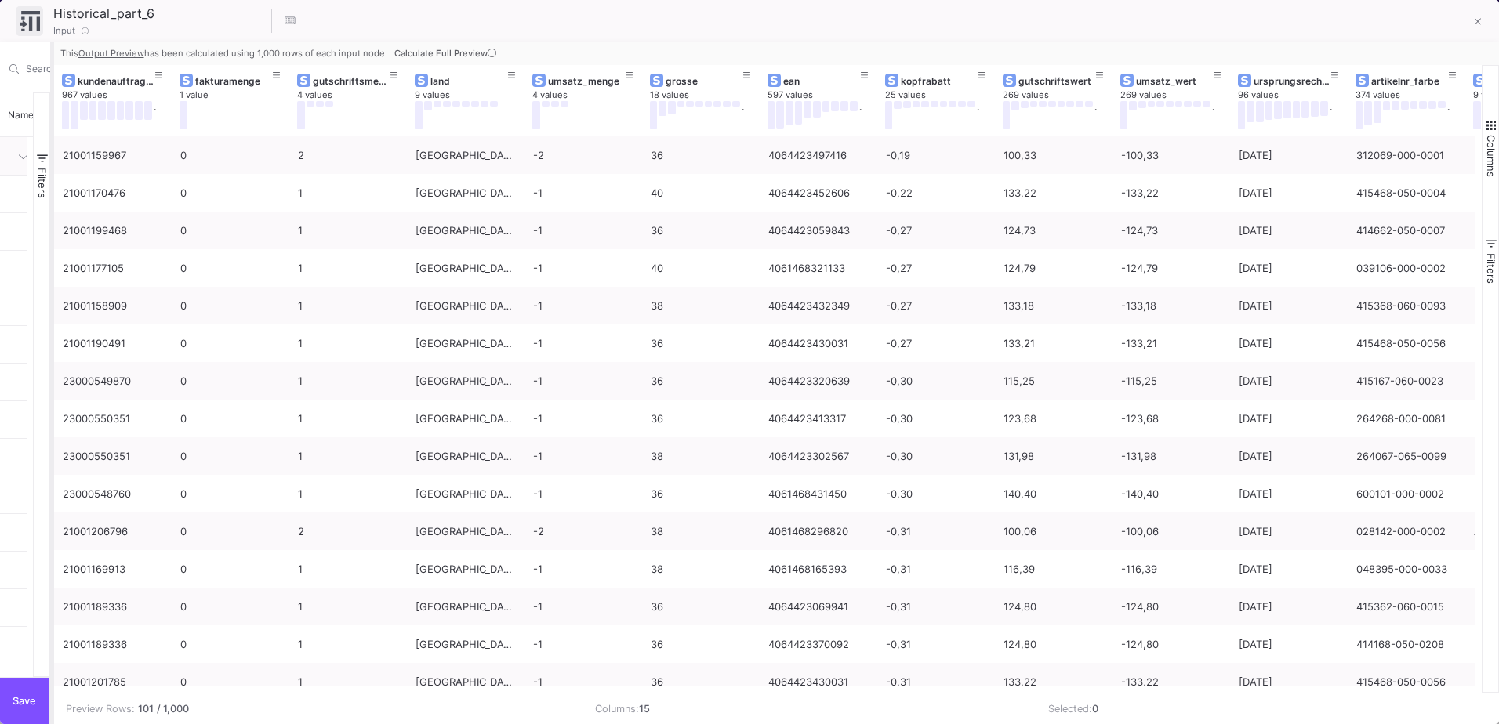
drag, startPoint x: 750, startPoint y: 481, endPoint x: 53, endPoint y: 517, distance: 698.7
click at [53, 517] on div at bounding box center [52, 383] width 4 height 683
click at [1482, 27] on button at bounding box center [1477, 22] width 31 height 31
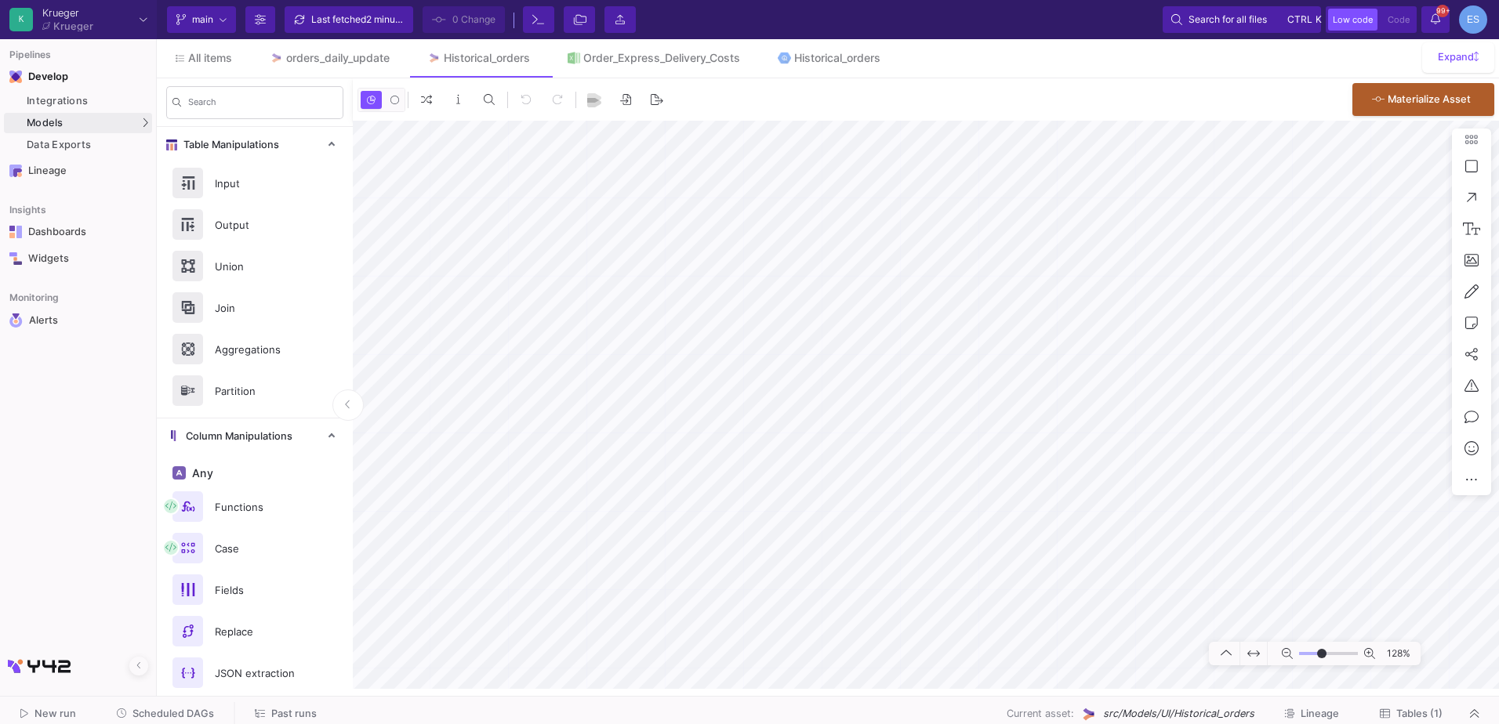
click at [1000, 0] on html "K Krueger Krueger Current branch main Branch Options Last fetched 2 minutes ago…" at bounding box center [749, 362] width 1499 height 724
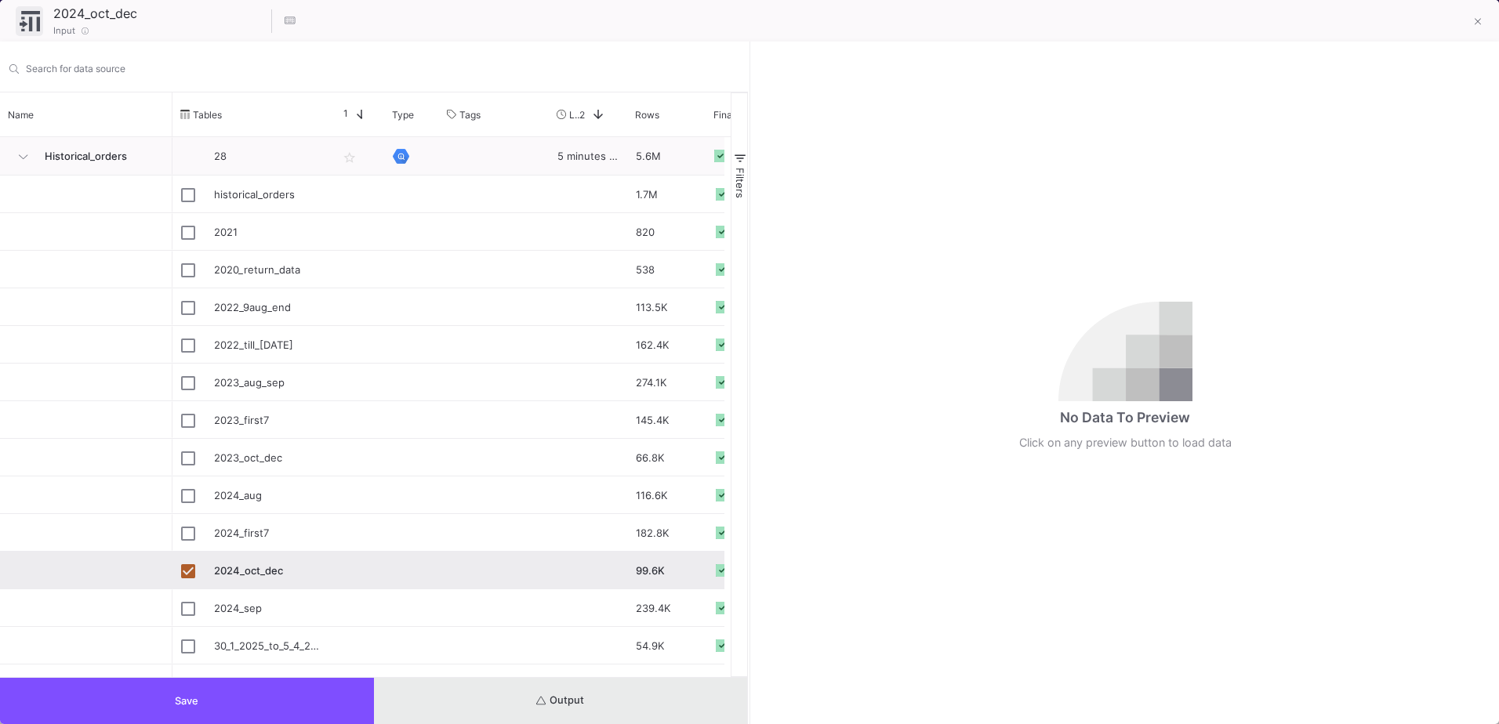
click at [588, 695] on button "Output" at bounding box center [561, 701] width 374 height 46
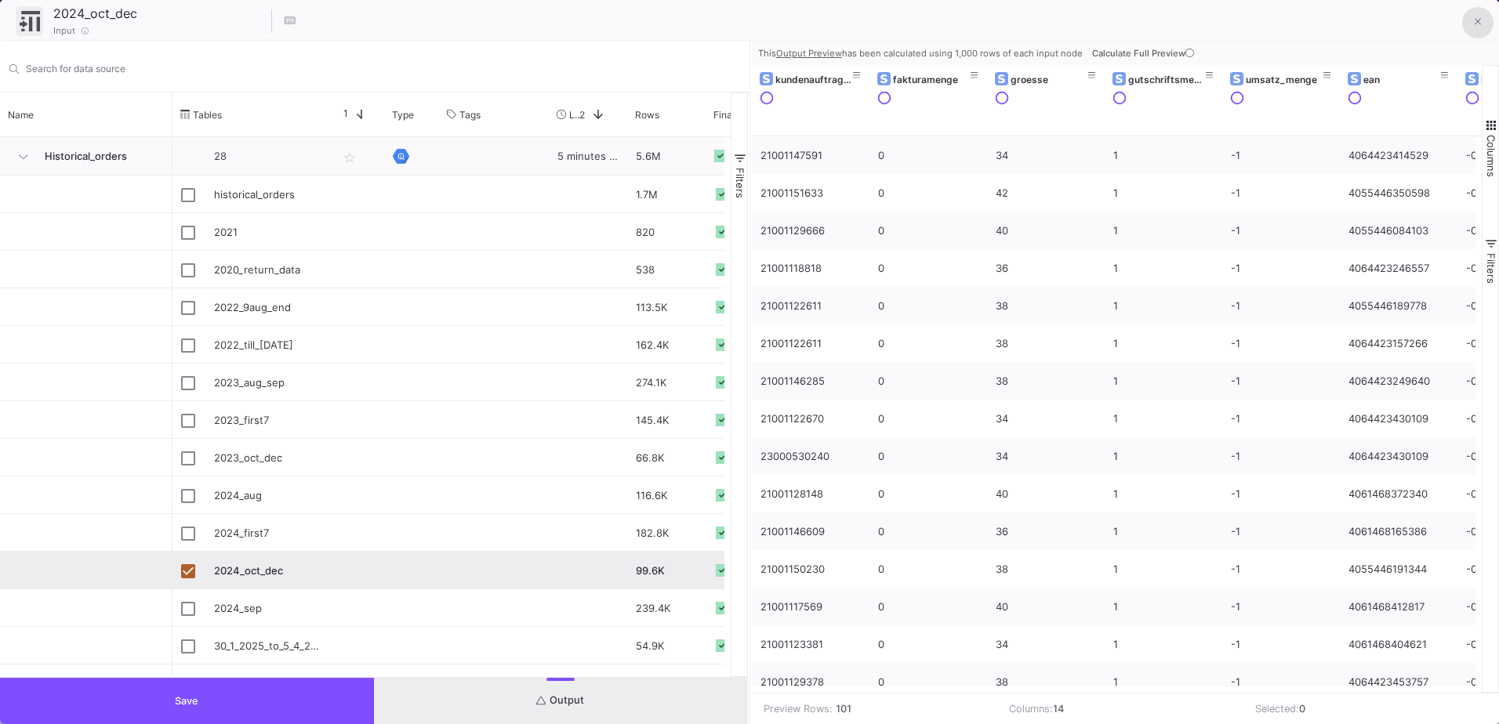
click at [1475, 16] on icon at bounding box center [1478, 21] width 7 height 11
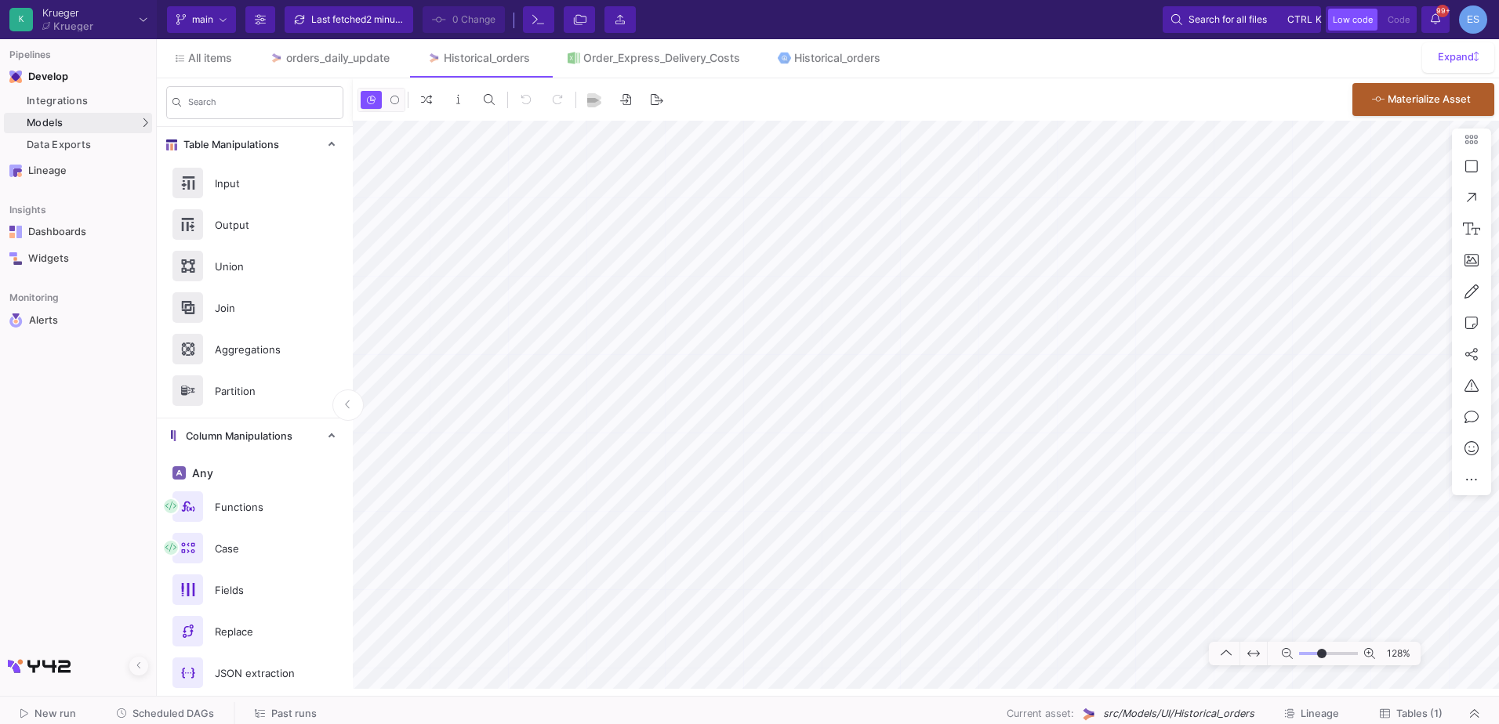
click at [1130, 700] on as-split "K Krueger Krueger Current branch main Branch Options Last fetched 2 minutes ago…" at bounding box center [749, 362] width 1499 height 724
click at [1443, 710] on button "Tables (1)" at bounding box center [1411, 714] width 100 height 24
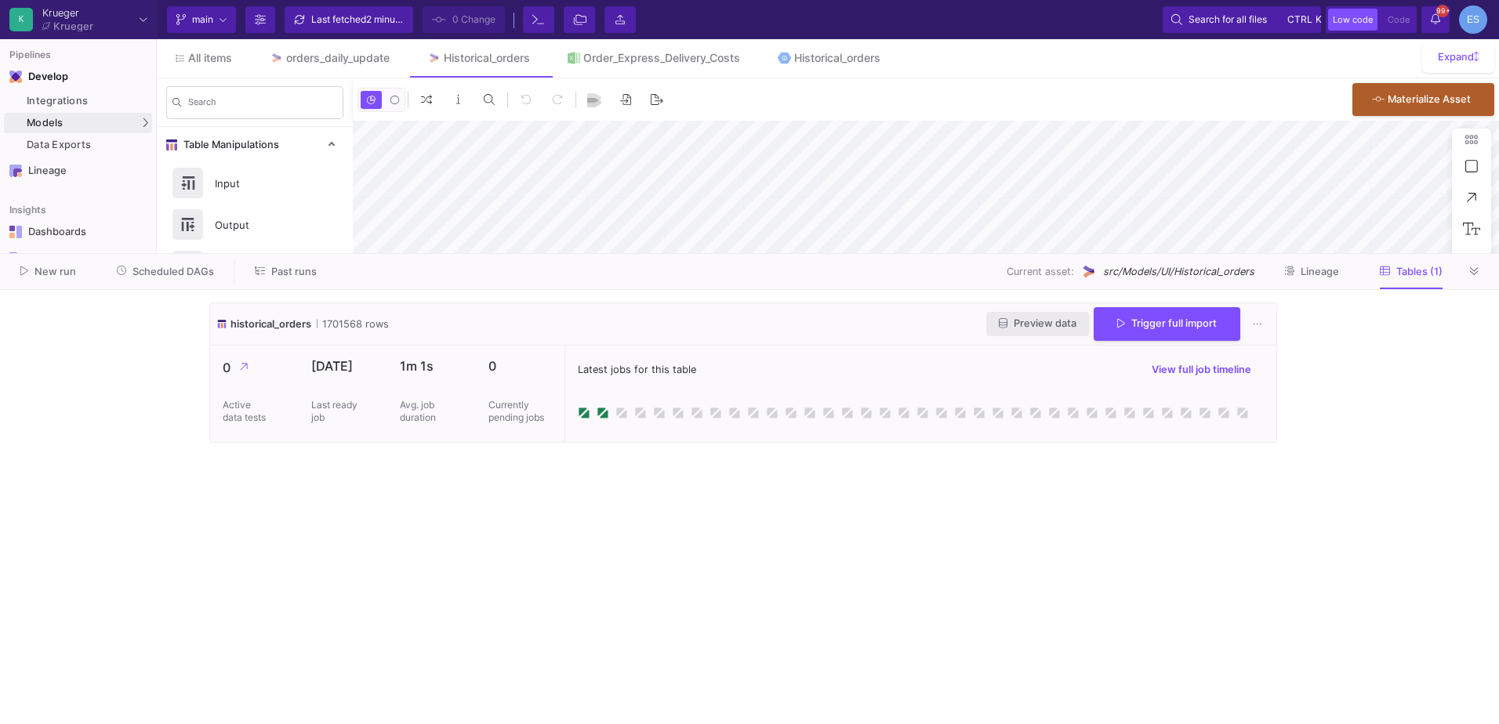
click at [1053, 325] on span "Preview data" at bounding box center [1038, 324] width 78 height 12
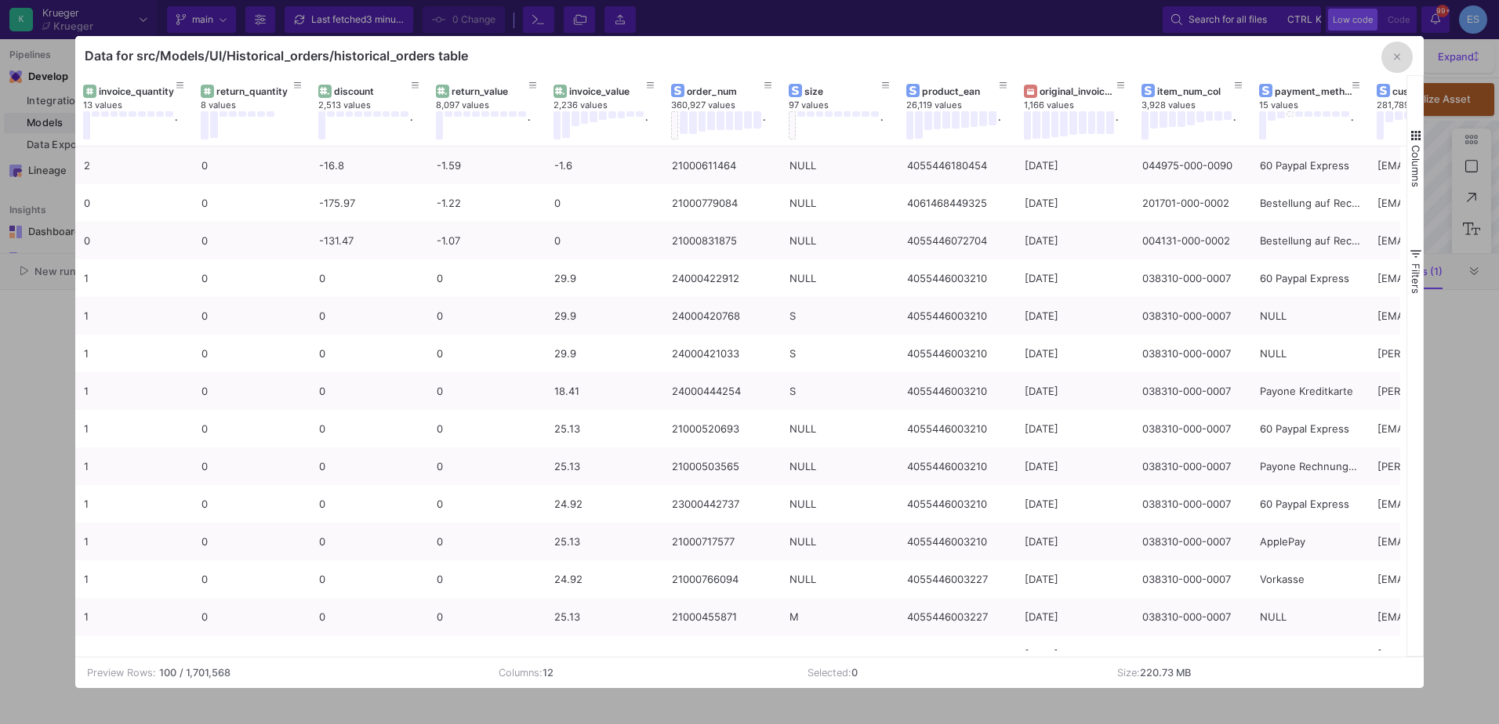
click at [1396, 58] on icon "button" at bounding box center [1397, 57] width 6 height 6
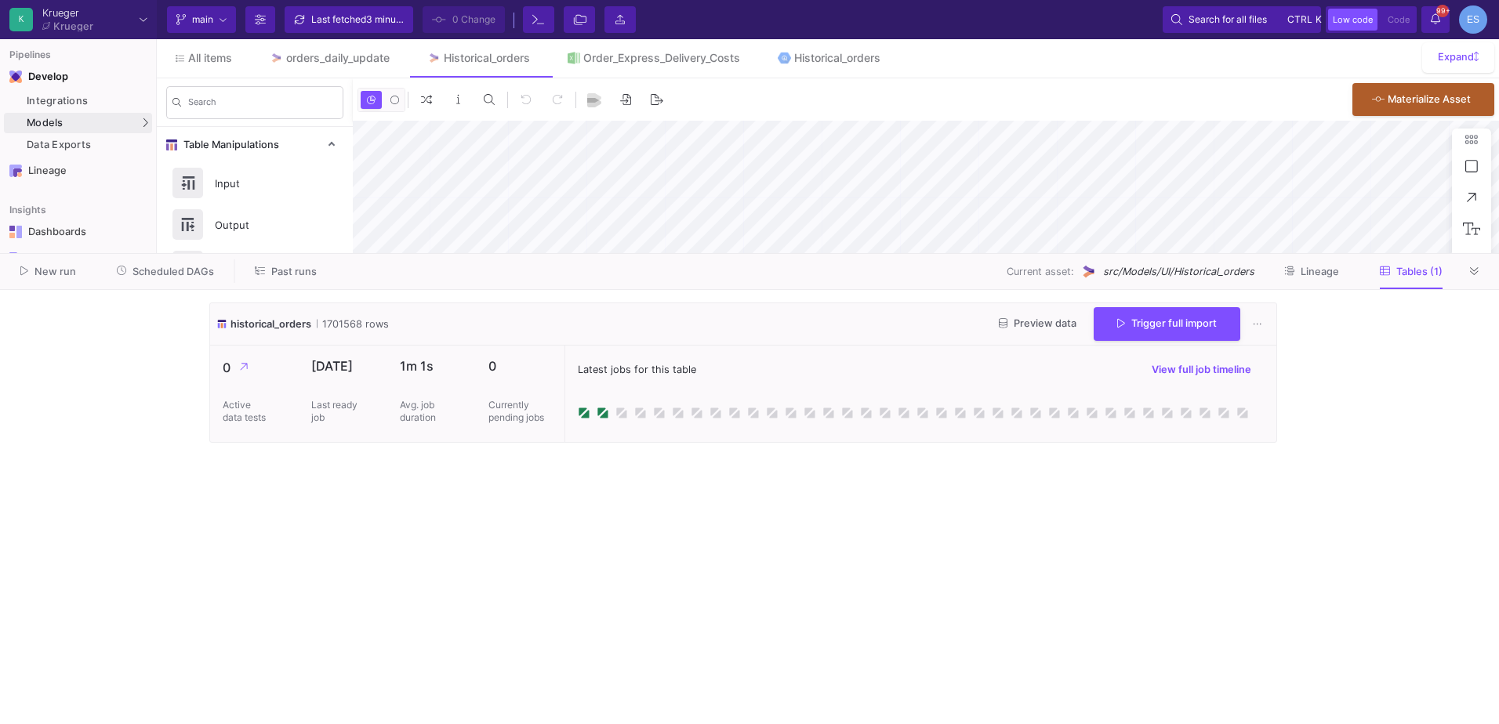
click at [1470, 267] on icon at bounding box center [1474, 272] width 9 height 10
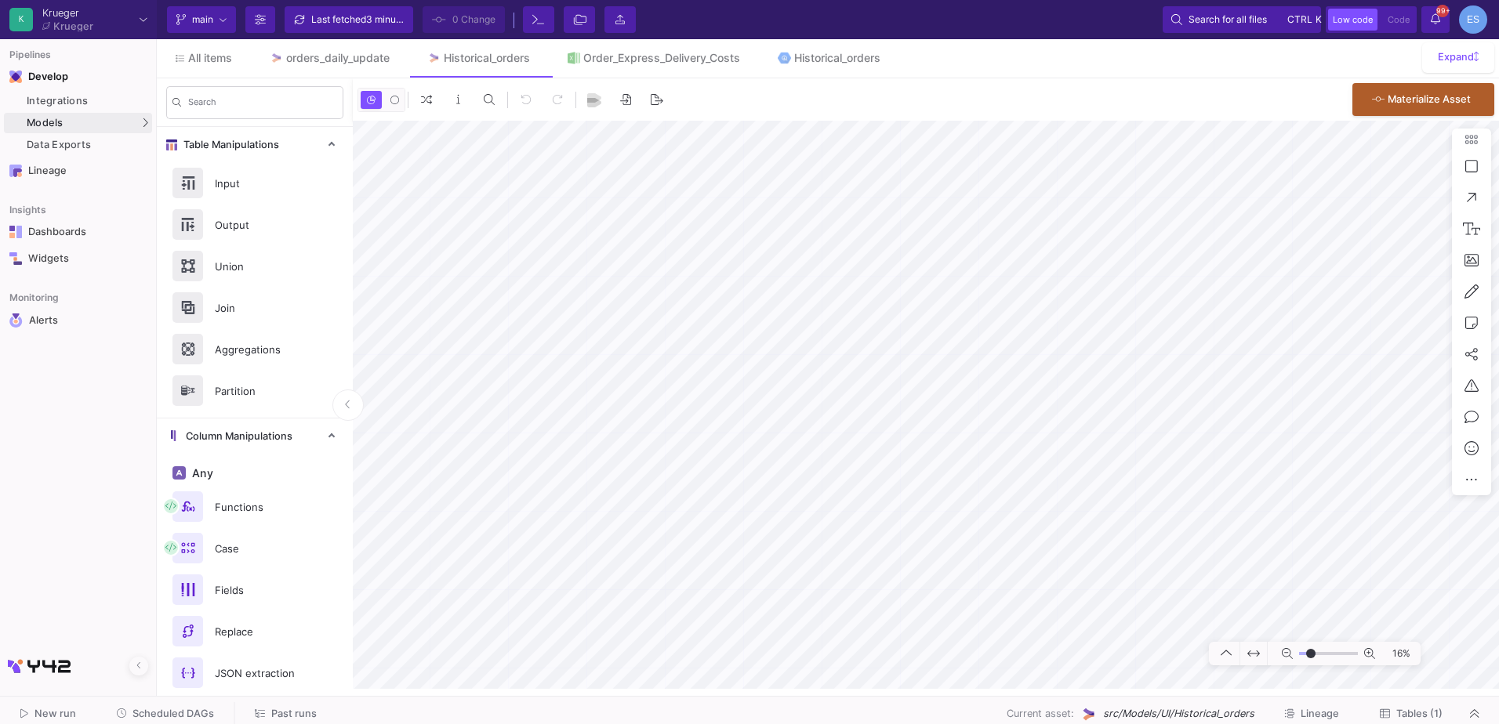
drag, startPoint x: 1324, startPoint y: 653, endPoint x: 1311, endPoint y: 655, distance: 13.4
type input "-29"
click at [1311, 655] on input "range" at bounding box center [1328, 654] width 59 height 20
click at [242, 600] on div "Fields" at bounding box center [259, 591] width 108 height 24
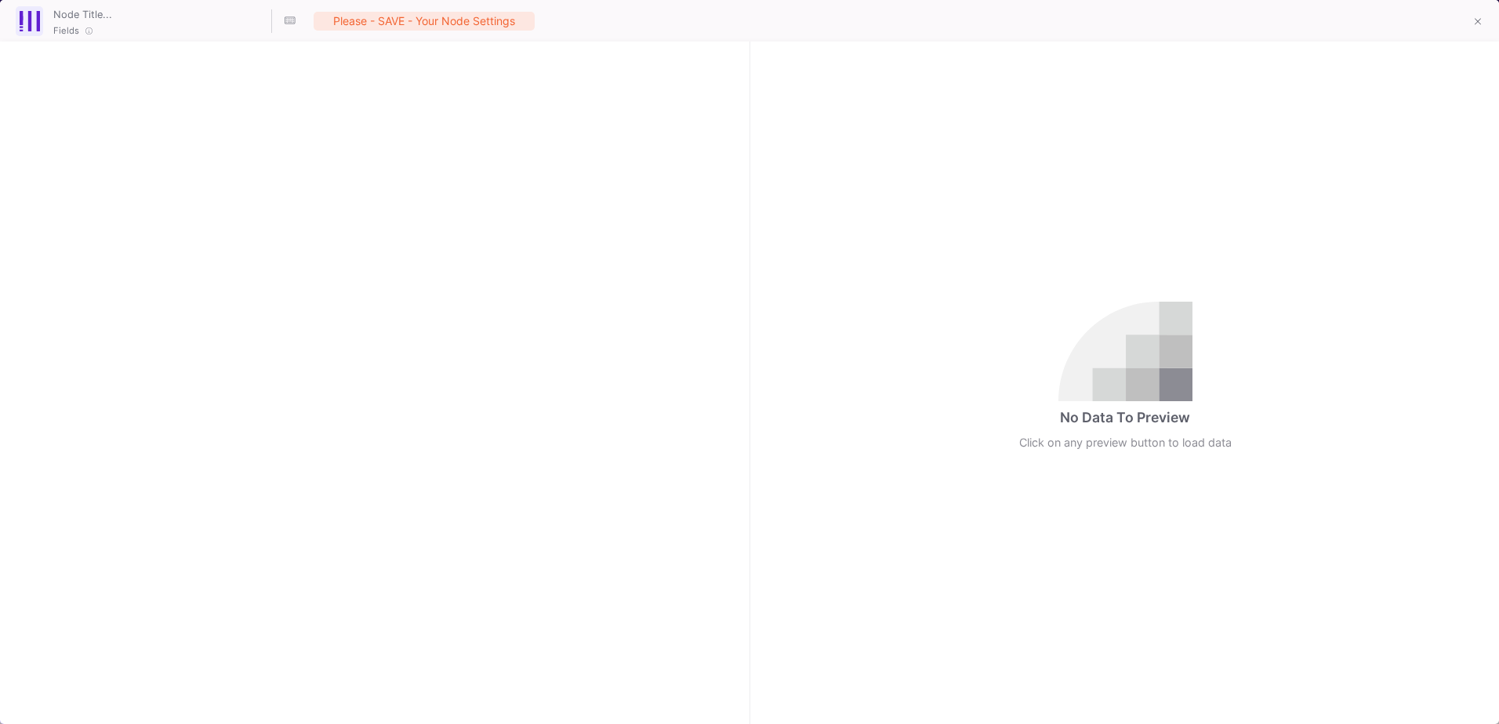
checkbox input "true"
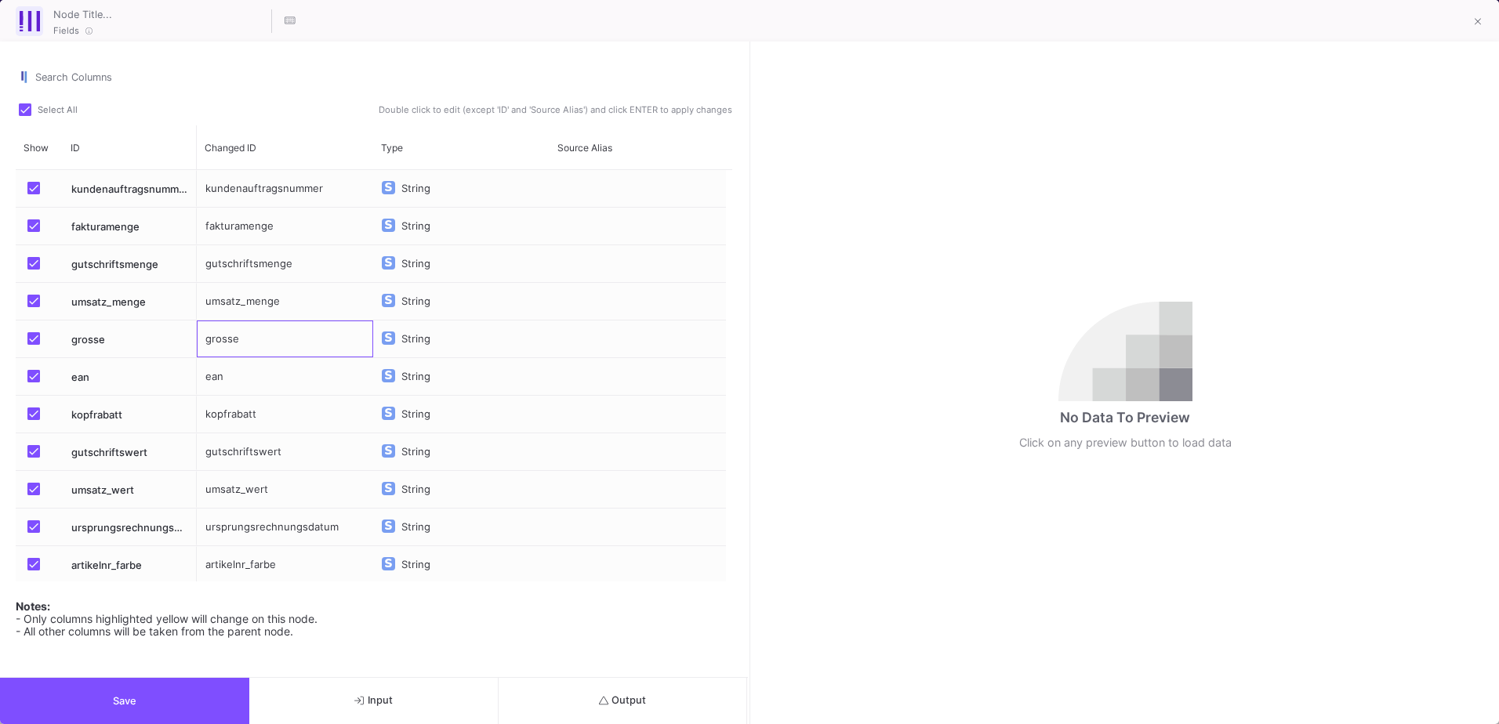
click at [218, 341] on div "grosse" at bounding box center [285, 339] width 176 height 37
click at [218, 343] on div "grosse" at bounding box center [285, 339] width 176 height 37
click at [219, 343] on input "grosse" at bounding box center [285, 348] width 160 height 31
type input "groesse"
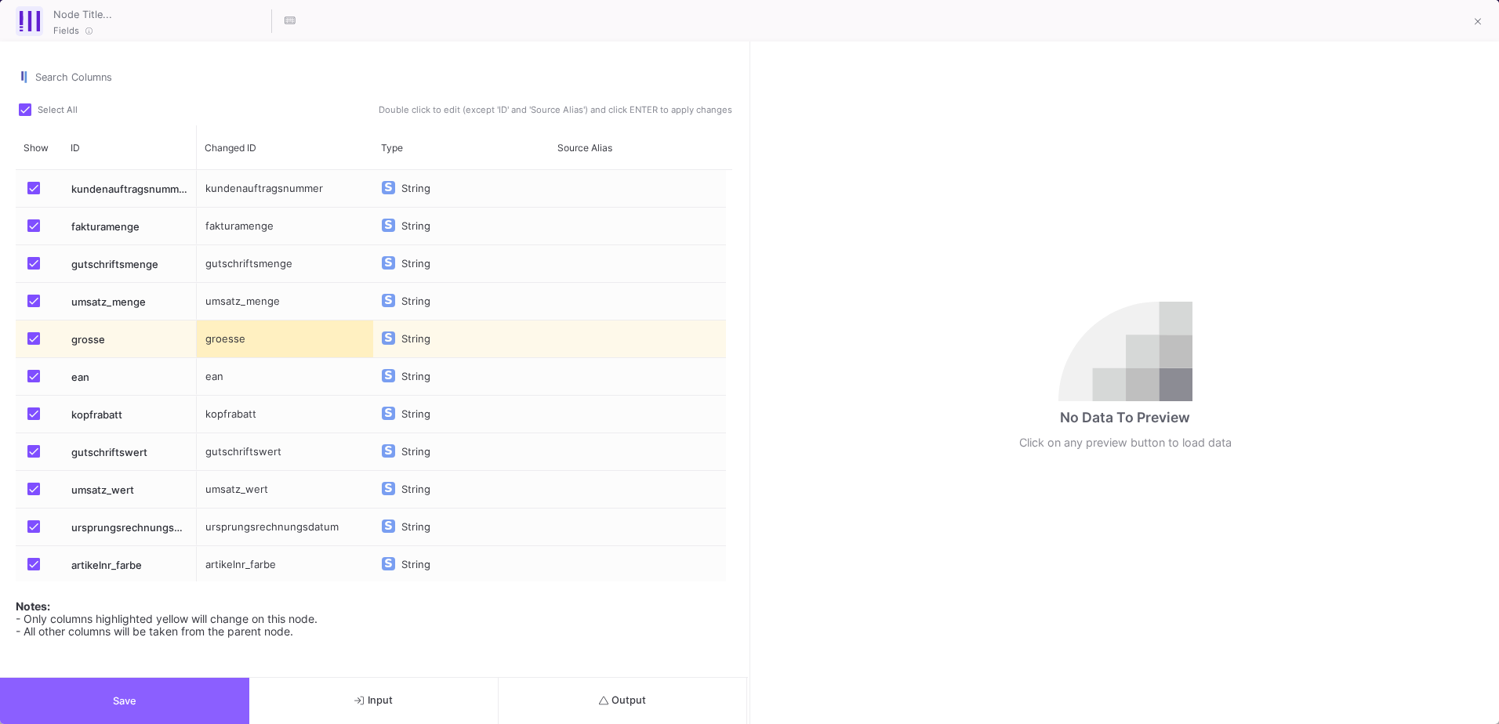
click at [203, 723] on button "Save" at bounding box center [124, 701] width 249 height 46
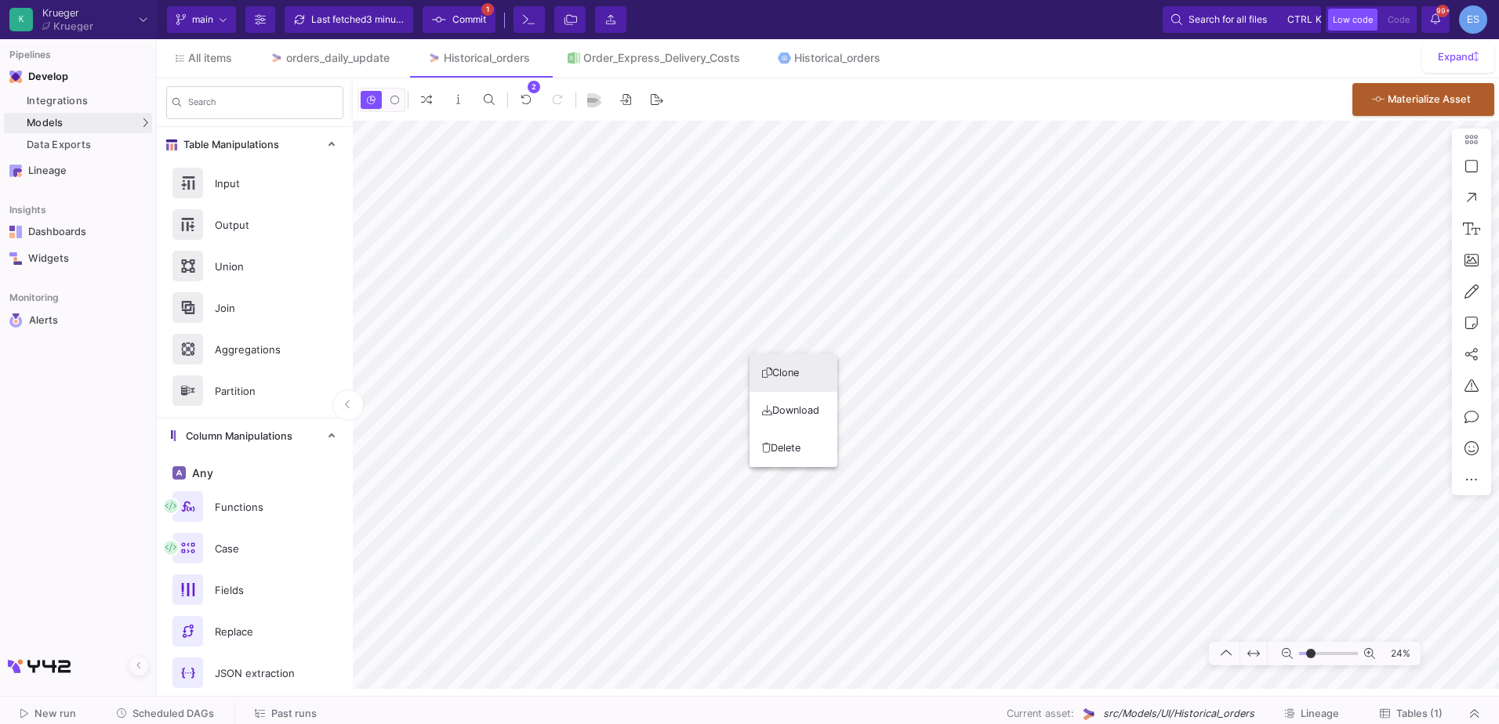
click at [798, 343] on div at bounding box center [749, 362] width 1499 height 724
click at [761, 373] on icon at bounding box center [765, 377] width 10 height 10
click at [288, 424] on mat-sidenav-container "Search Table Manipulations Input Output Union Join Aggregations Partition Colum…" at bounding box center [828, 383] width 1342 height 611
click at [532, 253] on button "Delete" at bounding box center [565, 260] width 88 height 38
click at [530, 251] on button "Delete" at bounding box center [570, 260] width 88 height 38
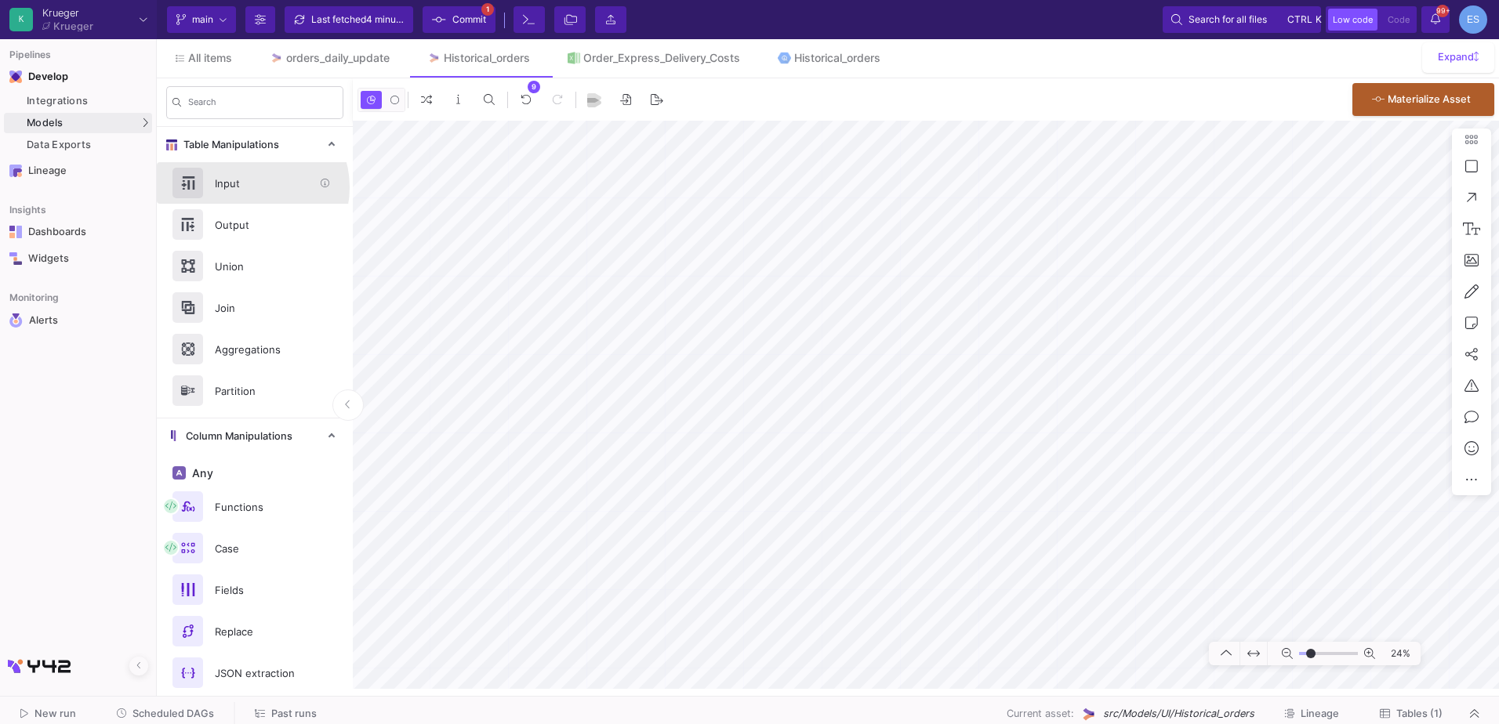
click at [249, 187] on div "Input" at bounding box center [259, 184] width 108 height 24
click at [530, 244] on icon at bounding box center [531, 241] width 10 height 10
click at [844, 64] on div "Historical_orders" at bounding box center [837, 58] width 86 height 13
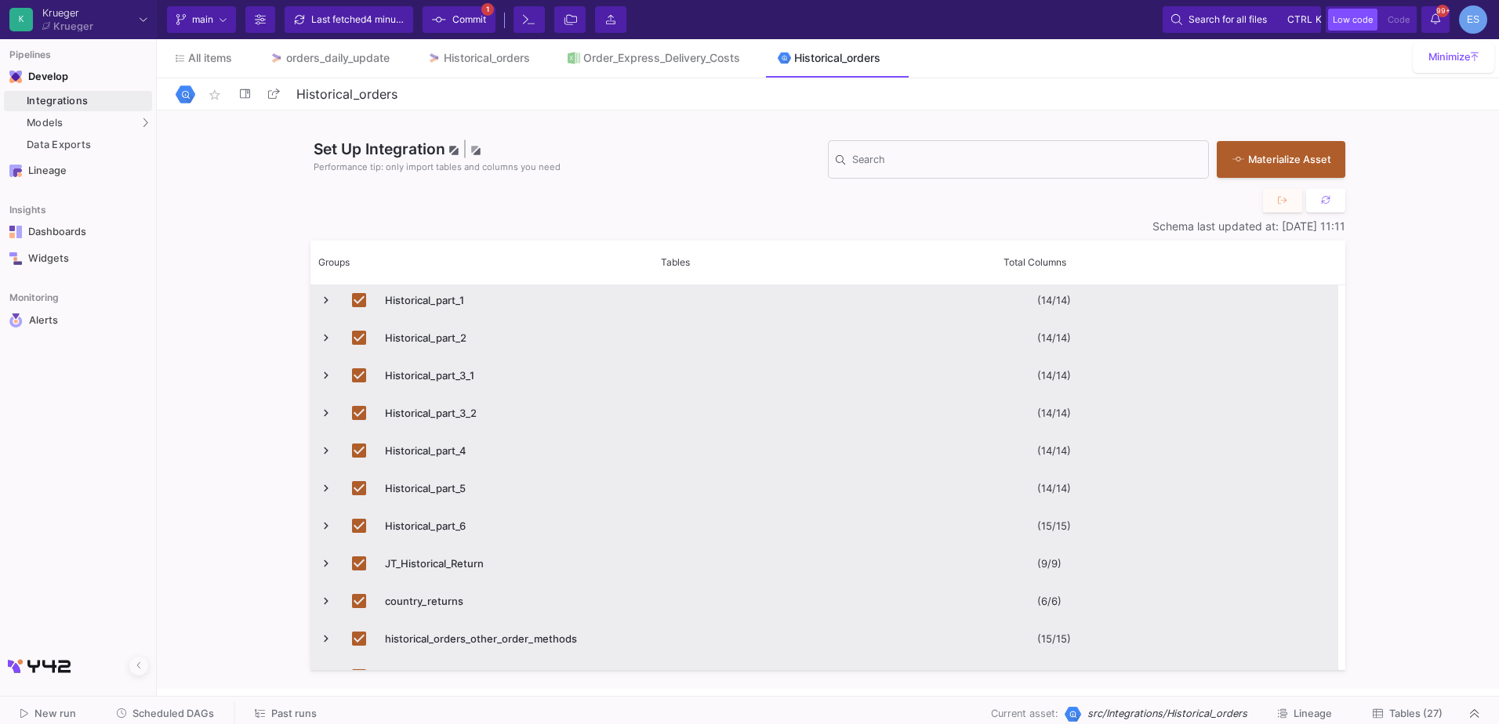
scroll to position [631, 0]
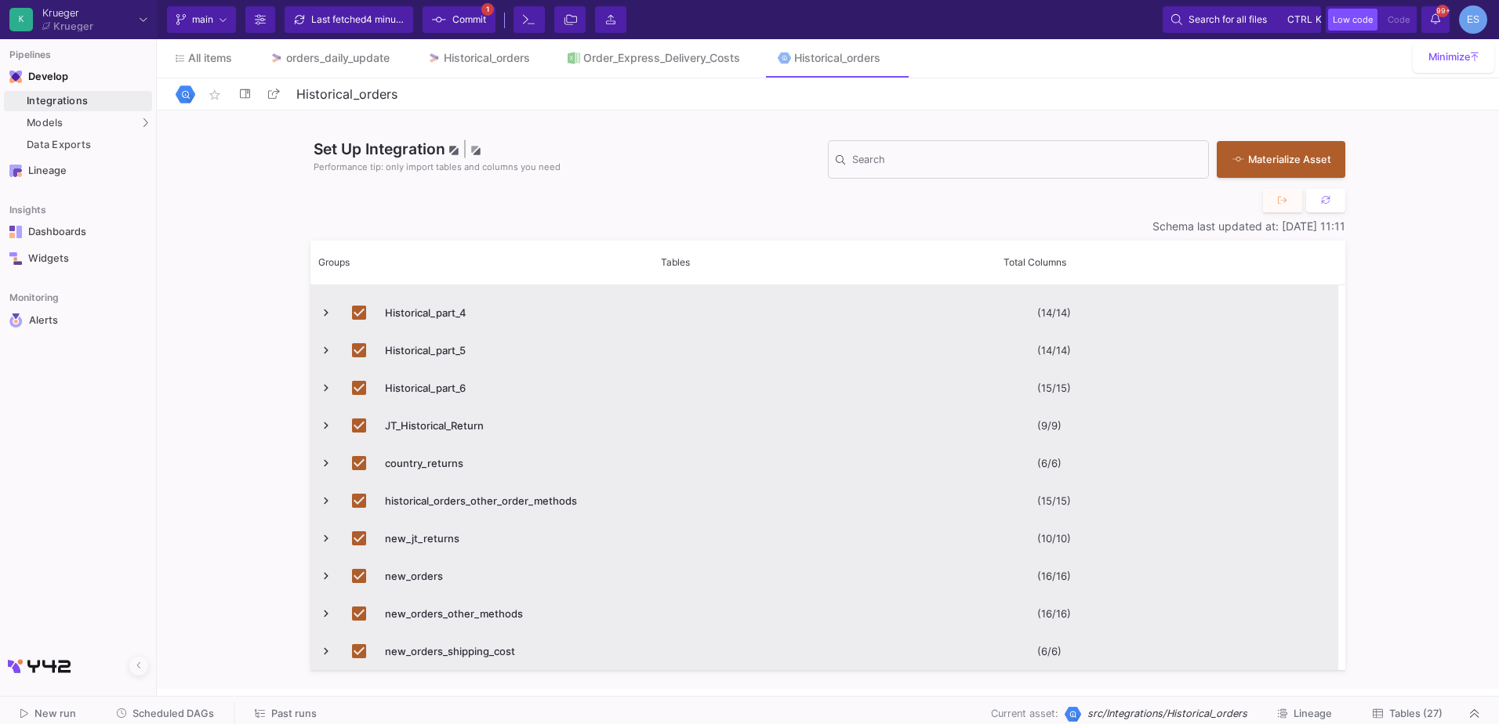
click at [1416, 713] on span "Tables (27)" at bounding box center [1415, 714] width 53 height 12
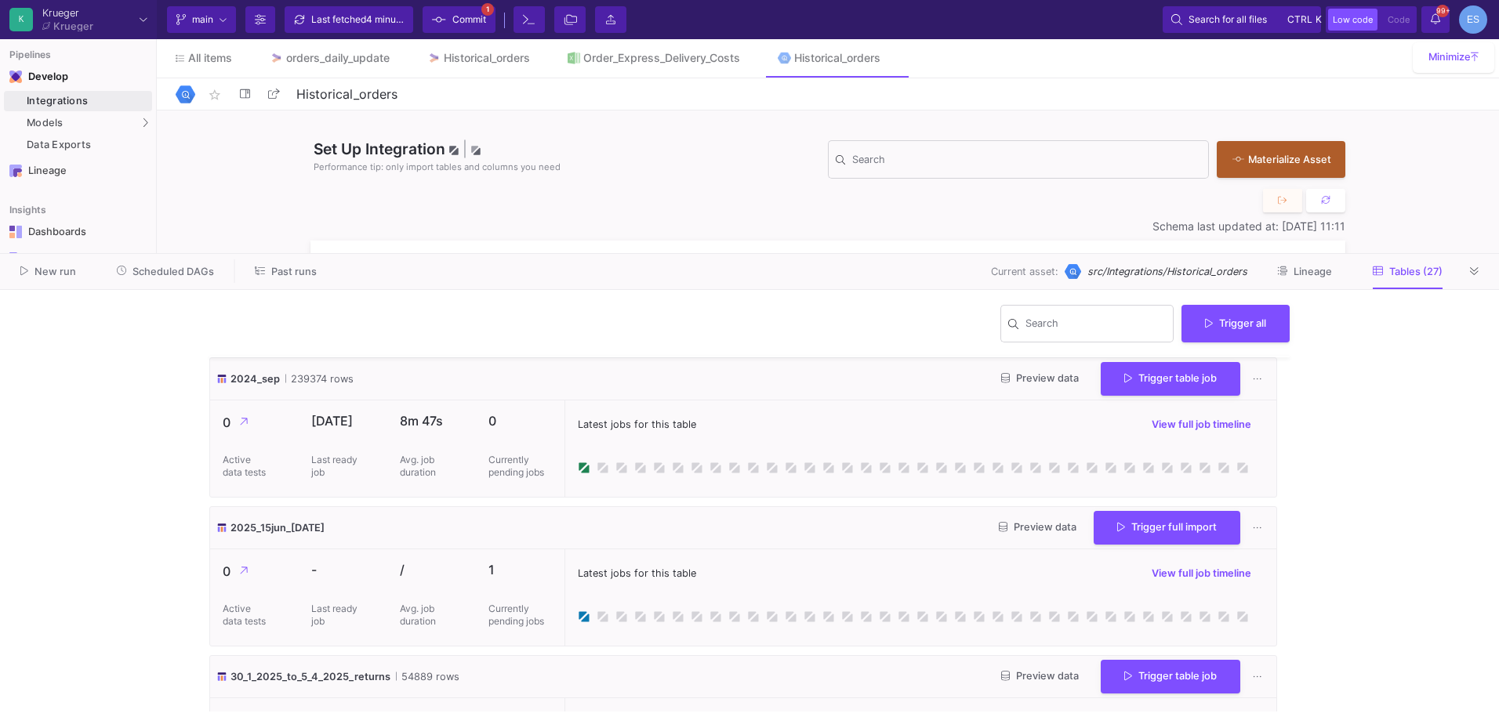
scroll to position [1646, 0]
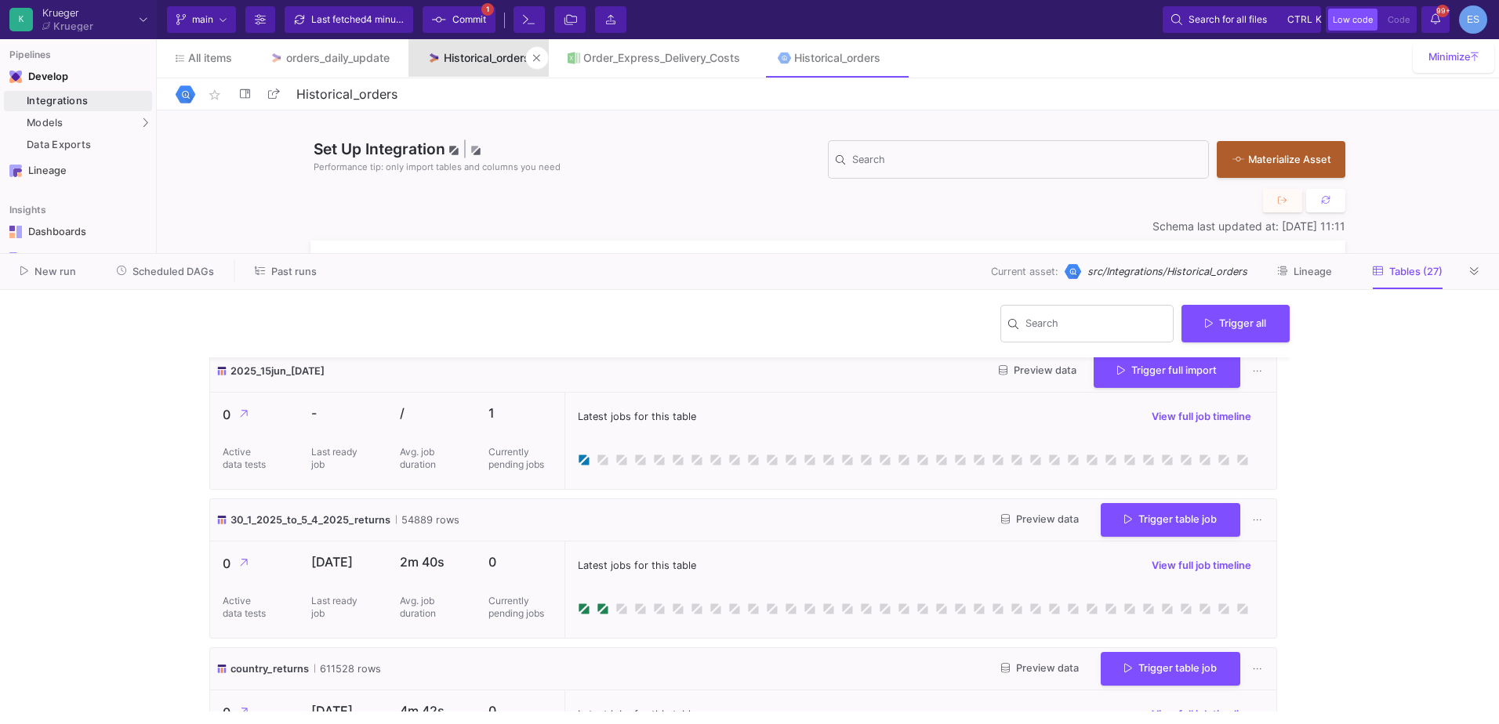
click at [485, 52] on div "Historical_orders" at bounding box center [487, 58] width 86 height 13
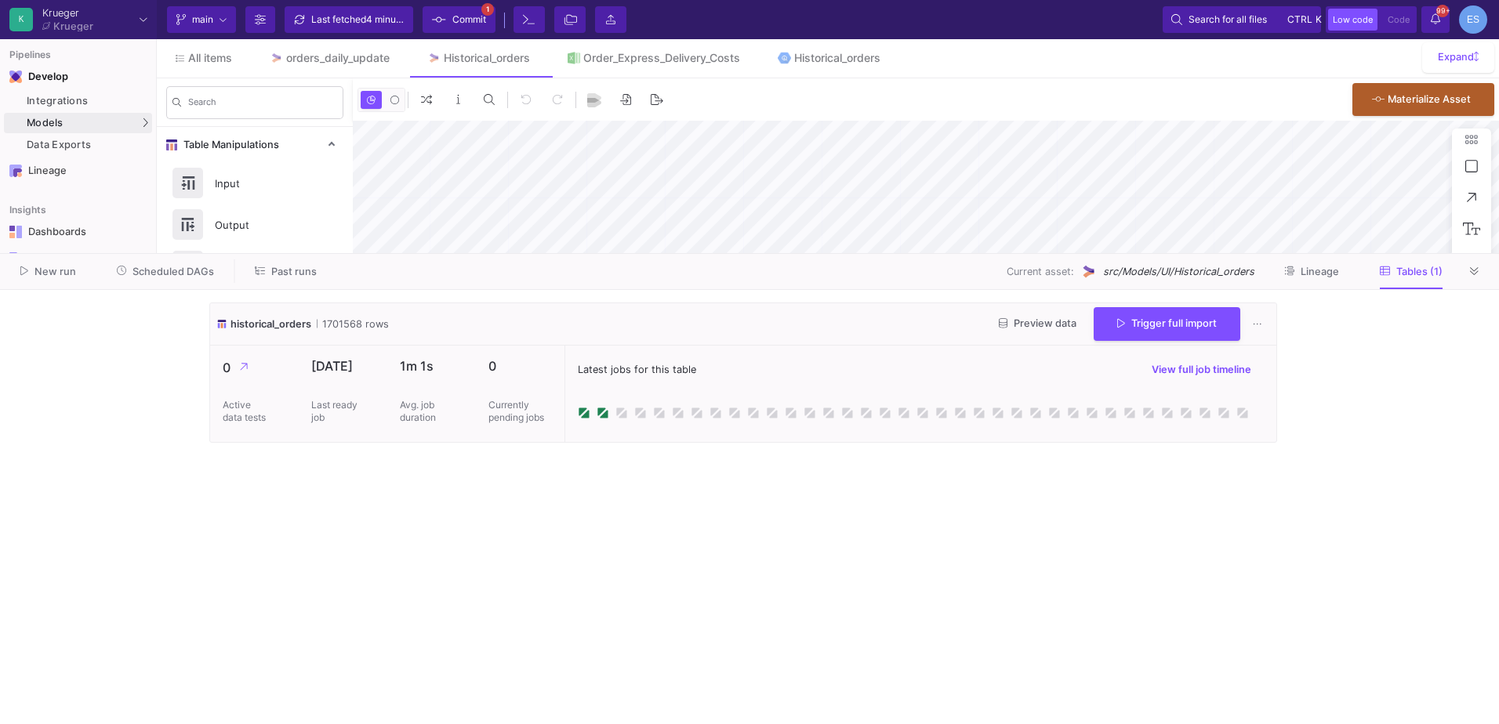
click at [1477, 270] on icon at bounding box center [1474, 272] width 9 height 10
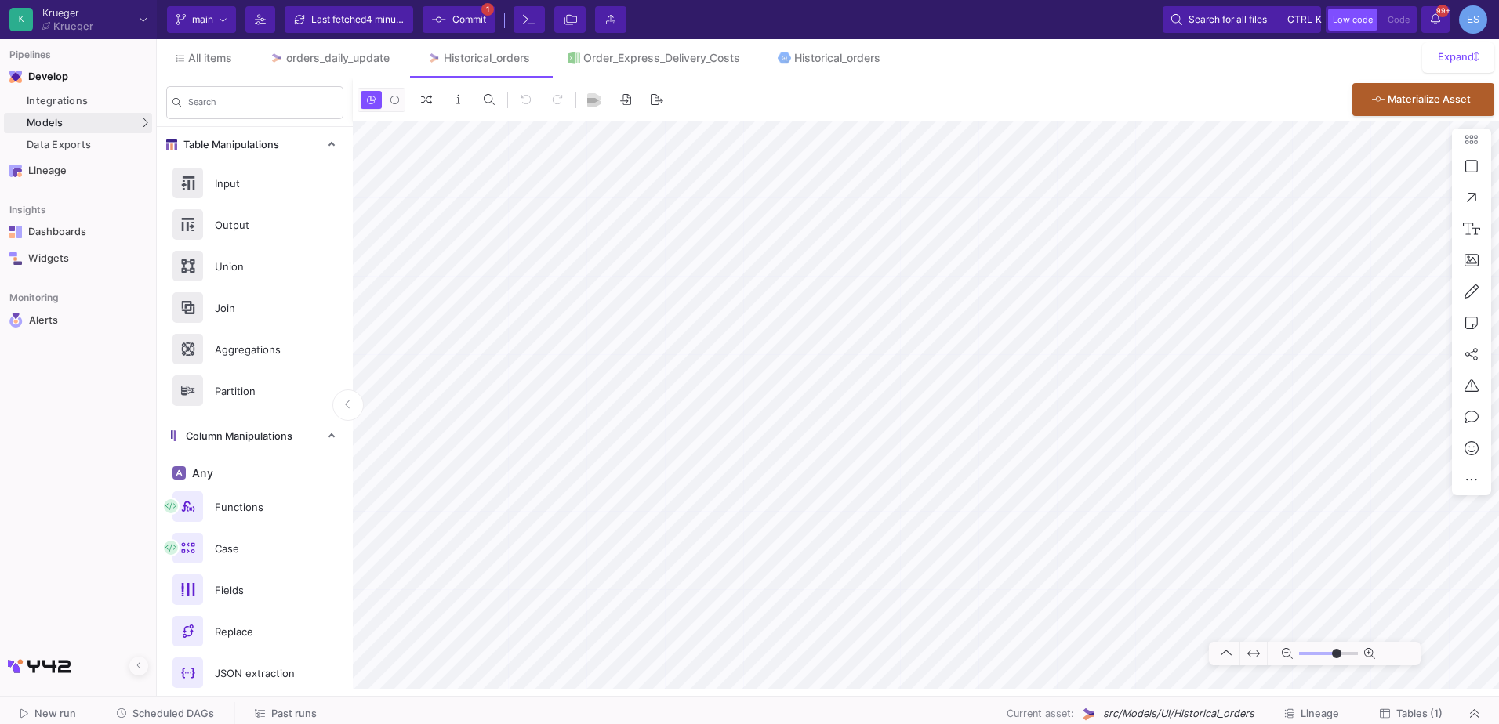
type input "-38"
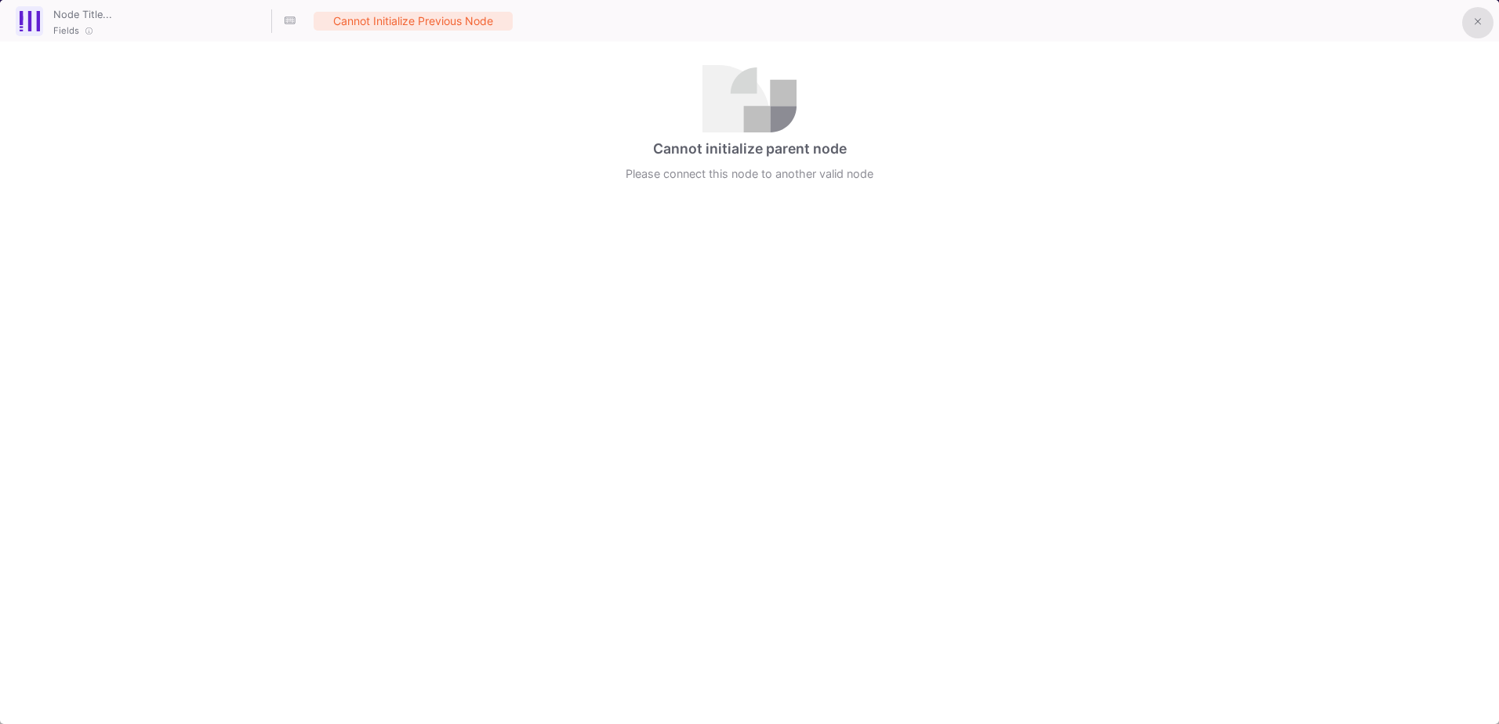
click at [1475, 24] on icon at bounding box center [1478, 21] width 7 height 11
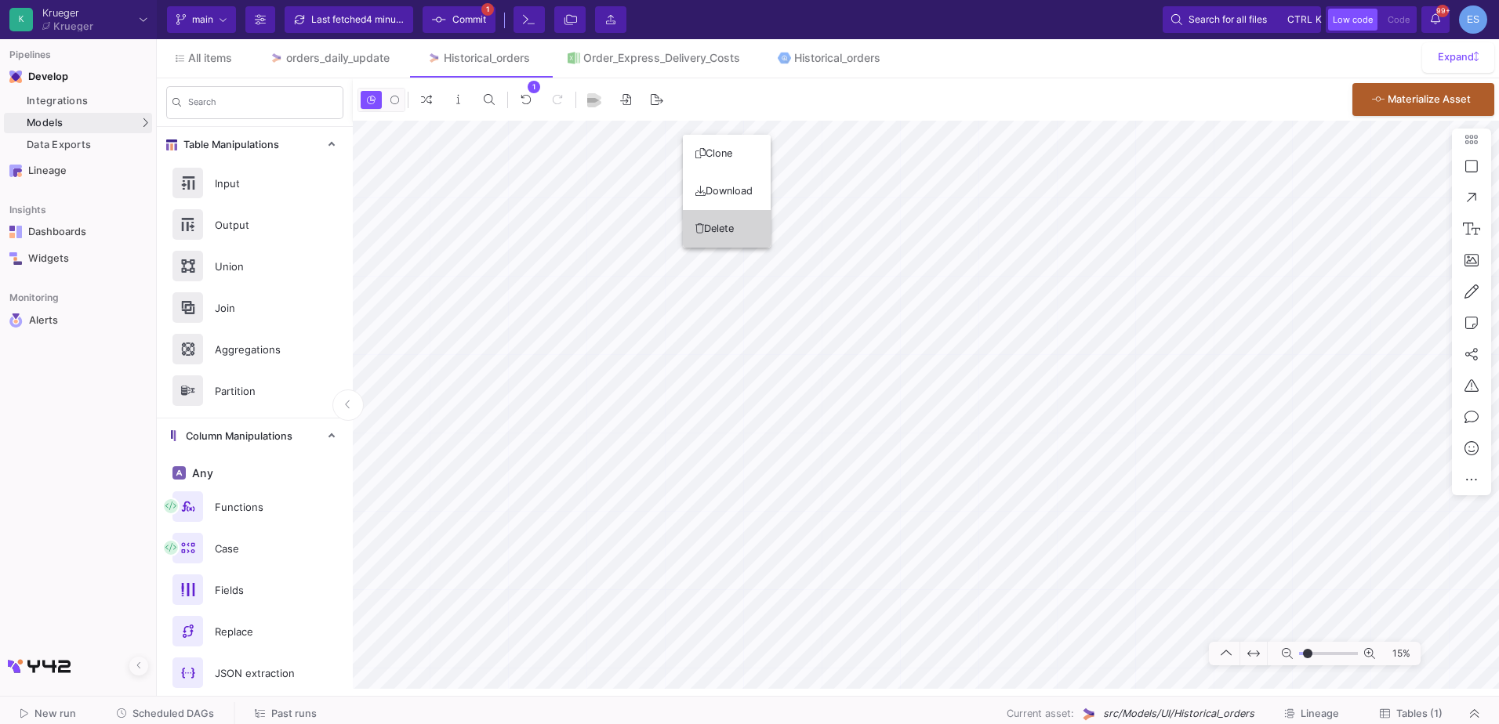
click at [732, 234] on button "Delete" at bounding box center [727, 229] width 88 height 38
click at [832, 57] on div "Historical_orders" at bounding box center [837, 58] width 86 height 13
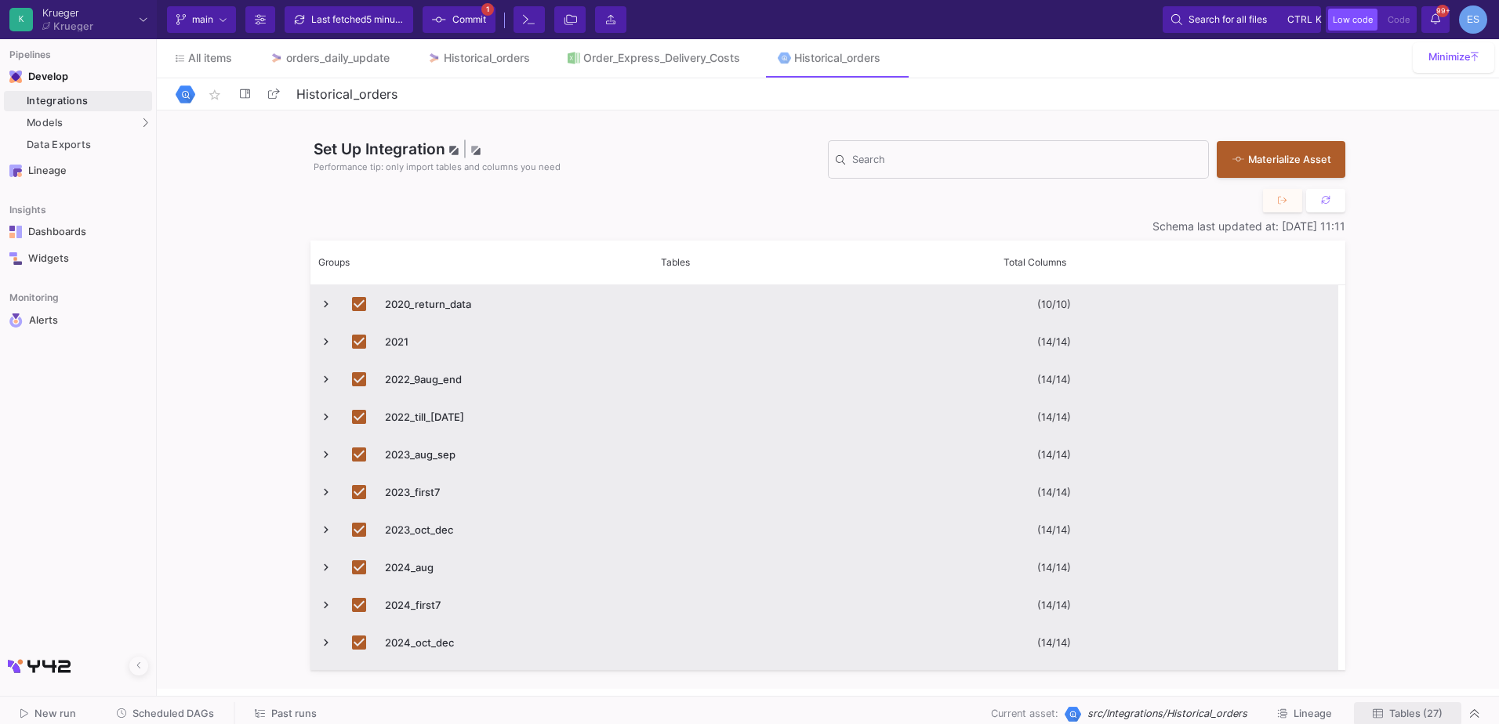
click at [1402, 717] on span "Tables (27)" at bounding box center [1415, 714] width 53 height 12
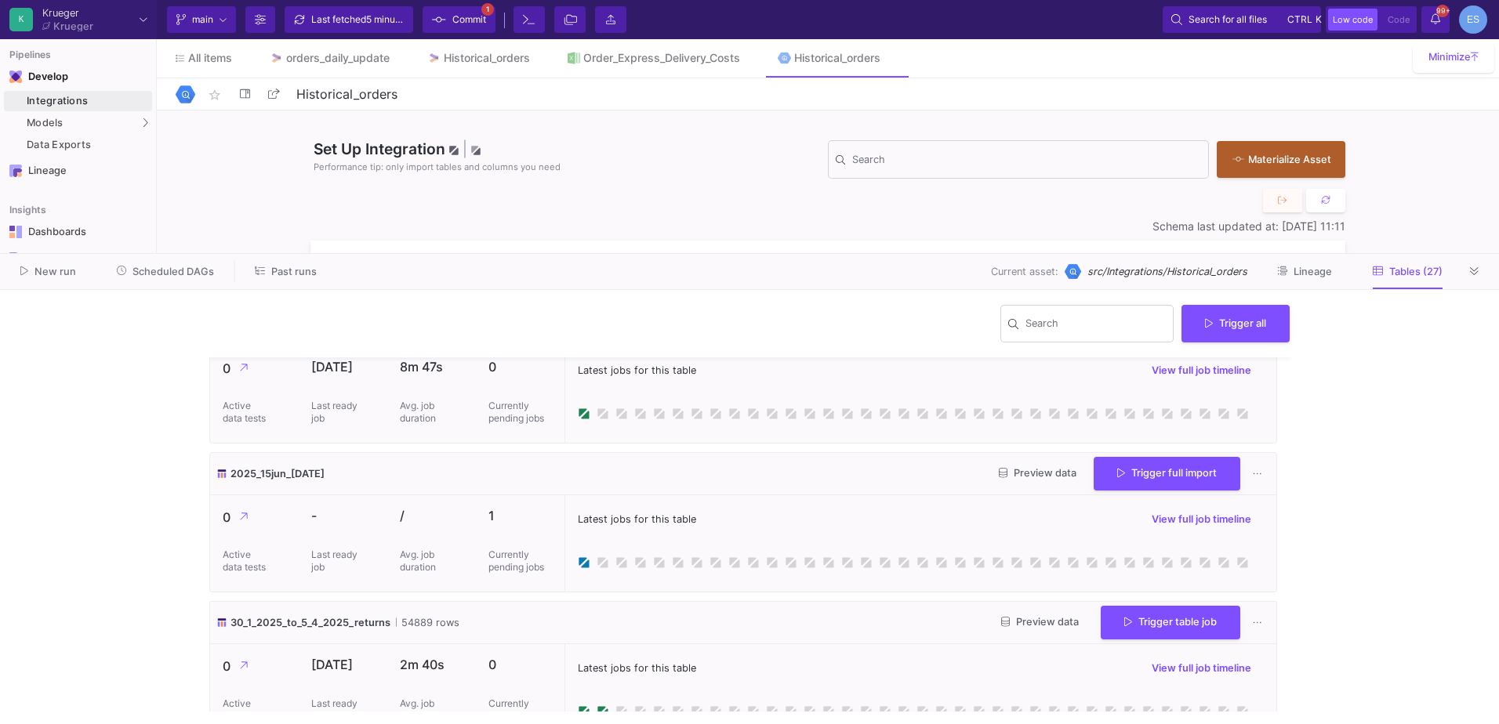
scroll to position [1568, 0]
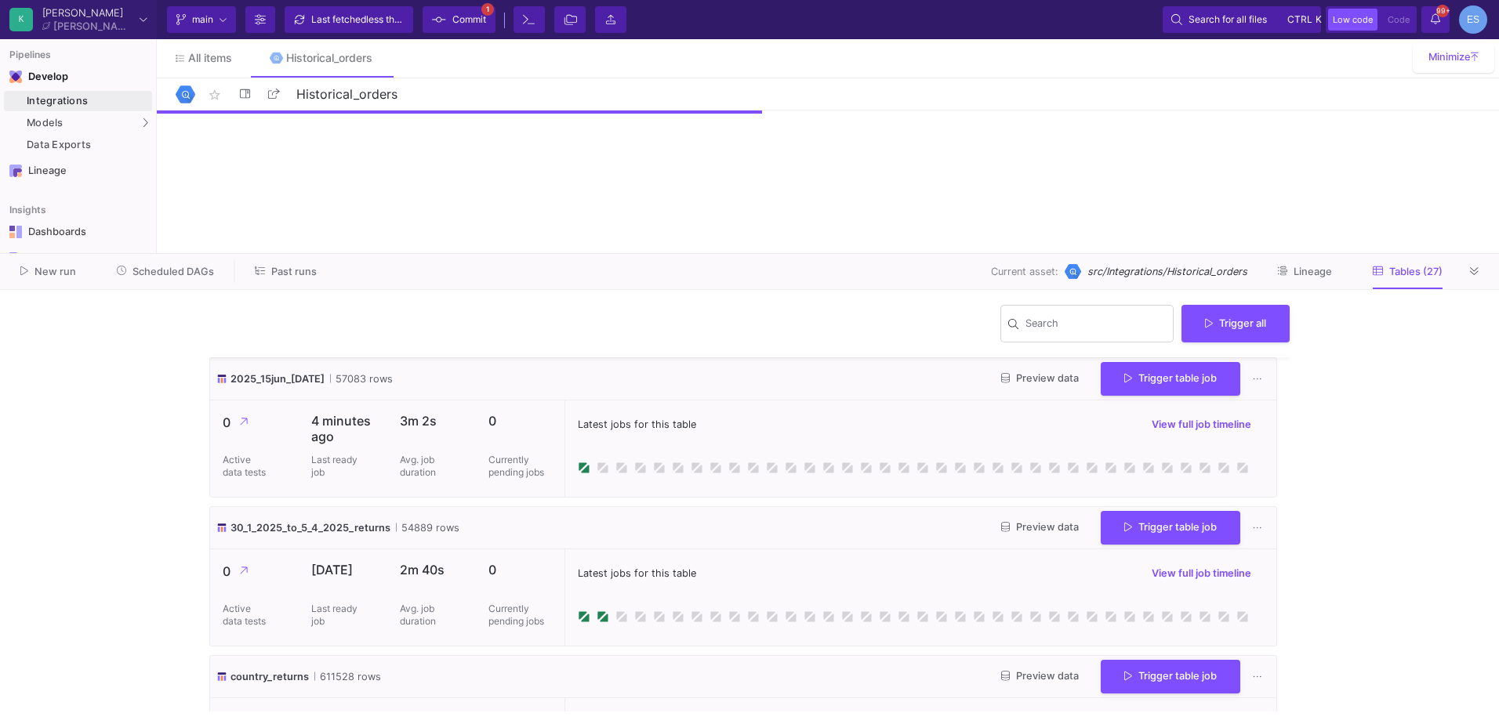
scroll to position [1490, 0]
click at [1051, 521] on button "Preview data" at bounding box center [1040, 528] width 103 height 24
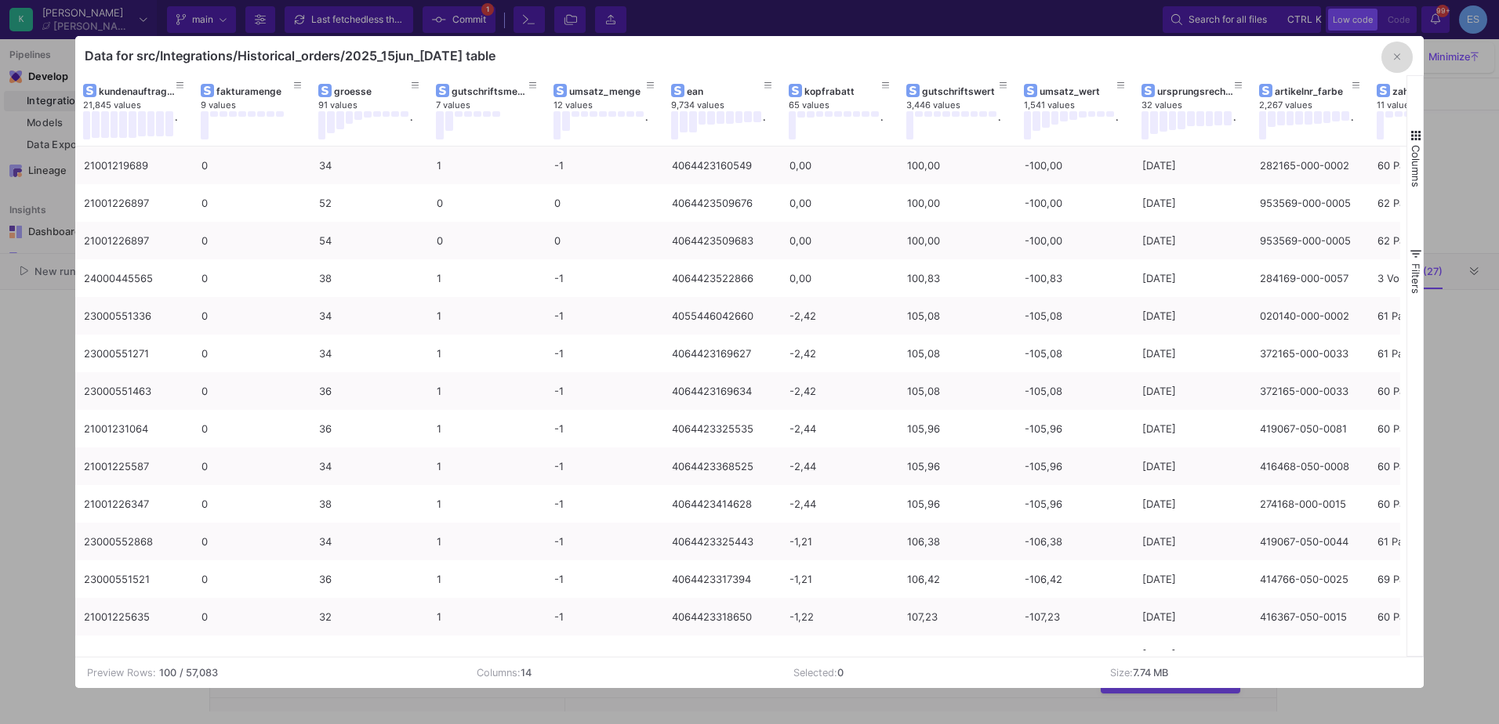
click at [1396, 62] on icon "button" at bounding box center [1397, 57] width 6 height 10
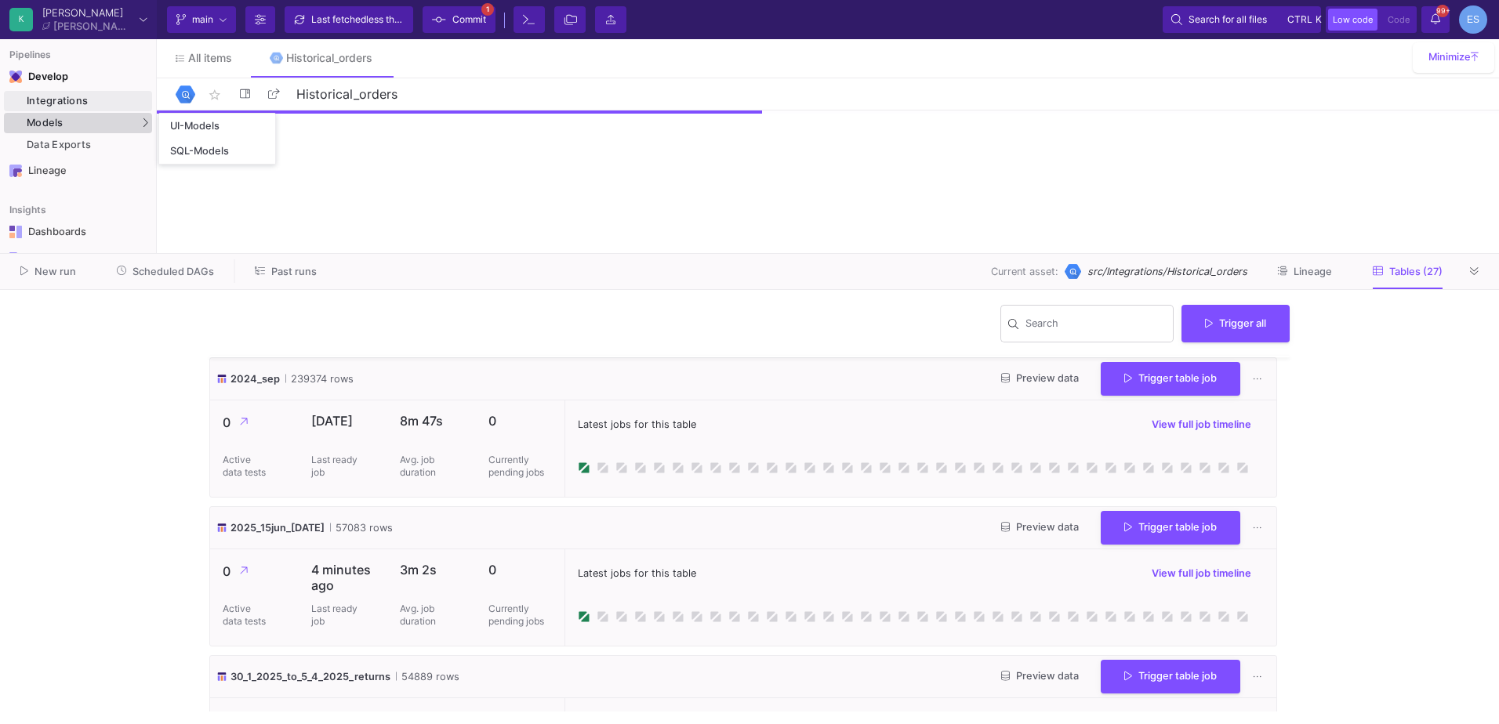
click at [124, 122] on div "Models" at bounding box center [78, 123] width 148 height 20
click at [171, 123] on div "UI-Models" at bounding box center [195, 126] width 51 height 13
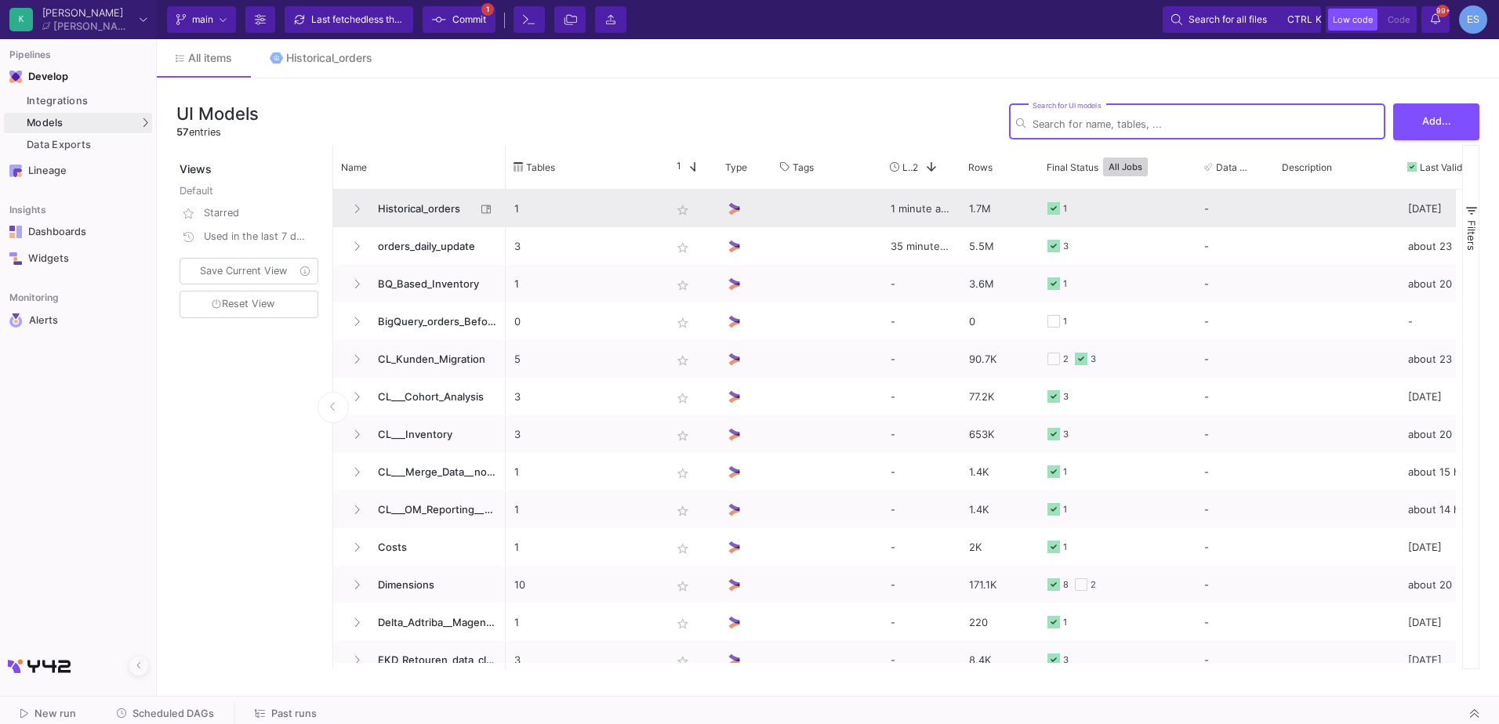
click at [389, 209] on span "Historical_orders" at bounding box center [421, 209] width 107 height 37
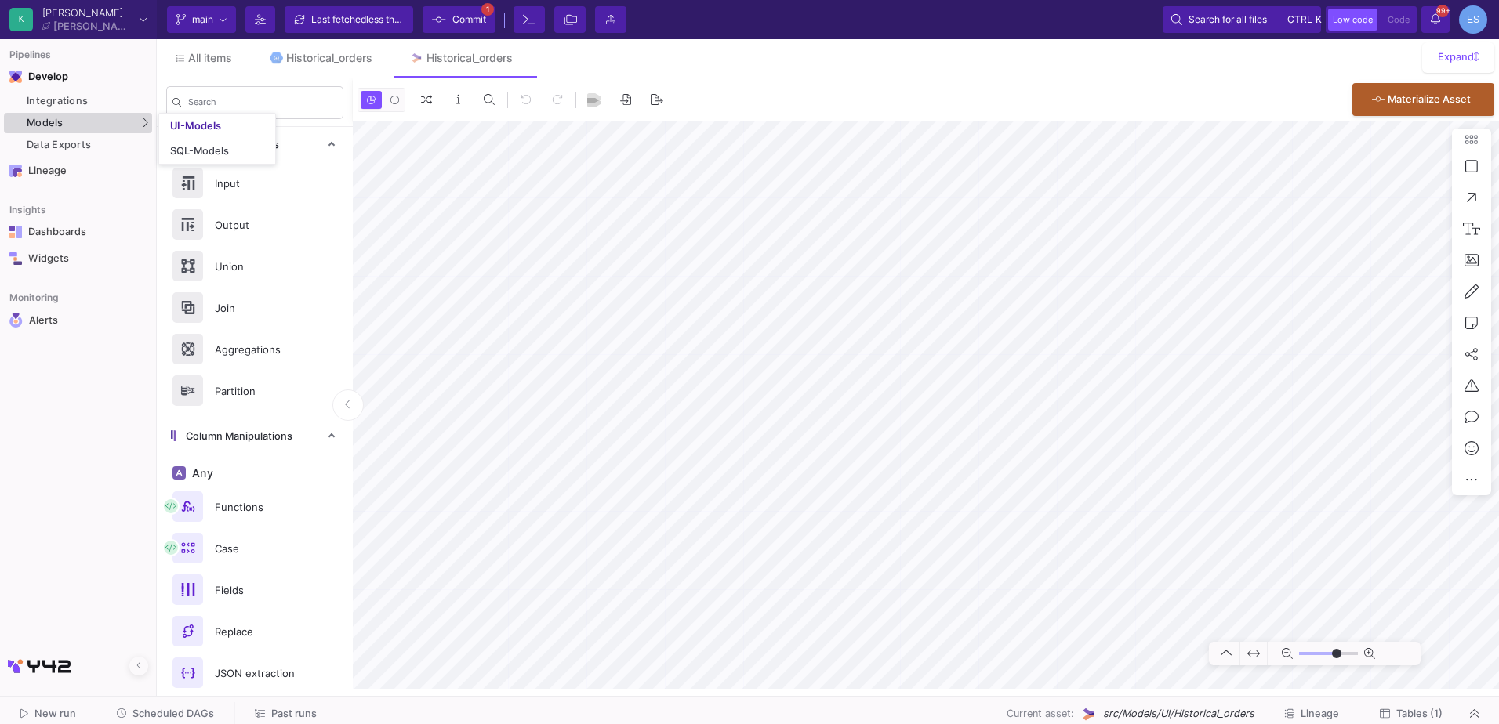
click at [79, 126] on div "Models" at bounding box center [78, 123] width 148 height 20
click at [175, 124] on div "UI-Models" at bounding box center [195, 126] width 51 height 13
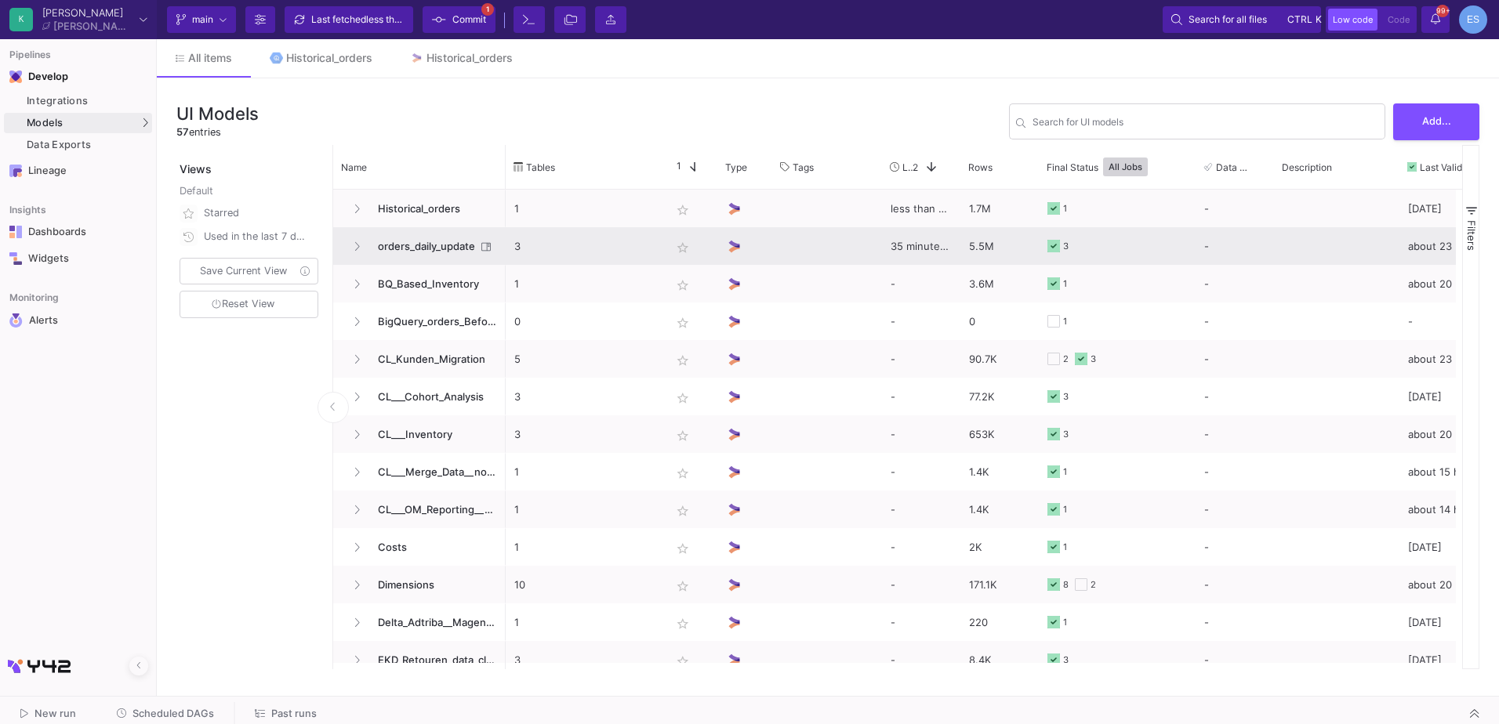
click at [418, 254] on span "orders_daily_update" at bounding box center [421, 246] width 107 height 37
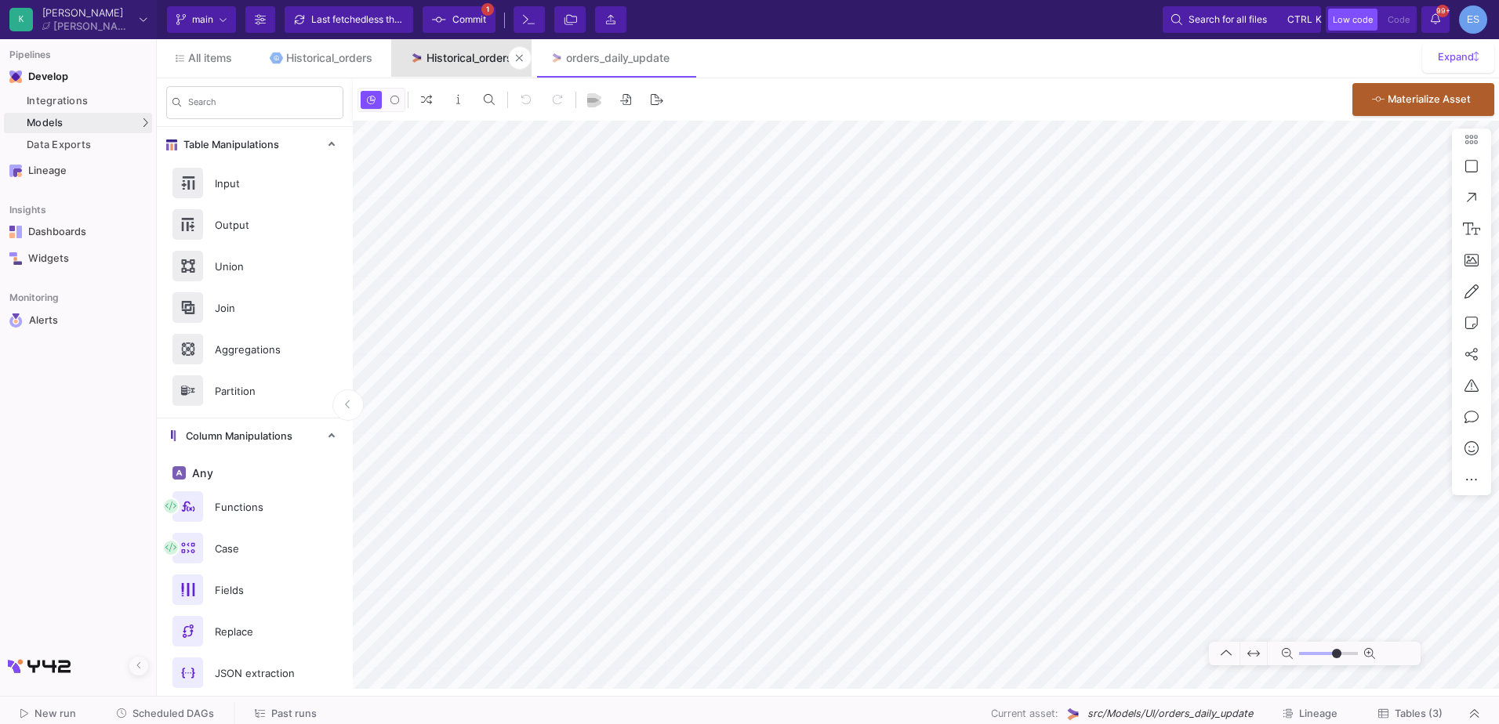
click at [464, 53] on div "Historical_orders" at bounding box center [469, 58] width 86 height 13
type input "-38"
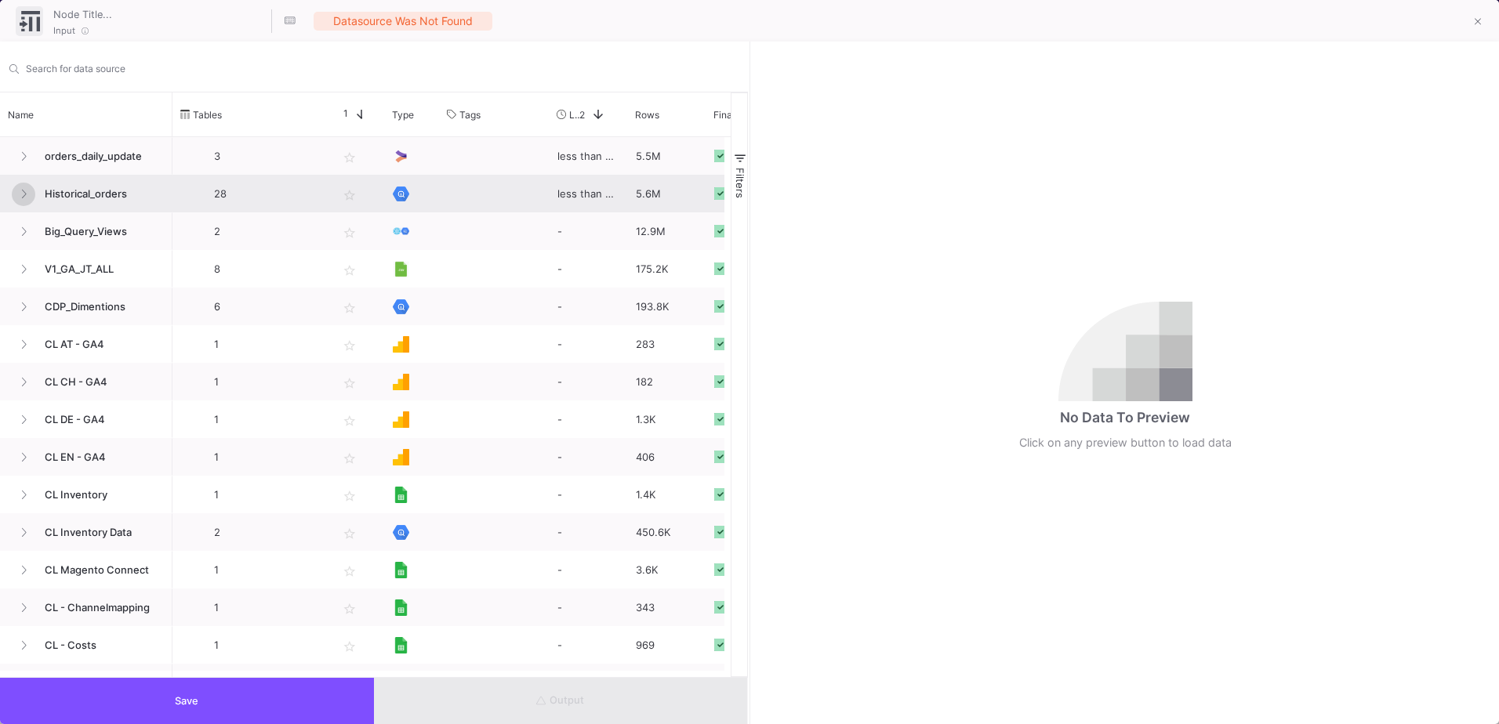
click at [27, 194] on button at bounding box center [24, 195] width 24 height 24
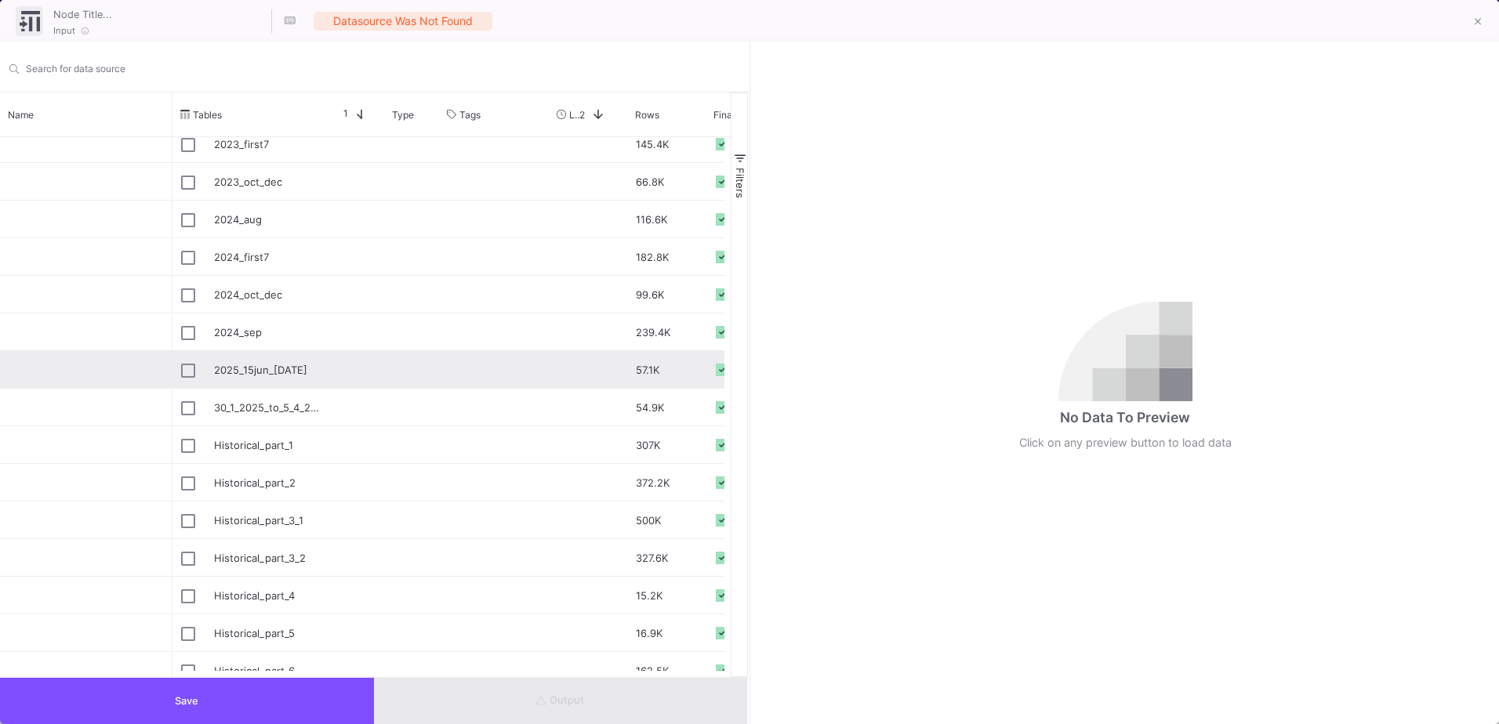
click at [292, 370] on div "2025_15jun_28jul" at bounding box center [267, 370] width 107 height 37
type input "2025_15jun_28jul"
checkbox input "true"
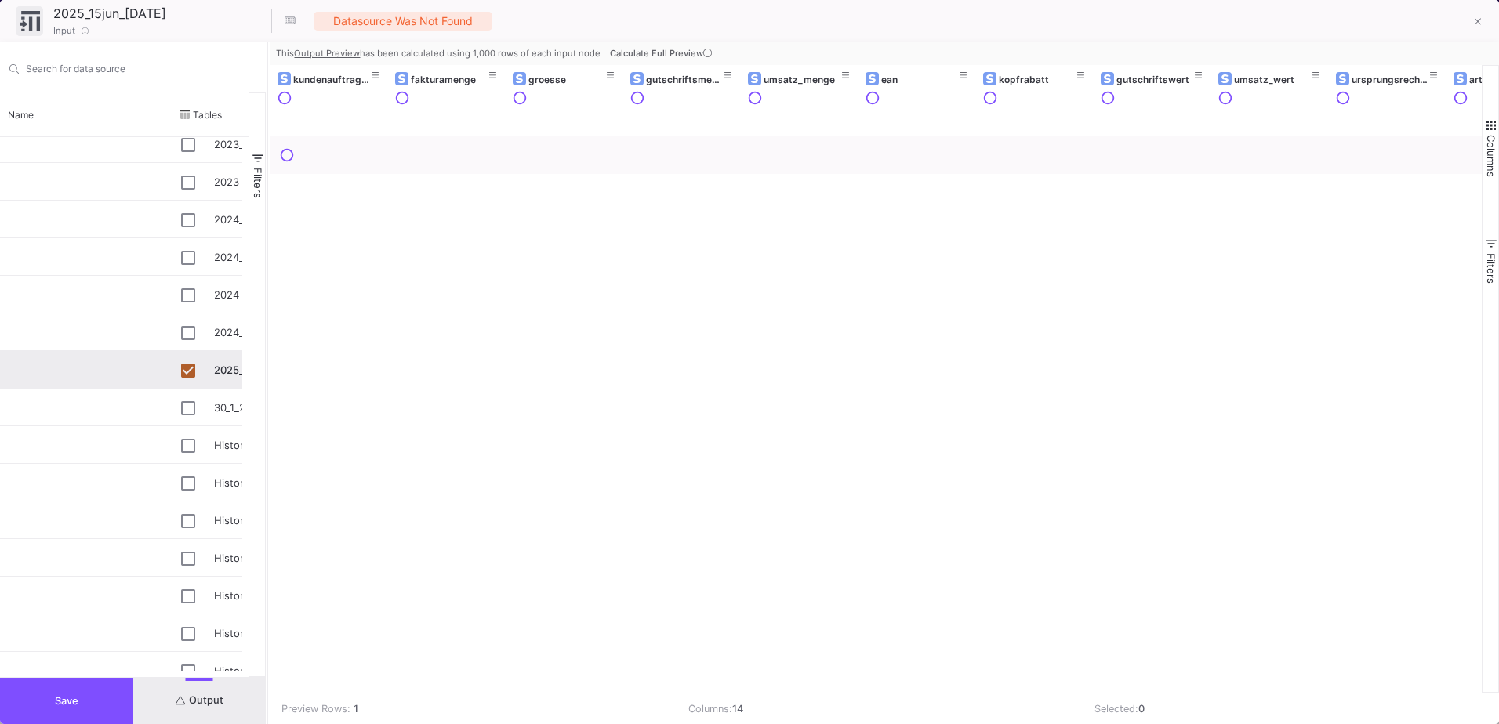
drag, startPoint x: 748, startPoint y: 495, endPoint x: 267, endPoint y: 532, distance: 482.8
click at [267, 532] on div at bounding box center [268, 383] width 4 height 683
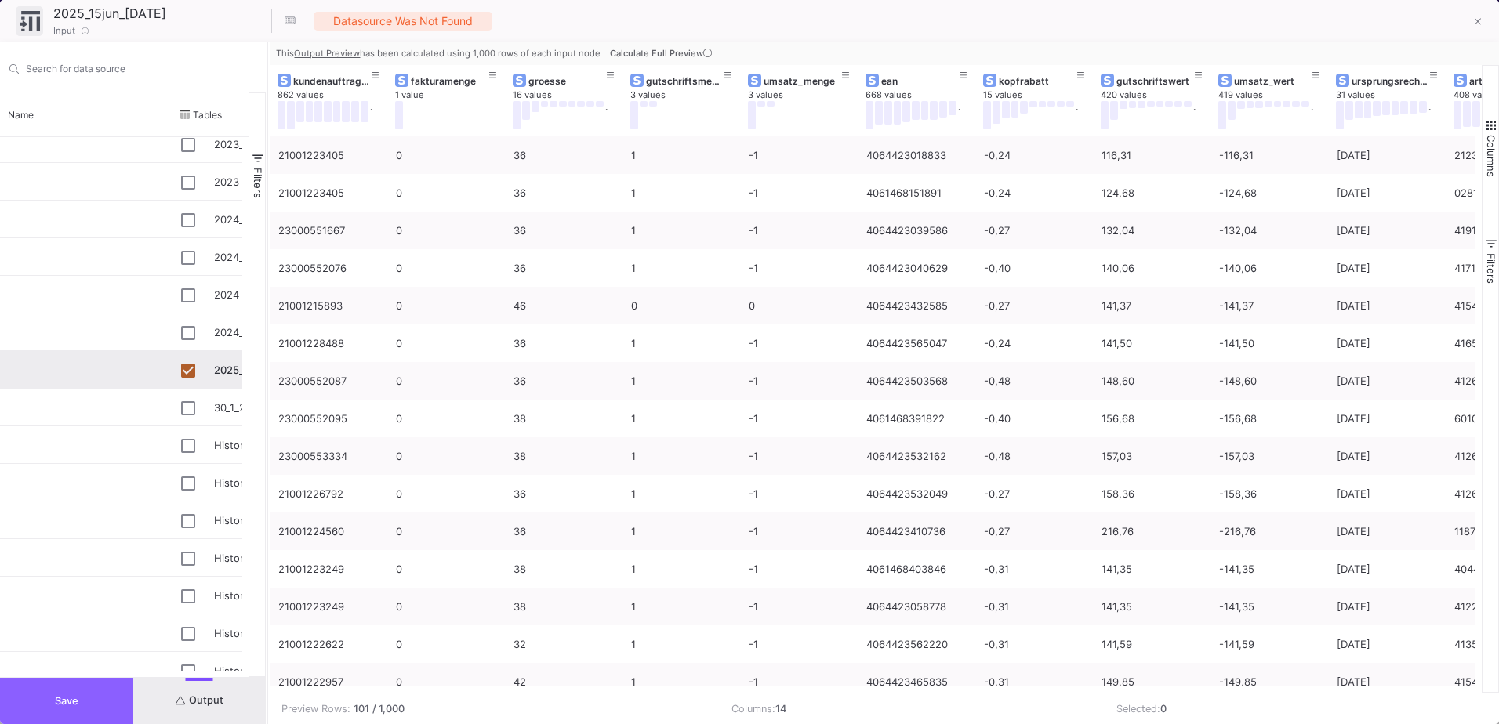
click at [88, 694] on button "Save" at bounding box center [66, 701] width 133 height 46
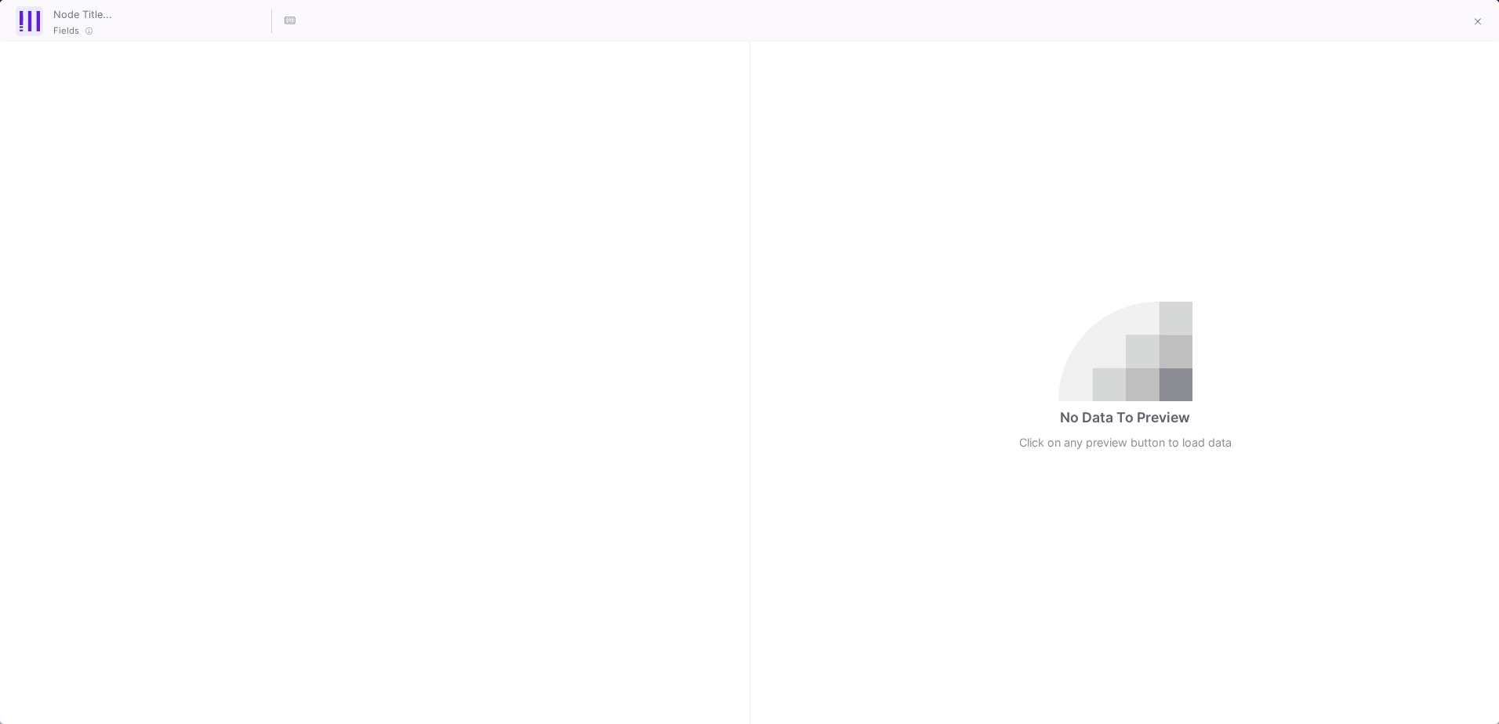
checkbox input "true"
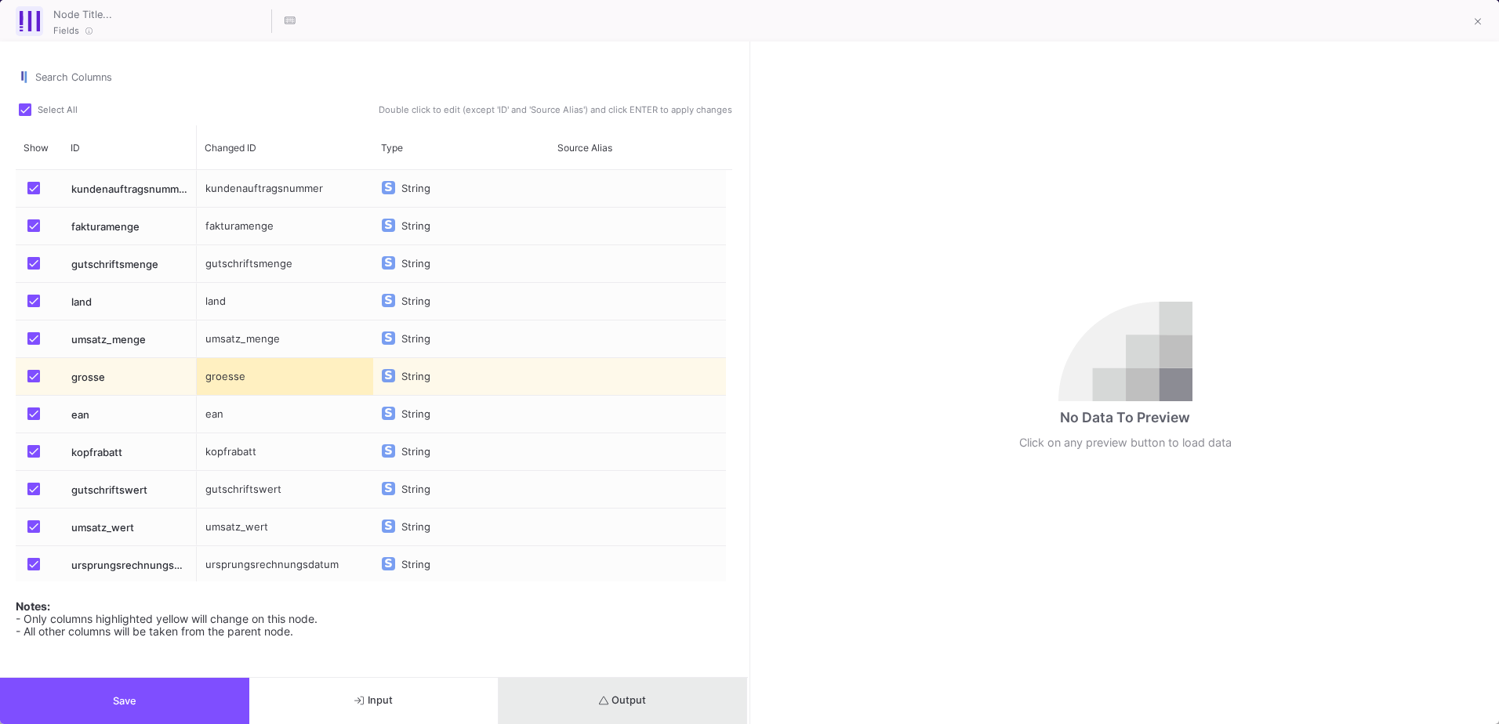
click at [618, 710] on button "Output" at bounding box center [623, 701] width 249 height 46
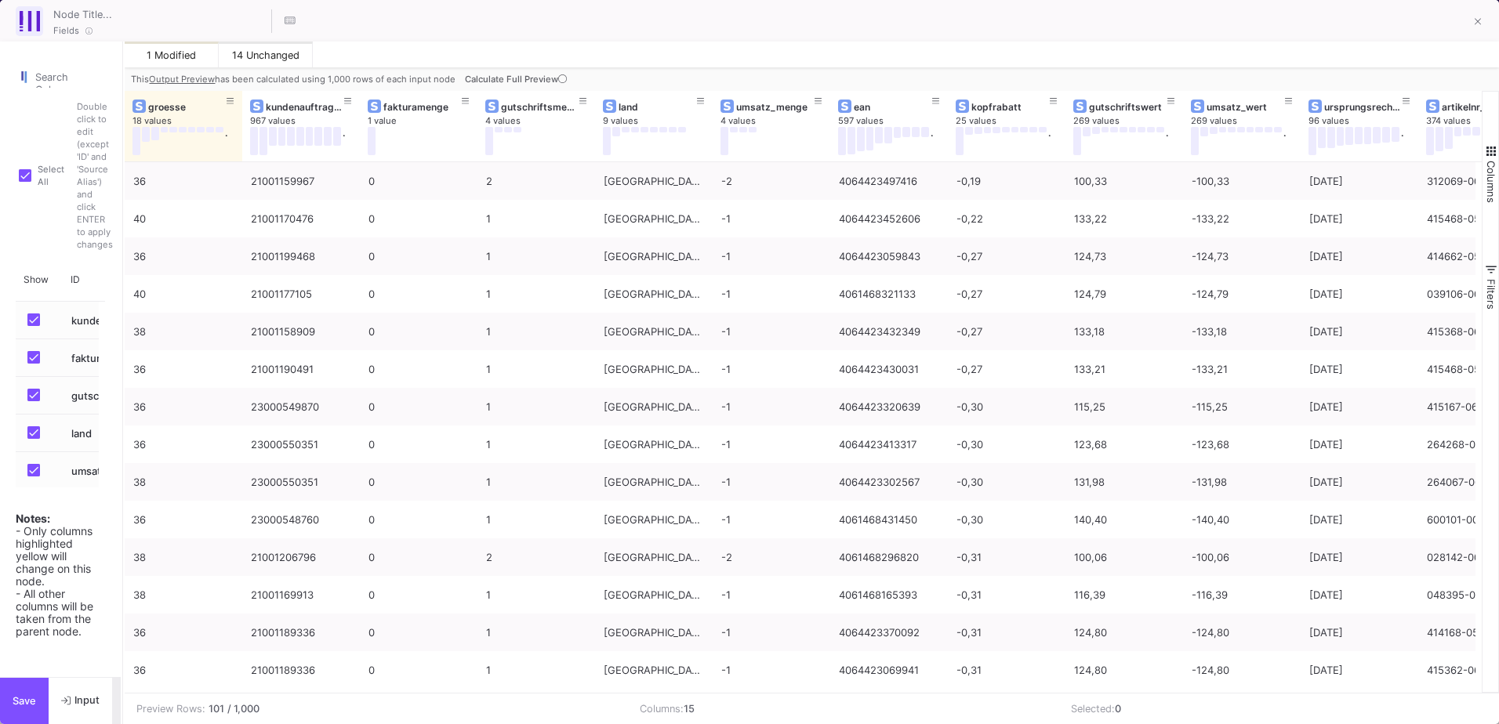
drag, startPoint x: 750, startPoint y: 423, endPoint x: 123, endPoint y: 575, distance: 644.6
click at [123, 575] on div at bounding box center [123, 383] width 4 height 683
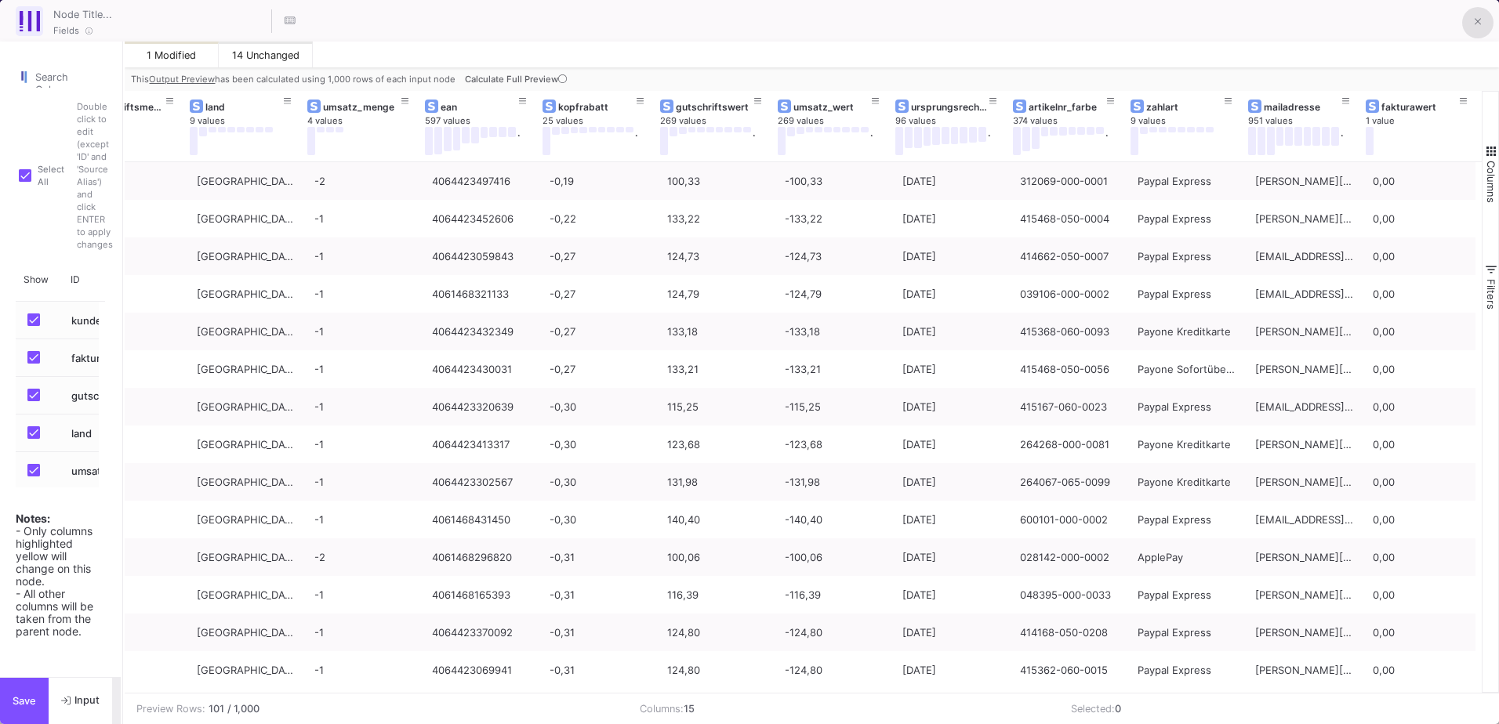
click at [1468, 25] on button at bounding box center [1477, 22] width 31 height 31
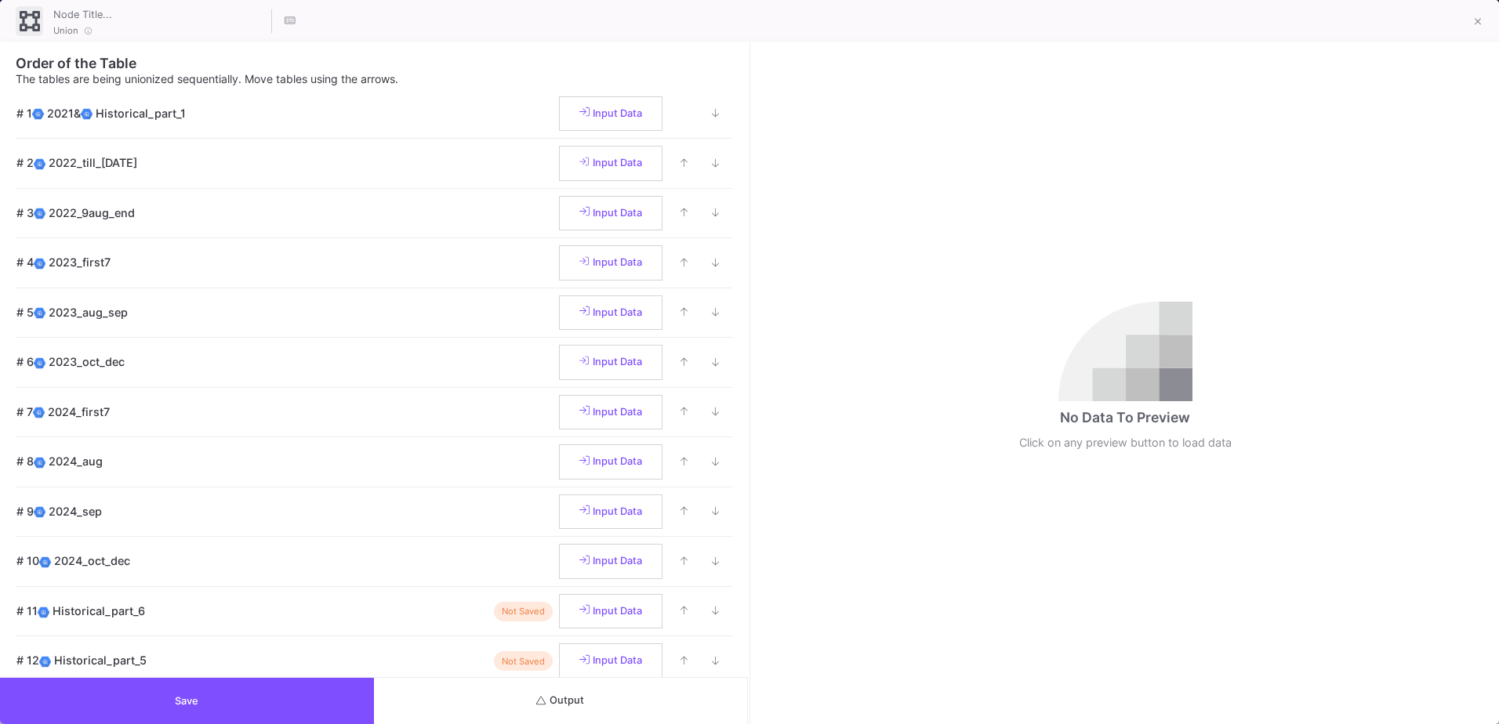
click at [624, 701] on button "Output" at bounding box center [561, 701] width 374 height 46
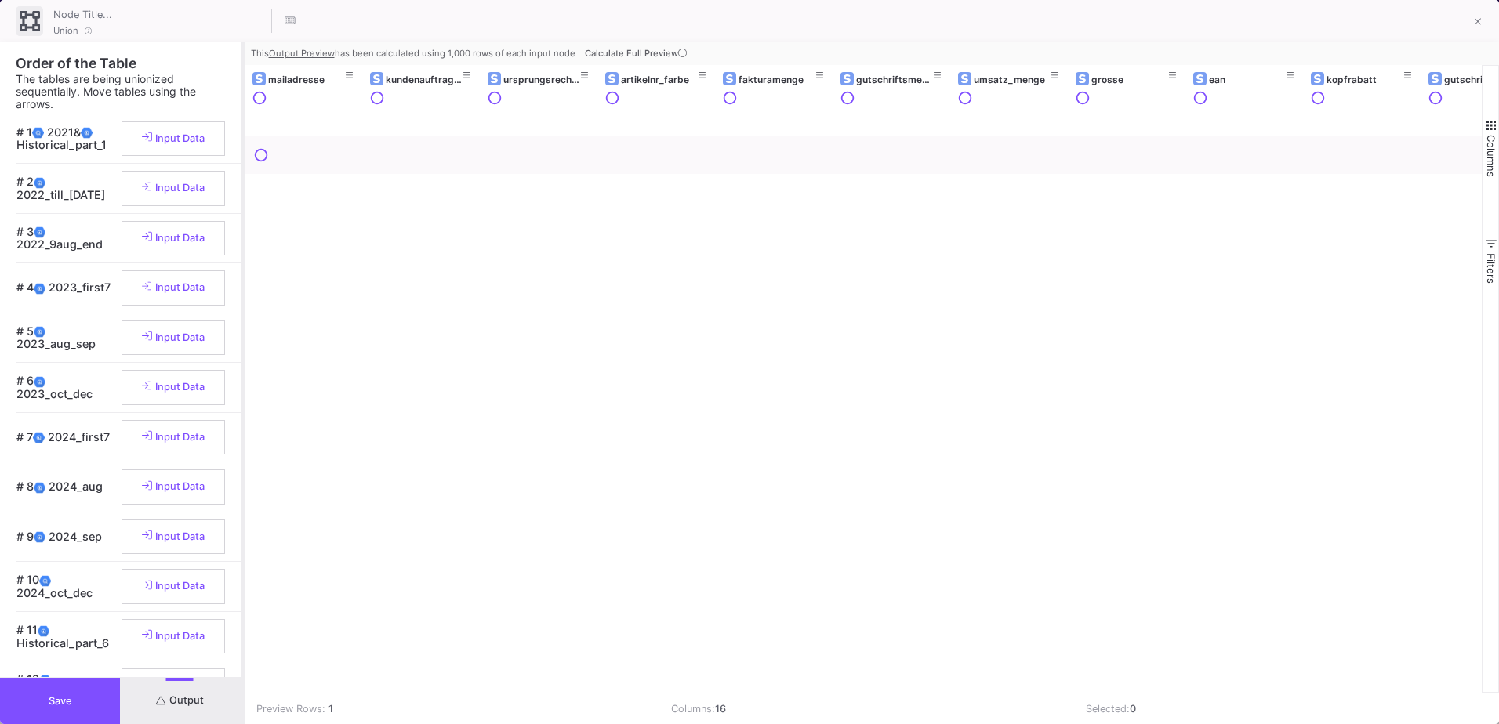
drag, startPoint x: 750, startPoint y: 187, endPoint x: 242, endPoint y: 314, distance: 523.1
click at [242, 314] on div at bounding box center [243, 383] width 4 height 683
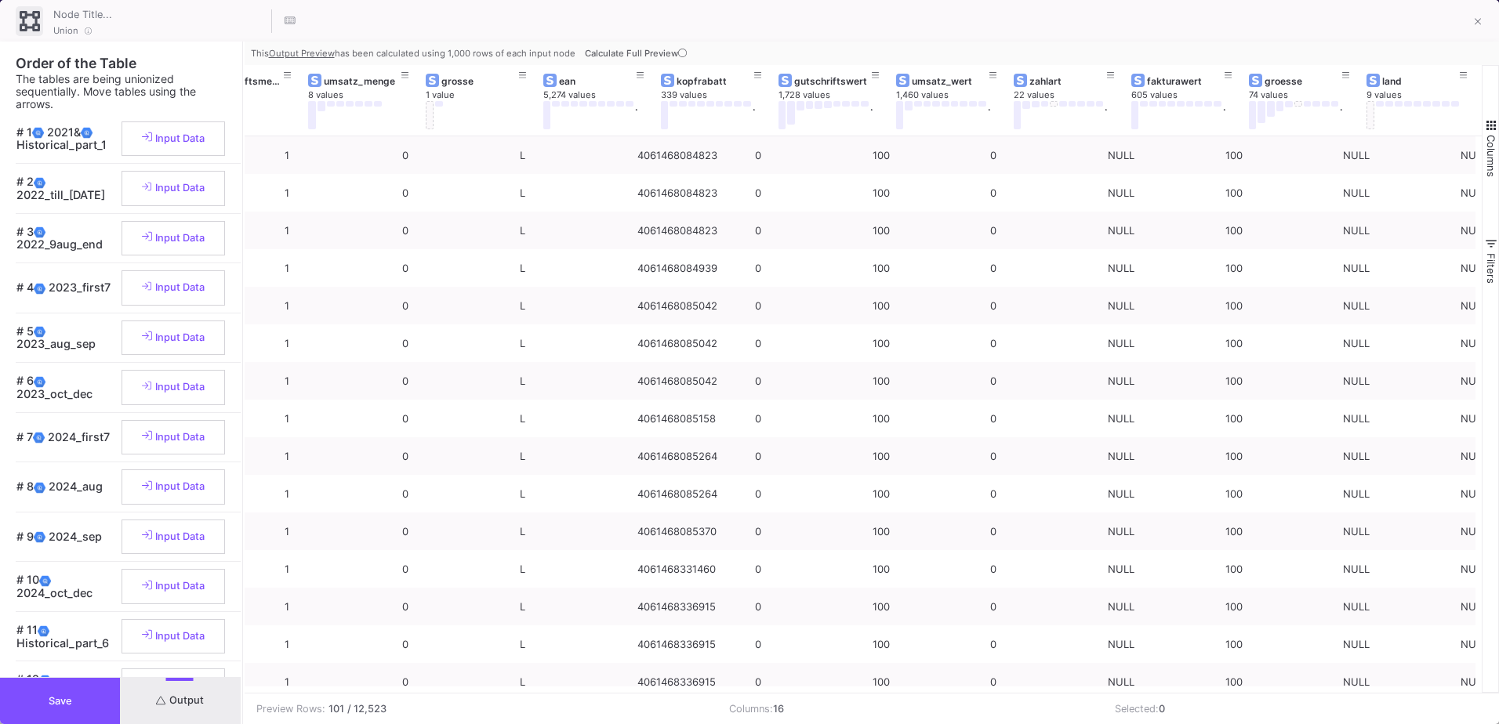
scroll to position [0, 650]
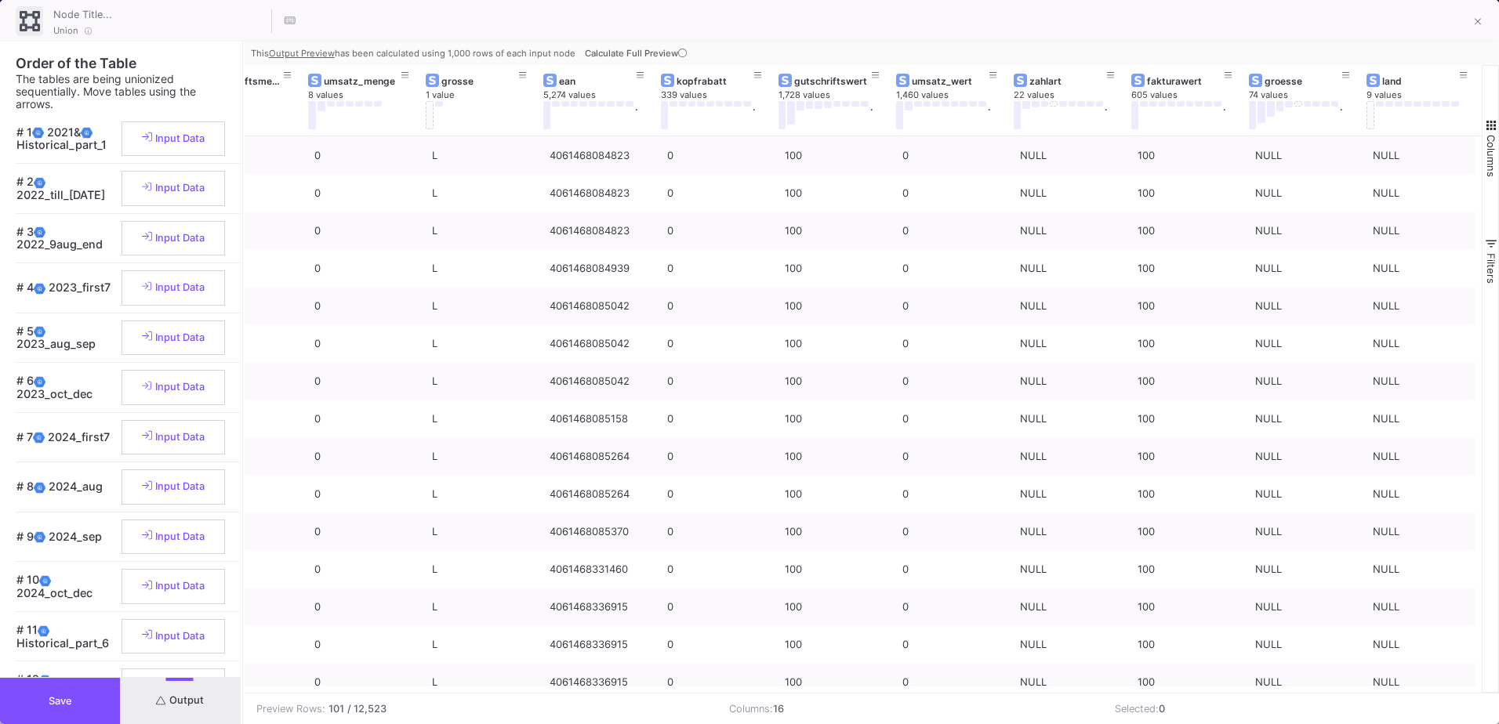
click at [82, 707] on button "Save" at bounding box center [60, 701] width 120 height 46
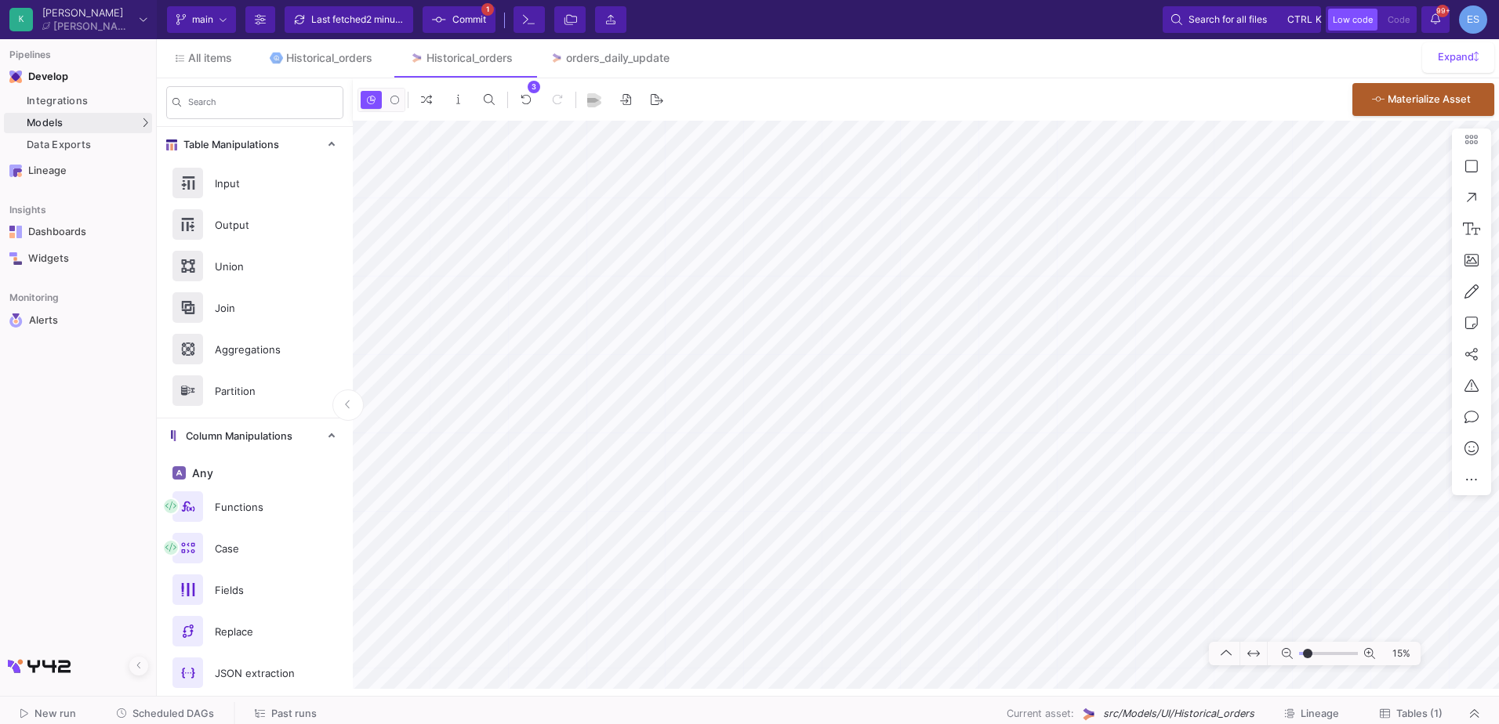
click at [467, 25] on span "Commit" at bounding box center [469, 20] width 34 height 24
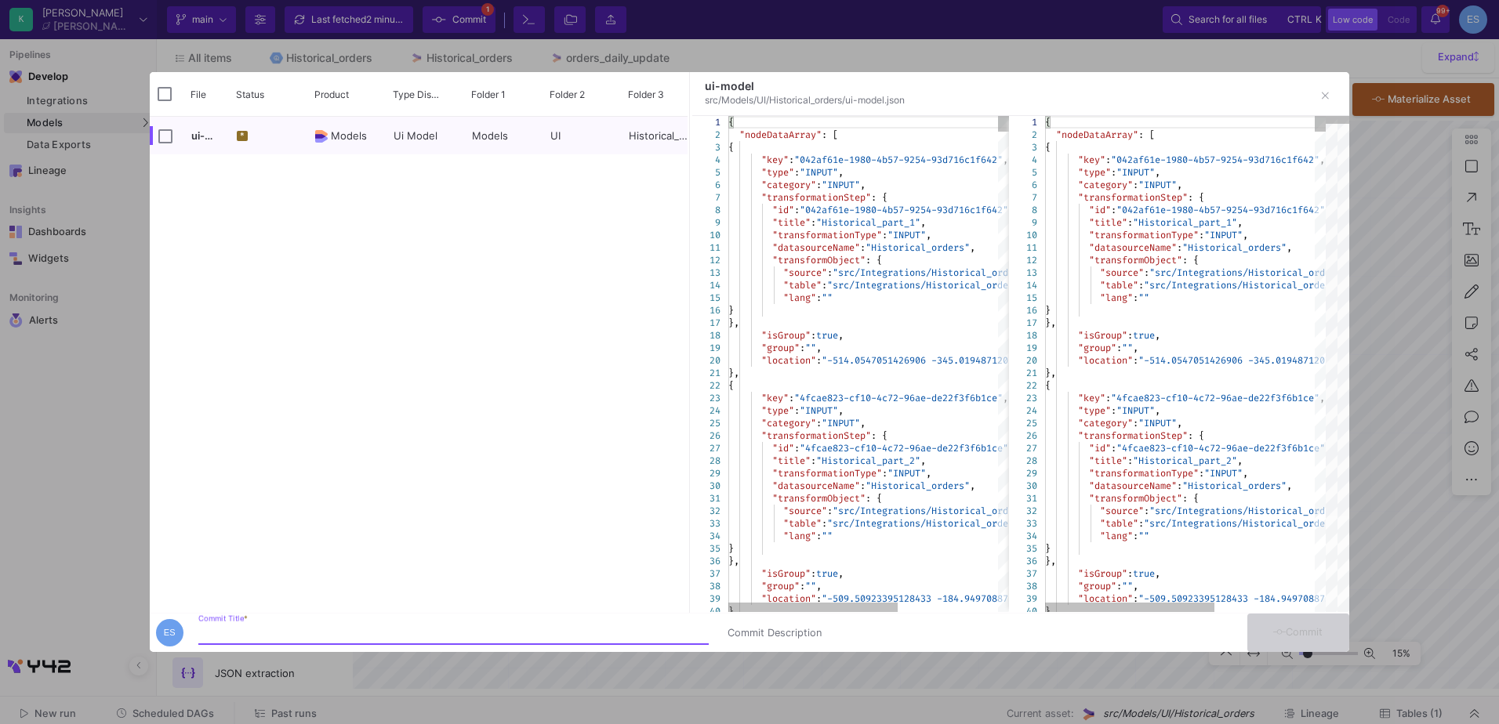
click at [299, 631] on input "Commit Title *" at bounding box center [453, 633] width 510 height 13
type input "fix historical model"
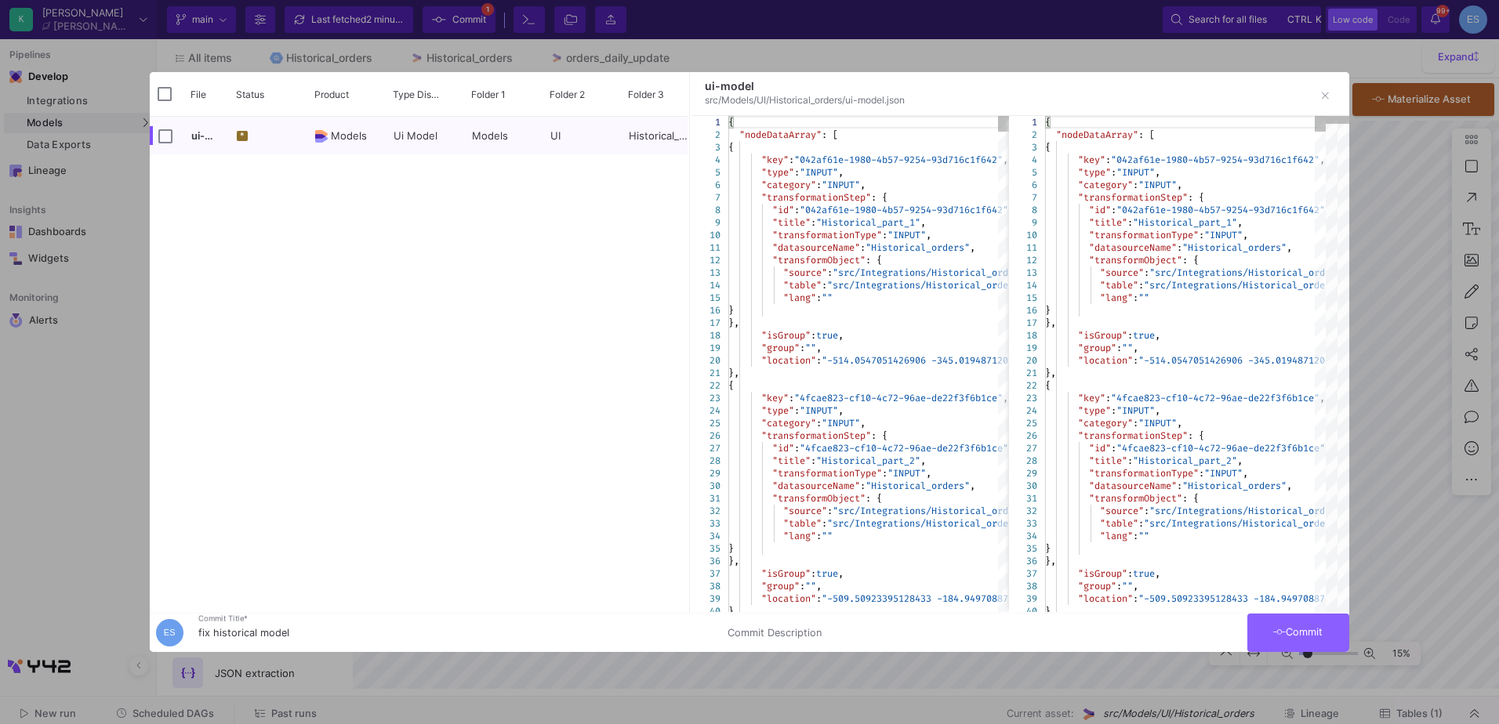
click at [1317, 641] on button "Commit" at bounding box center [1298, 633] width 102 height 38
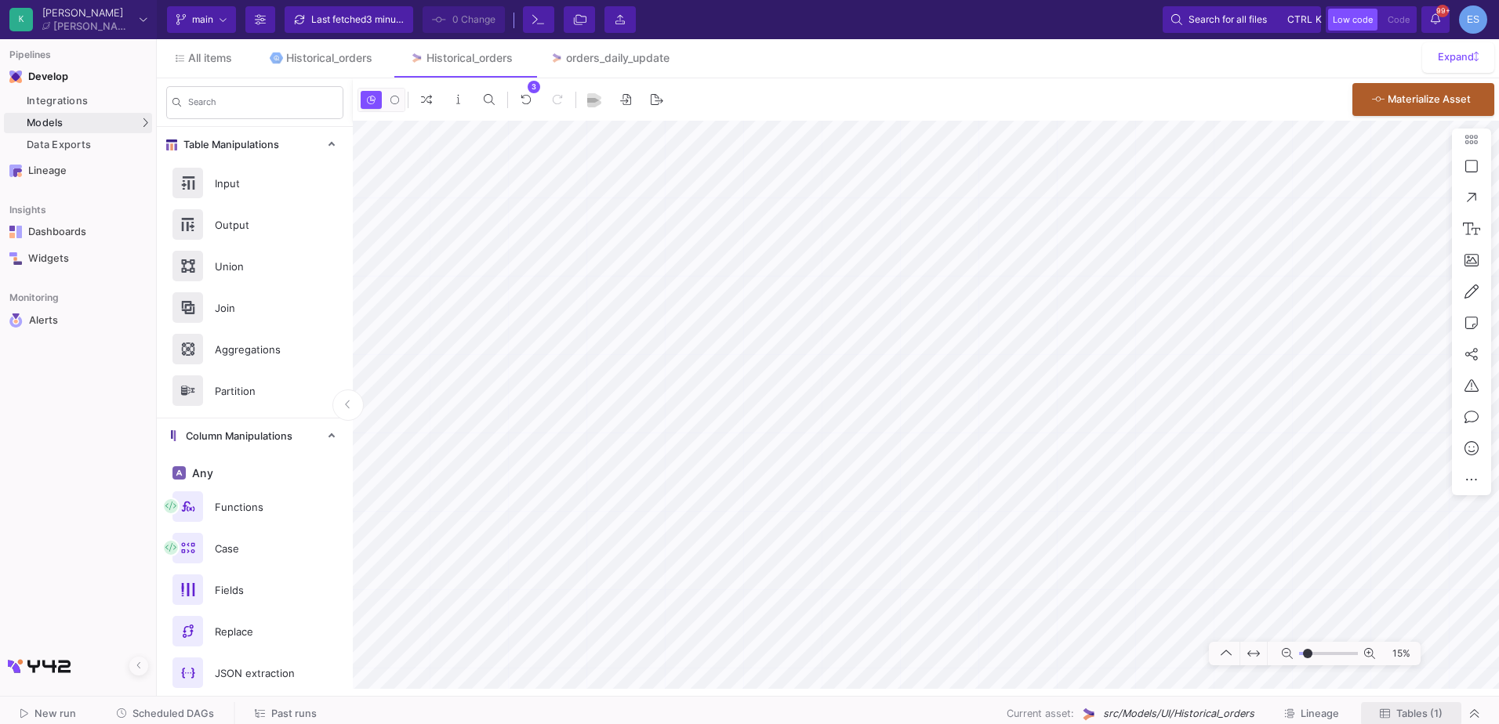
click at [1430, 716] on span "Tables (1)" at bounding box center [1419, 714] width 46 height 12
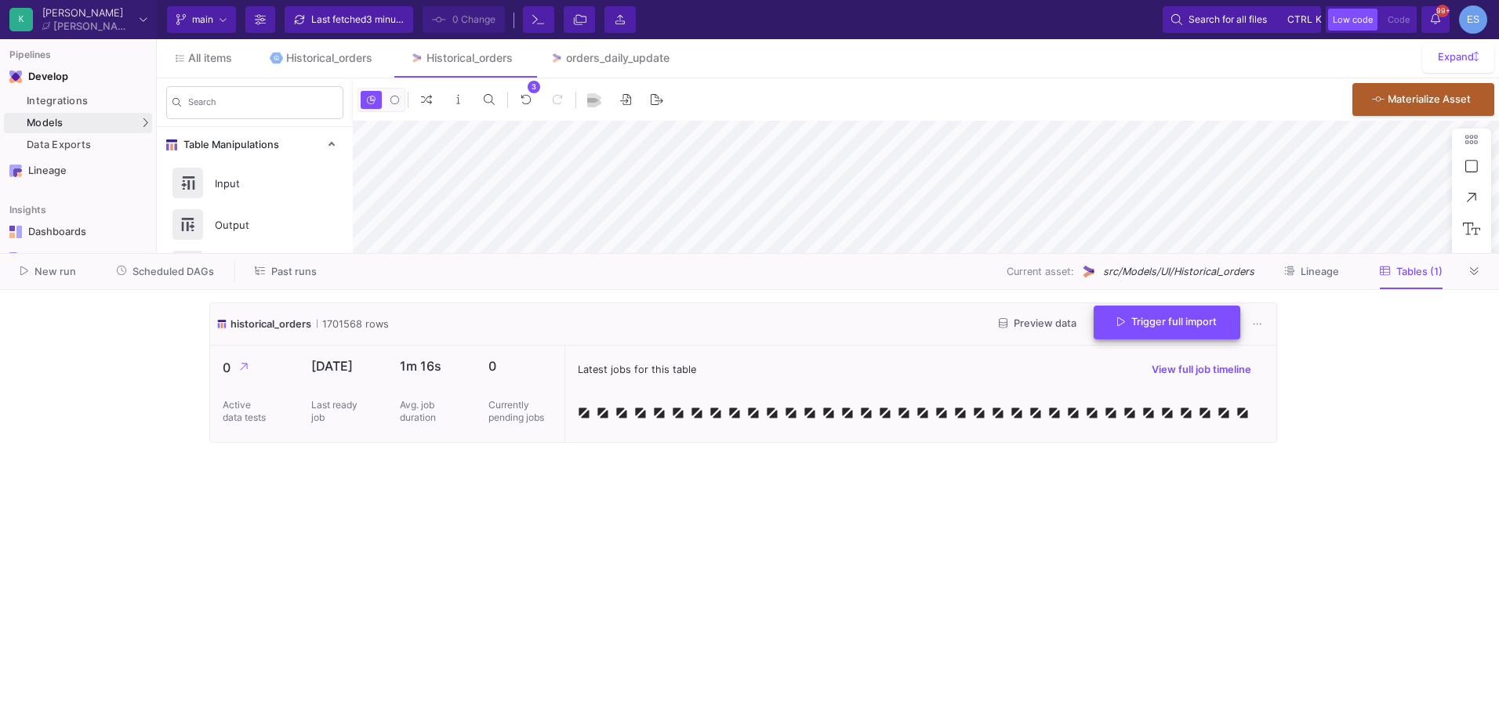
click at [1167, 316] on span "Trigger full import" at bounding box center [1167, 322] width 100 height 12
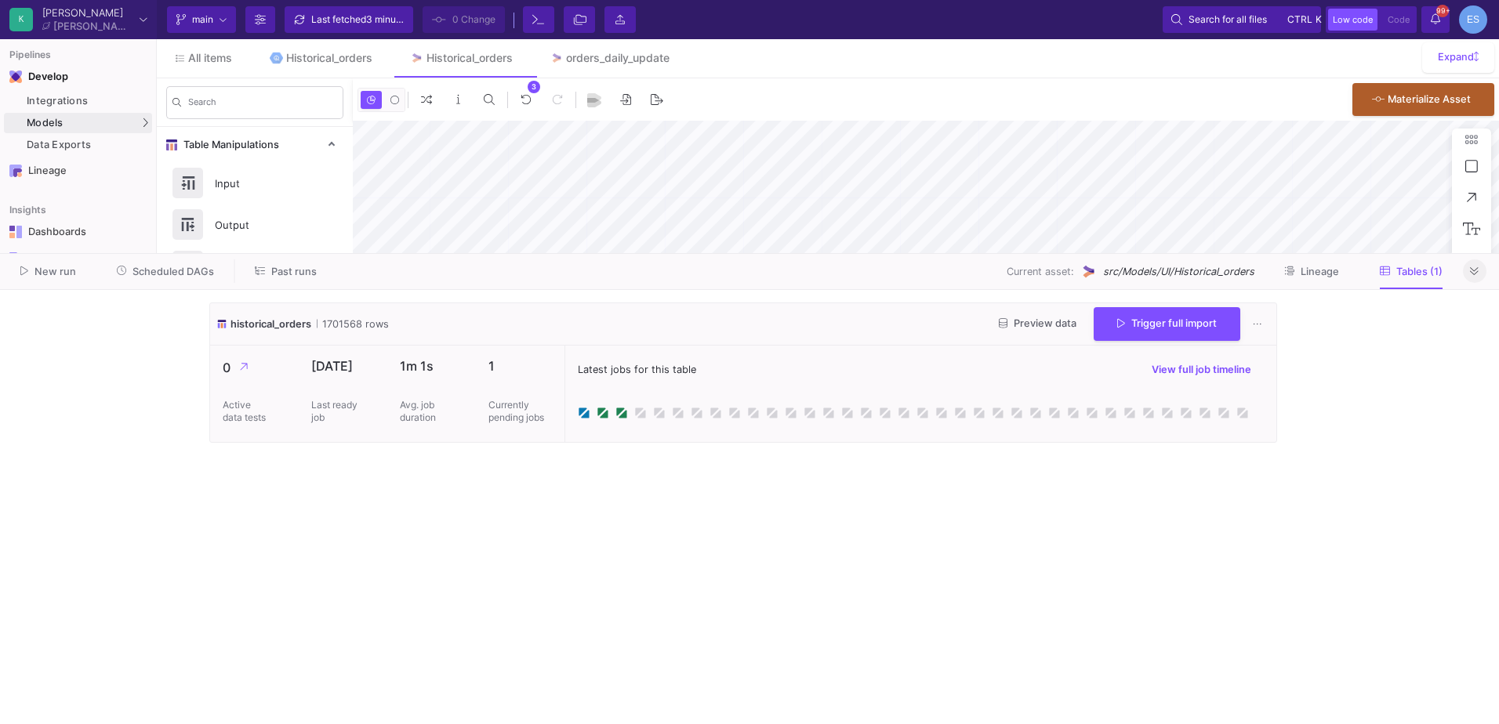
click at [1479, 279] on button at bounding box center [1475, 272] width 24 height 24
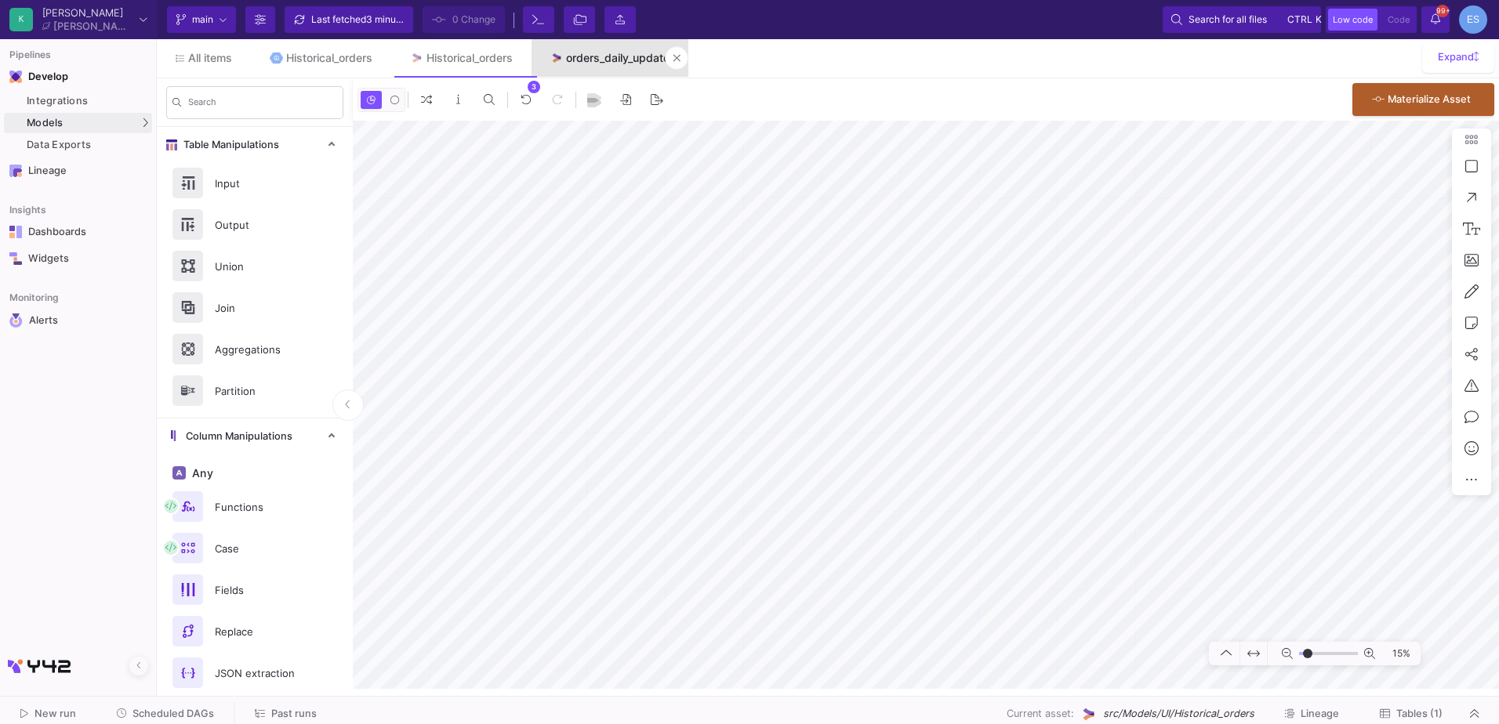
click at [597, 52] on div "orders_daily_update" at bounding box center [617, 58] width 103 height 13
click at [1475, 322] on icon at bounding box center [1471, 323] width 13 height 14
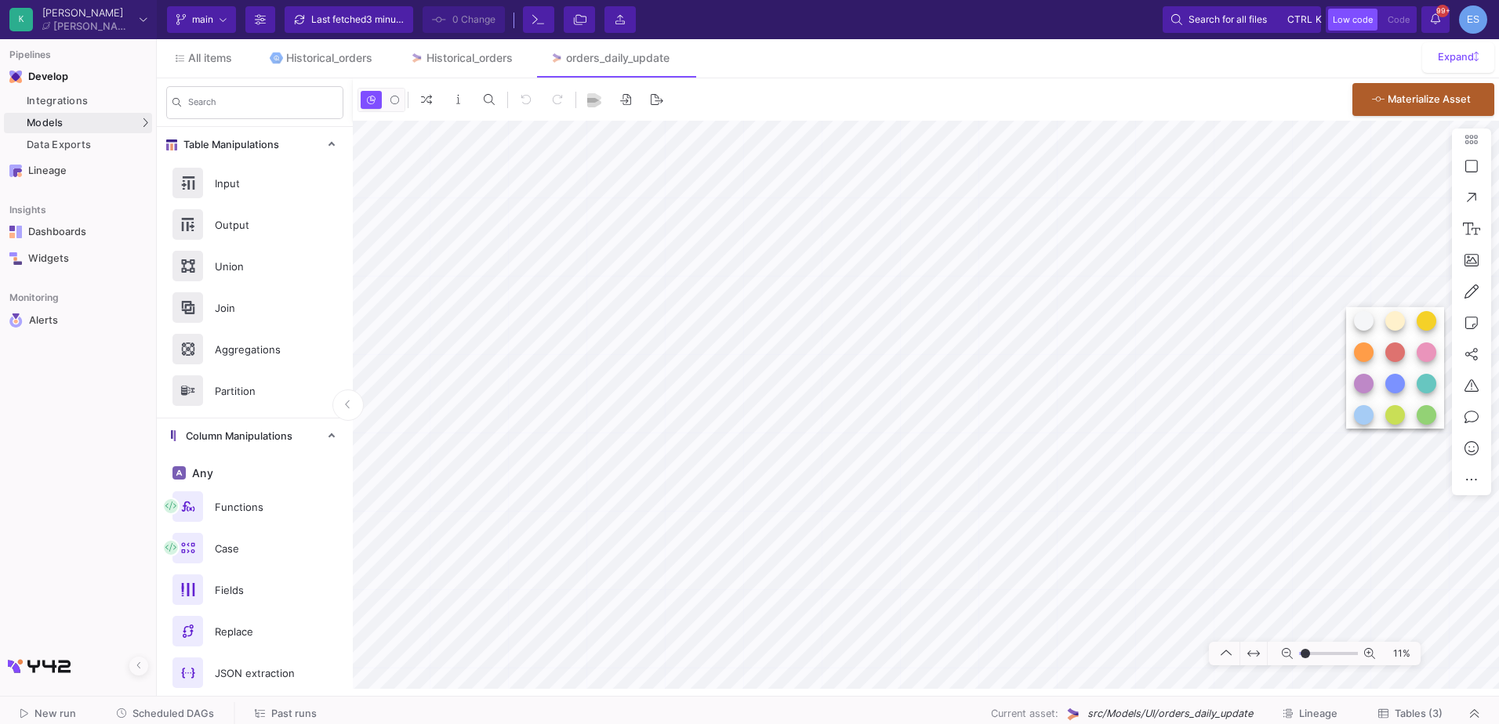
click at [1393, 319] on button at bounding box center [1395, 321] width 20 height 20
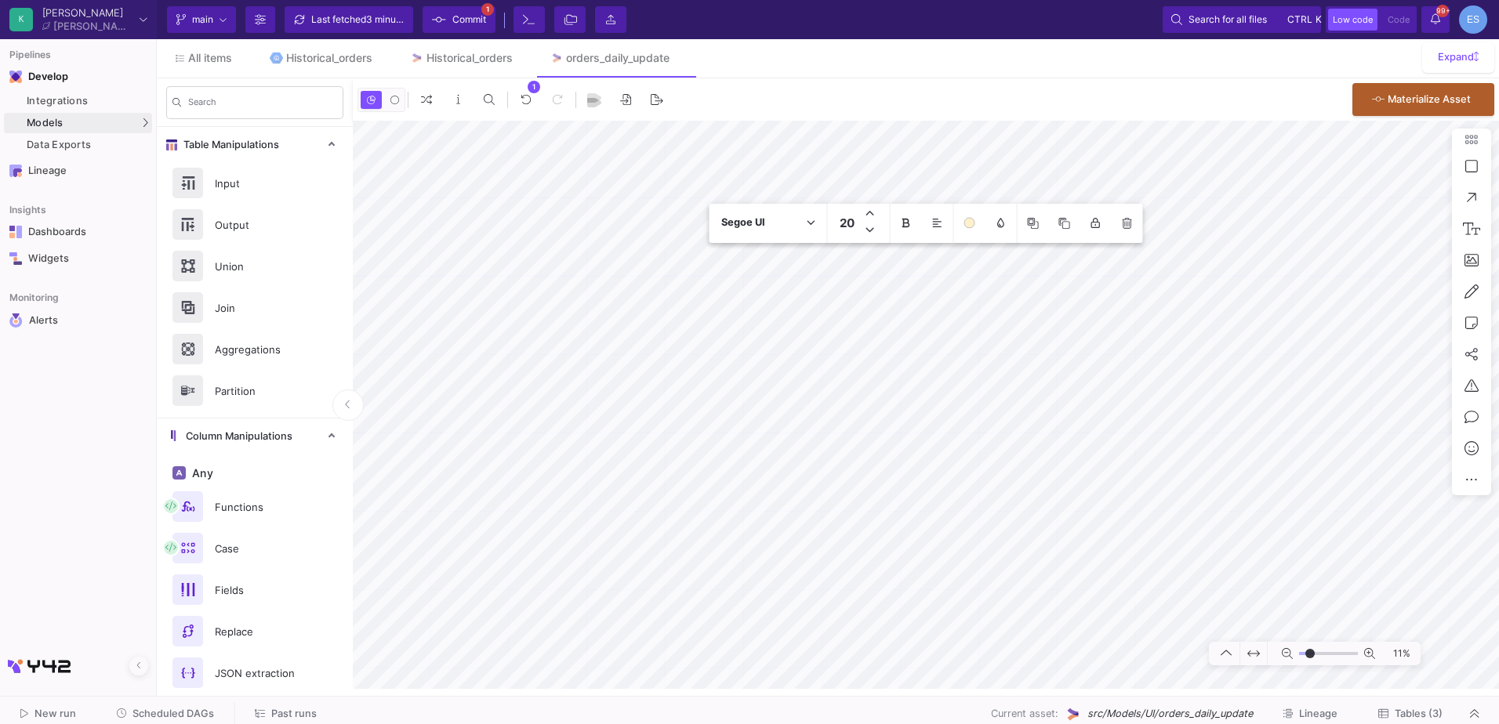
type input "-31"
click at [1310, 650] on input "range" at bounding box center [1328, 654] width 59 height 20
type textarea "last update 28.07.2025"
click at [418, 67] on link "Historical_orders" at bounding box center [461, 58] width 140 height 38
type input "-38"
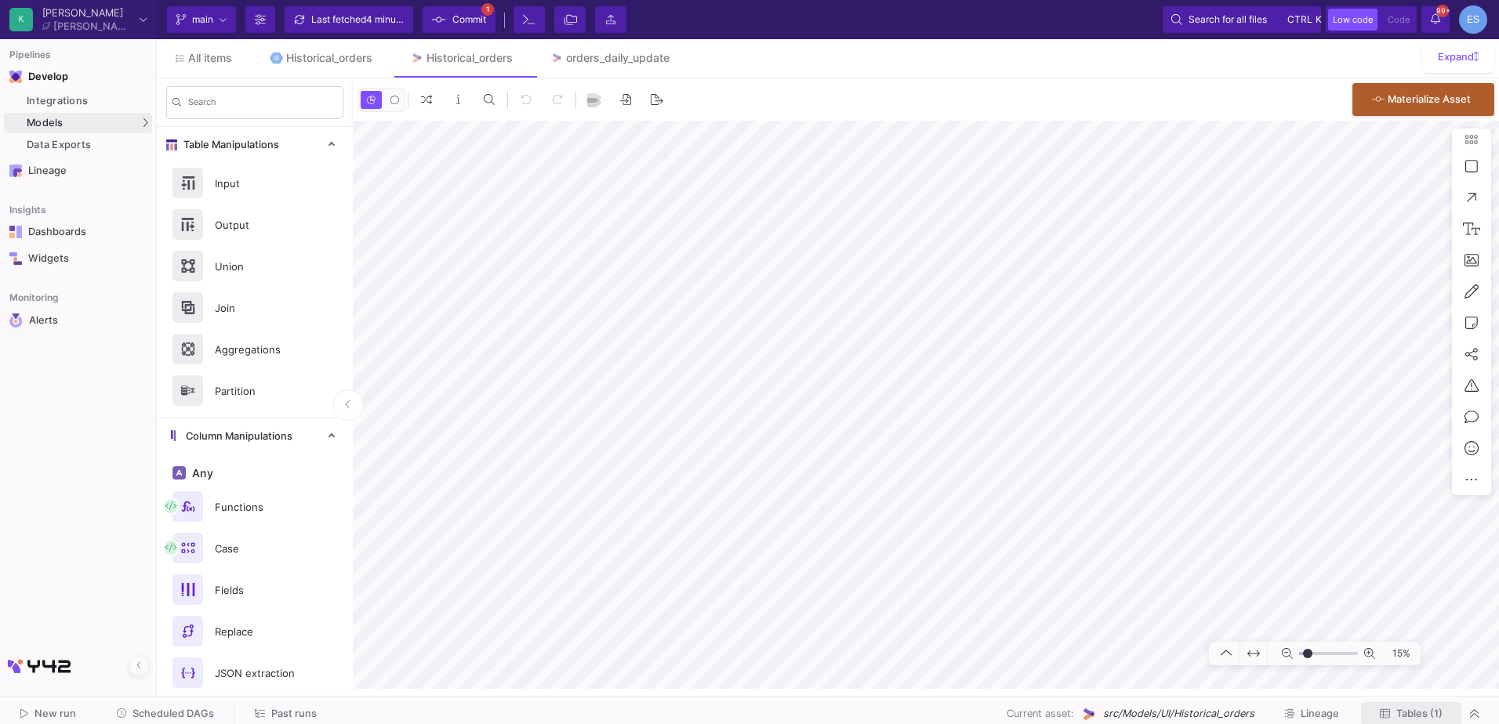
click at [1415, 713] on span "Tables (1)" at bounding box center [1419, 714] width 46 height 12
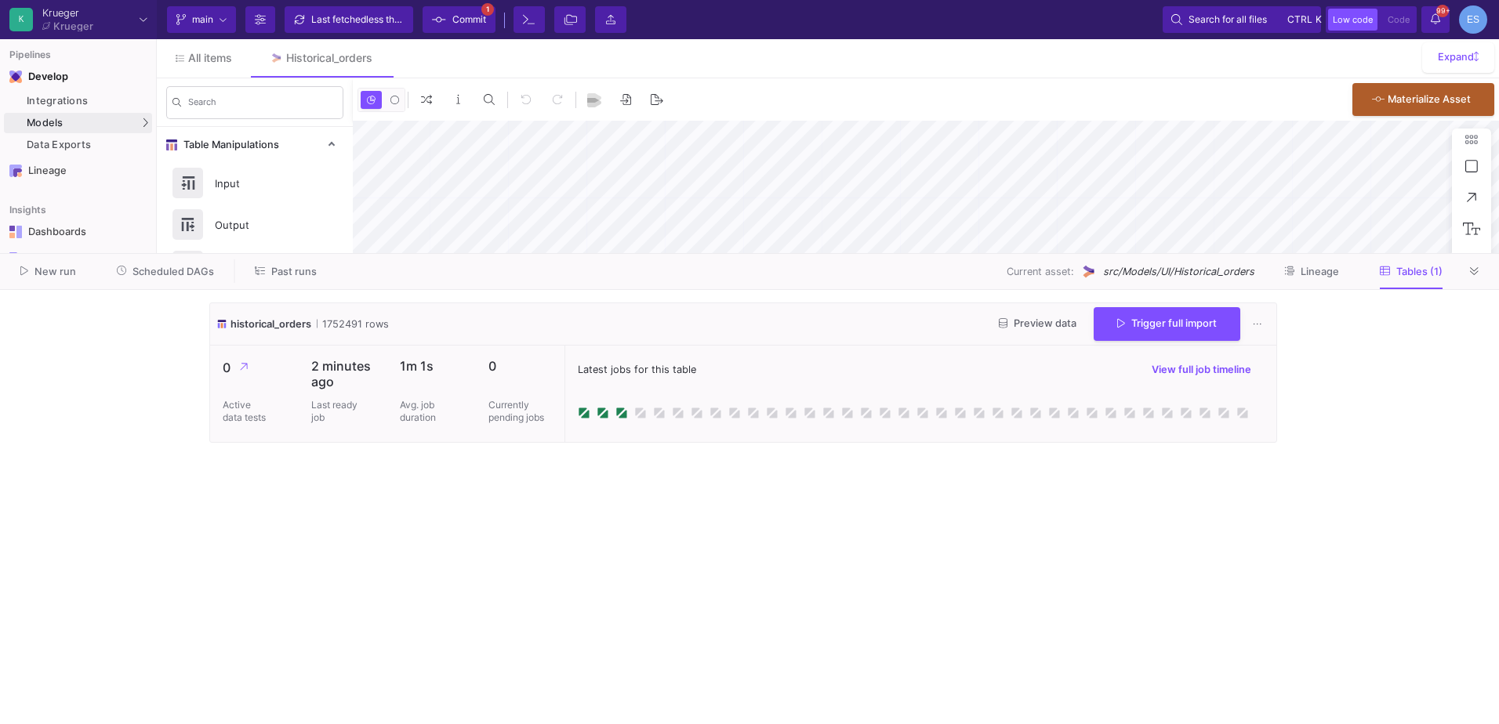
type input "-38"
click at [1048, 308] on div "Preview data Trigger full import" at bounding box center [1128, 324] width 284 height 34
click at [1051, 328] on span "Preview data" at bounding box center [1038, 324] width 78 height 12
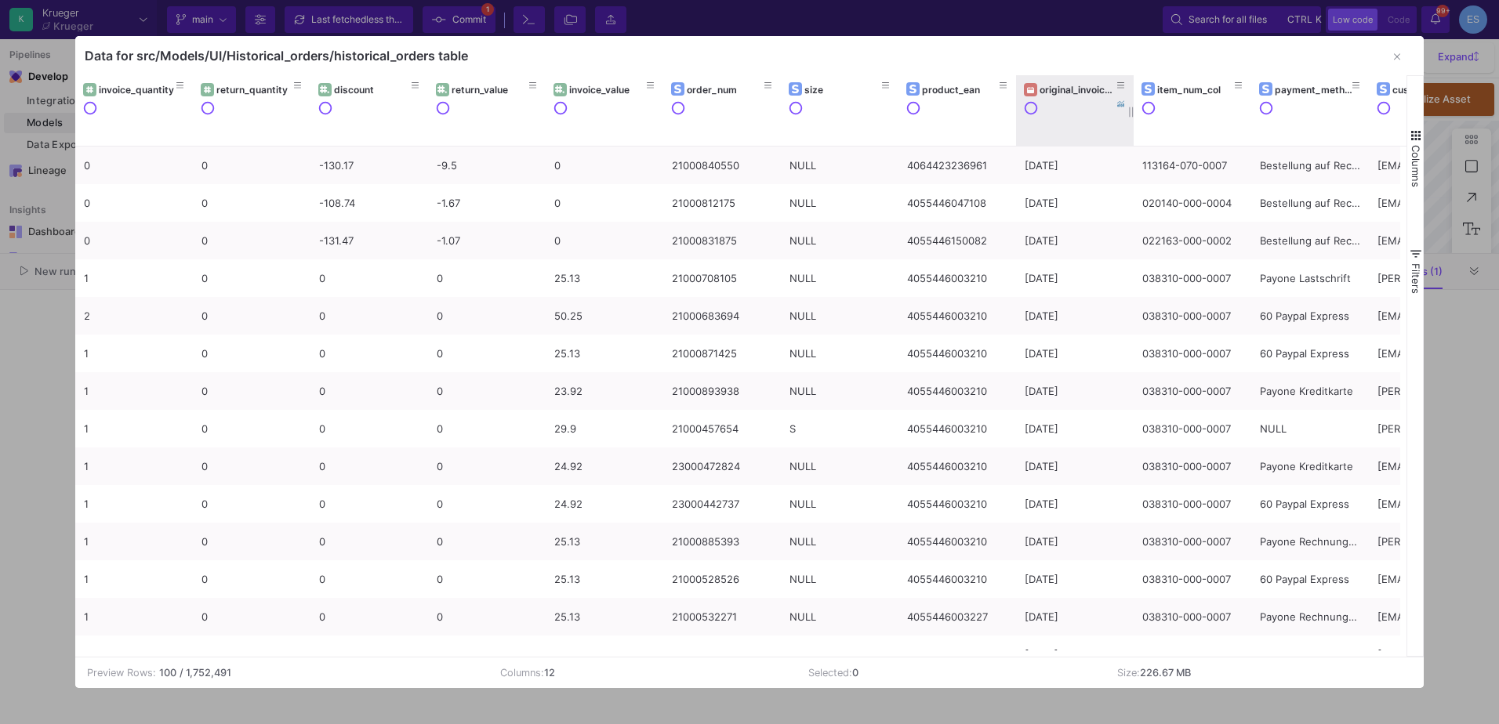
click at [1058, 103] on div at bounding box center [1083, 120] width 118 height 39
click at [1061, 93] on div "original_invoice_date" at bounding box center [1079, 90] width 78 height 12
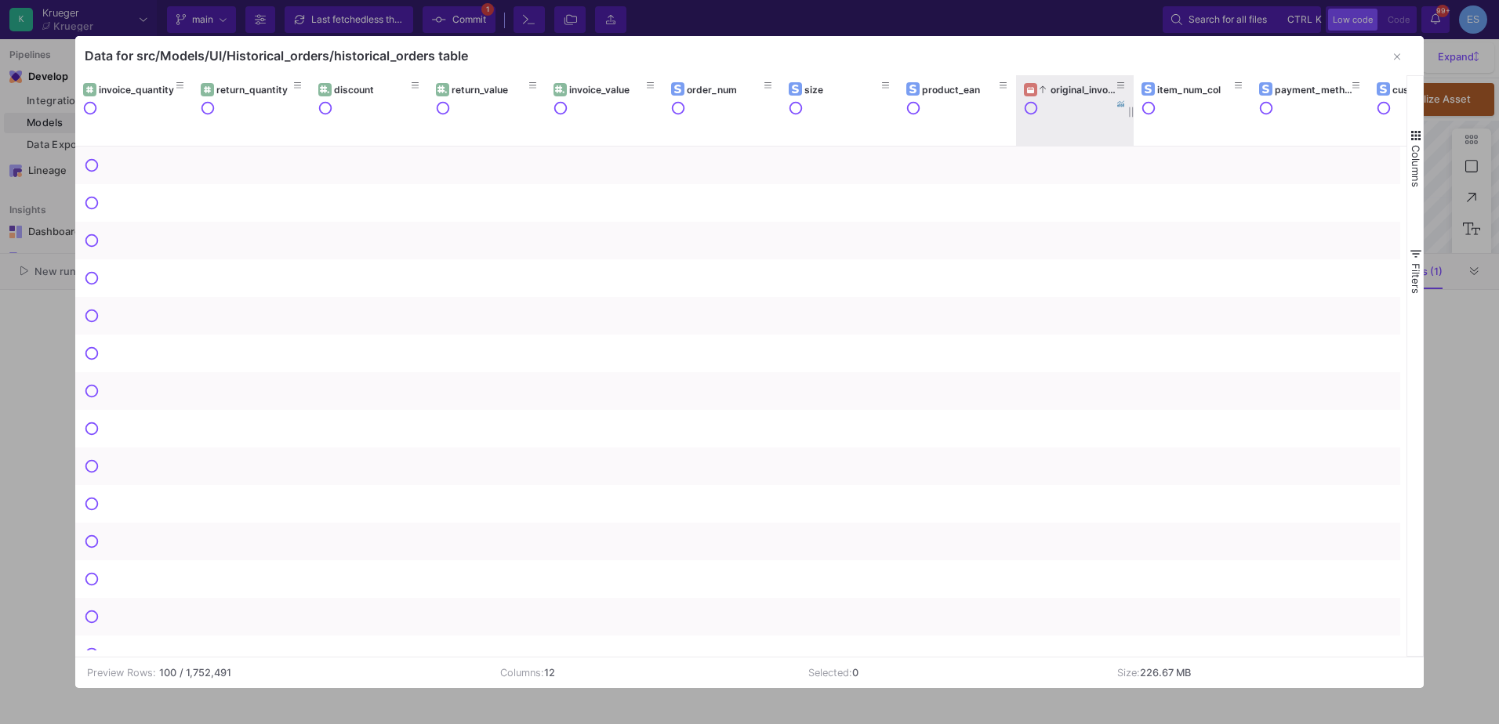
click at [1061, 93] on div "original_invoice_date" at bounding box center [1079, 90] width 78 height 12
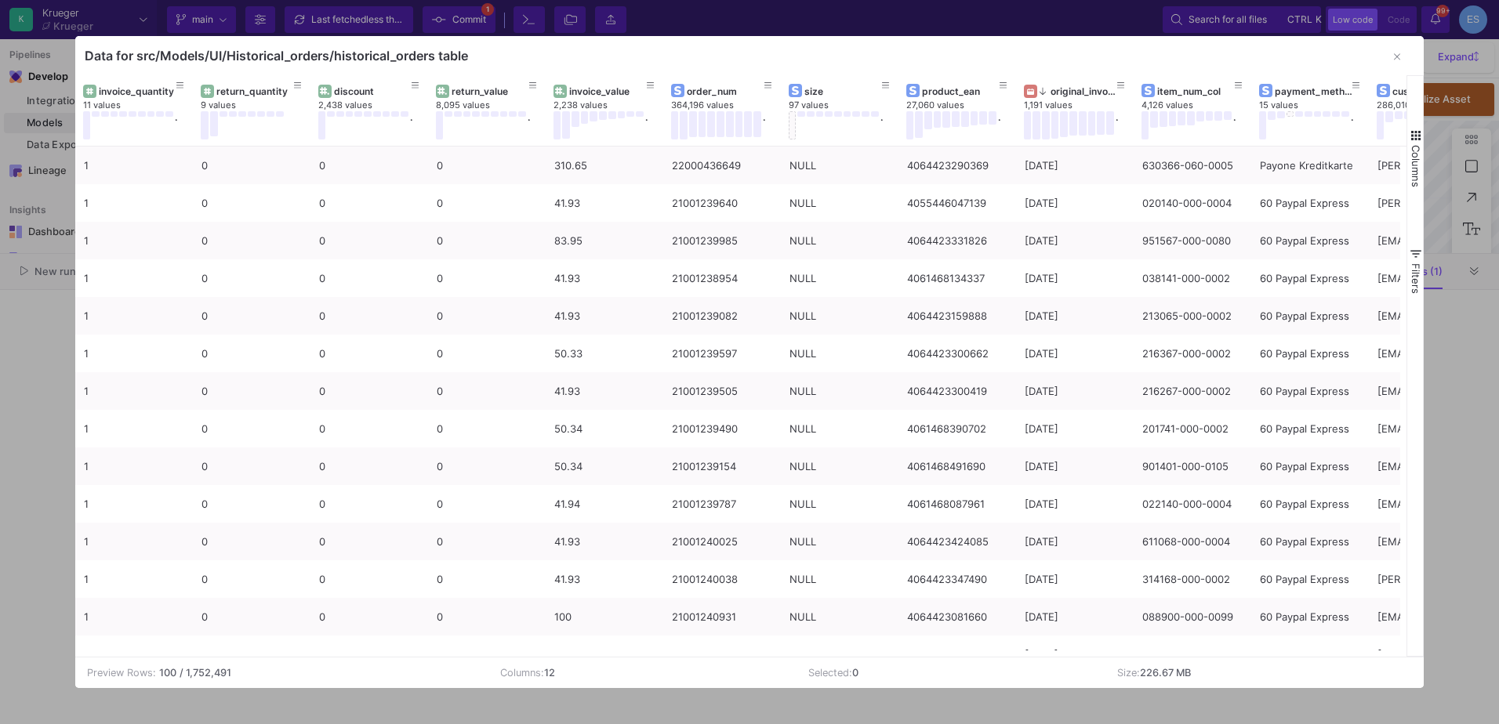
click at [380, 659] on td "Preview Rows: 100 / 1,752,491" at bounding box center [281, 673] width 413 height 31
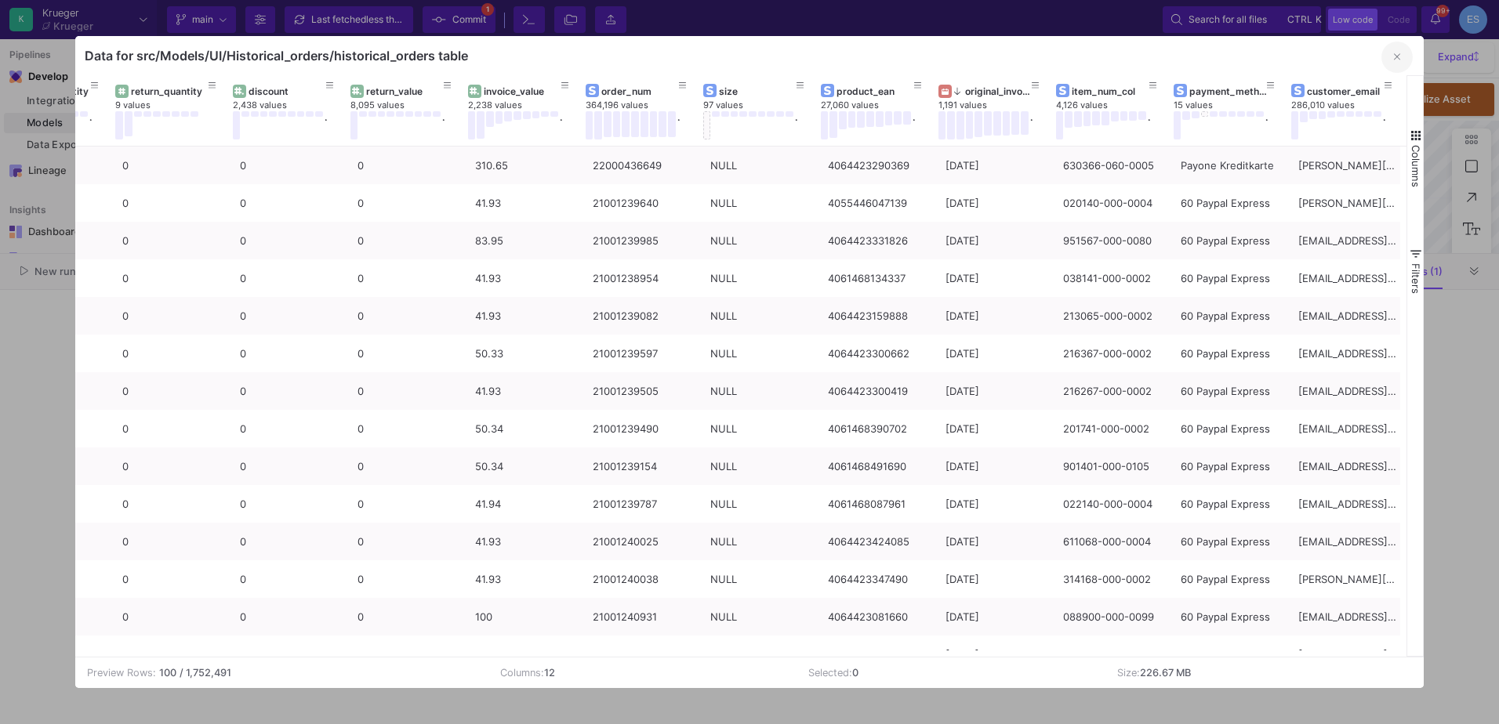
click at [1396, 66] on button "button" at bounding box center [1396, 57] width 31 height 31
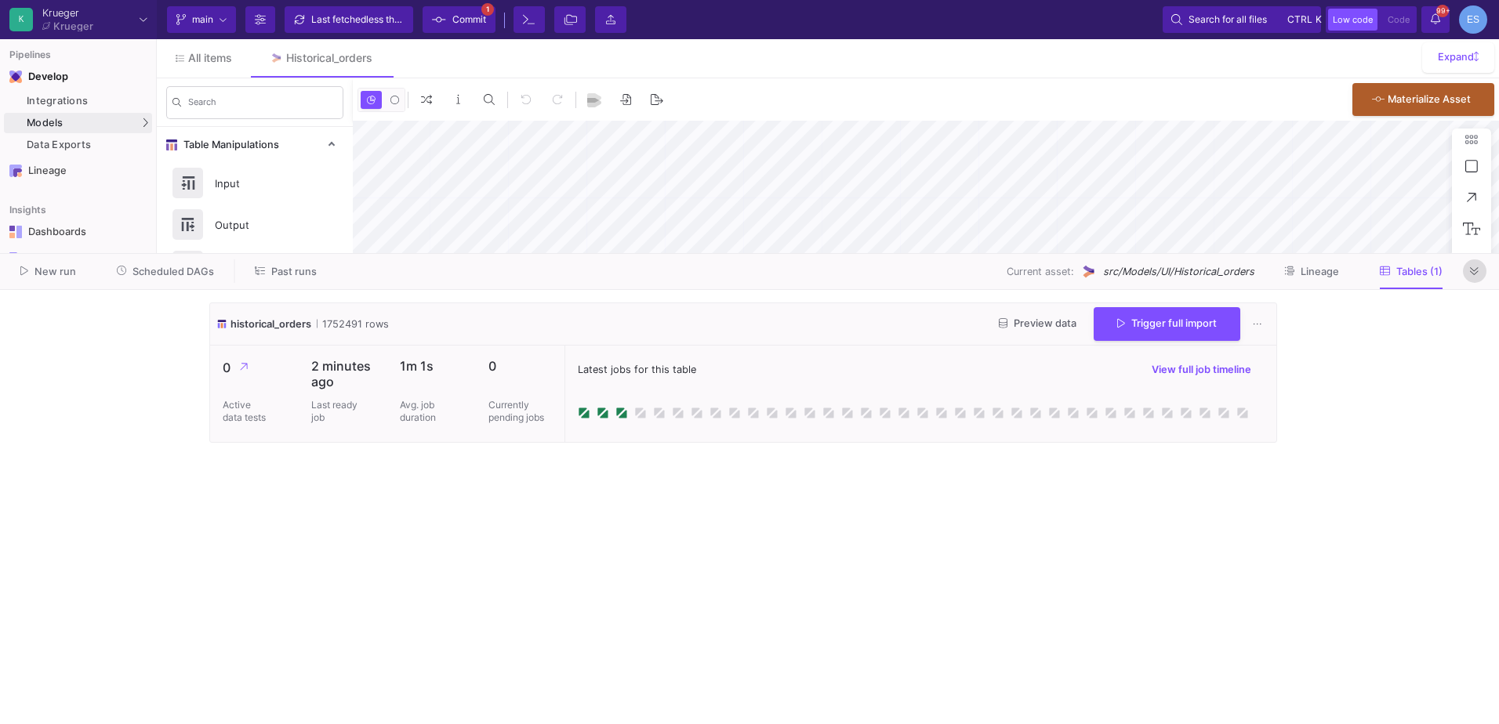
click at [1466, 274] on button at bounding box center [1475, 272] width 24 height 24
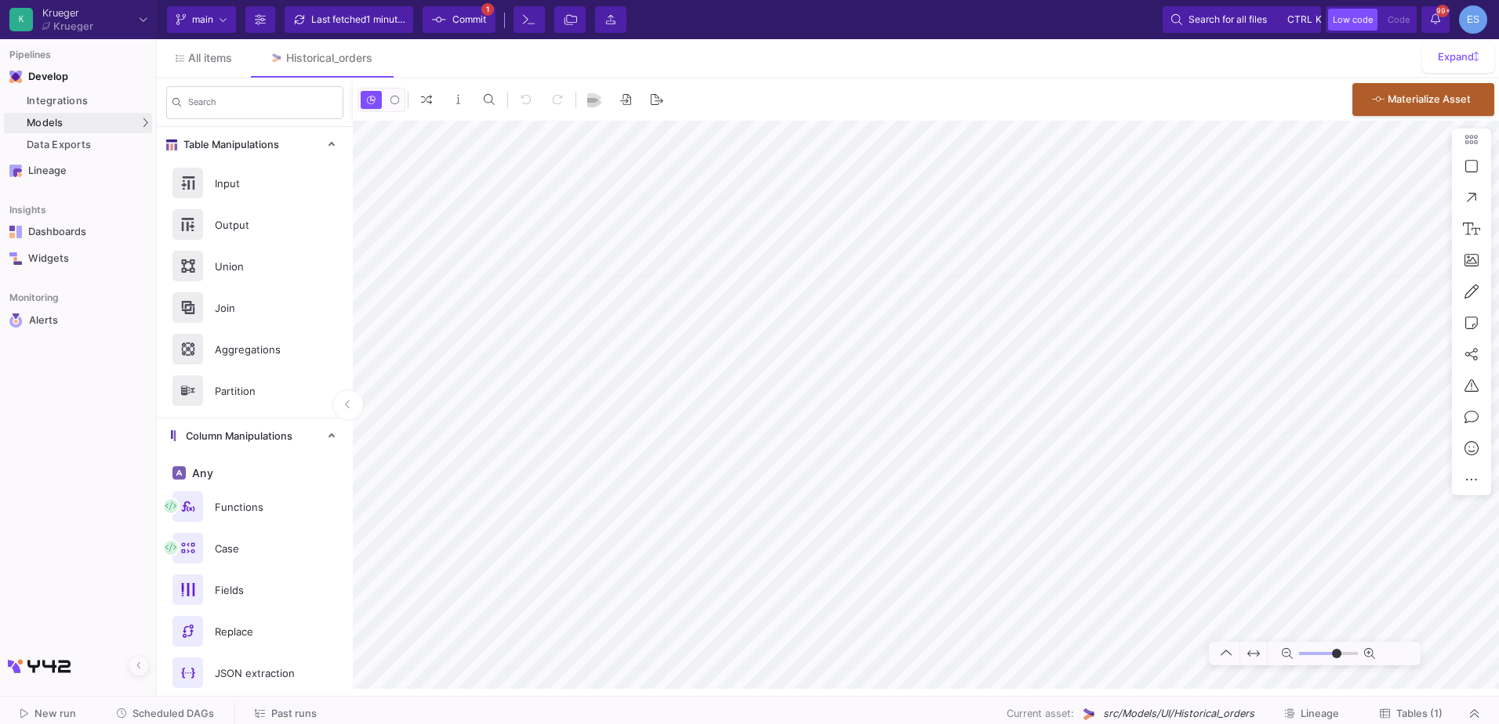
type input "-38"
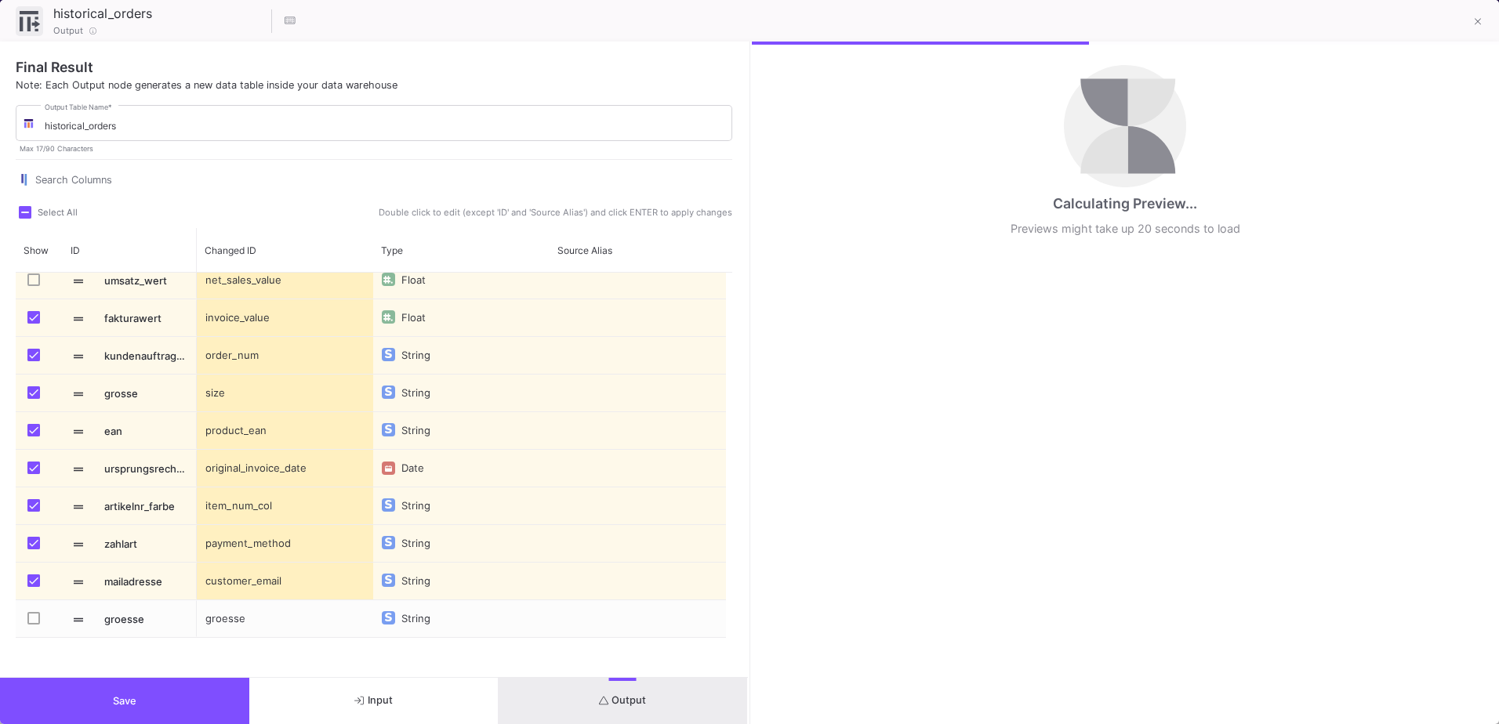
scroll to position [235, 0]
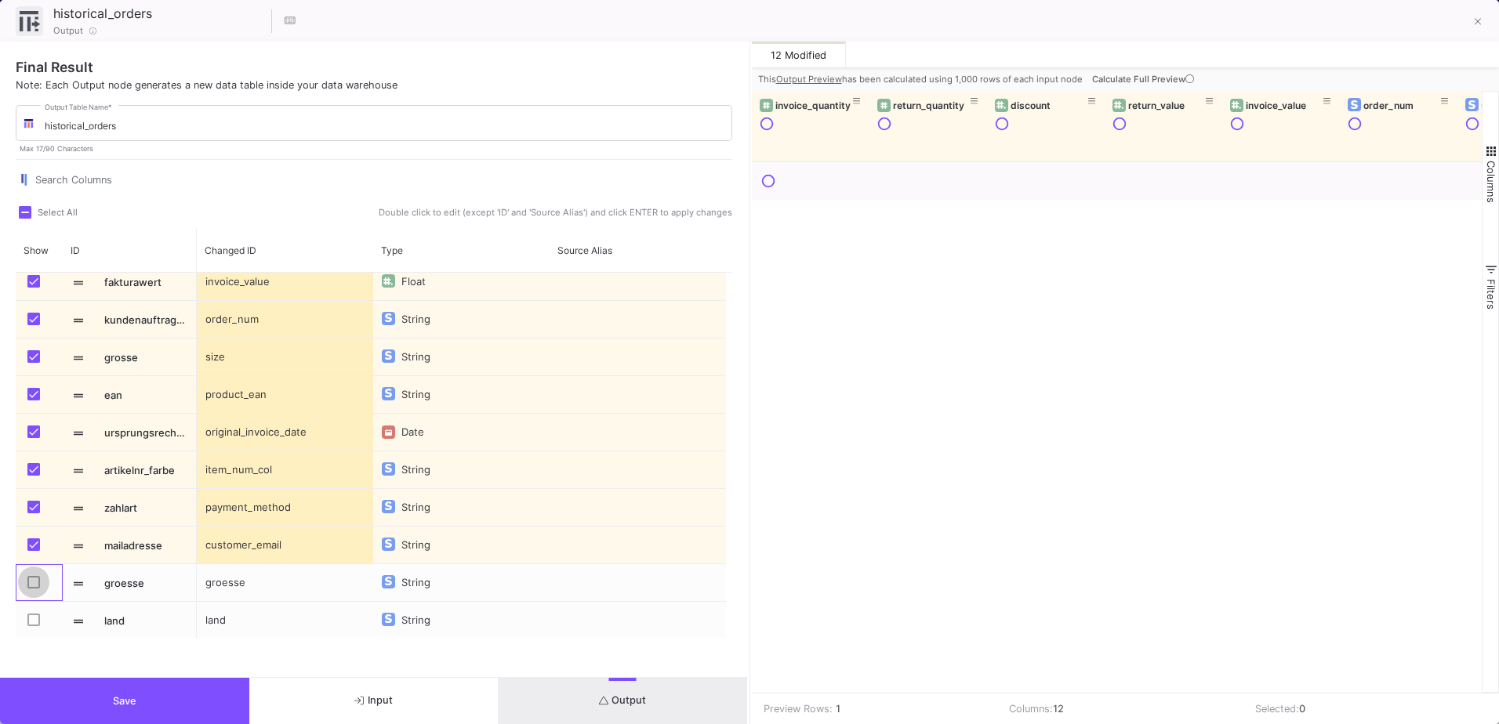
click at [30, 583] on span "Press SPACE to select this row." at bounding box center [33, 582] width 13 height 13
click at [33, 589] on input "Press SPACE to select this row." at bounding box center [33, 589] width 1 height 1
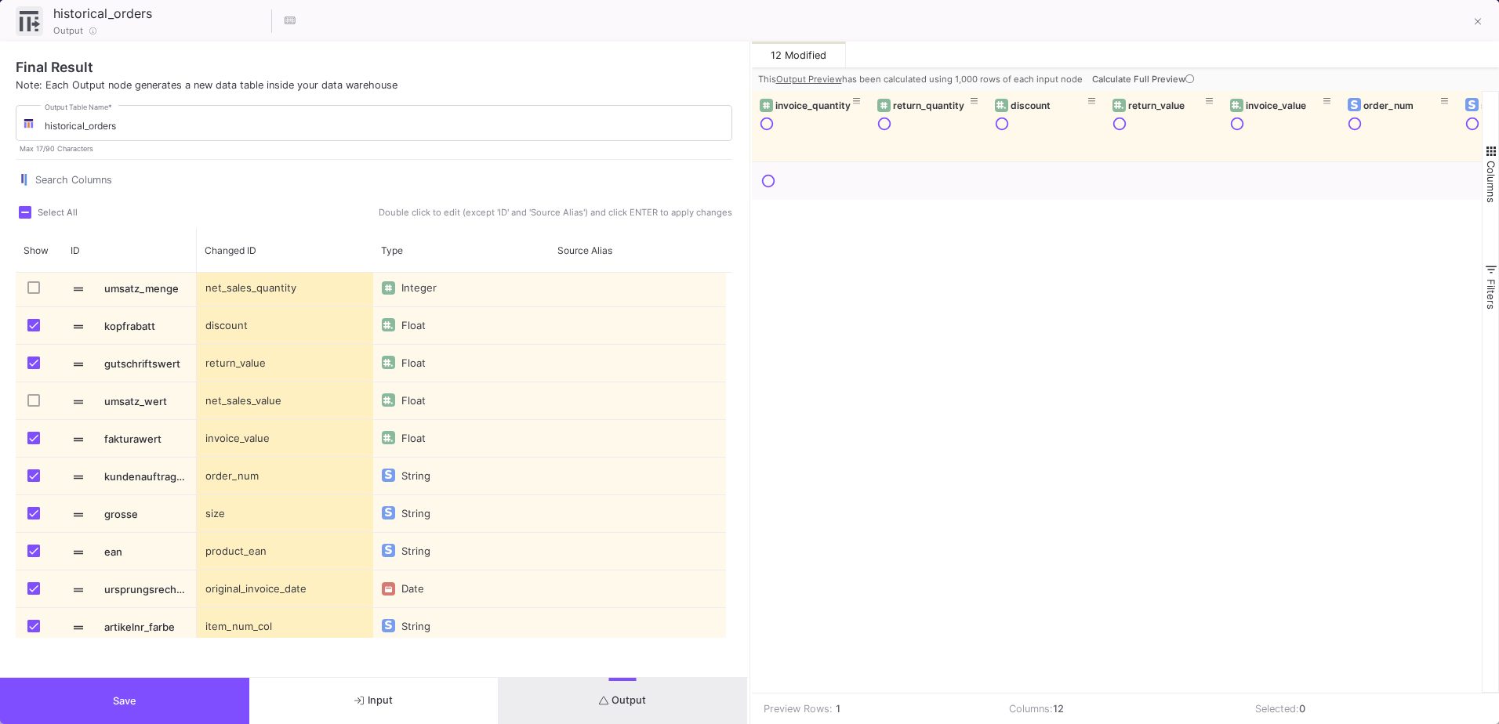
scroll to position [0, 0]
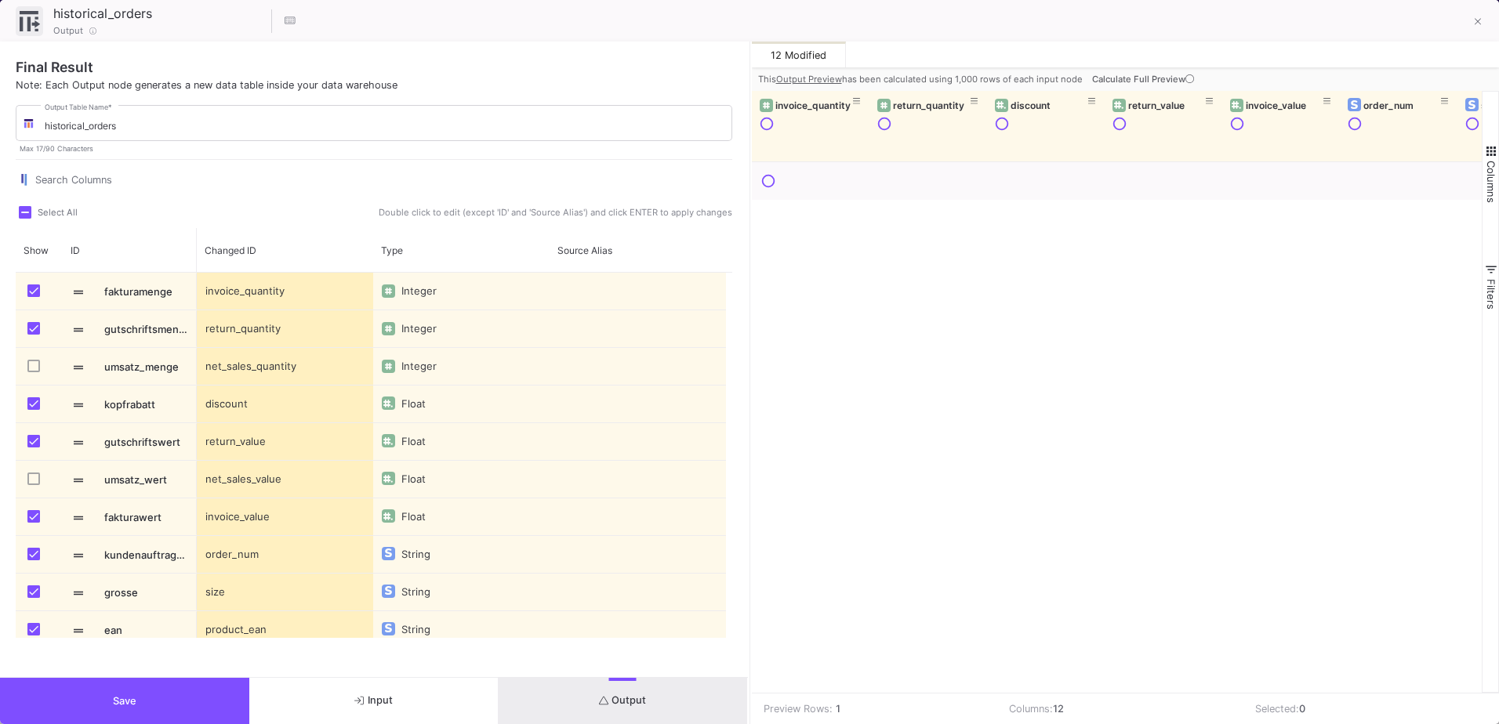
click at [425, 702] on button "Input" at bounding box center [373, 701] width 249 height 46
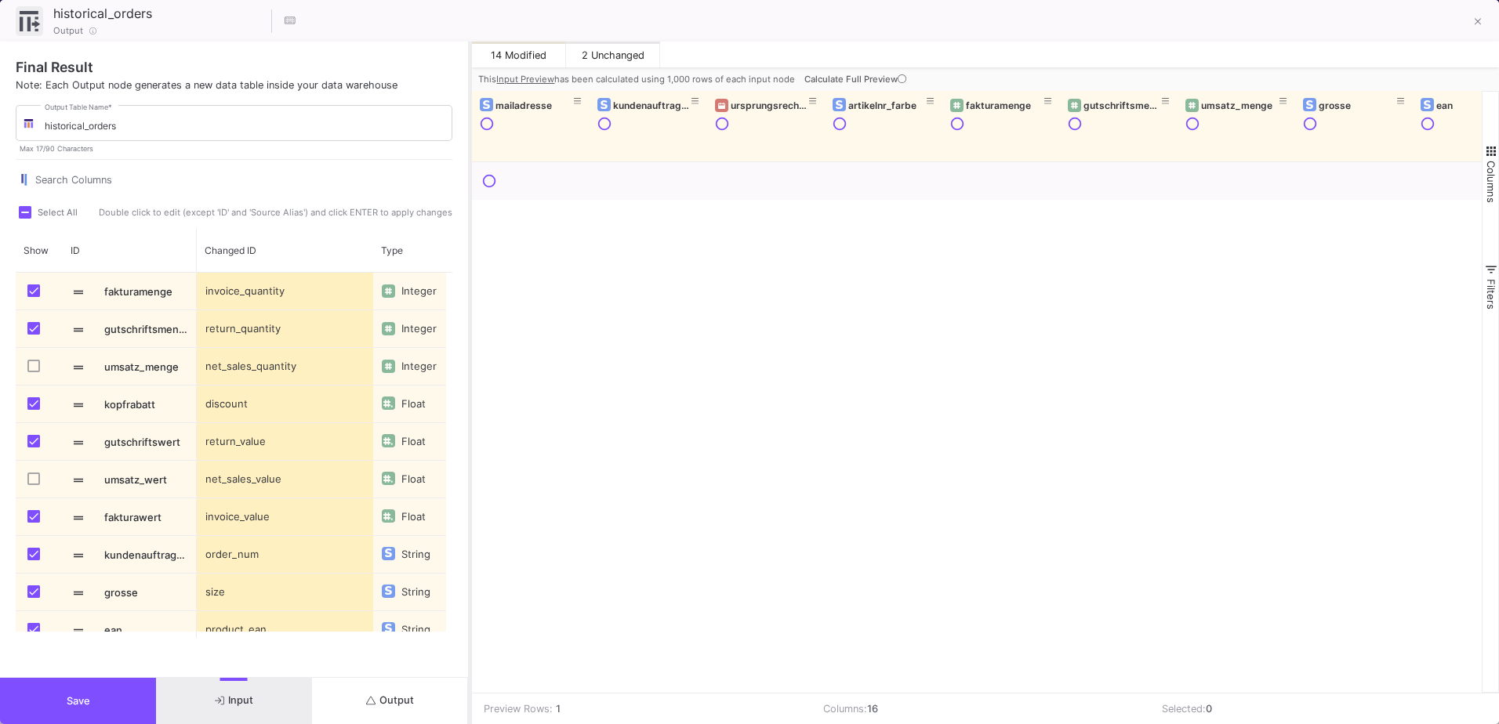
drag, startPoint x: 748, startPoint y: 420, endPoint x: 469, endPoint y: 423, distance: 279.1
click at [469, 423] on div at bounding box center [470, 383] width 4 height 683
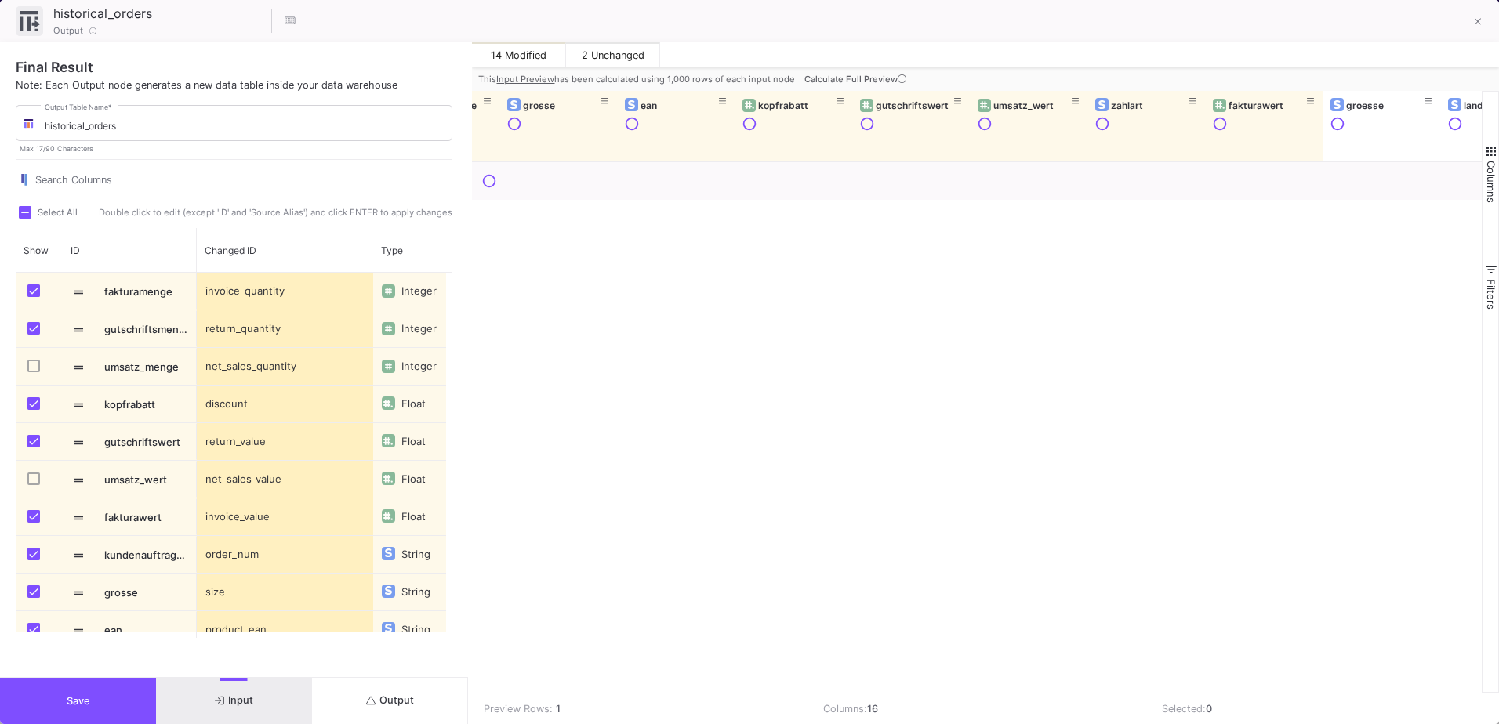
scroll to position [0, 796]
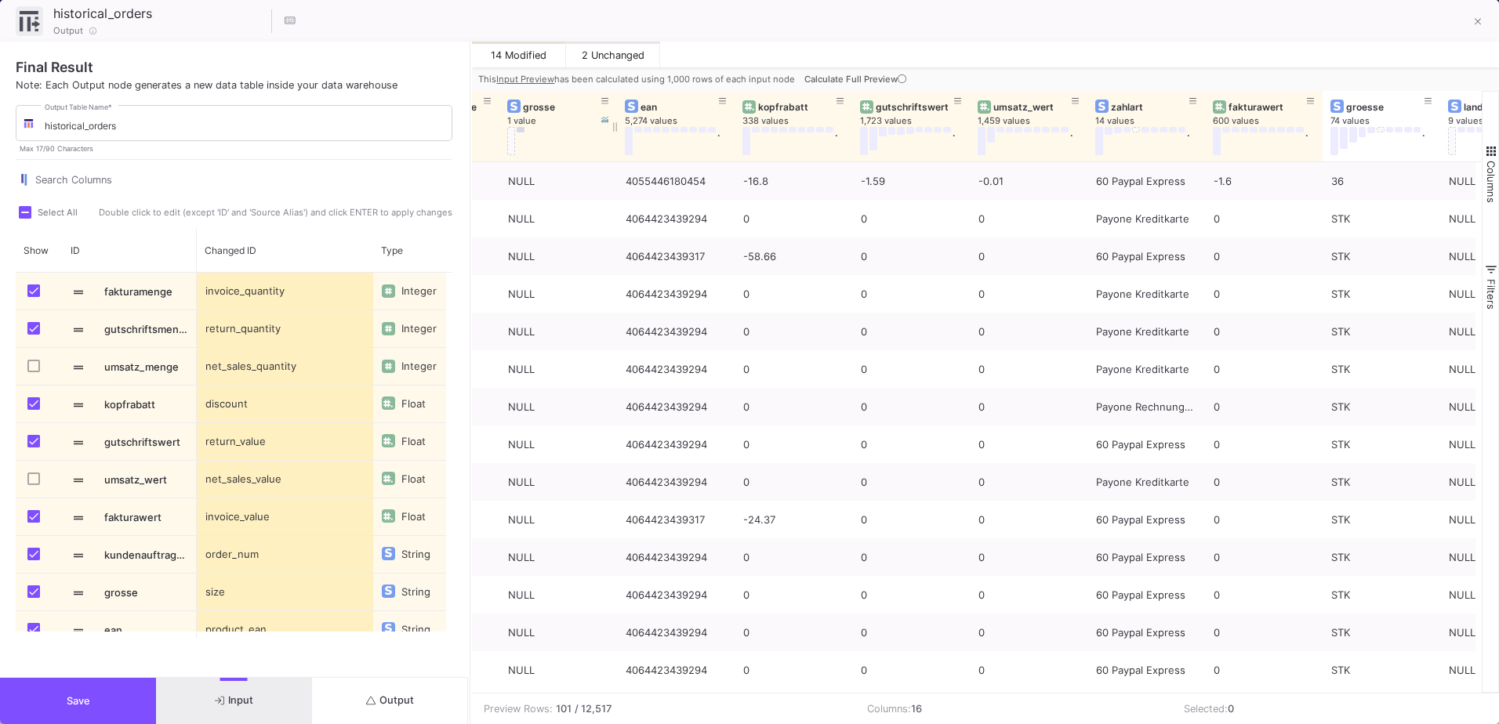
click at [519, 131] on button at bounding box center [521, 129] width 8 height 5
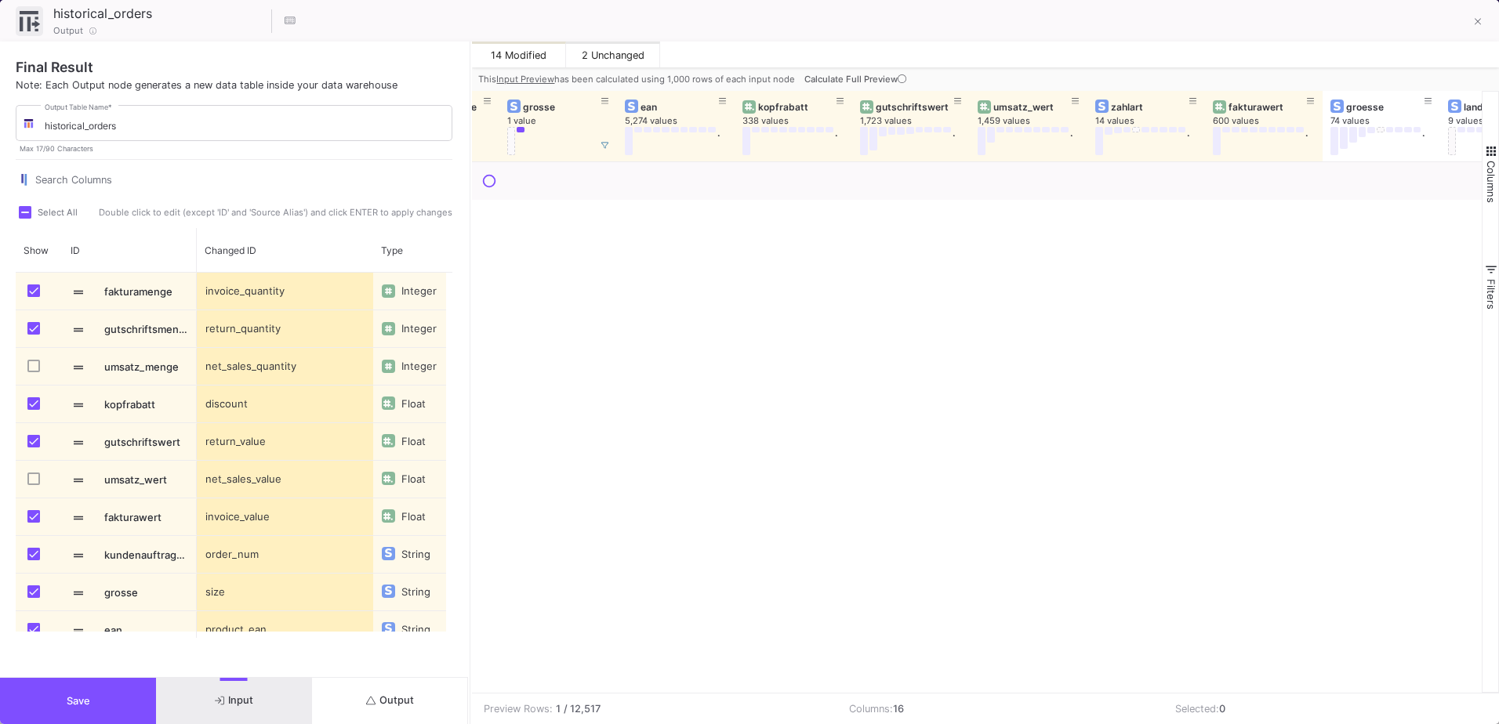
click at [881, 78] on span "Calculate Full Preview" at bounding box center [856, 79] width 105 height 11
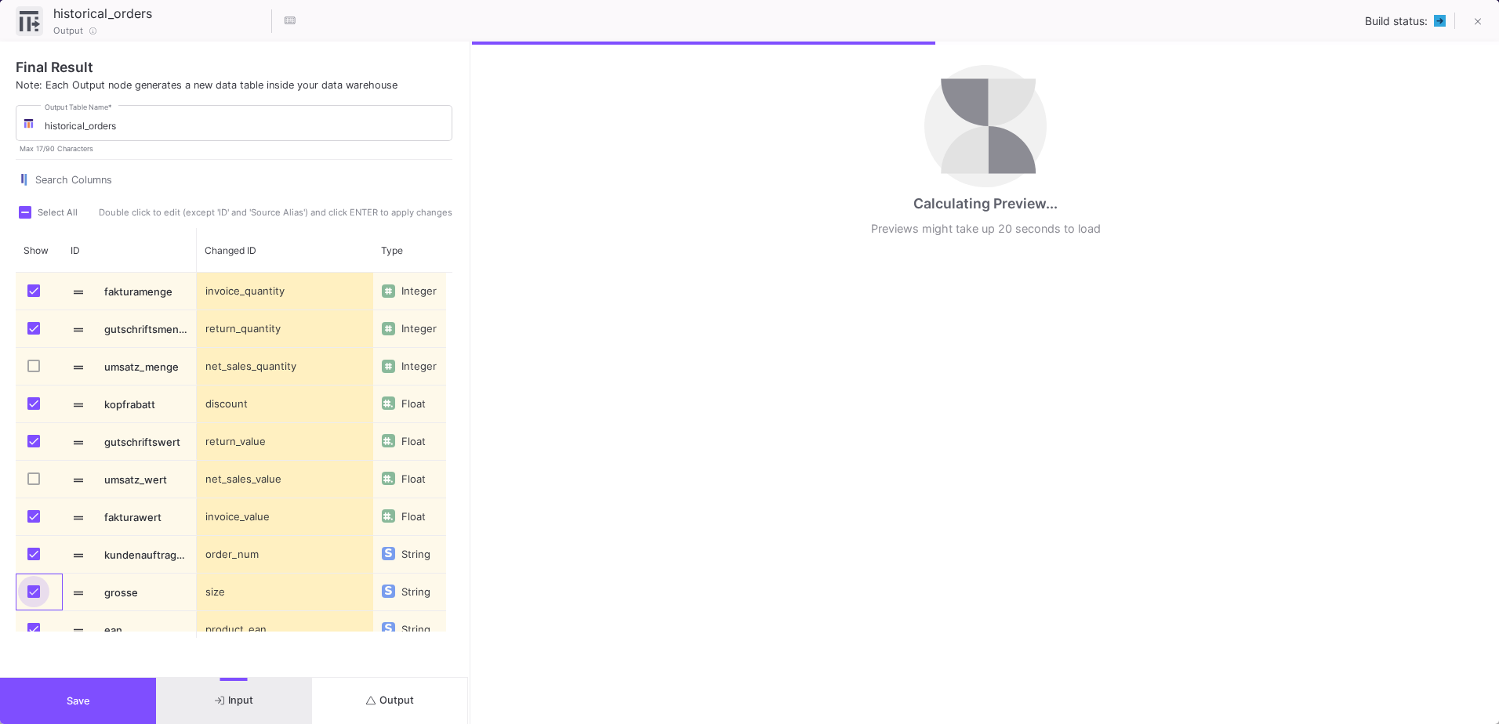
click at [35, 591] on span "Press SPACE to select this row." at bounding box center [33, 592] width 13 height 13
click at [34, 598] on input "Press SPACE to select this row." at bounding box center [33, 598] width 1 height 1
click at [209, 590] on div "size" at bounding box center [285, 592] width 176 height 37
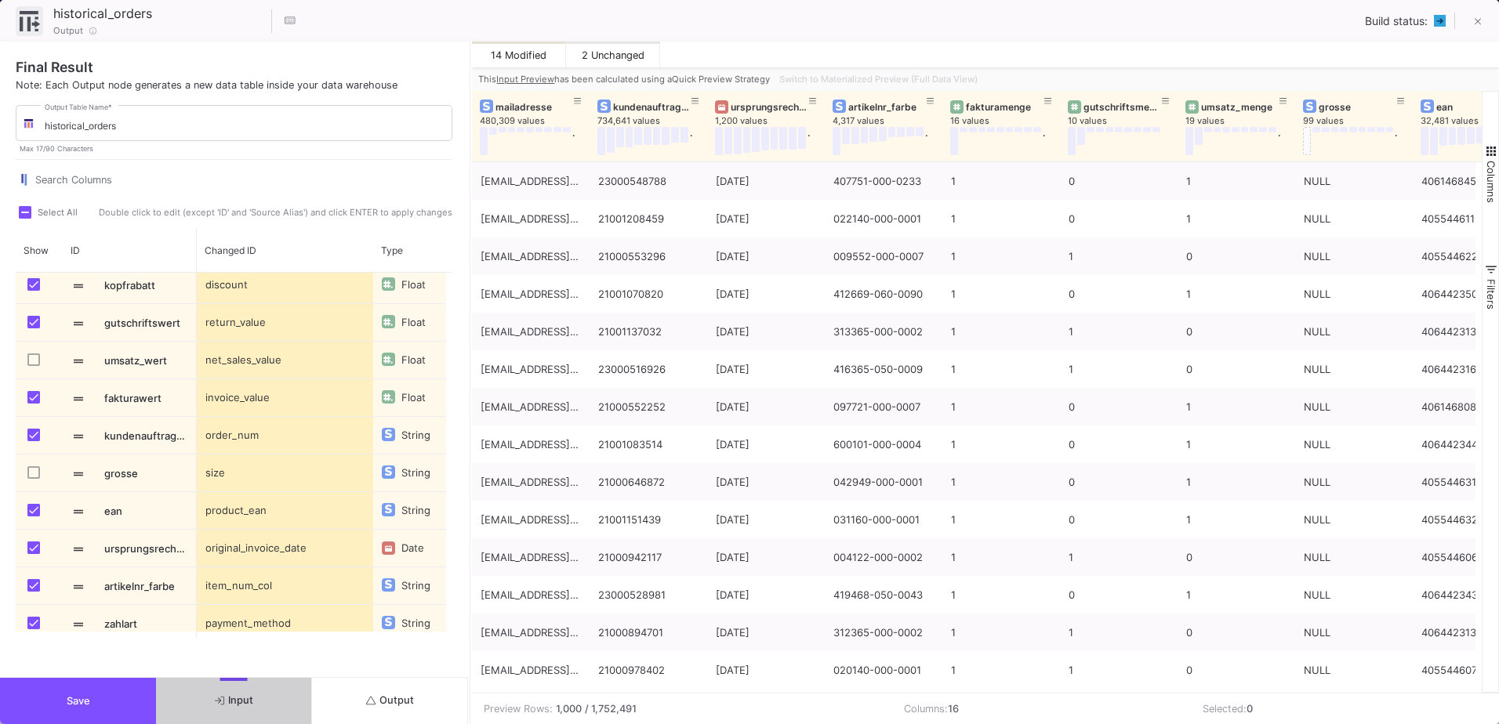
scroll to position [243, 0]
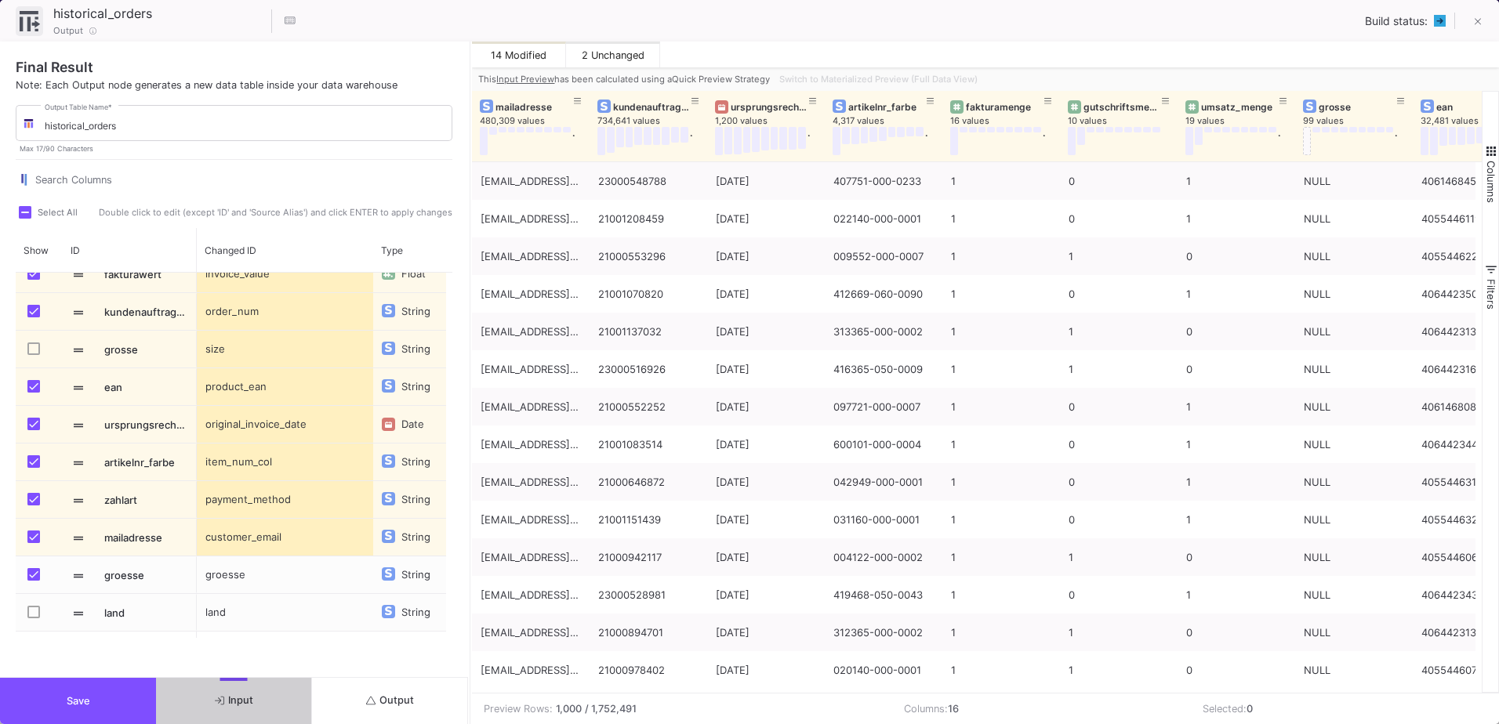
click at [219, 581] on div "groesse" at bounding box center [285, 575] width 176 height 37
type input "size"
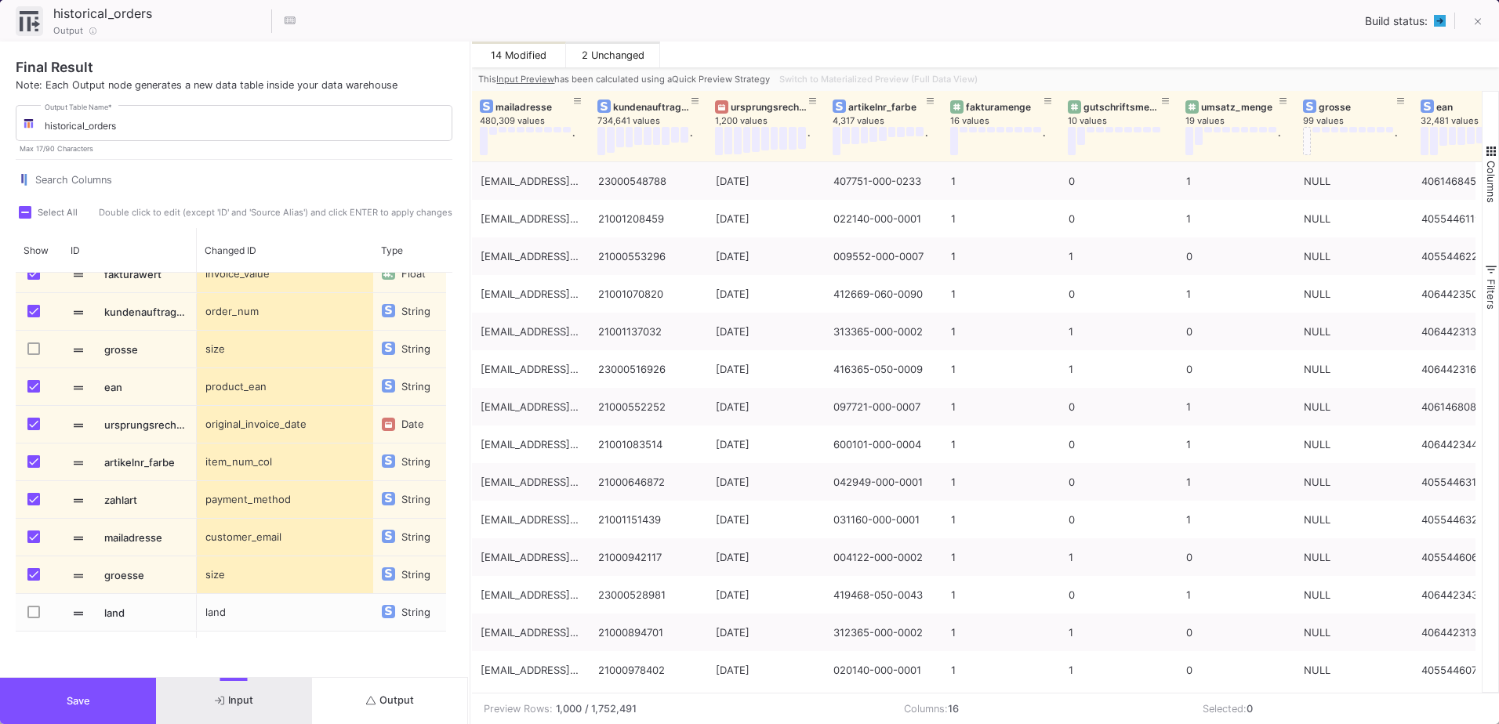
click at [254, 650] on div "Final Result Note: Each Output node generates a new data table inside your data…" at bounding box center [234, 360] width 468 height 636
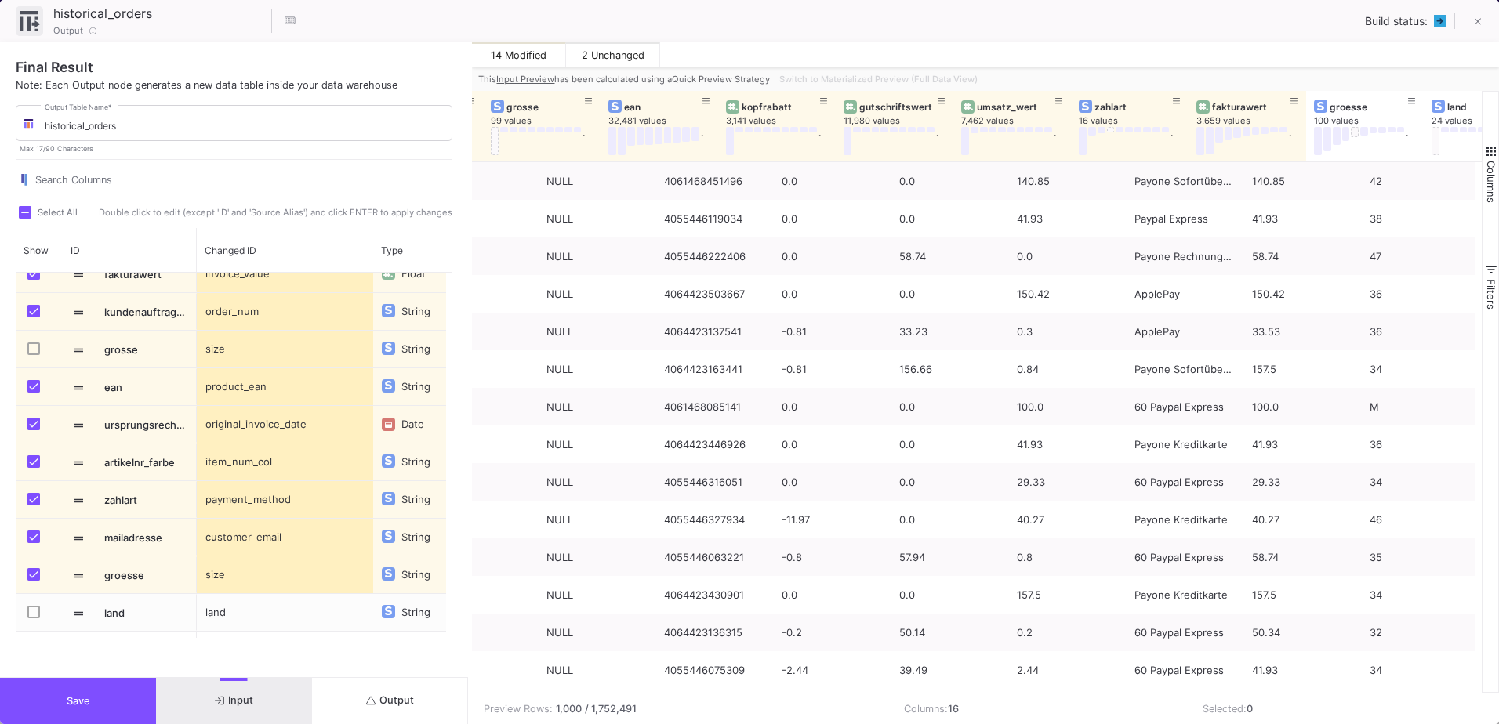
scroll to position [0, 0]
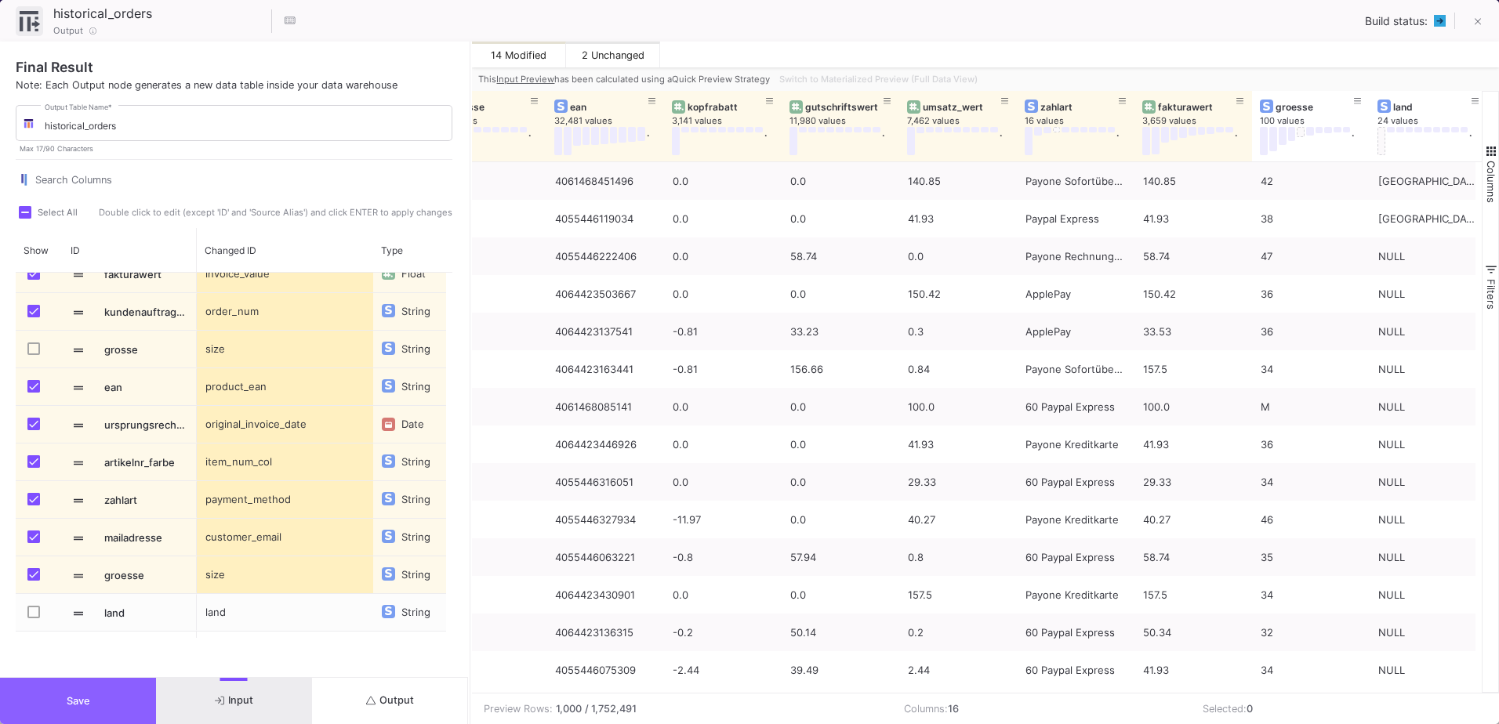
click at [106, 685] on button "Save" at bounding box center [78, 701] width 156 height 46
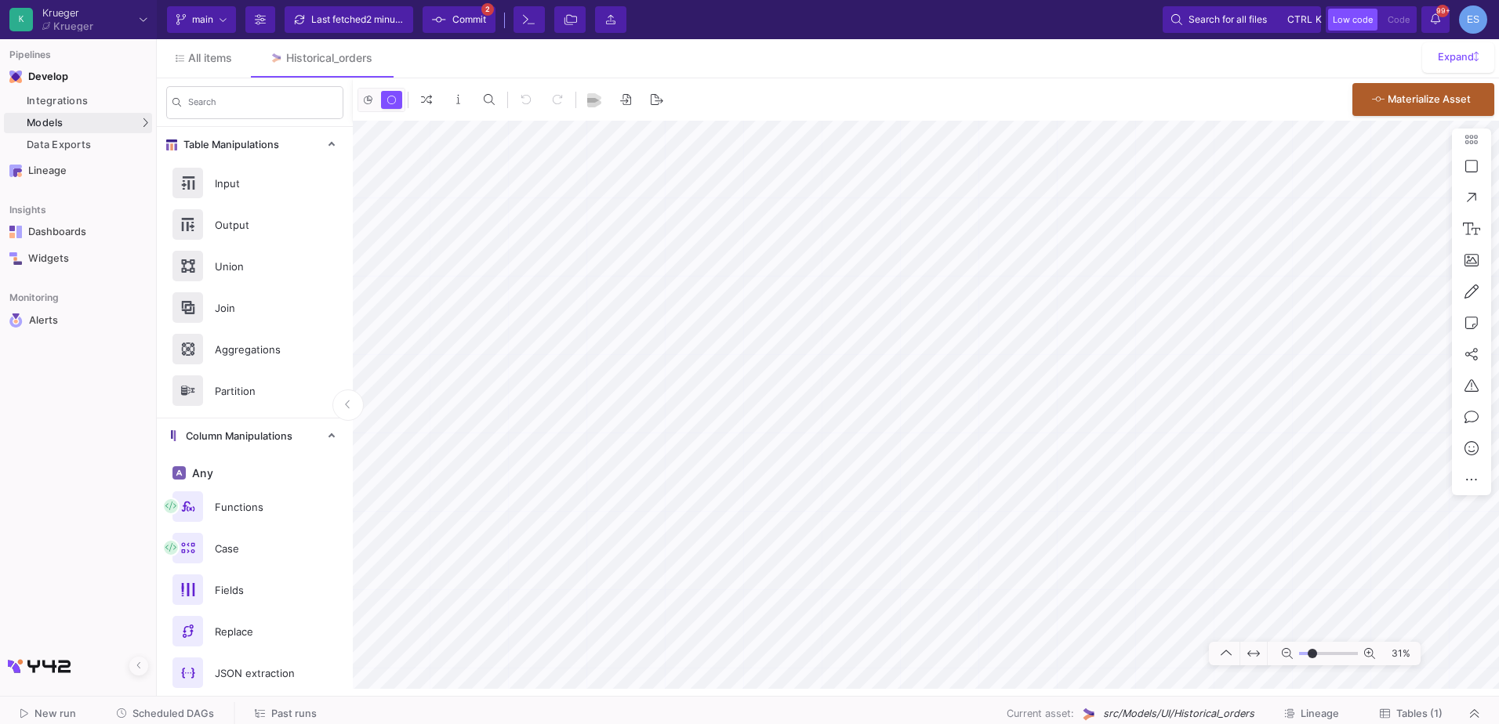
type input "-24"
click at [1312, 656] on input "range" at bounding box center [1328, 654] width 59 height 20
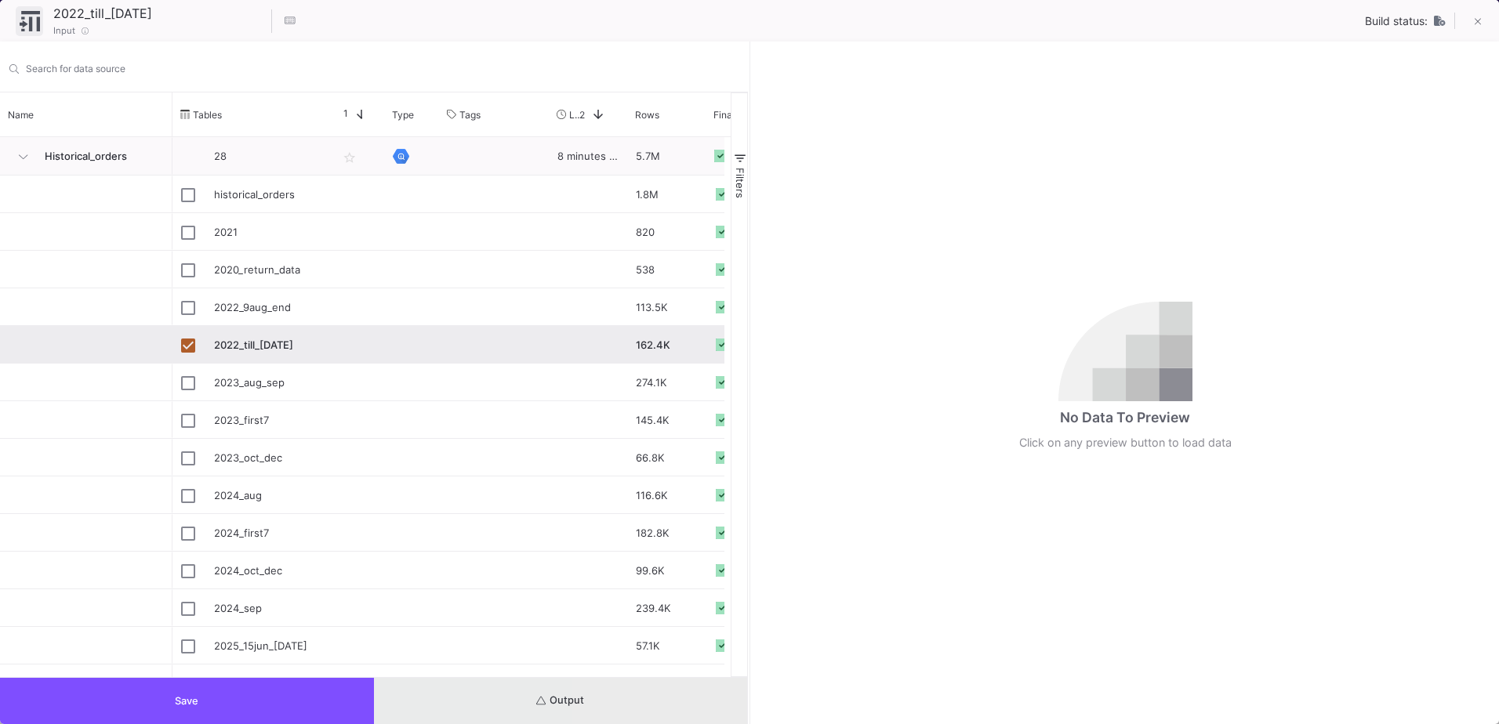
click at [688, 704] on button "Output" at bounding box center [561, 701] width 374 height 46
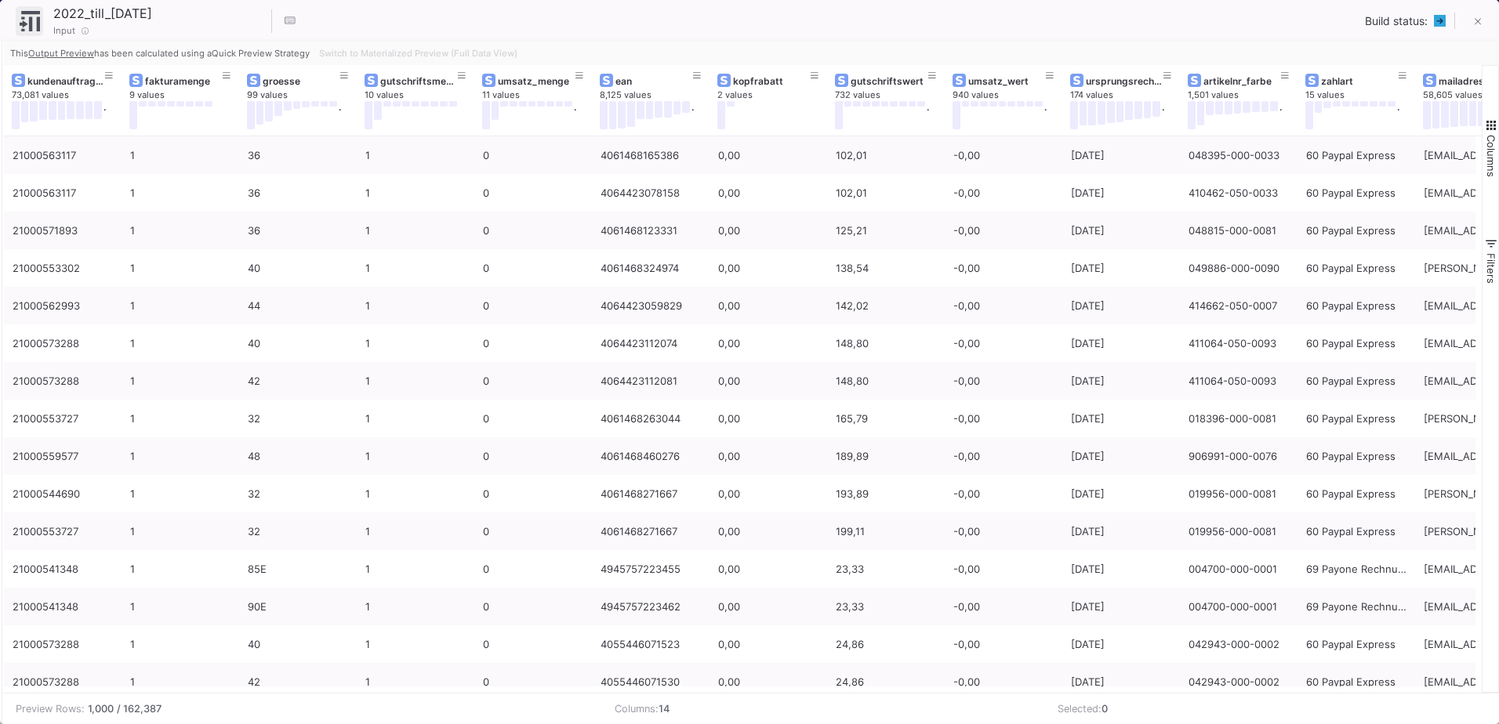
drag, startPoint x: 750, startPoint y: 109, endPoint x: -9, endPoint y: 223, distance: 768.3
click at [0, 223] on html "K Krueger Krueger Current branch main Branch Options Last fetched 2 minutes ago…" at bounding box center [749, 362] width 1499 height 724
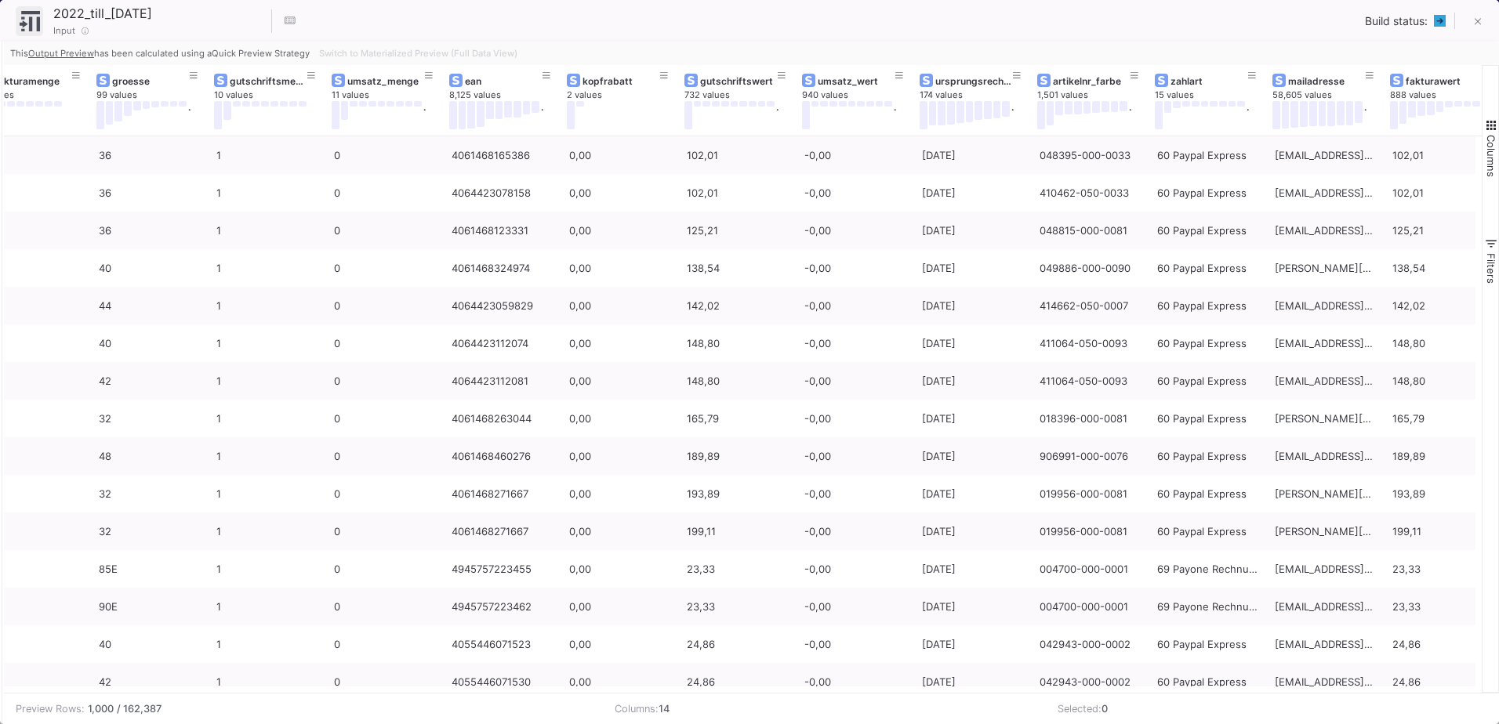
scroll to position [0, 151]
click at [1484, 21] on button at bounding box center [1477, 22] width 31 height 31
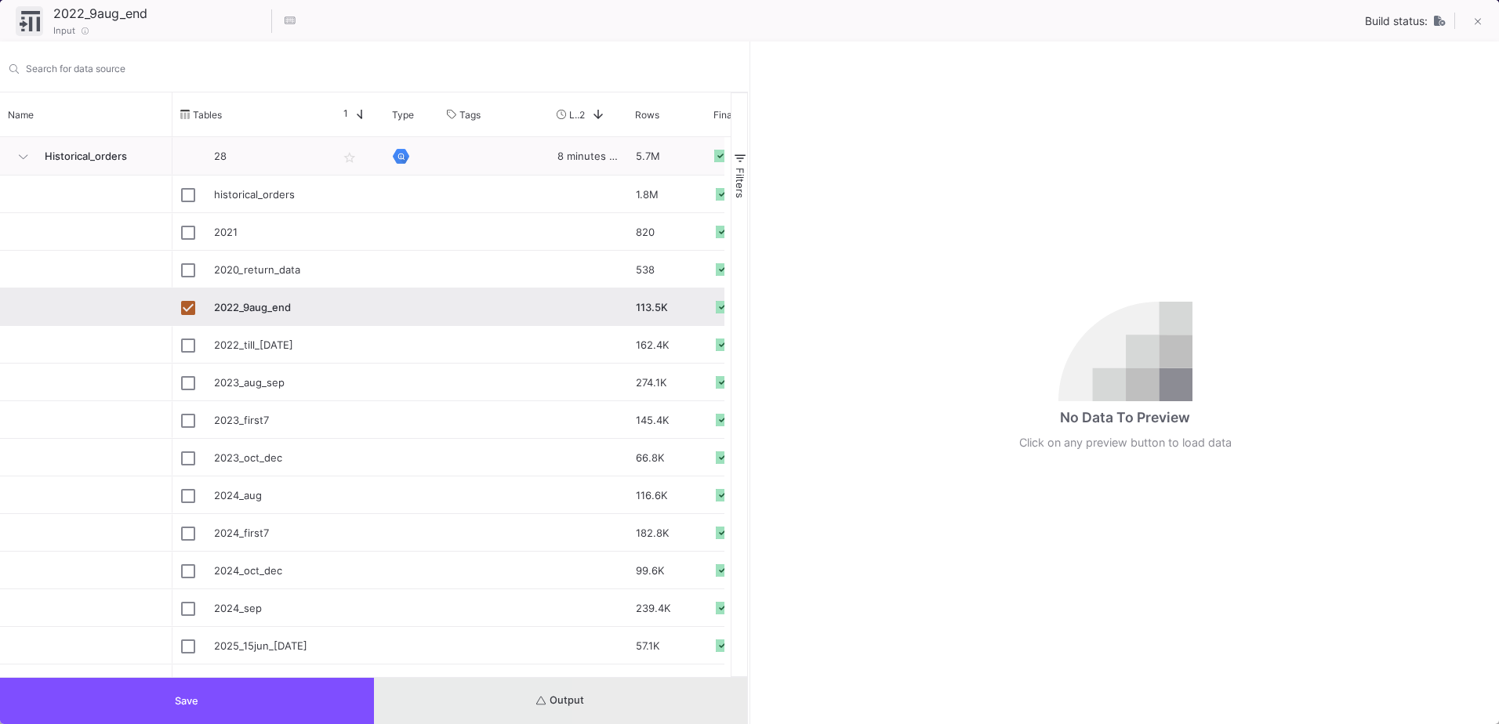
click at [639, 704] on button "Output" at bounding box center [561, 701] width 374 height 46
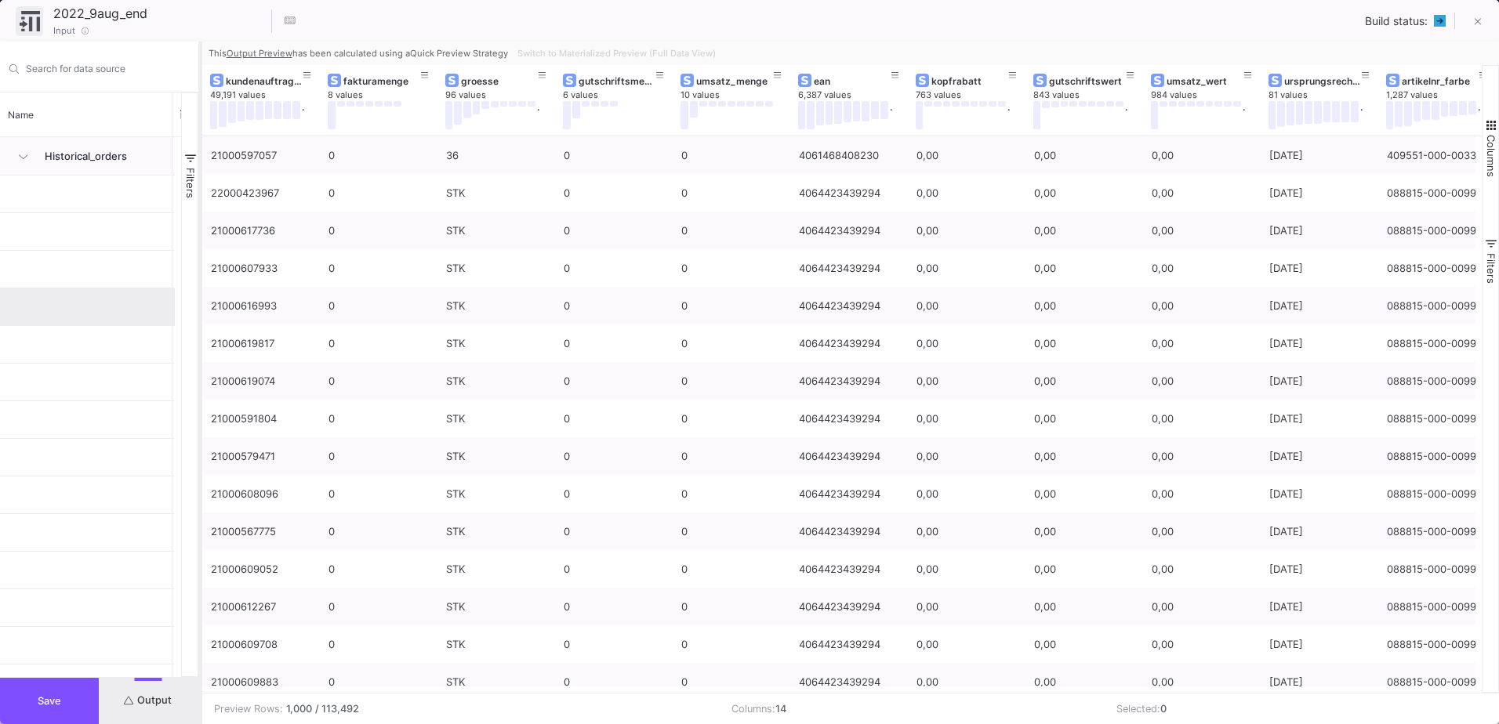
drag, startPoint x: 750, startPoint y: 592, endPoint x: 200, endPoint y: 622, distance: 550.4
click at [200, 622] on div at bounding box center [200, 383] width 4 height 683
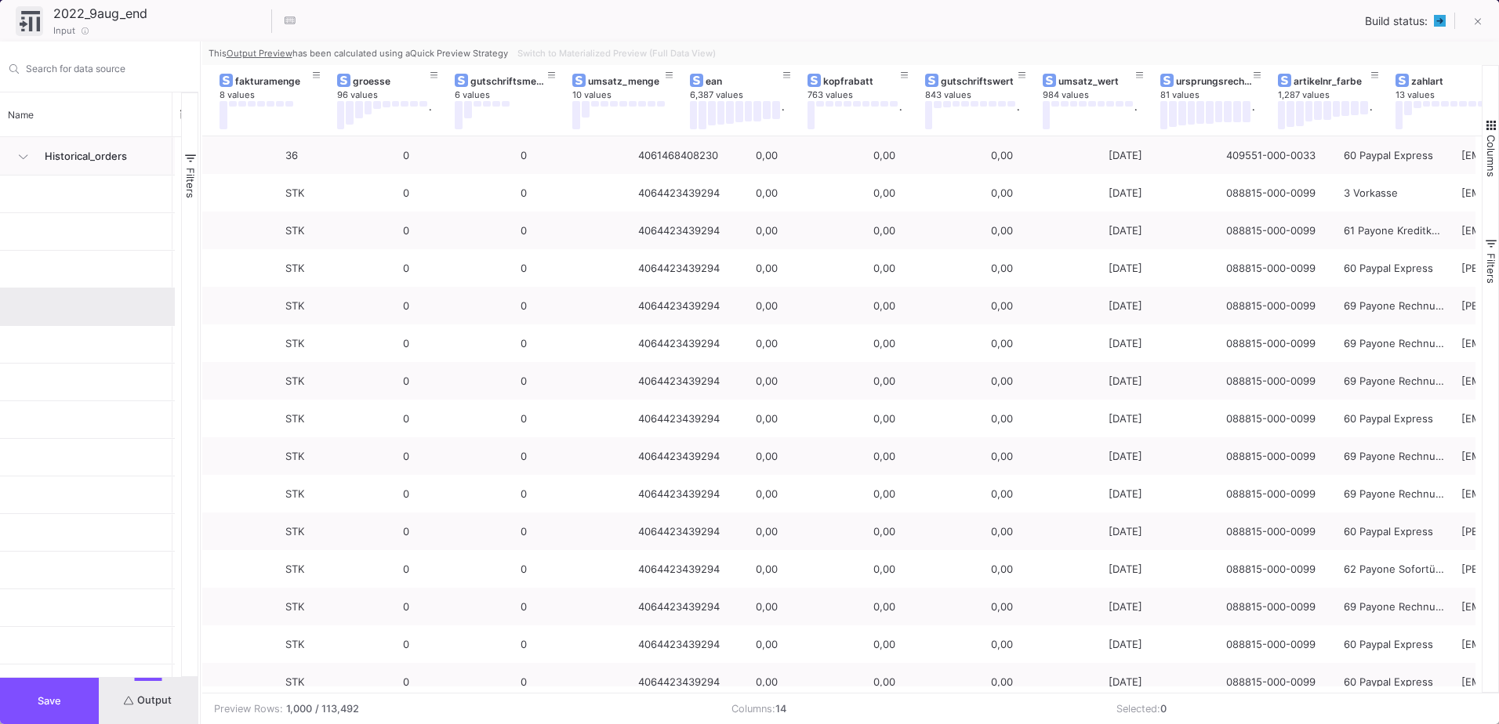
scroll to position [0, 74]
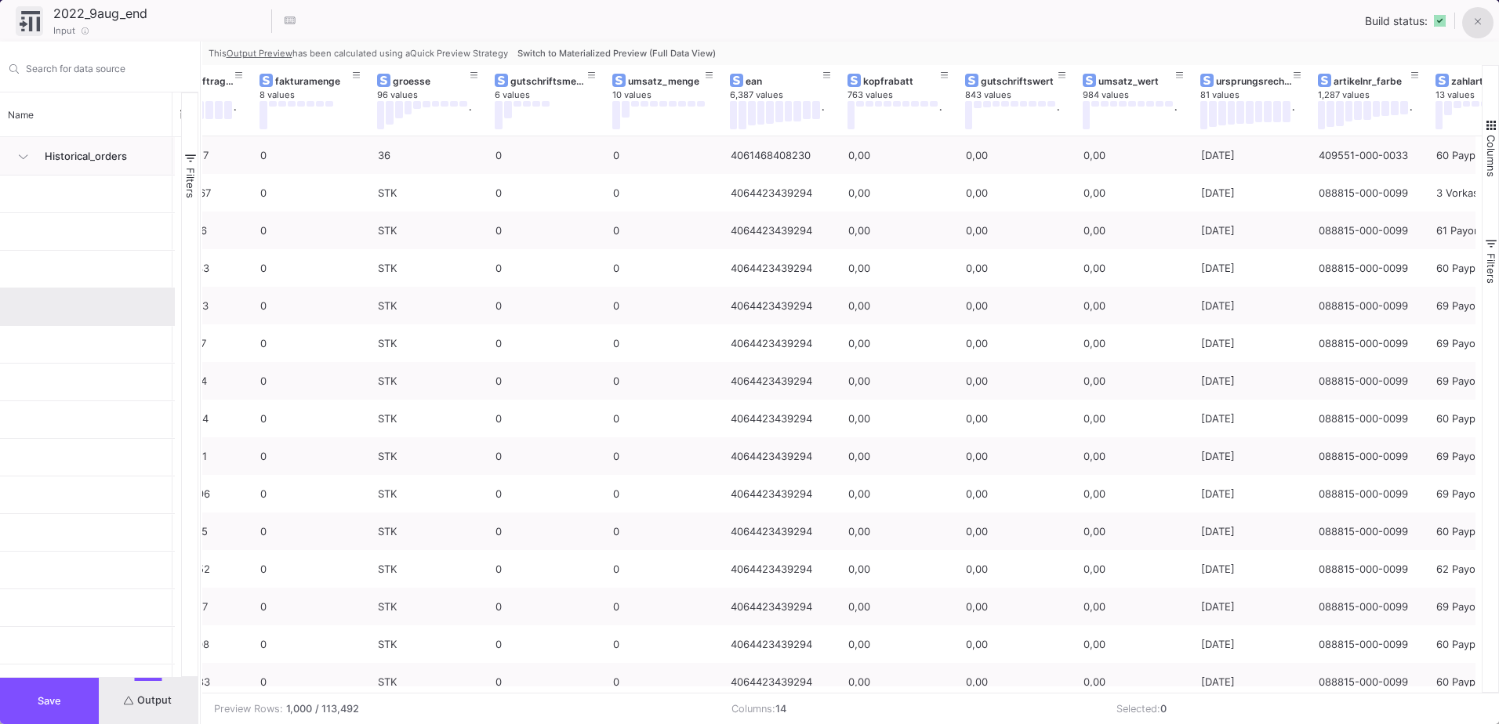
click at [1482, 22] on button at bounding box center [1477, 22] width 31 height 31
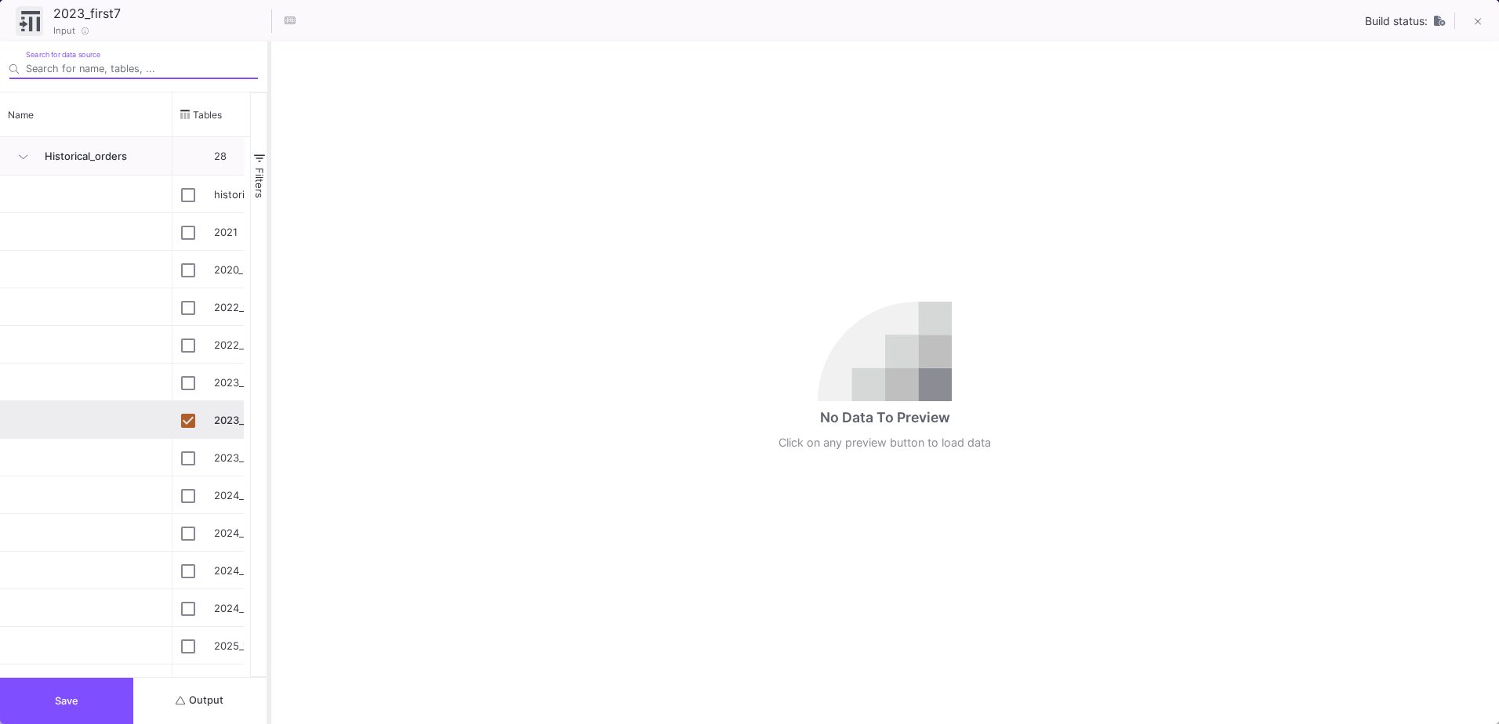
drag, startPoint x: 749, startPoint y: 615, endPoint x: 268, endPoint y: 612, distance: 480.6
click at [268, 612] on div at bounding box center [269, 383] width 4 height 683
click at [218, 696] on span "Output" at bounding box center [200, 701] width 48 height 12
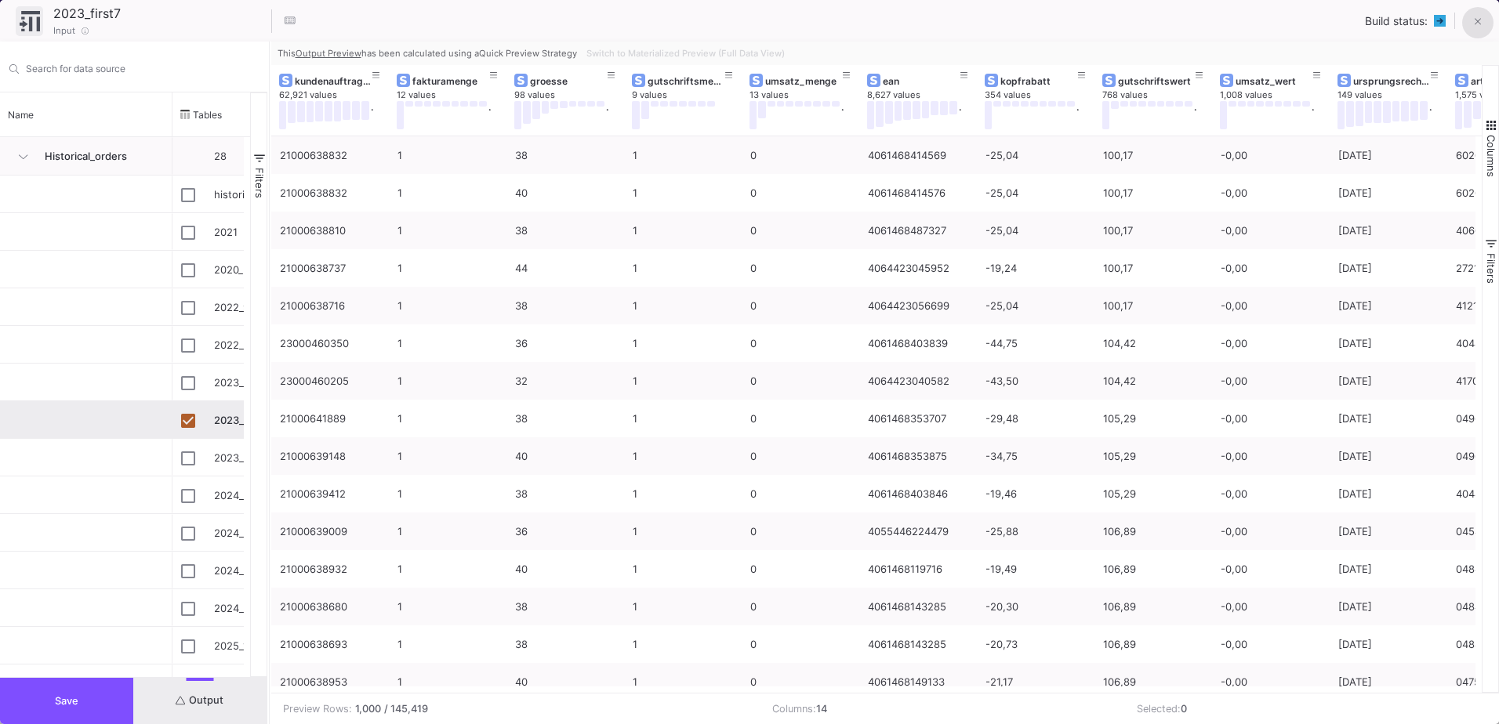
click at [1482, 21] on button at bounding box center [1477, 22] width 31 height 31
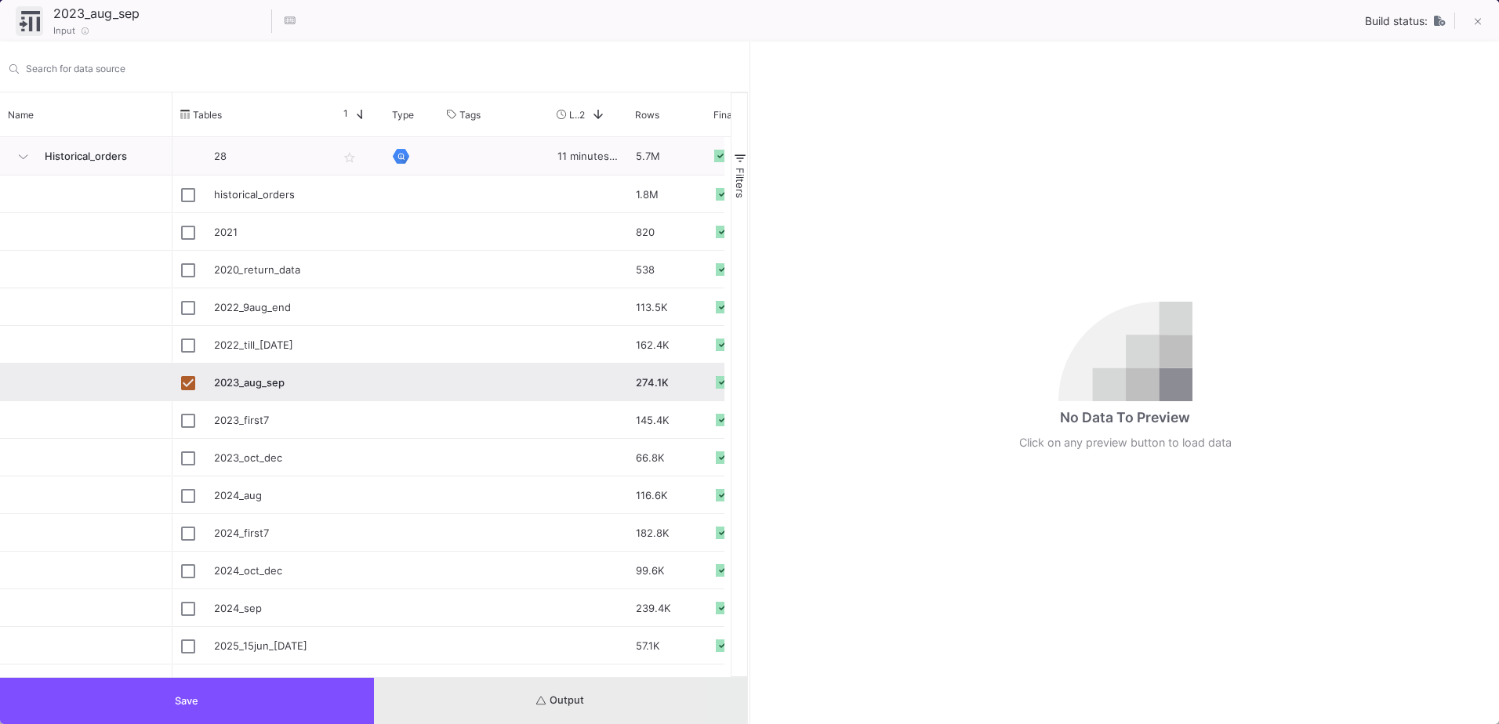
click at [427, 699] on button "Output" at bounding box center [561, 701] width 374 height 46
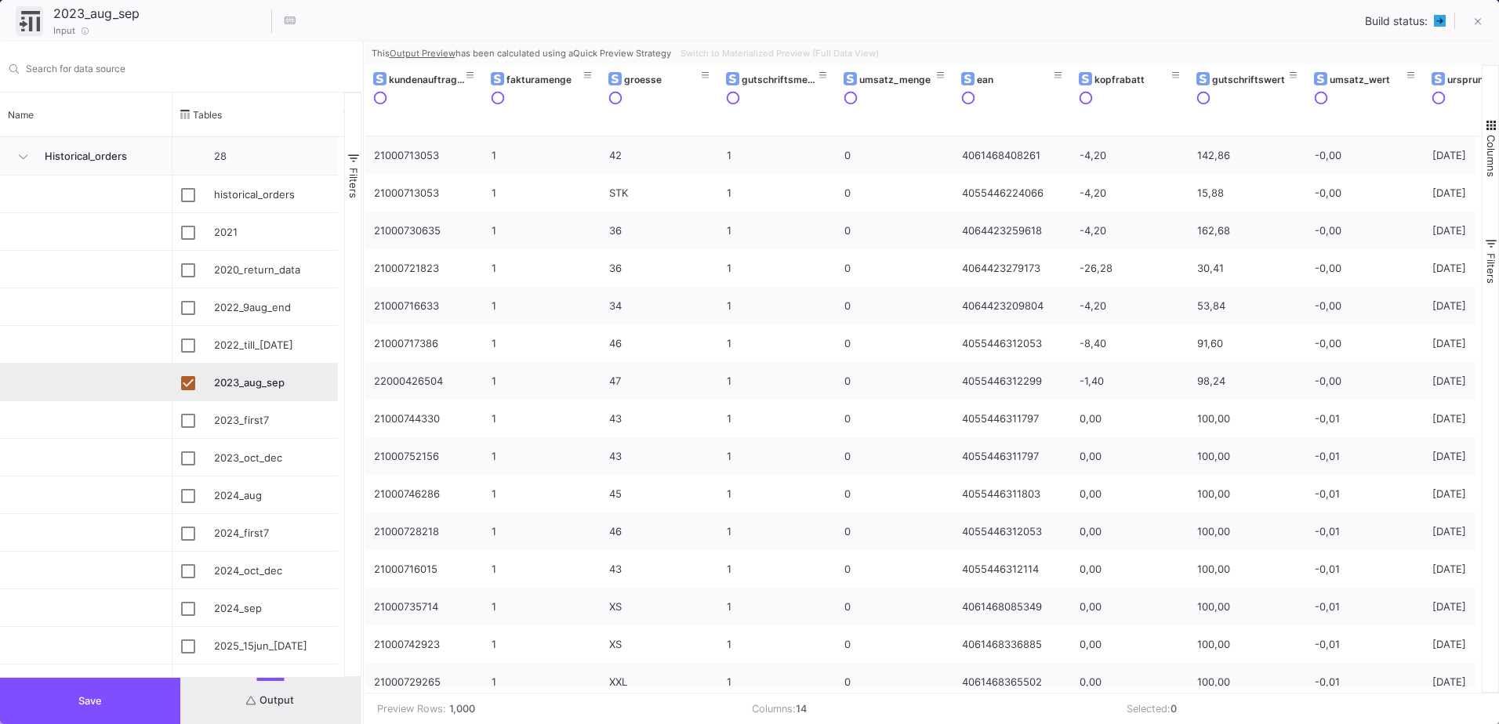
drag, startPoint x: 749, startPoint y: 397, endPoint x: 362, endPoint y: 412, distance: 386.8
click at [362, 412] on div at bounding box center [363, 383] width 4 height 683
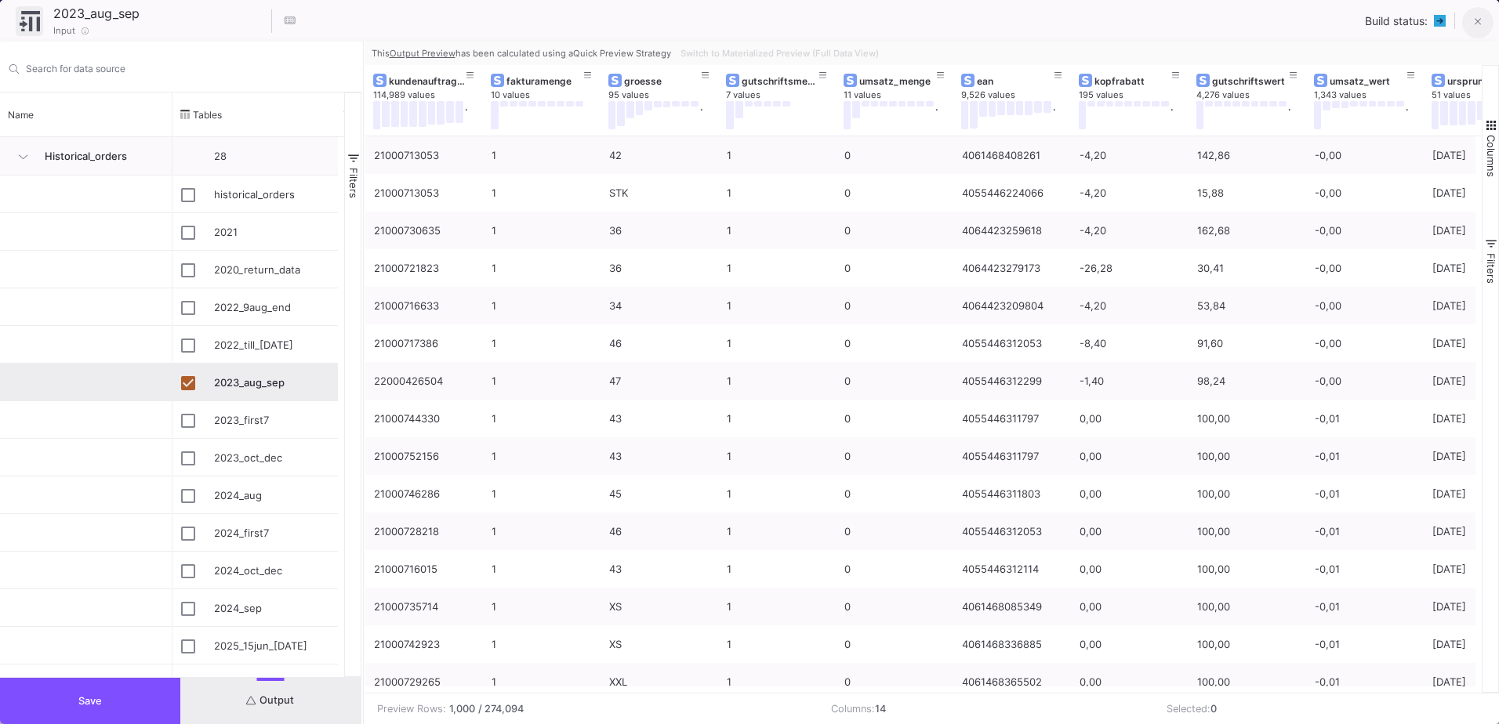
click at [1467, 27] on button at bounding box center [1477, 22] width 31 height 31
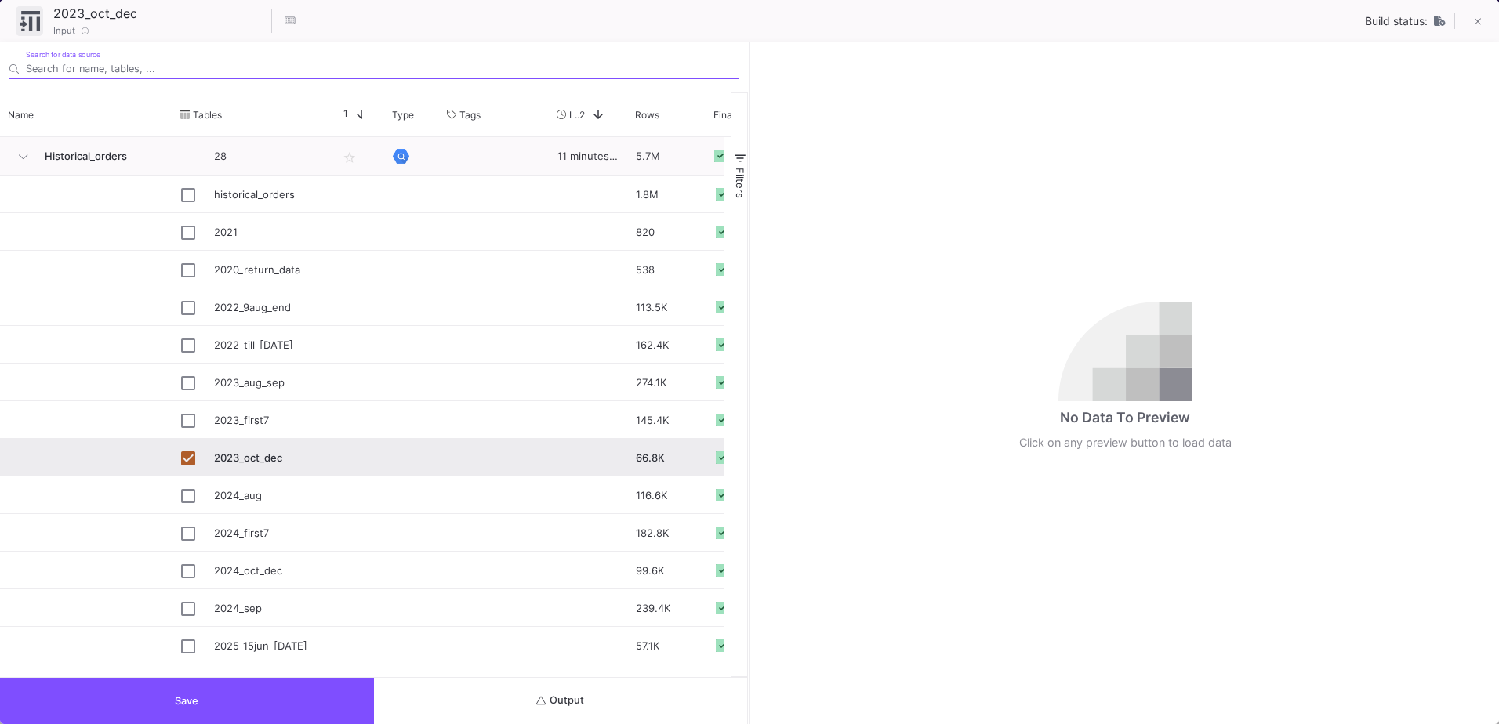
click at [555, 716] on button "Output" at bounding box center [561, 701] width 374 height 46
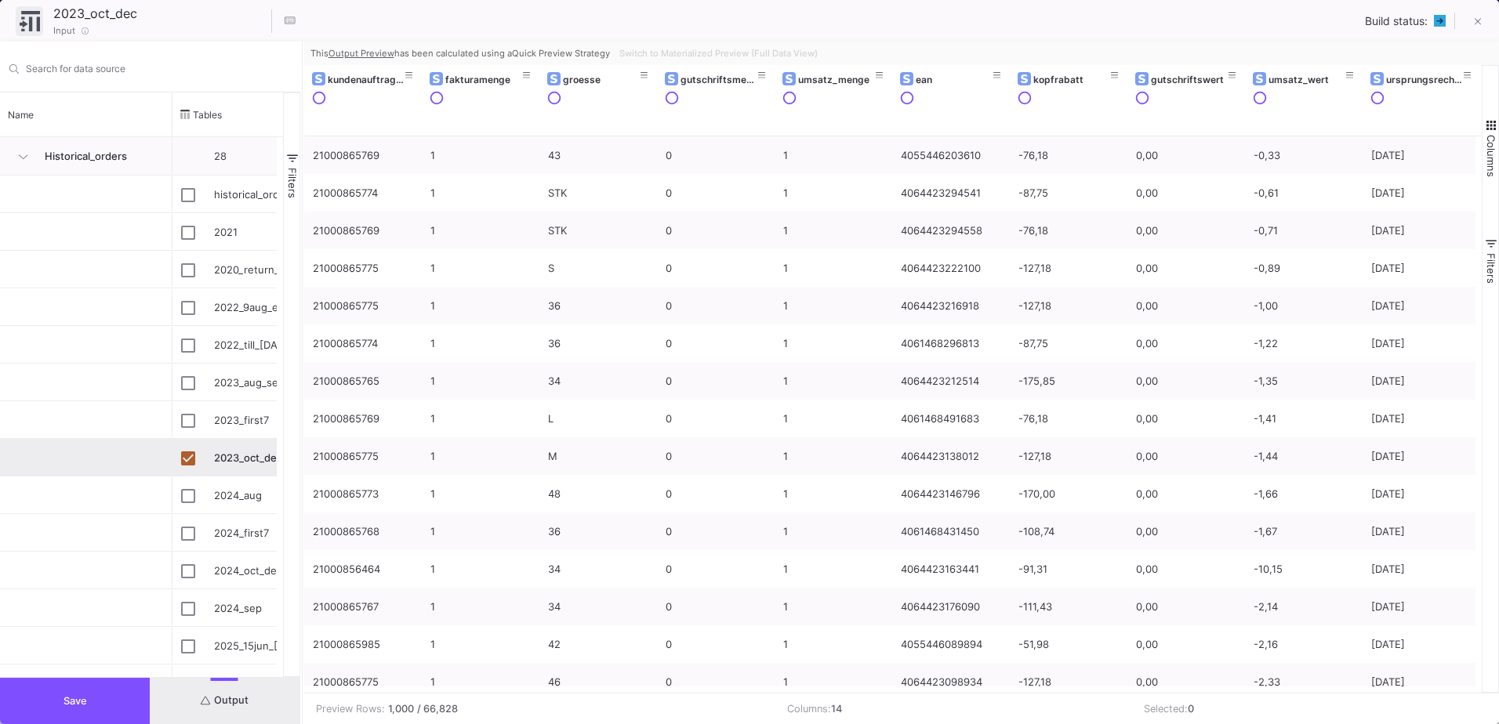
drag, startPoint x: 750, startPoint y: 488, endPoint x: 302, endPoint y: 509, distance: 448.2
click at [302, 509] on div at bounding box center [302, 383] width 4 height 683
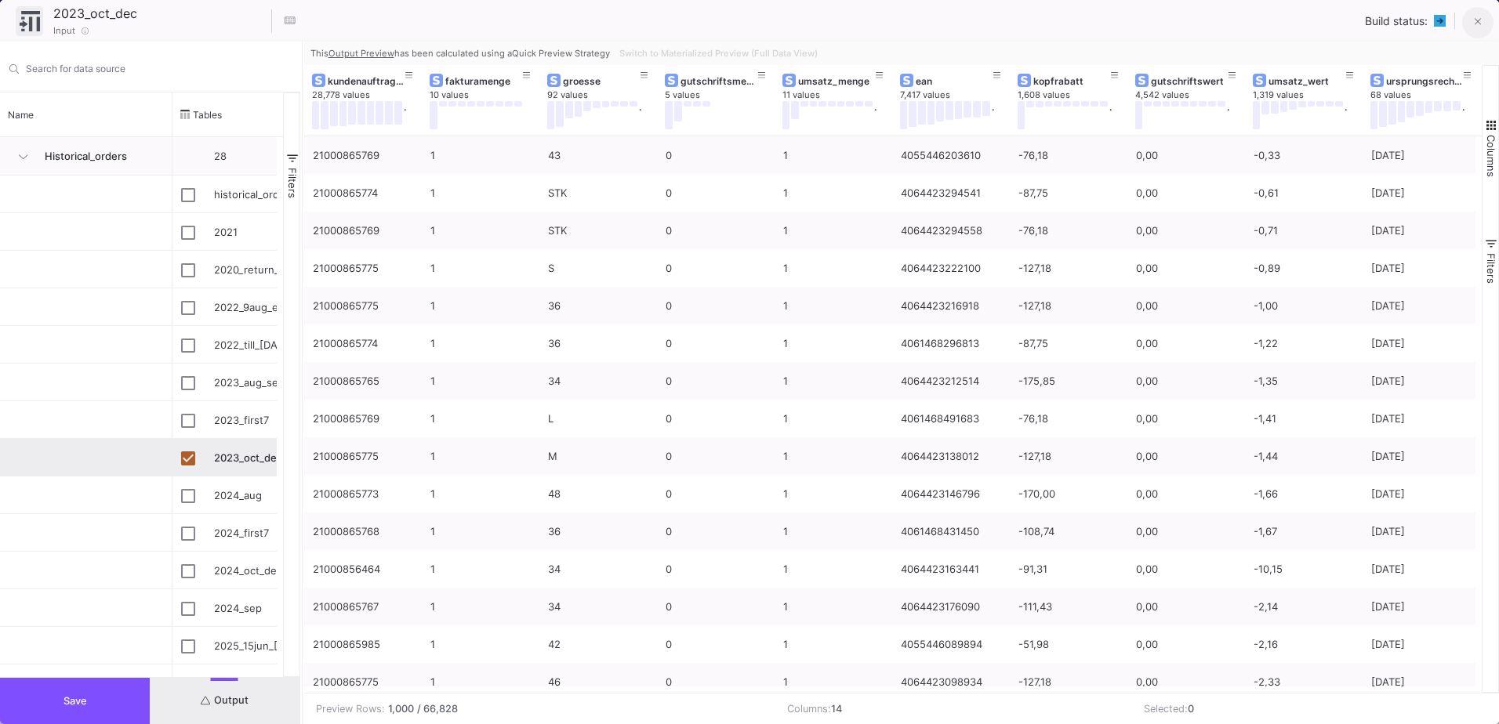
click at [1479, 32] on button at bounding box center [1477, 22] width 31 height 31
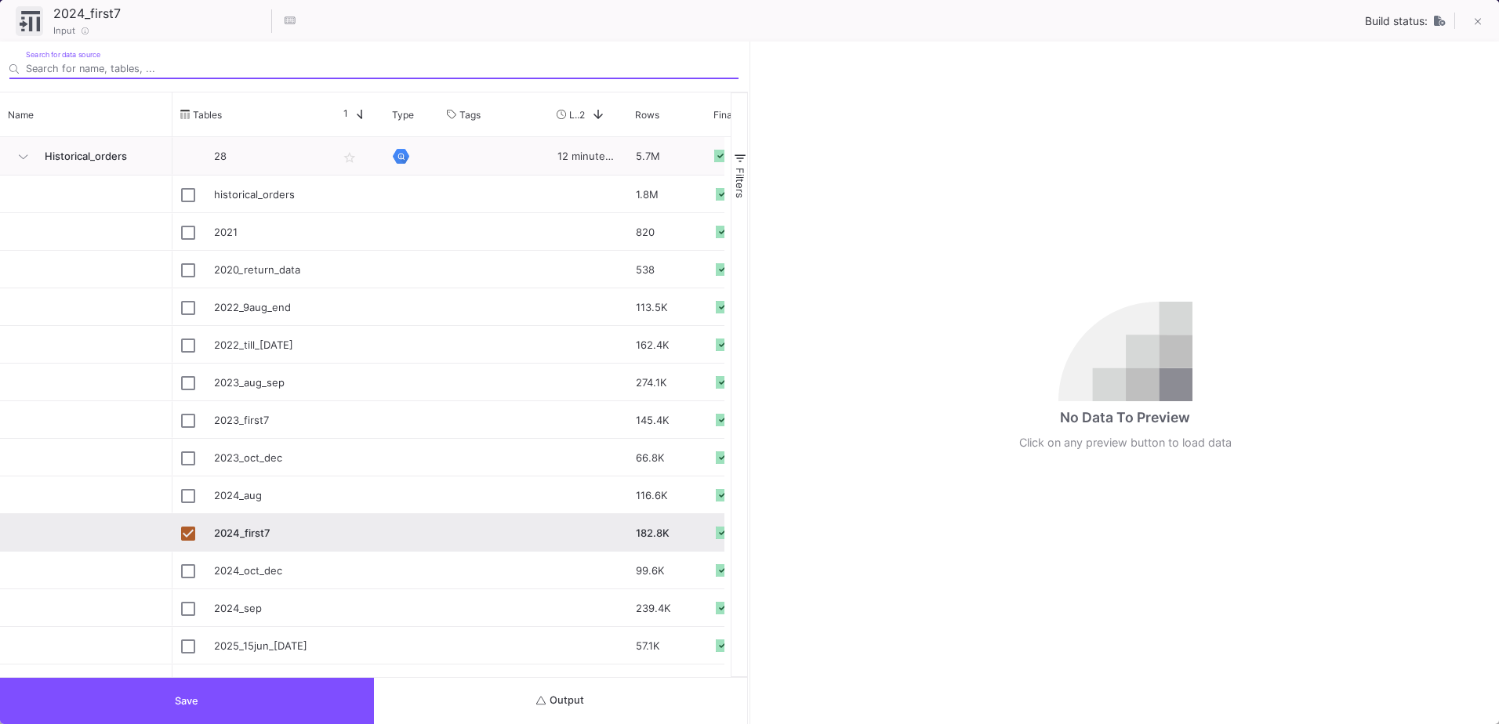
click at [526, 683] on button "Output" at bounding box center [561, 701] width 374 height 46
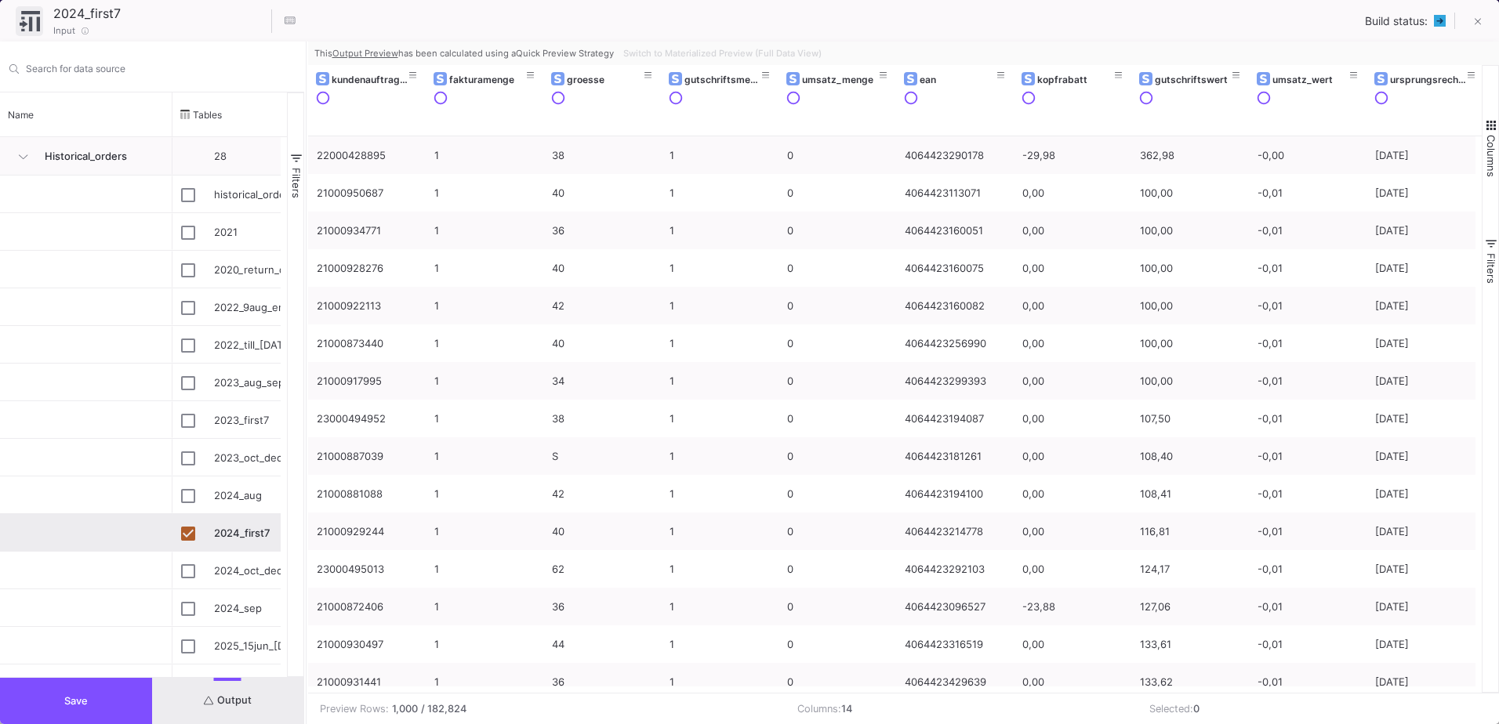
drag, startPoint x: 749, startPoint y: 472, endPoint x: 305, endPoint y: 476, distance: 443.8
click at [305, 476] on div at bounding box center [306, 383] width 4 height 683
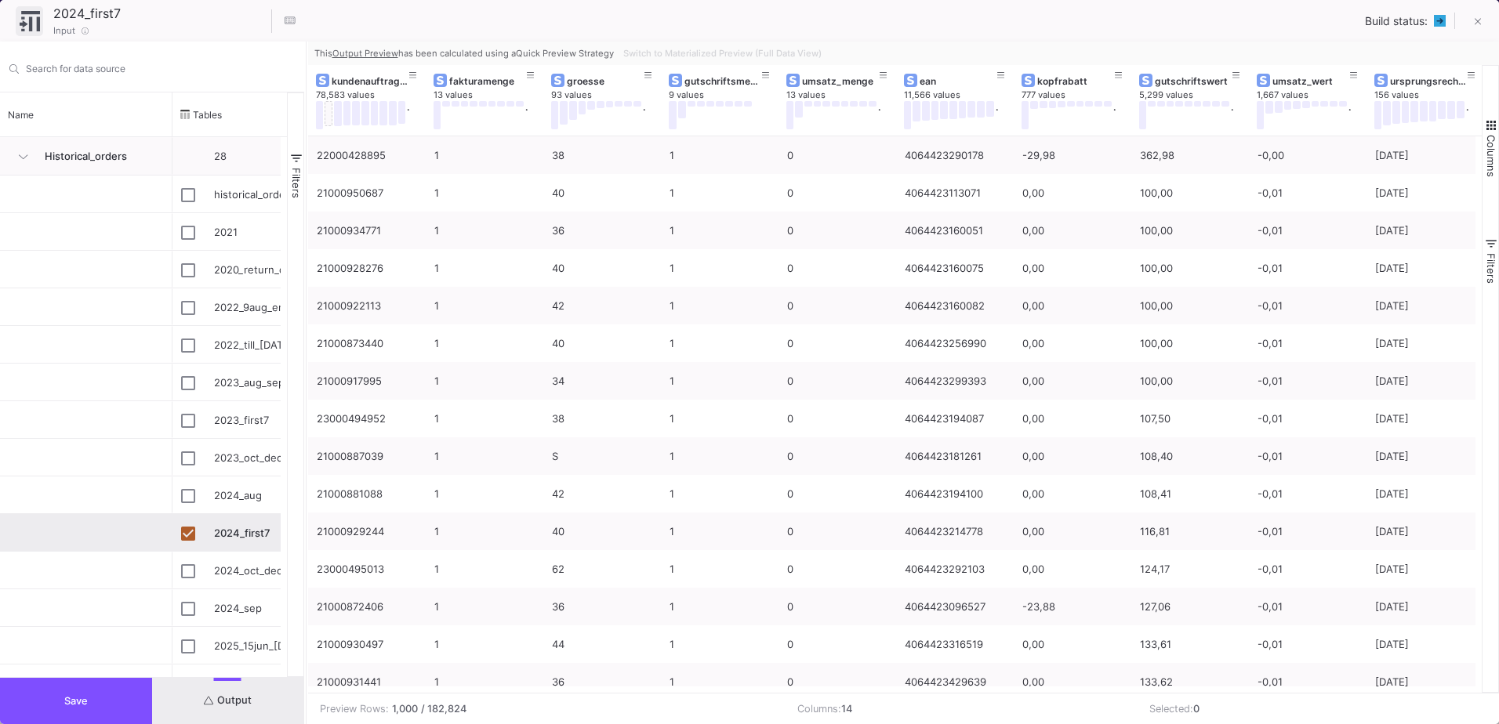
click at [1498, 21] on div "2024_first7 11 / 90 Input Build status:" at bounding box center [749, 21] width 1499 height 42
click at [1472, 22] on button at bounding box center [1477, 22] width 31 height 31
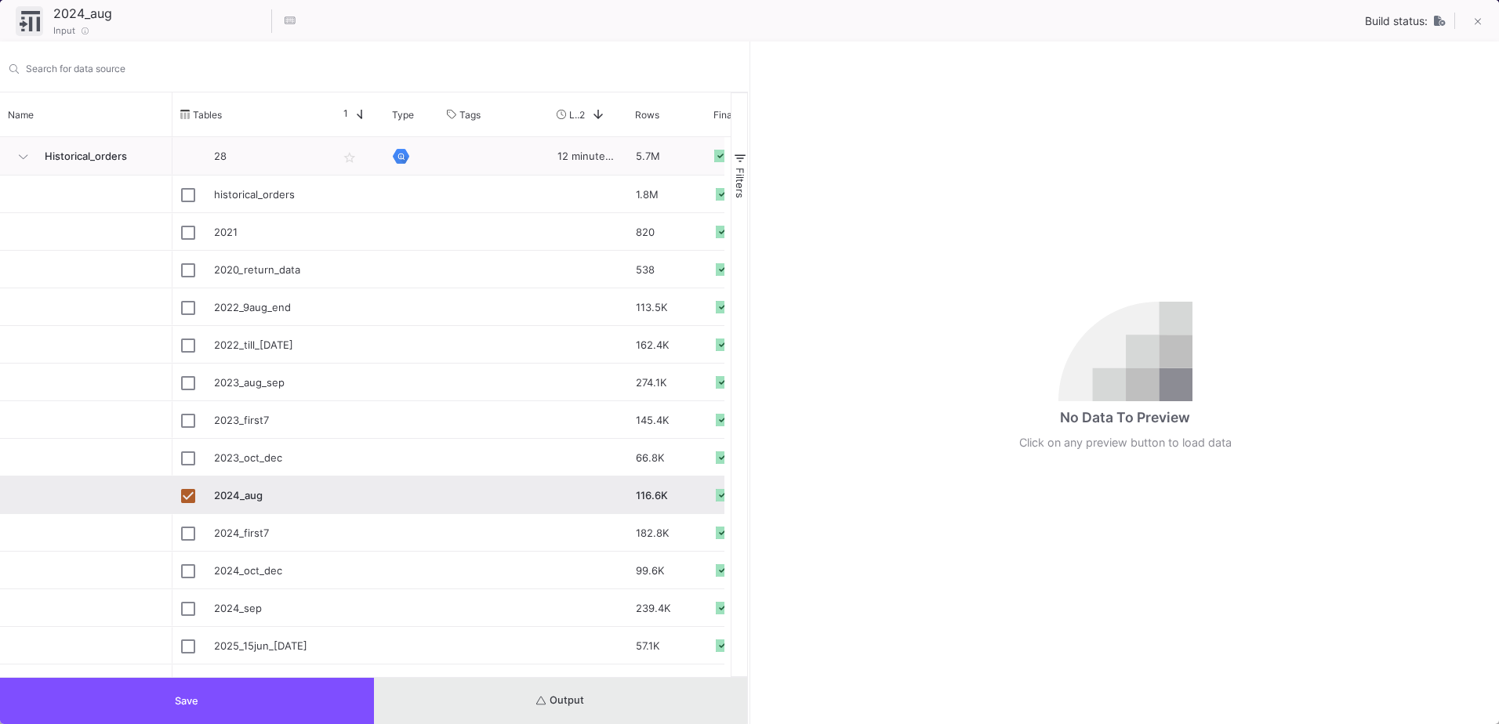
click at [532, 697] on button "Output" at bounding box center [561, 701] width 374 height 46
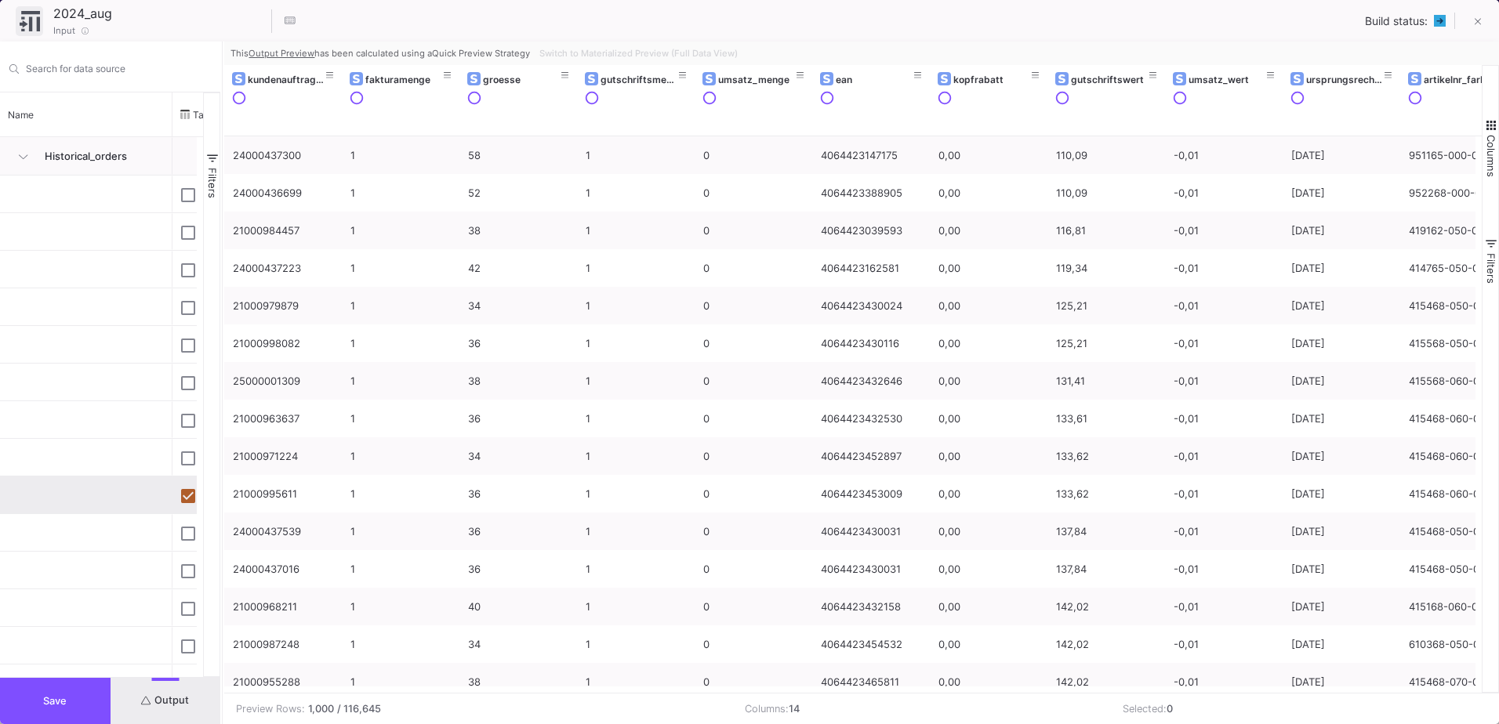
drag, startPoint x: 750, startPoint y: 481, endPoint x: 223, endPoint y: 499, distance: 527.2
click at [223, 499] on div at bounding box center [222, 383] width 4 height 683
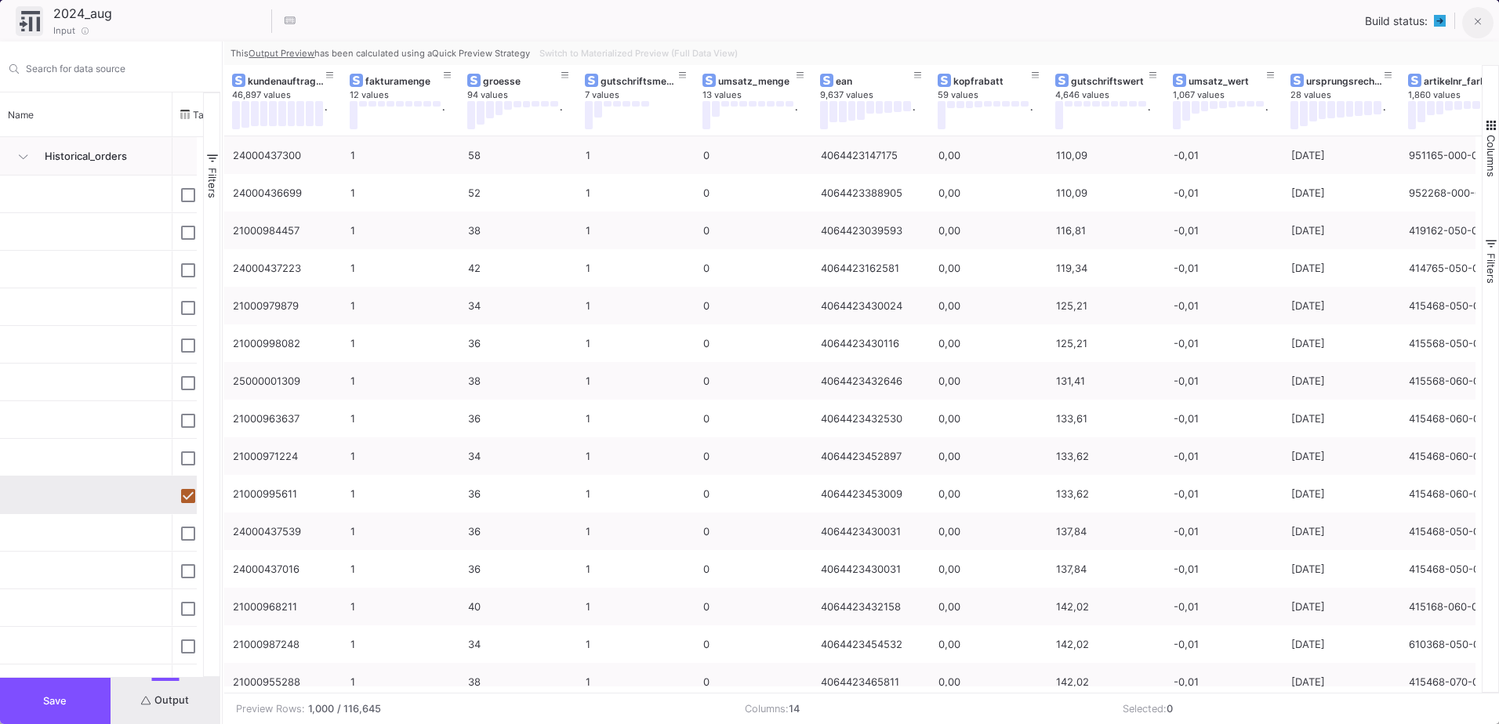
click at [1479, 29] on span at bounding box center [1478, 21] width 7 height 16
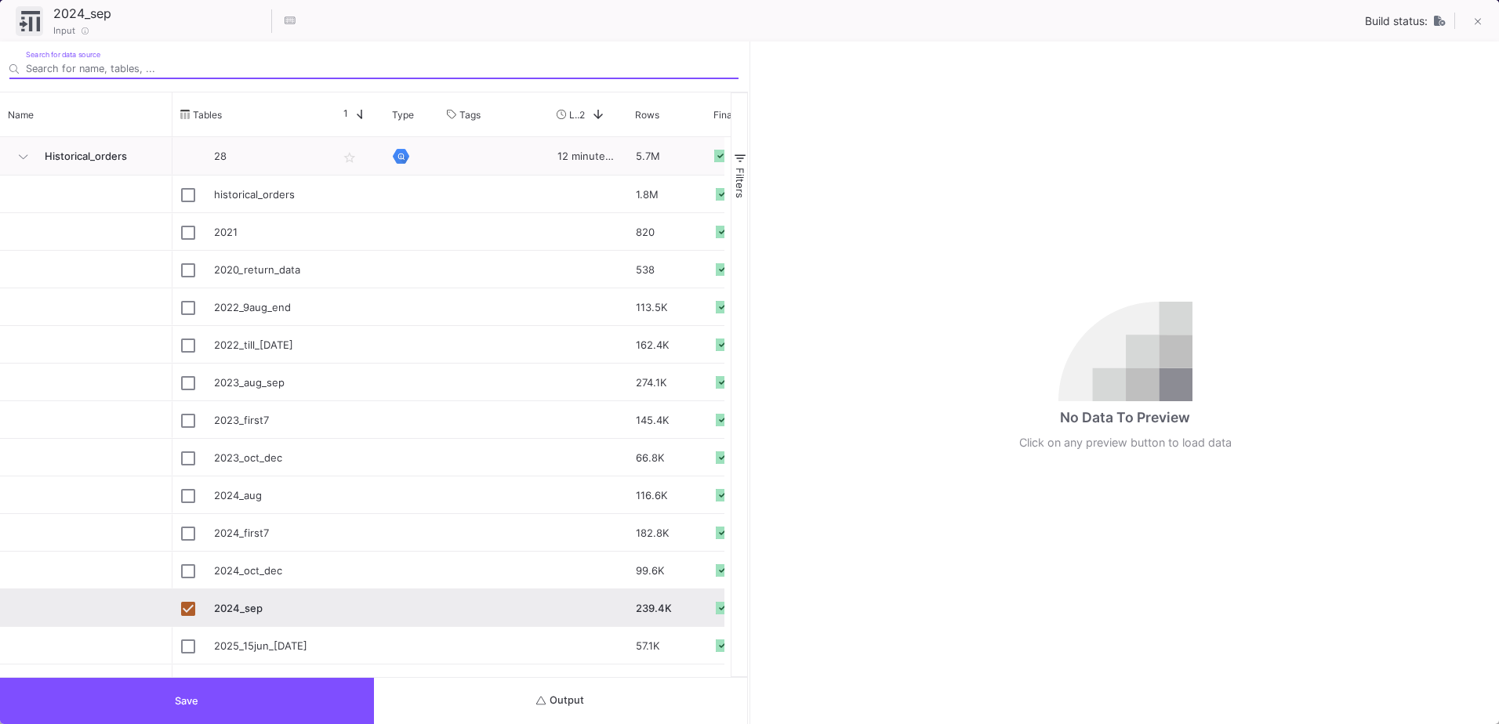
click at [568, 697] on span "Output" at bounding box center [560, 701] width 48 height 12
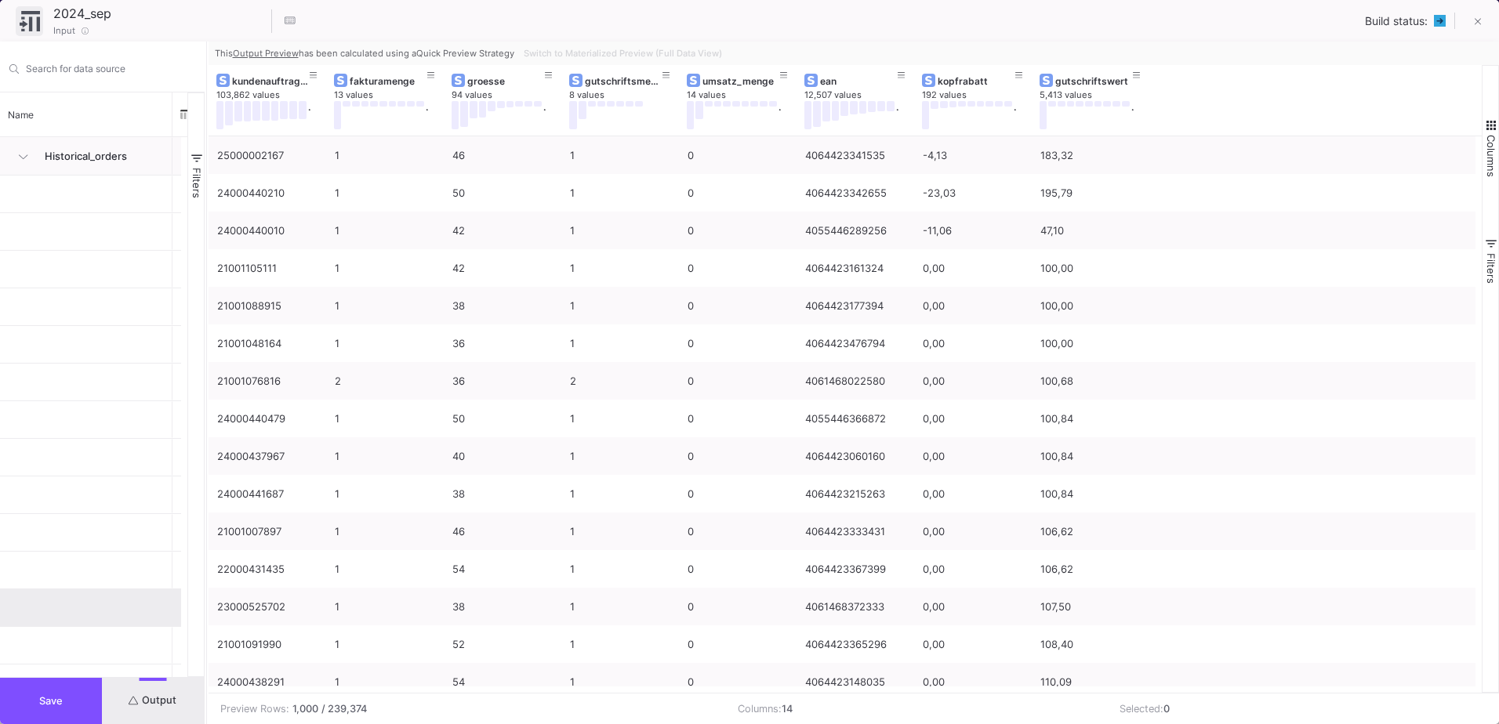
drag, startPoint x: 750, startPoint y: 458, endPoint x: 207, endPoint y: 470, distance: 543.4
click at [207, 470] on div at bounding box center [207, 383] width 4 height 683
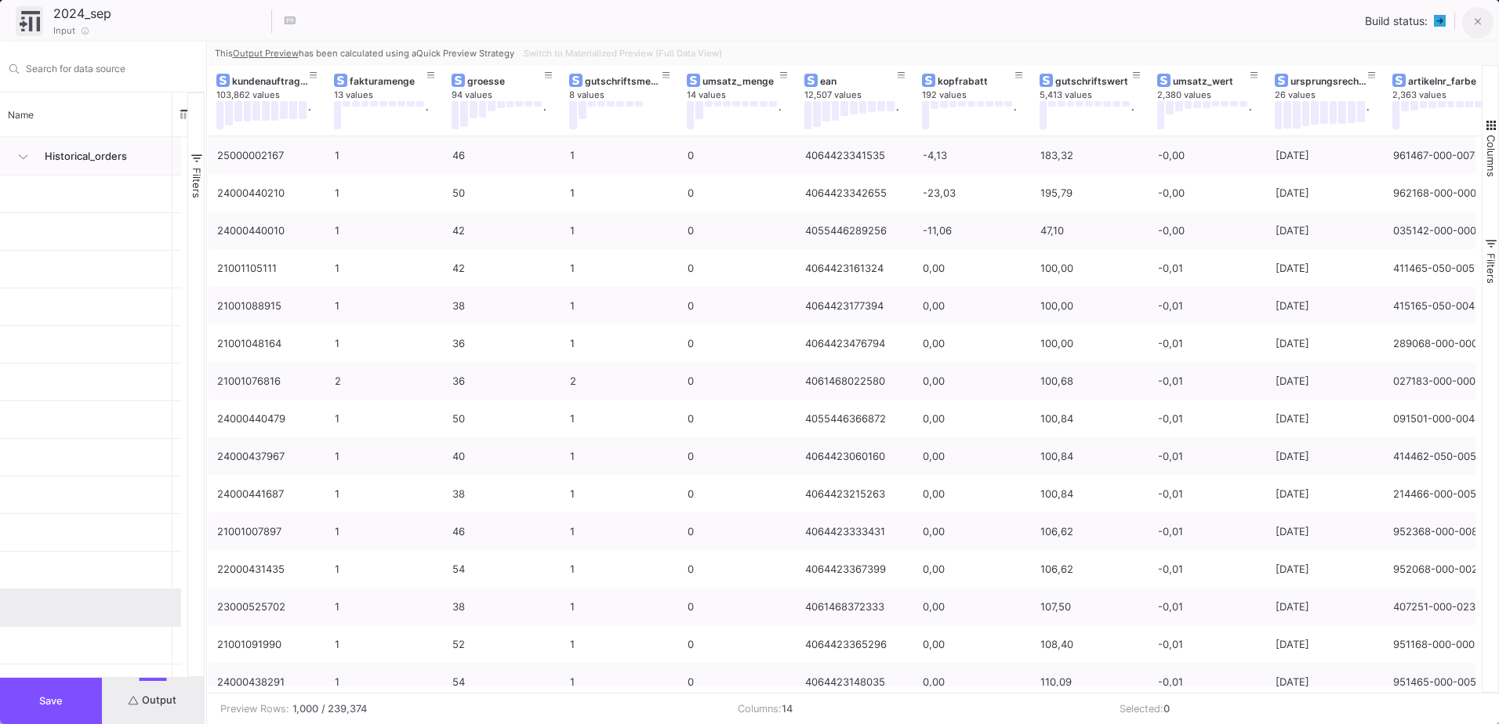
click at [1466, 24] on button at bounding box center [1477, 22] width 31 height 31
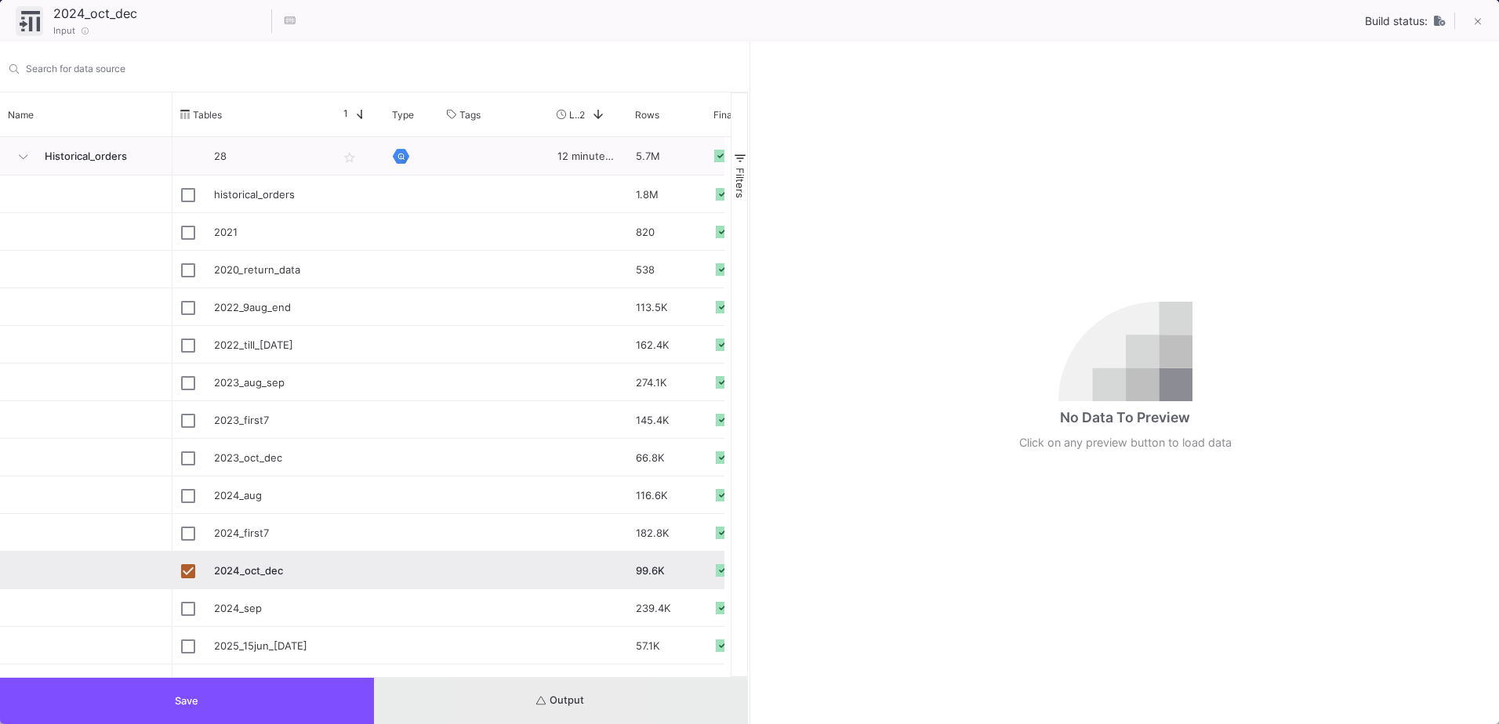
click at [503, 715] on button "Output" at bounding box center [561, 701] width 374 height 46
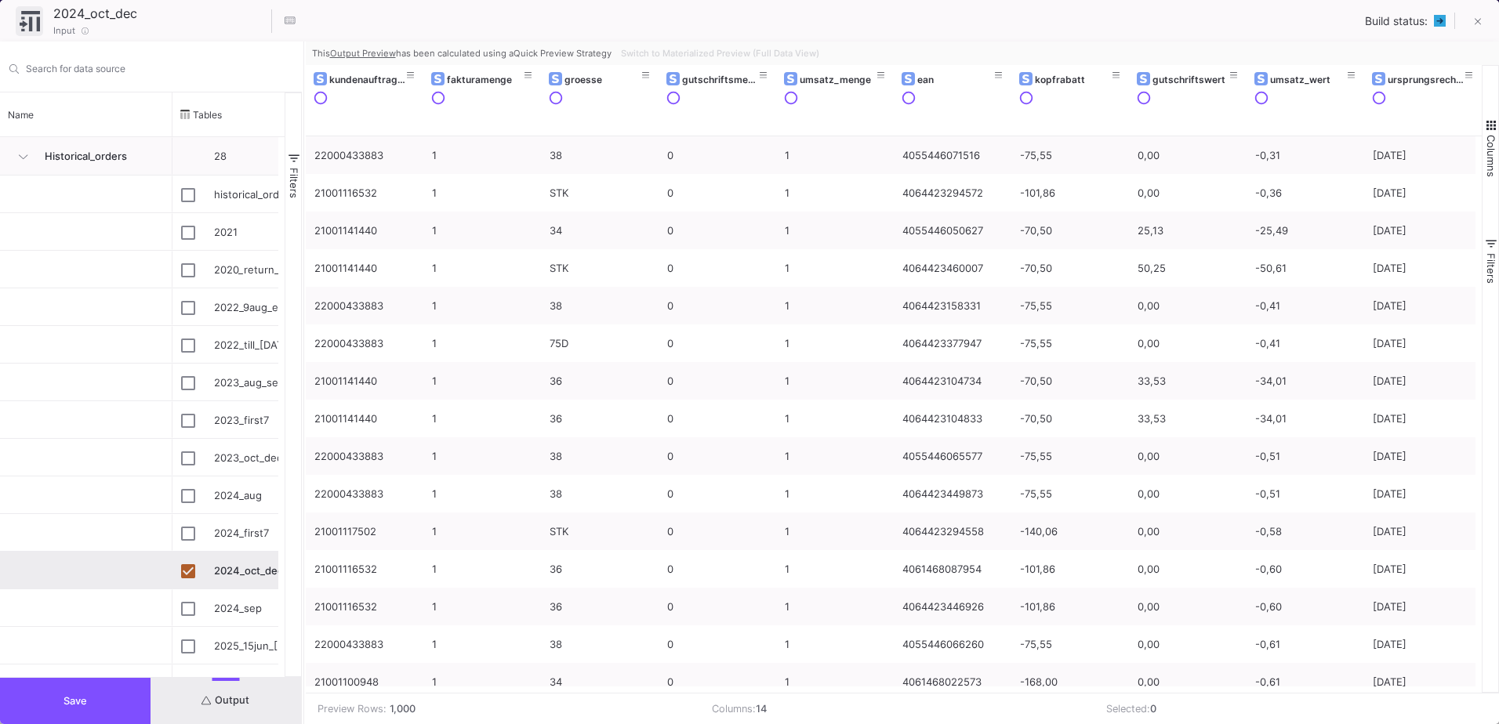
drag, startPoint x: 750, startPoint y: 499, endPoint x: 303, endPoint y: 506, distance: 446.2
click at [303, 506] on div at bounding box center [304, 383] width 4 height 683
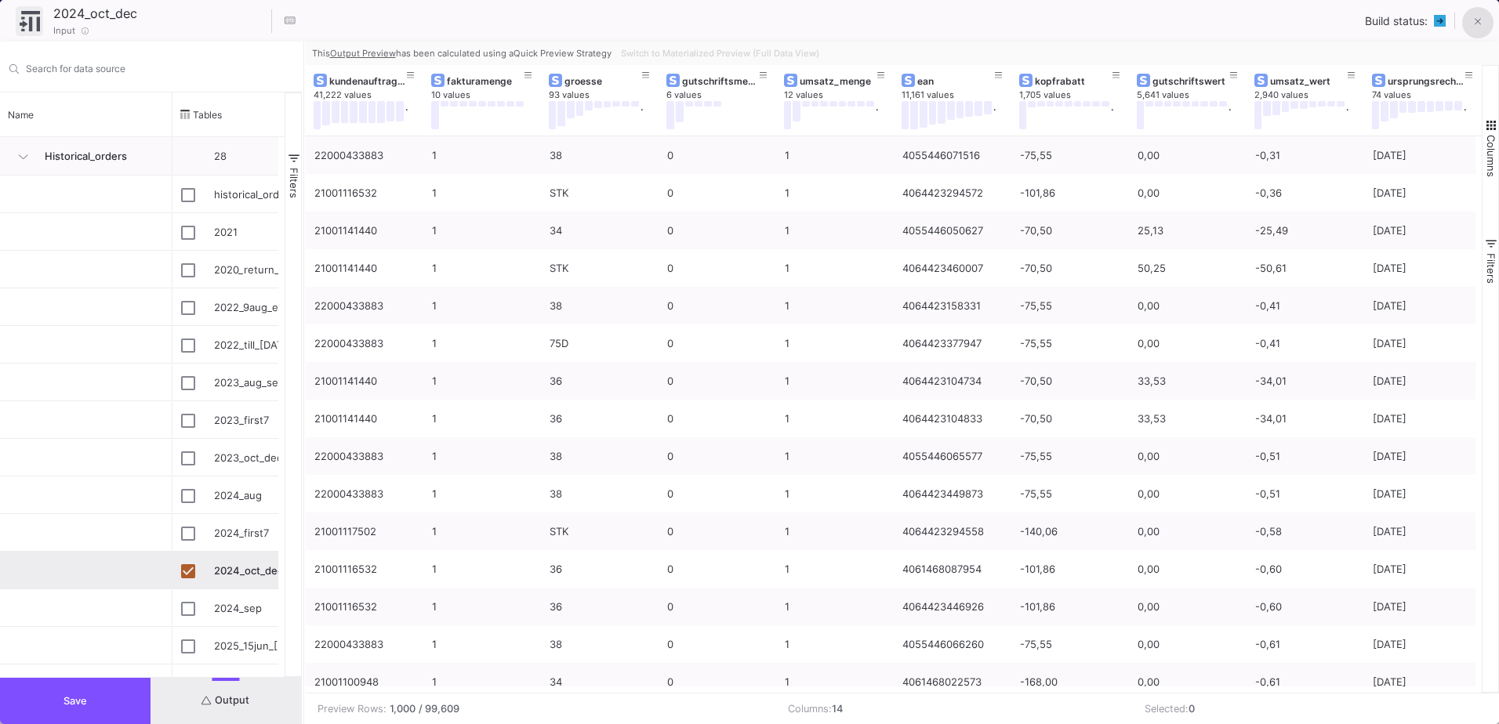
click at [1473, 20] on button at bounding box center [1477, 22] width 31 height 31
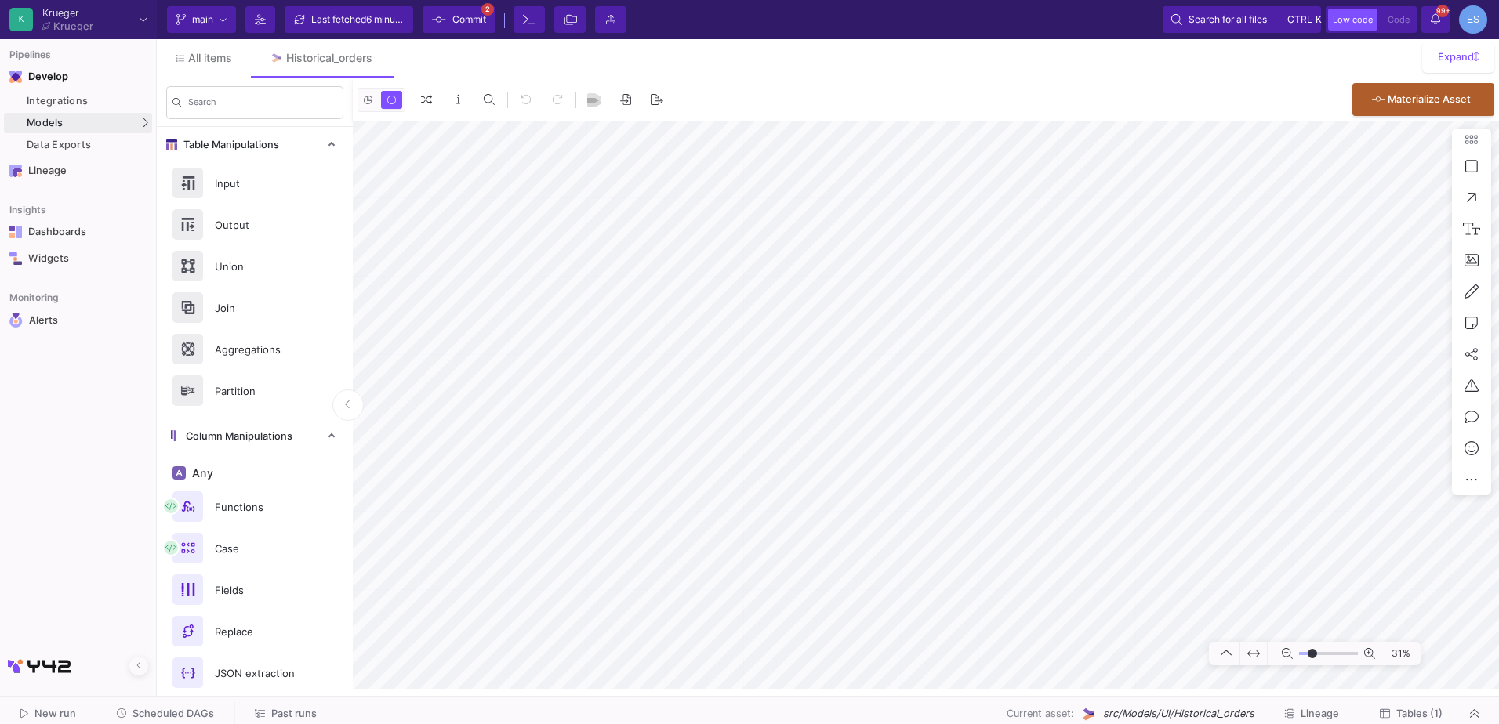
click at [468, 26] on span "Commit" at bounding box center [469, 20] width 34 height 24
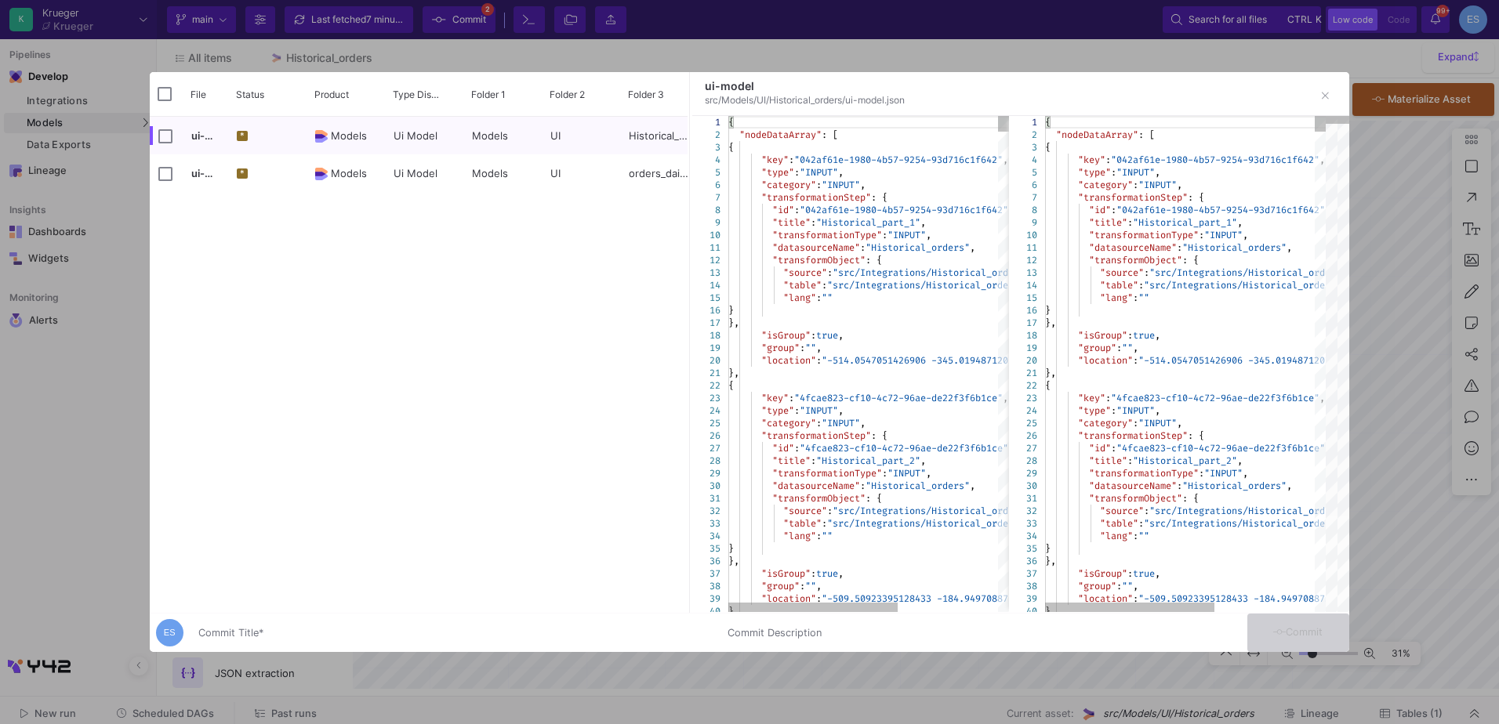
click at [387, 634] on input "Commit Title *" at bounding box center [453, 633] width 510 height 13
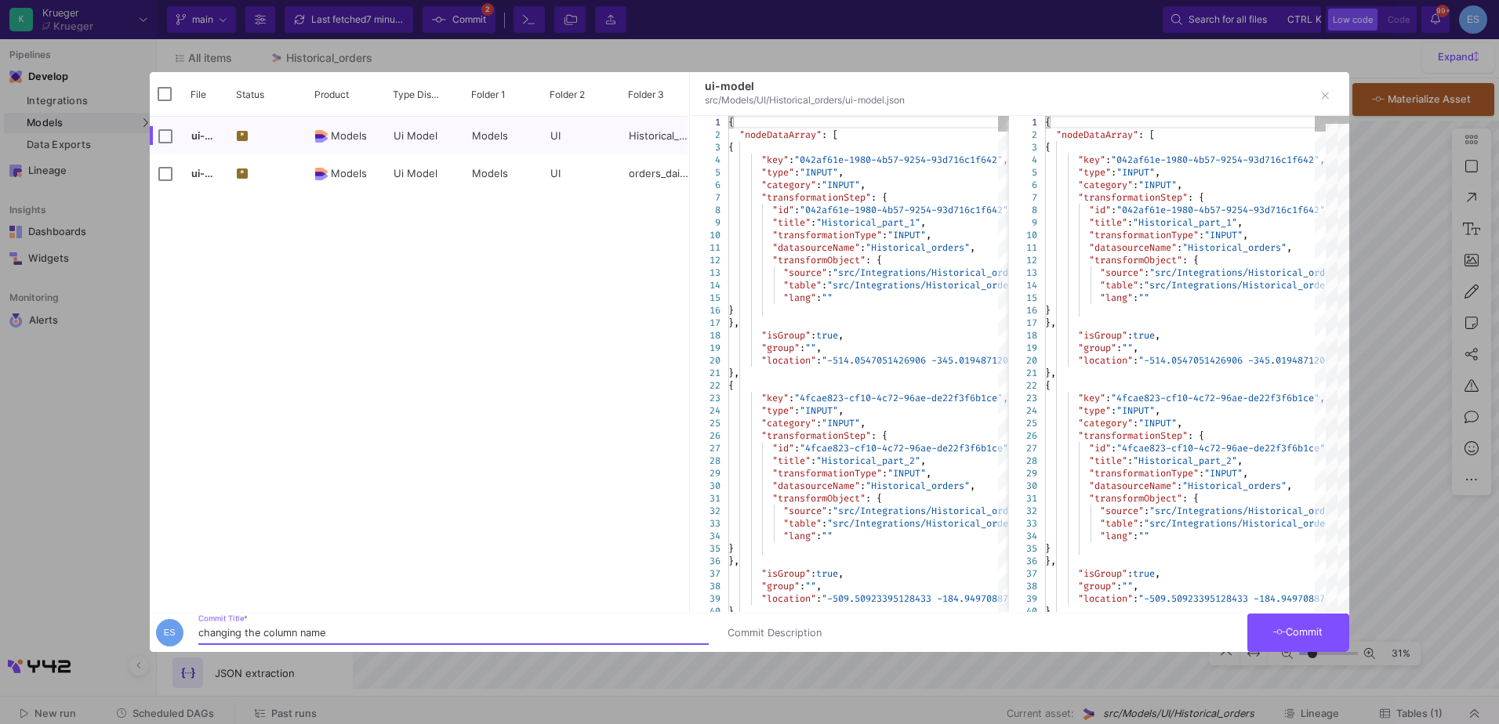
type input "changing the column name"
click at [1294, 632] on span "Commit" at bounding box center [1297, 632] width 49 height 12
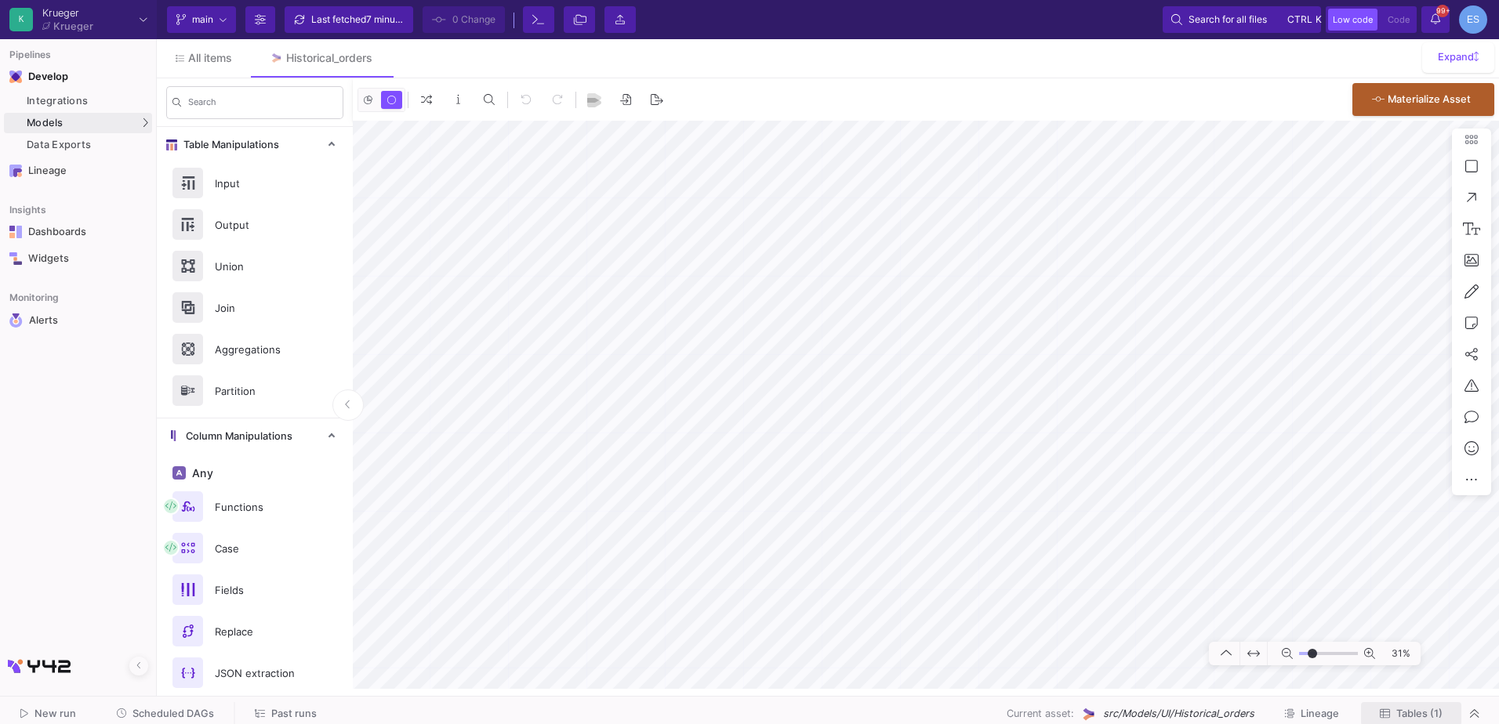
click at [1401, 707] on button "Tables (1)" at bounding box center [1411, 714] width 100 height 24
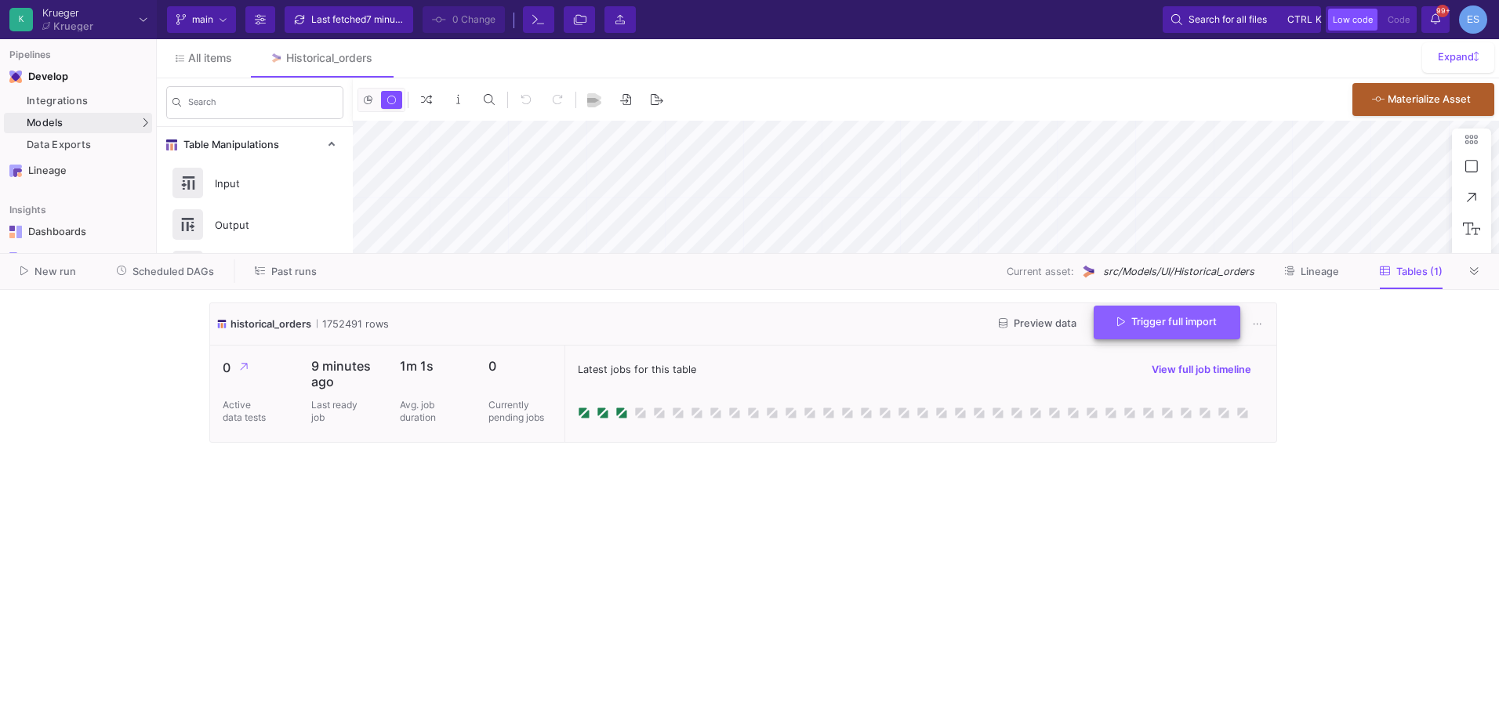
click at [1171, 325] on span "Trigger full import" at bounding box center [1167, 322] width 100 height 12
click at [184, 122] on div "UI-Models" at bounding box center [195, 126] width 51 height 13
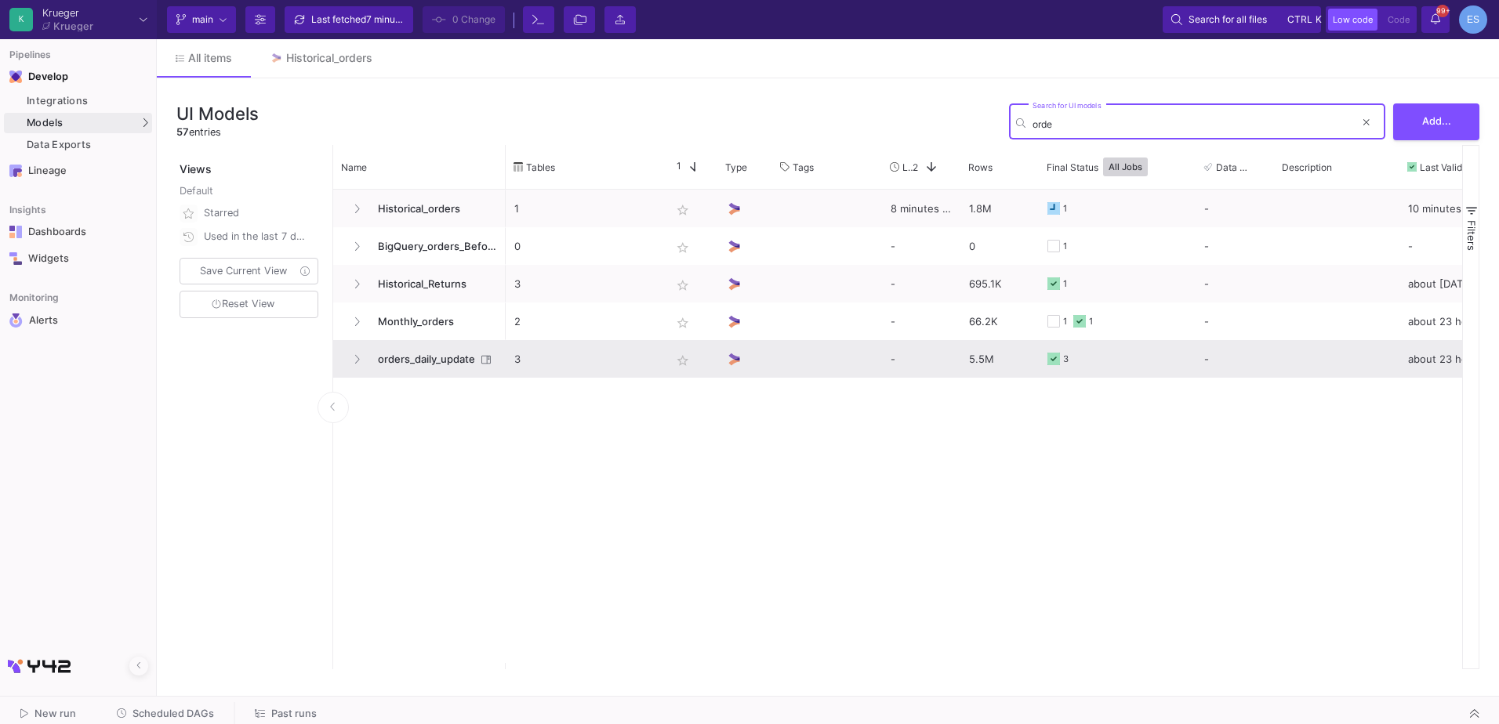
type input "orde"
click at [437, 350] on span "orders_daily_update" at bounding box center [421, 359] width 107 height 37
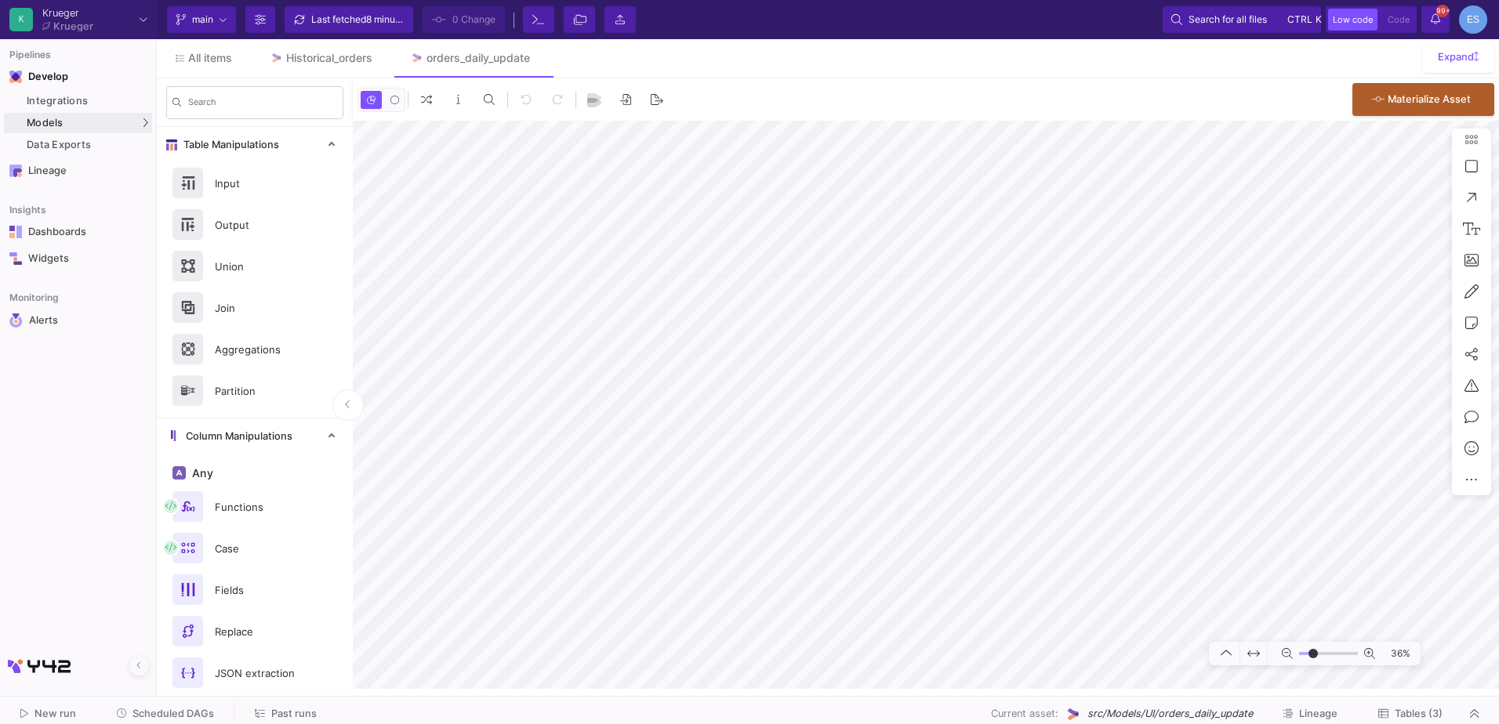
drag, startPoint x: 1305, startPoint y: 653, endPoint x: 1313, endPoint y: 655, distance: 8.8
type input "-21"
click at [1313, 655] on input "range" at bounding box center [1328, 654] width 59 height 20
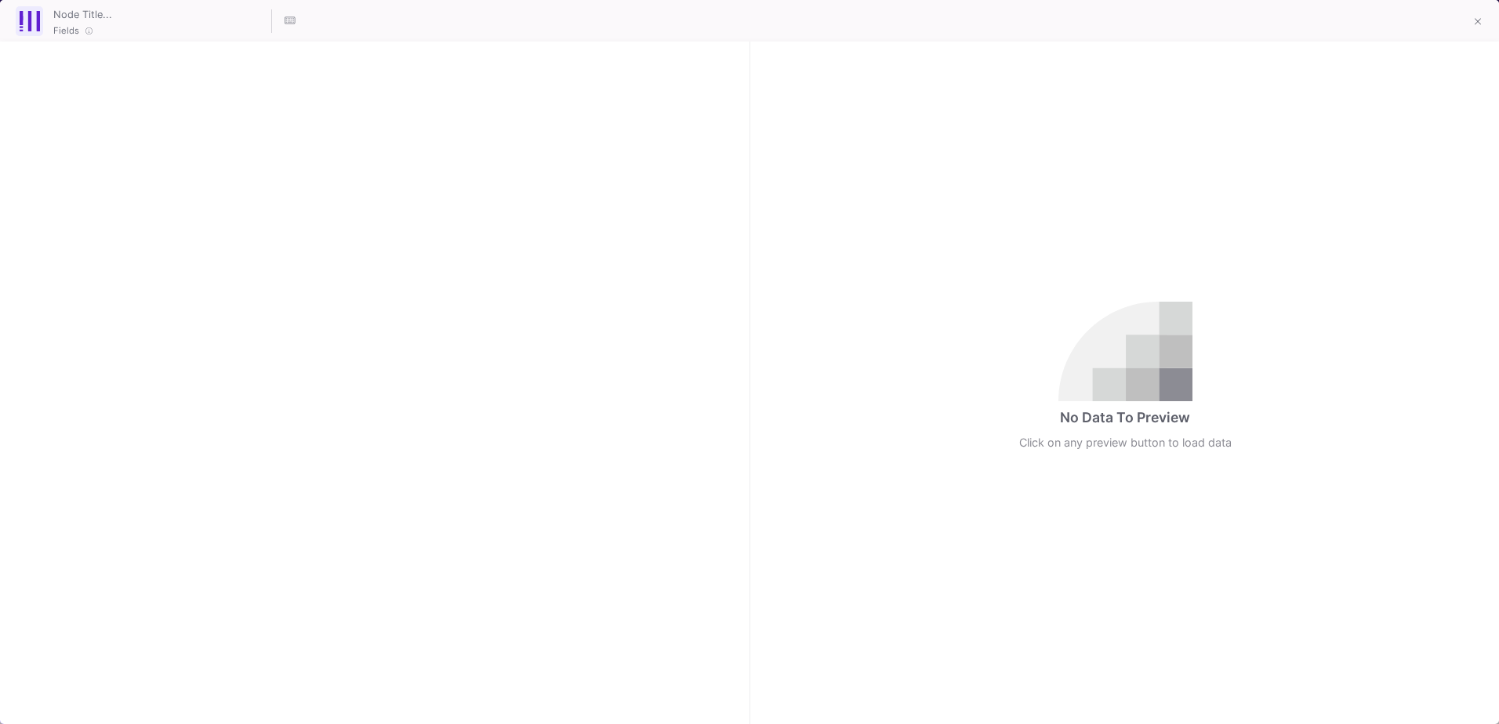
checkbox input "true"
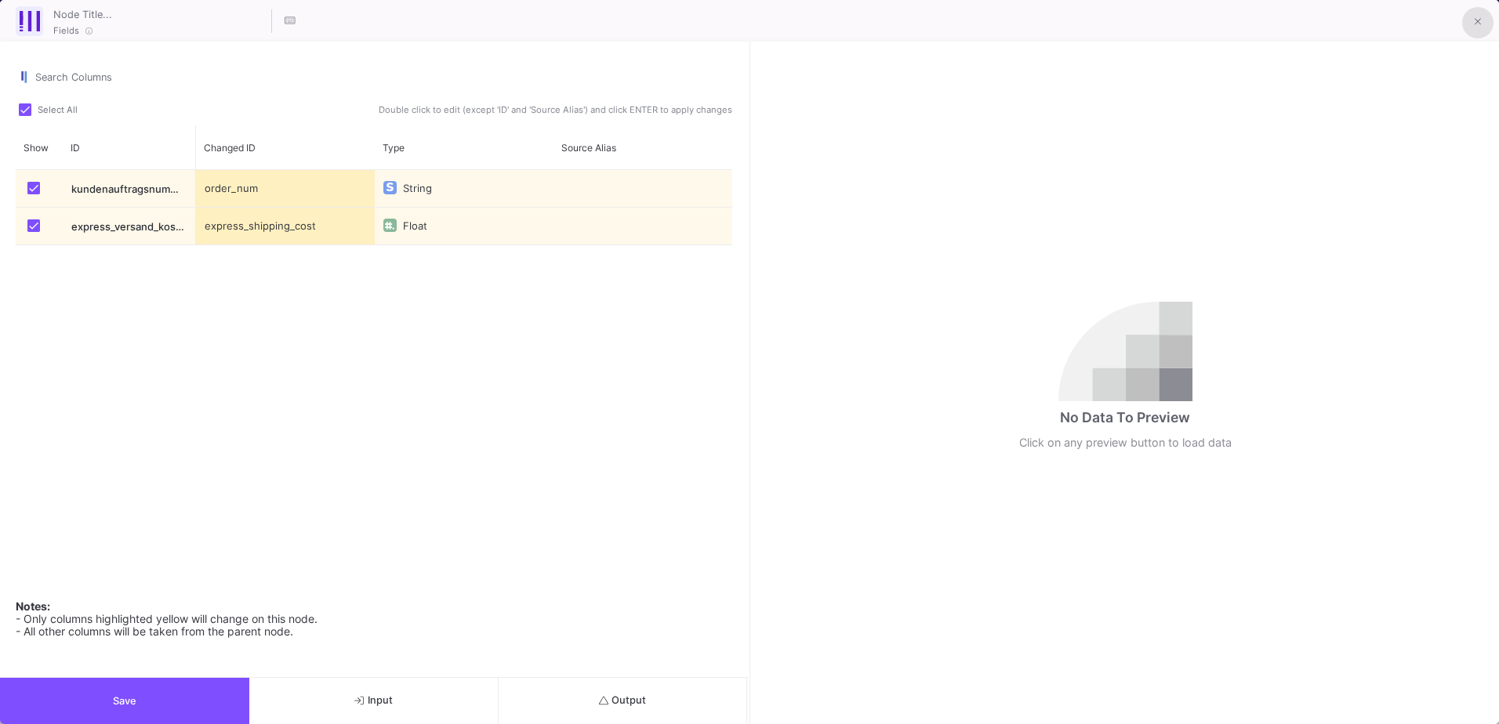
click at [1474, 28] on button at bounding box center [1477, 22] width 31 height 31
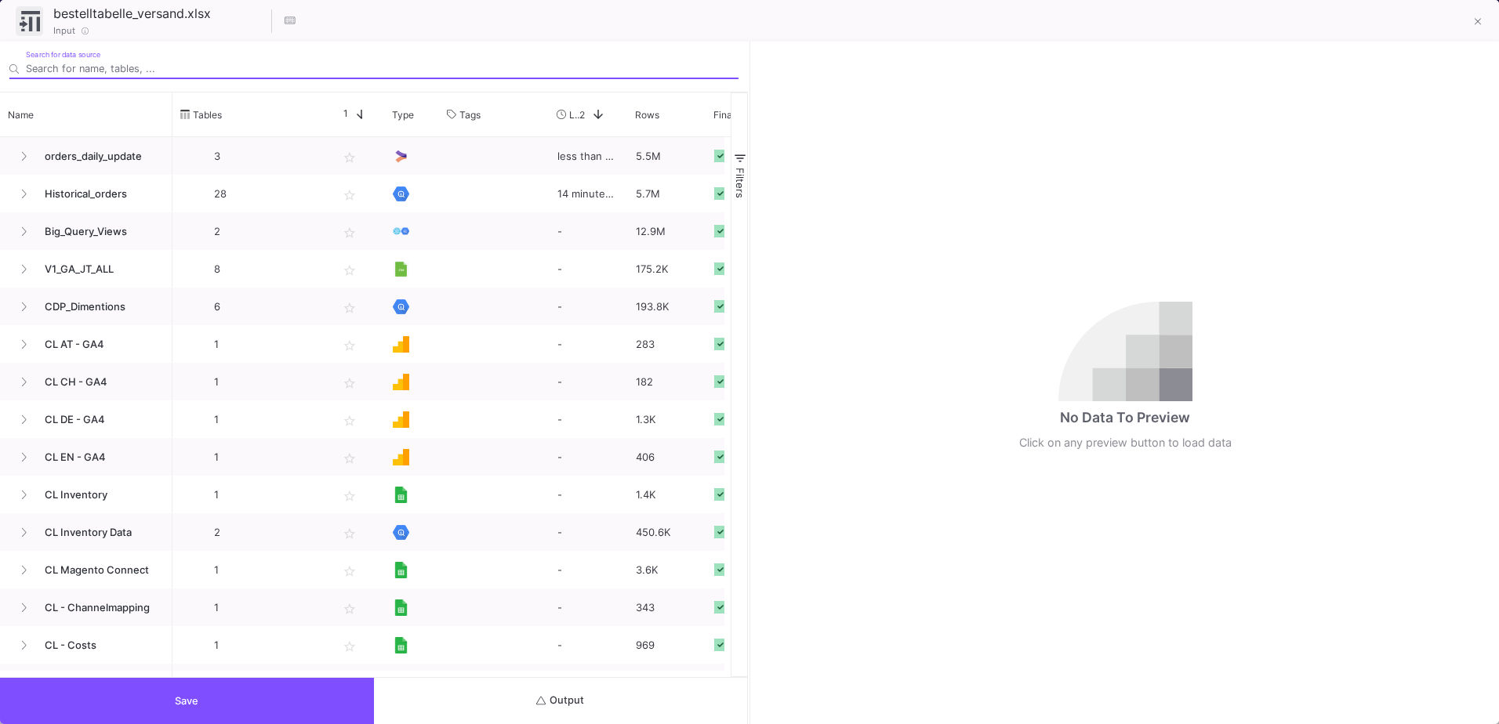
click at [90, 64] on input "Search for data source" at bounding box center [382, 69] width 713 height 12
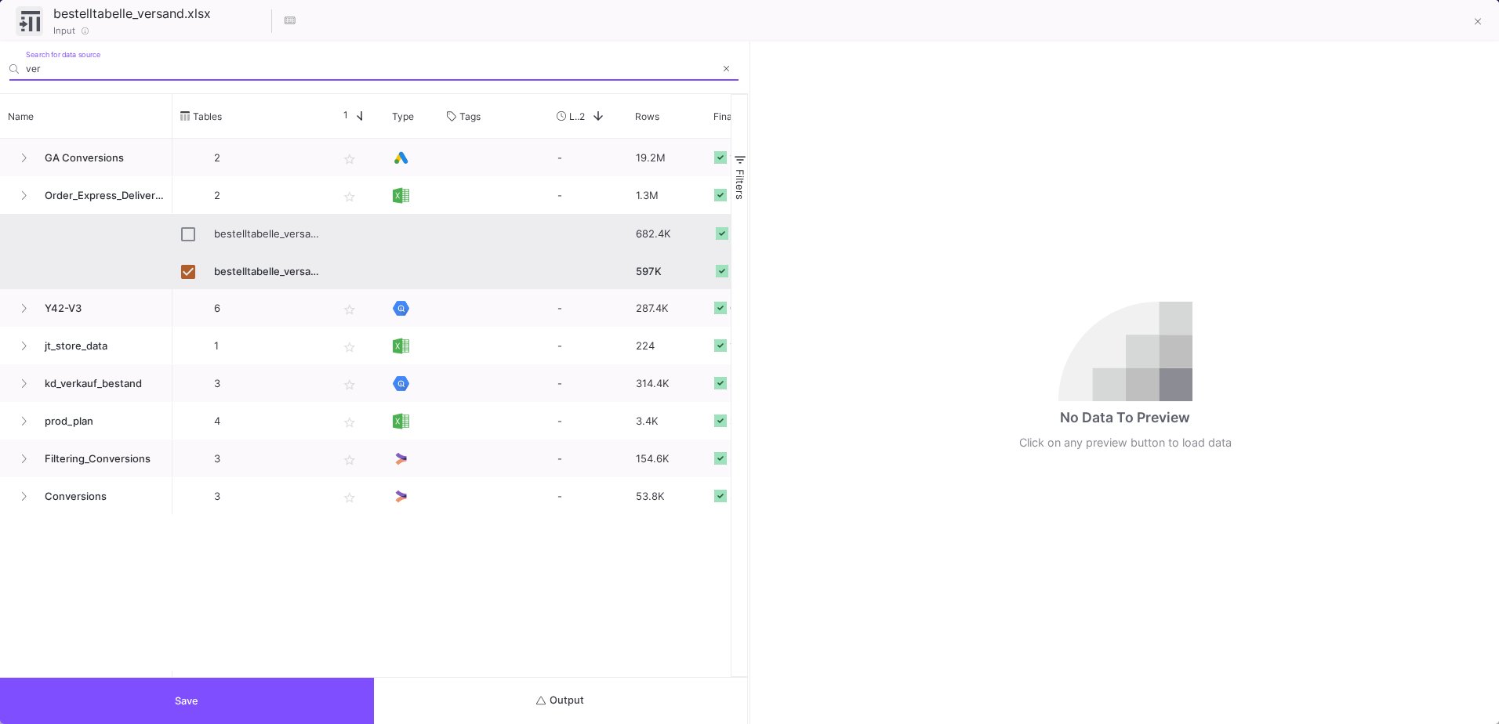
type input "ver"
click at [189, 238] on input "Press Space to toggle row selection (unchecked)" at bounding box center [188, 234] width 14 height 14
checkbox input "true"
checkbox input "false"
type input "bestelltabelle_versand_history.xlsx"
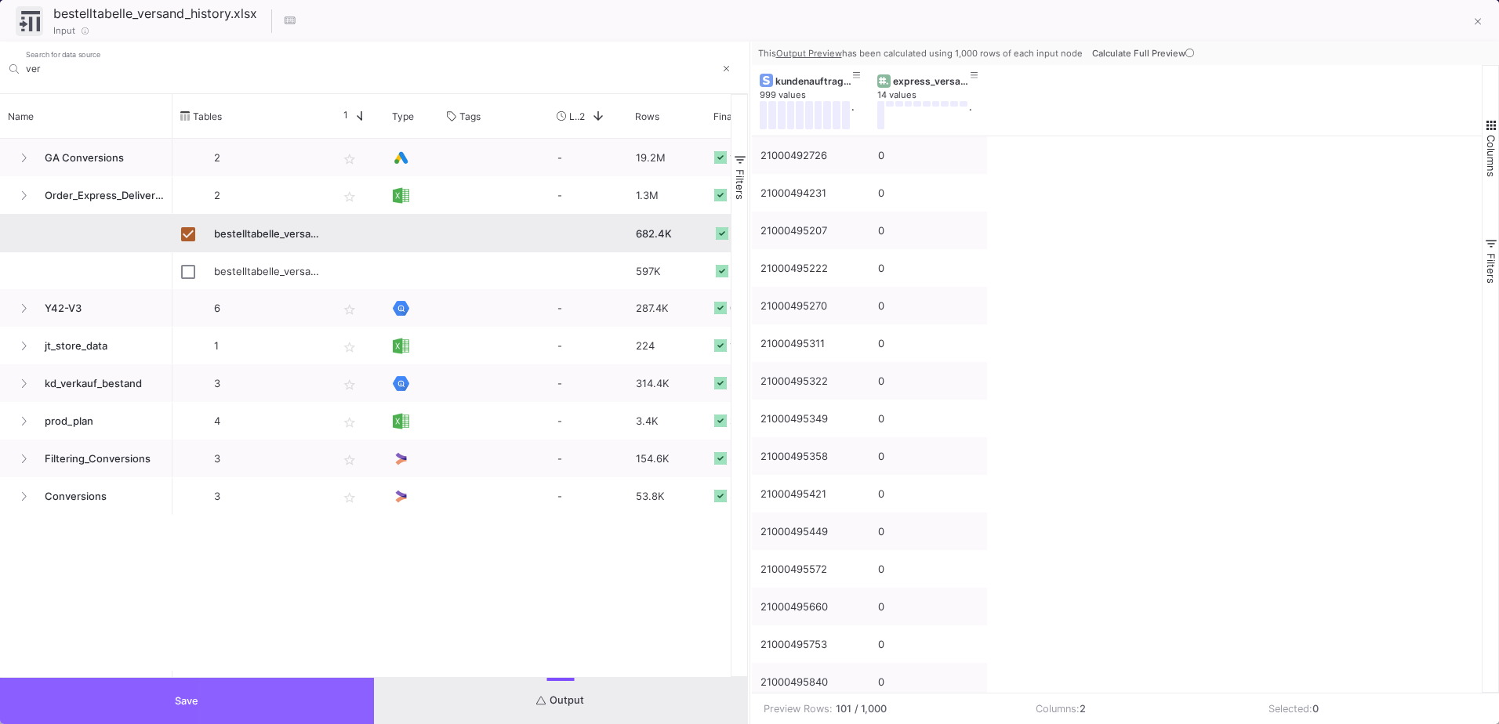
click at [240, 708] on button "Save" at bounding box center [187, 701] width 374 height 46
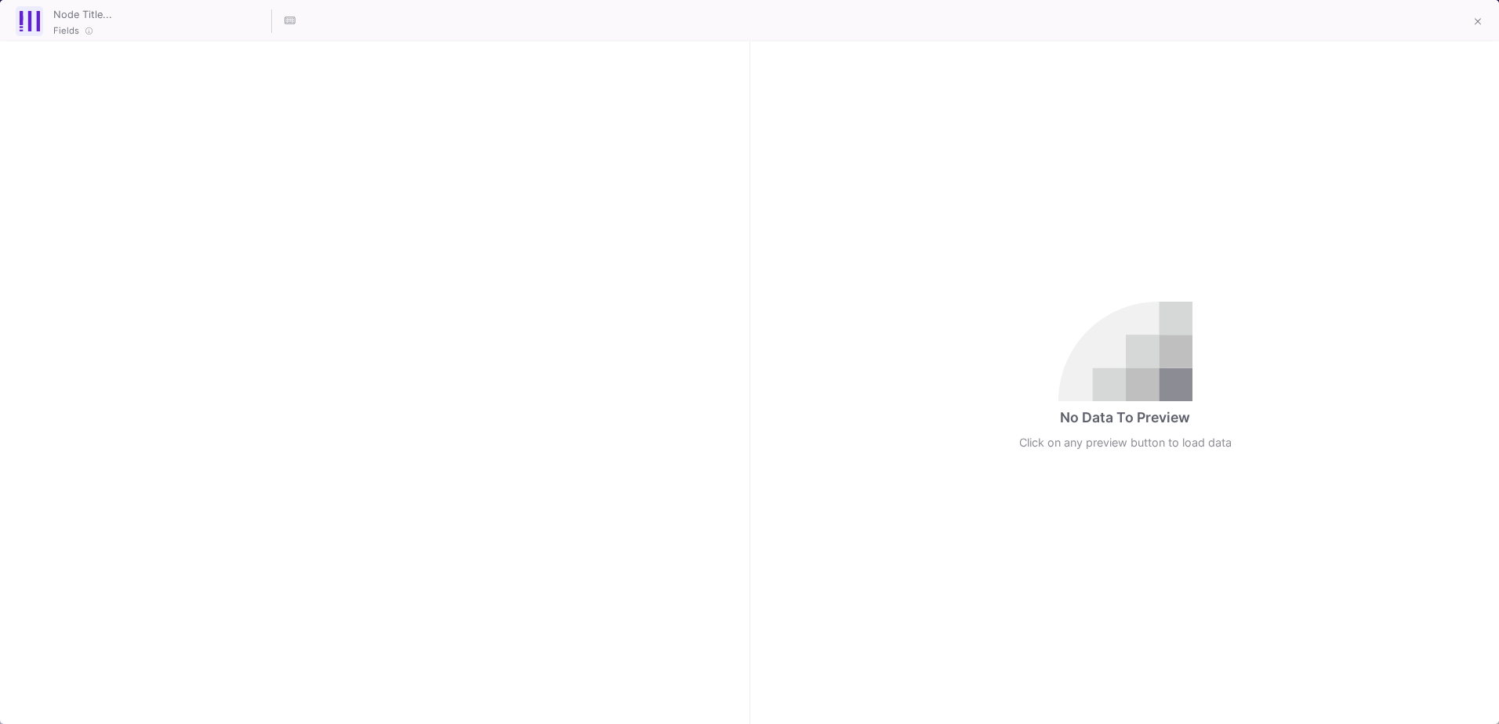
checkbox input "true"
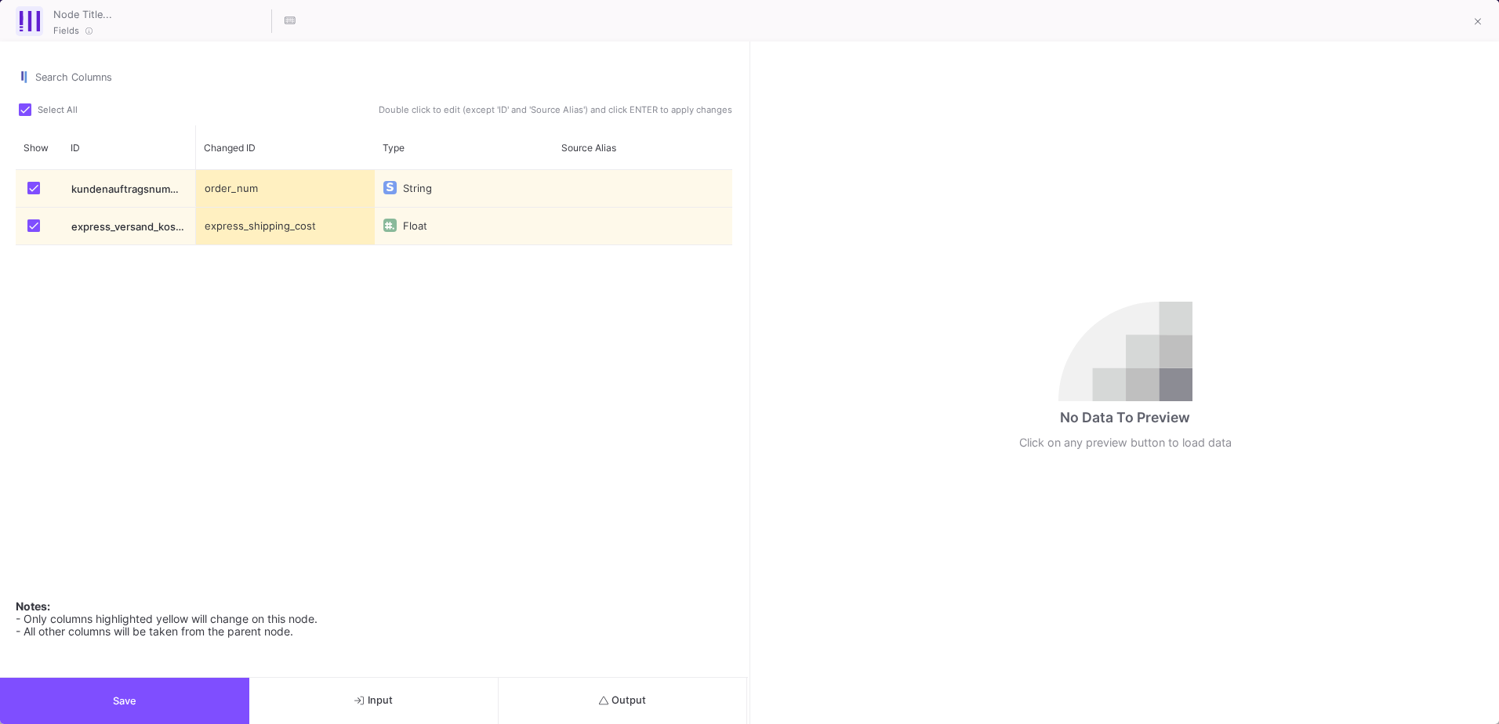
click at [643, 713] on button "Output" at bounding box center [623, 701] width 249 height 46
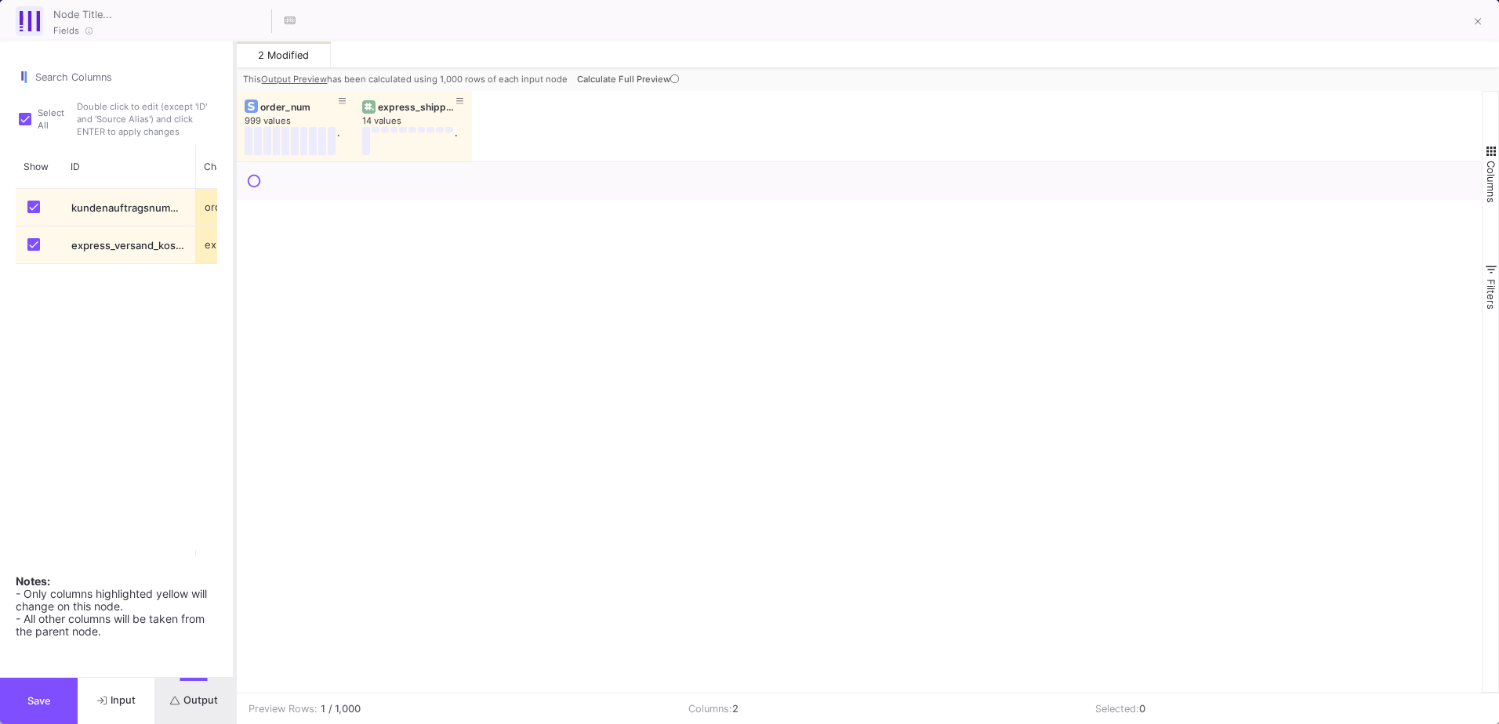
drag, startPoint x: 750, startPoint y: 409, endPoint x: 235, endPoint y: 413, distance: 514.3
click at [235, 413] on div at bounding box center [235, 383] width 4 height 683
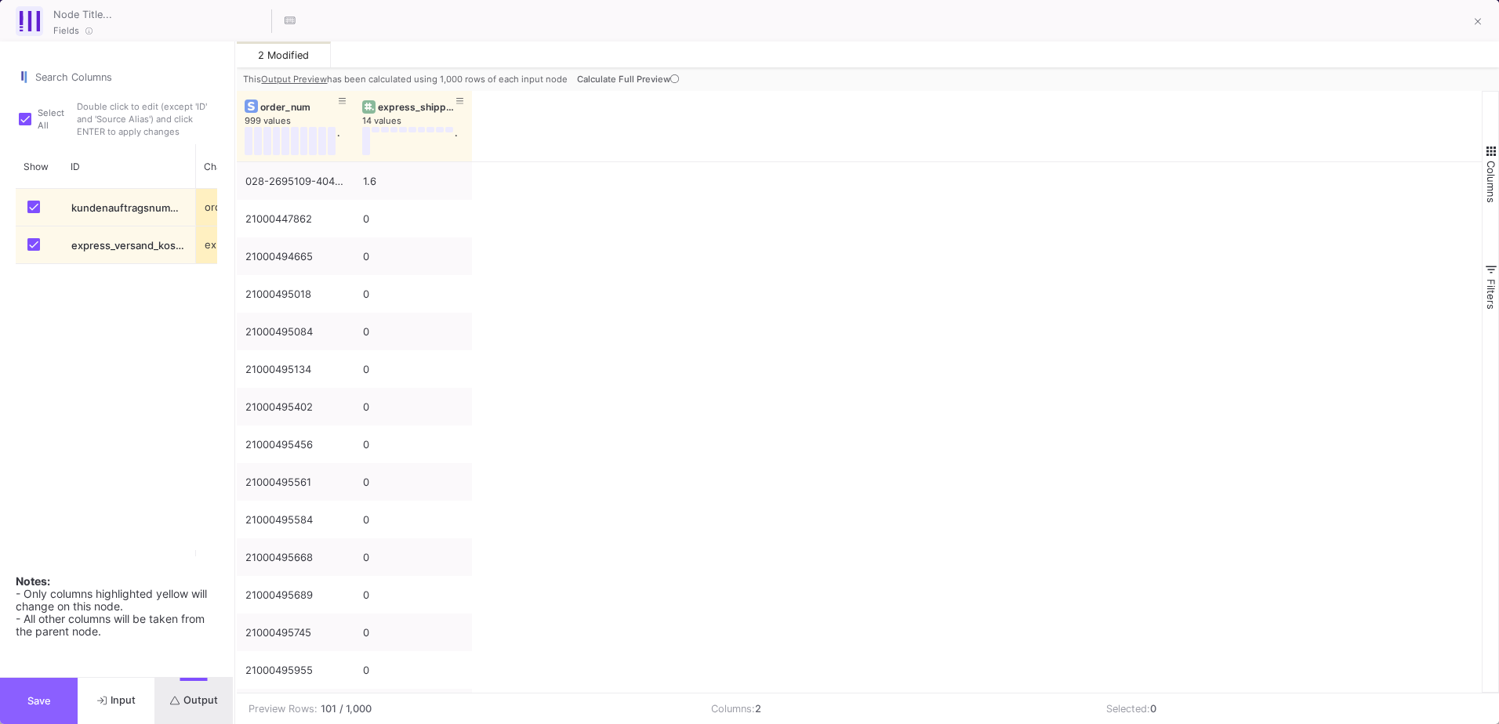
click at [38, 713] on button "Save" at bounding box center [39, 701] width 78 height 46
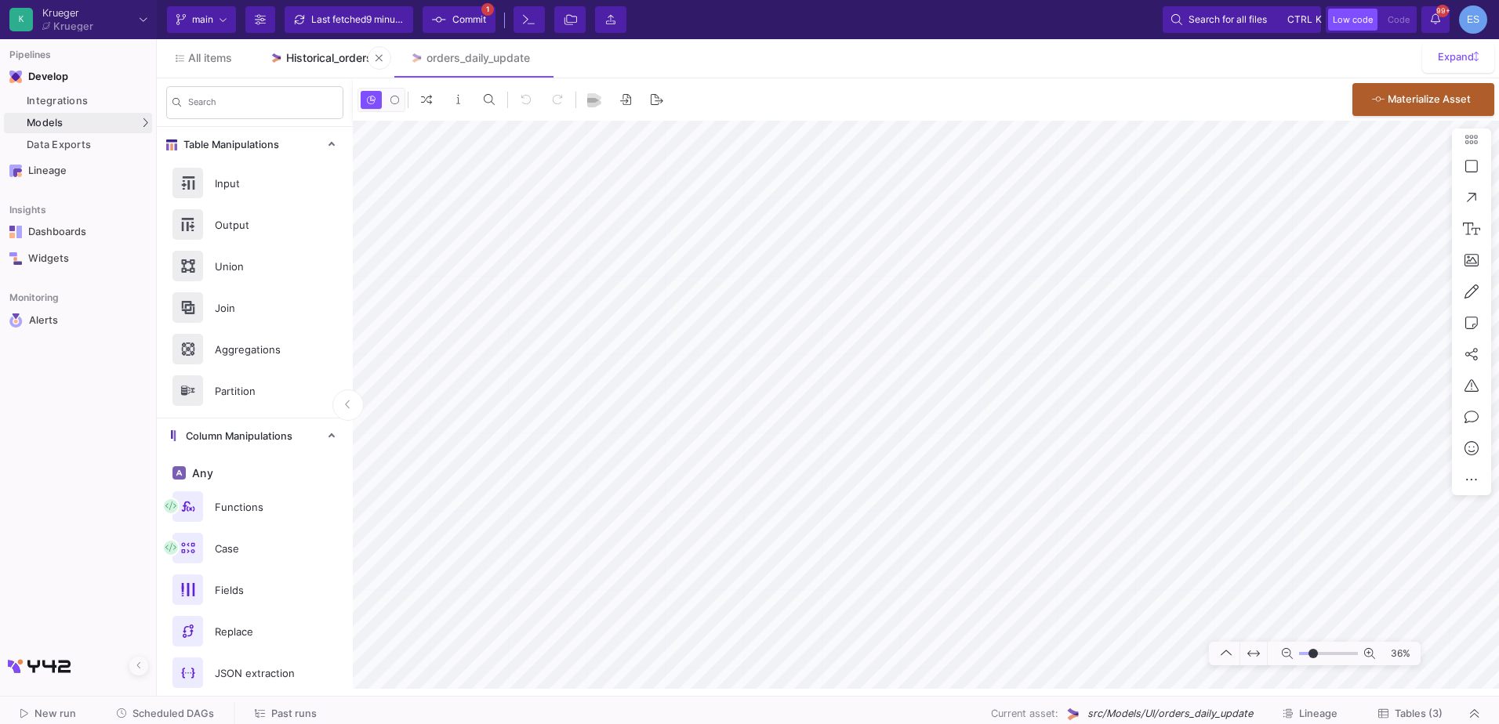
click at [336, 49] on link "Historical_orders" at bounding box center [321, 58] width 140 height 38
type input "-38"
click at [1449, 712] on button "Tables (1)" at bounding box center [1411, 714] width 100 height 24
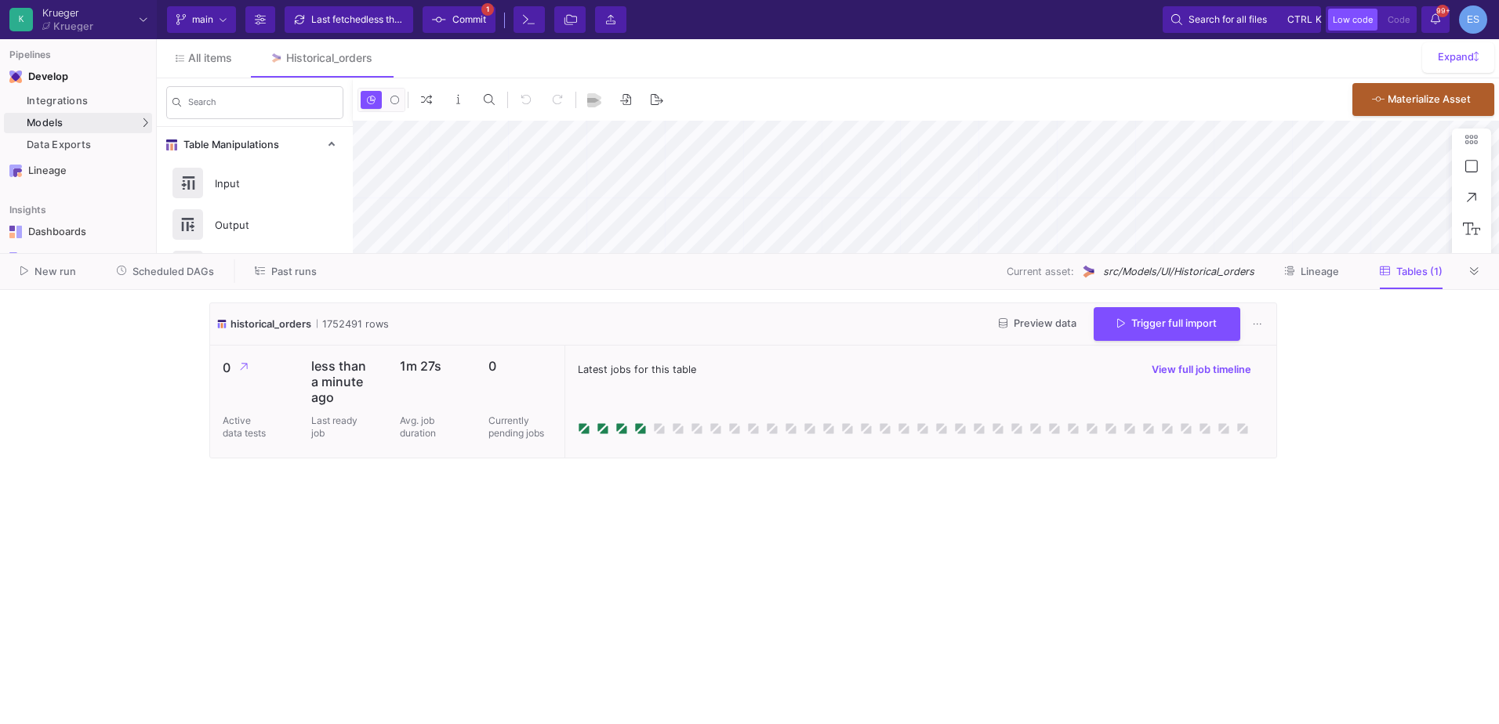
type input "-38"
click at [1033, 304] on div "historical_orders 1752491 rows Preview data Trigger full import" at bounding box center [743, 324] width 1066 height 42
click at [1037, 324] on span "Preview data" at bounding box center [1038, 324] width 78 height 12
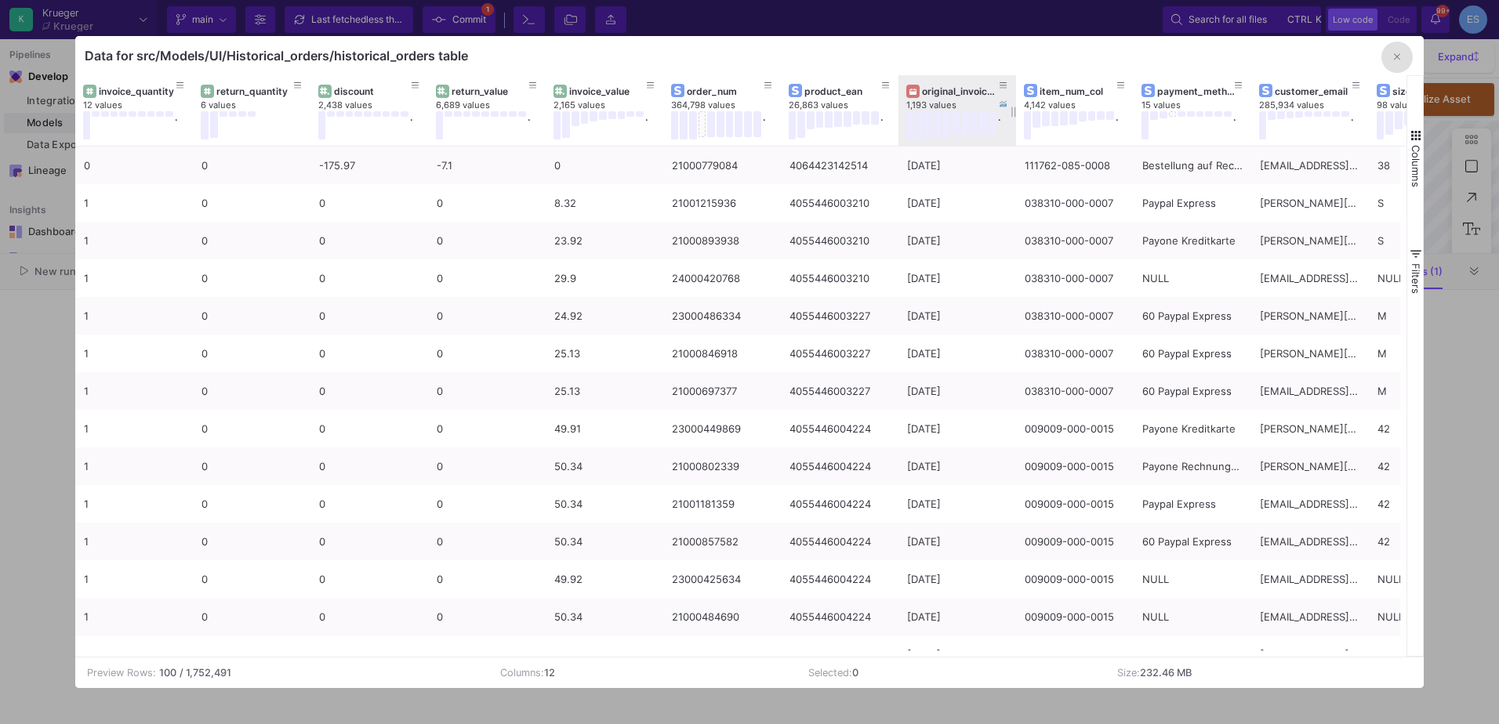
click at [942, 94] on div "original_invoice_date" at bounding box center [961, 91] width 78 height 12
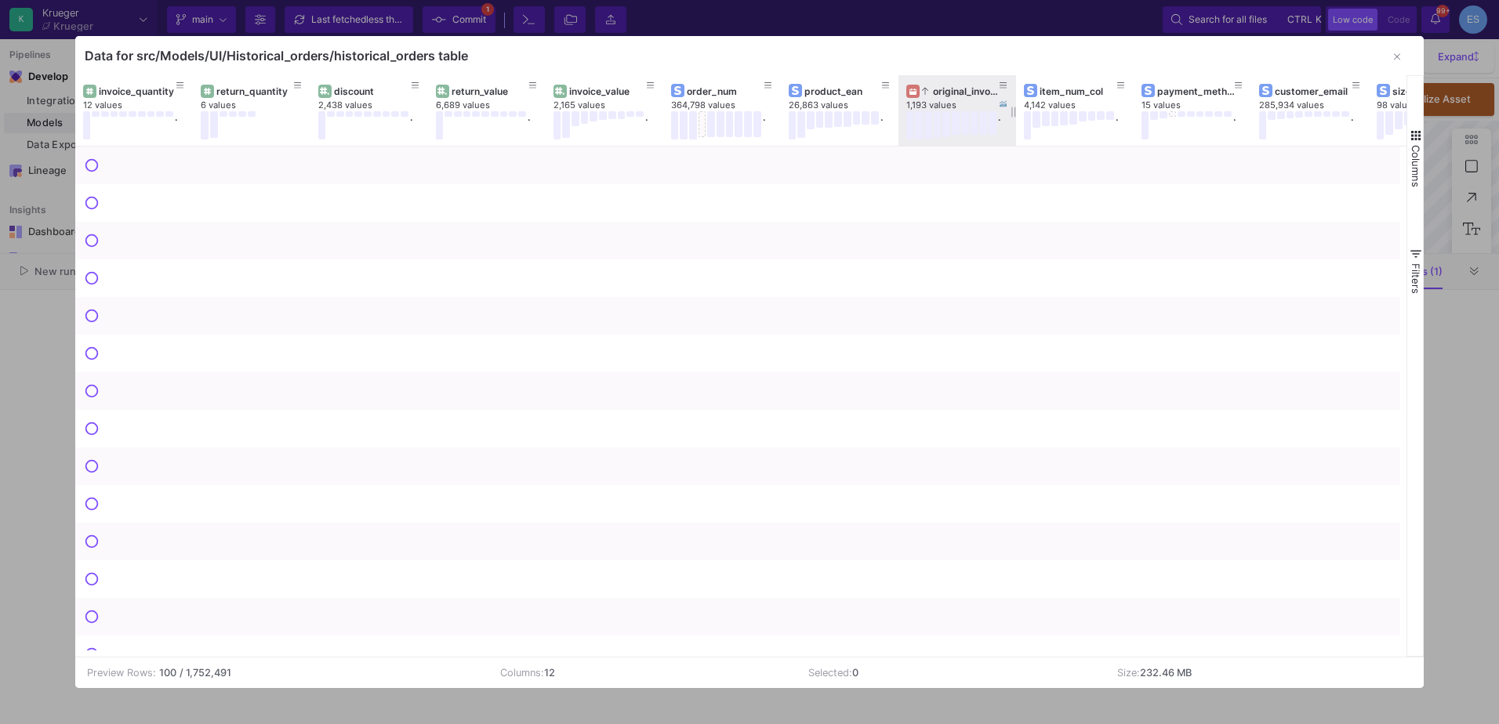
click at [942, 94] on div "original_invoice_date" at bounding box center [961, 91] width 78 height 12
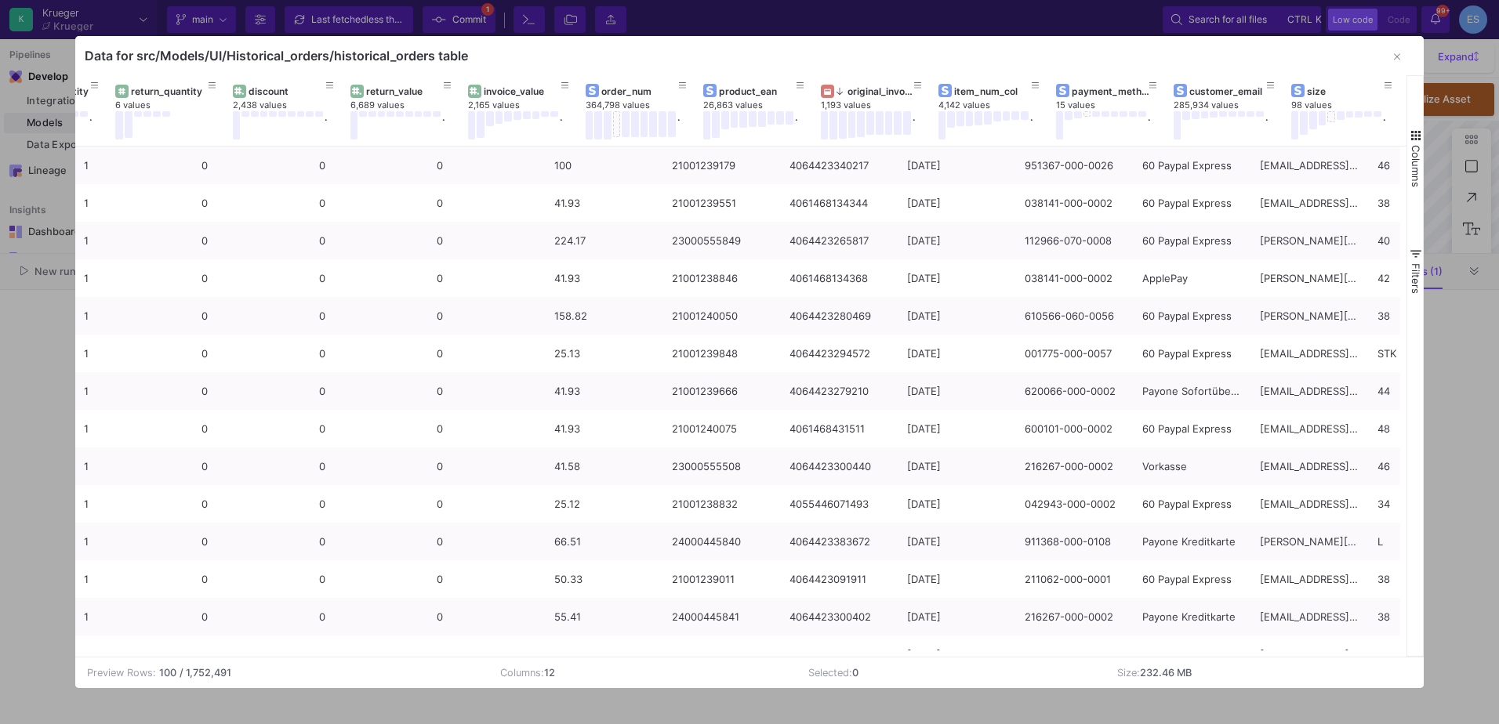
scroll to position [0, 85]
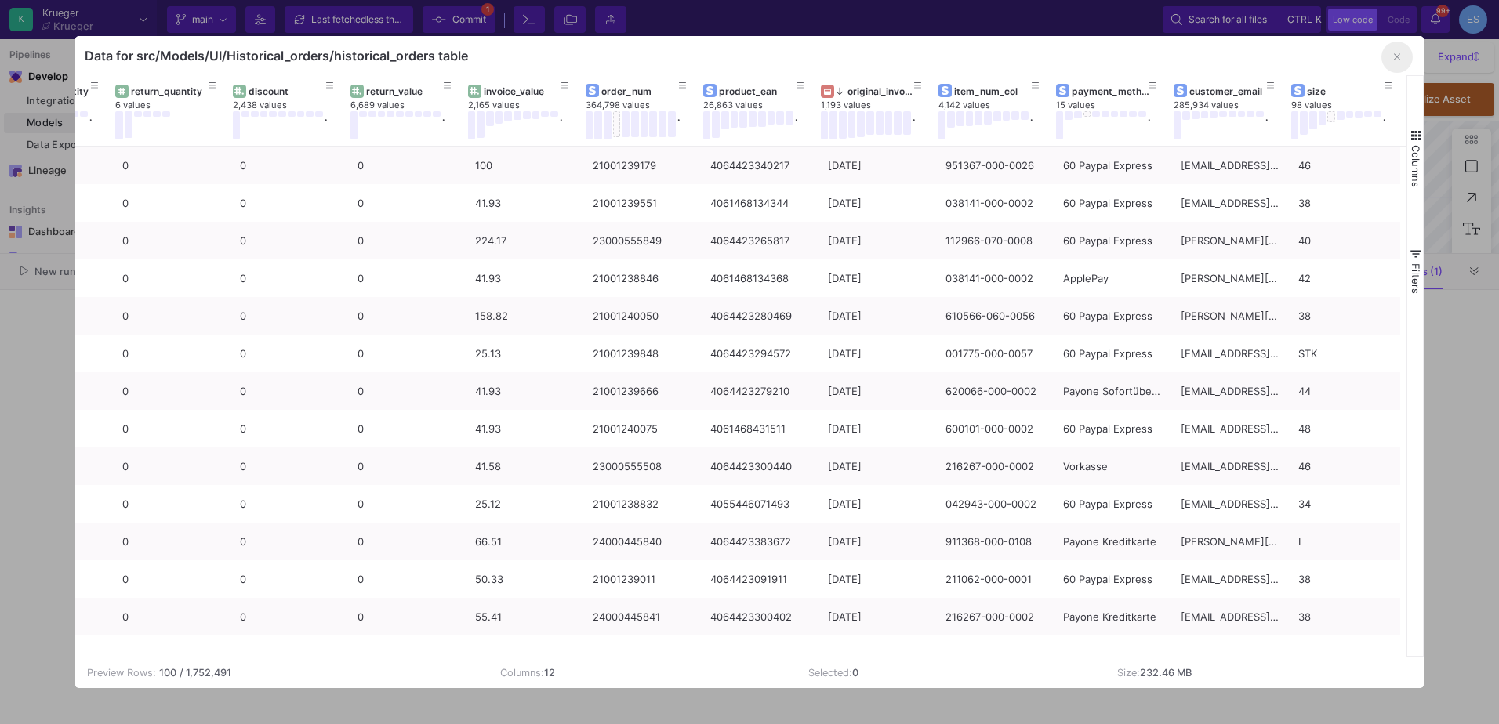
click at [1396, 64] on button "button" at bounding box center [1396, 57] width 31 height 31
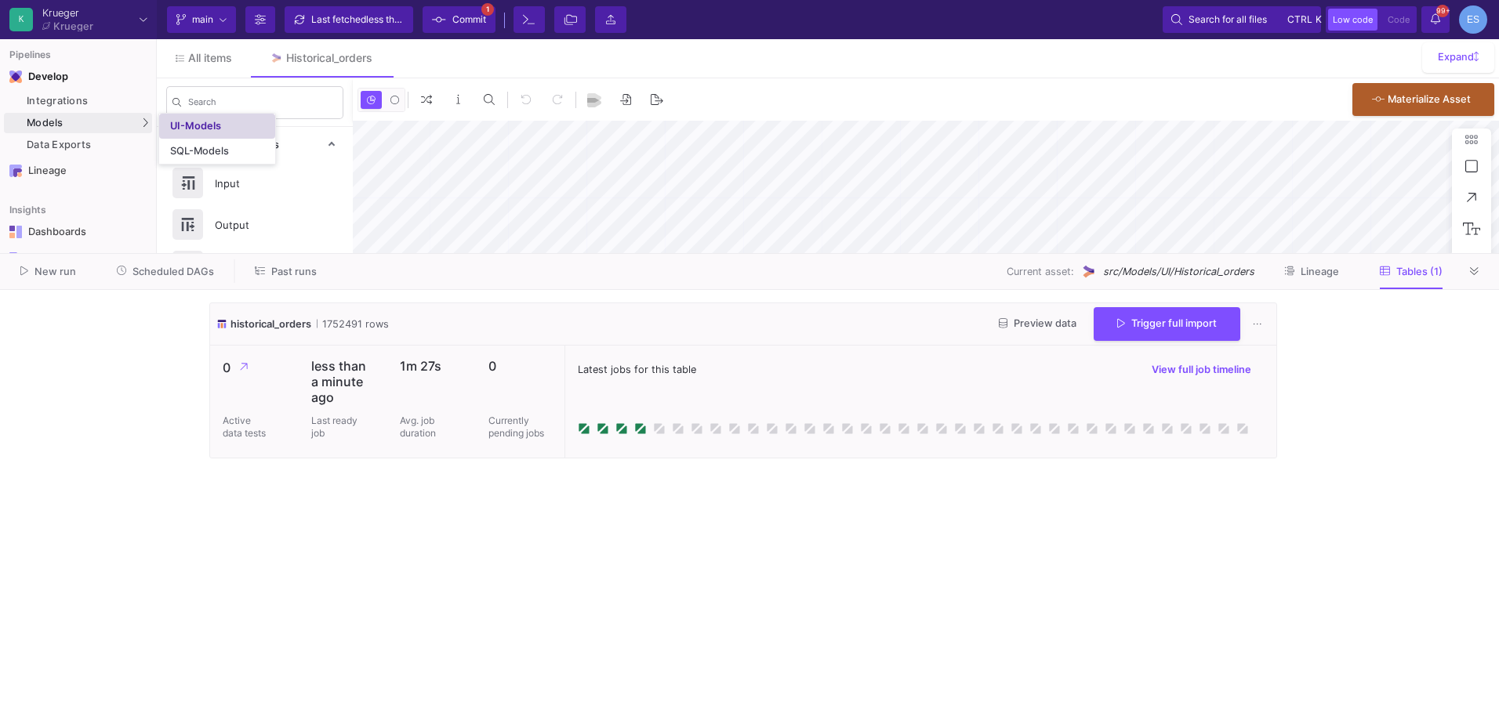
click at [207, 129] on div "UI-Models" at bounding box center [195, 126] width 51 height 13
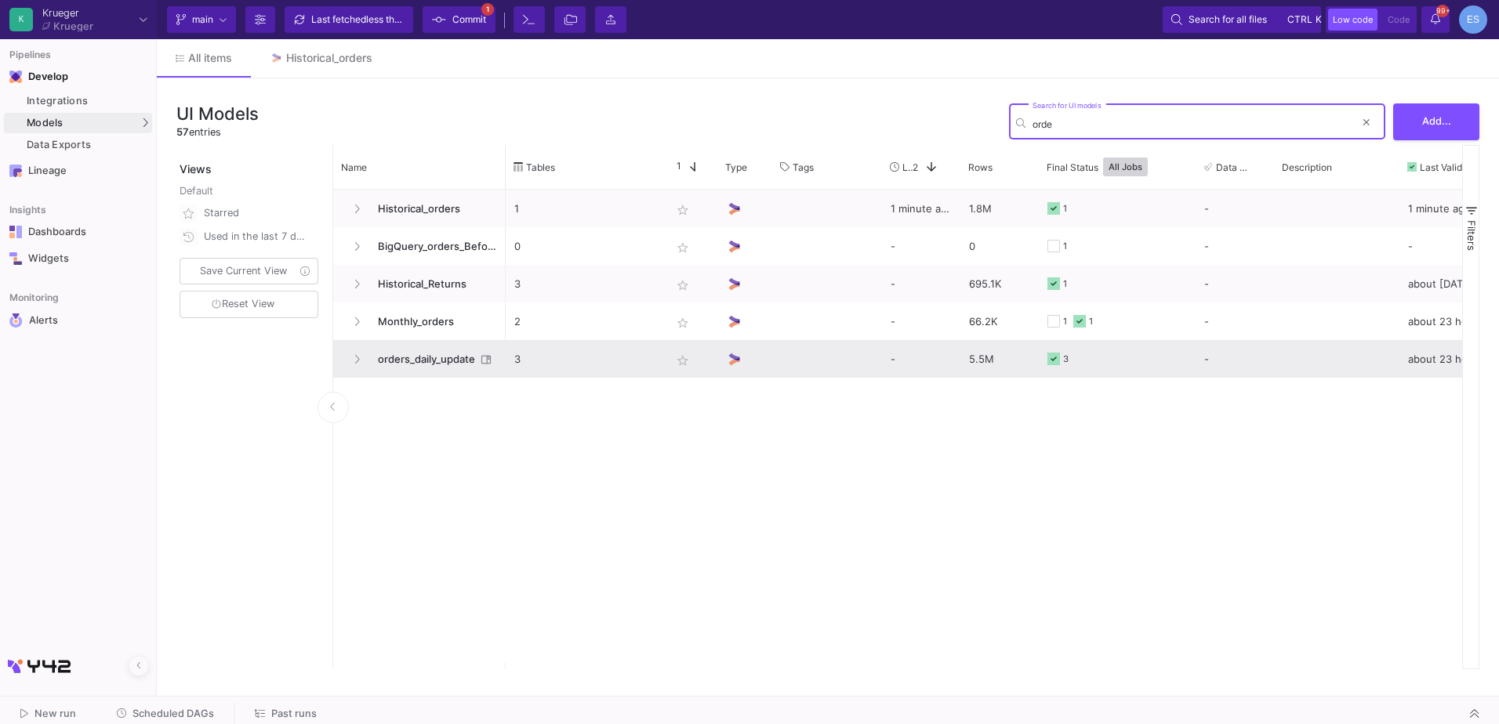
type input "orde"
click at [448, 358] on span "orders_daily_update" at bounding box center [421, 359] width 107 height 37
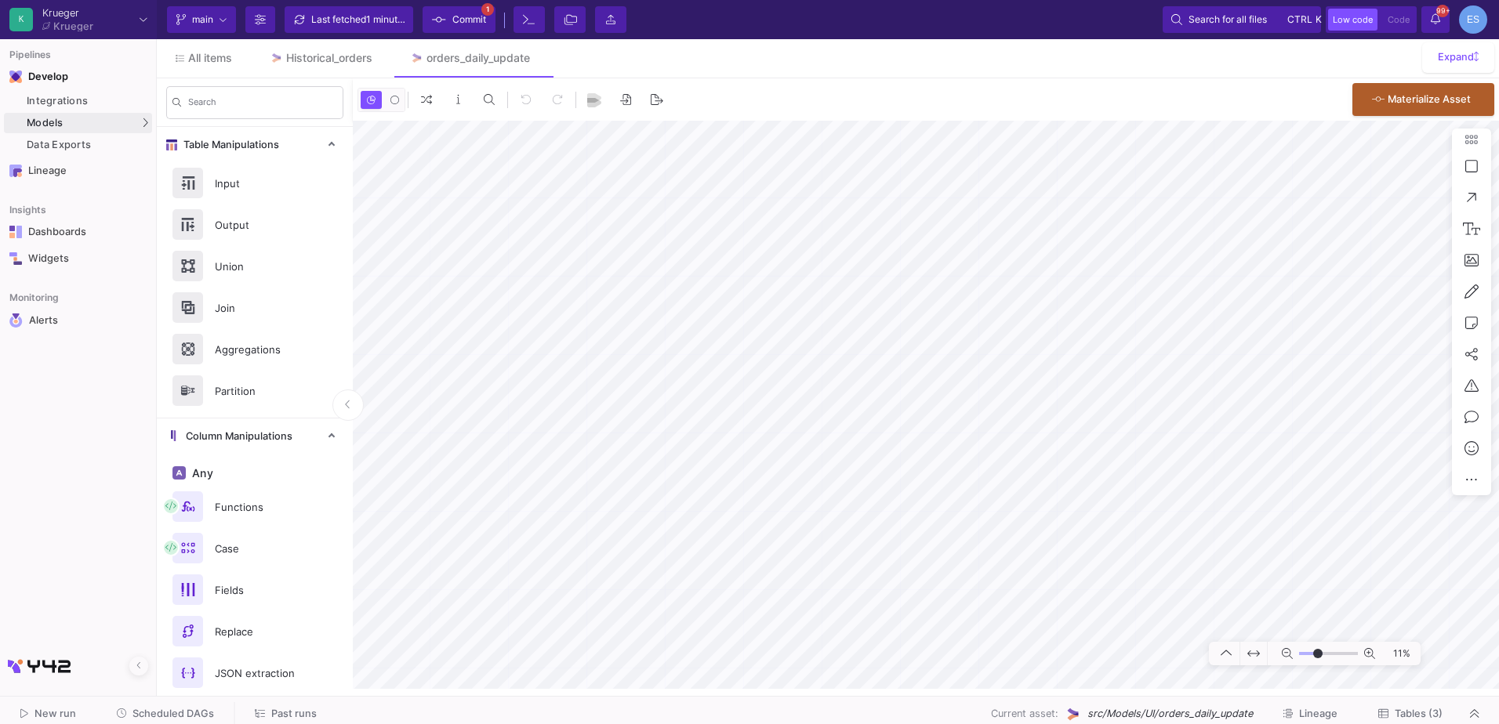
drag, startPoint x: 1309, startPoint y: 653, endPoint x: 1318, endPoint y: 655, distance: 8.8
click at [1318, 655] on input "range" at bounding box center [1328, 654] width 59 height 20
click at [61, 243] on mat-sidenav-container "Pipelines Develop Integrations Models Models UI-Models SQL-Models Data Exports …" at bounding box center [749, 344] width 1499 height 689
type input "-21"
click at [1313, 652] on input "range" at bounding box center [1328, 654] width 59 height 20
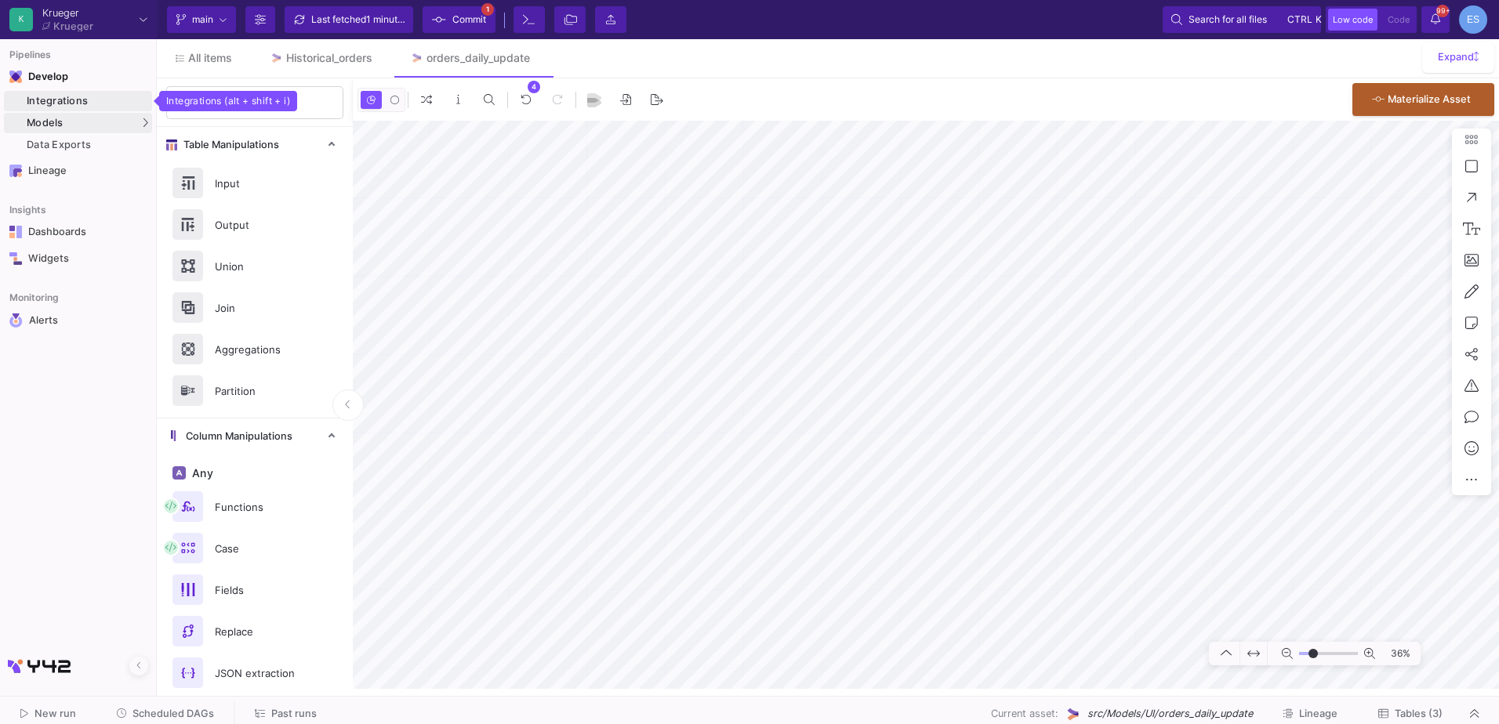
click at [53, 98] on div "Integrations" at bounding box center [88, 101] width 122 height 13
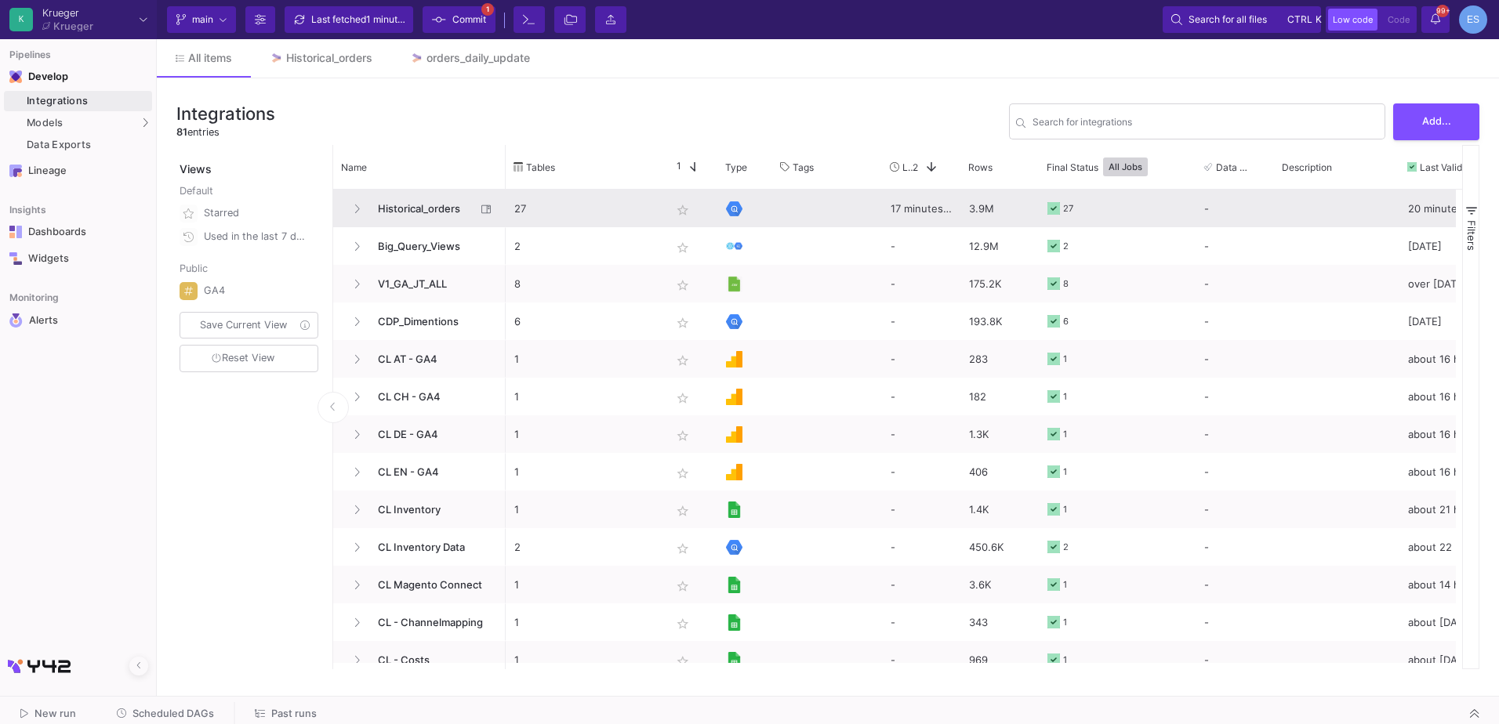
click at [427, 198] on span "Historical_orders" at bounding box center [421, 209] width 107 height 37
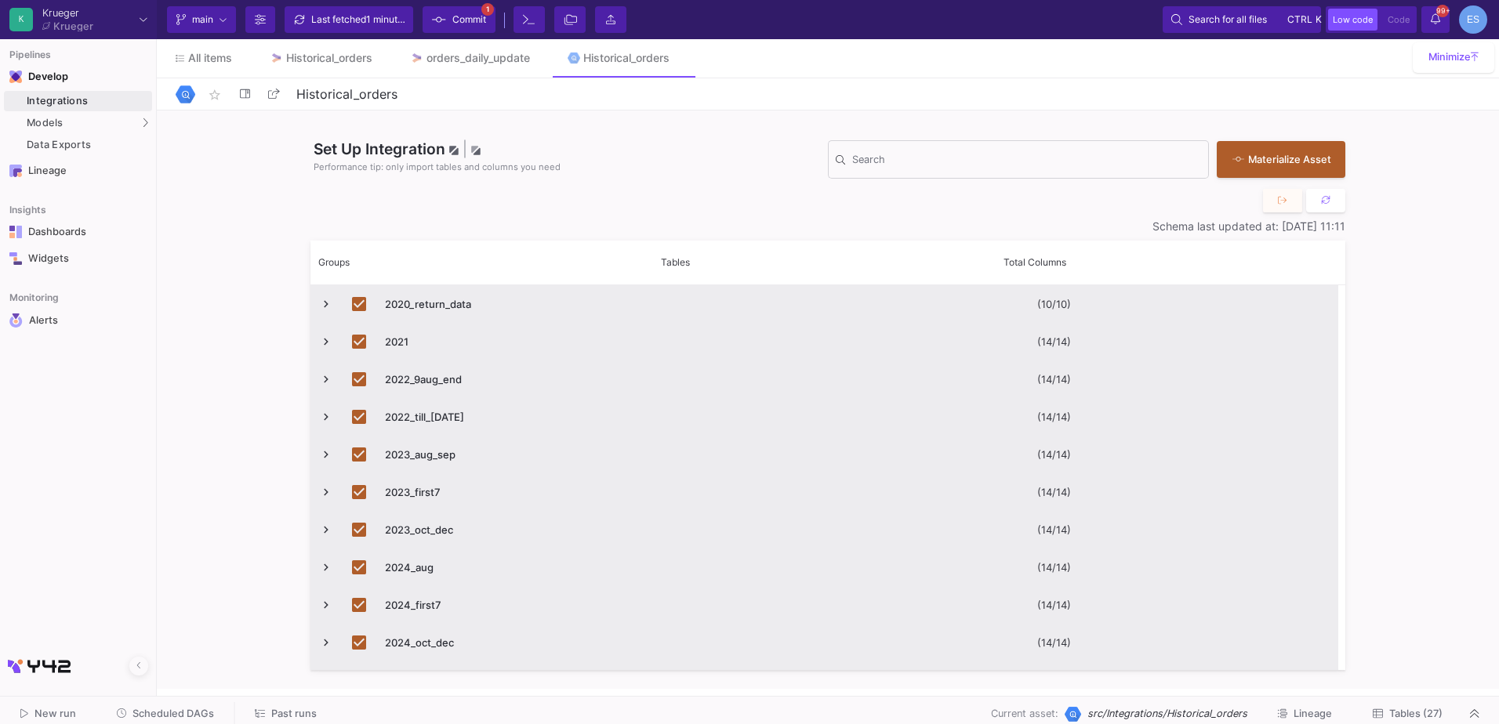
click at [1436, 707] on button "Tables (27)" at bounding box center [1407, 714] width 107 height 24
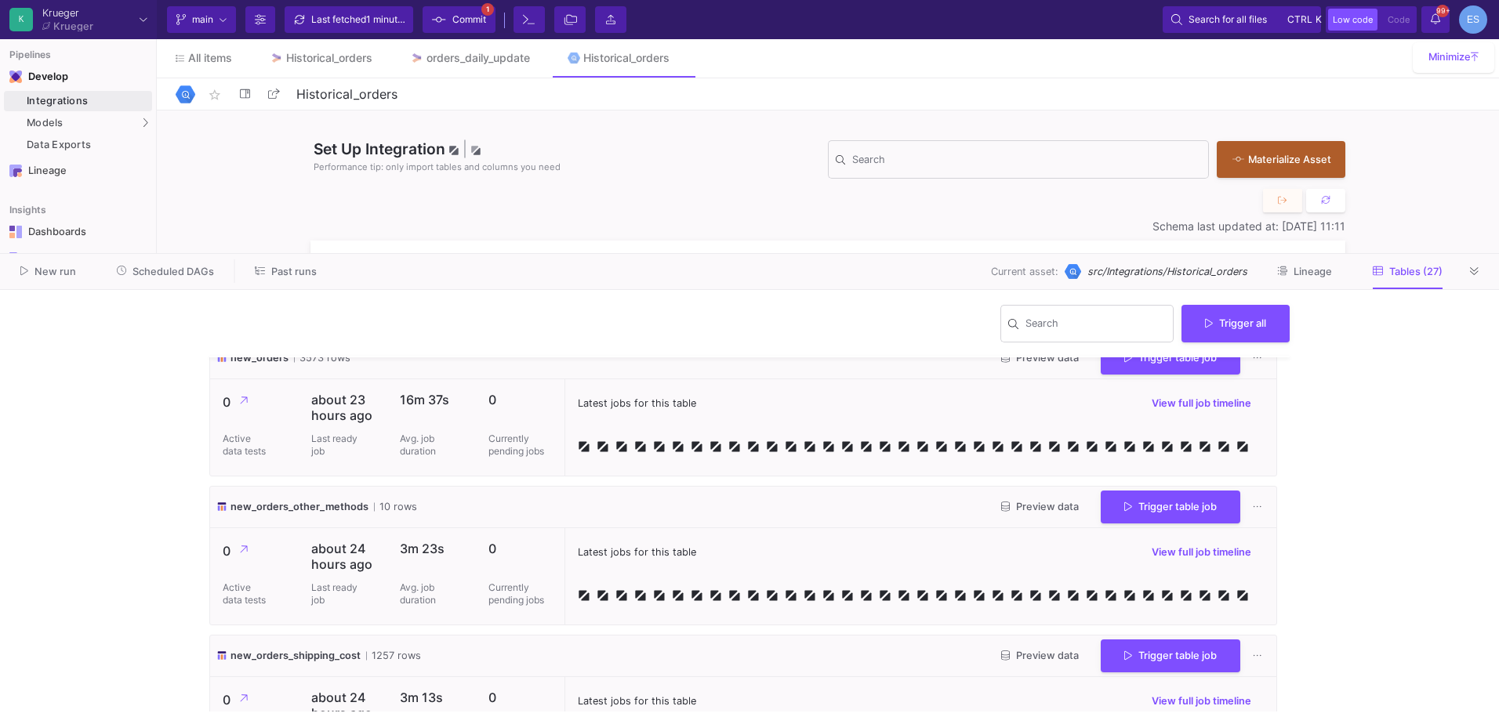
scroll to position [3454, 0]
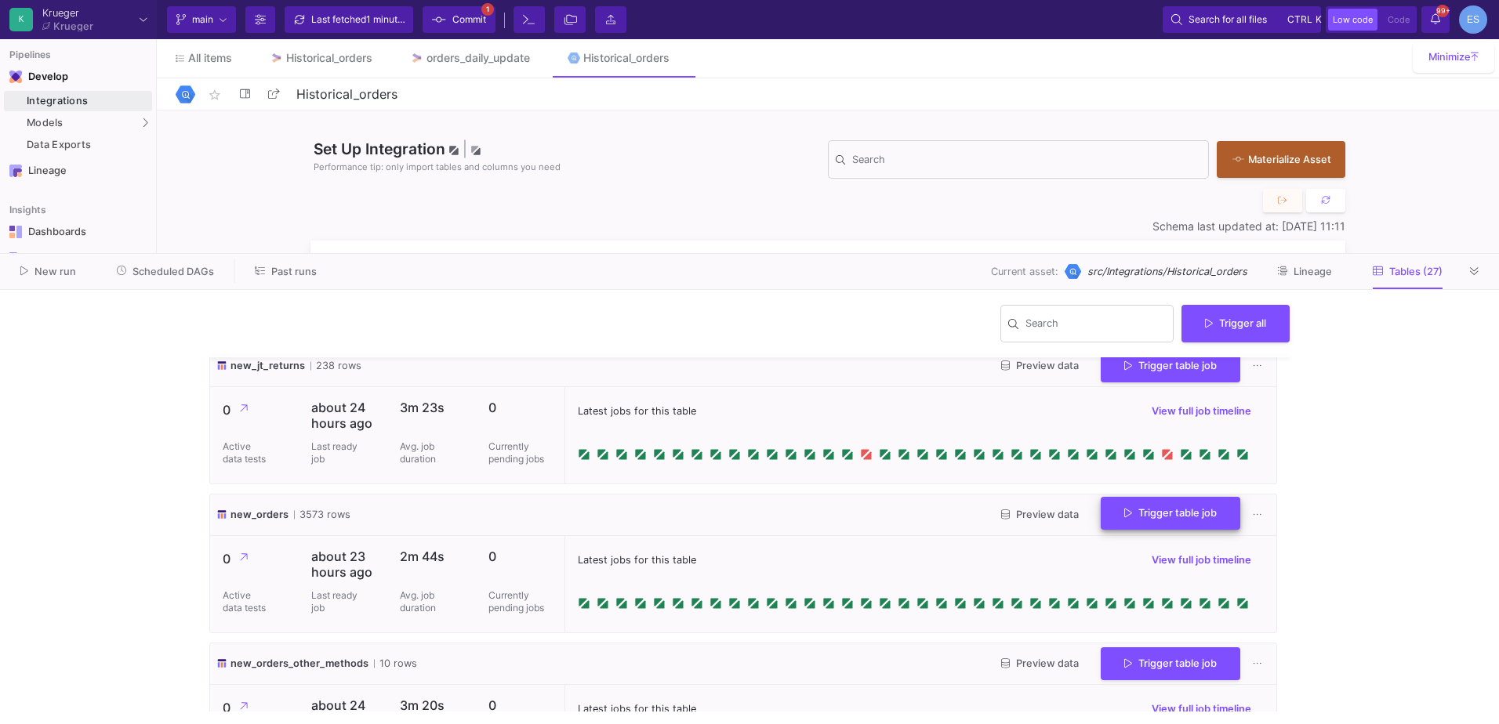
click at [1142, 531] on button "Trigger table job" at bounding box center [1171, 514] width 140 height 34
click at [1142, 569] on button "Full import" at bounding box center [1158, 569] width 131 height 38
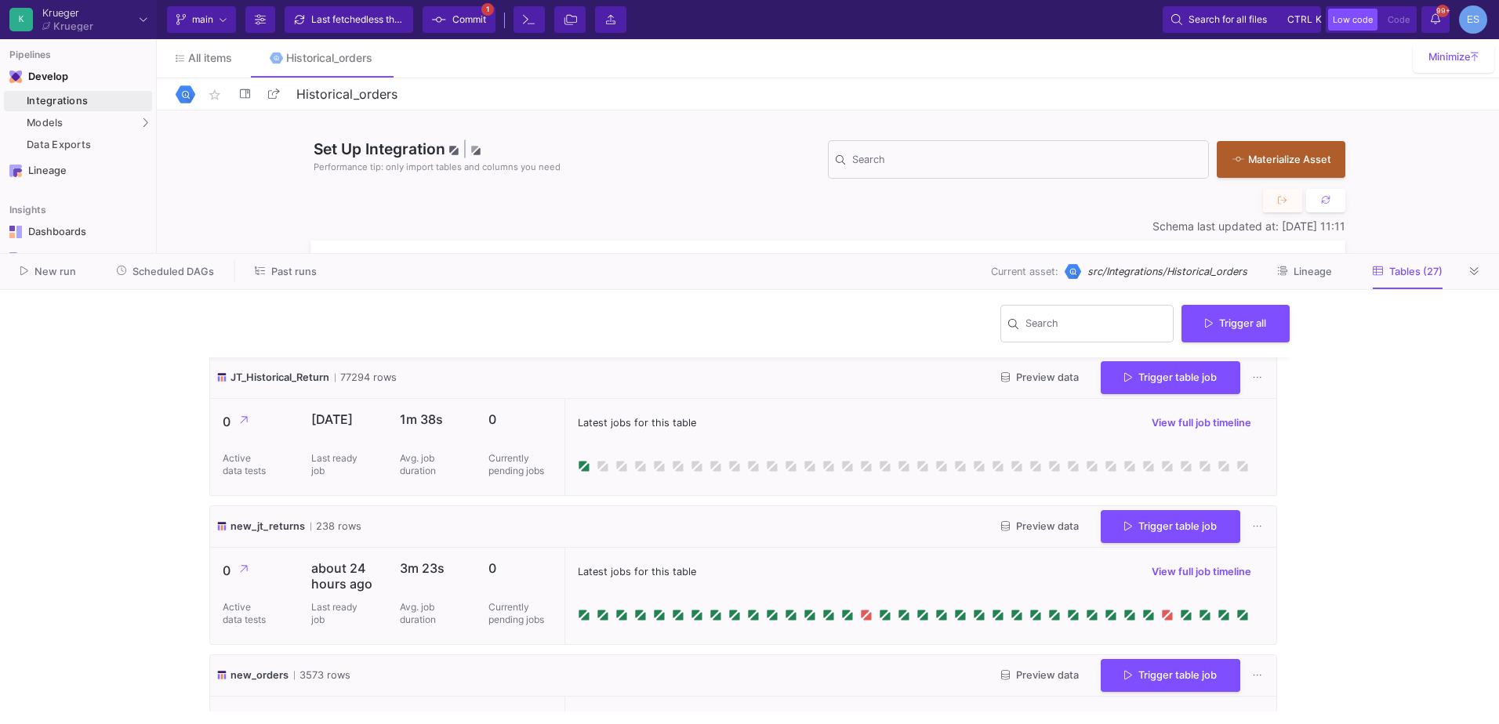
scroll to position [3528, 0]
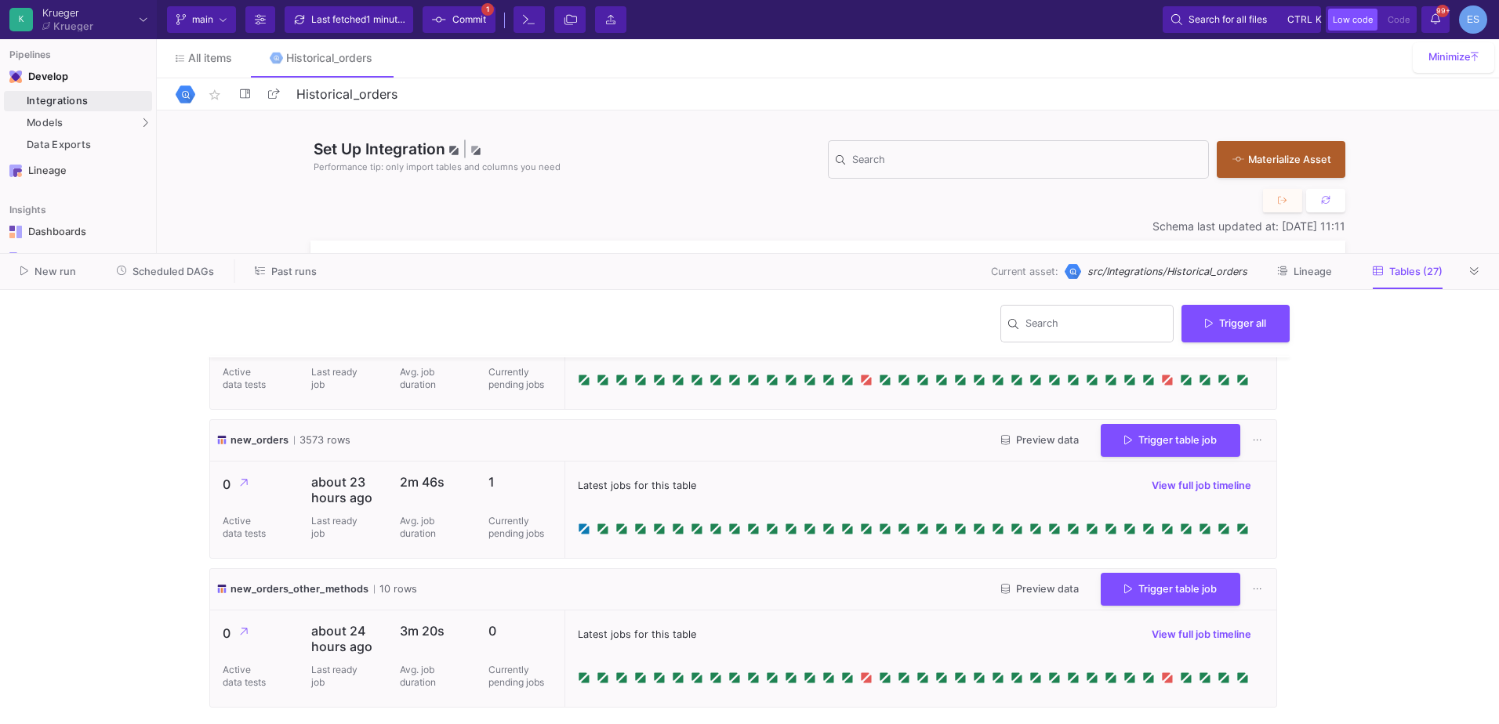
click at [271, 555] on div "0 Active data tests" at bounding box center [254, 510] width 89 height 96
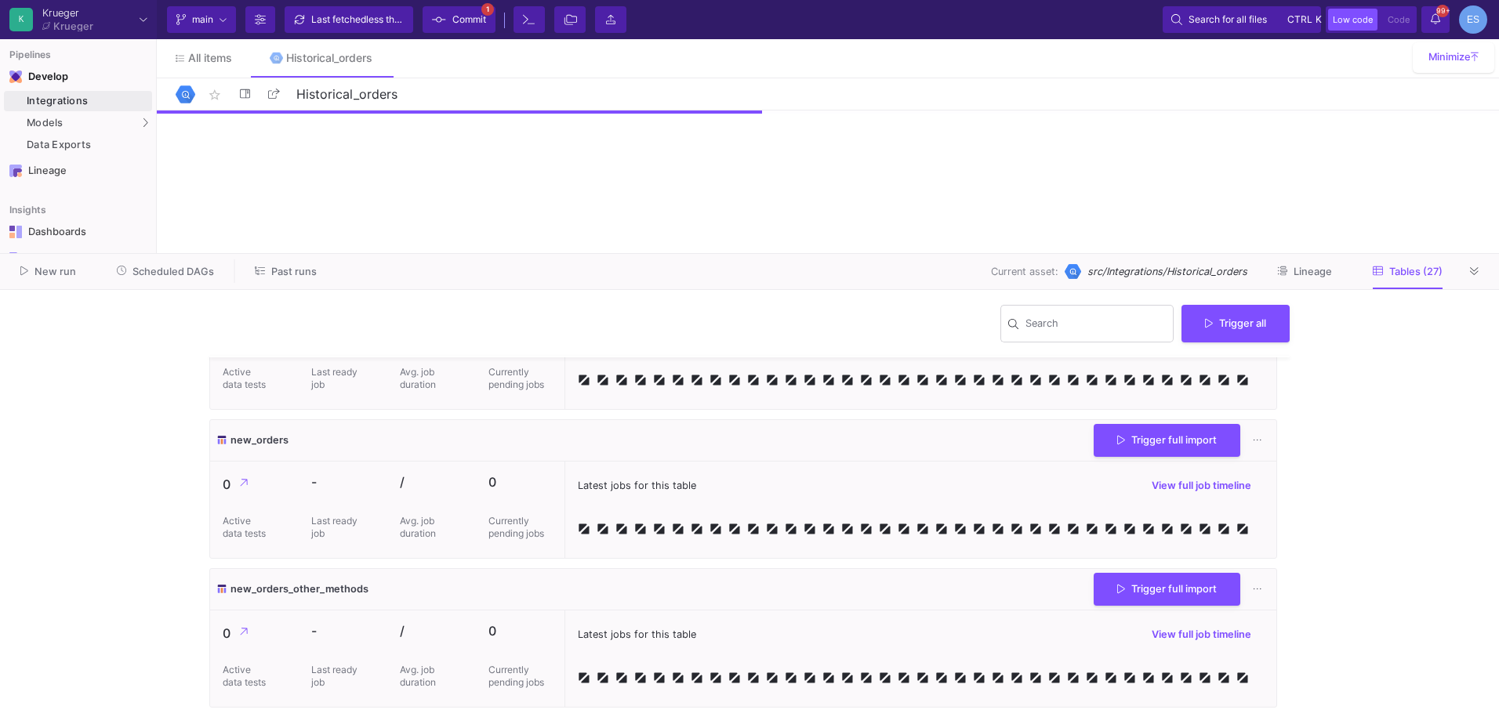
scroll to position [3543, 0]
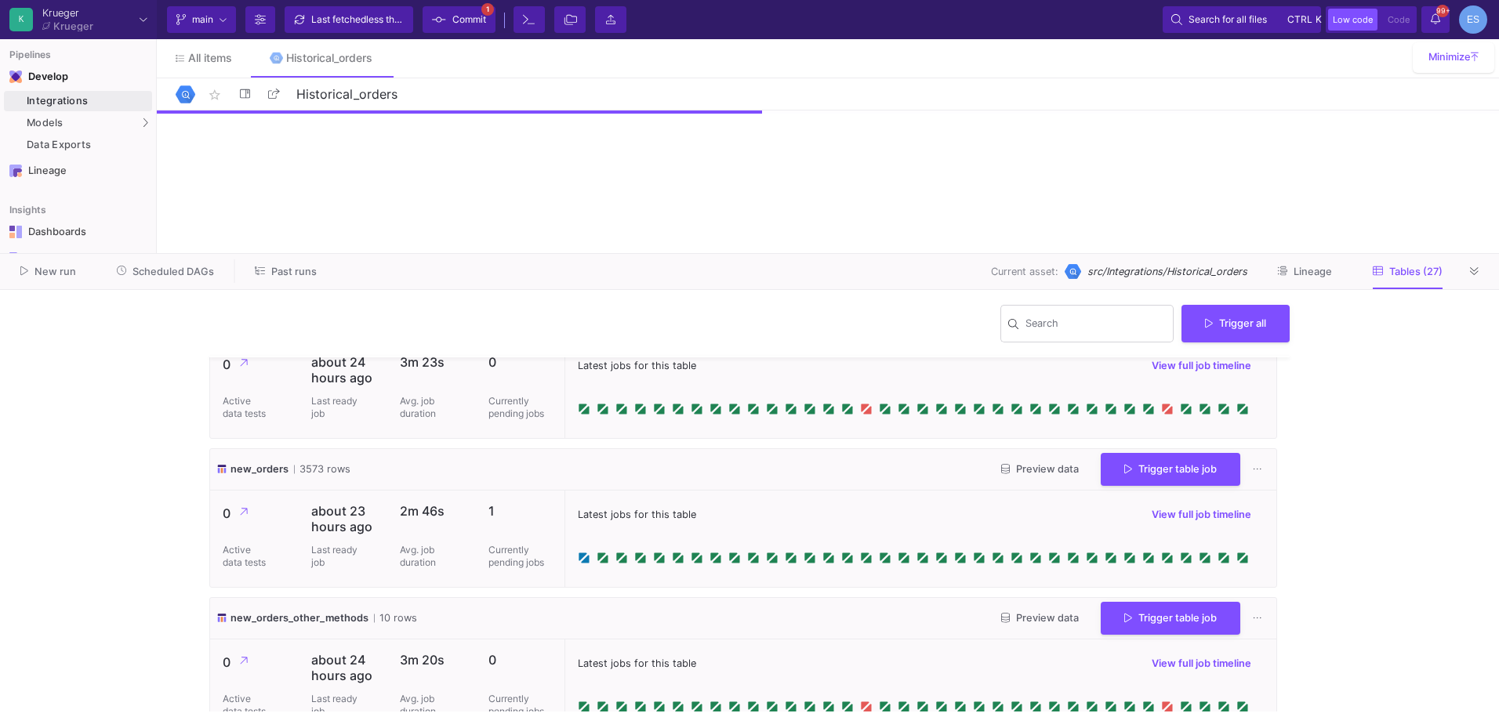
scroll to position [3528, 0]
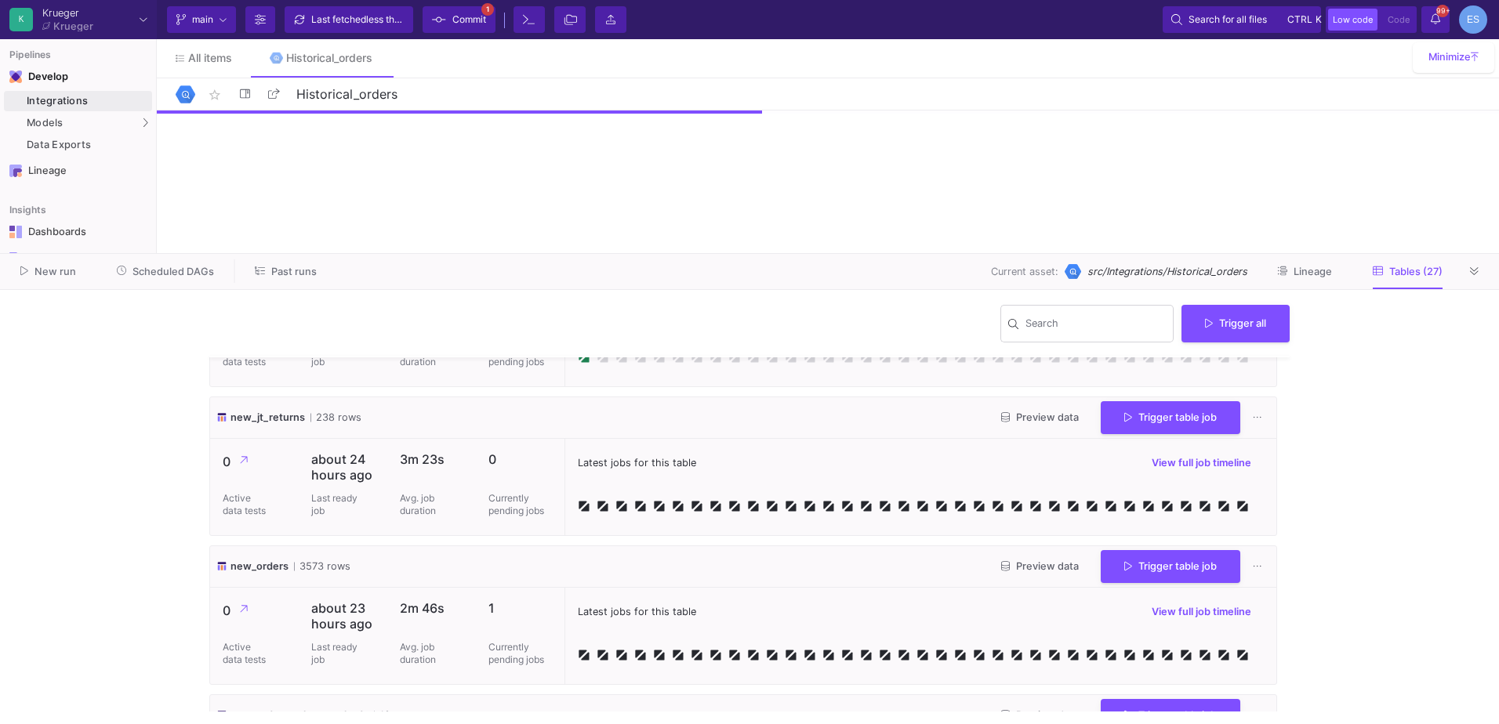
scroll to position [3542, 0]
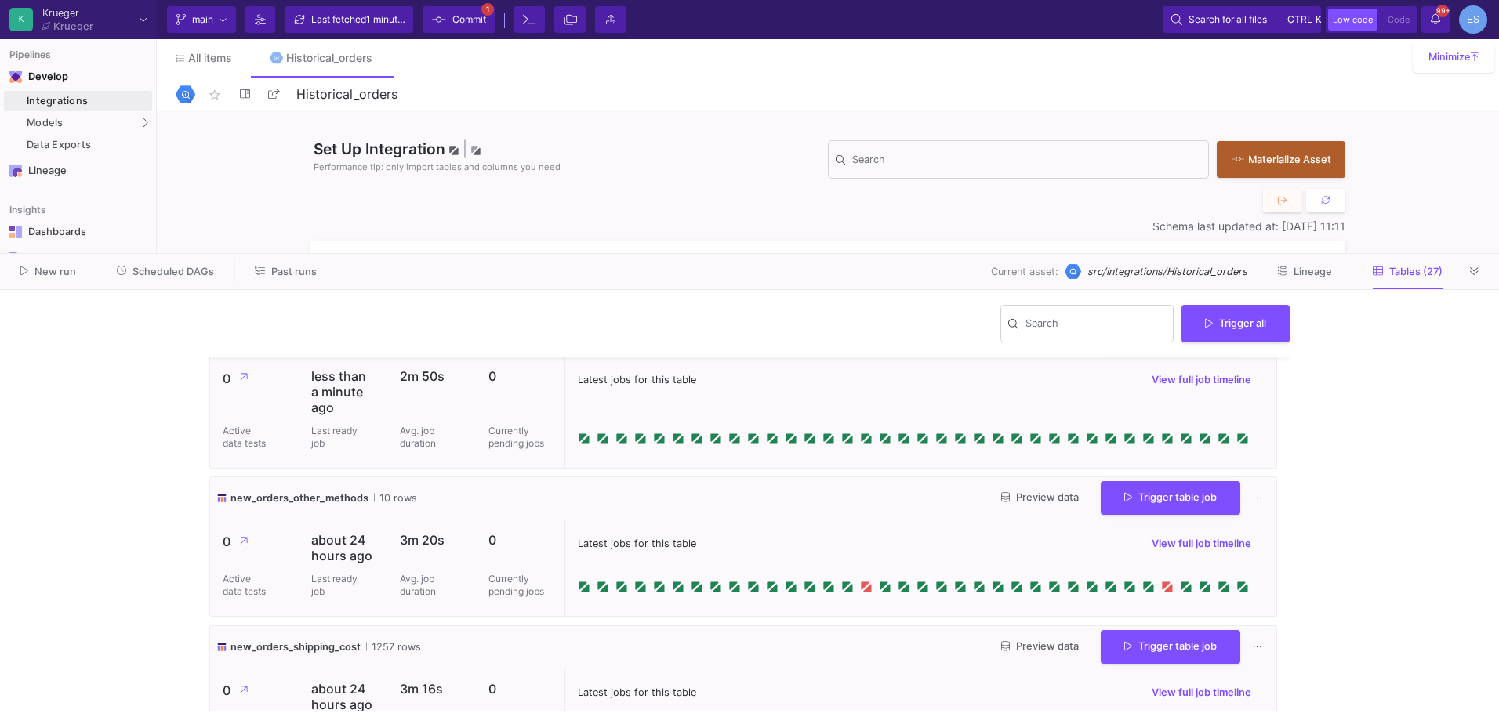
scroll to position [3547, 0]
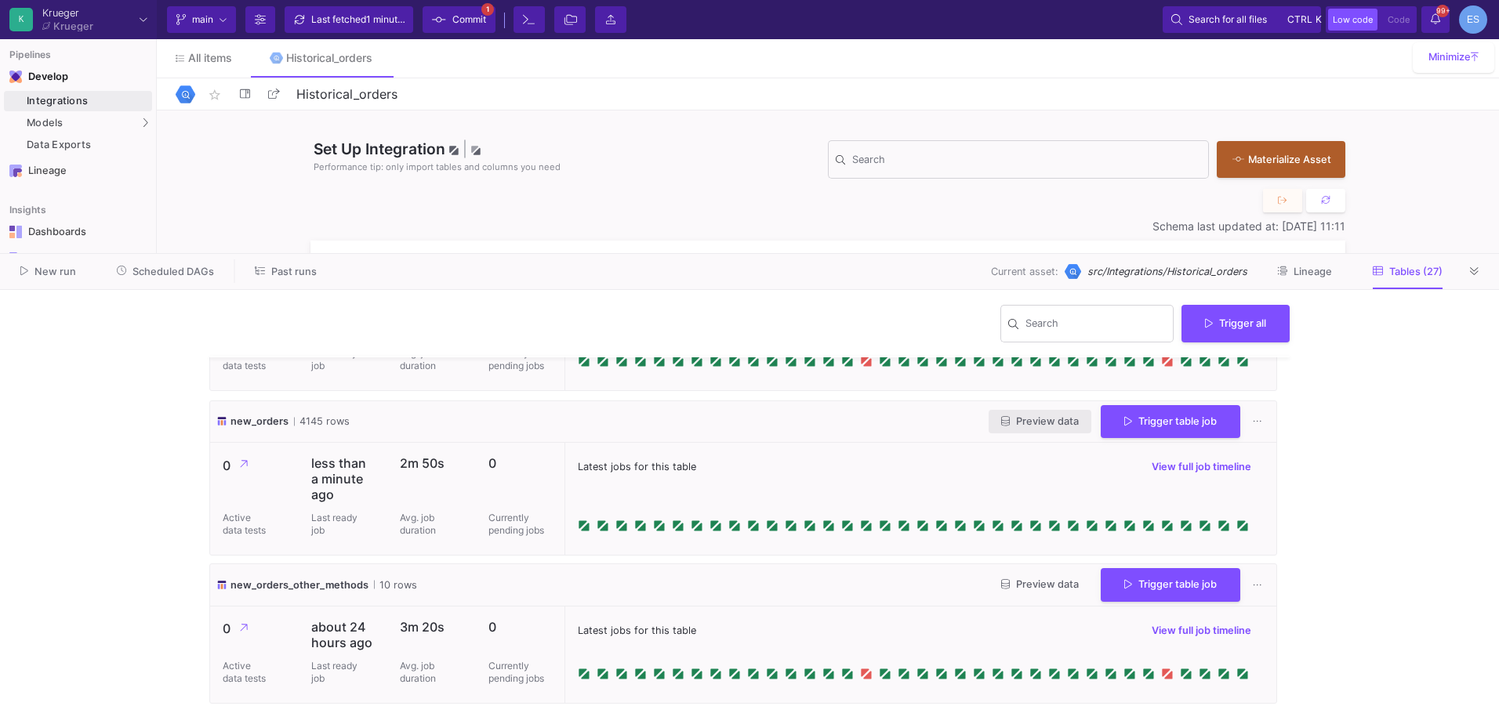
click at [1041, 434] on button "Preview data" at bounding box center [1040, 422] width 103 height 24
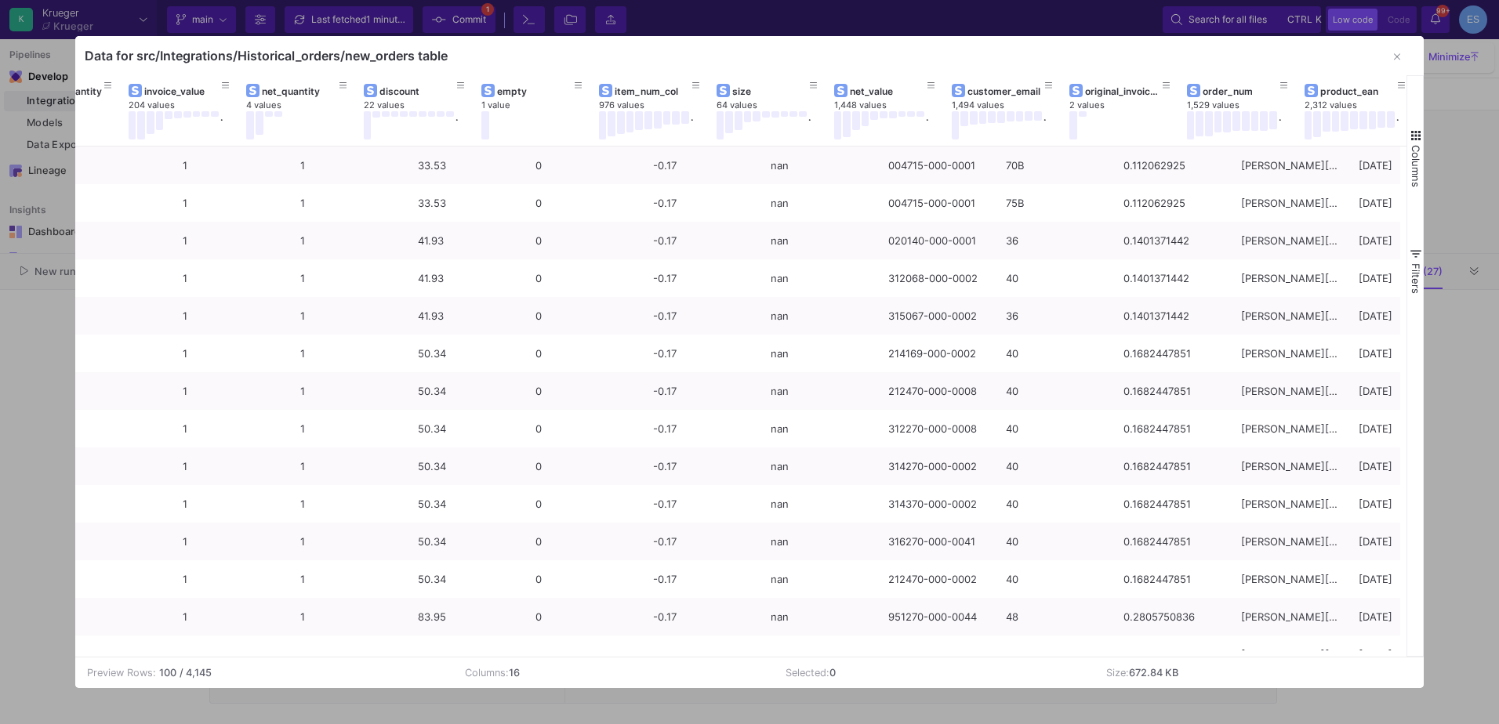
scroll to position [0, 556]
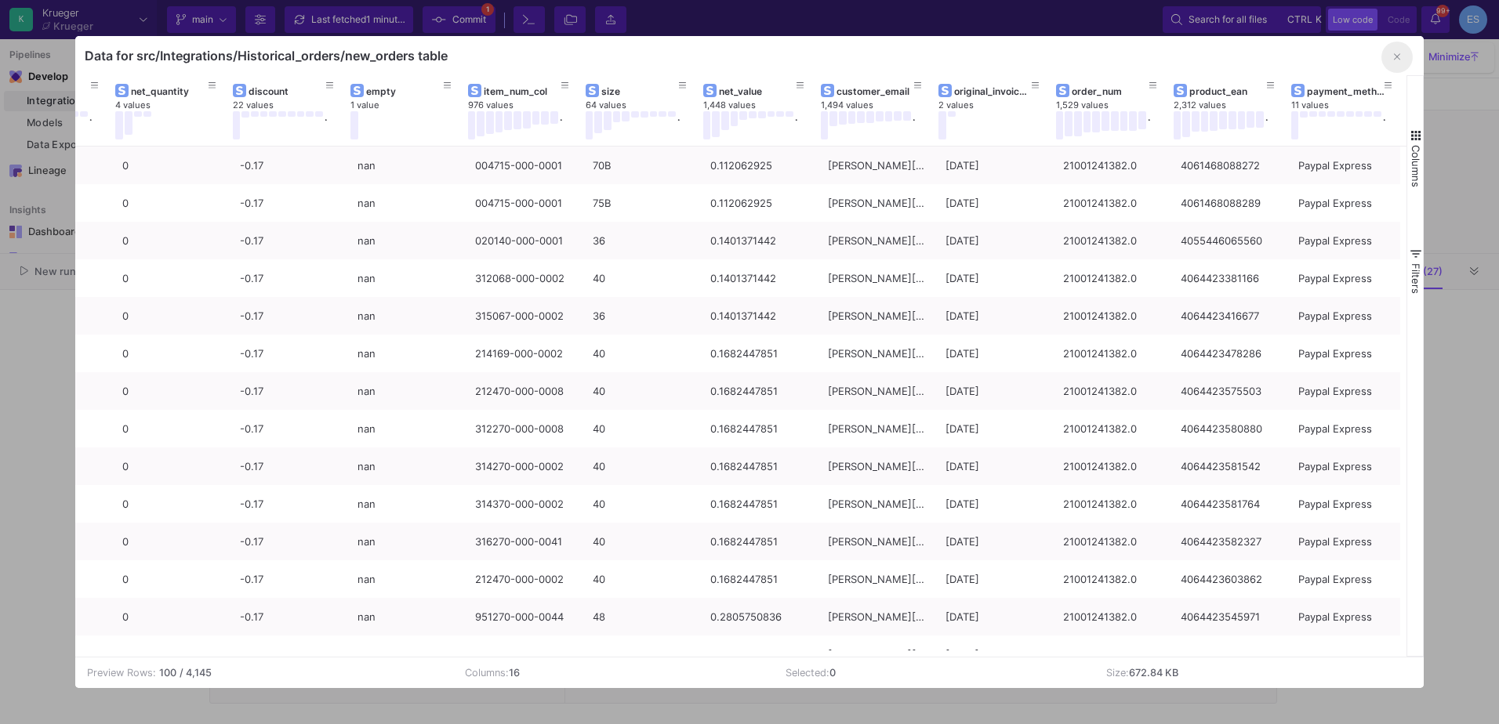
click at [1391, 67] on button "button" at bounding box center [1396, 57] width 31 height 31
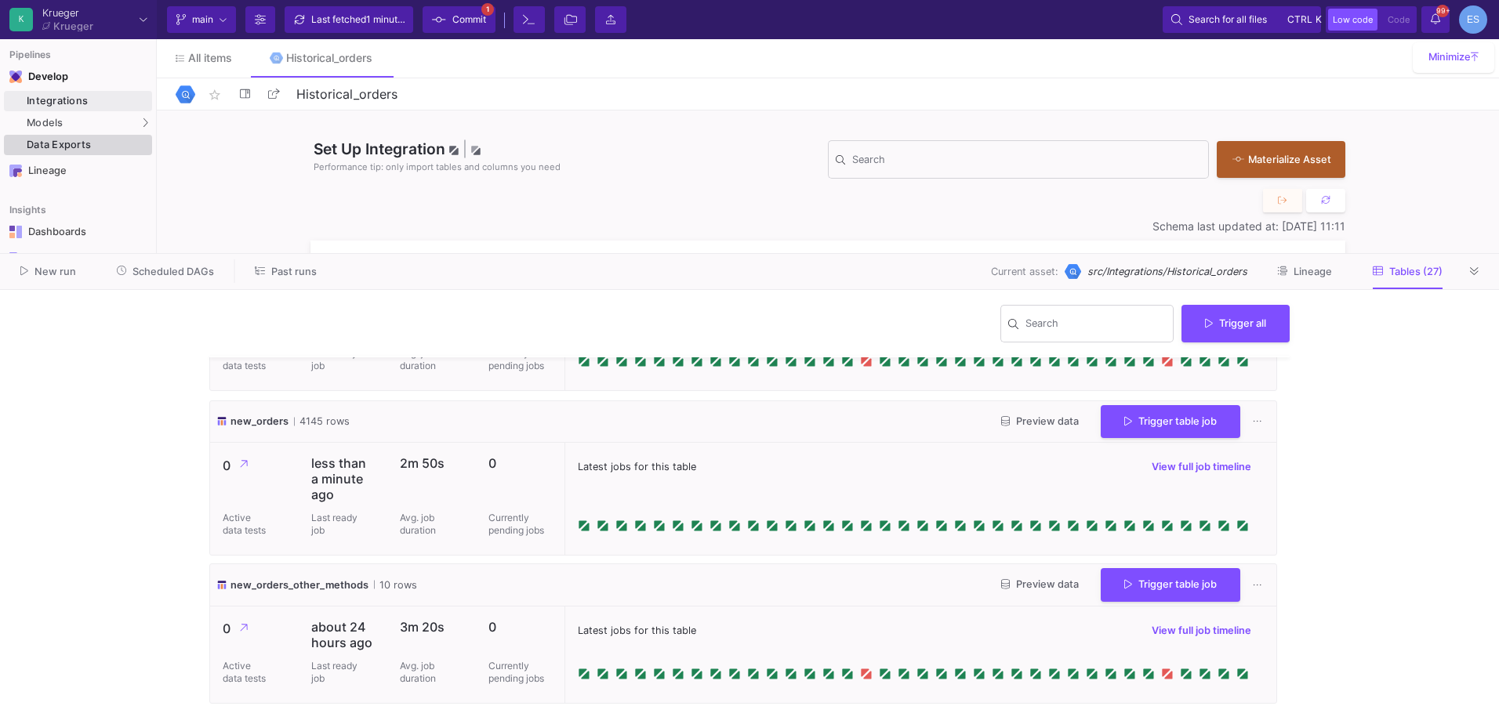
click at [107, 135] on link "Data Exports" at bounding box center [78, 145] width 148 height 20
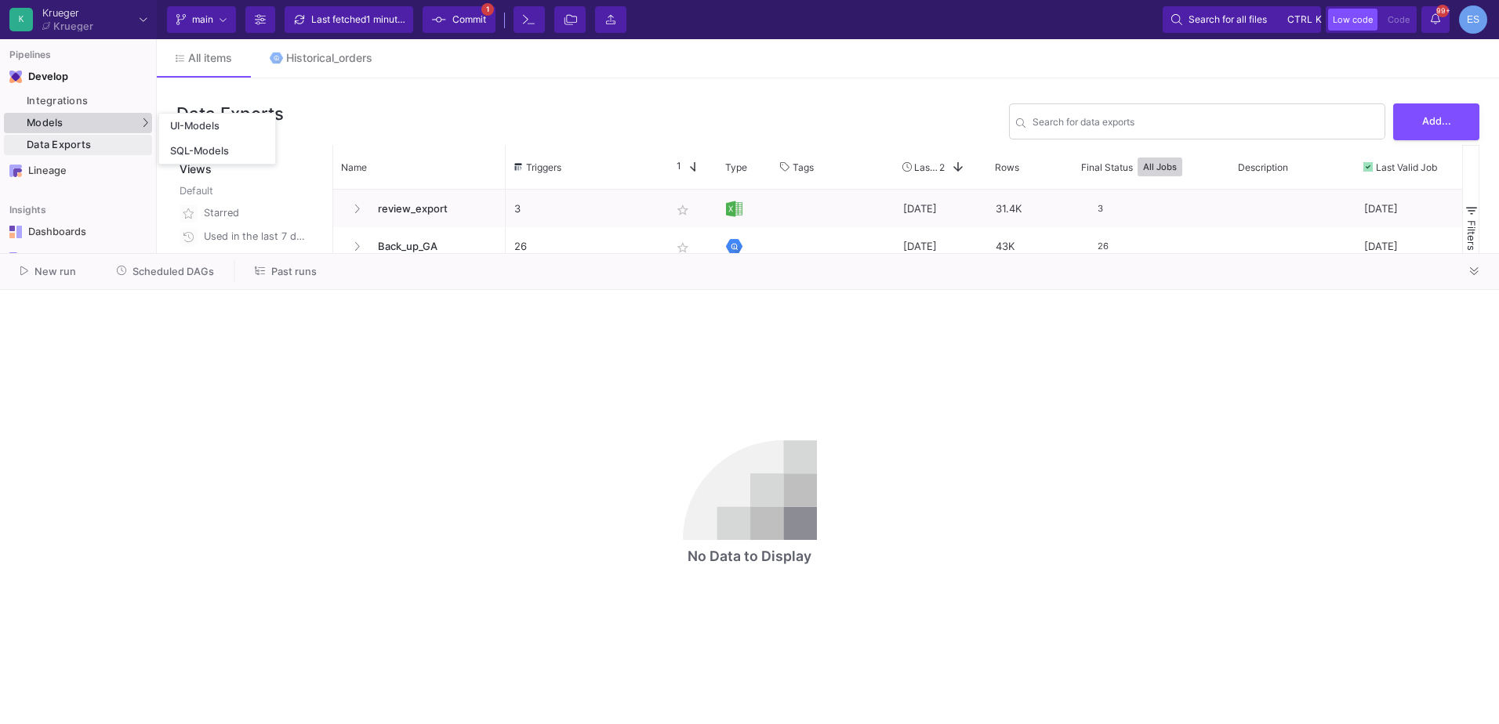
click at [115, 127] on div "Models" at bounding box center [78, 123] width 148 height 20
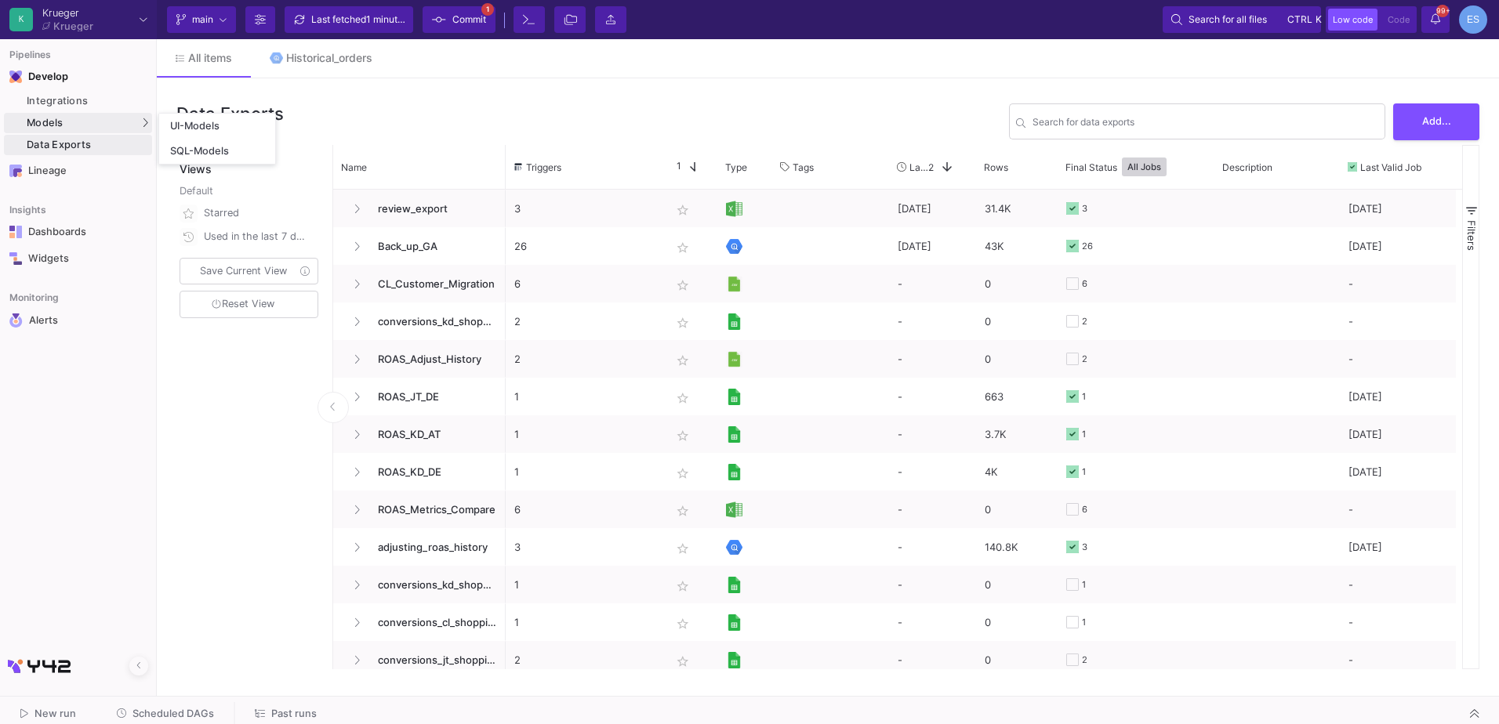
click at [64, 118] on div "Models" at bounding box center [78, 123] width 148 height 20
click at [137, 118] on div "Models" at bounding box center [78, 123] width 148 height 20
click at [186, 124] on div "UI-Models" at bounding box center [195, 126] width 51 height 13
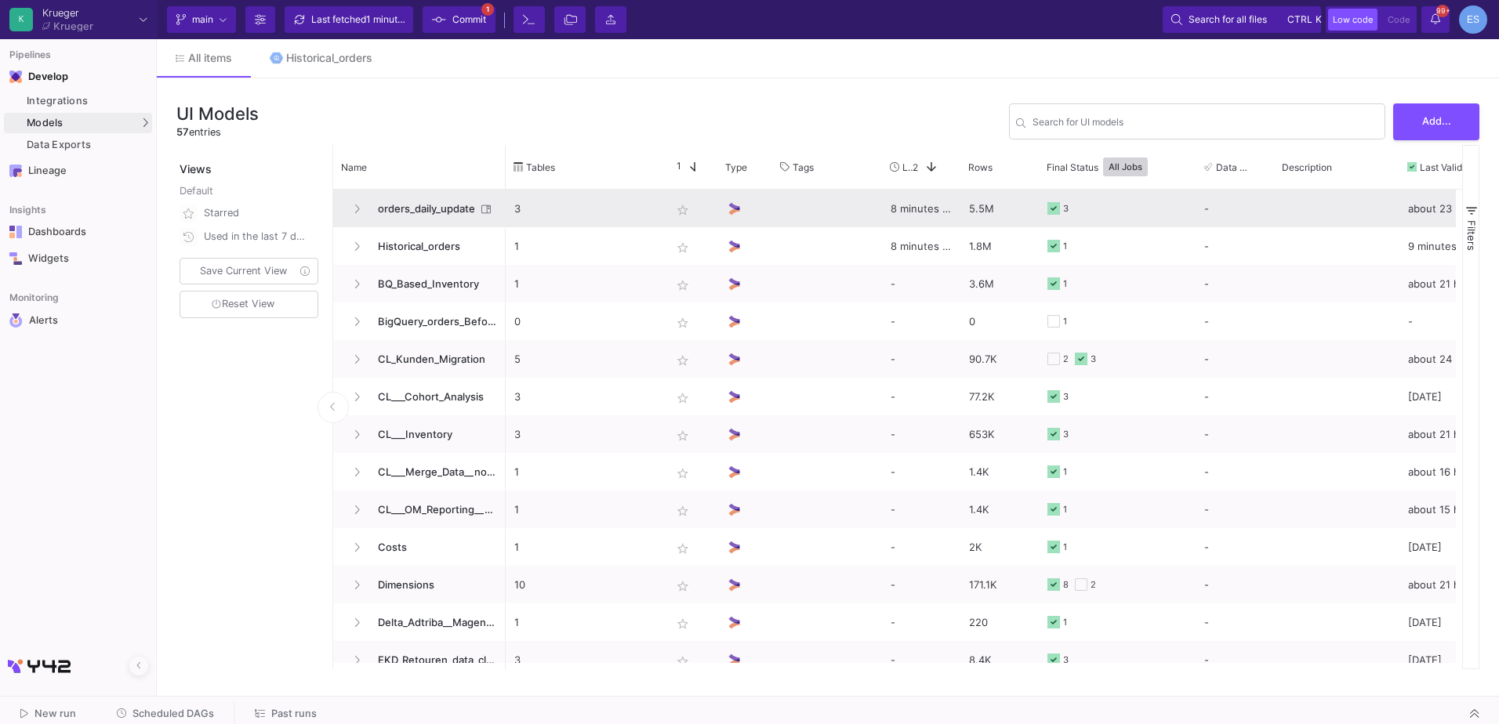
click at [390, 208] on span "orders_daily_update" at bounding box center [421, 209] width 107 height 37
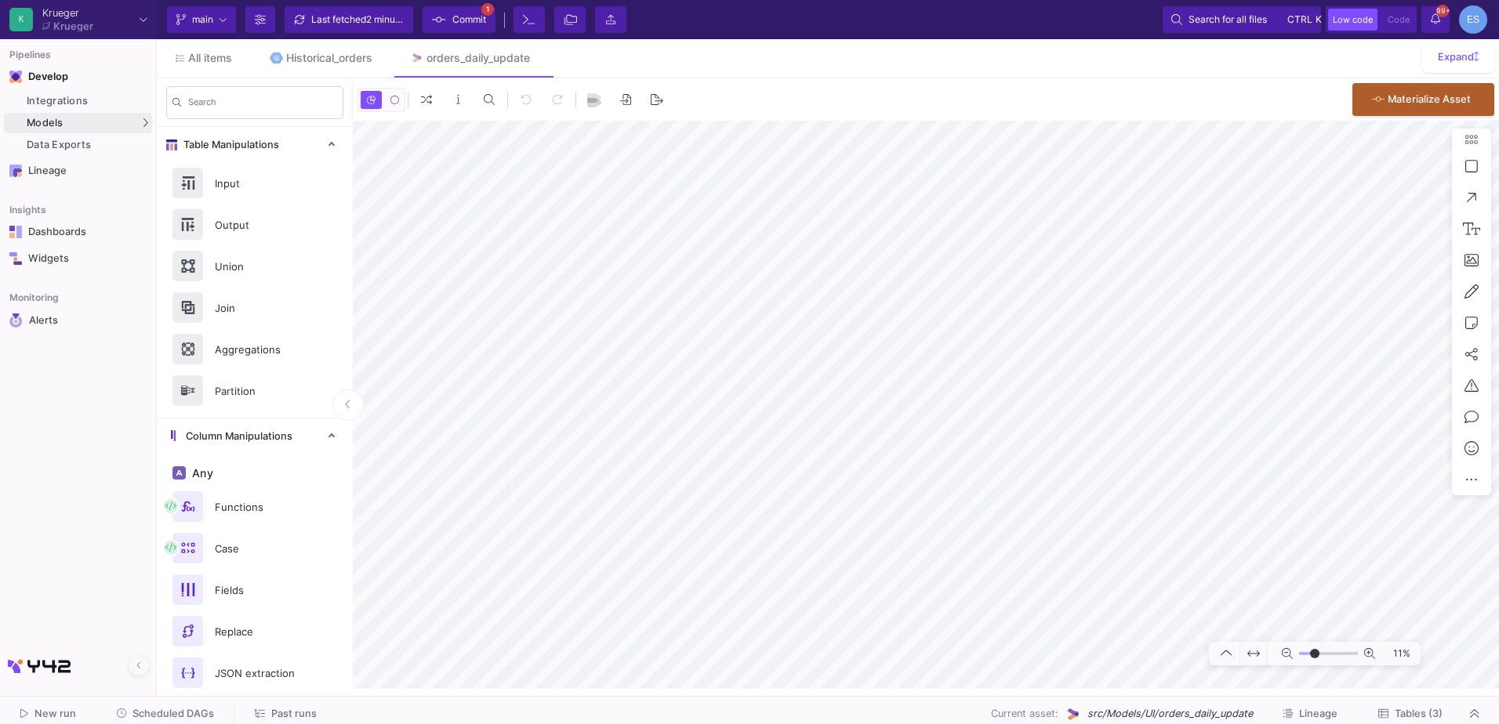
drag, startPoint x: 1302, startPoint y: 652, endPoint x: 1315, endPoint y: 656, distance: 13.1
type input "-17"
click at [1315, 656] on input "range" at bounding box center [1328, 654] width 59 height 20
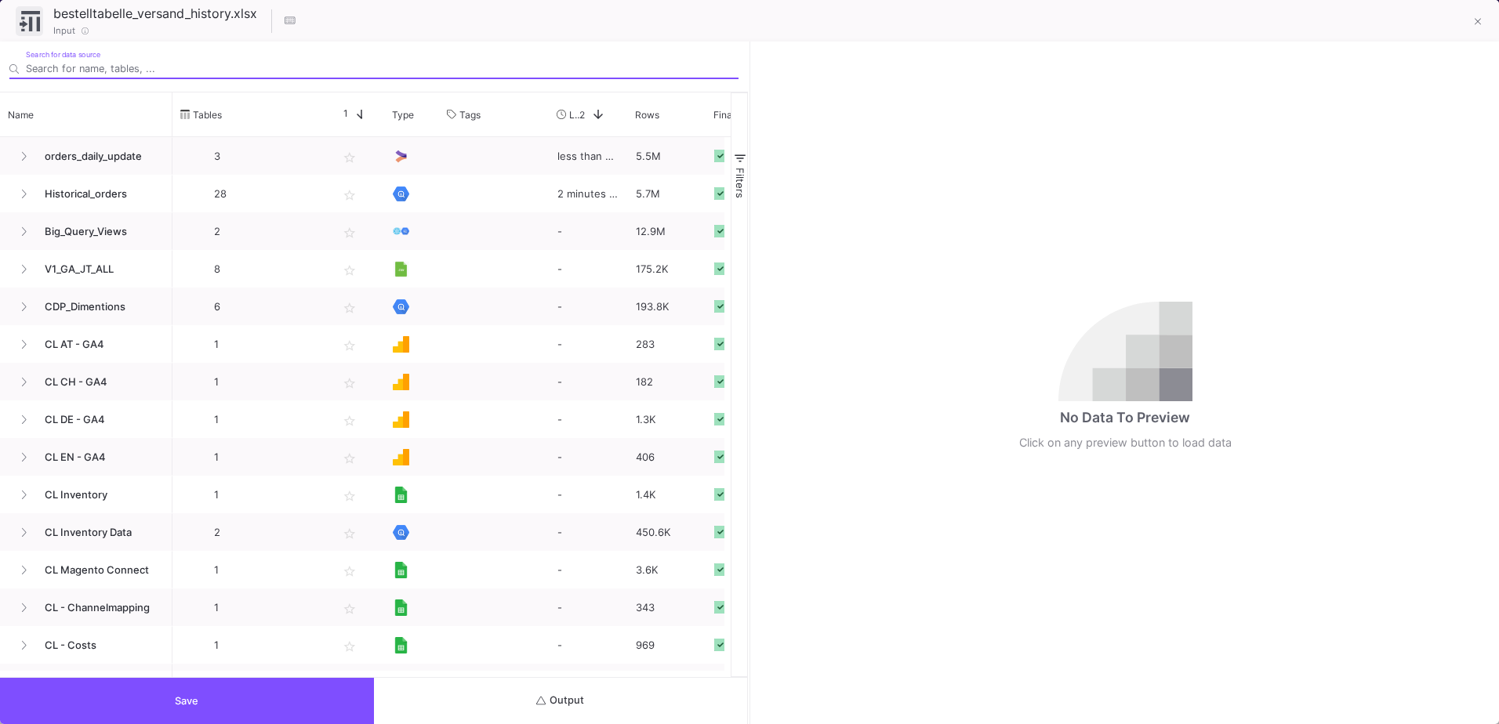
click at [542, 699] on icon "submit" at bounding box center [541, 701] width 10 height 10
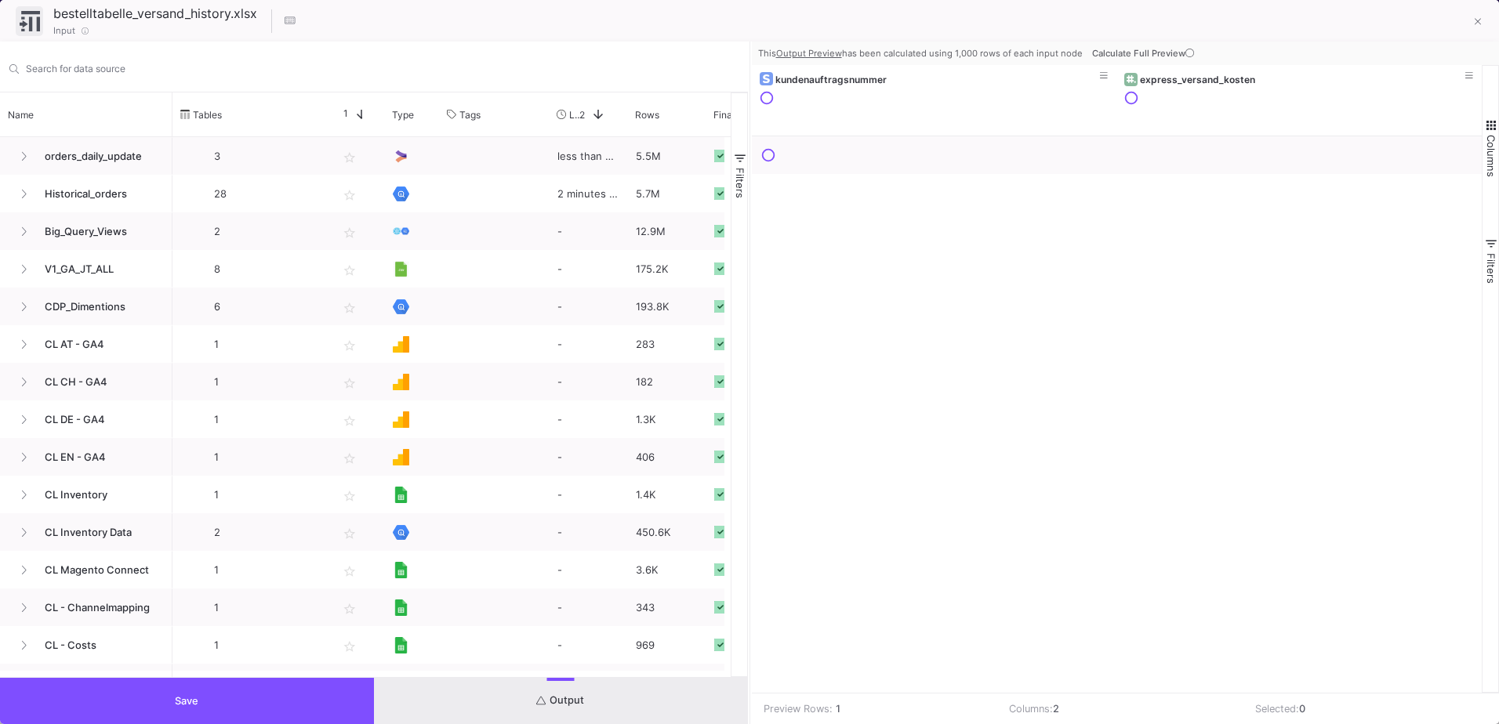
click at [119, 83] on div "Search for data source" at bounding box center [373, 67] width 729 height 49
click at [125, 71] on input "Search for data source" at bounding box center [382, 69] width 713 height 12
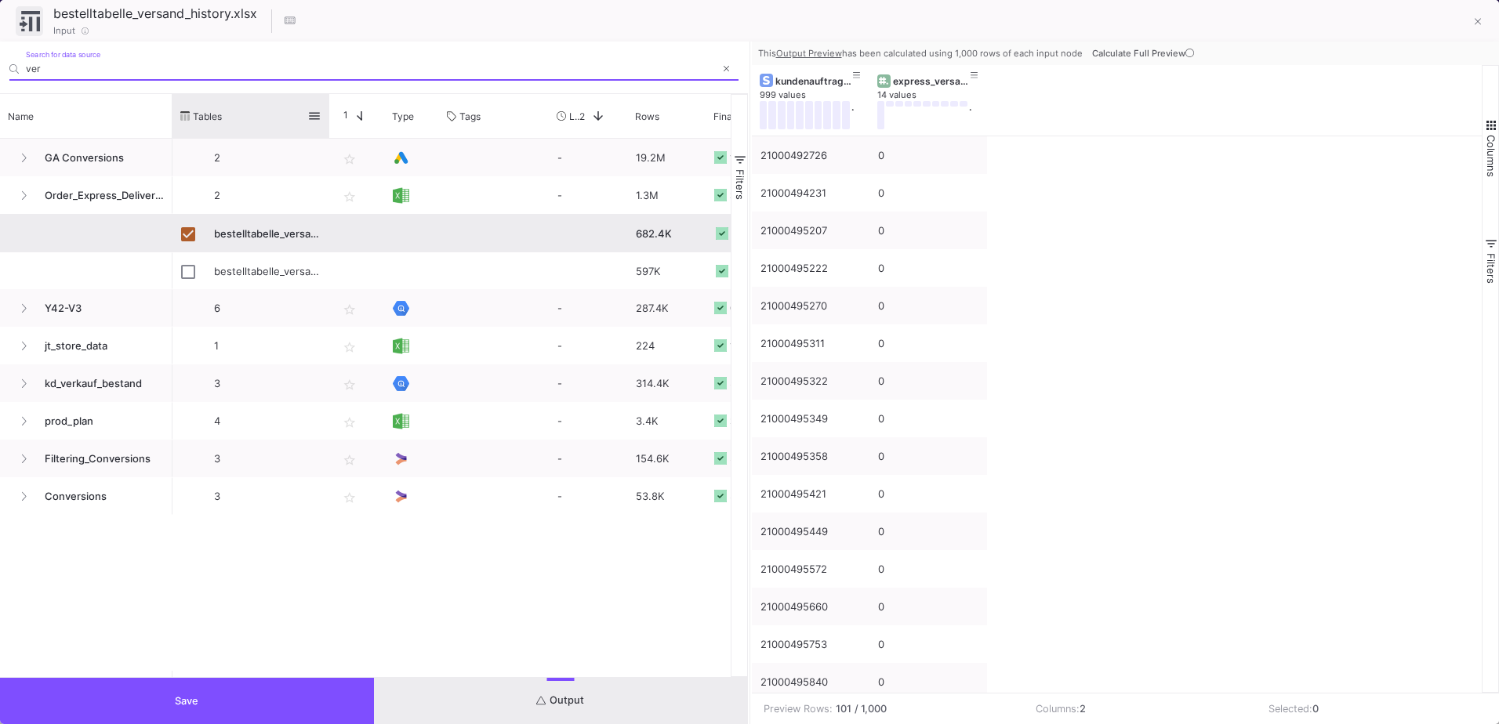
type input "ver"
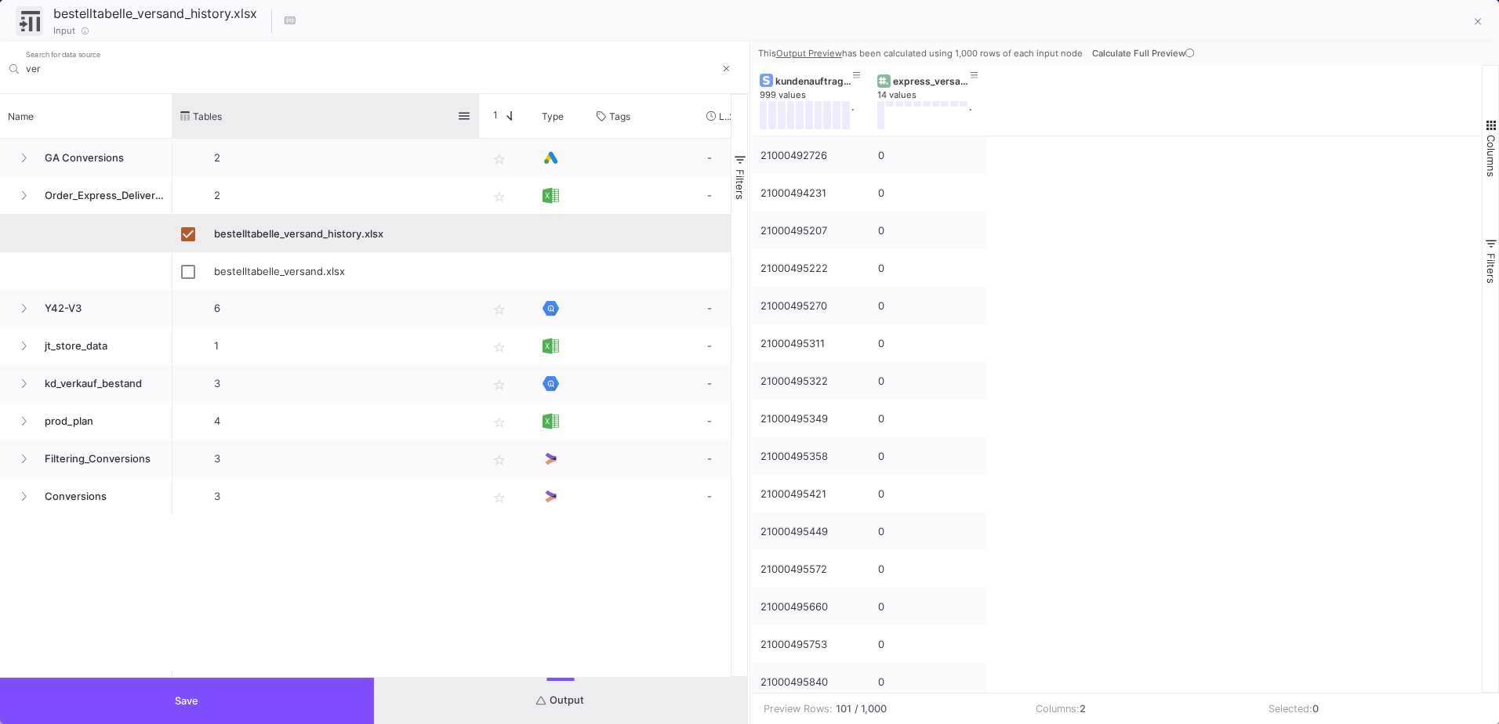
drag, startPoint x: 327, startPoint y: 111, endPoint x: 477, endPoint y: 106, distance: 149.8
click at [477, 106] on div at bounding box center [479, 116] width 6 height 44
click at [1472, 20] on button at bounding box center [1477, 22] width 31 height 31
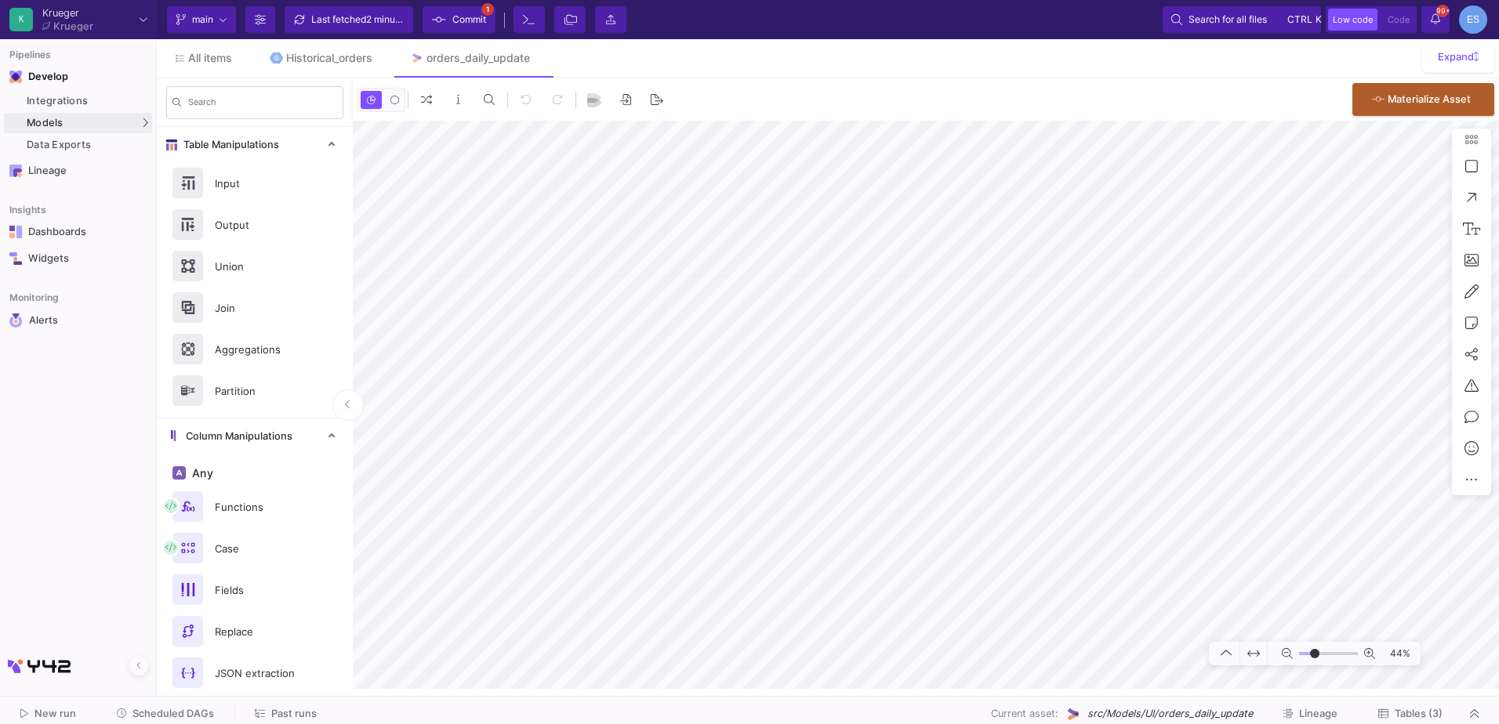
click at [312, 476] on mat-sidenav-container "Search Table Manipulations Input Output Union Join Aggregations Partition Colum…" at bounding box center [828, 383] width 1342 height 611
click at [1229, 410] on button "Delete" at bounding box center [1263, 416] width 88 height 38
click at [670, 220] on icon at bounding box center [669, 217] width 9 height 10
click at [674, 196] on icon at bounding box center [678, 199] width 9 height 10
drag, startPoint x: 1309, startPoint y: 652, endPoint x: 1321, endPoint y: 654, distance: 12.0
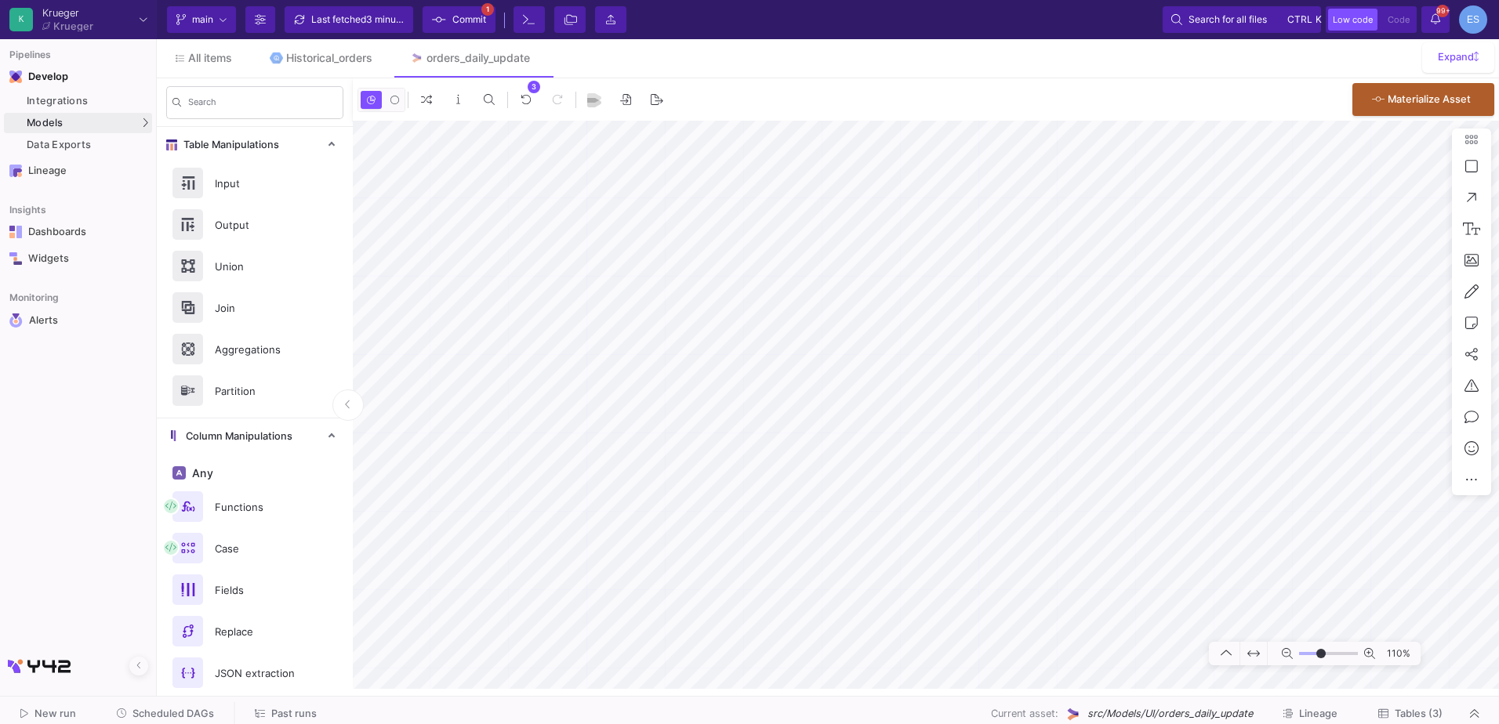
click at [1321, 654] on input "range" at bounding box center [1328, 654] width 59 height 20
click at [366, 12] on div "K Krueger Krueger Current branch main Branch Options Last fetched 3 minutes ago…" at bounding box center [749, 19] width 1499 height 39
drag, startPoint x: 1322, startPoint y: 656, endPoint x: 1312, endPoint y: 658, distance: 10.3
click at [1312, 658] on input "range" at bounding box center [1328, 654] width 59 height 20
click at [1316, 656] on input "range" at bounding box center [1328, 654] width 59 height 20
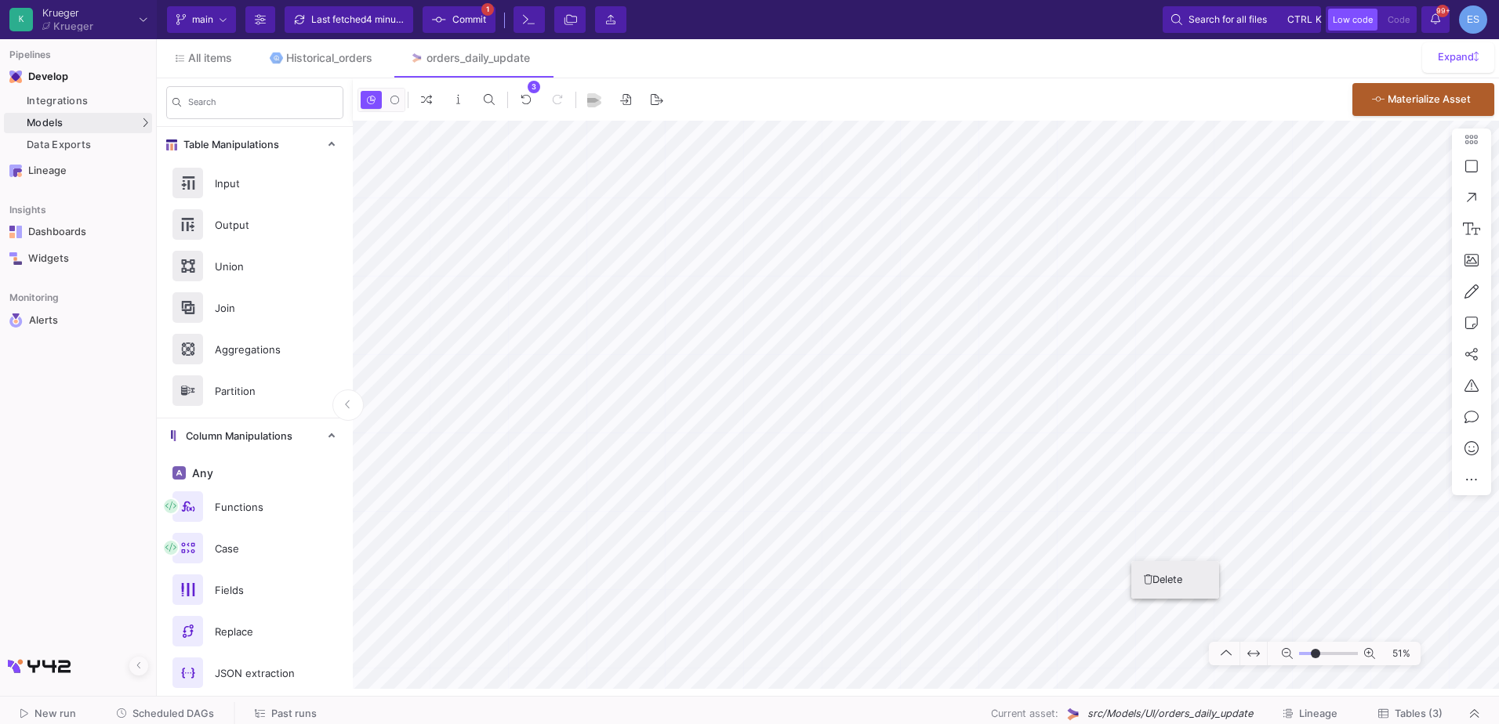
click at [1150, 583] on icon at bounding box center [1148, 580] width 9 height 10
click at [1045, 580] on icon at bounding box center [1044, 580] width 9 height 10
click at [811, 376] on icon at bounding box center [812, 374] width 9 height 10
click at [702, 368] on button "Delete" at bounding box center [739, 376] width 88 height 38
click at [730, 521] on button "Delete" at bounding box center [760, 529] width 88 height 38
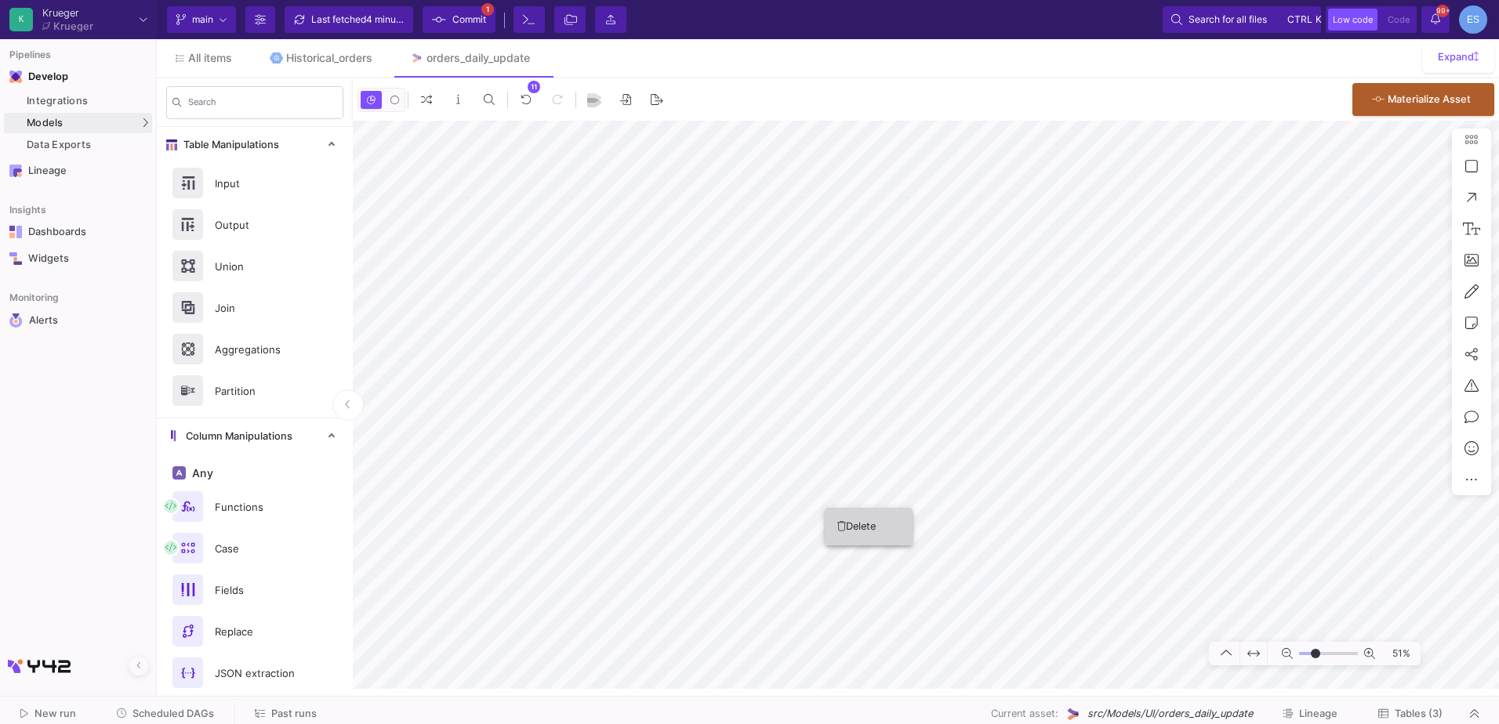
click at [833, 516] on button "Delete" at bounding box center [869, 527] width 88 height 38
click at [289, 283] on mat-sidenav-container "Search Table Manipulations Input Output Union Join Aggregations Partition Colum…" at bounding box center [828, 383] width 1342 height 611
click at [891, 724] on html "K Krueger Krueger Current branch main Branch Options Last fetched 5 minutes ago…" at bounding box center [749, 362] width 1499 height 724
click at [1309, 654] on input "range" at bounding box center [1328, 654] width 59 height 20
drag, startPoint x: 1310, startPoint y: 655, endPoint x: 1319, endPoint y: 659, distance: 10.2
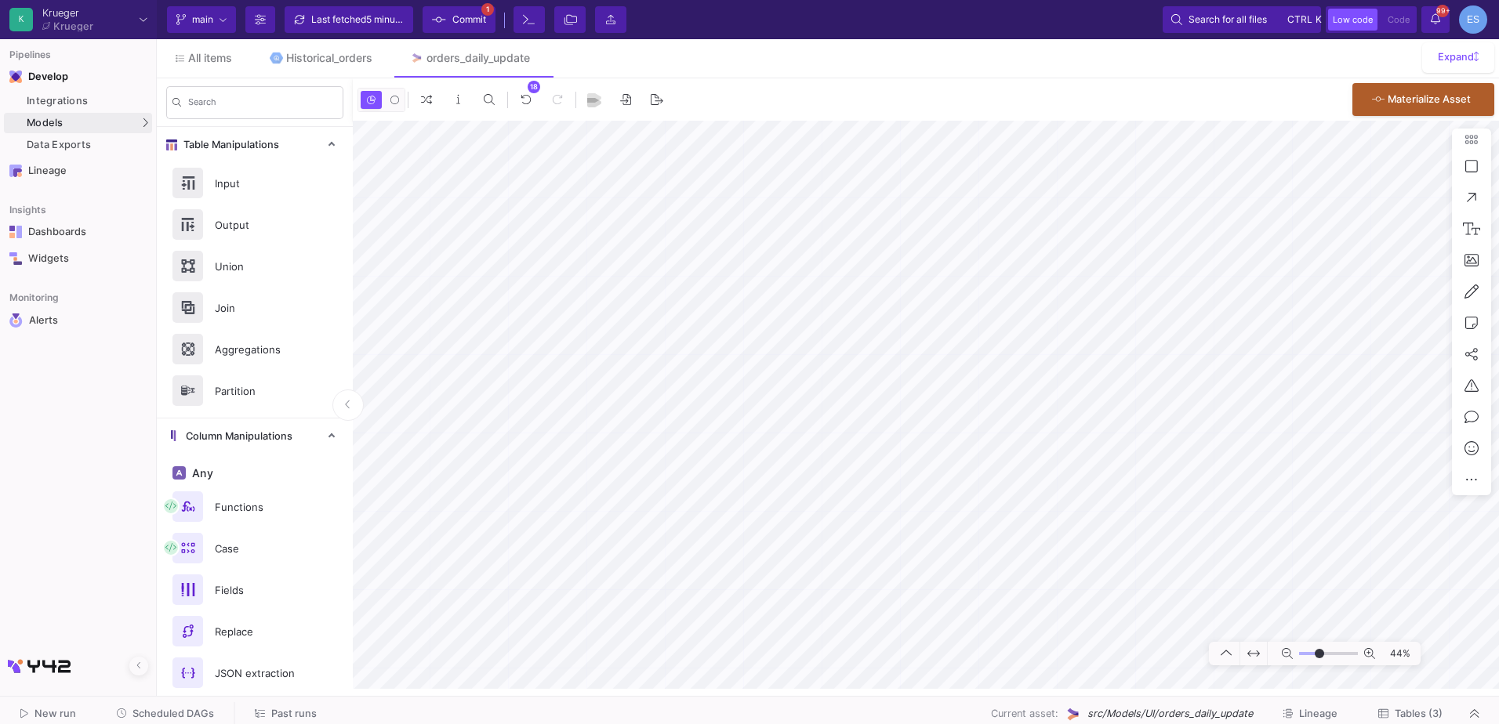
click at [1319, 659] on input "range" at bounding box center [1328, 654] width 59 height 20
click at [1316, 659] on input "range" at bounding box center [1328, 654] width 59 height 20
type input "-33"
click at [1309, 652] on input "range" at bounding box center [1328, 654] width 59 height 20
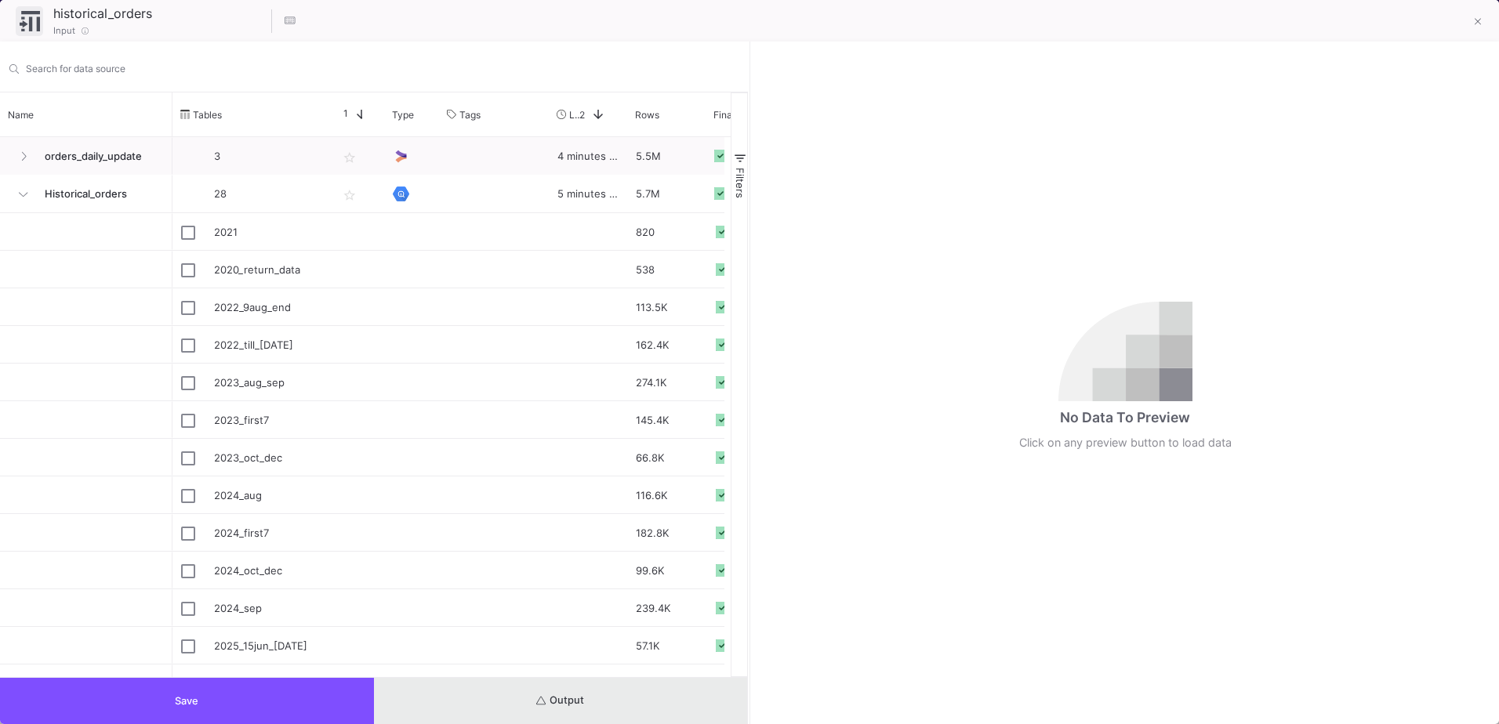
click at [580, 713] on button "Output" at bounding box center [561, 701] width 374 height 46
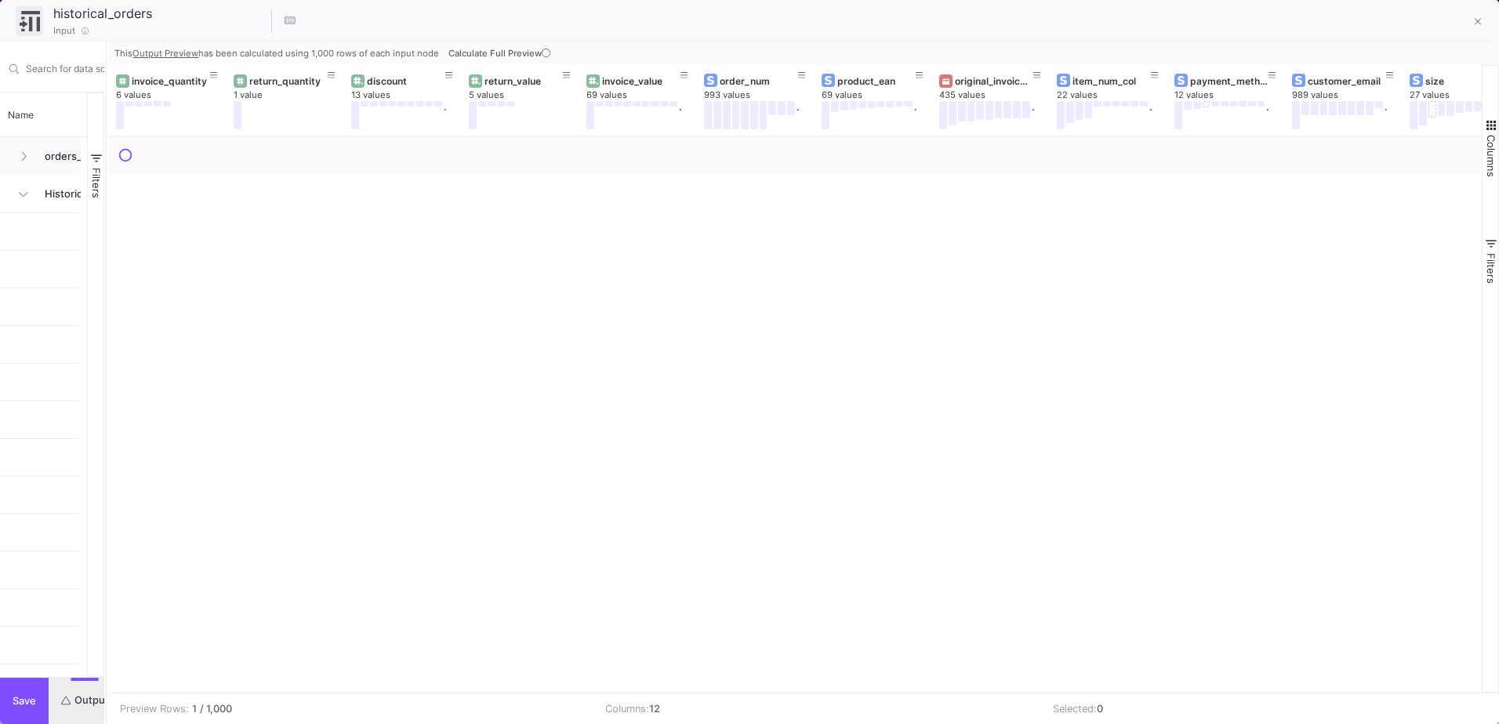
drag, startPoint x: 749, startPoint y: 441, endPoint x: 106, endPoint y: 485, distance: 644.3
click at [106, 485] on div at bounding box center [106, 383] width 4 height 683
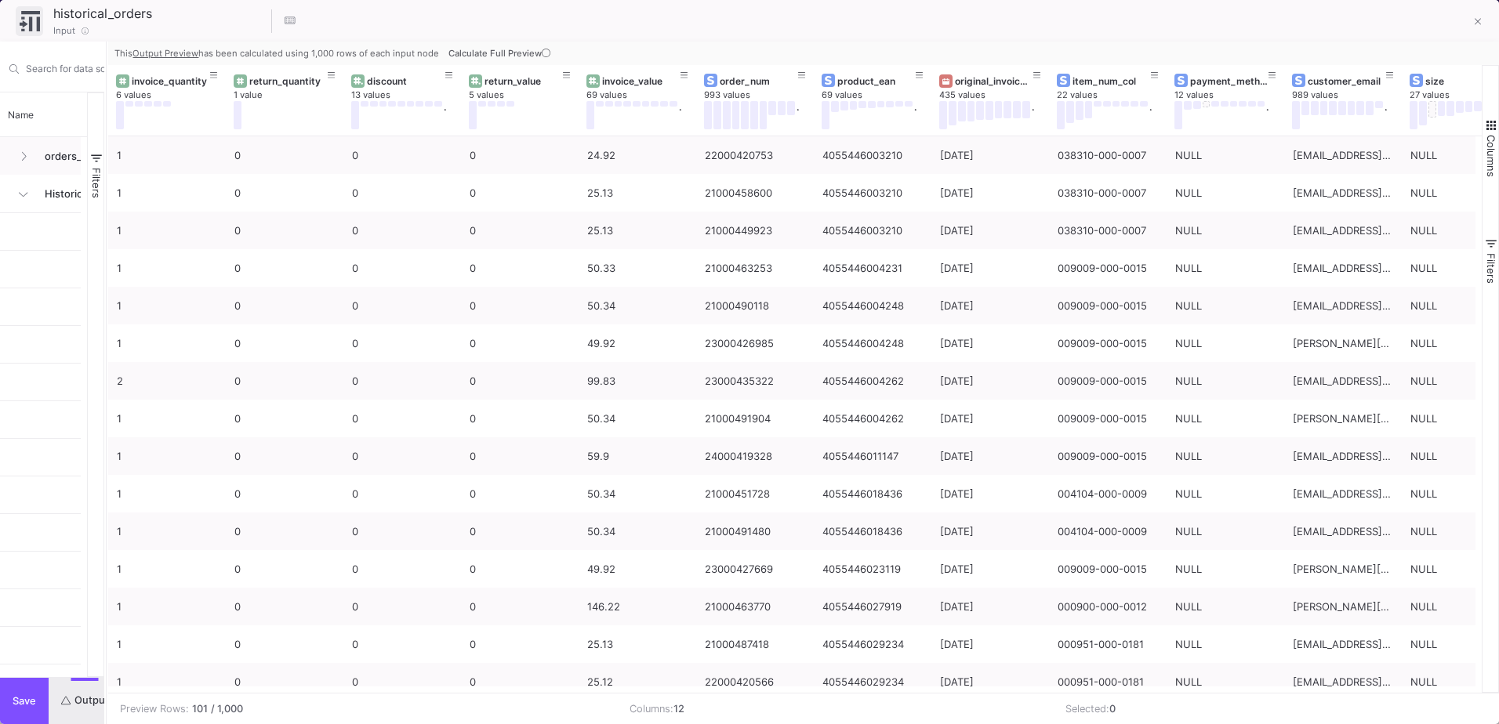
drag, startPoint x: 176, startPoint y: 693, endPoint x: 445, endPoint y: 699, distance: 268.2
click at [445, 699] on div "Preview Rows: 101 / 1,000 Columns: 12 Selected: 0" at bounding box center [803, 708] width 1391 height 31
click at [542, 56] on icon at bounding box center [546, 53] width 9 height 9
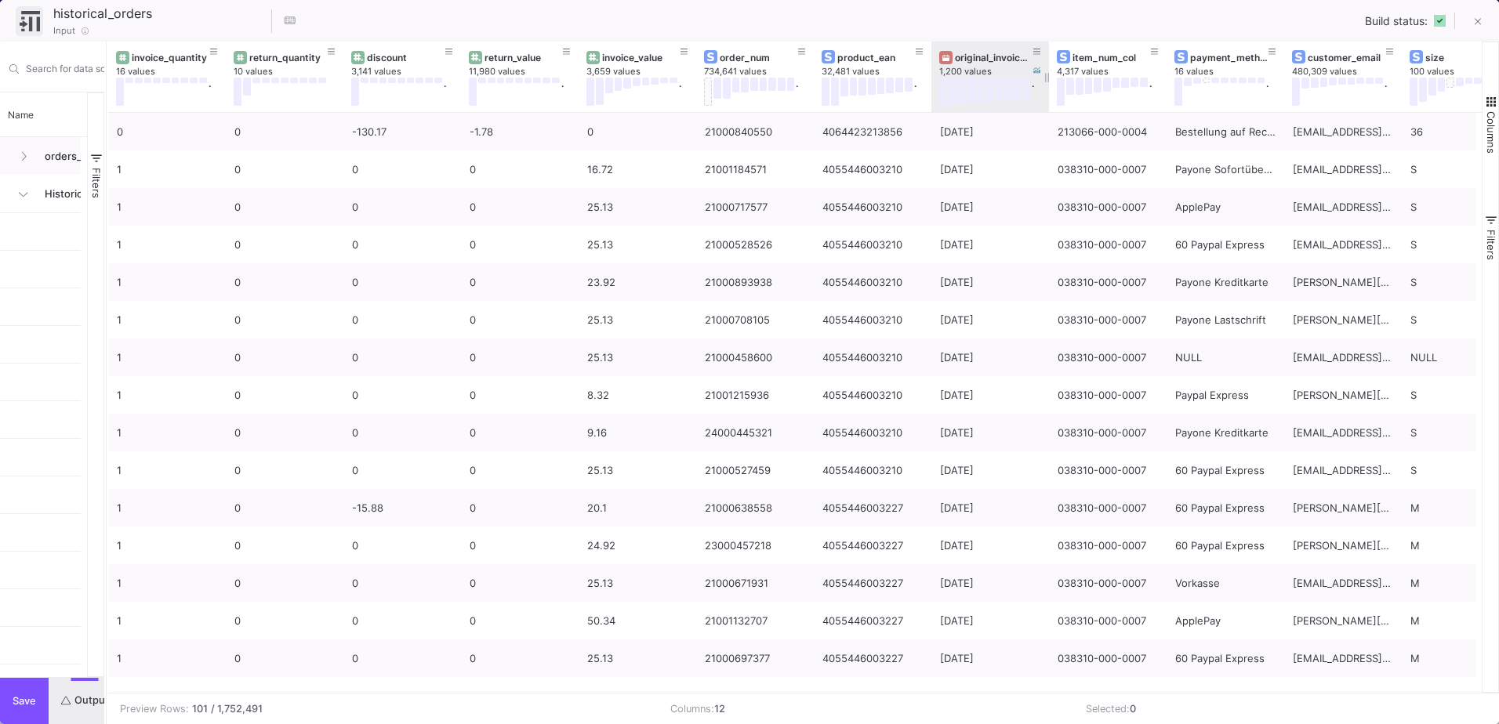
click at [984, 59] on div "original_invoice_date" at bounding box center [994, 58] width 78 height 12
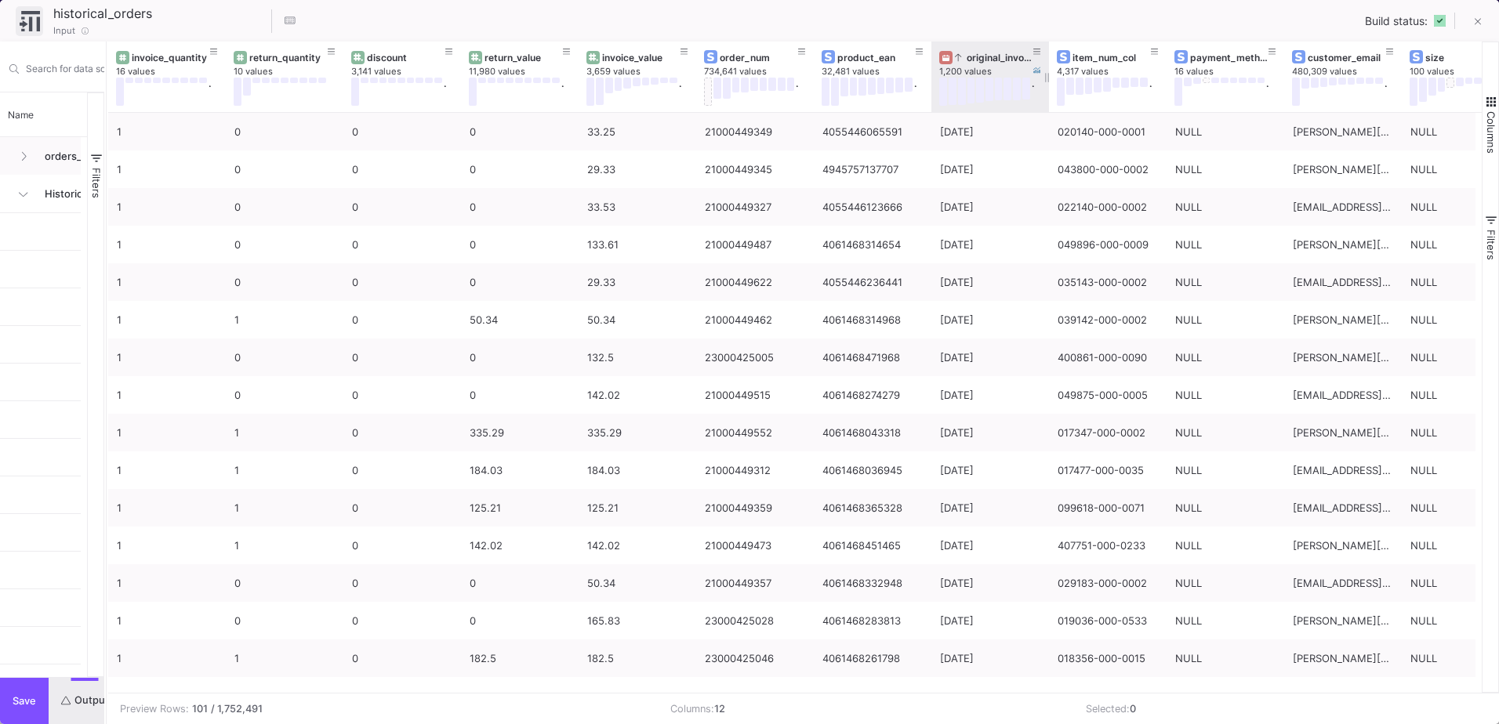
click at [984, 59] on div "original_invoice_date" at bounding box center [994, 58] width 78 height 12
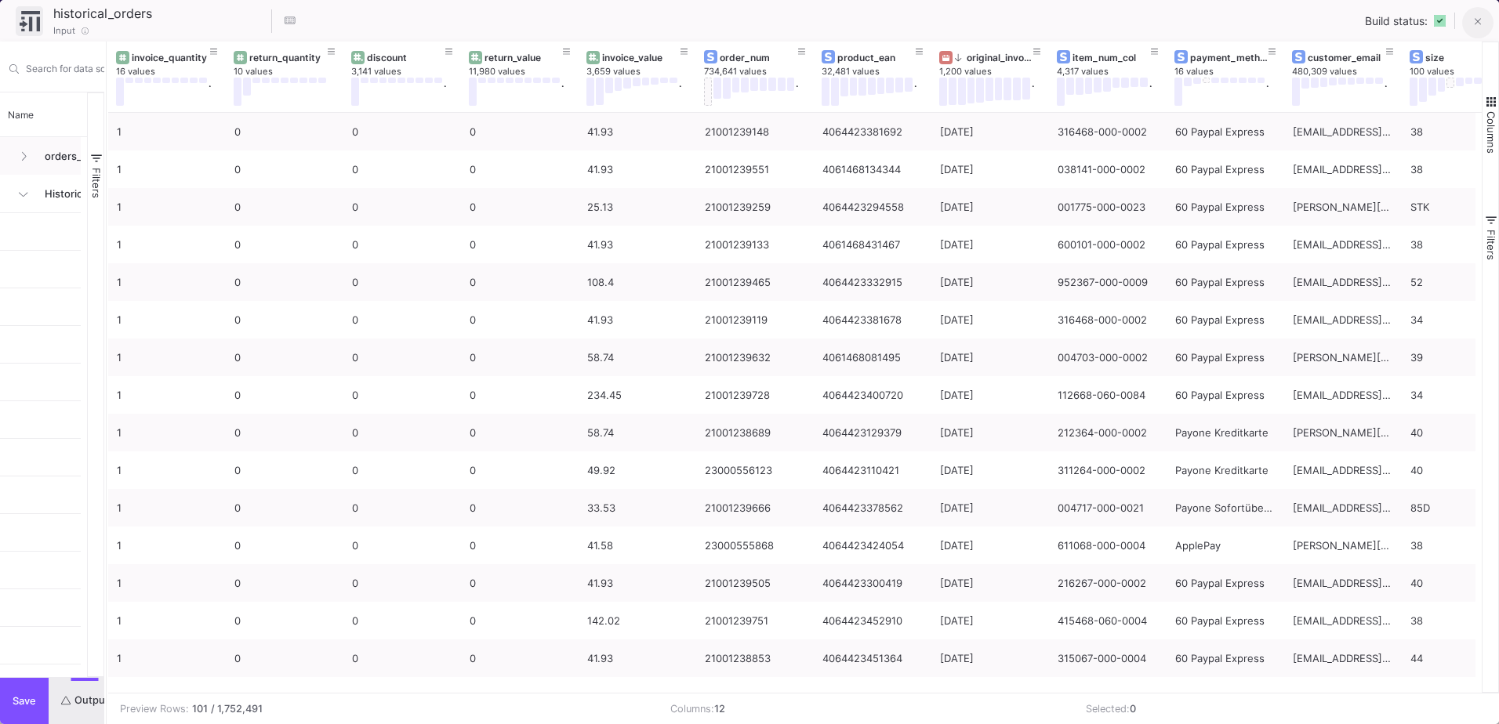
click at [1485, 11] on button at bounding box center [1477, 22] width 31 height 31
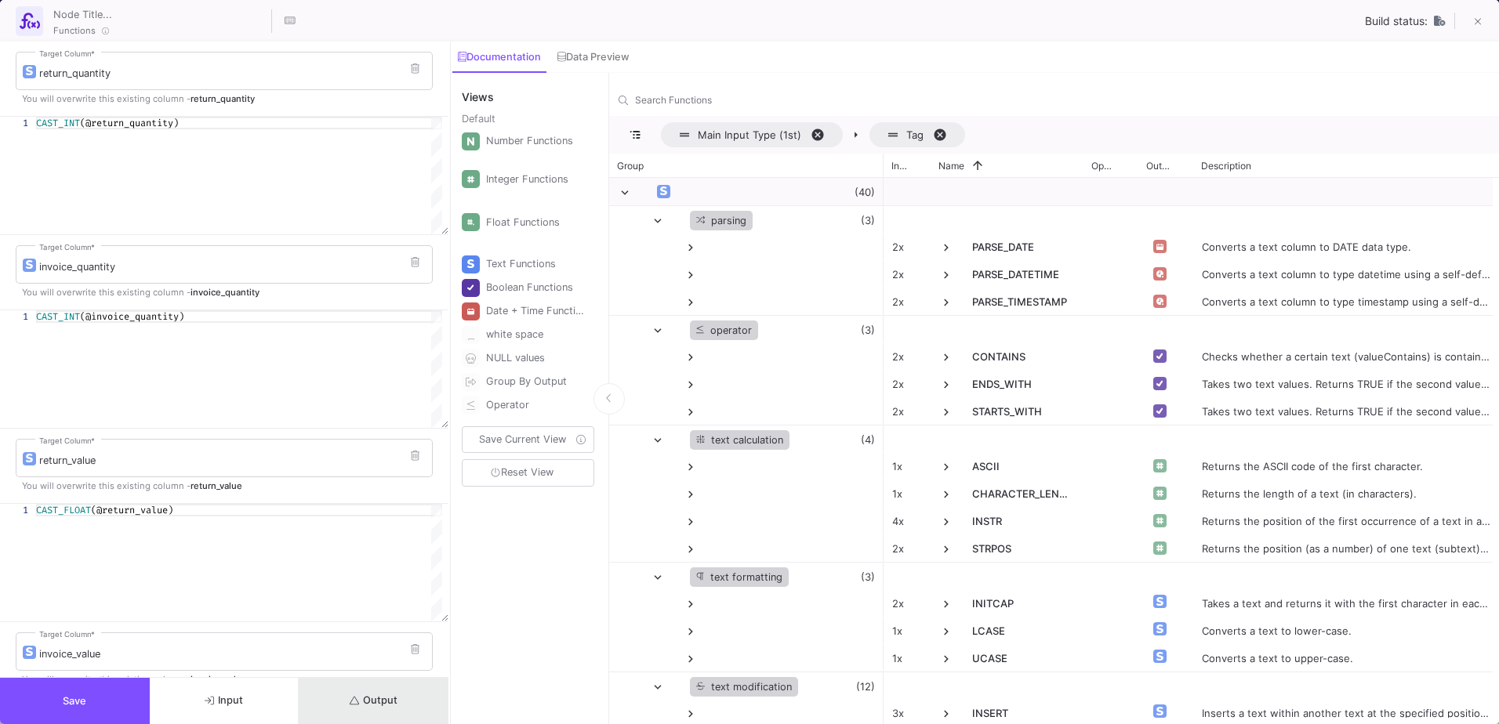
click at [391, 707] on button "Output" at bounding box center [374, 701] width 150 height 46
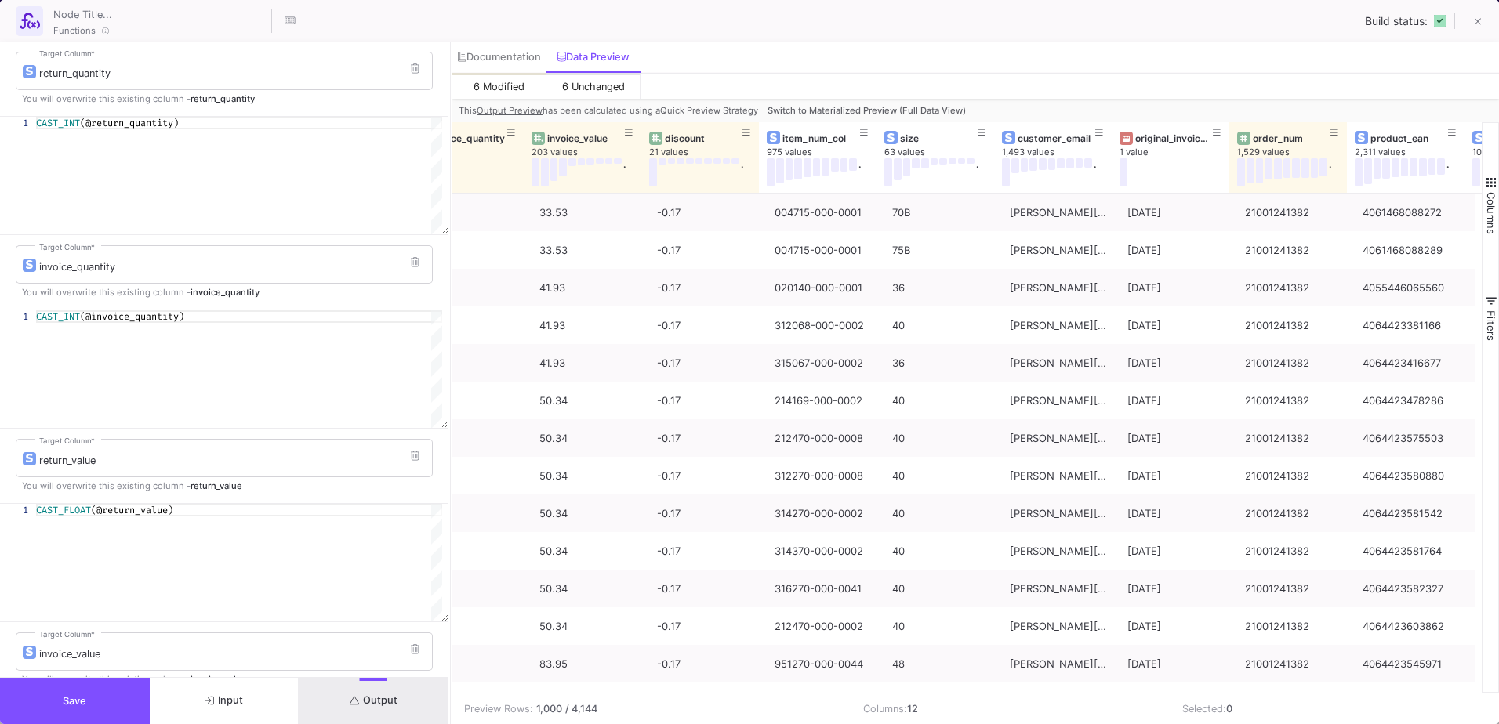
scroll to position [0, 388]
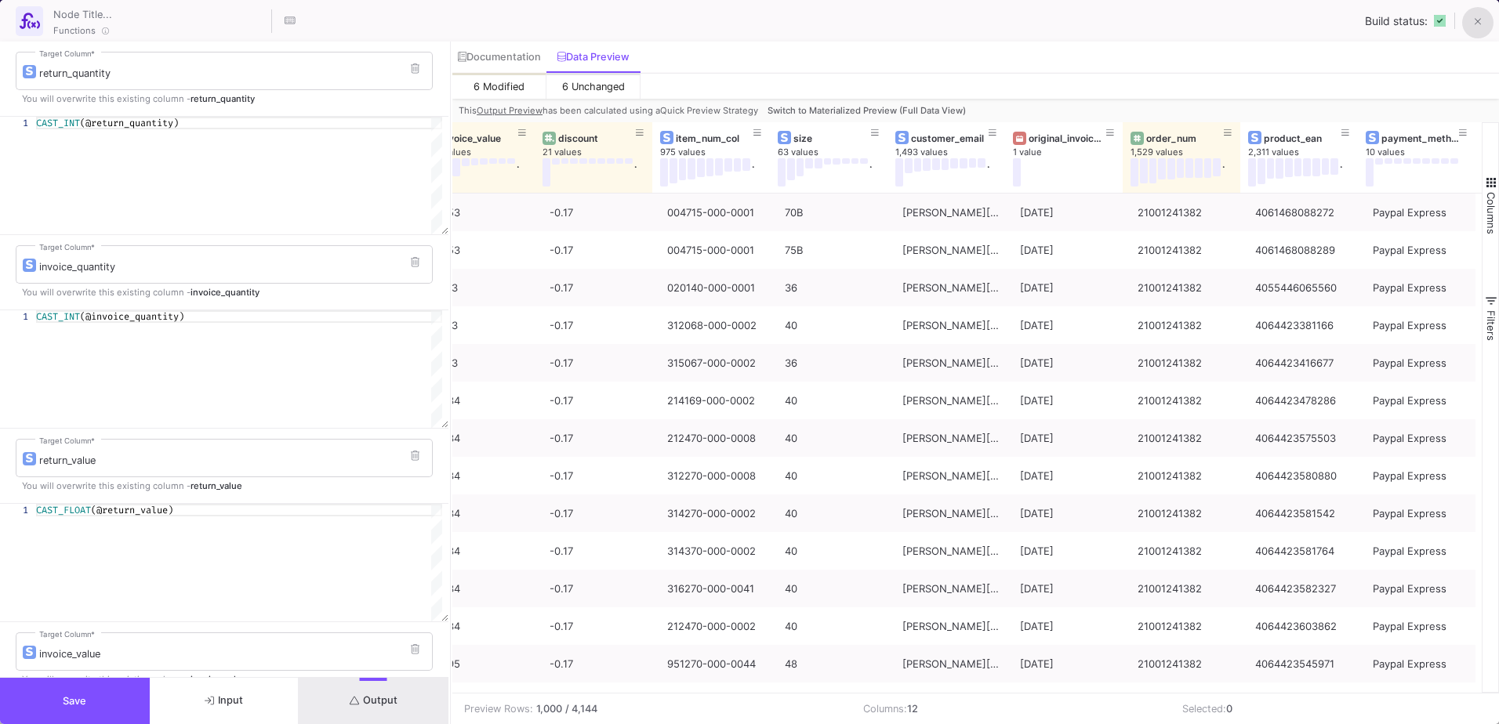
click at [1482, 14] on button at bounding box center [1477, 22] width 31 height 31
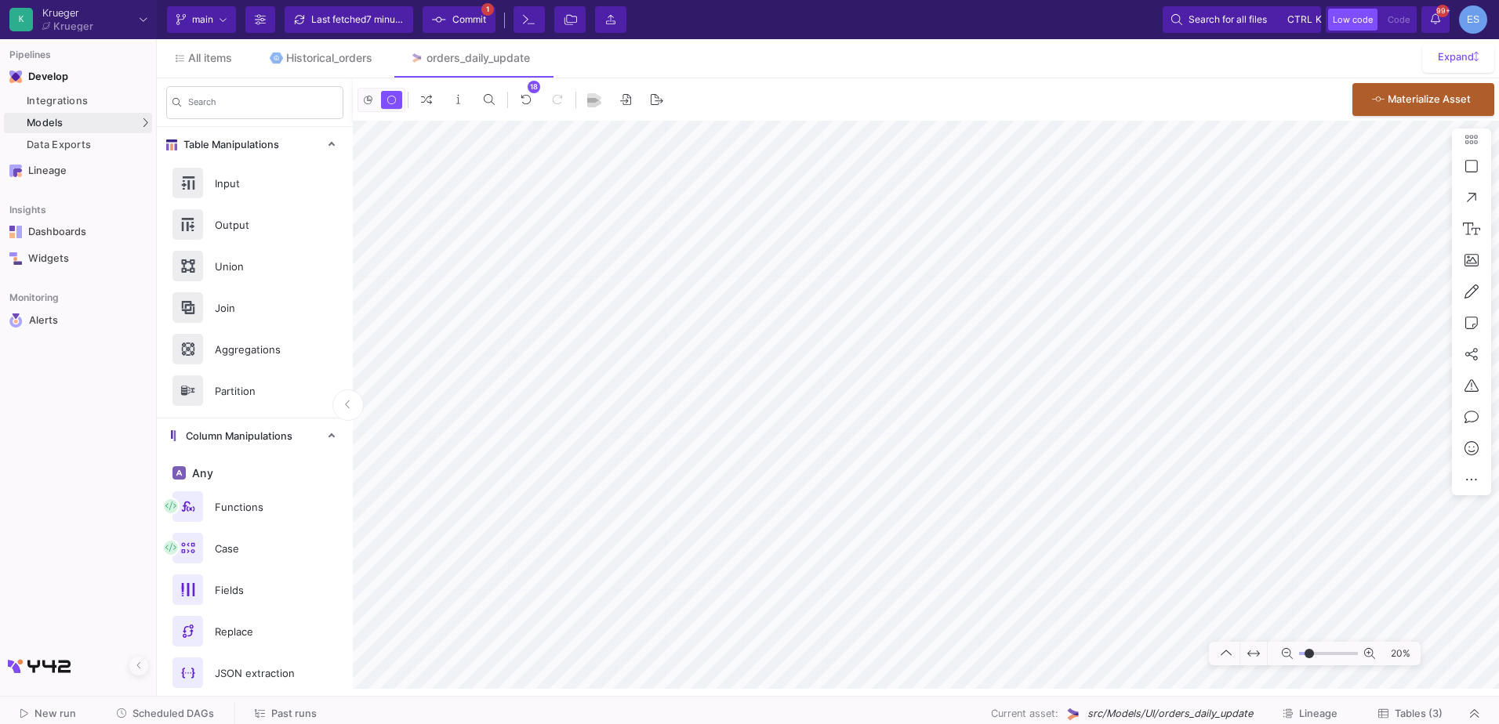
click at [241, 466] on mat-sidenav-container "Search Table Manipulations Input Output Union Join Aggregations Partition Colum…" at bounding box center [828, 383] width 1342 height 611
click at [482, 15] on span "Commit" at bounding box center [469, 20] width 34 height 24
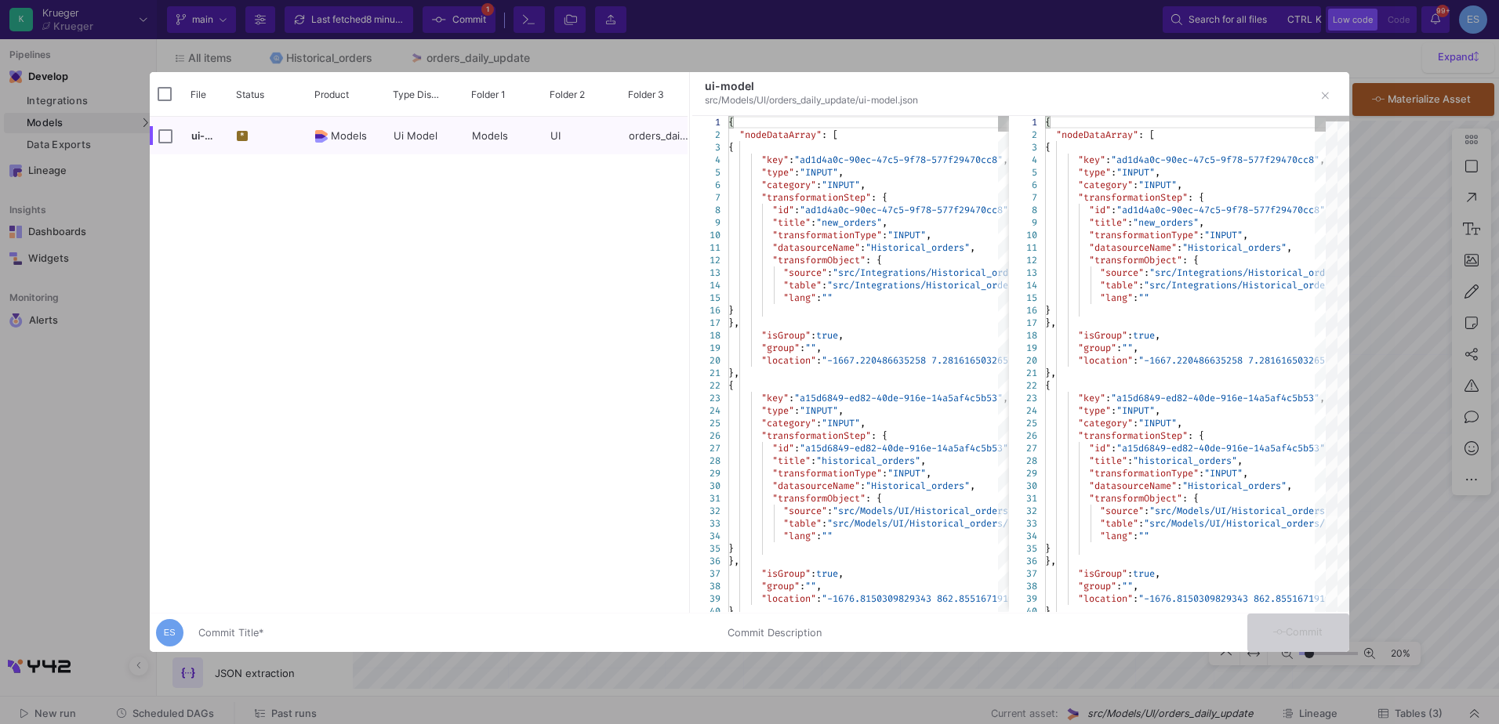
click at [182, 642] on div "ES" at bounding box center [169, 632] width 27 height 27
click at [232, 637] on input "Commit Title *" at bounding box center [453, 633] width 510 height 13
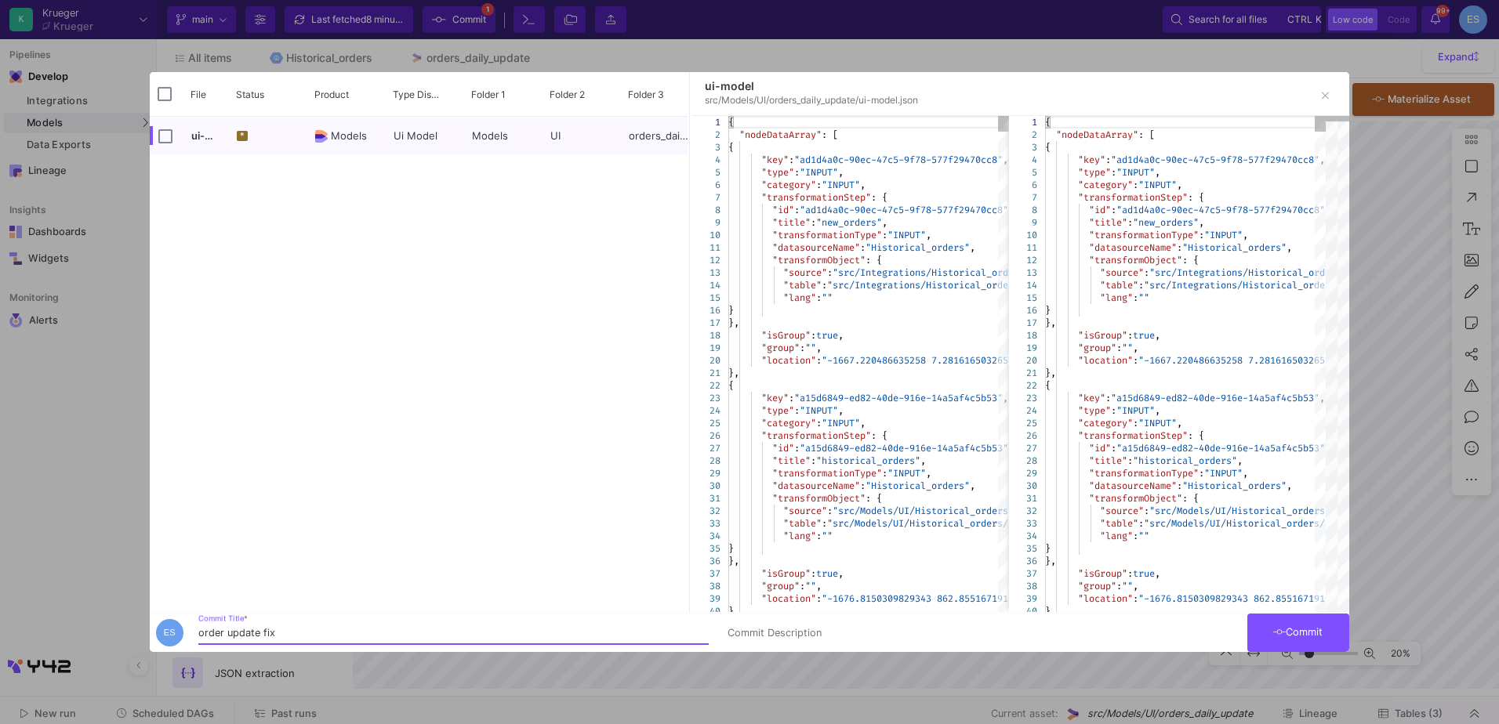
type input "order update fix"
click at [1305, 641] on button "Commit" at bounding box center [1298, 633] width 102 height 38
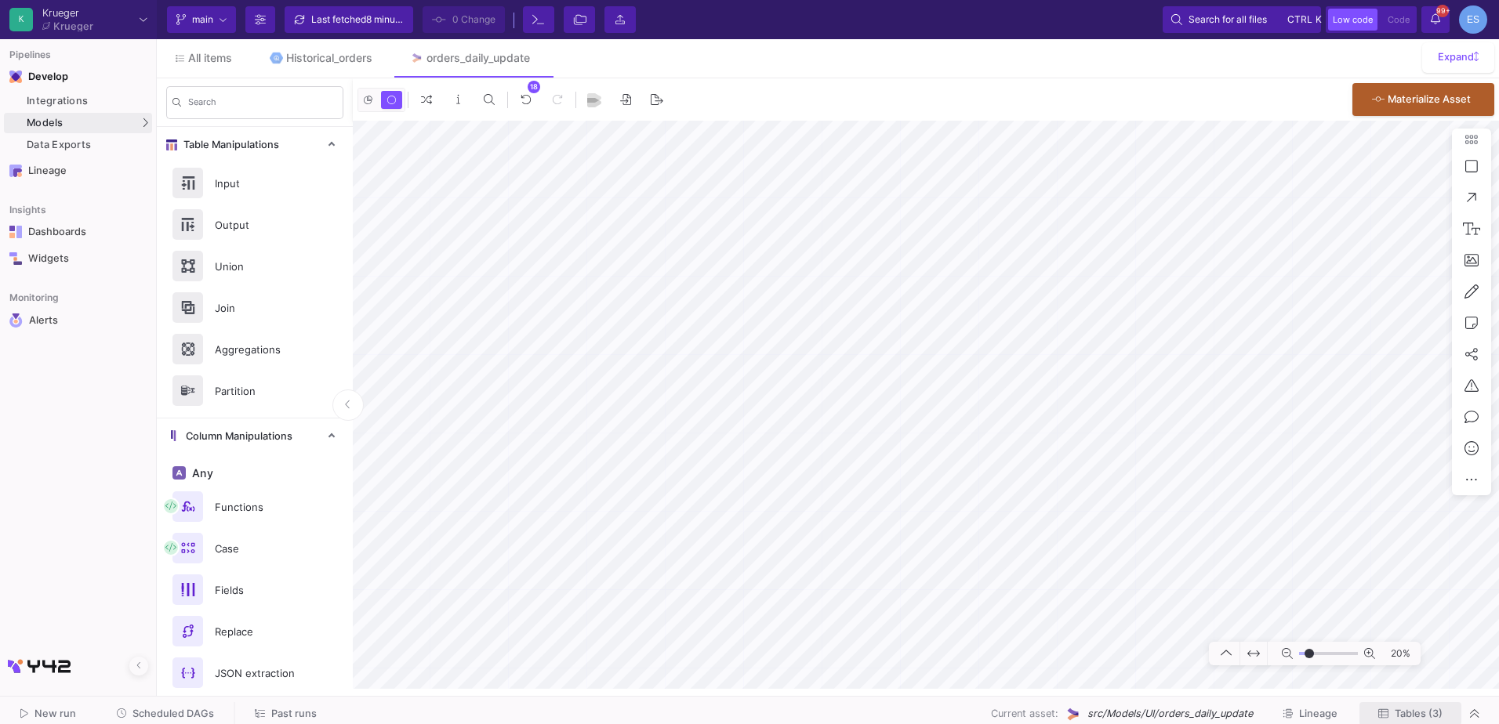
click at [1440, 709] on span "Tables (3)" at bounding box center [1419, 714] width 48 height 12
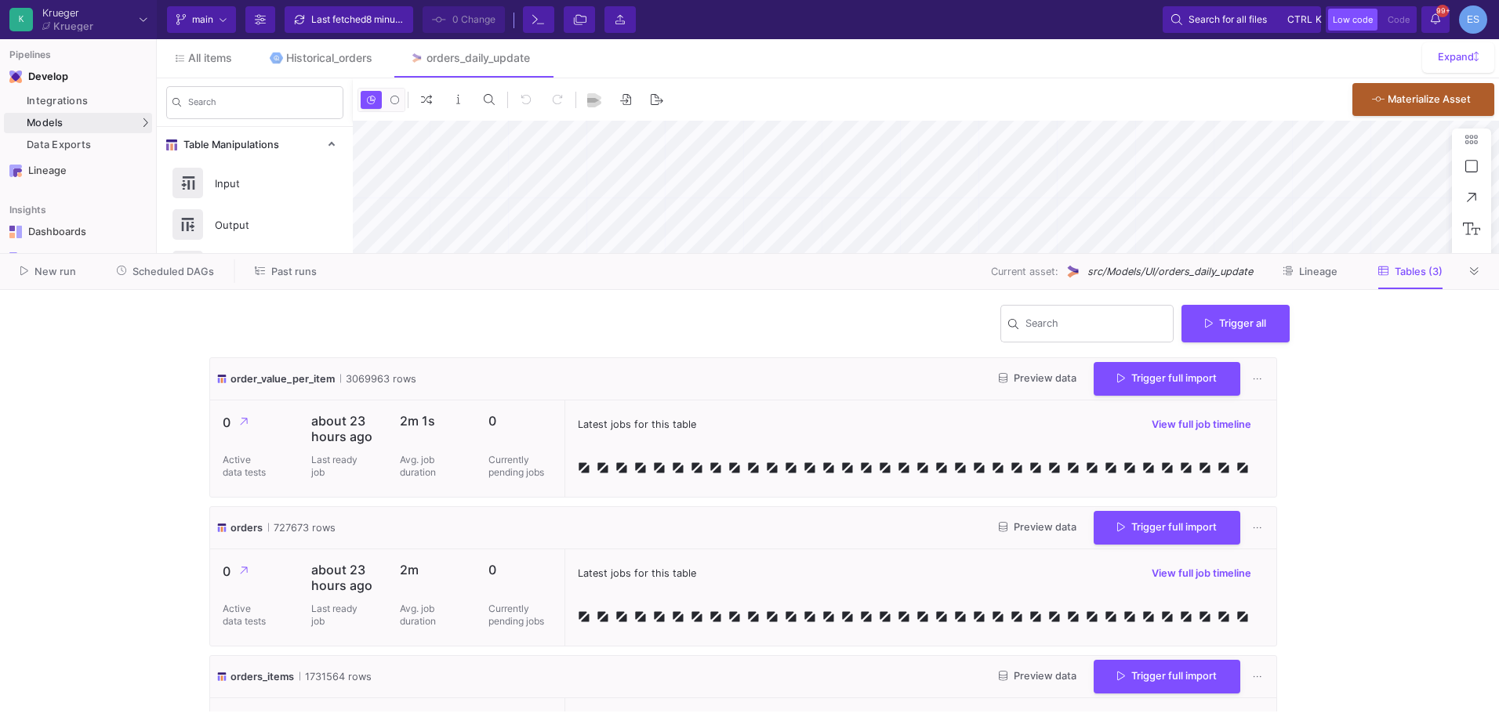
type input "-46"
click at [1154, 384] on button "Trigger full import" at bounding box center [1167, 379] width 147 height 34
click at [1186, 520] on span "Trigger full import" at bounding box center [1167, 526] width 100 height 12
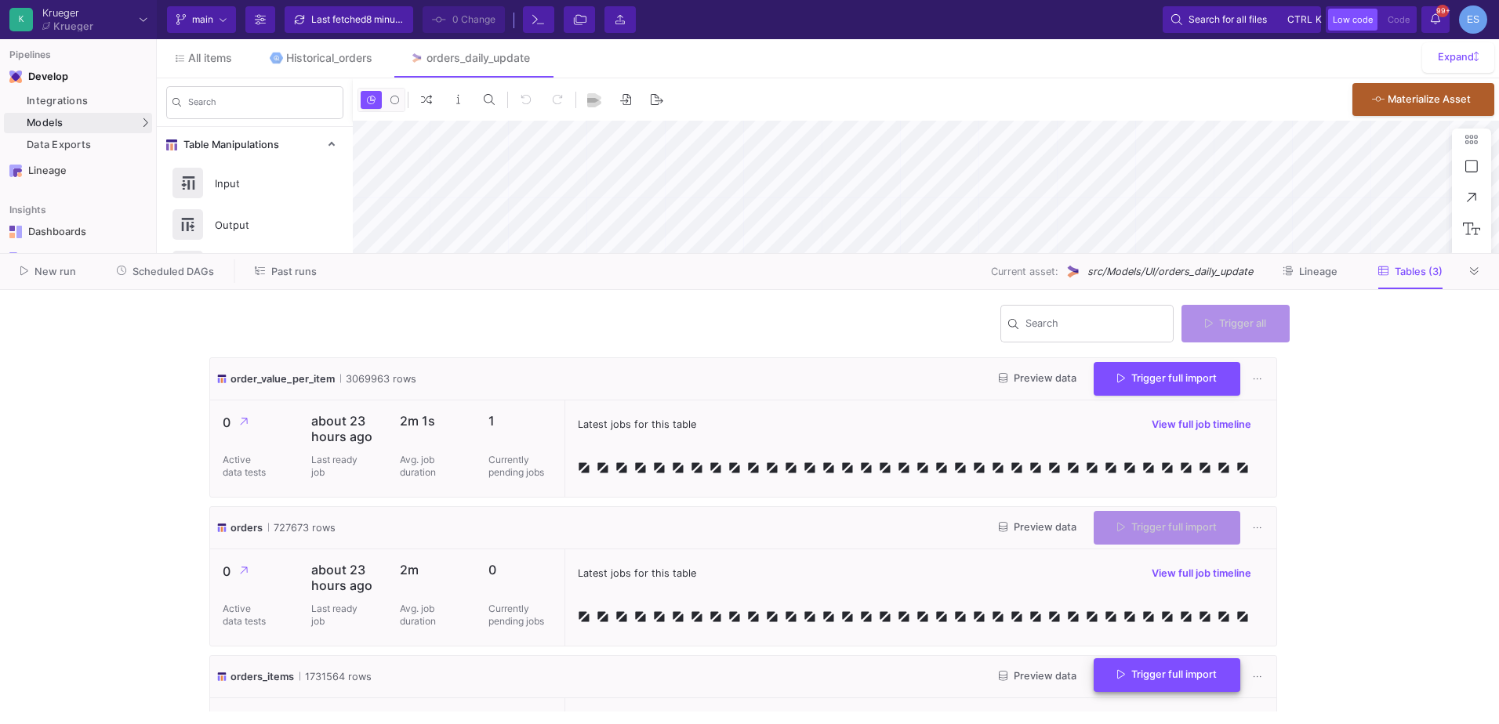
click at [1196, 670] on span "Trigger full import" at bounding box center [1167, 675] width 100 height 12
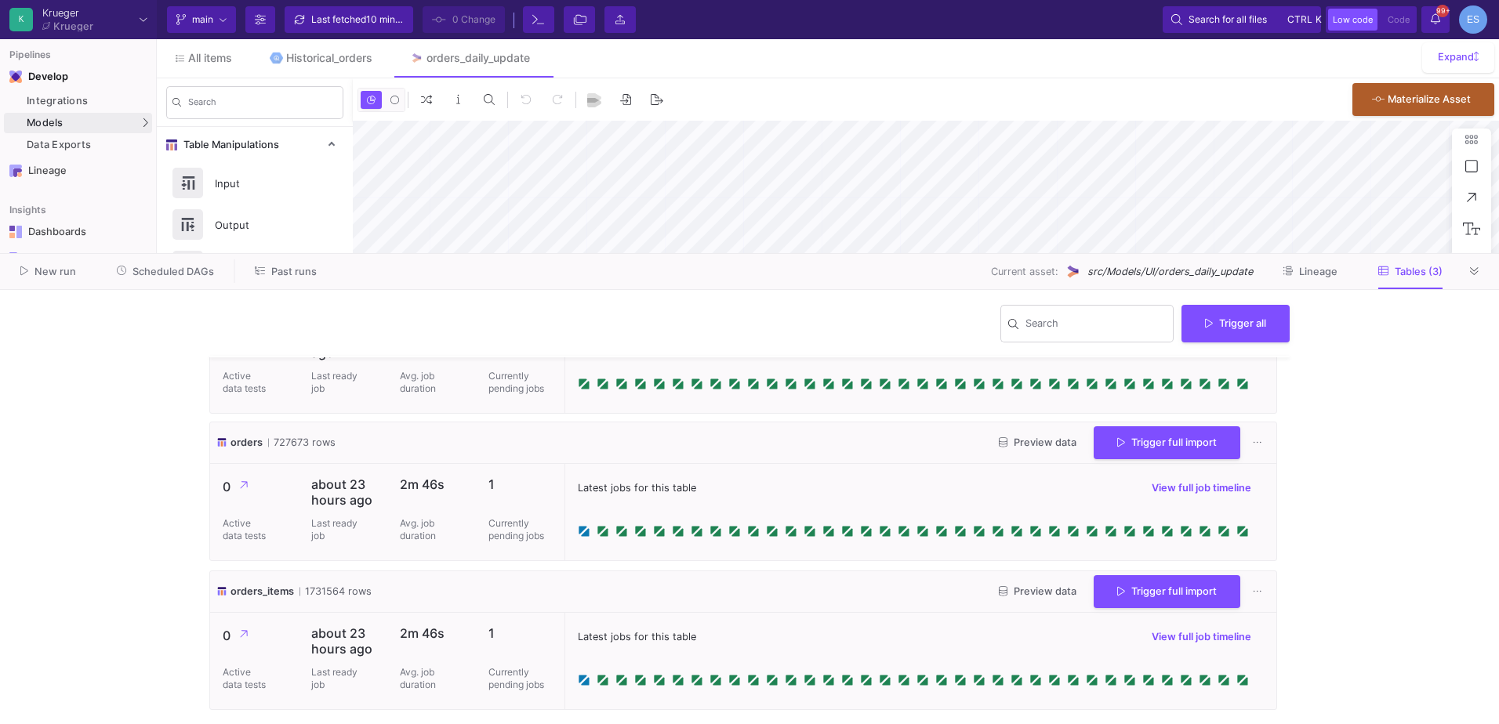
scroll to position [100, 0]
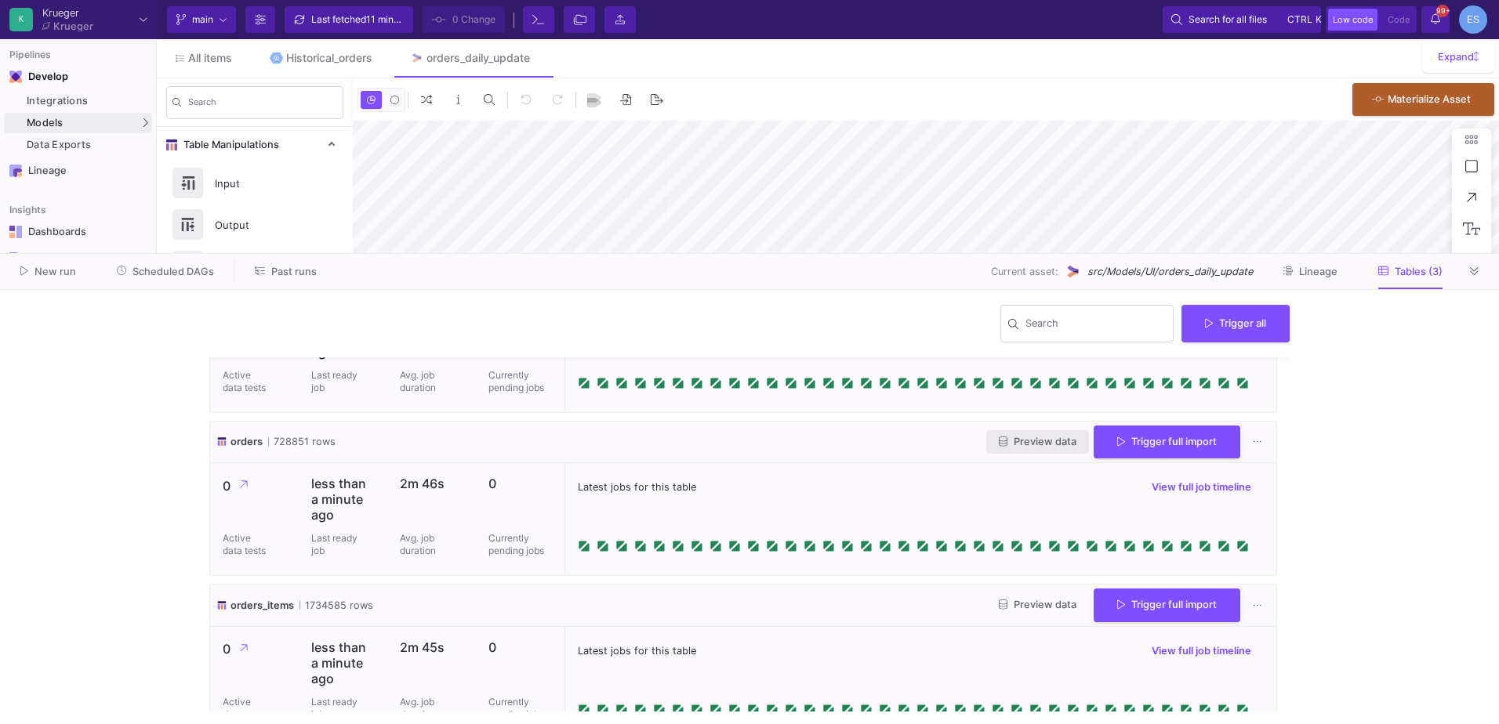
click at [1015, 449] on button "Preview data" at bounding box center [1037, 442] width 103 height 24
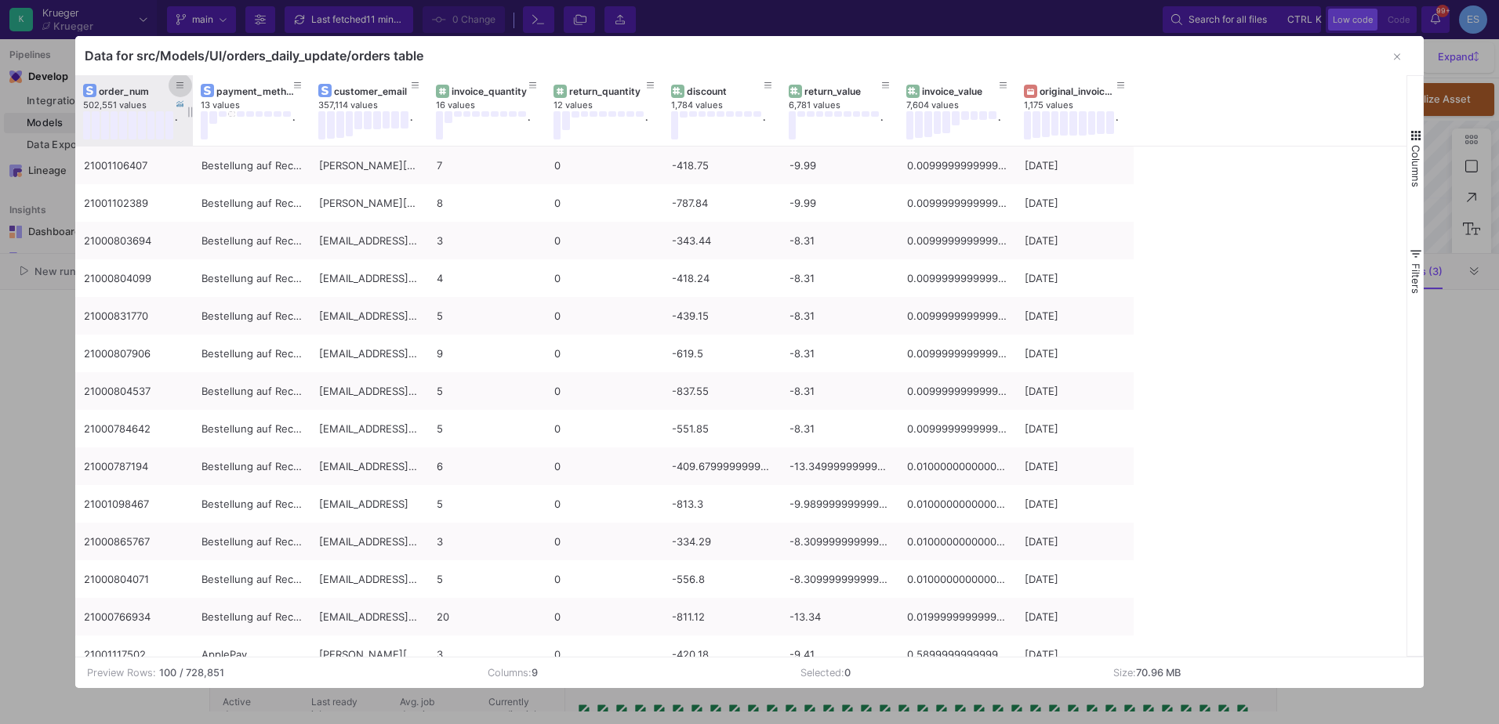
click at [182, 84] on icon at bounding box center [180, 86] width 8 height 9
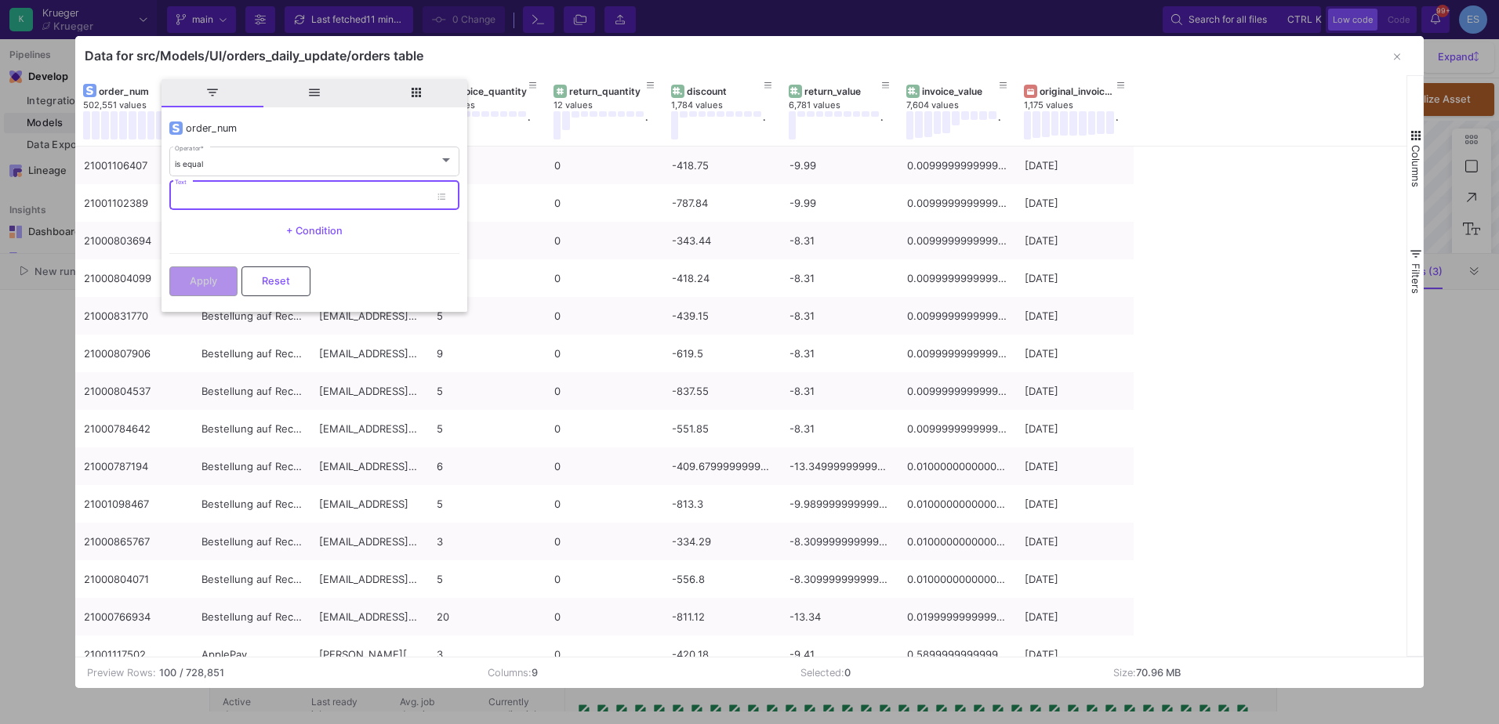
click at [205, 196] on input "Text" at bounding box center [302, 198] width 255 height 10
paste input "21000742293"
type input "21000742293"
click at [222, 265] on button "Apply" at bounding box center [203, 280] width 68 height 30
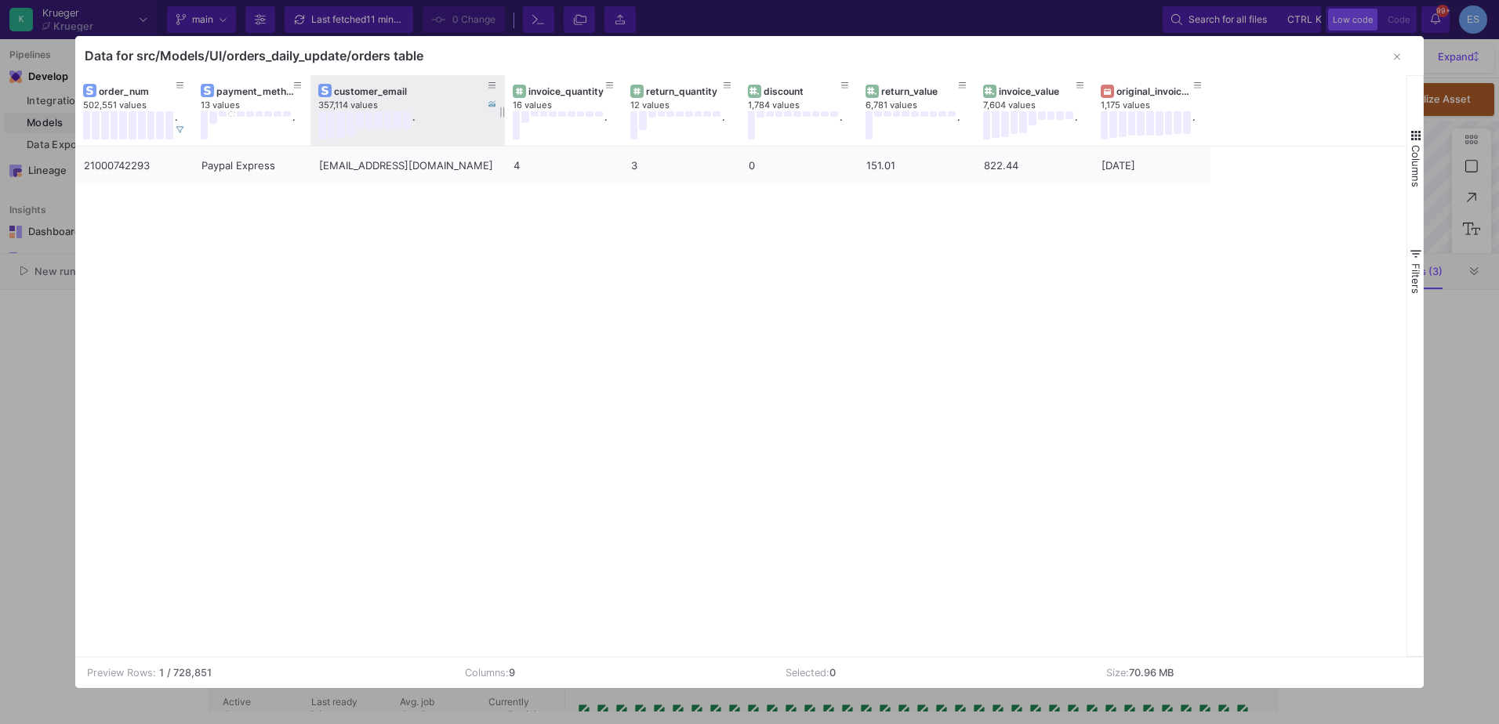
drag, startPoint x: 426, startPoint y: 109, endPoint x: 503, endPoint y: 125, distance: 78.6
click at [503, 125] on div at bounding box center [505, 110] width 6 height 71
click at [465, 267] on div "21000742293 Paypal Express katarina.press88@googlemail.com 4 3 0 151.01 822.44 …" at bounding box center [741, 402] width 1332 height 510
click at [1385, 63] on button "button" at bounding box center [1396, 57] width 31 height 31
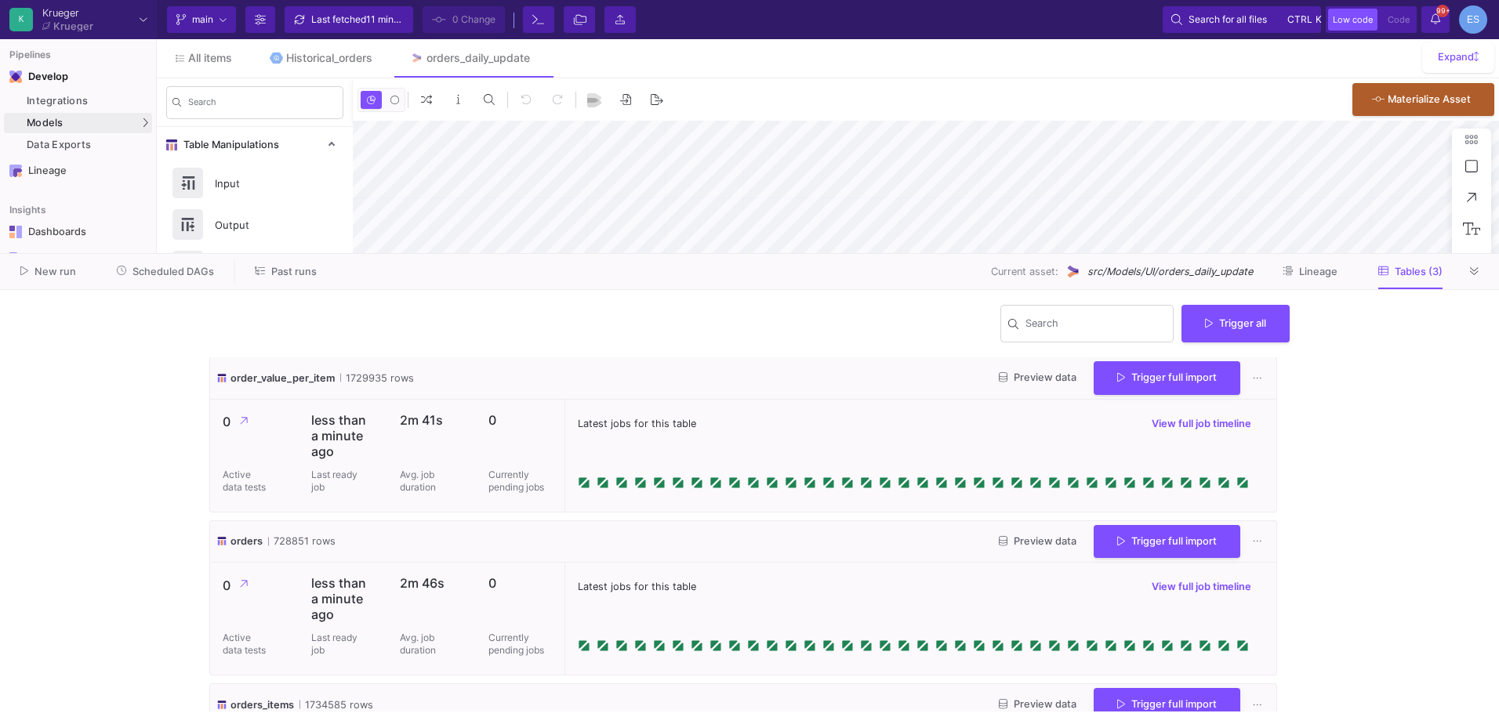
scroll to position [0, 0]
click at [1053, 381] on span "Preview data" at bounding box center [1038, 378] width 78 height 12
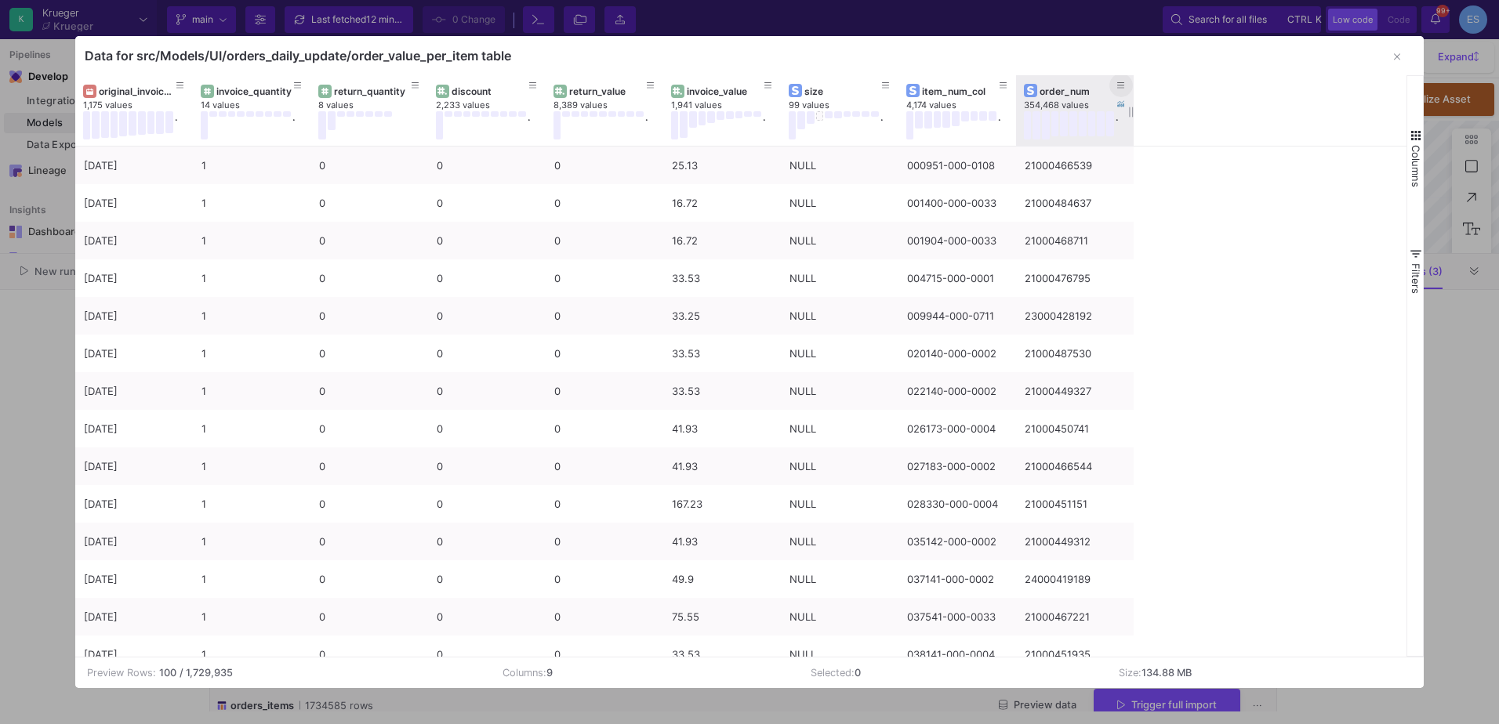
click at [1129, 82] on button at bounding box center [1121, 86] width 24 height 24
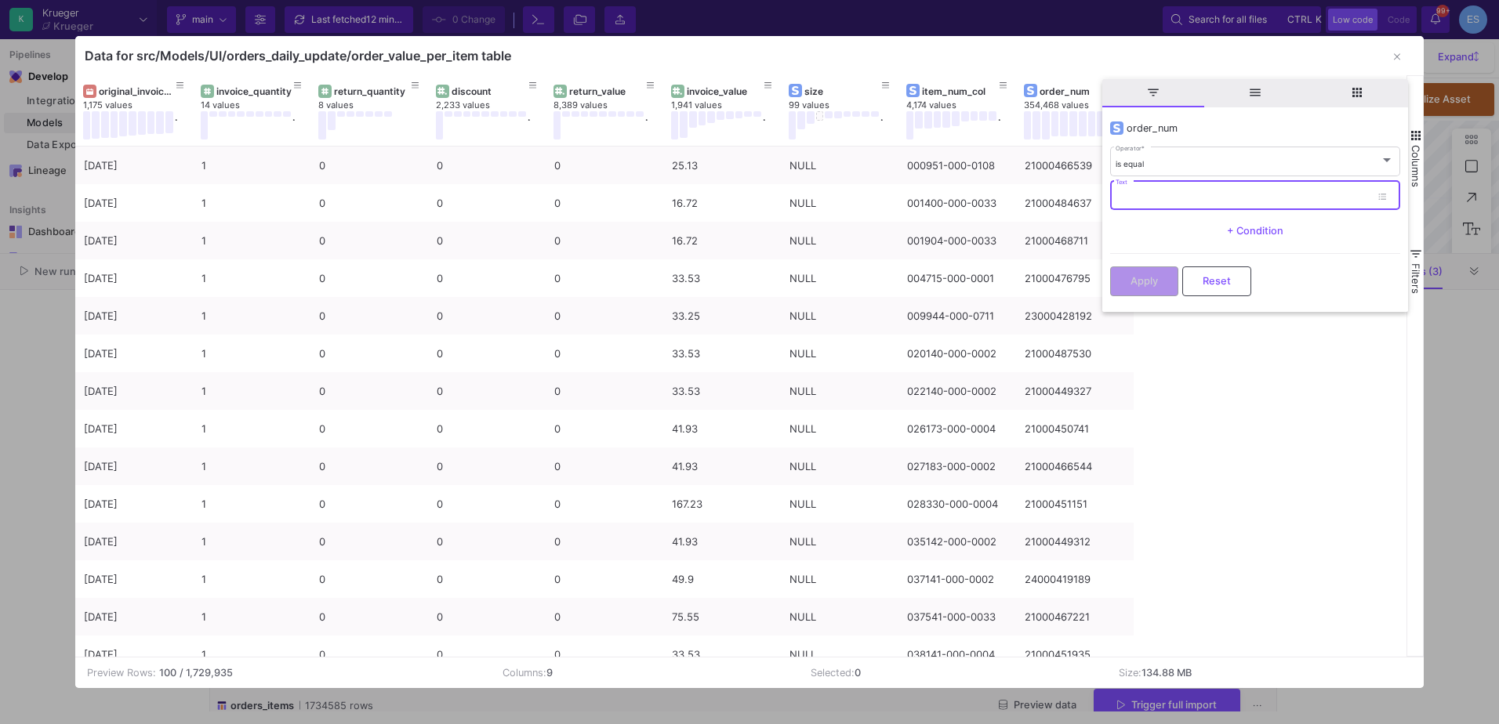
click at [1149, 198] on input "Text" at bounding box center [1243, 198] width 255 height 10
paste input "21000742293"
type input "21000742293"
click at [1153, 274] on span "Apply" at bounding box center [1144, 280] width 27 height 12
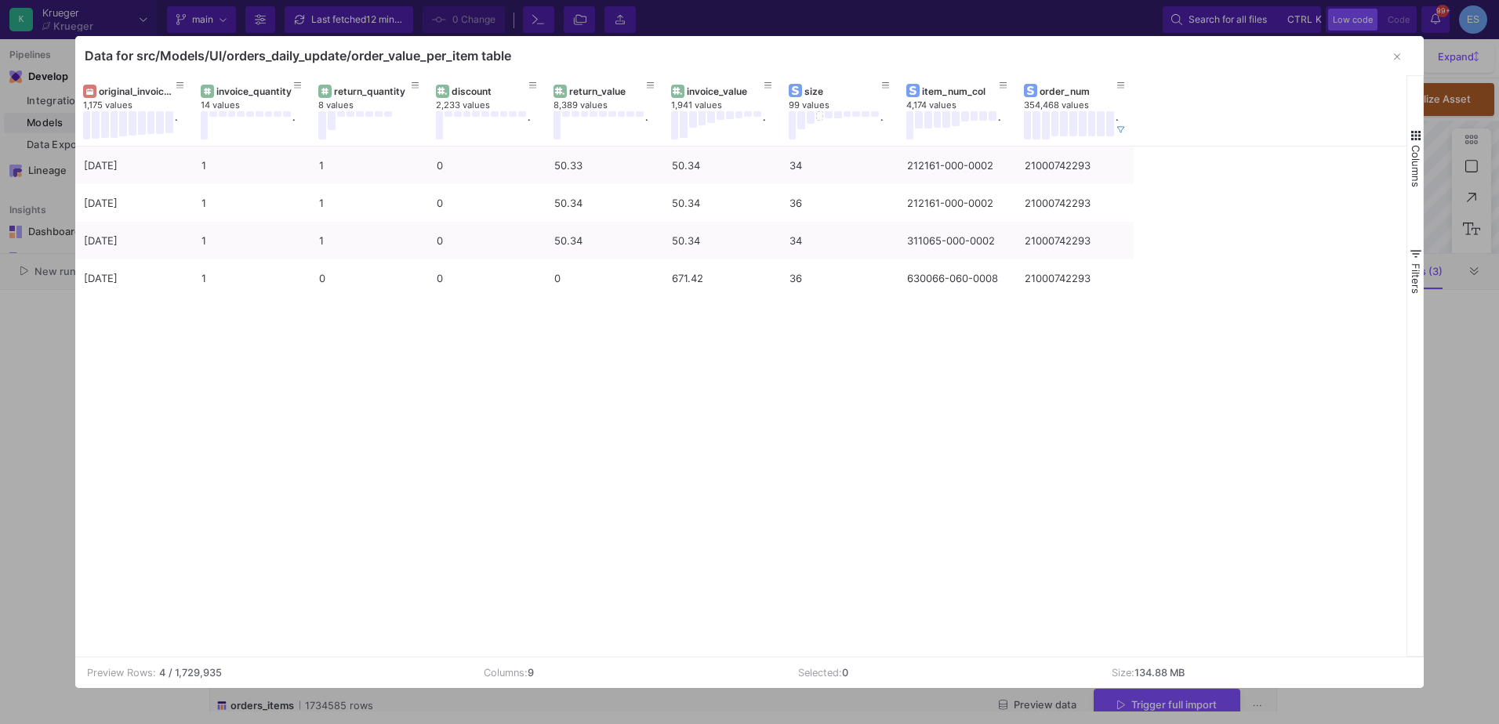
click at [897, 434] on div "29/08/23 1 1 0 50.33 50.34 34 212161-000-0002 21000742293 29/08/23 1 1 0 50.34 …" at bounding box center [741, 402] width 1332 height 510
click at [1389, 53] on button "button" at bounding box center [1396, 57] width 31 height 31
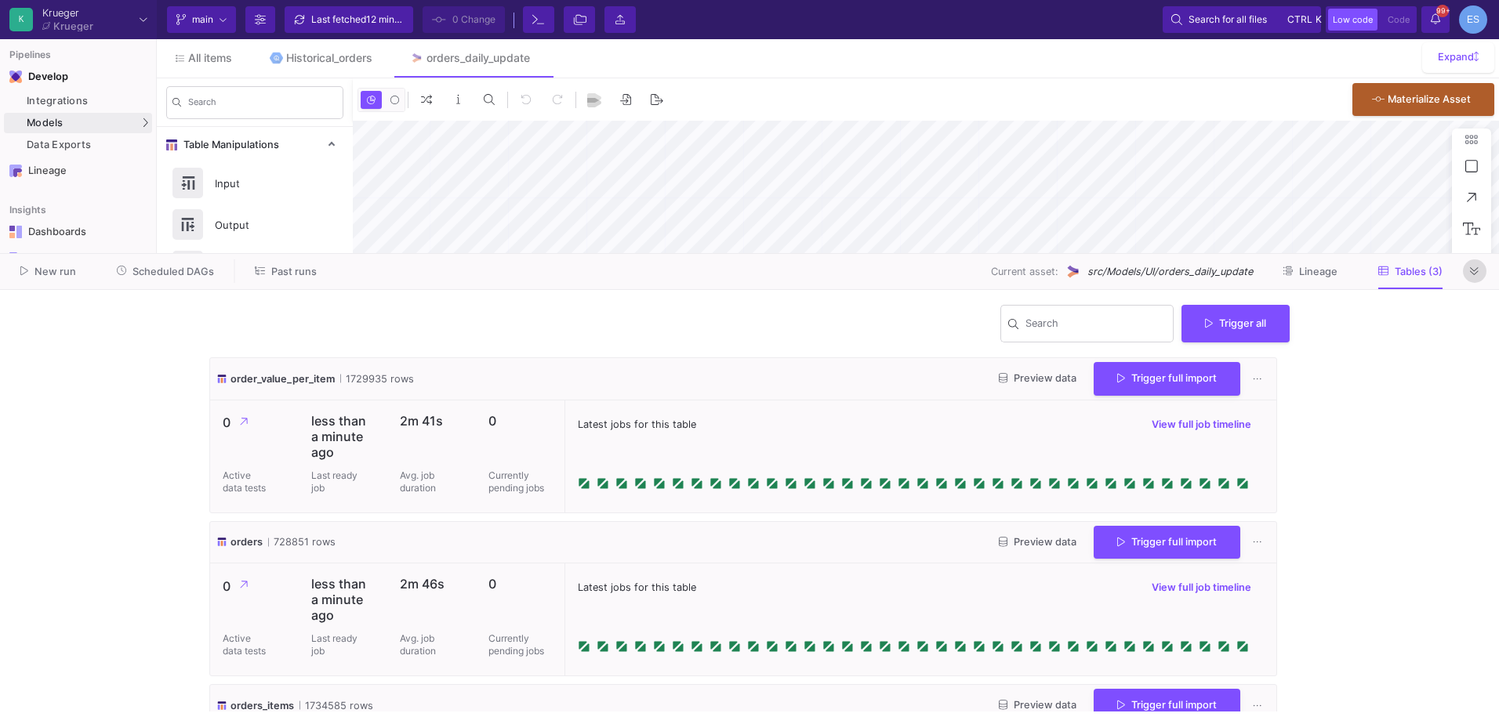
click at [1473, 279] on button at bounding box center [1475, 272] width 24 height 24
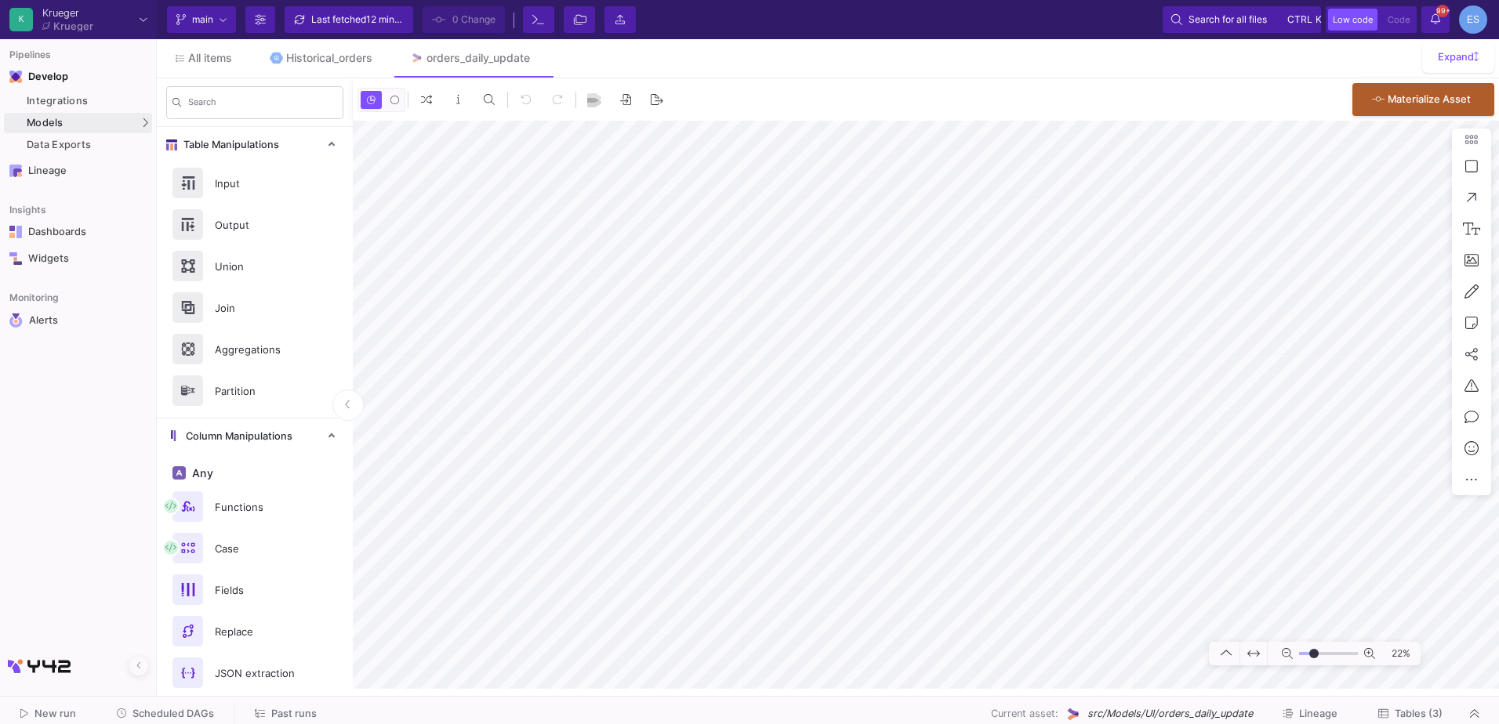
drag, startPoint x: 1303, startPoint y: 655, endPoint x: 1314, endPoint y: 658, distance: 11.2
type input "-19"
click at [1314, 658] on input "range" at bounding box center [1328, 654] width 59 height 20
click at [775, 376] on button "Delete" at bounding box center [809, 381] width 88 height 38
click at [803, 463] on button "Delete" at bounding box center [834, 471] width 88 height 38
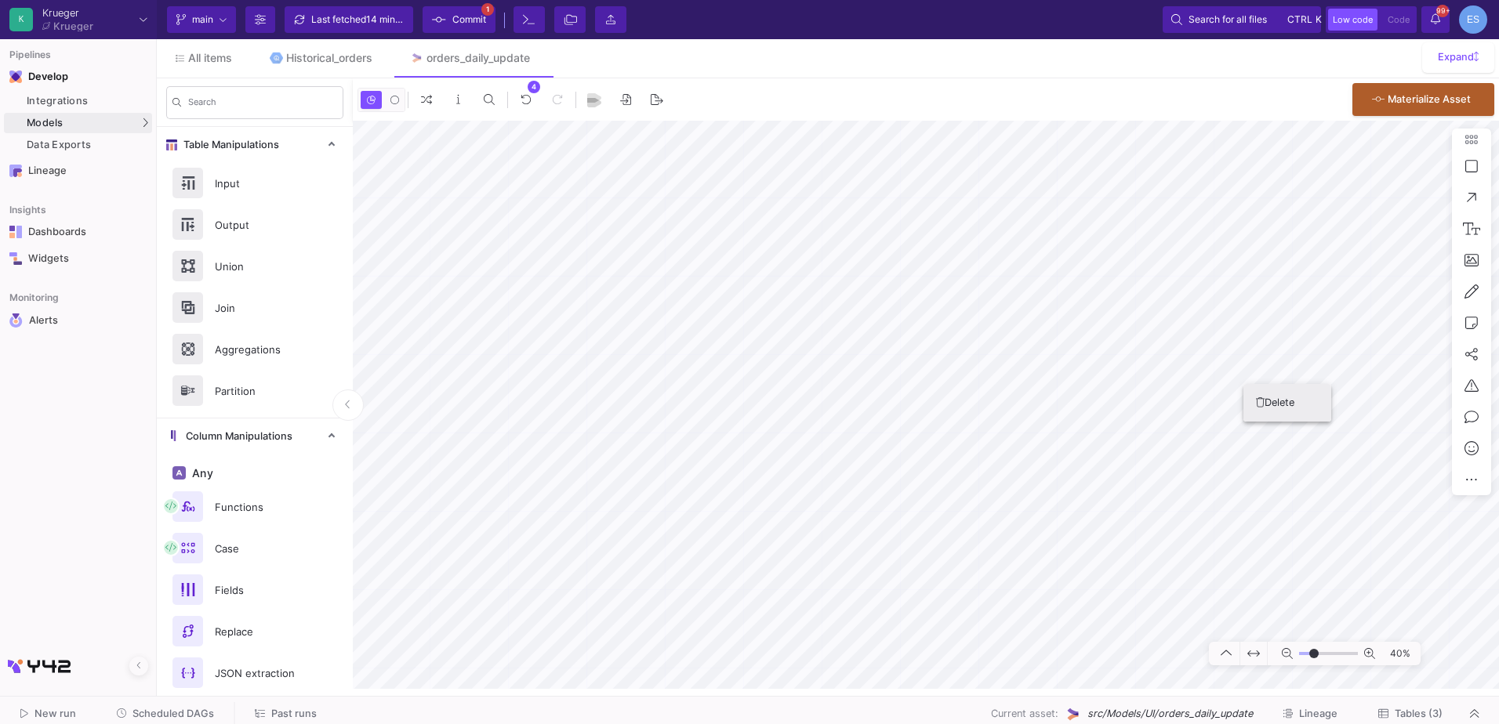
click at [1250, 393] on button "Delete" at bounding box center [1287, 403] width 88 height 38
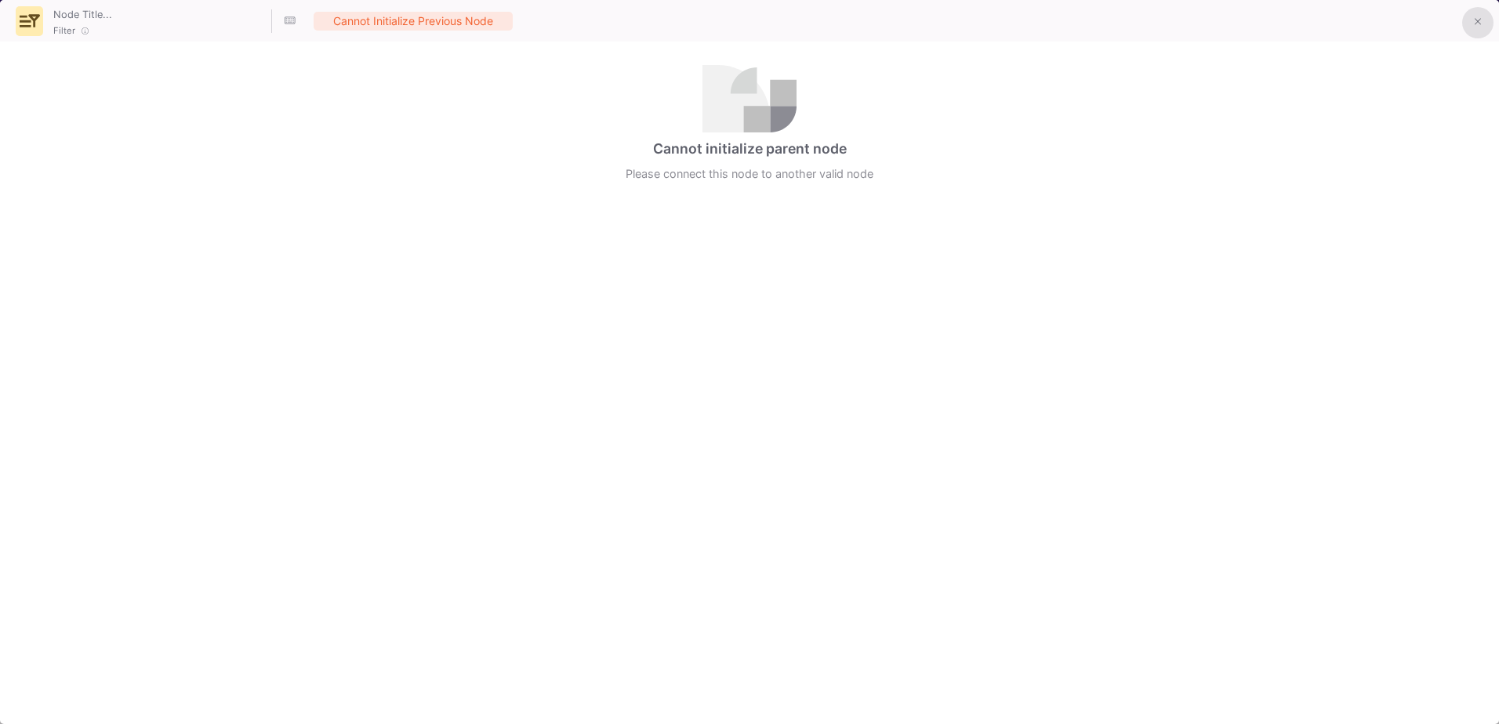
click at [1476, 32] on button at bounding box center [1477, 22] width 31 height 31
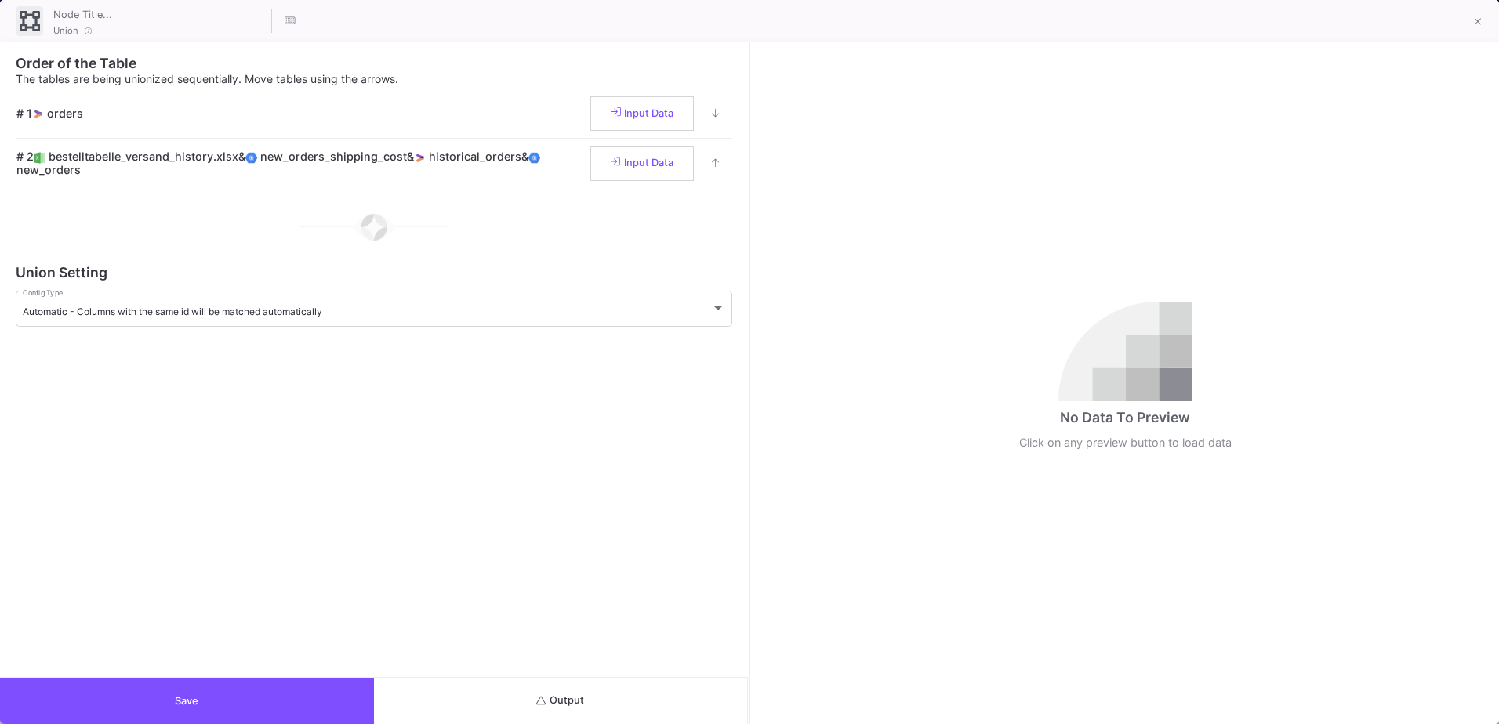
click at [247, 690] on button "Save" at bounding box center [187, 701] width 374 height 46
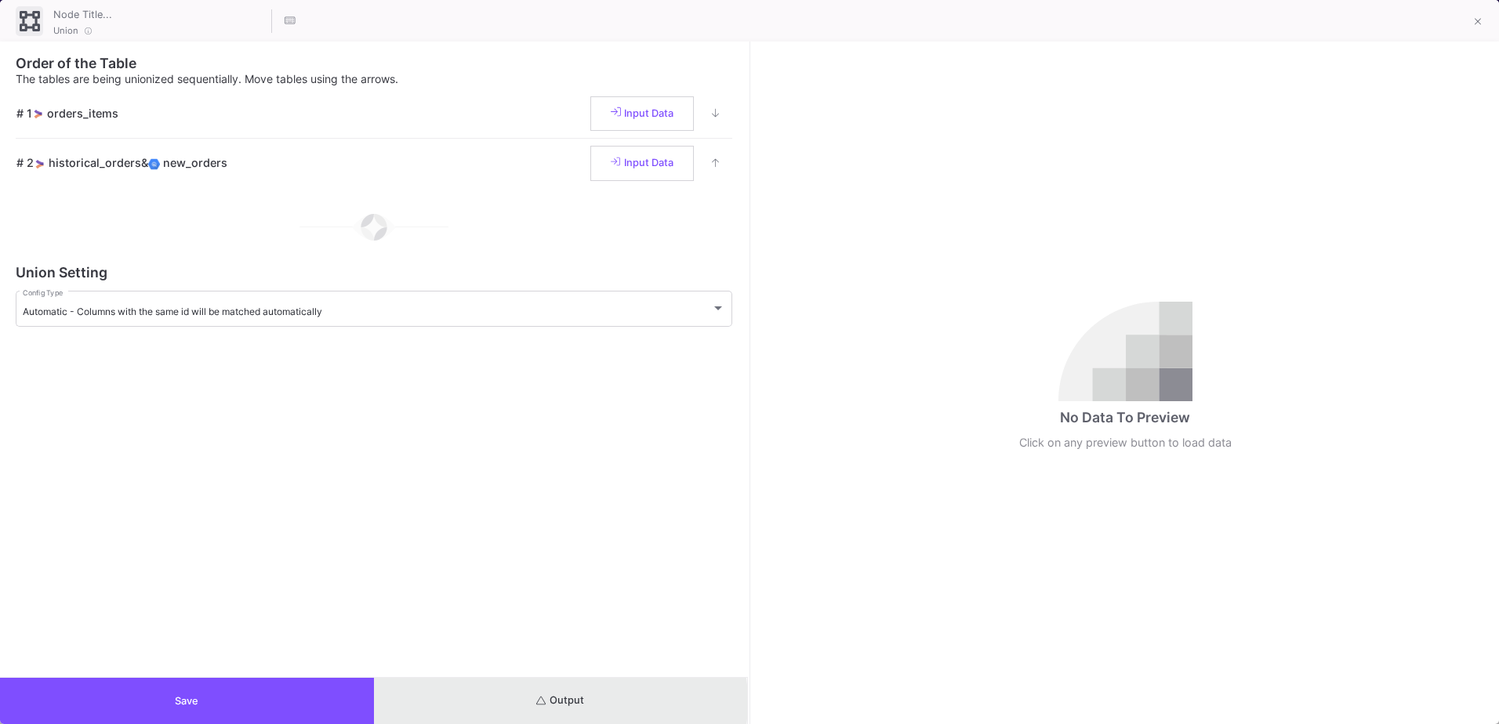
click at [554, 702] on span "Output" at bounding box center [560, 701] width 48 height 12
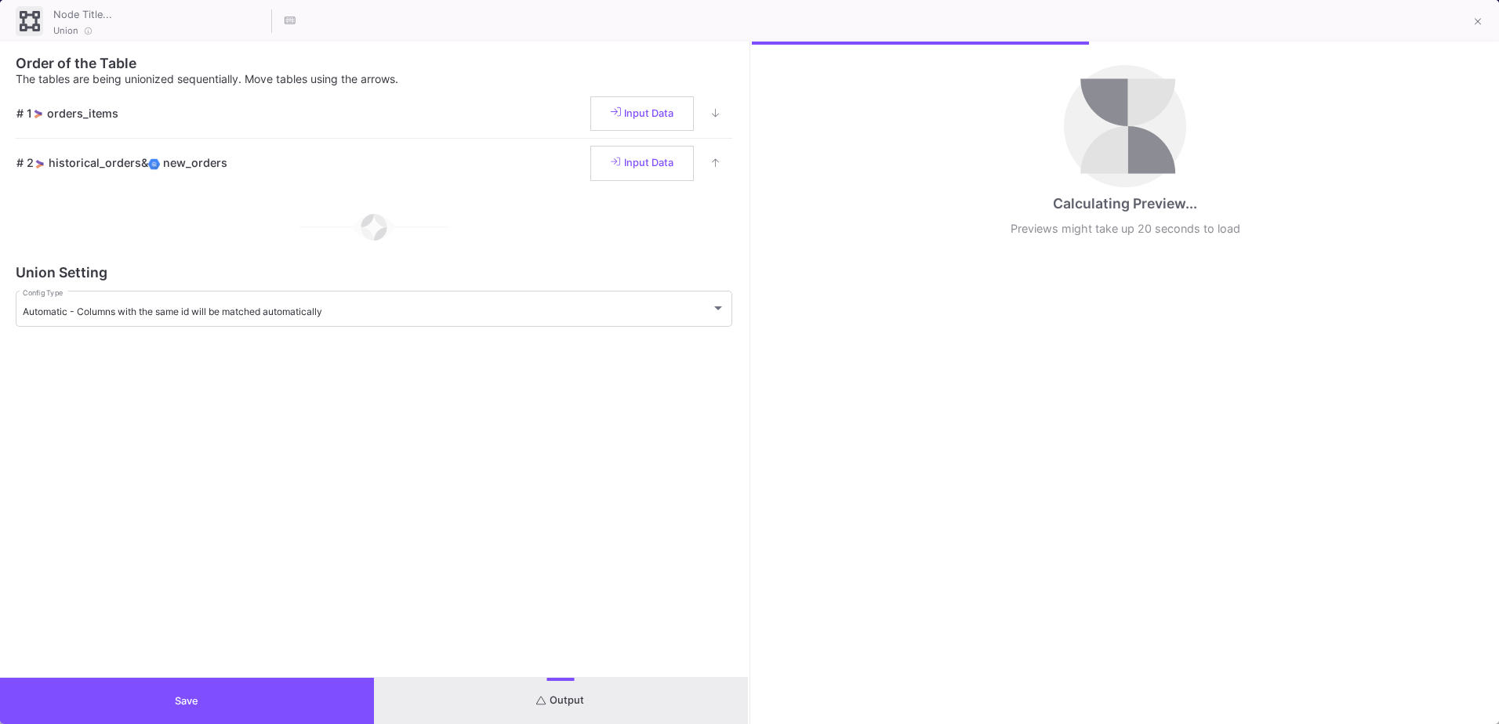
click at [361, 699] on button "Save" at bounding box center [187, 701] width 374 height 46
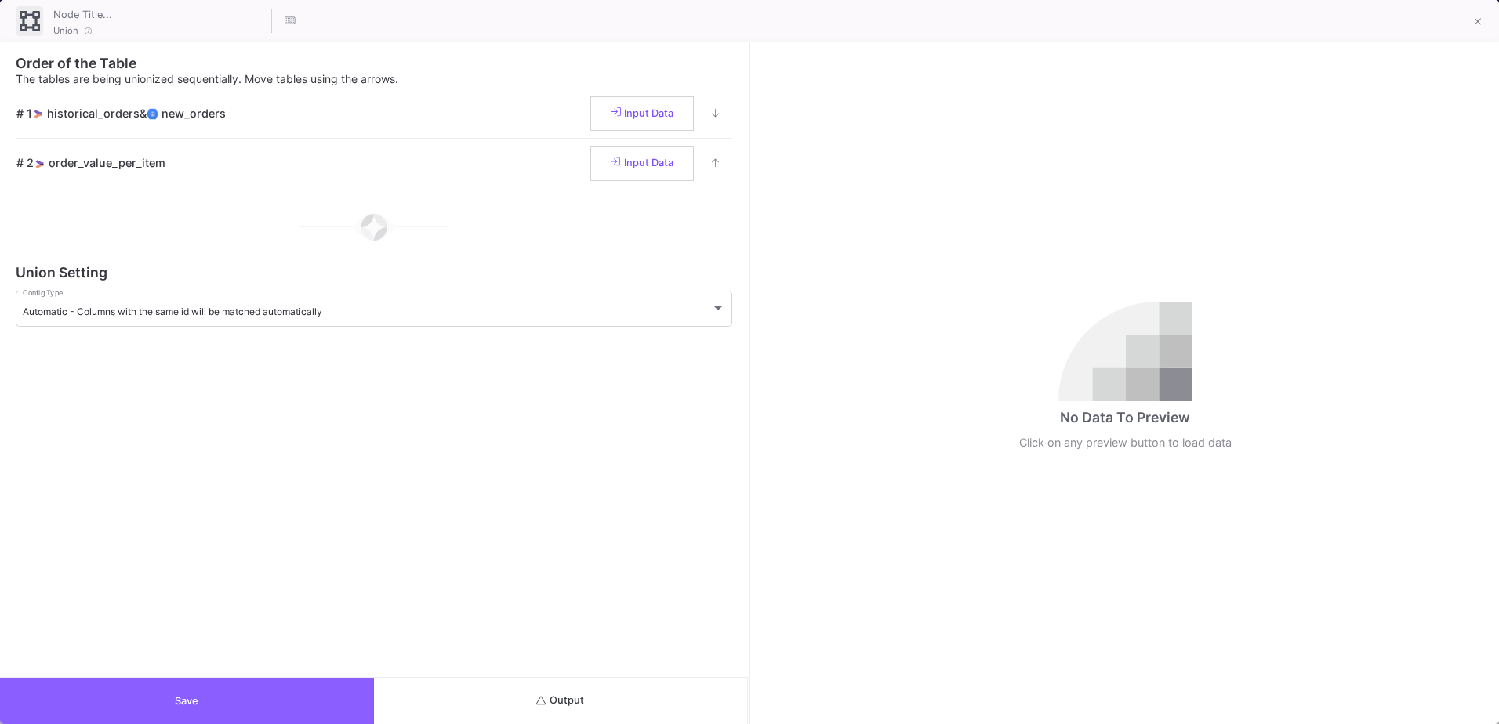
click at [194, 681] on button "Save" at bounding box center [187, 701] width 374 height 46
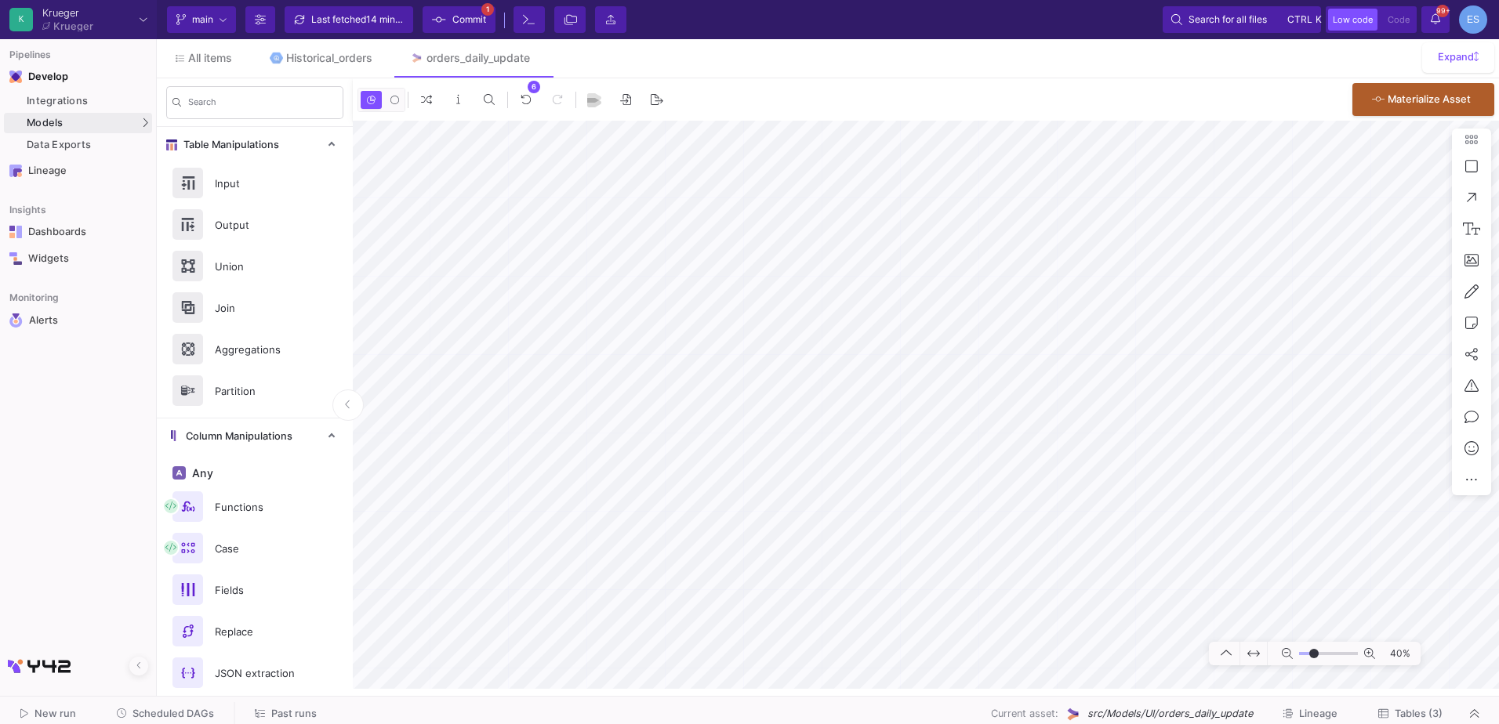
click at [450, 21] on span "Commit" at bounding box center [459, 20] width 54 height 24
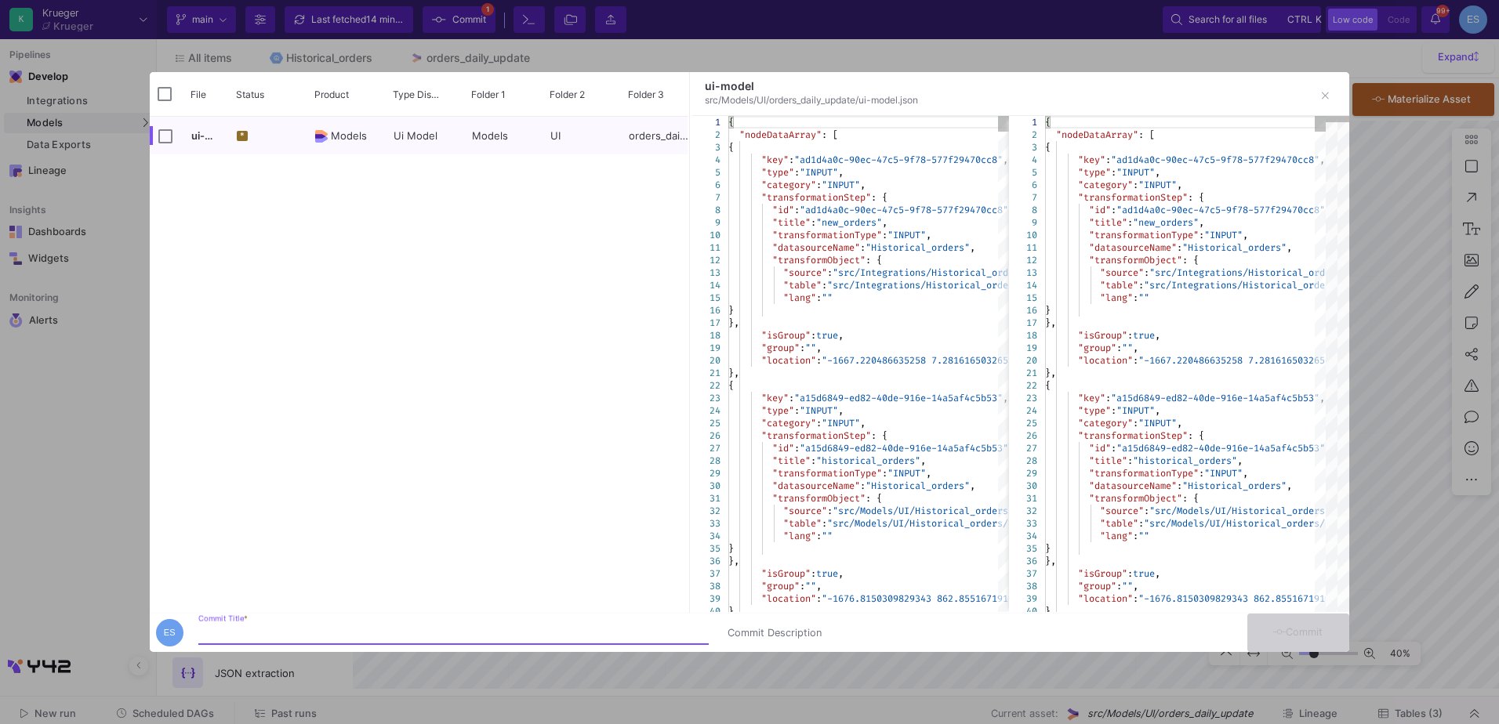
click at [610, 635] on input "Commit Title *" at bounding box center [453, 633] width 510 height 13
type input "loops complete"
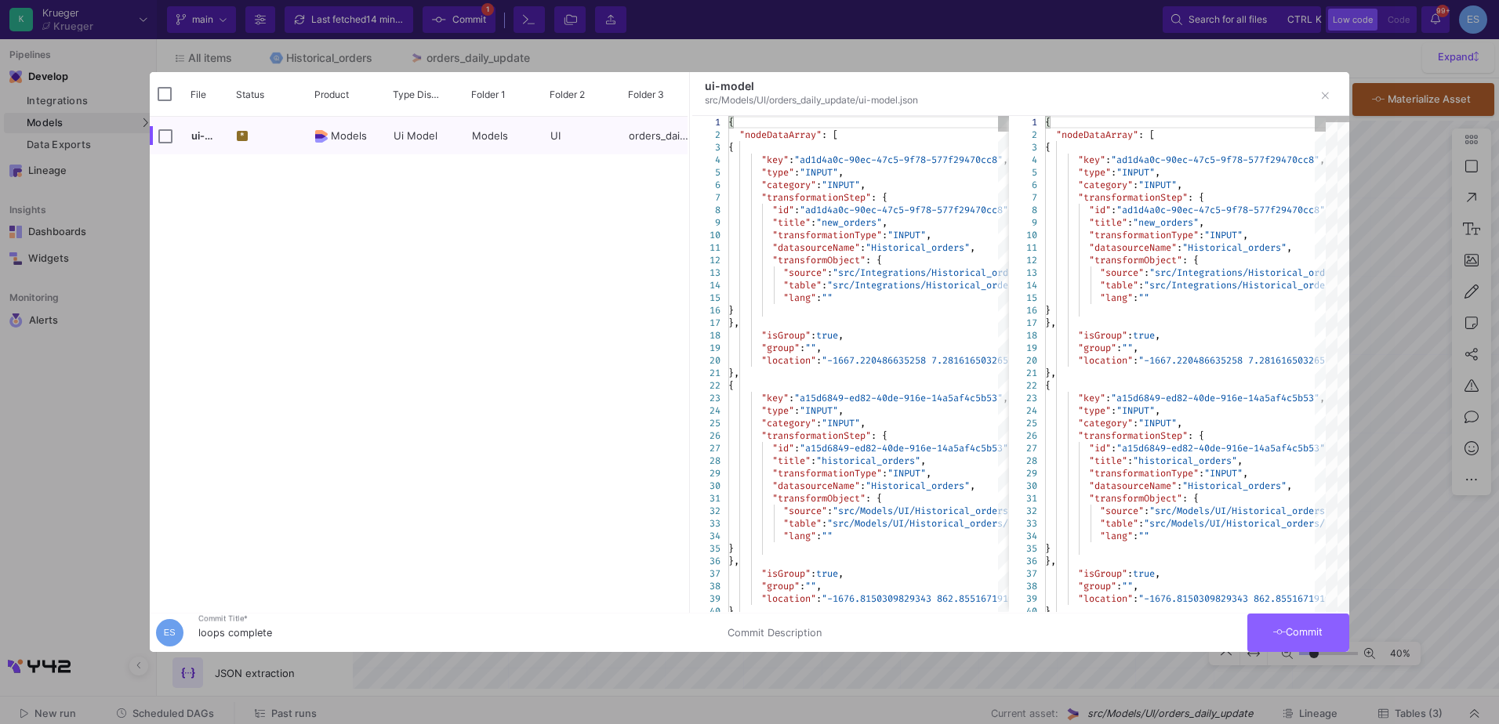
click at [1338, 641] on button "Commit" at bounding box center [1298, 633] width 102 height 38
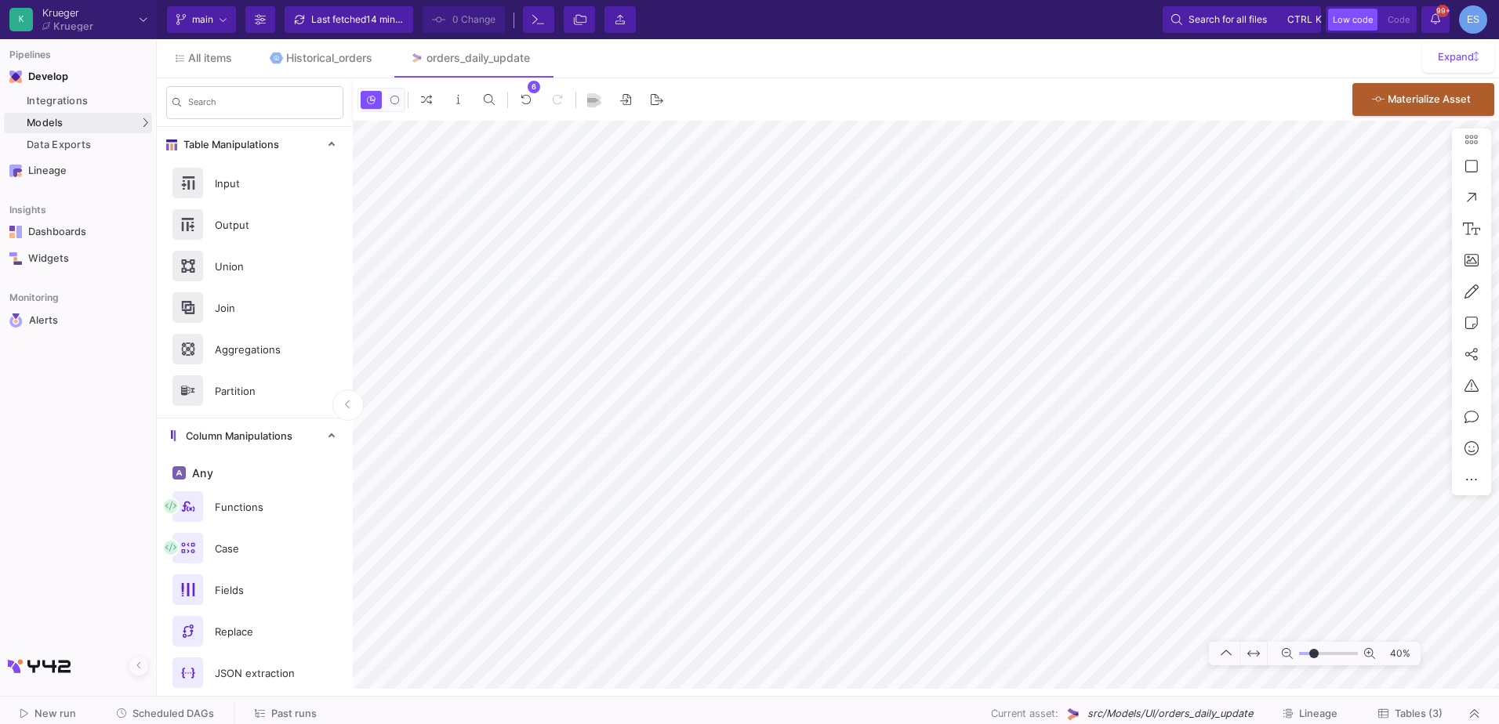
click at [1402, 712] on span "Tables (3)" at bounding box center [1419, 714] width 48 height 12
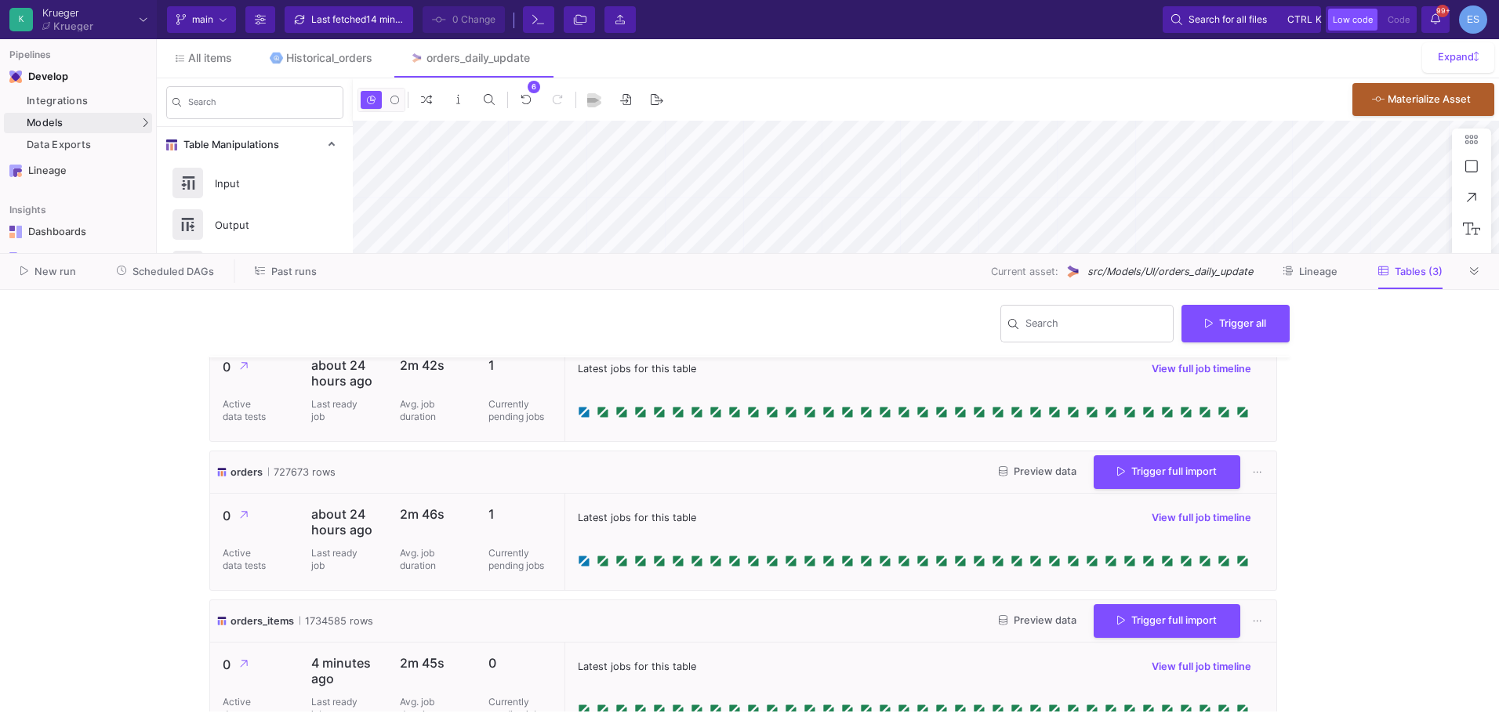
scroll to position [85, 0]
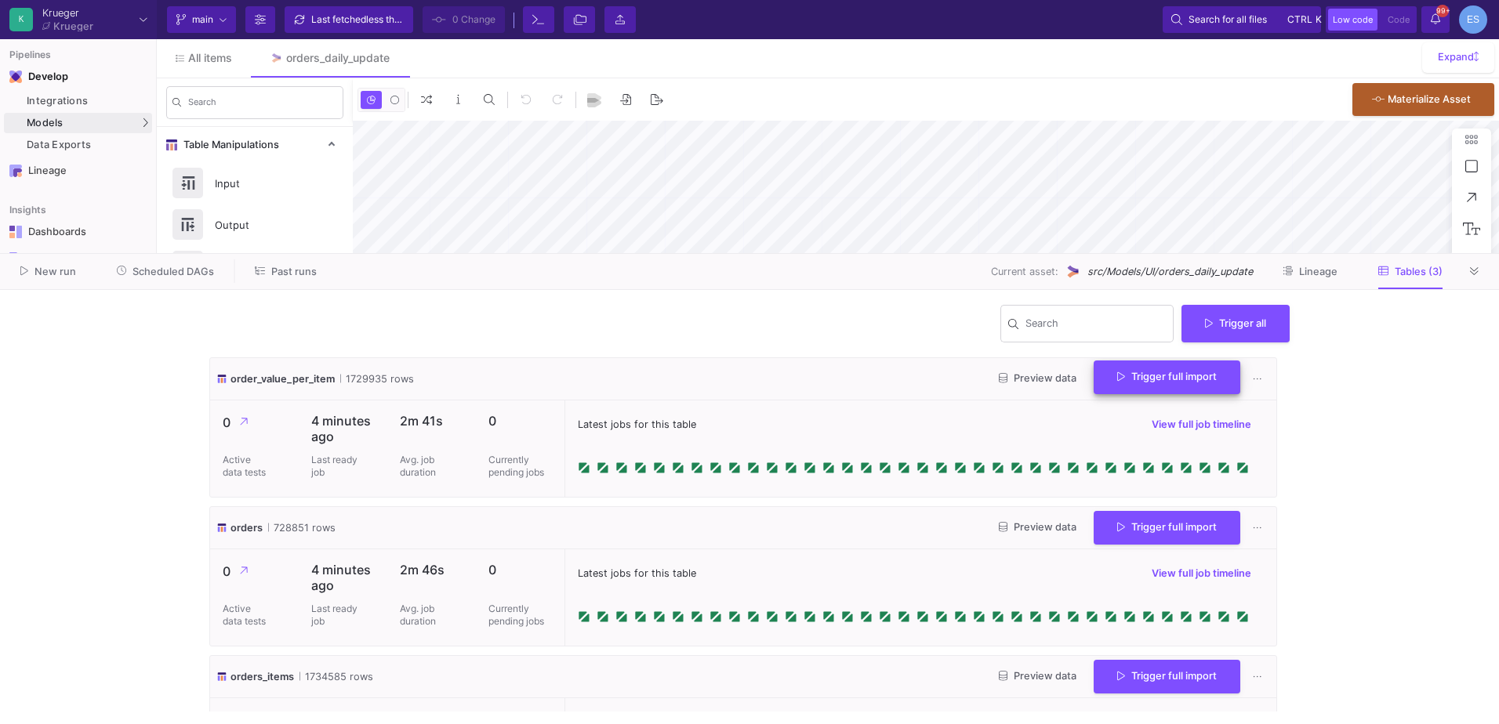
type input "-46"
click at [1149, 385] on button "Trigger full import" at bounding box center [1167, 378] width 147 height 34
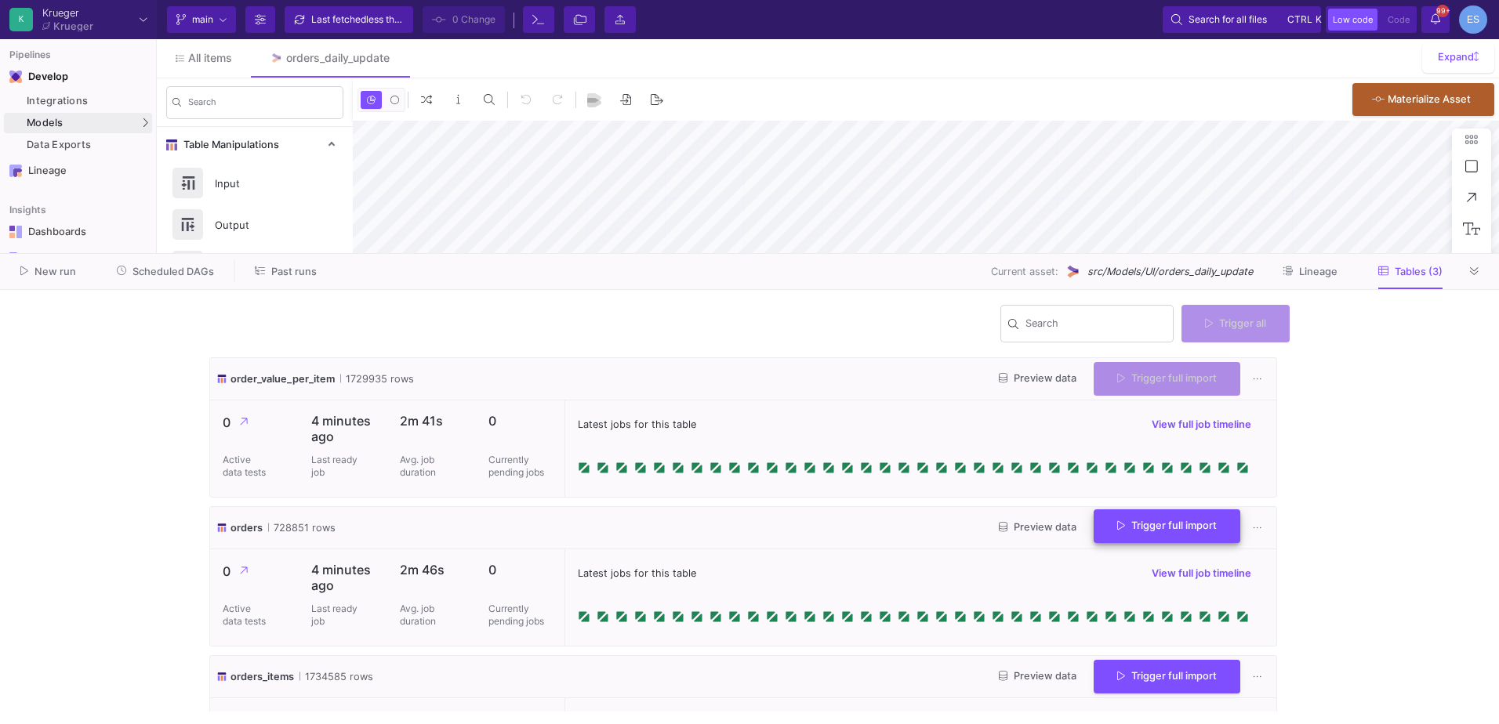
click at [1168, 523] on span "Trigger full import" at bounding box center [1167, 526] width 100 height 12
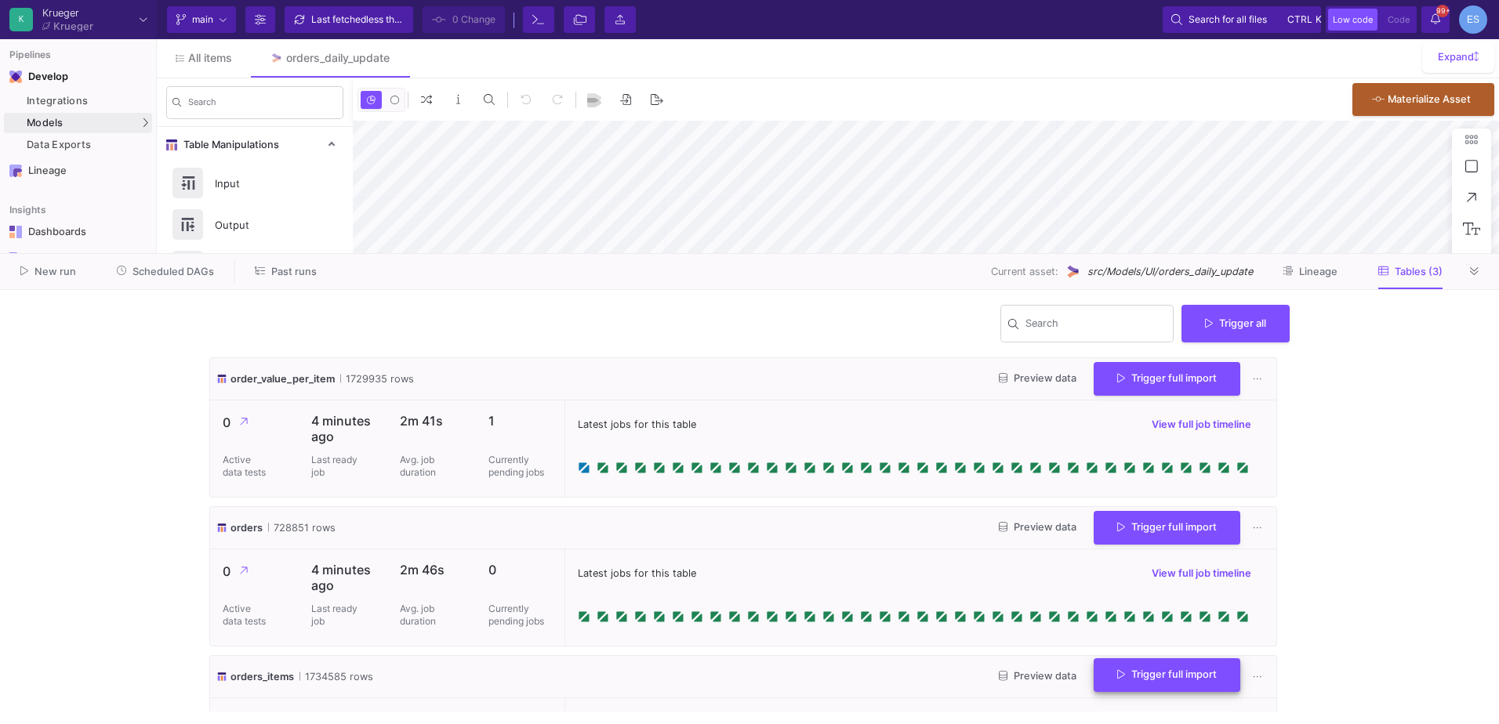
click at [1178, 679] on span "Trigger full import" at bounding box center [1167, 675] width 100 height 12
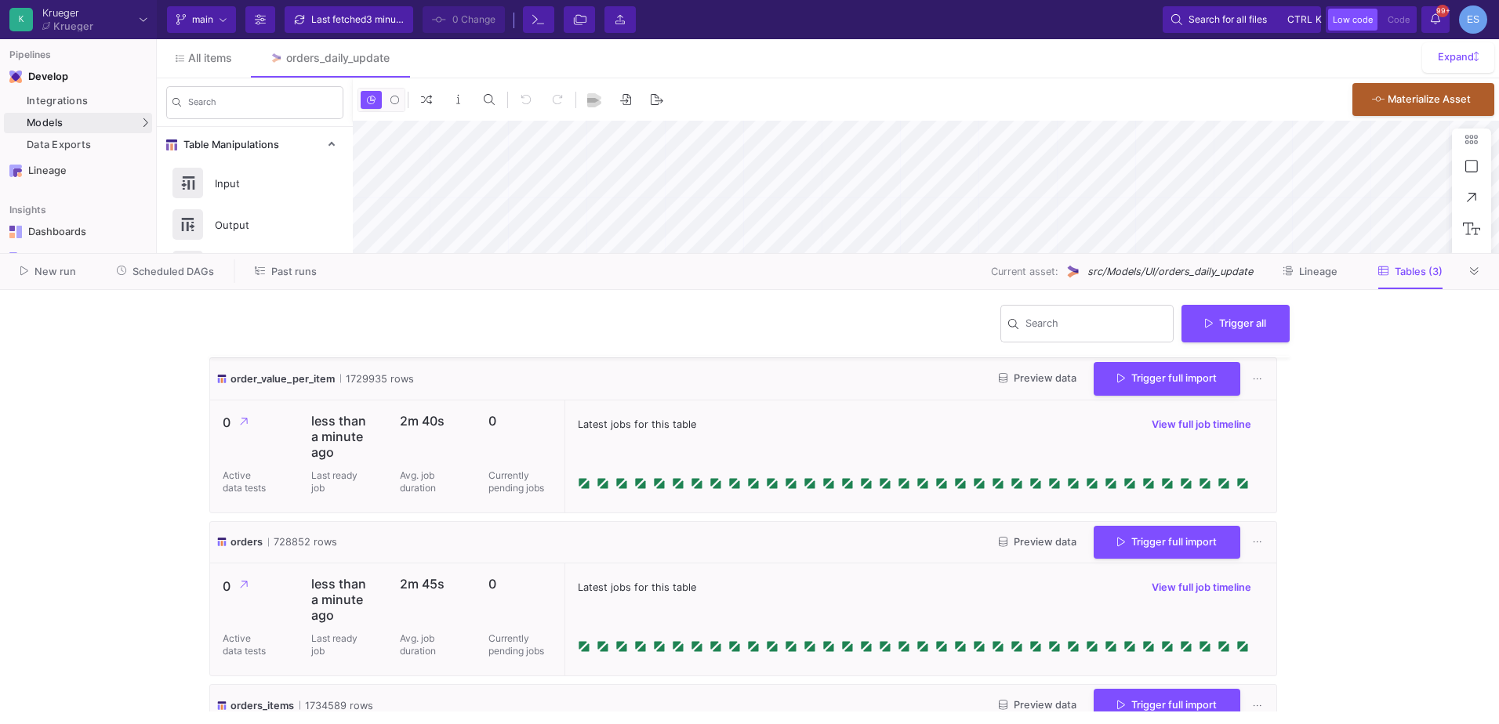
scroll to position [129, 0]
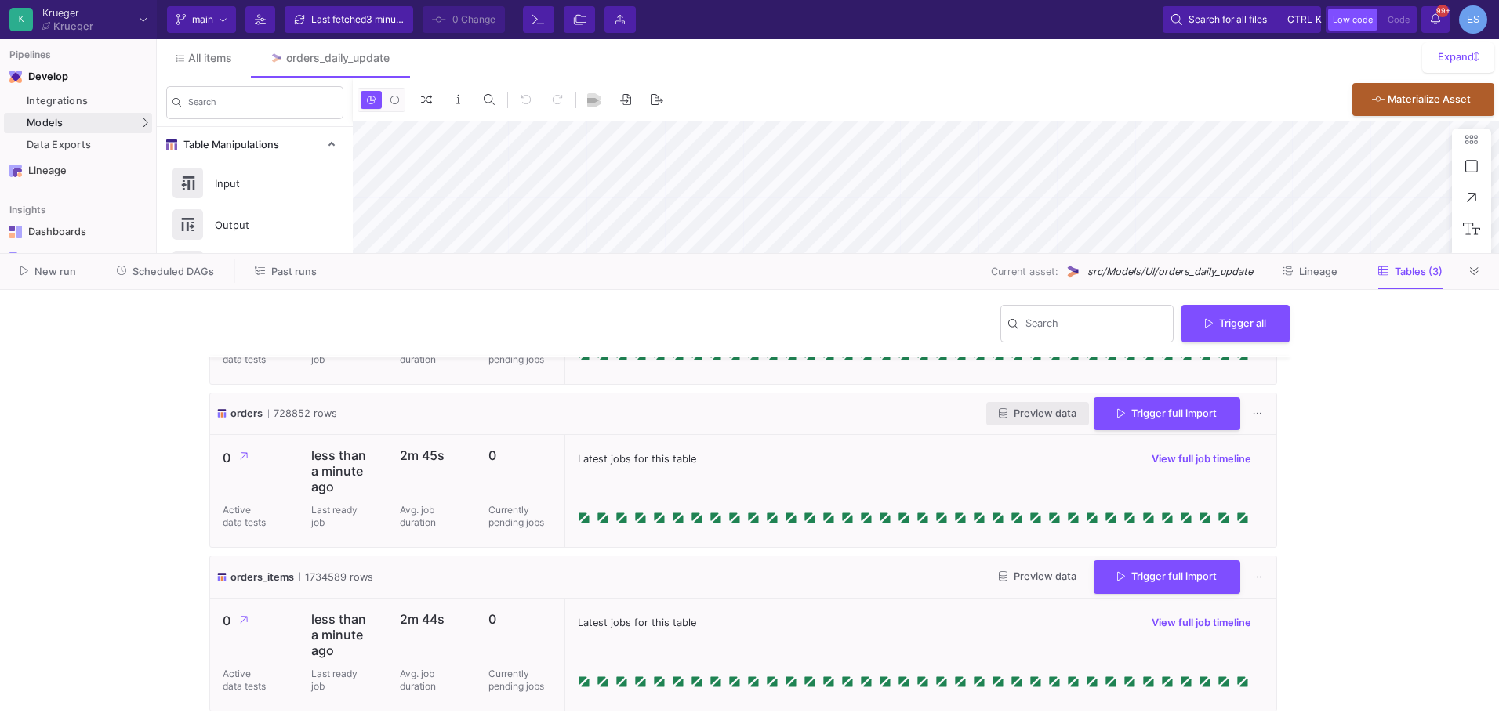
click at [1022, 407] on button "Preview data" at bounding box center [1037, 414] width 103 height 24
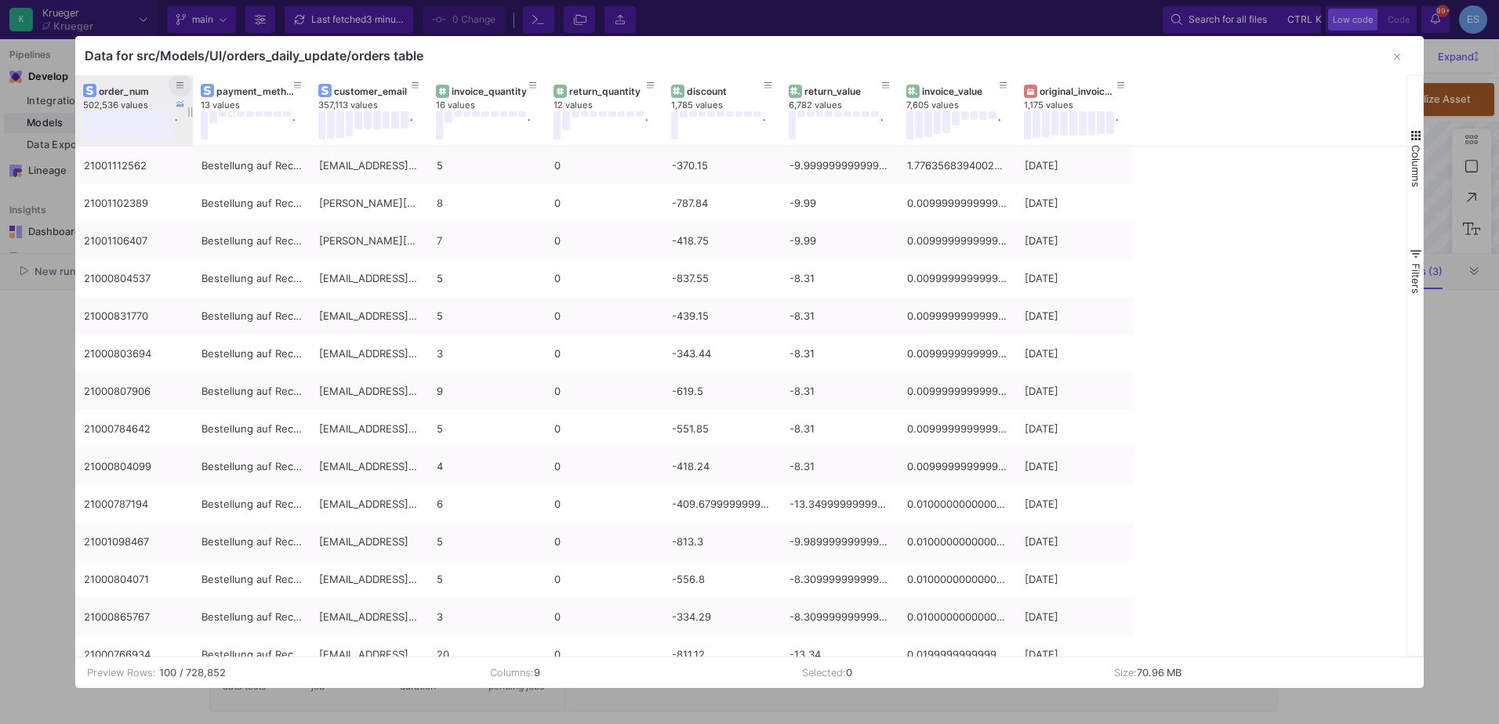
click at [181, 84] on icon at bounding box center [180, 86] width 8 height 9
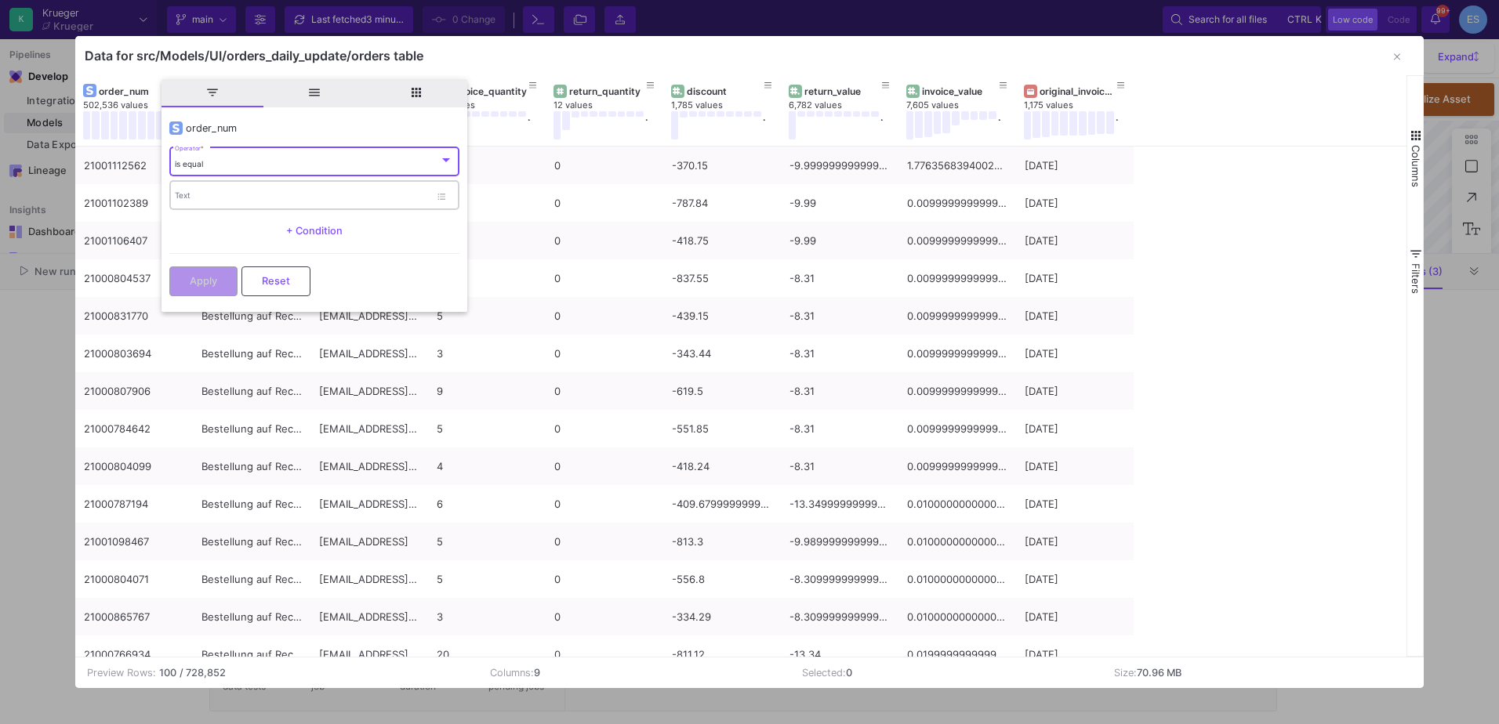
click at [215, 196] on input "Text" at bounding box center [302, 198] width 255 height 10
paste input "21000742293"
type input "21000742293"
click at [191, 285] on span "Apply" at bounding box center [203, 280] width 27 height 12
